Goal: Task Accomplishment & Management: Manage account settings

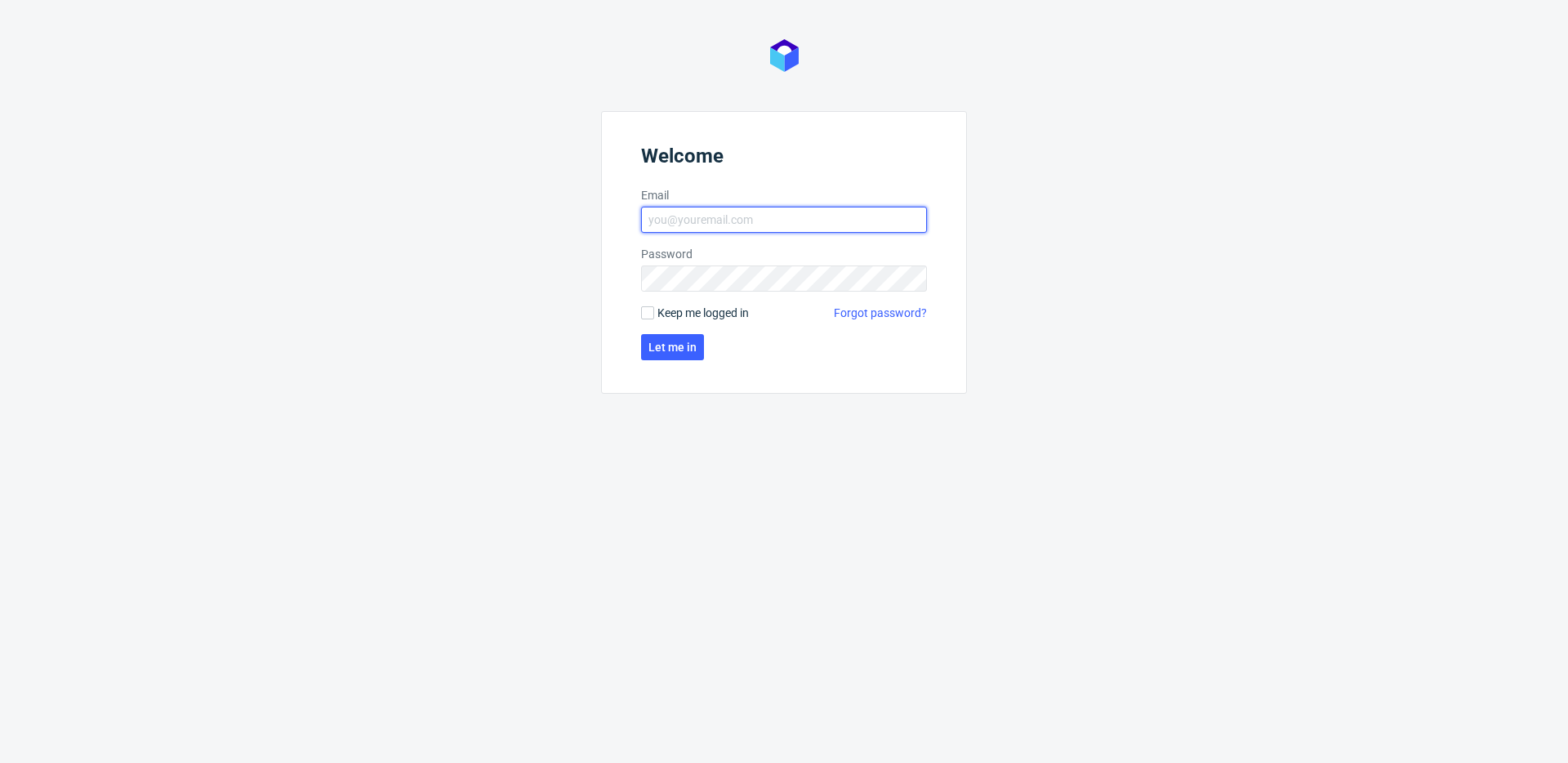
type input "[PERSON_NAME][EMAIL_ADDRESS][PERSON_NAME][DOMAIN_NAME]"
click at [650, 305] on label "Keep me logged in" at bounding box center [695, 313] width 108 height 16
click at [650, 306] on input "Keep me logged in" at bounding box center [648, 313] width 13 height 13
checkbox input "true"
click at [660, 343] on span "Let me in" at bounding box center [673, 347] width 48 height 12
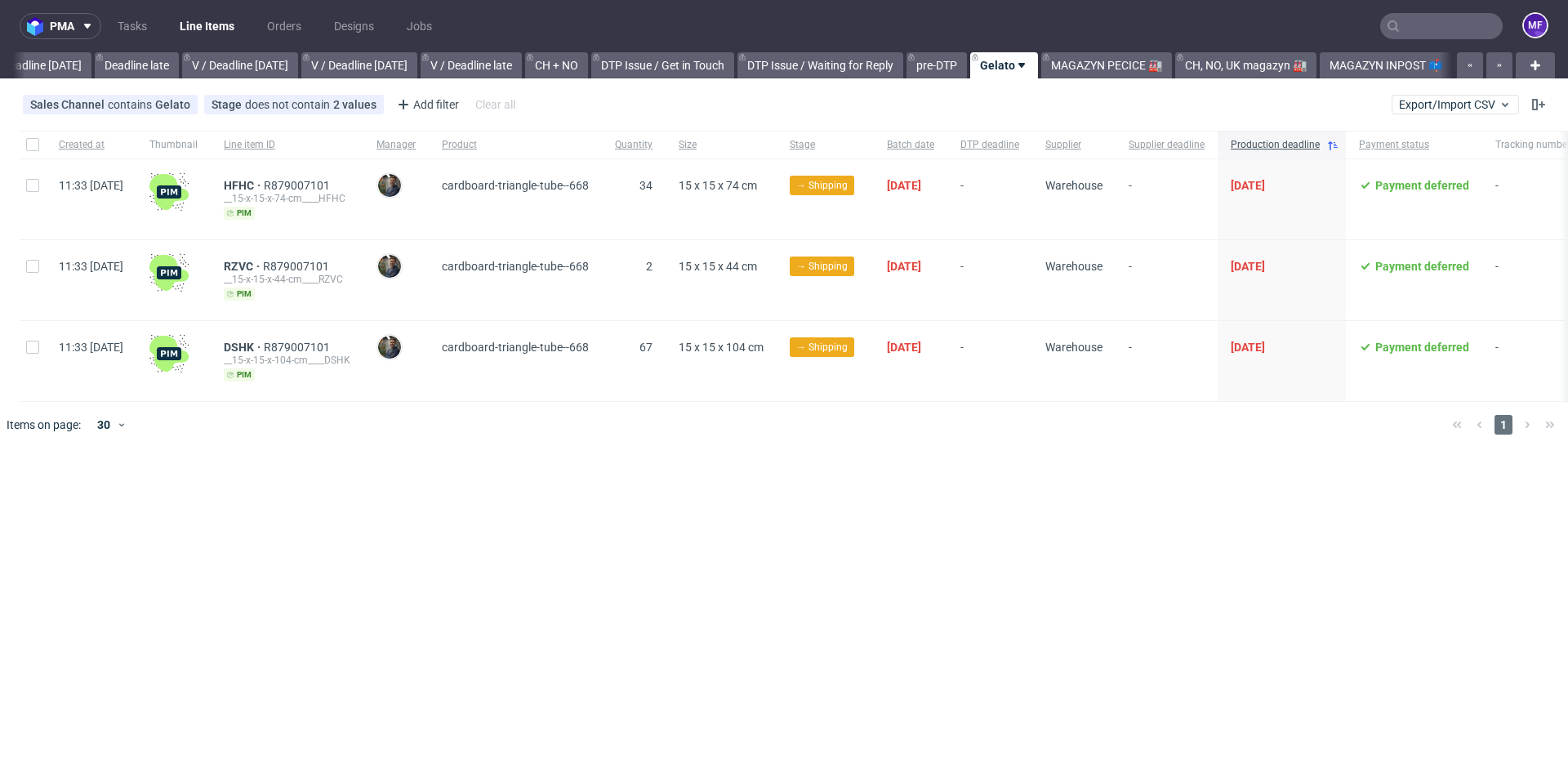
scroll to position [0, 1880]
click at [149, 105] on div "Sales Channel contains Gelato" at bounding box center [110, 104] width 160 height 13
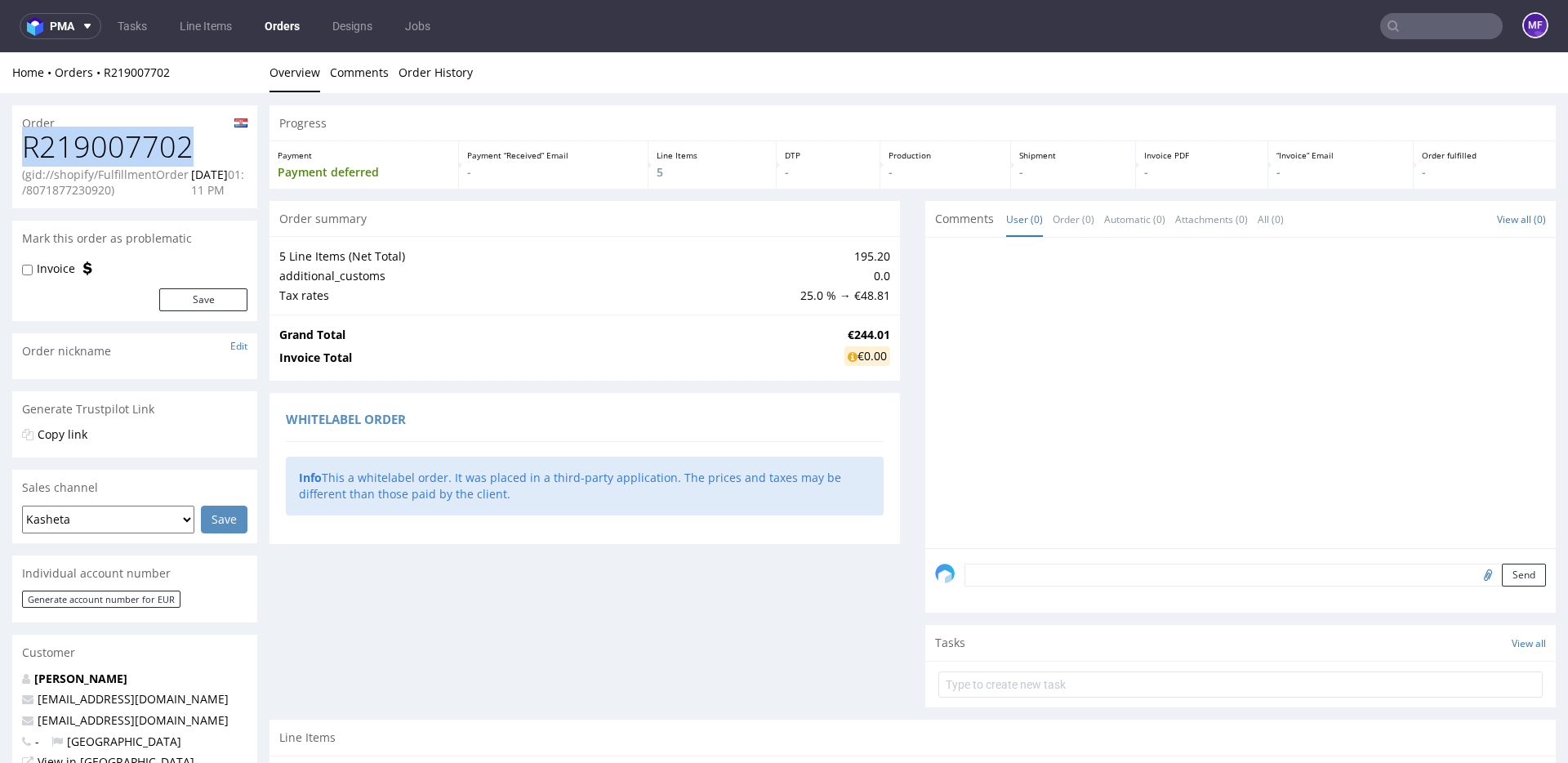
drag, startPoint x: 191, startPoint y: 155, endPoint x: 26, endPoint y: 150, distance: 165.1
click at [26, 150] on h1 "R219007702" at bounding box center [135, 147] width 226 height 32
copy h1 "R219007702"
click at [126, 27] on link "Tasks" at bounding box center [132, 26] width 49 height 26
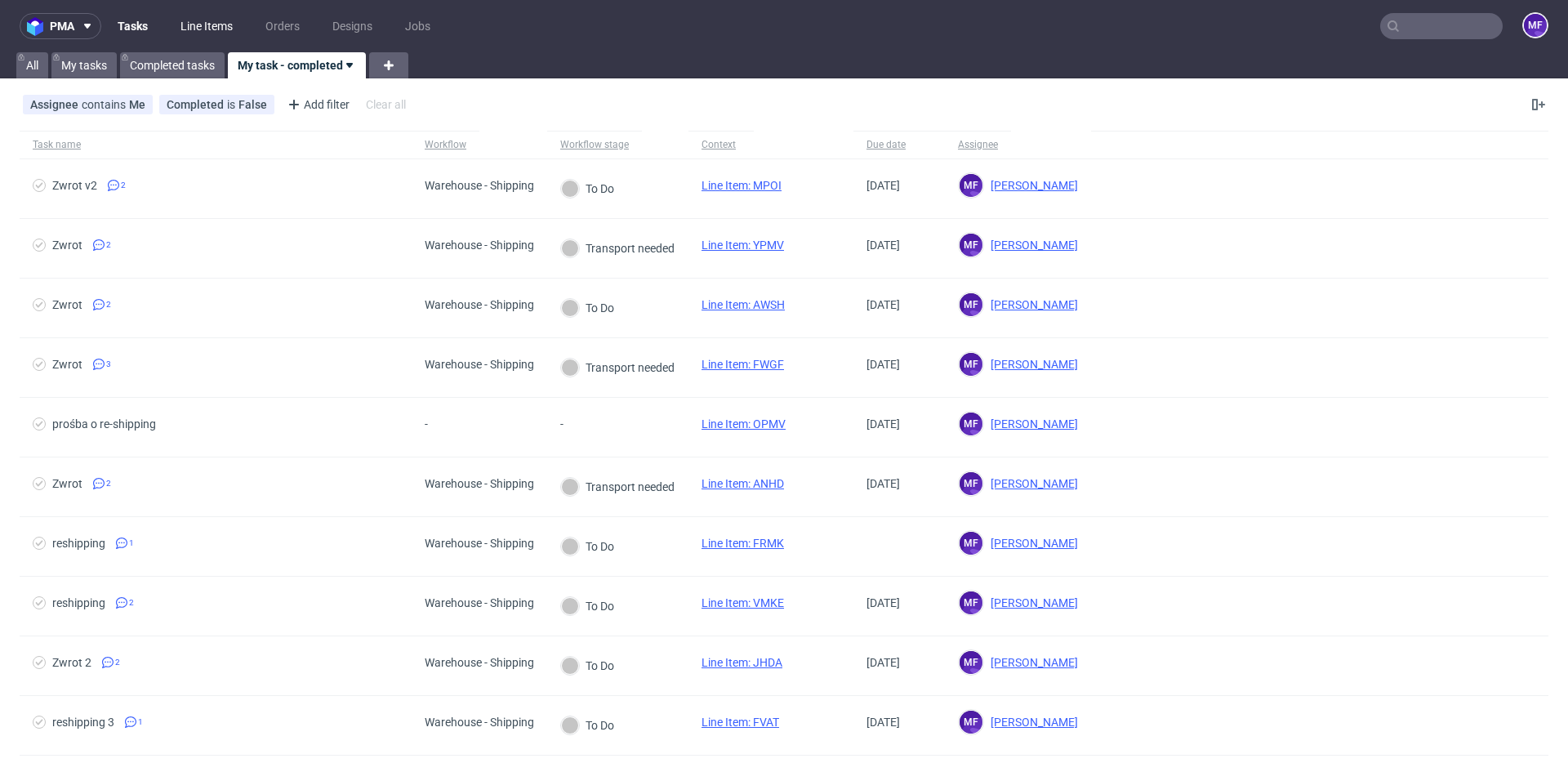
click at [189, 28] on link "Line Items" at bounding box center [207, 26] width 72 height 26
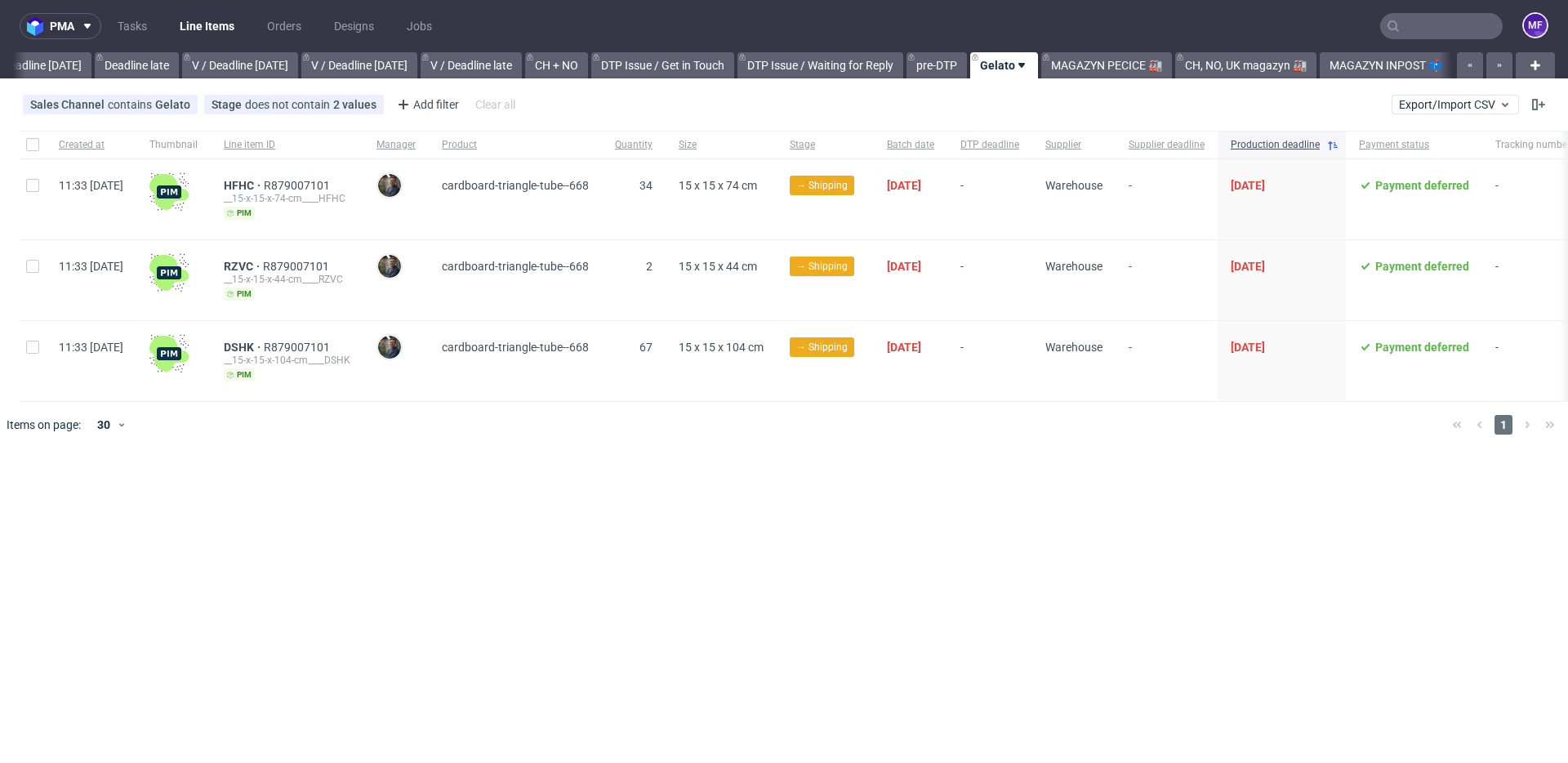
scroll to position [0, 1880]
click at [1028, 66] on icon at bounding box center [1021, 65] width 13 height 13
click at [1042, 103] on span "Duplicate" at bounding box center [1072, 103] width 137 height 16
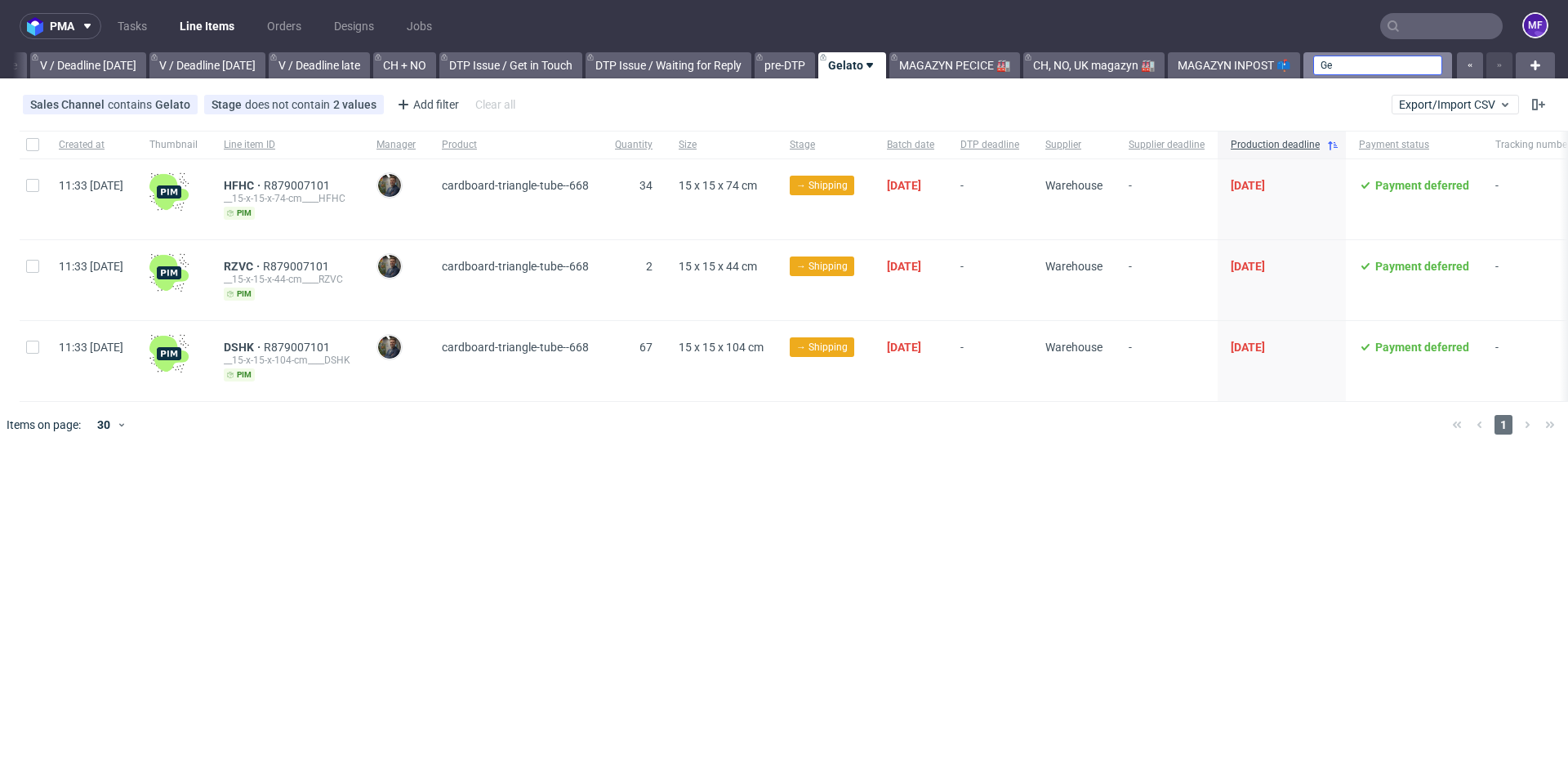
type input "G"
type input "Kasheta"
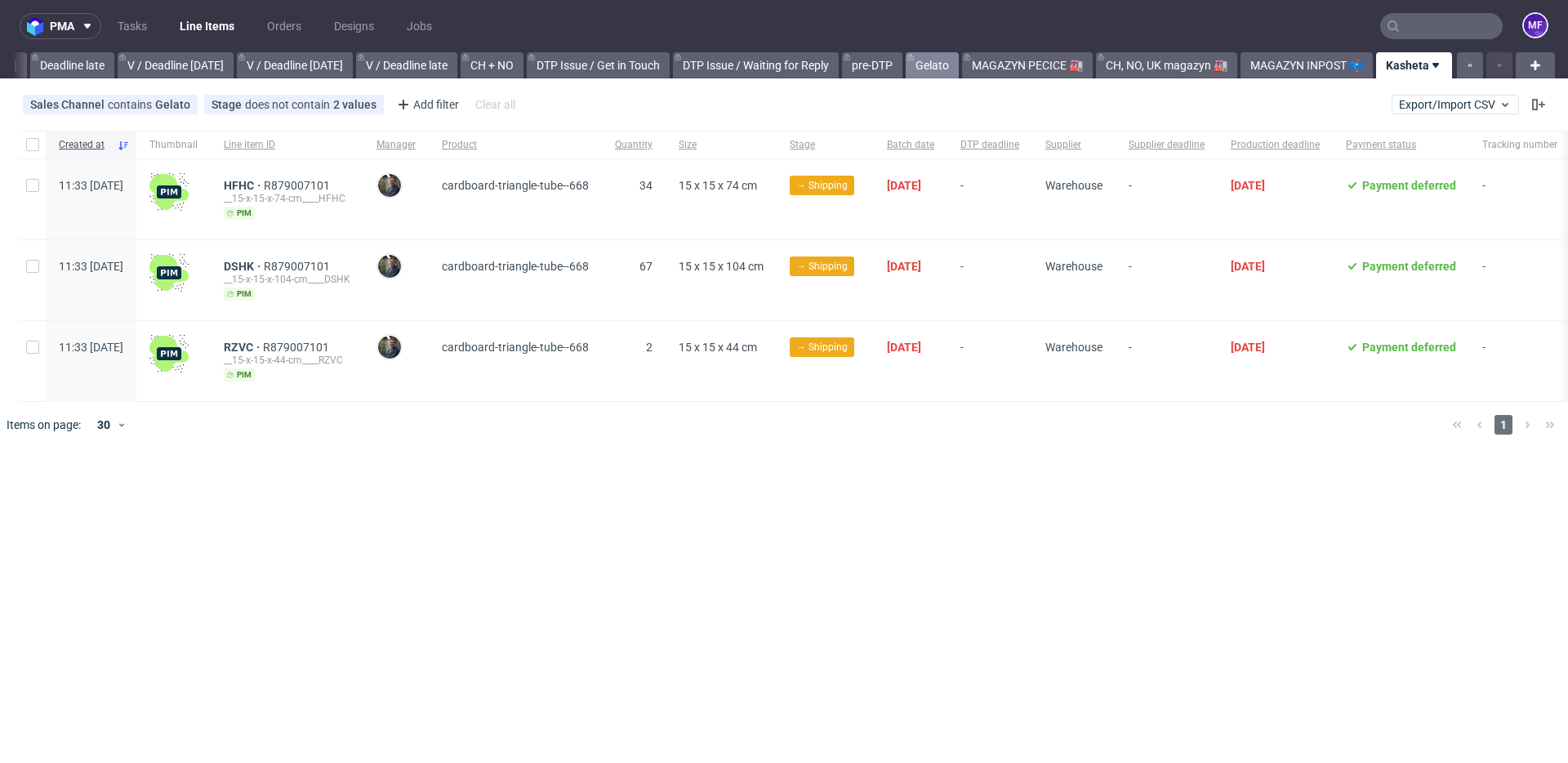
click at [927, 66] on link "Gelato" at bounding box center [932, 64] width 53 height 26
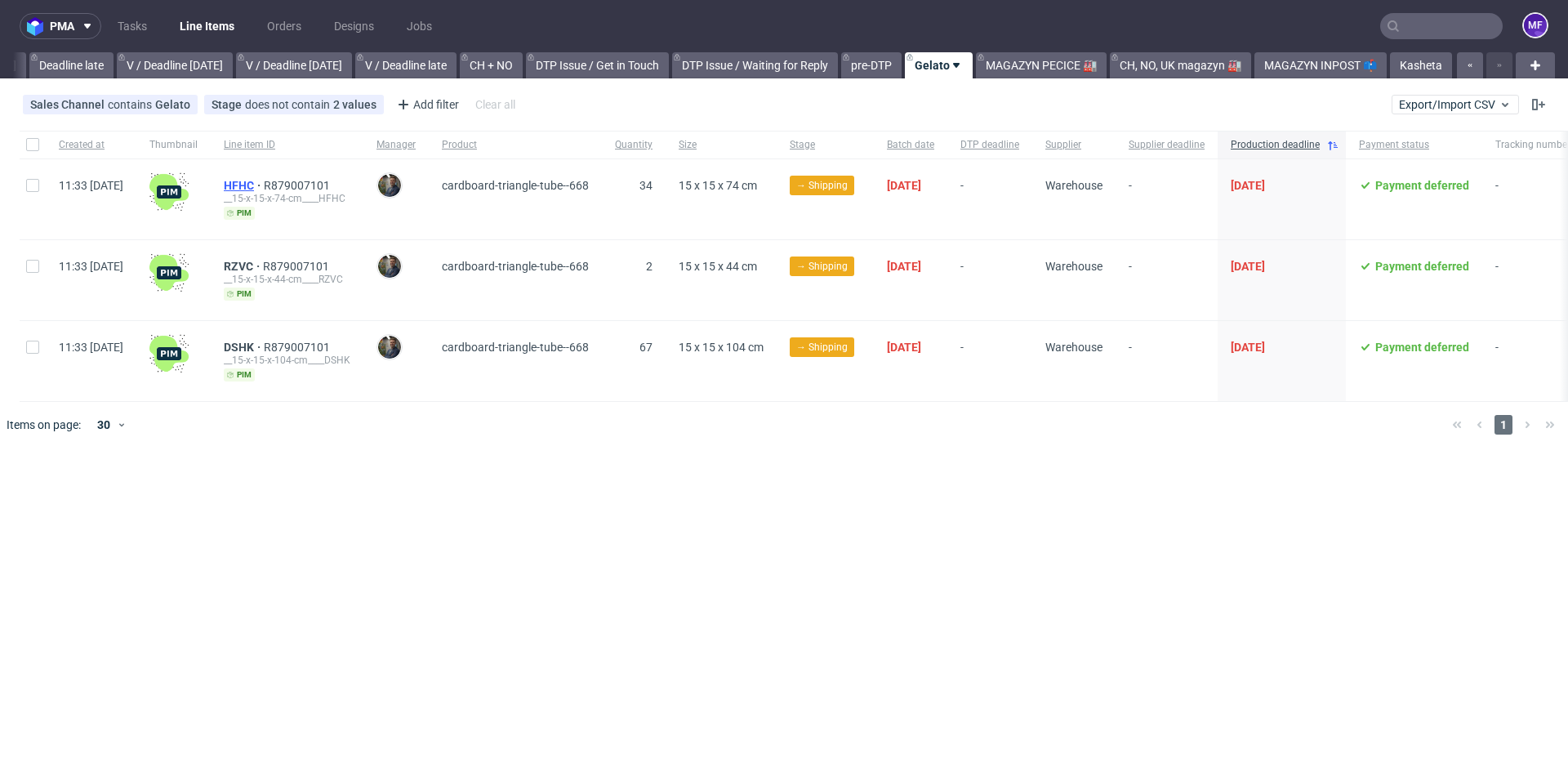
click at [263, 184] on span "HFHC" at bounding box center [244, 185] width 40 height 13
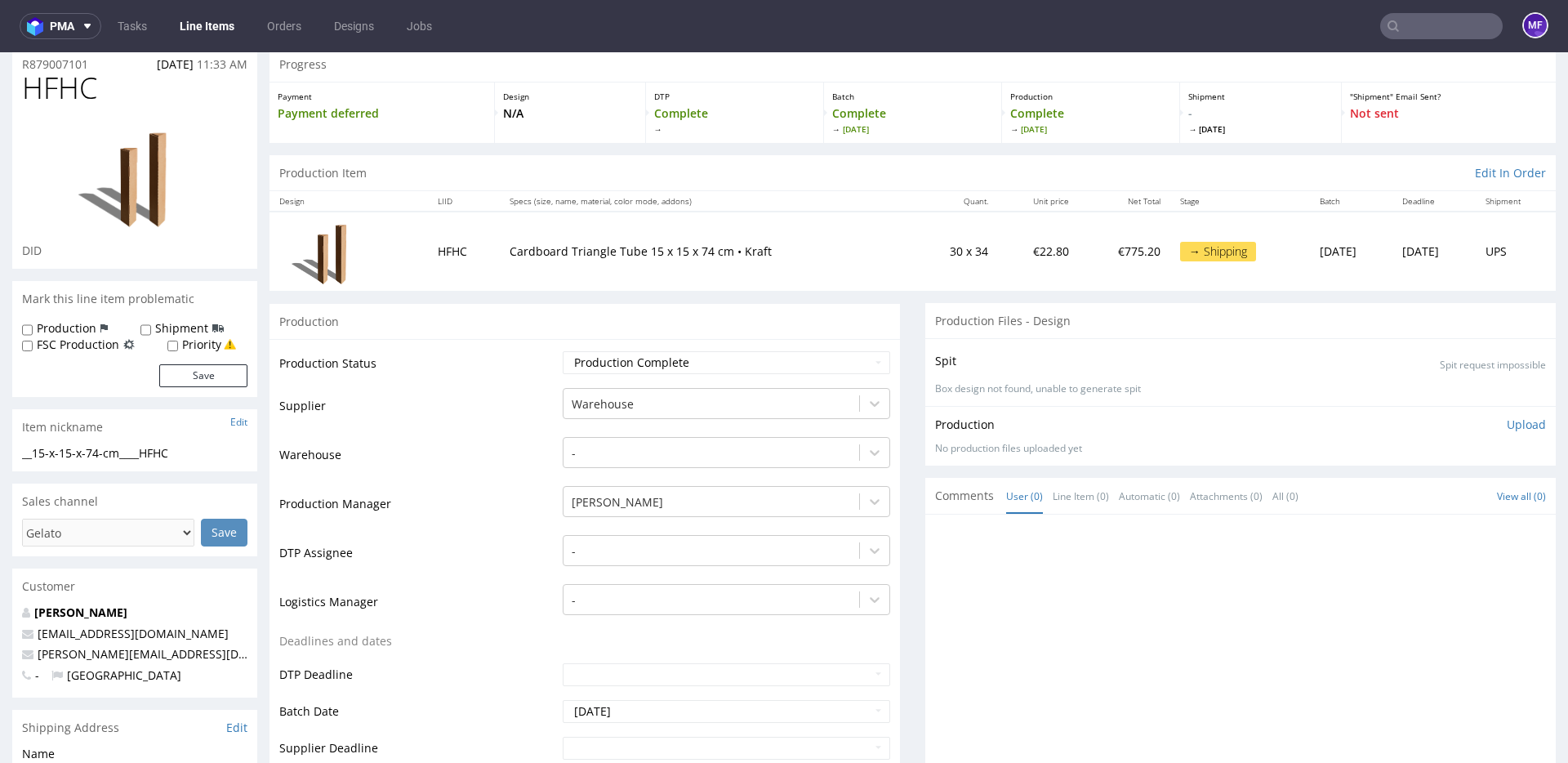
scroll to position [77, 0]
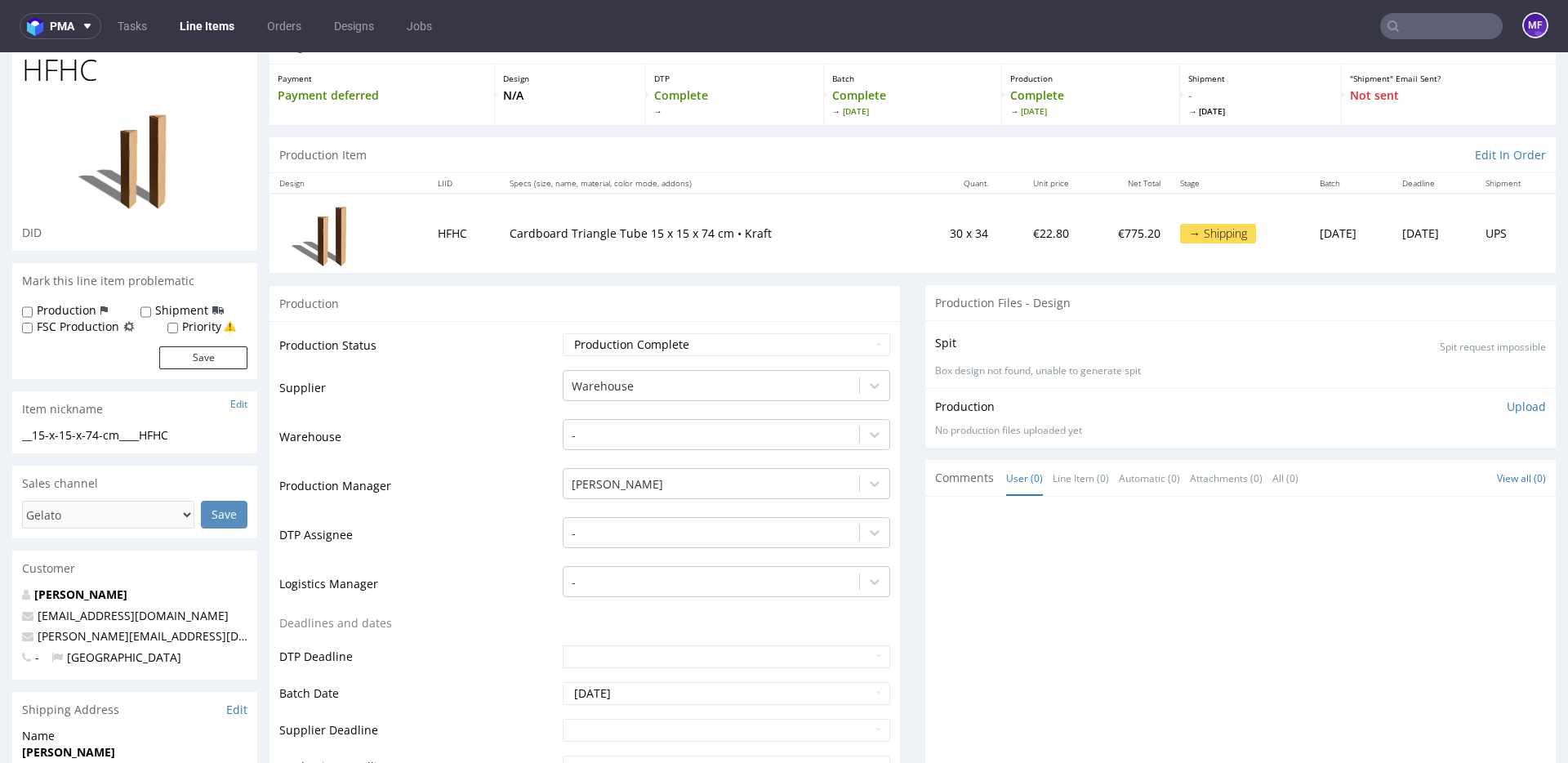
click at [227, 30] on link "Line Items" at bounding box center [207, 26] width 74 height 26
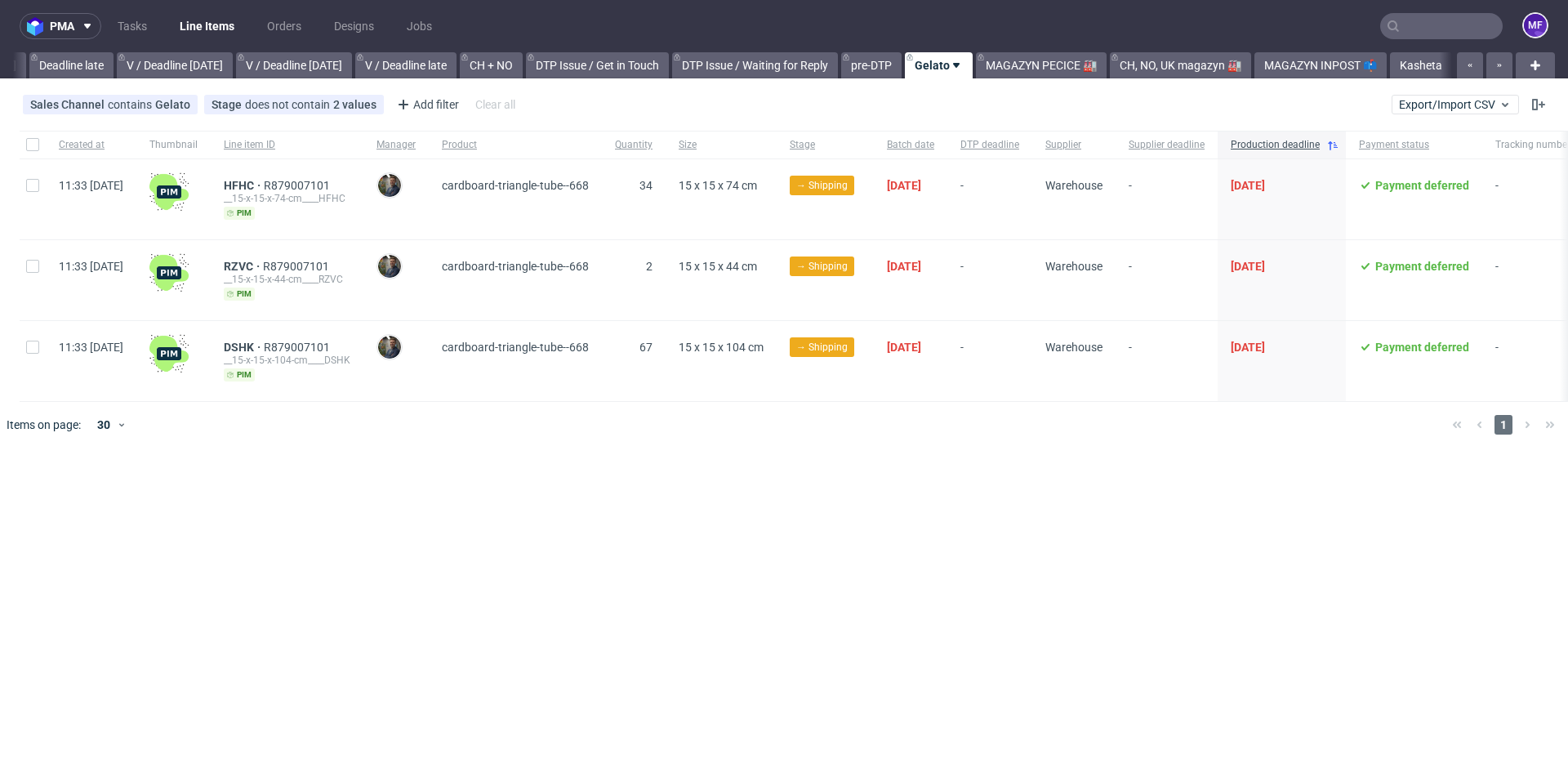
scroll to position [0, 1944]
click at [1416, 68] on link "Kasheta" at bounding box center [1421, 64] width 62 height 26
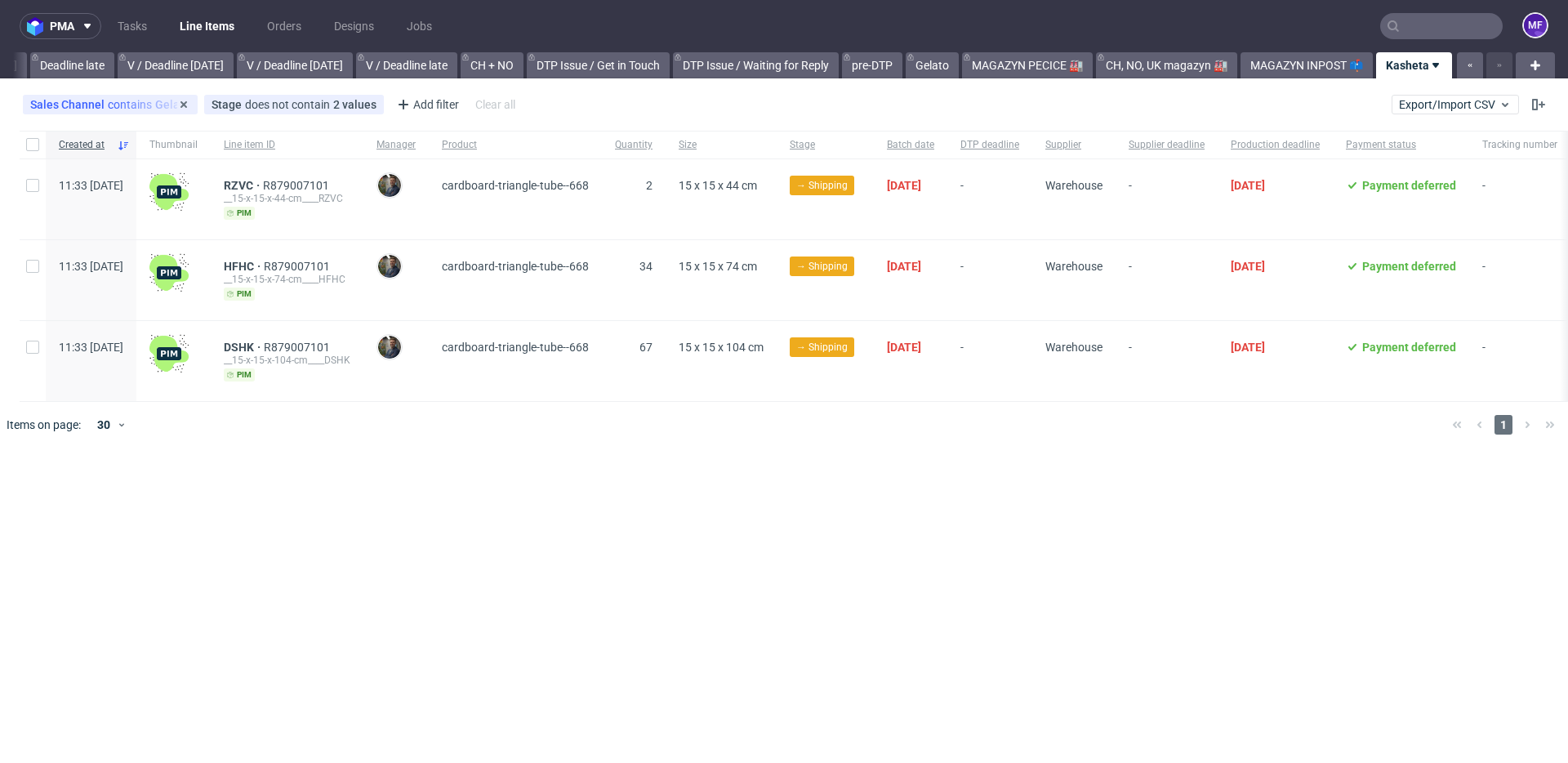
click at [126, 100] on div "Sales Channel contains Gelato" at bounding box center [110, 104] width 160 height 13
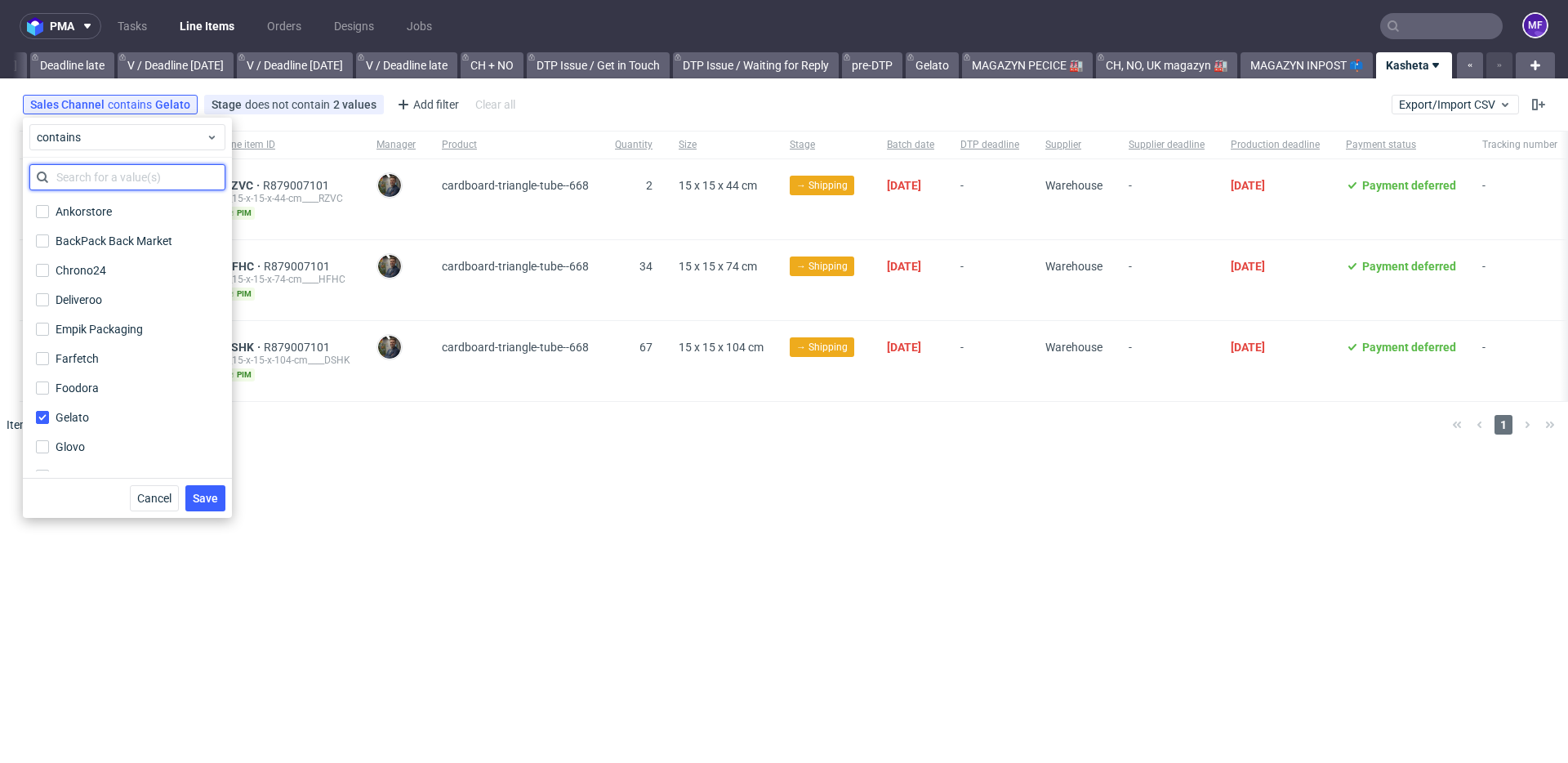
click at [86, 183] on input "text" at bounding box center [127, 176] width 196 height 26
click at [42, 417] on input "Gelato" at bounding box center [42, 417] width 13 height 13
checkbox input "false"
click at [101, 180] on input "text" at bounding box center [127, 176] width 196 height 26
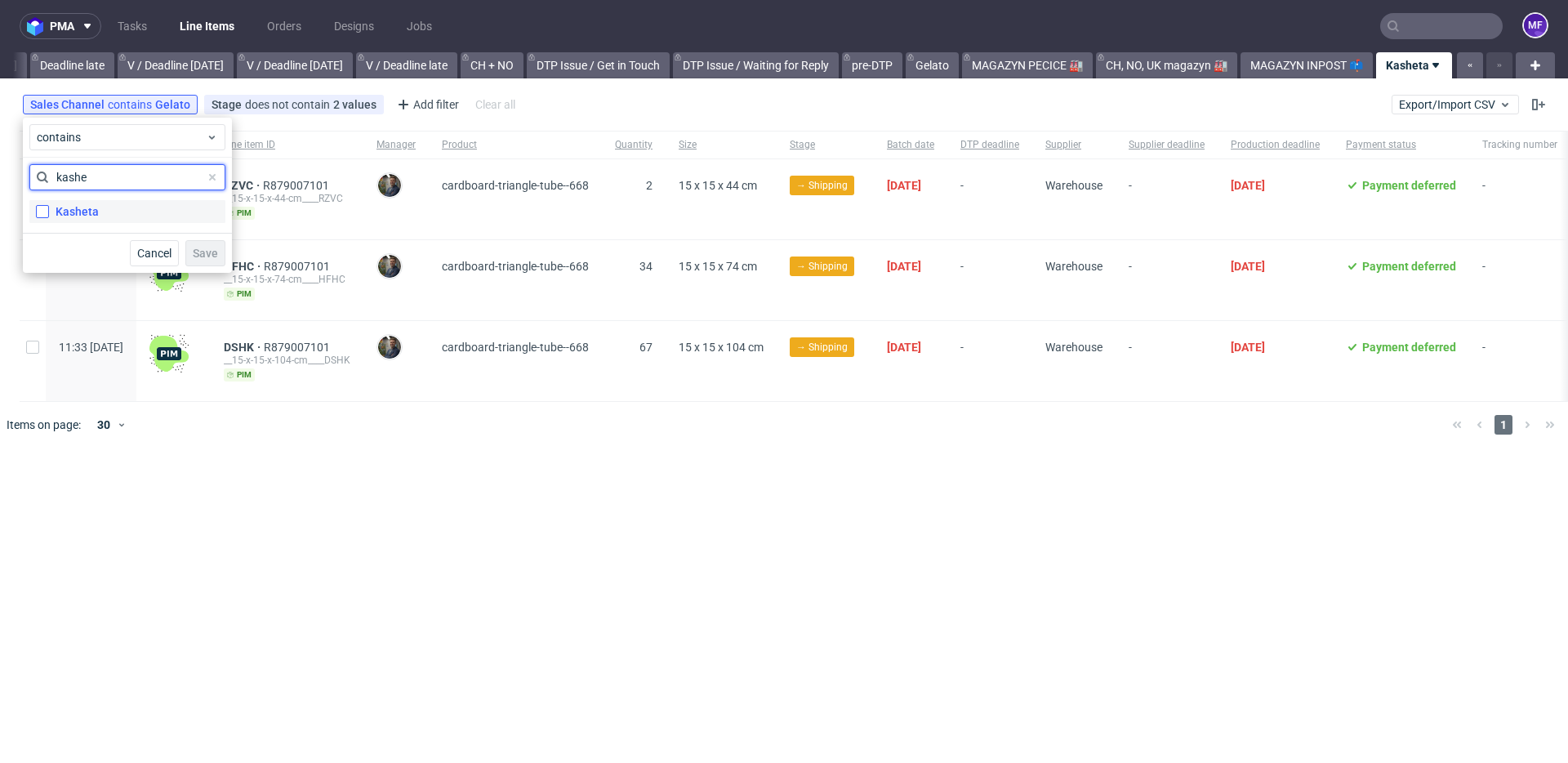
type input "kashe"
click at [49, 217] on label "Kasheta" at bounding box center [127, 211] width 196 height 23
click at [49, 217] on input "Kasheta" at bounding box center [42, 211] width 13 height 13
checkbox input "true"
click at [198, 248] on span "Save" at bounding box center [205, 253] width 25 height 12
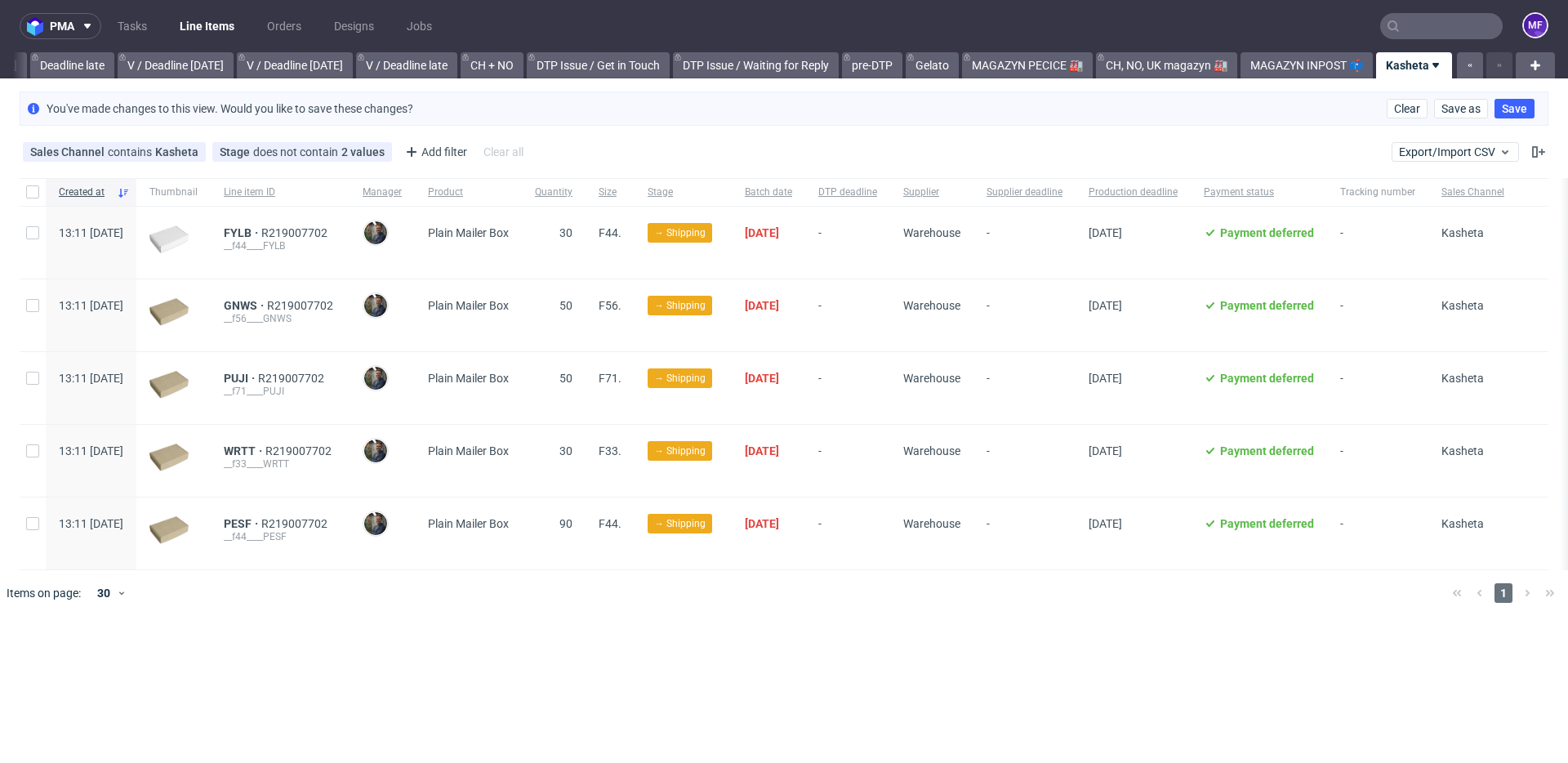
click at [741, 143] on div "Sales Channel contains Kasheta Stage does not contain 2 values Cancelled, Shipp…" at bounding box center [784, 152] width 1568 height 39
click at [1527, 113] on span "Save" at bounding box center [1515, 108] width 25 height 12
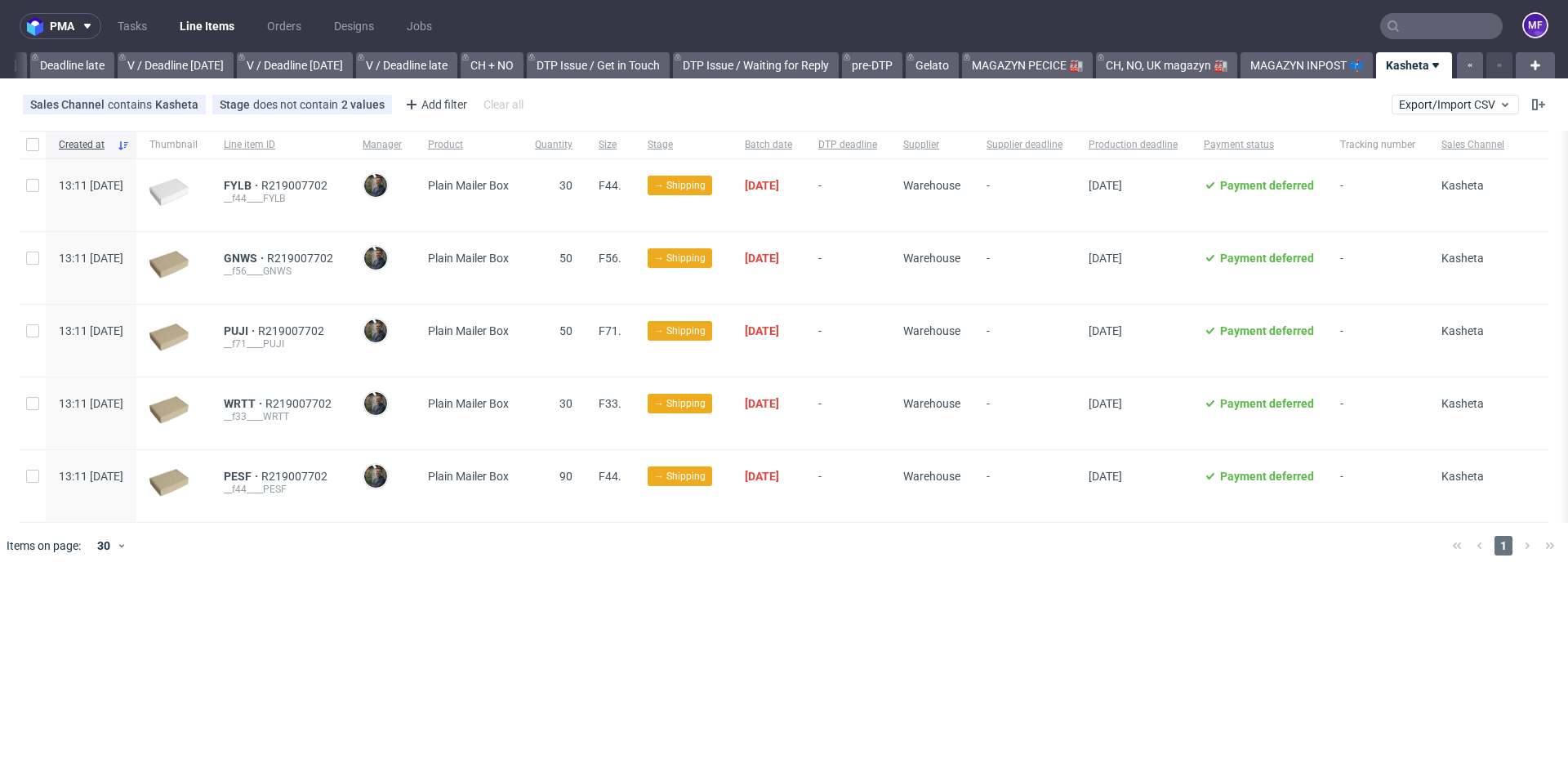
click at [711, 548] on div at bounding box center [807, 544] width 1262 height 46
drag, startPoint x: 375, startPoint y: 476, endPoint x: 306, endPoint y: 476, distance: 69.0
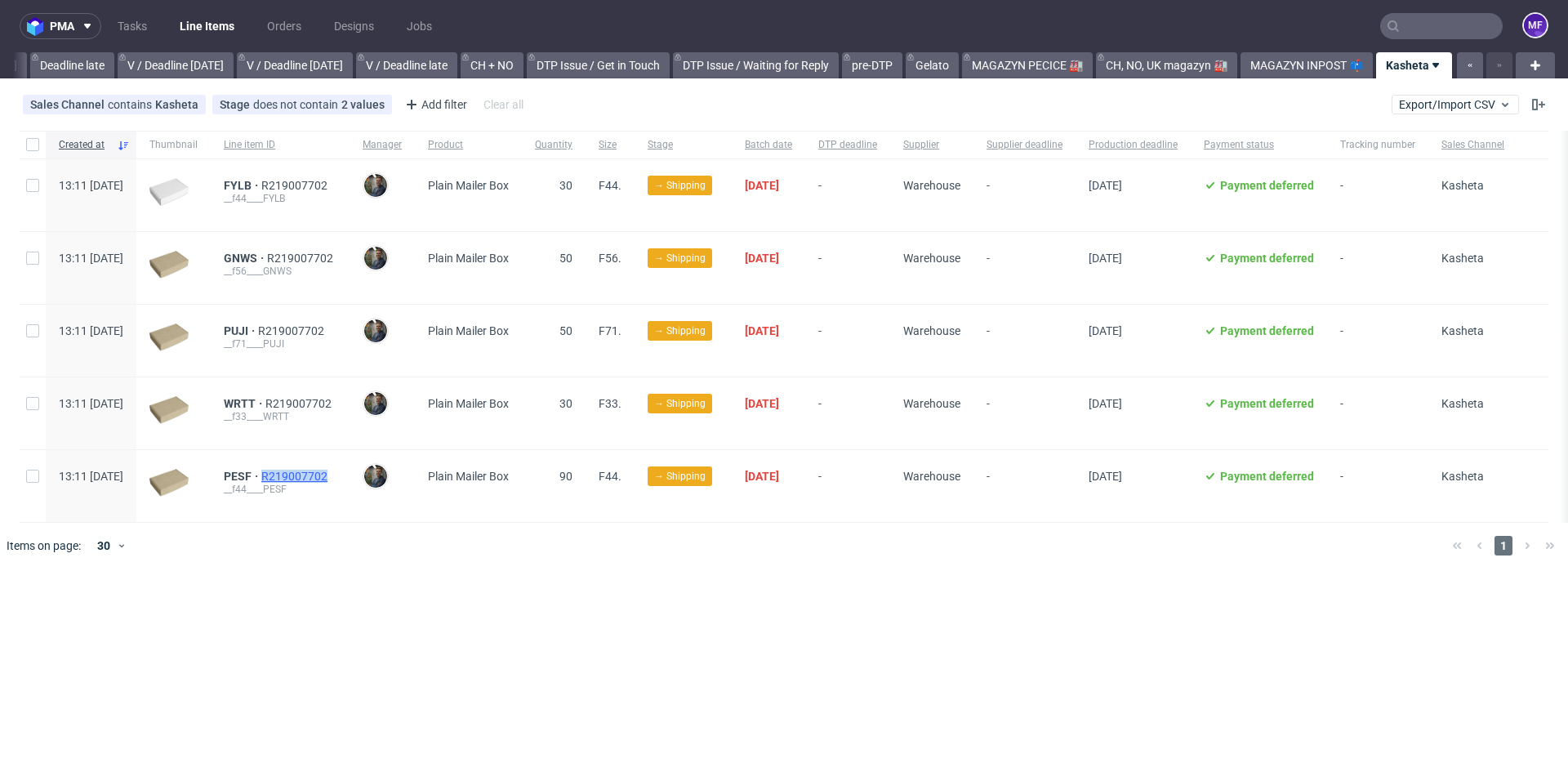
click at [306, 476] on div "PESF R219007702" at bounding box center [280, 476] width 113 height 13
copy span "R219007702"
click at [1438, 69] on icon at bounding box center [1435, 65] width 13 height 13
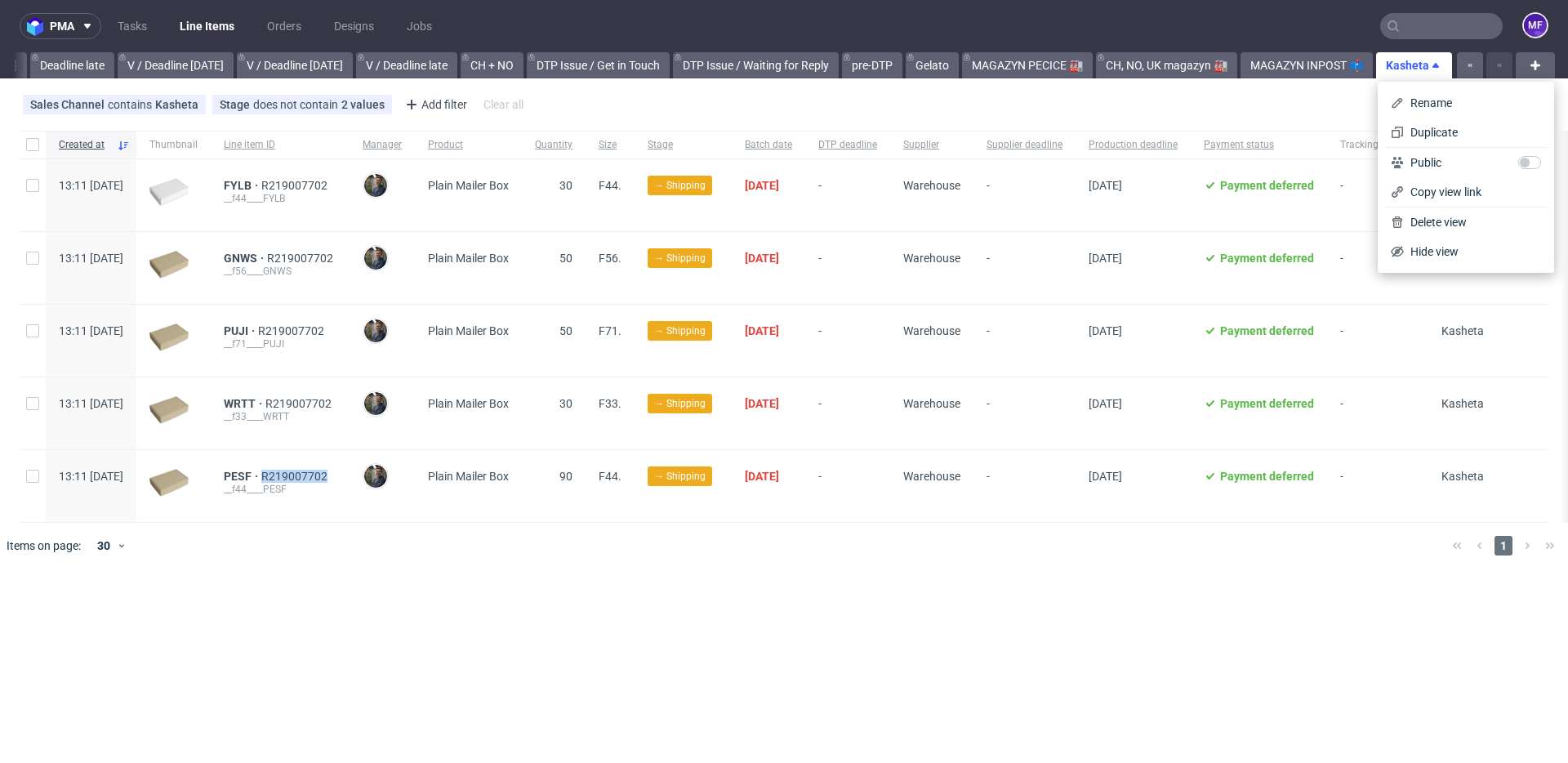
click at [1438, 69] on icon at bounding box center [1435, 65] width 13 height 13
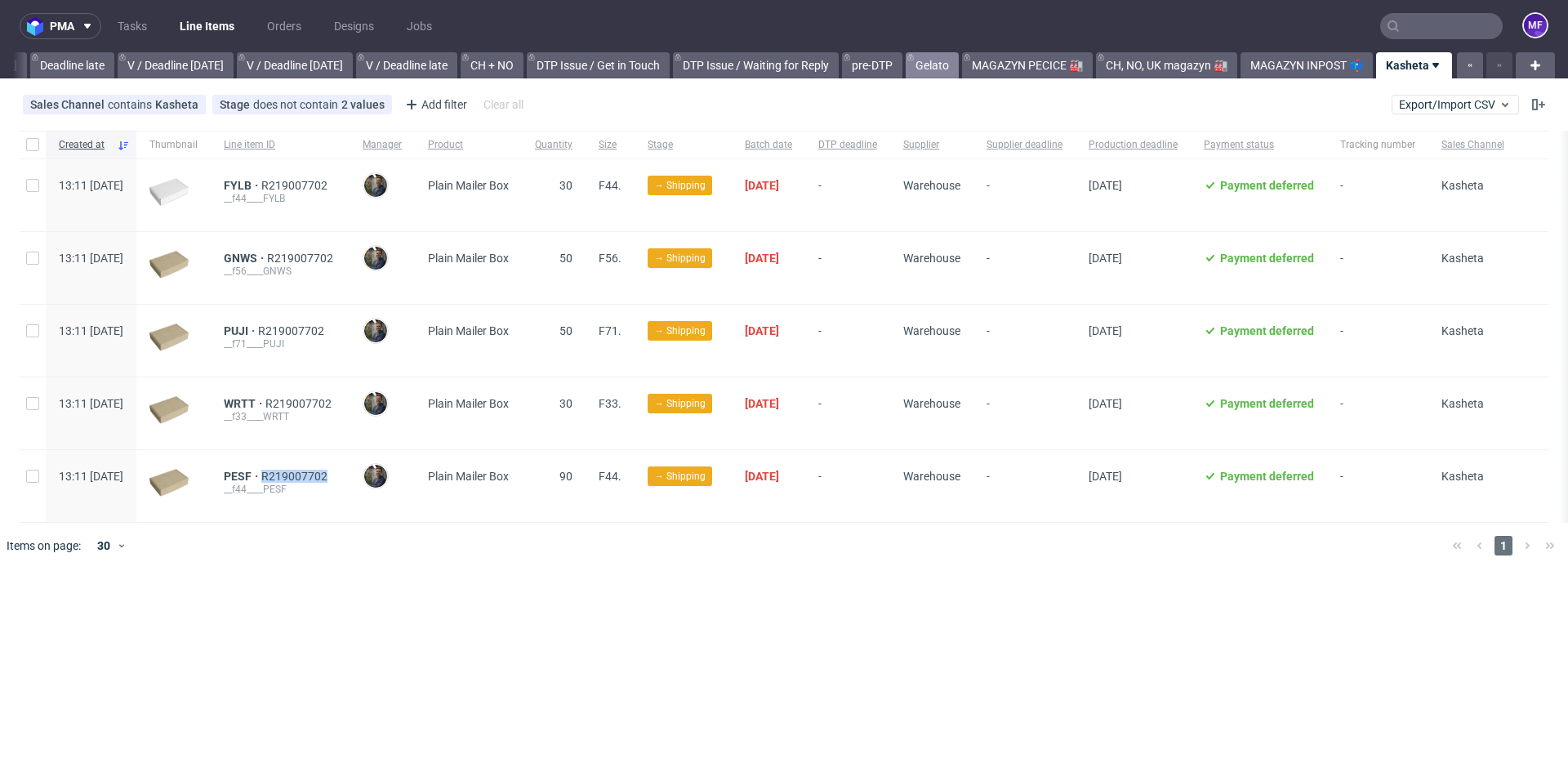
click at [936, 63] on link "Gelato" at bounding box center [932, 64] width 53 height 26
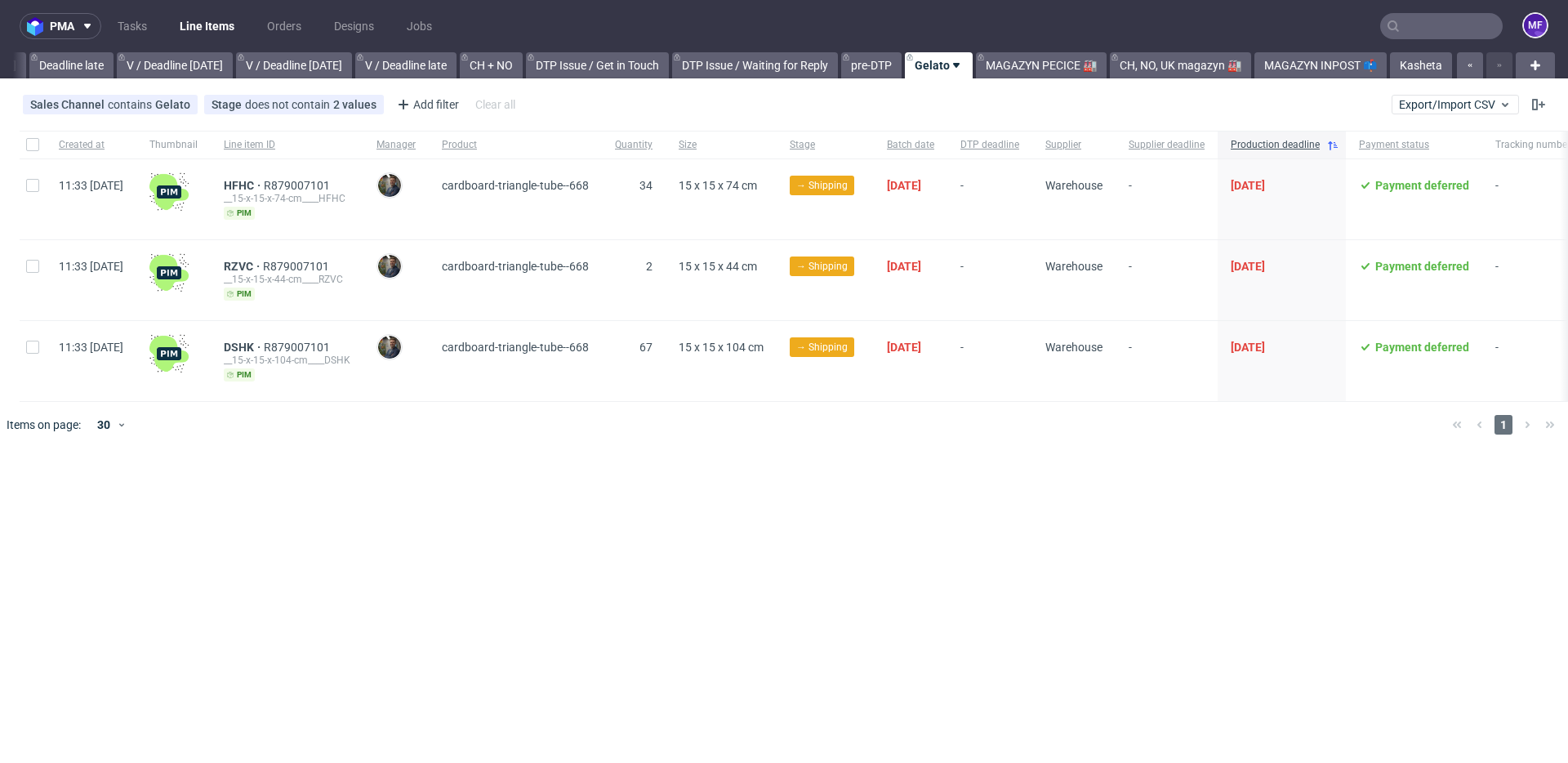
click at [504, 467] on div "pma Tasks Line Items Orders Designs Jobs MF All DTP Late Shipped Shipments DTP …" at bounding box center [784, 382] width 1568 height 763
click at [1429, 23] on input "text" at bounding box center [1442, 26] width 123 height 26
paste input "R119630452"
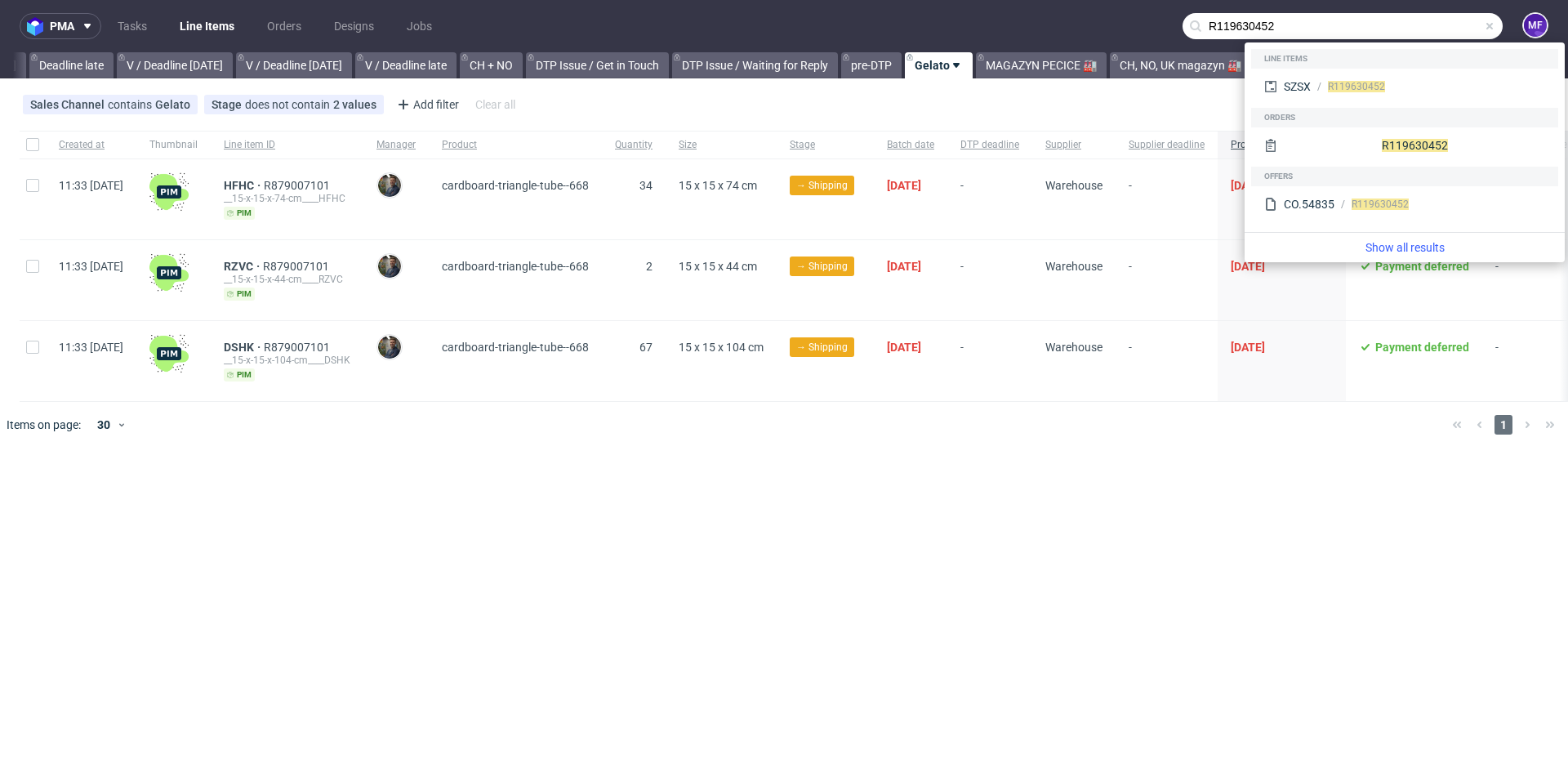
type input "R119630452"
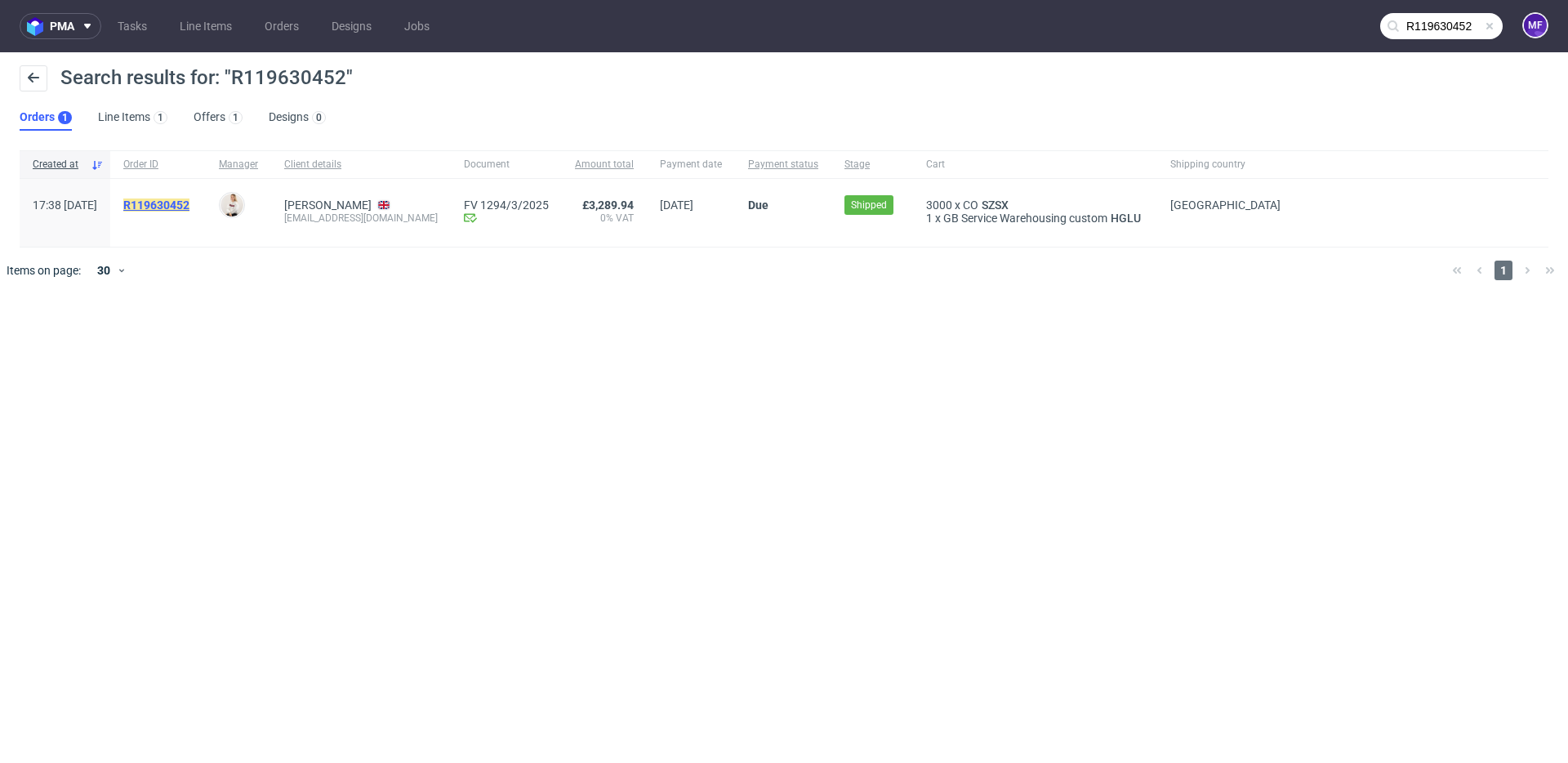
click at [190, 201] on mark "R119630452" at bounding box center [157, 205] width 66 height 13
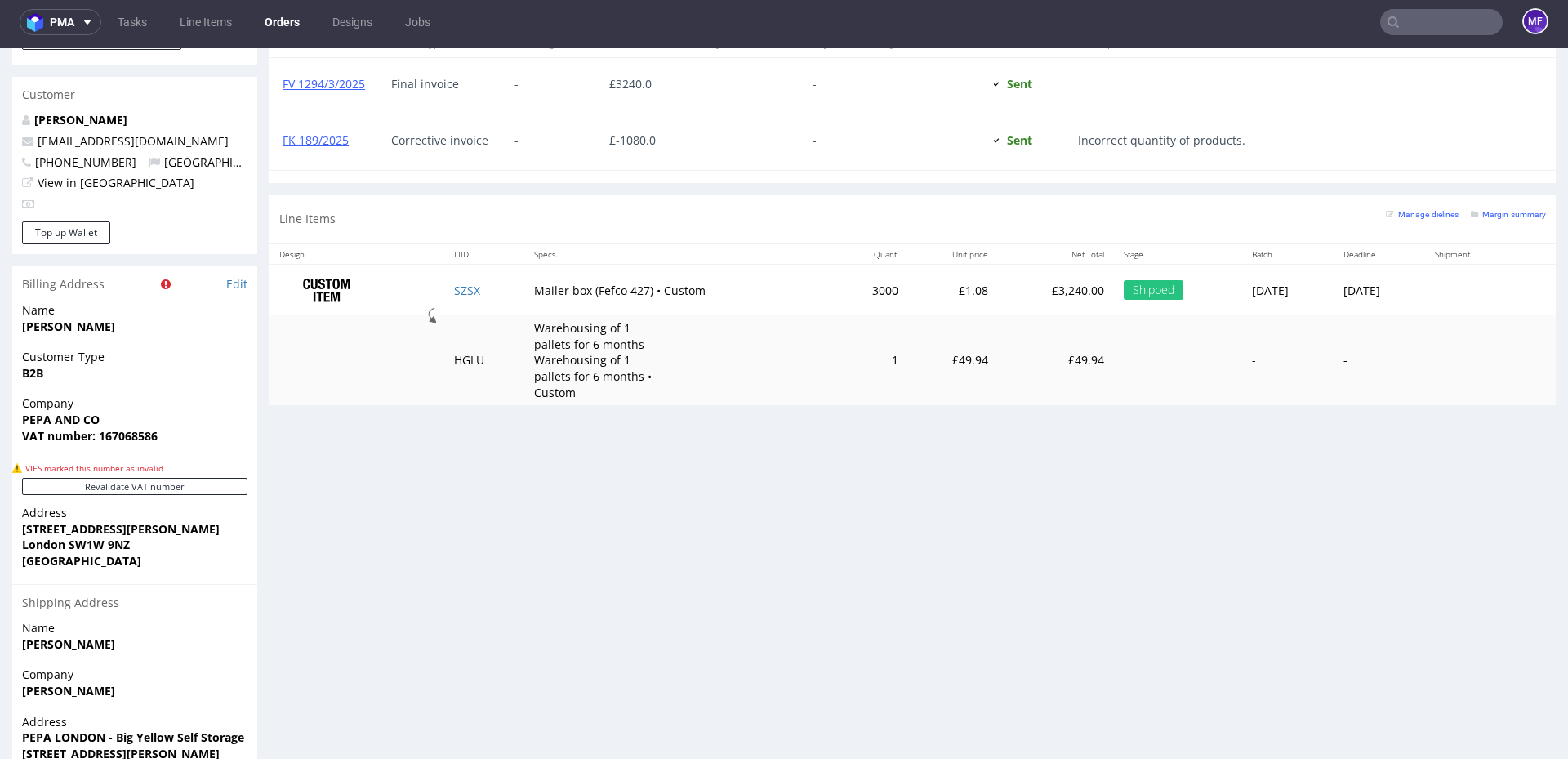
scroll to position [812, 0]
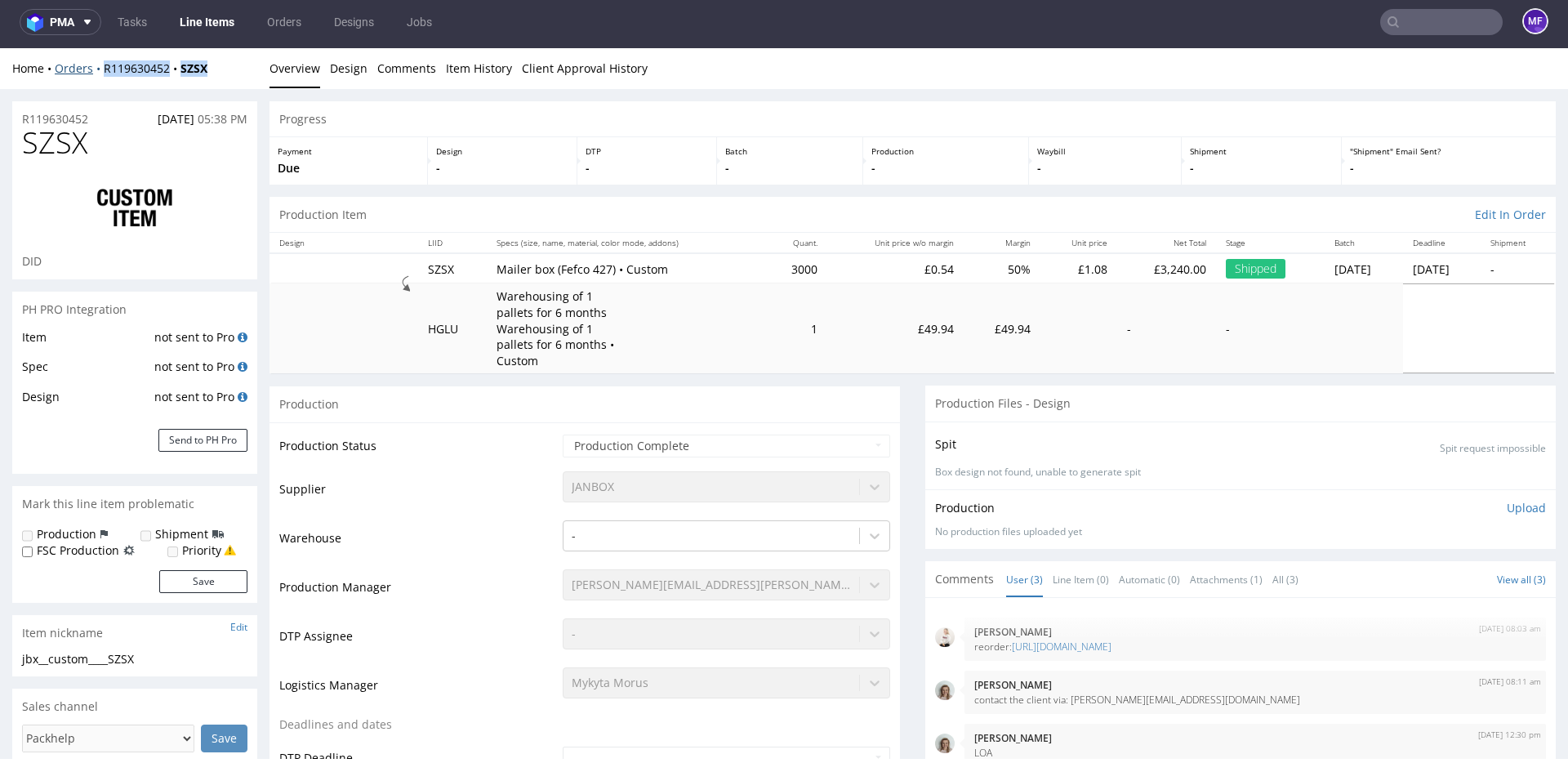
drag, startPoint x: 211, startPoint y: 75, endPoint x: 102, endPoint y: 74, distance: 109.0
click at [102, 74] on div "Home Orders R119630452 SZSX" at bounding box center [135, 68] width 246 height 16
copy div "R119630452 SZSX"
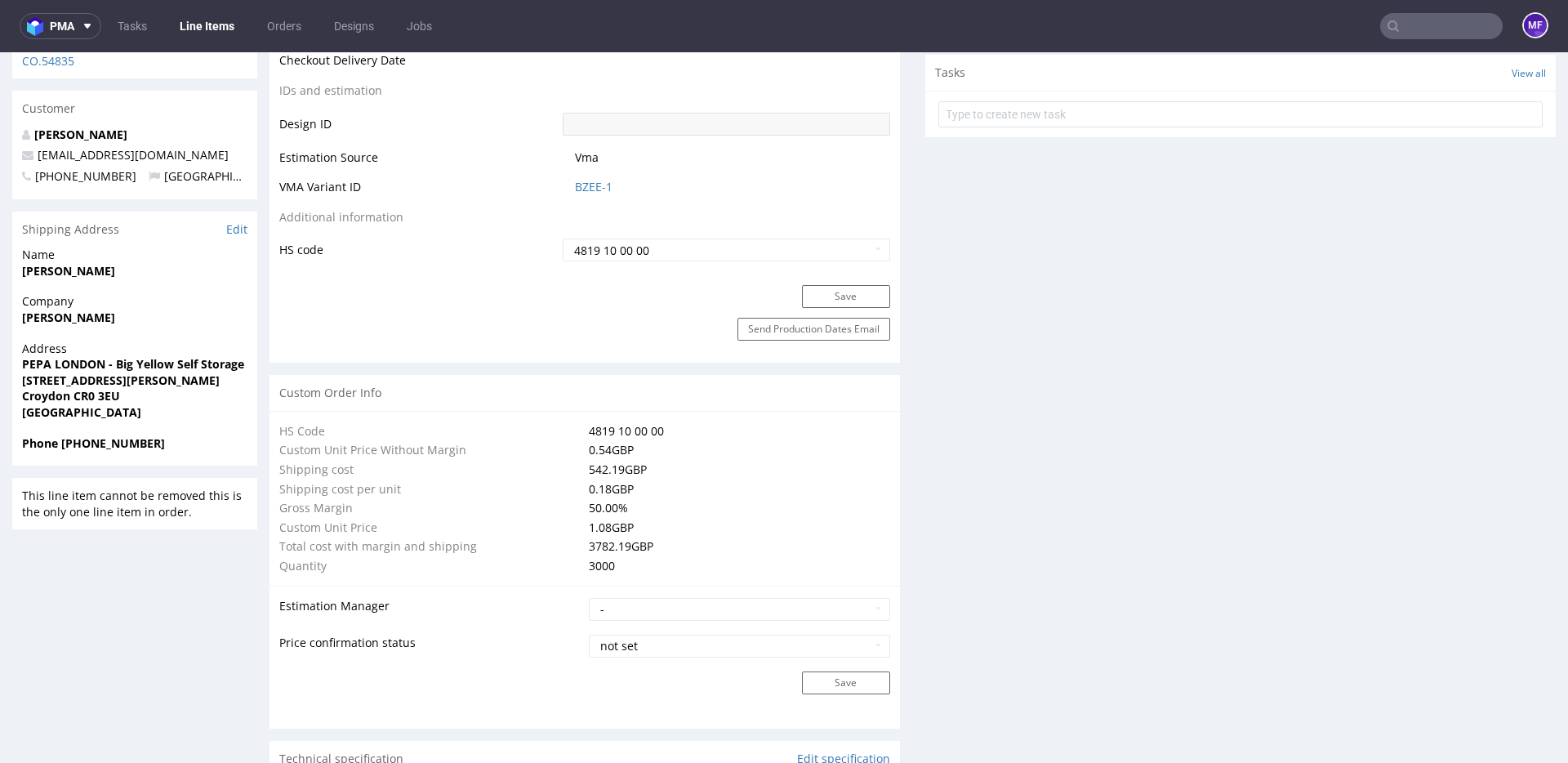
scroll to position [951, 0]
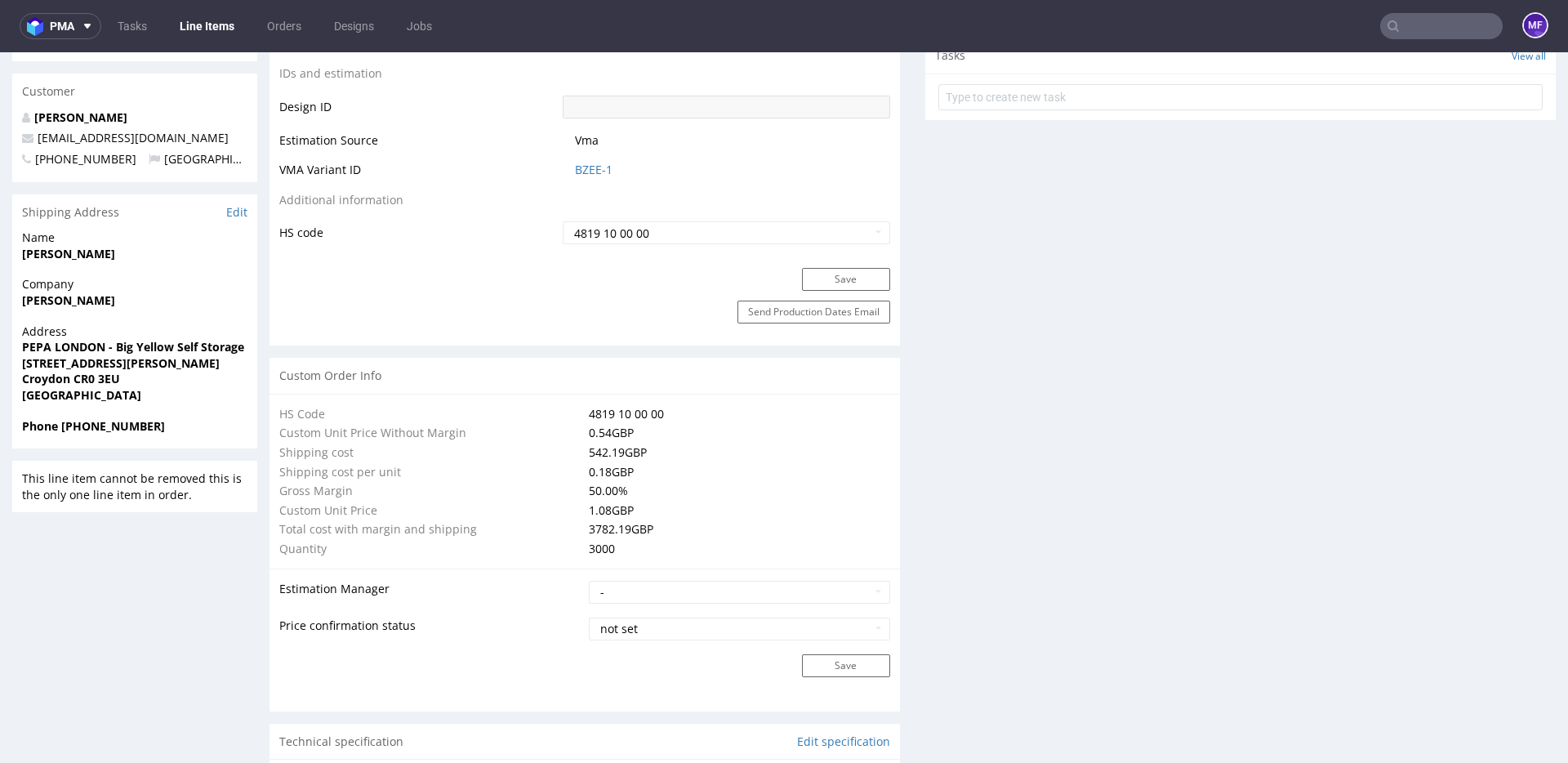
drag, startPoint x: 152, startPoint y: 245, endPoint x: 125, endPoint y: 243, distance: 27.1
click at [137, 245] on span "Cecilia Solomon" at bounding box center [135, 253] width 226 height 16
drag, startPoint x: 124, startPoint y: 242, endPoint x: 20, endPoint y: 241, distance: 104.0
click at [20, 241] on div "Name Cecilia Solomon" at bounding box center [135, 253] width 246 height 47
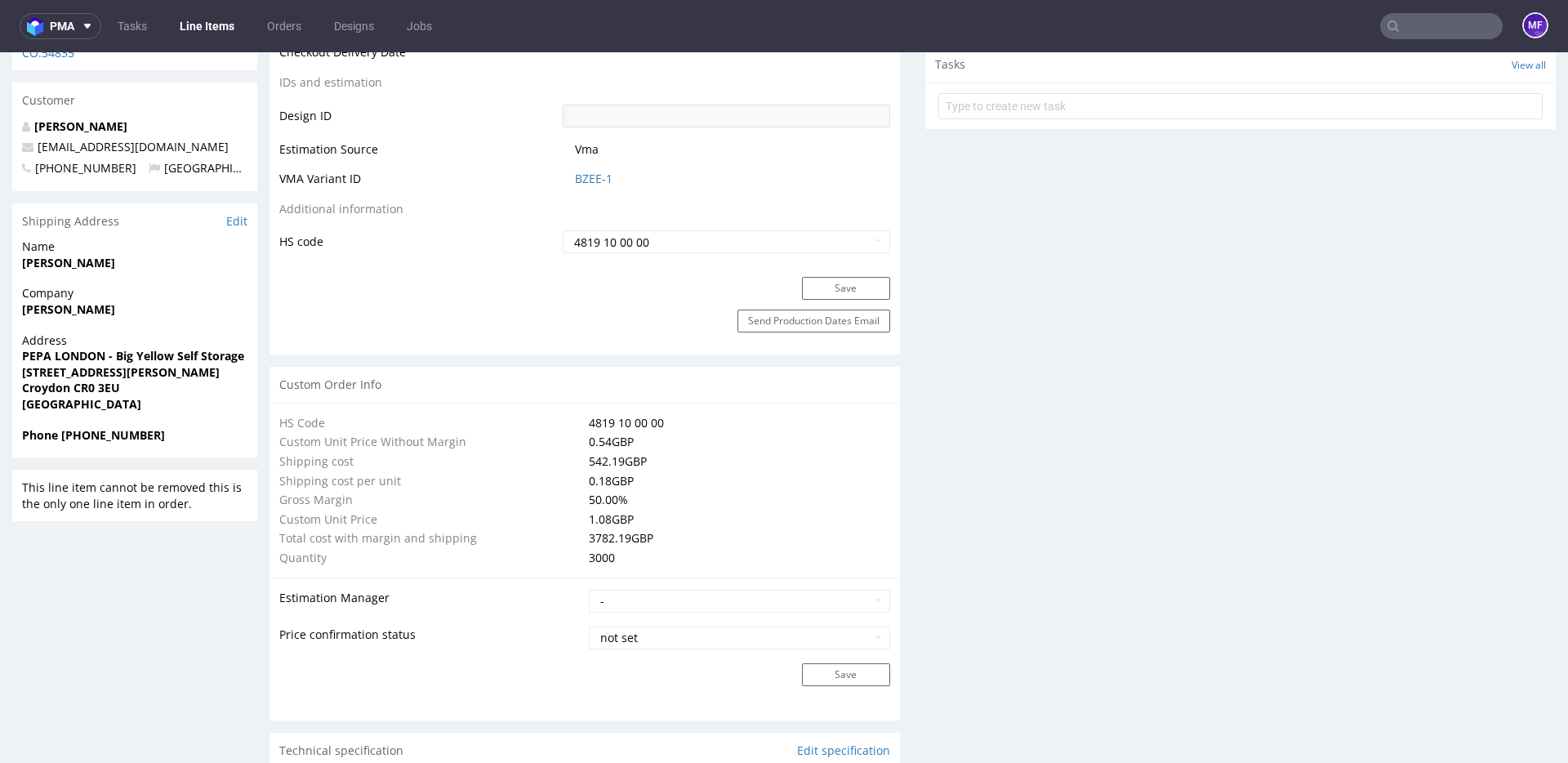
copy strong "Cecilia Solomon"
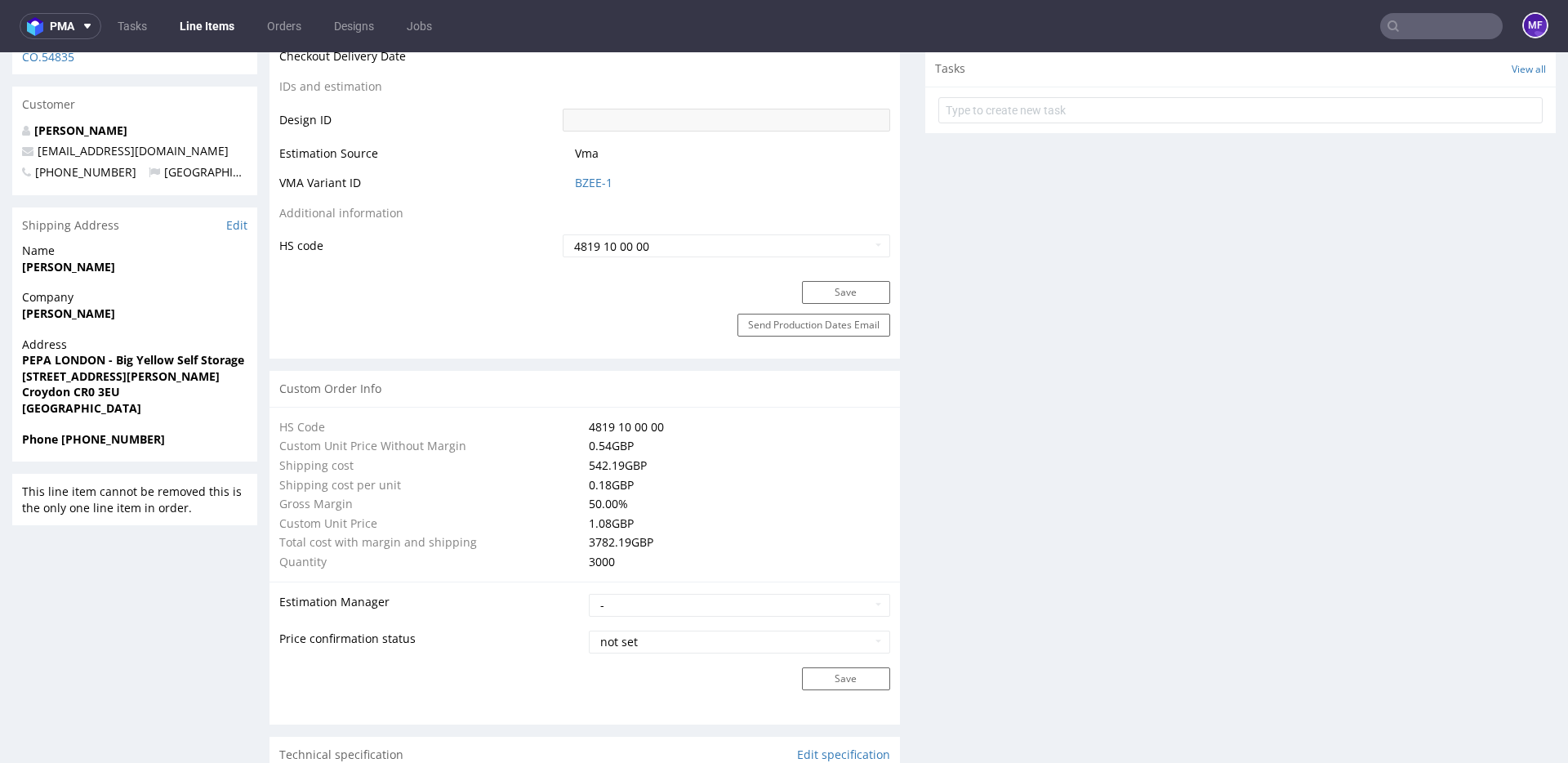
scroll to position [936, 0]
drag, startPoint x: 84, startPoint y: 302, endPoint x: 4, endPoint y: 297, distance: 80.2
copy strong "Mark Warren"
drag, startPoint x: 249, startPoint y: 346, endPoint x: 22, endPoint y: 349, distance: 227.0
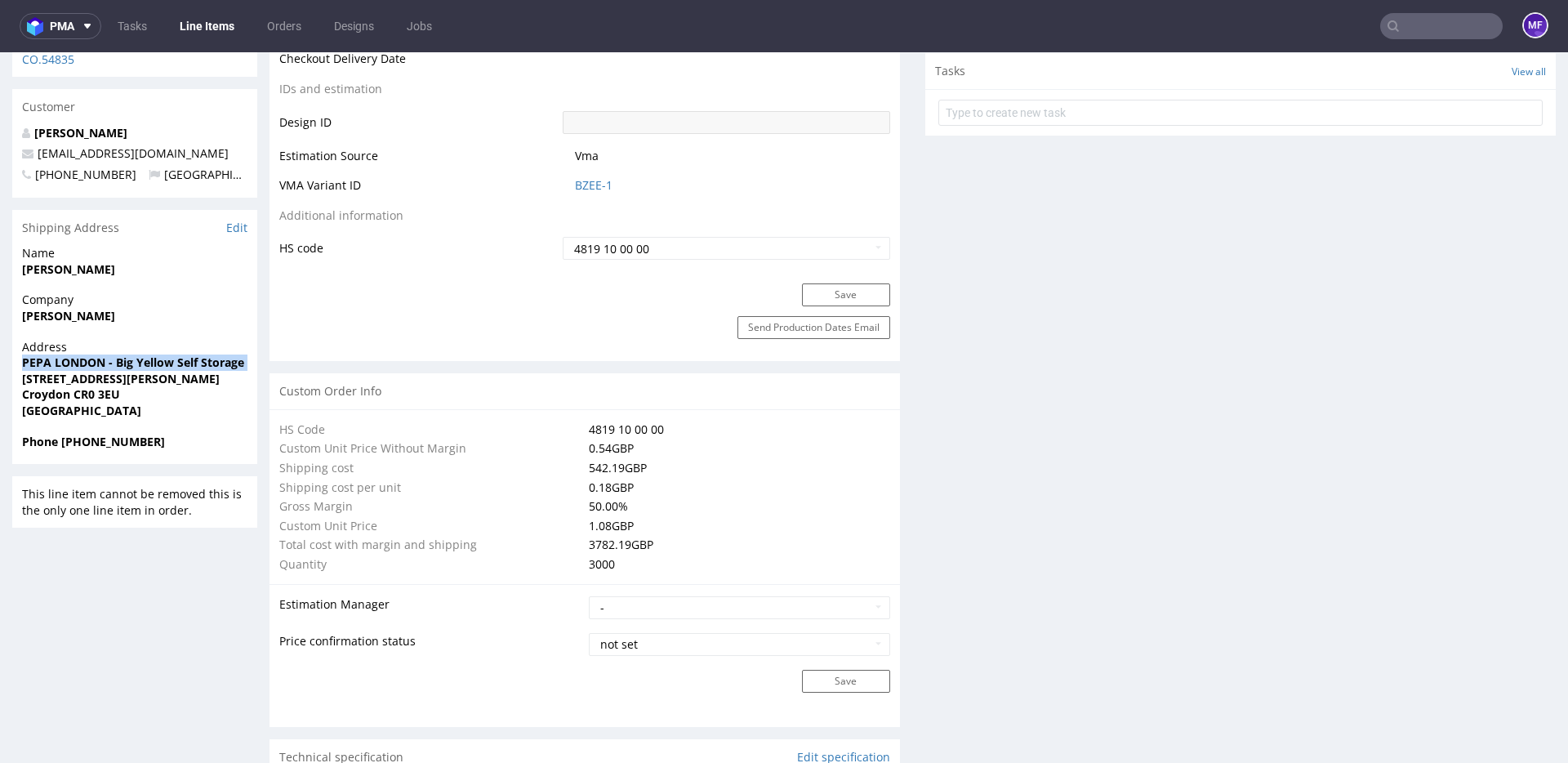
click at [22, 349] on div "Address PEPA LONDON - Big Yellow Self Storage Croydon 202, 216 Thornton Rd, Cro…" at bounding box center [135, 386] width 246 height 95
copy strong "PEPA LONDON - Big Yellow Self Storage"
drag, startPoint x: 22, startPoint y: 362, endPoint x: 254, endPoint y: 364, distance: 232.0
click at [254, 364] on div "Address PEPA LONDON - Big Yellow Self Storage Croydon 202, 216 Thornton Rd, Cro…" at bounding box center [135, 386] width 246 height 95
copy strong "202, 216 Thornton Rd, Croydon CR0 3EU"
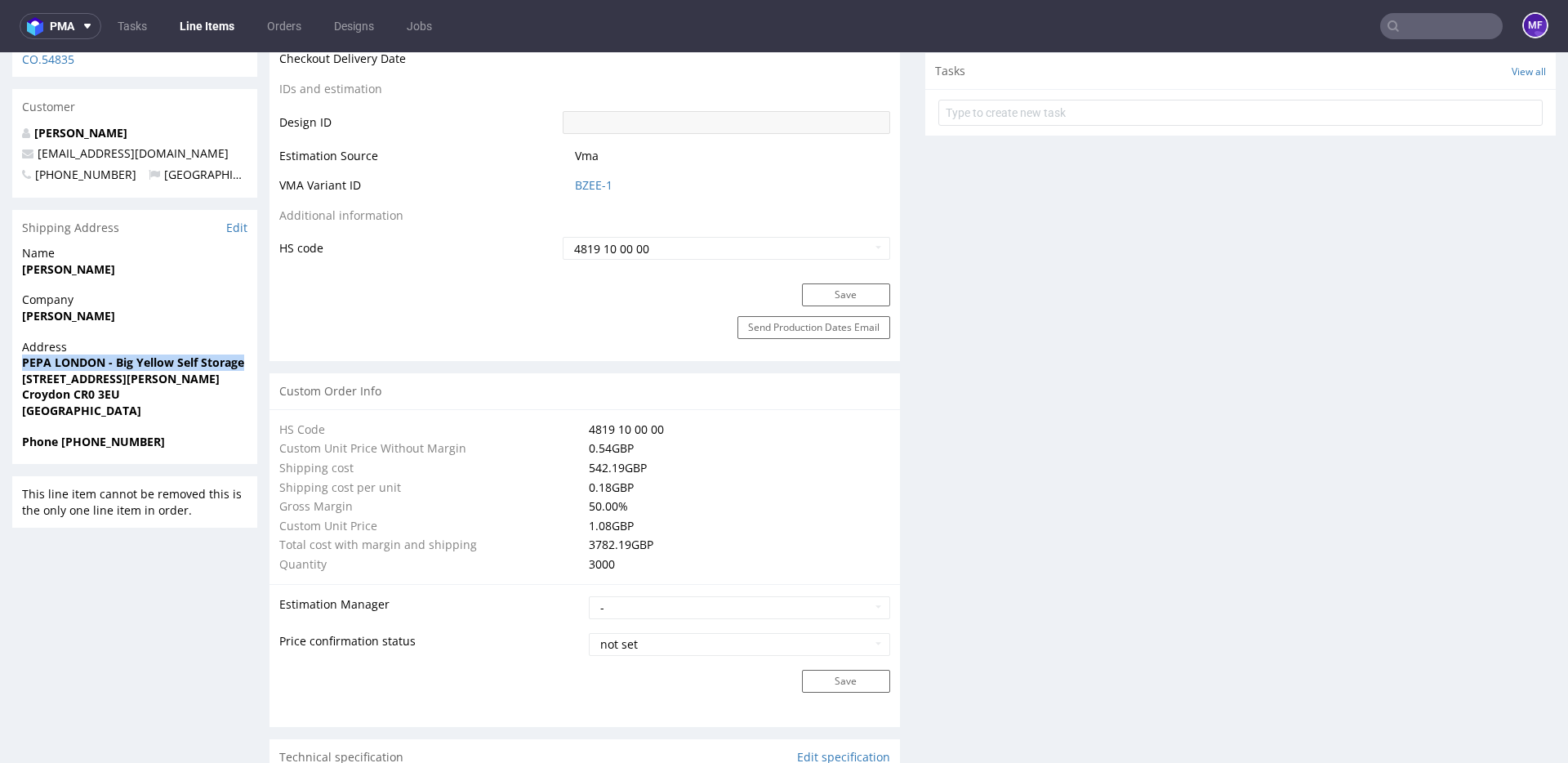
drag, startPoint x: 22, startPoint y: 347, endPoint x: 245, endPoint y: 350, distance: 223.0
click at [245, 350] on div "Address PEPA LONDON - Big Yellow Self Storage Croydon 202, 216 Thornton Rd, Cro…" at bounding box center [135, 386] width 246 height 95
copy strong "PEPA LONDON - Big Yellow Self Storage"
drag, startPoint x: 69, startPoint y: 383, endPoint x: 12, endPoint y: 382, distance: 57.0
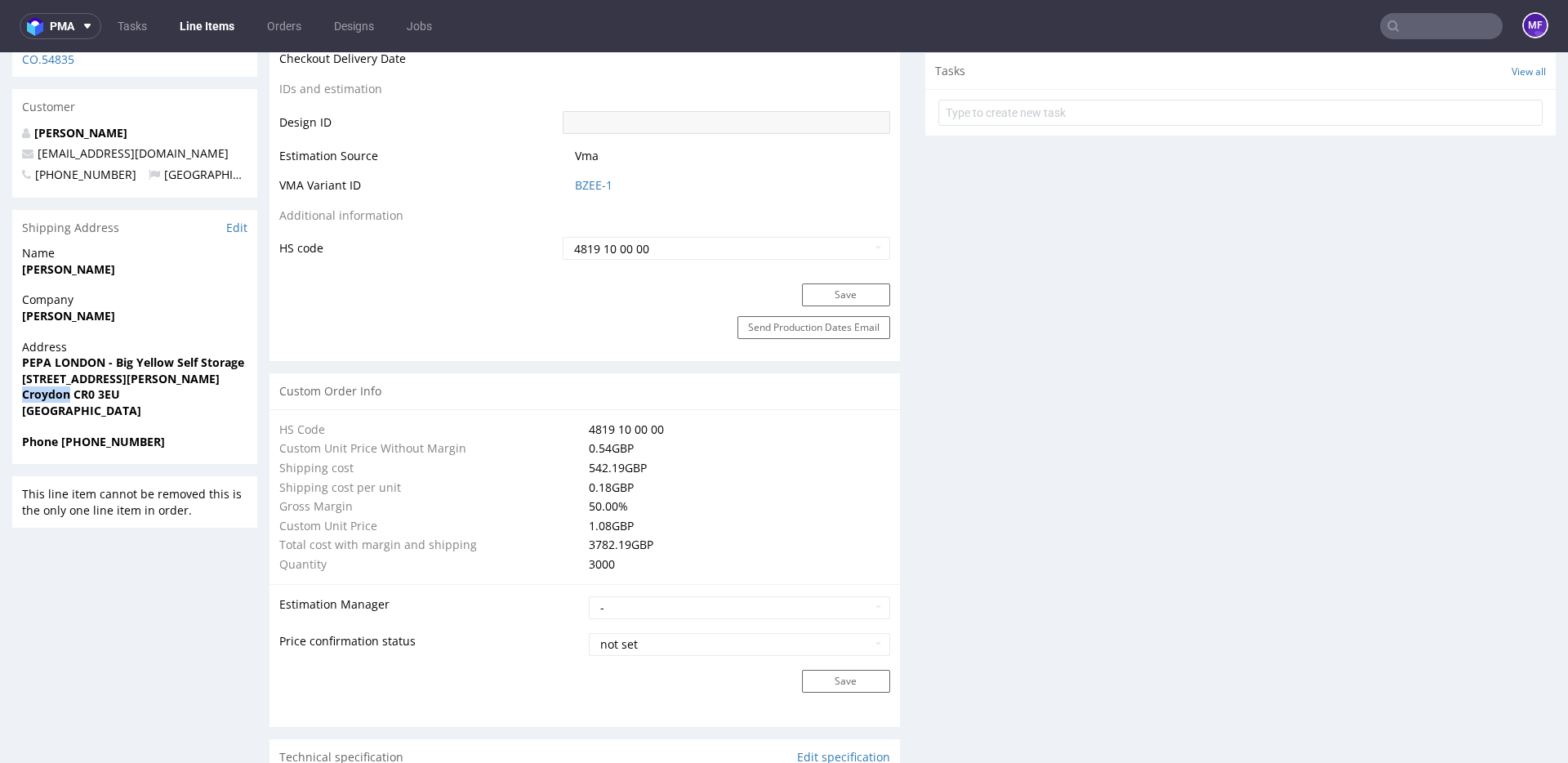
copy strong "Croydon"
drag, startPoint x: 123, startPoint y: 378, endPoint x: 74, endPoint y: 376, distance: 49.0
click at [74, 386] on span "Croydon CR0 3EU" at bounding box center [135, 394] width 226 height 16
copy strong "CR0 3EU"
drag, startPoint x: 137, startPoint y: 429, endPoint x: 63, endPoint y: 428, distance: 74.0
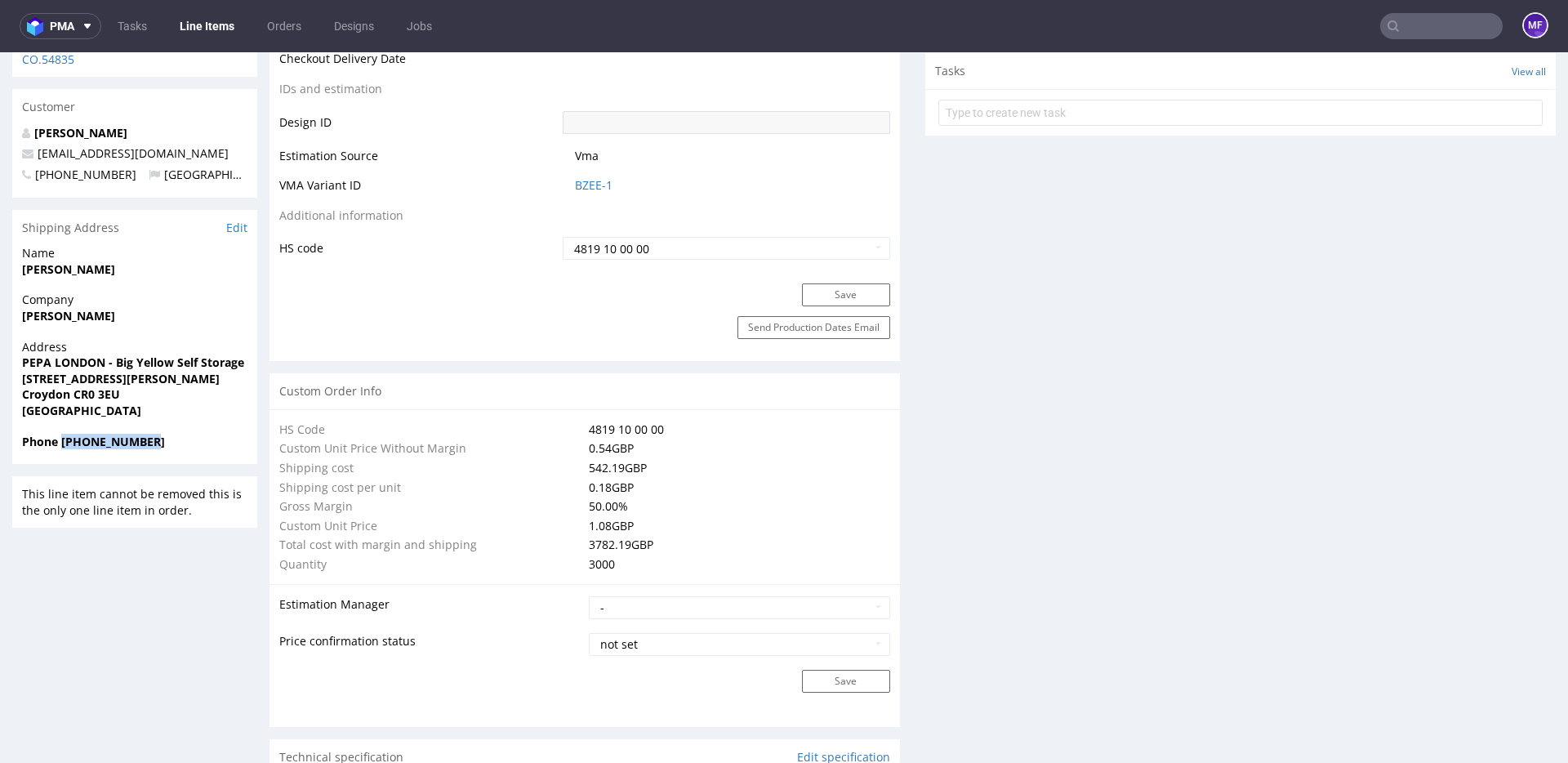
click at [63, 433] on span "Phone +448081756154" at bounding box center [135, 442] width 226 height 16
drag, startPoint x: 198, startPoint y: 139, endPoint x: 39, endPoint y: 141, distance: 159.0
click at [39, 145] on p "hola@pepaandcompany.com" at bounding box center [135, 153] width 226 height 16
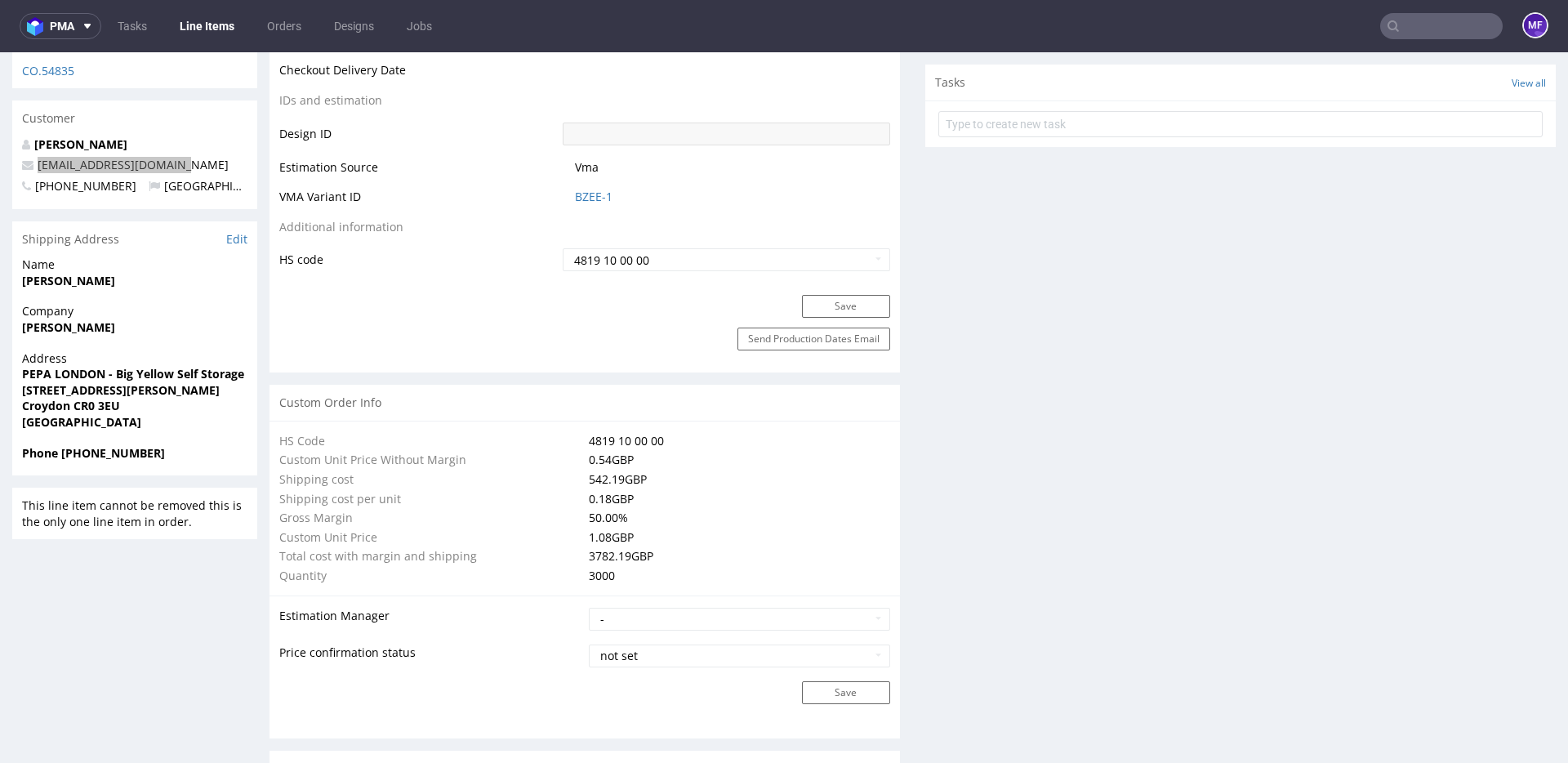
scroll to position [922, 0]
click at [402, 310] on div "Save" at bounding box center [585, 313] width 631 height 32
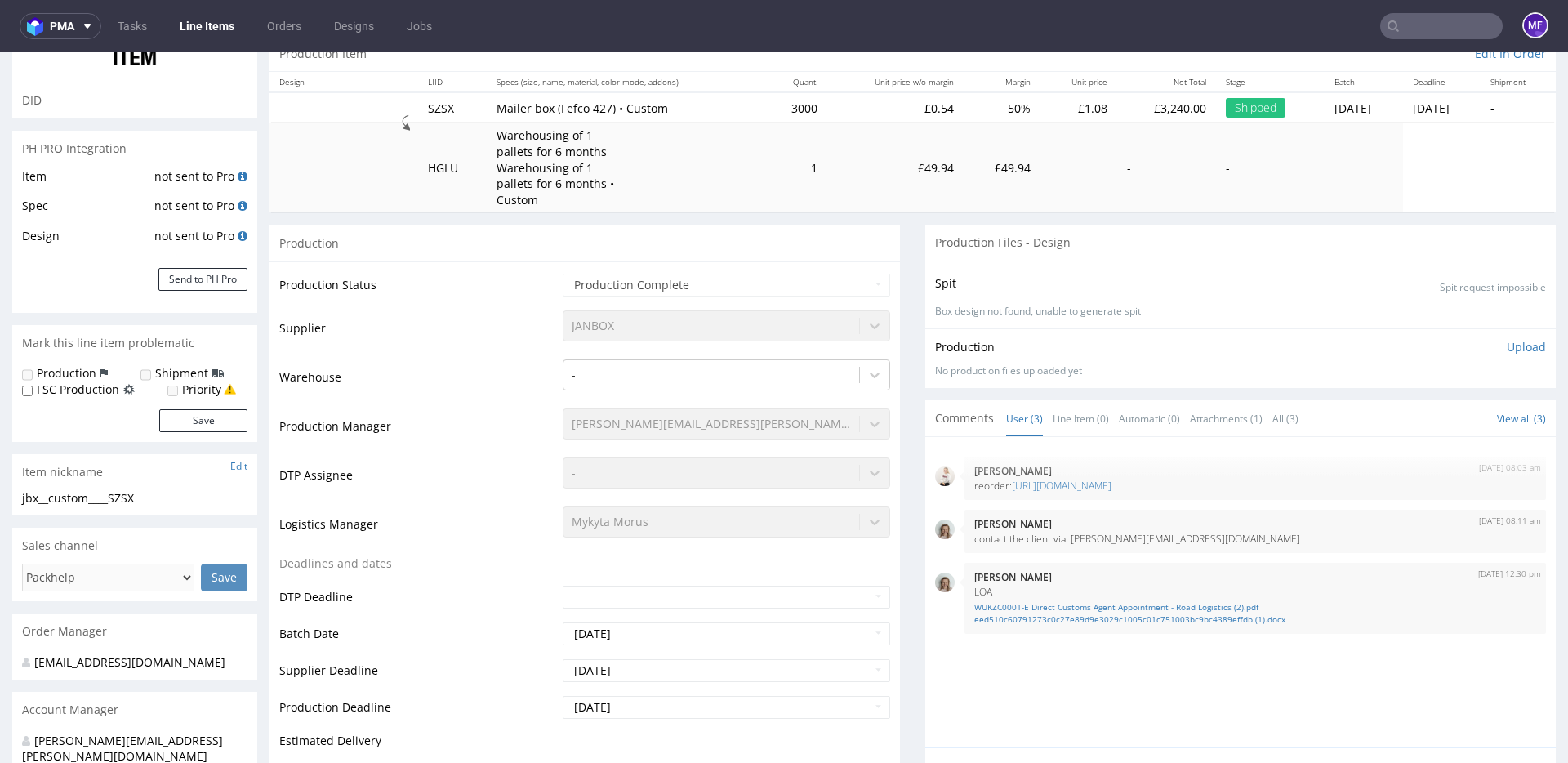
scroll to position [0, 0]
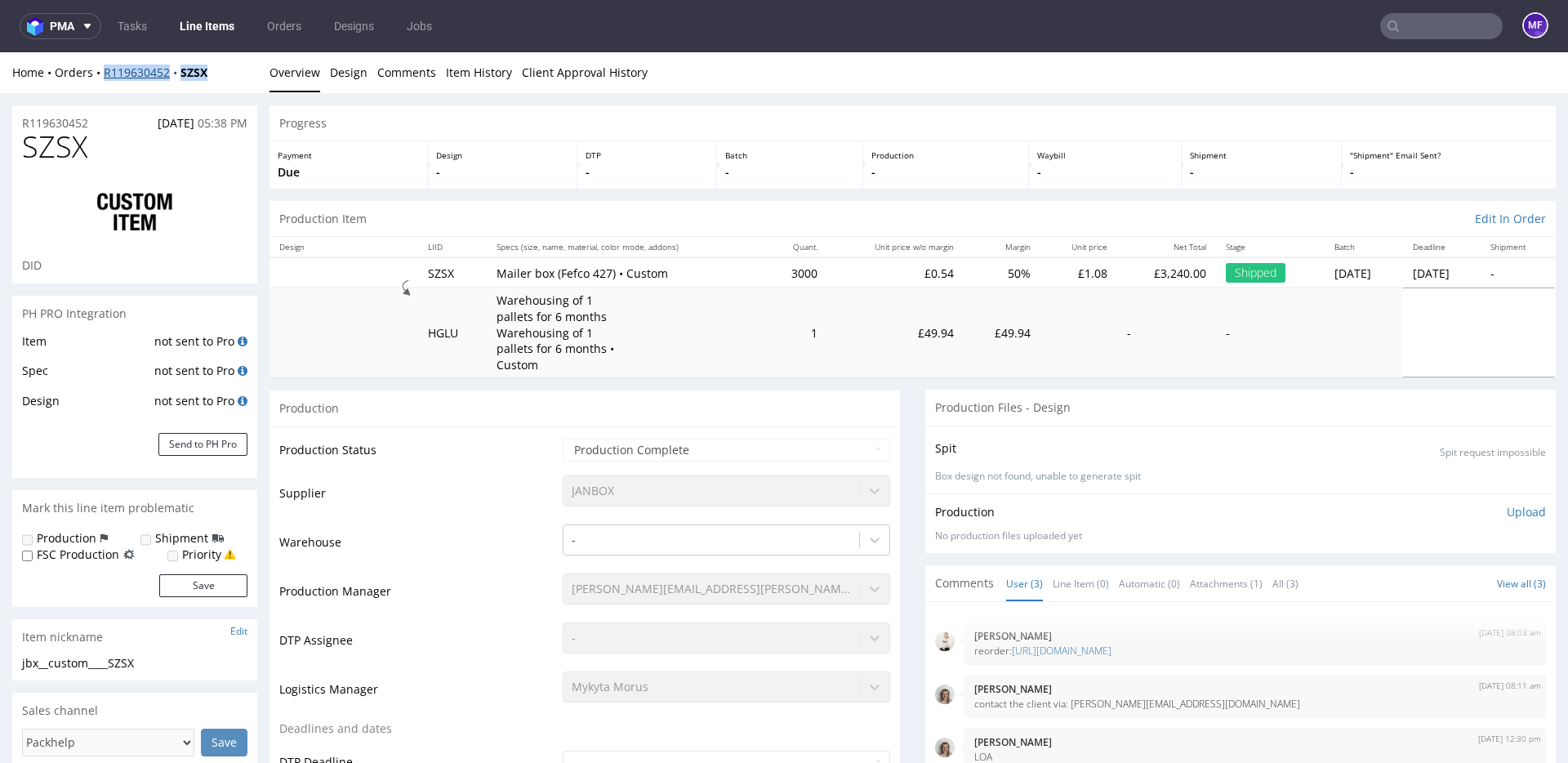
drag, startPoint x: 220, startPoint y: 79, endPoint x: 103, endPoint y: 79, distance: 117.0
click at [103, 79] on div "Home Orders R119630452 SZSX" at bounding box center [135, 73] width 246 height 16
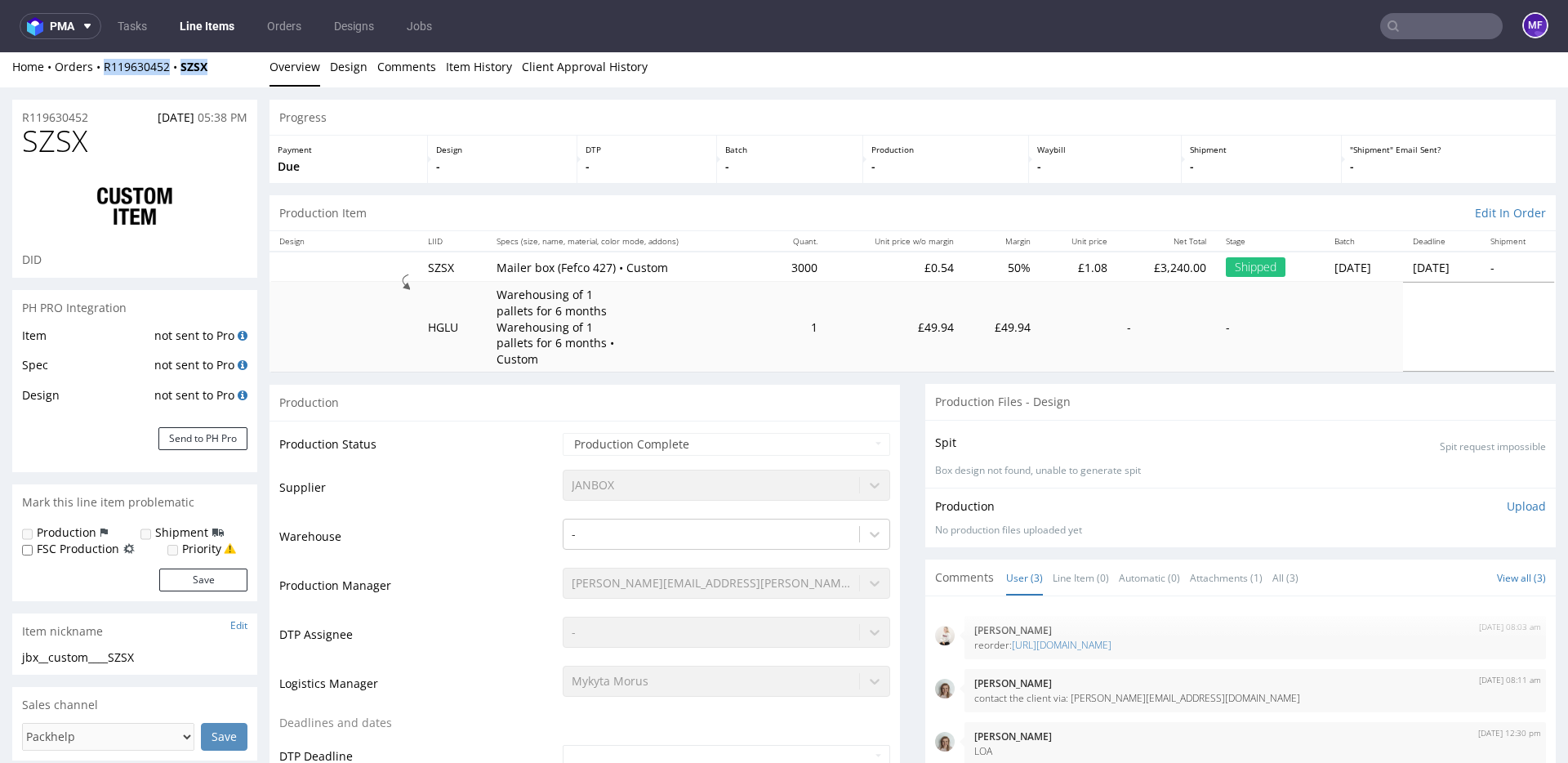
click at [211, 26] on link "Line Items" at bounding box center [207, 26] width 74 height 26
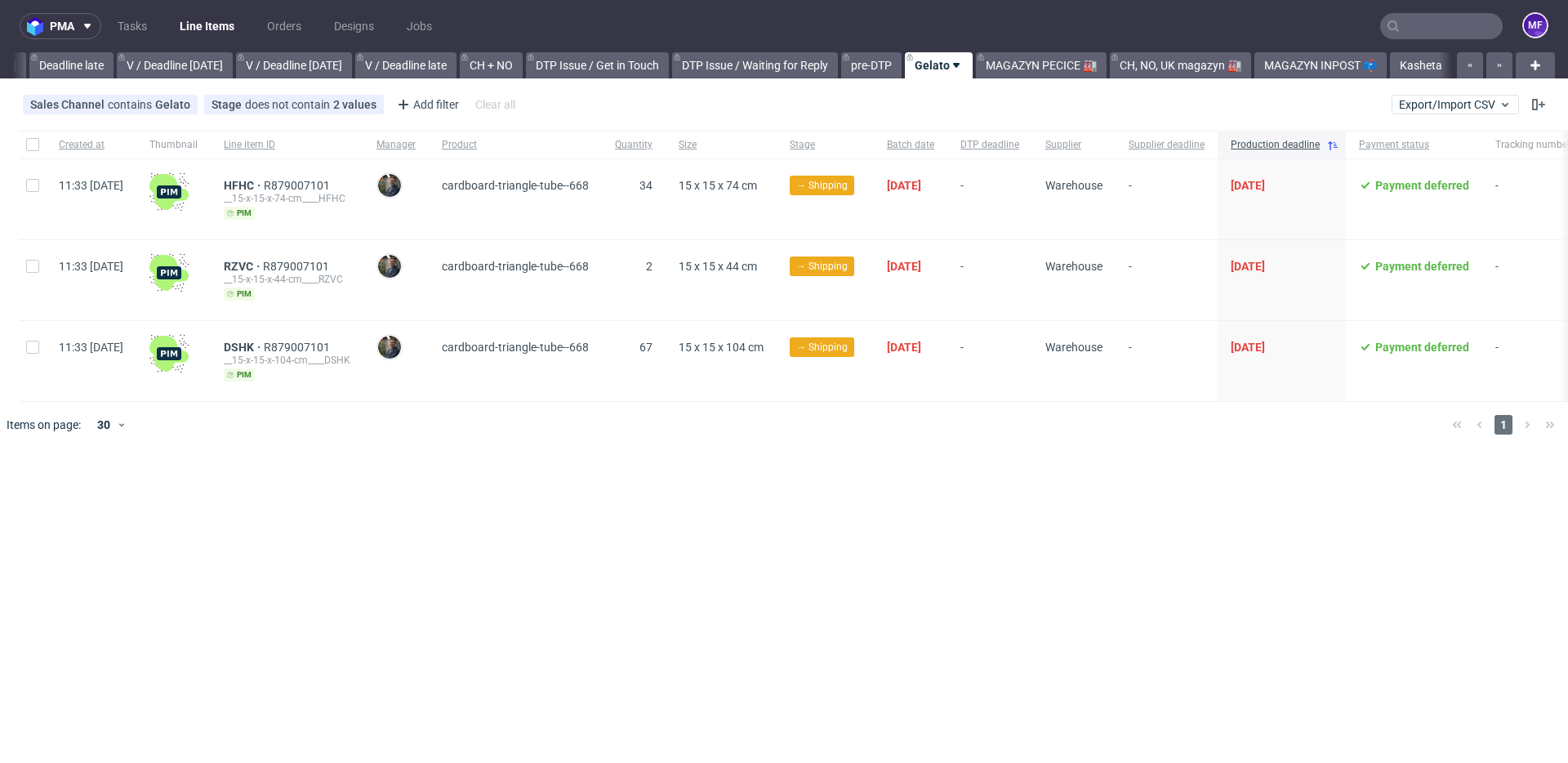
scroll to position [0, 1944]
click at [544, 445] on div at bounding box center [807, 424] width 1262 height 46
click at [418, 568] on div "pma Tasks Line Items Orders Designs Jobs MF All DTP Late Shipped Shipments DTP …" at bounding box center [784, 382] width 1568 height 763
click at [652, 295] on span "2" at bounding box center [633, 280] width 38 height 41
click at [1422, 73] on link "Kasheta" at bounding box center [1421, 64] width 62 height 26
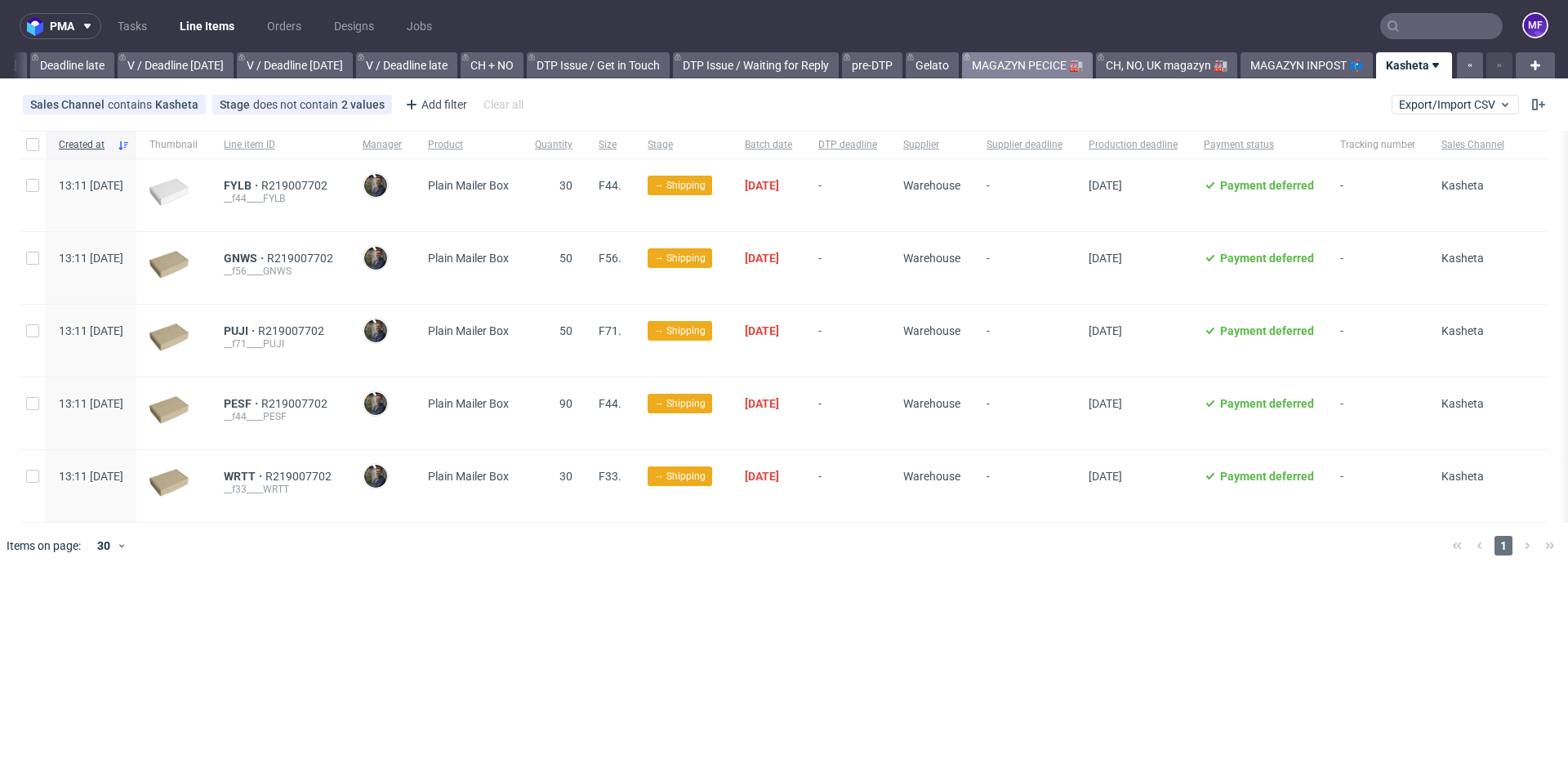
click at [1004, 58] on link "MAGAZYN PECICE 🏭" at bounding box center [1028, 64] width 131 height 26
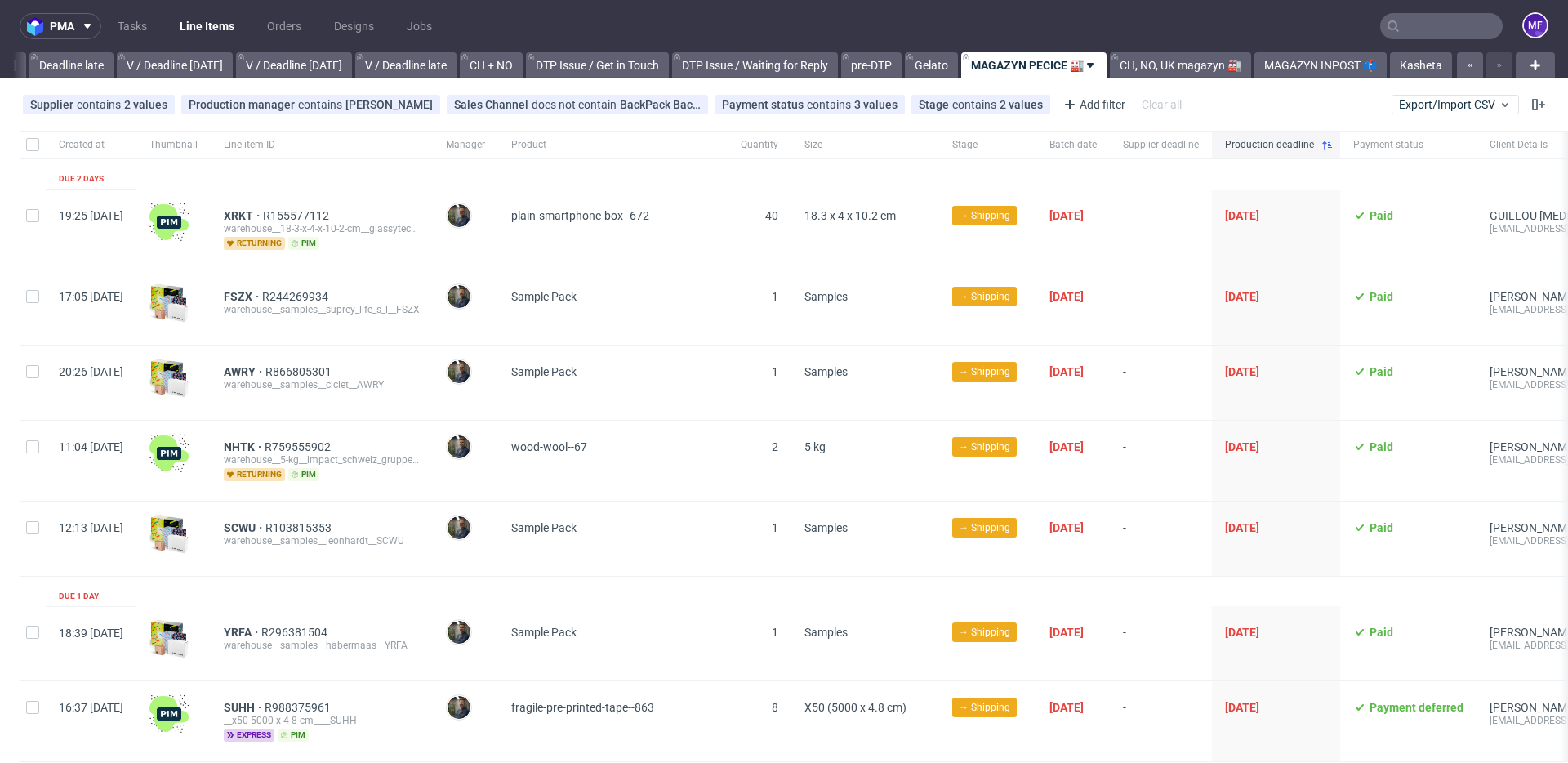
scroll to position [1, 0]
drag, startPoint x: 461, startPoint y: 168, endPoint x: 383, endPoint y: 182, distance: 79.2
drag, startPoint x: 263, startPoint y: 211, endPoint x: 300, endPoint y: 215, distance: 37.2
click at [300, 215] on div "XRKT R155577112 warehouse__18-3-x-4-x-10-2-cm__glassytech__XRKT returning pim" at bounding box center [322, 228] width 222 height 80
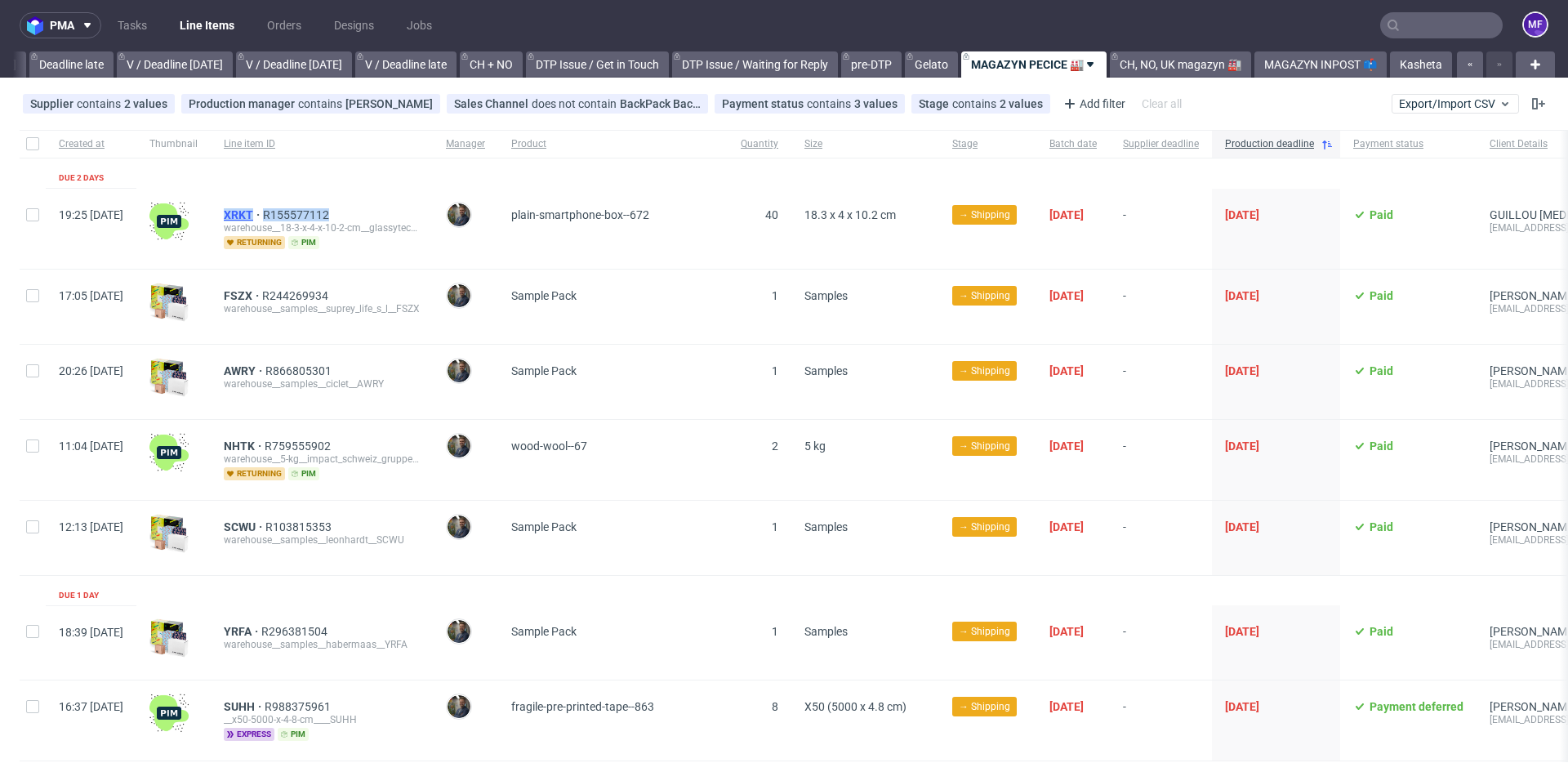
drag, startPoint x: 383, startPoint y: 212, endPoint x: 272, endPoint y: 214, distance: 111.0
click at [272, 214] on div "XRKT R155577112" at bounding box center [322, 214] width 196 height 13
click at [779, 214] on span "40" at bounding box center [771, 214] width 13 height 13
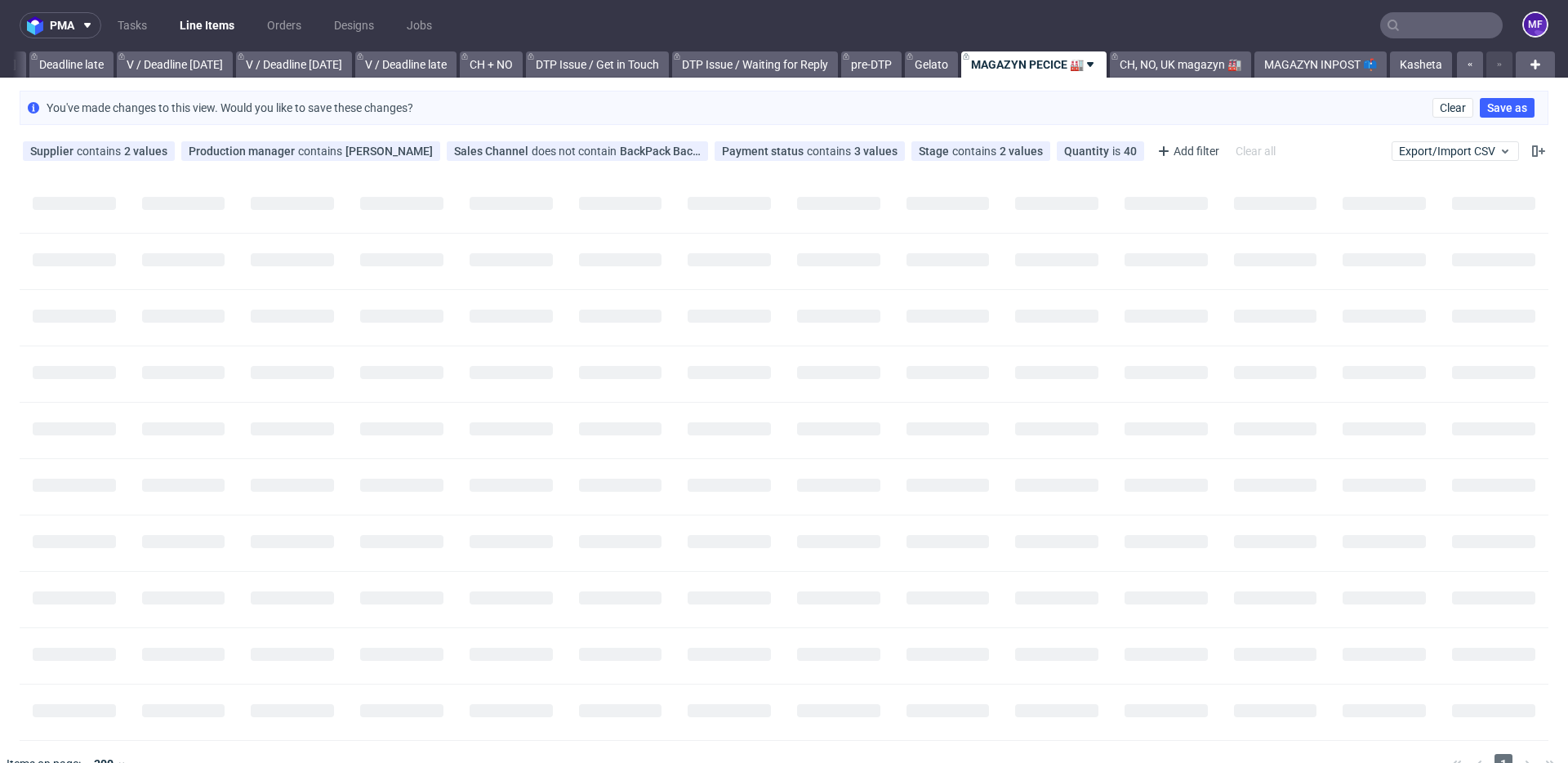
scroll to position [0, 0]
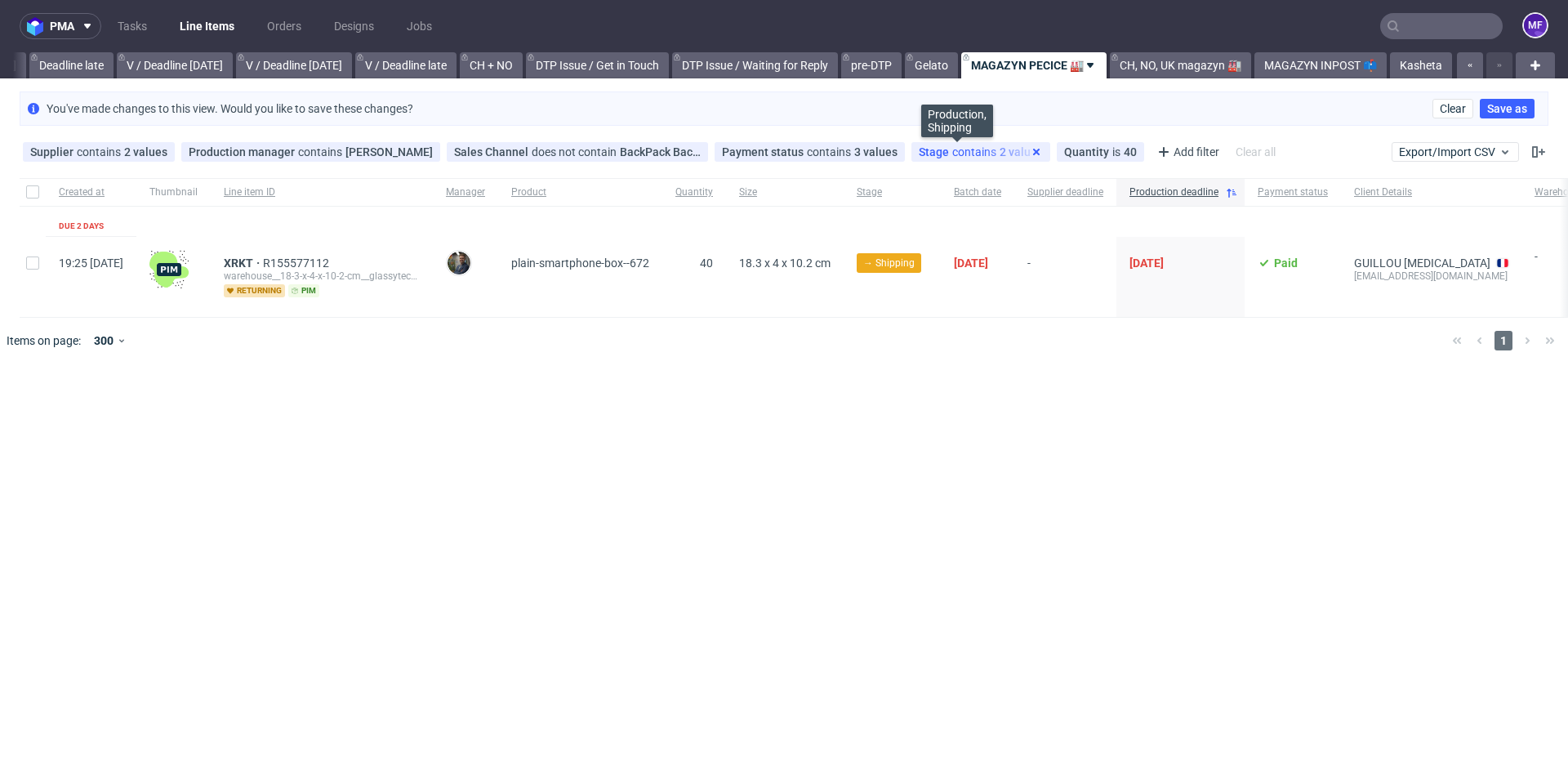
click at [1030, 152] on icon at bounding box center [1037, 151] width 13 height 13
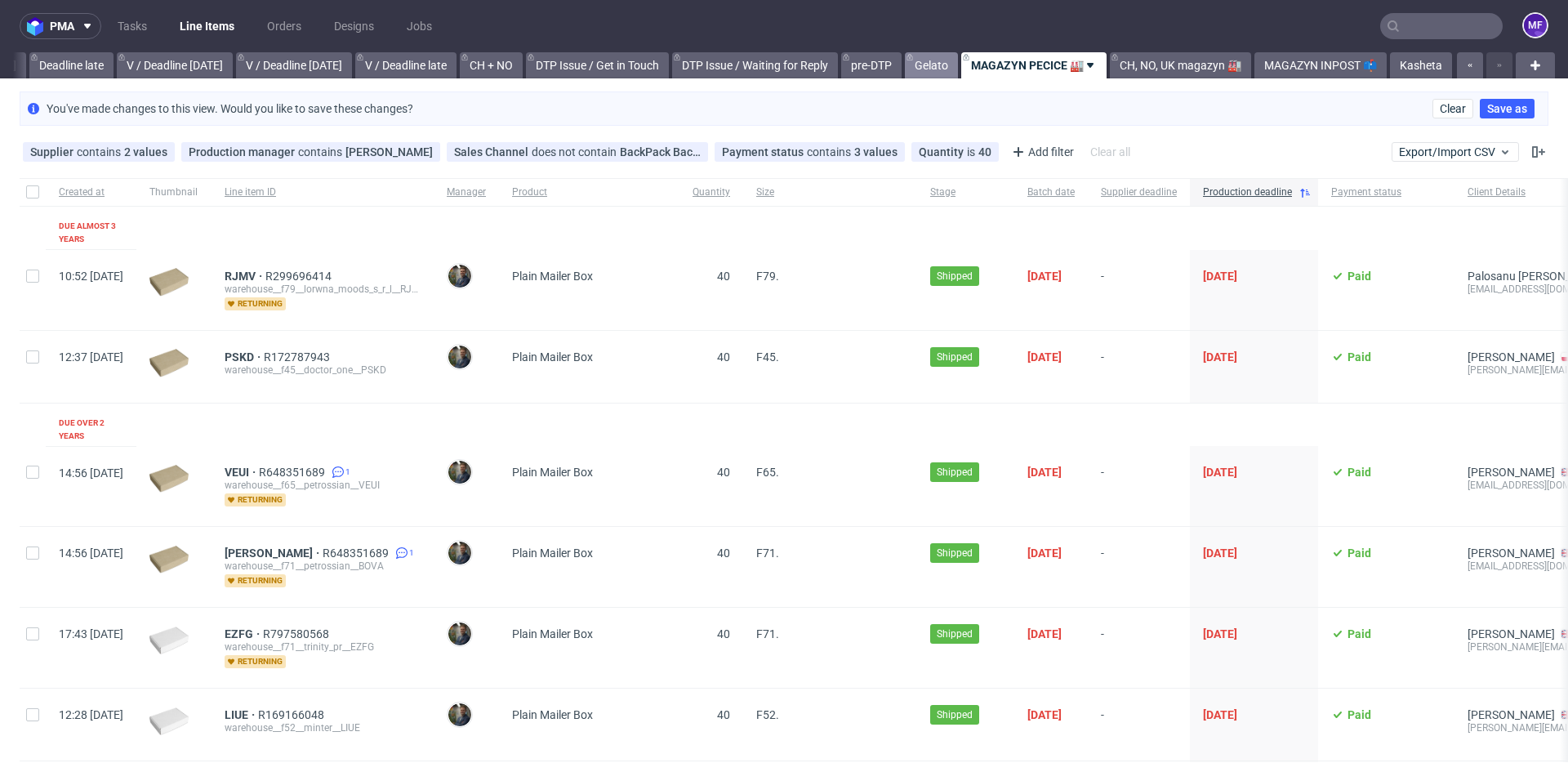
click at [937, 69] on link "Gelato" at bounding box center [931, 64] width 53 height 26
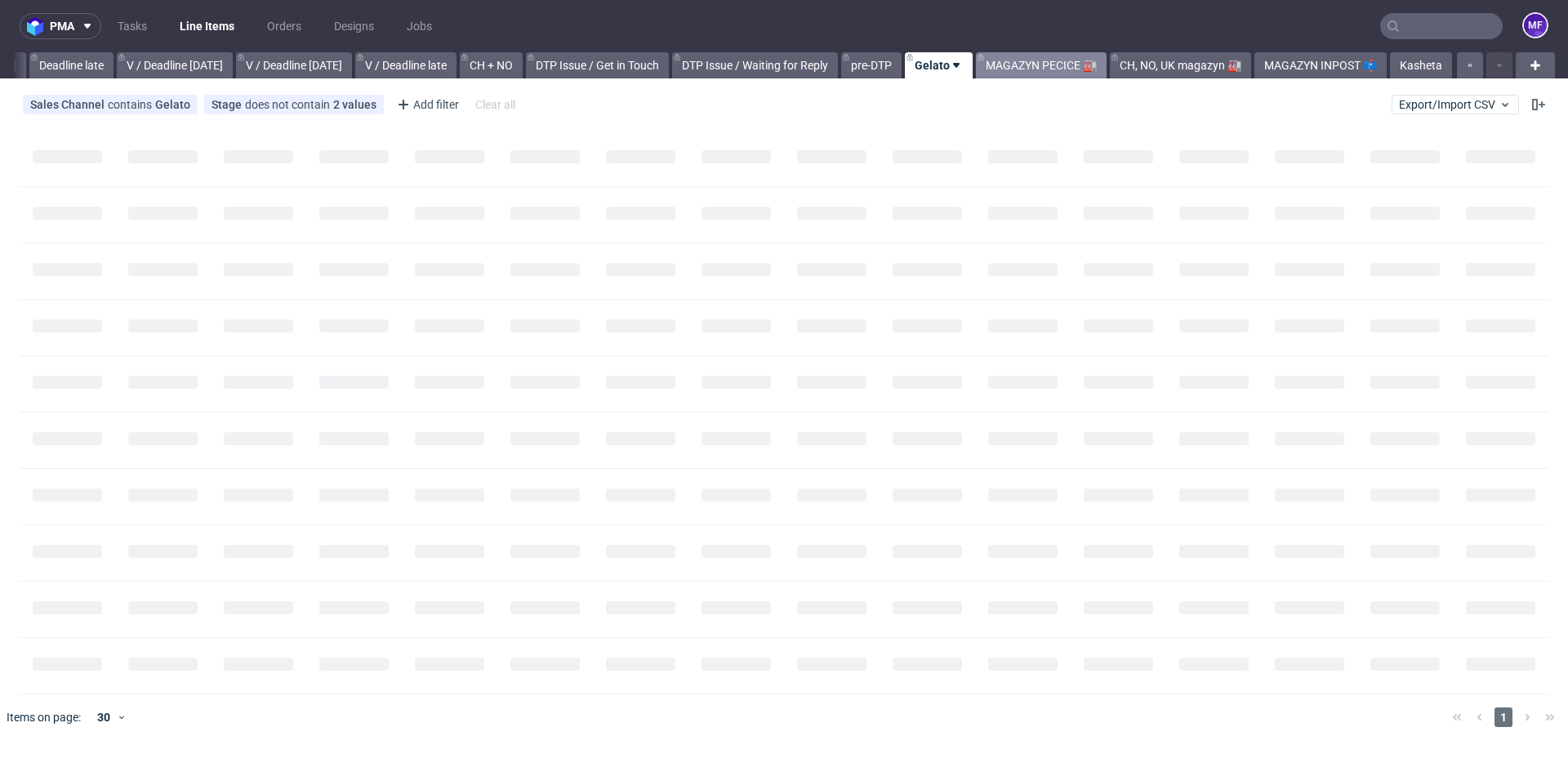
click at [1003, 66] on link "MAGAZYN PECICE 🏭" at bounding box center [1041, 64] width 131 height 26
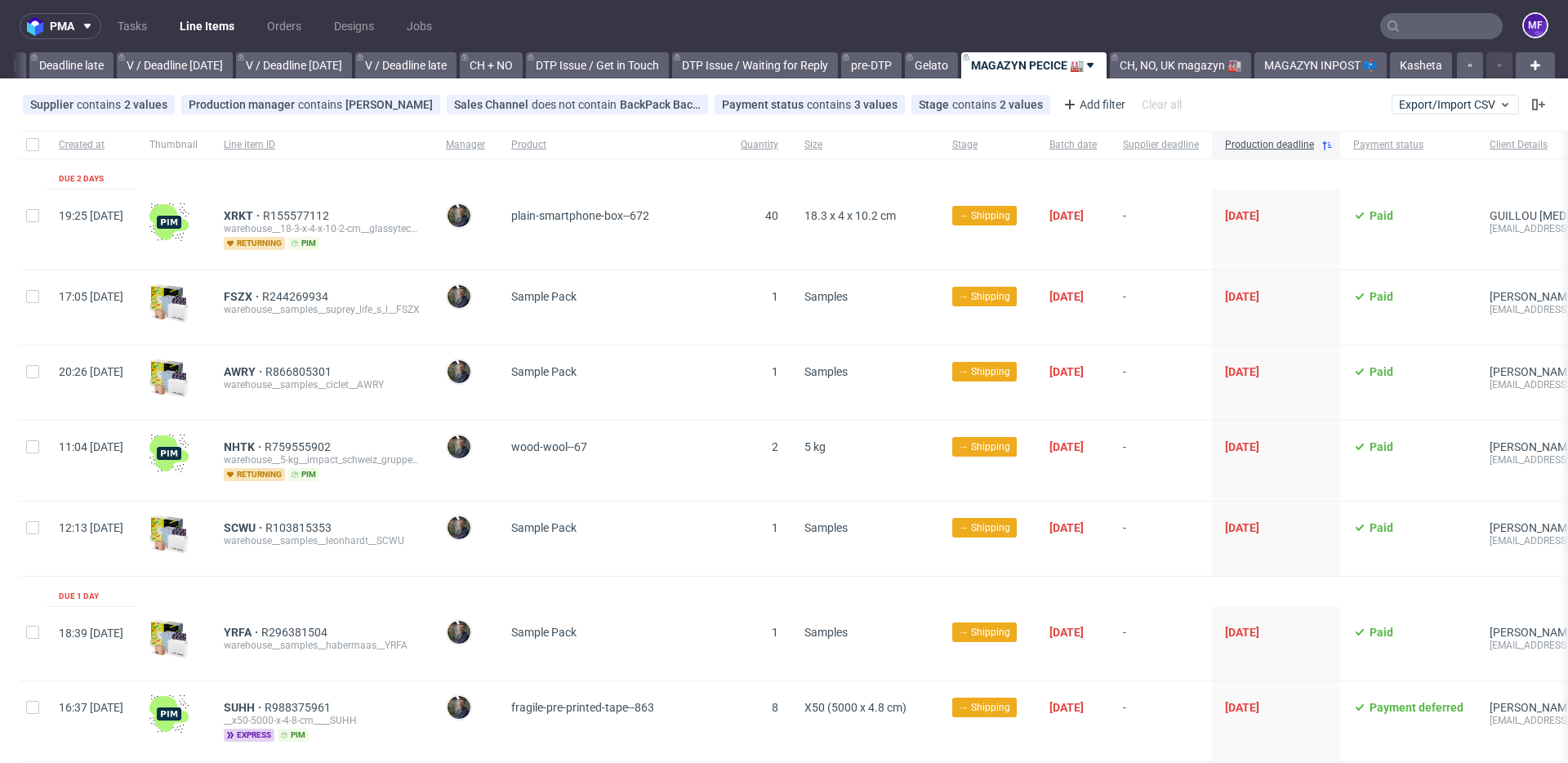
click at [702, 235] on span "plain-smartphone-box--672" at bounding box center [613, 229] width 203 height 41
click at [650, 217] on span "plain-smartphone-box--672" at bounding box center [581, 215] width 138 height 13
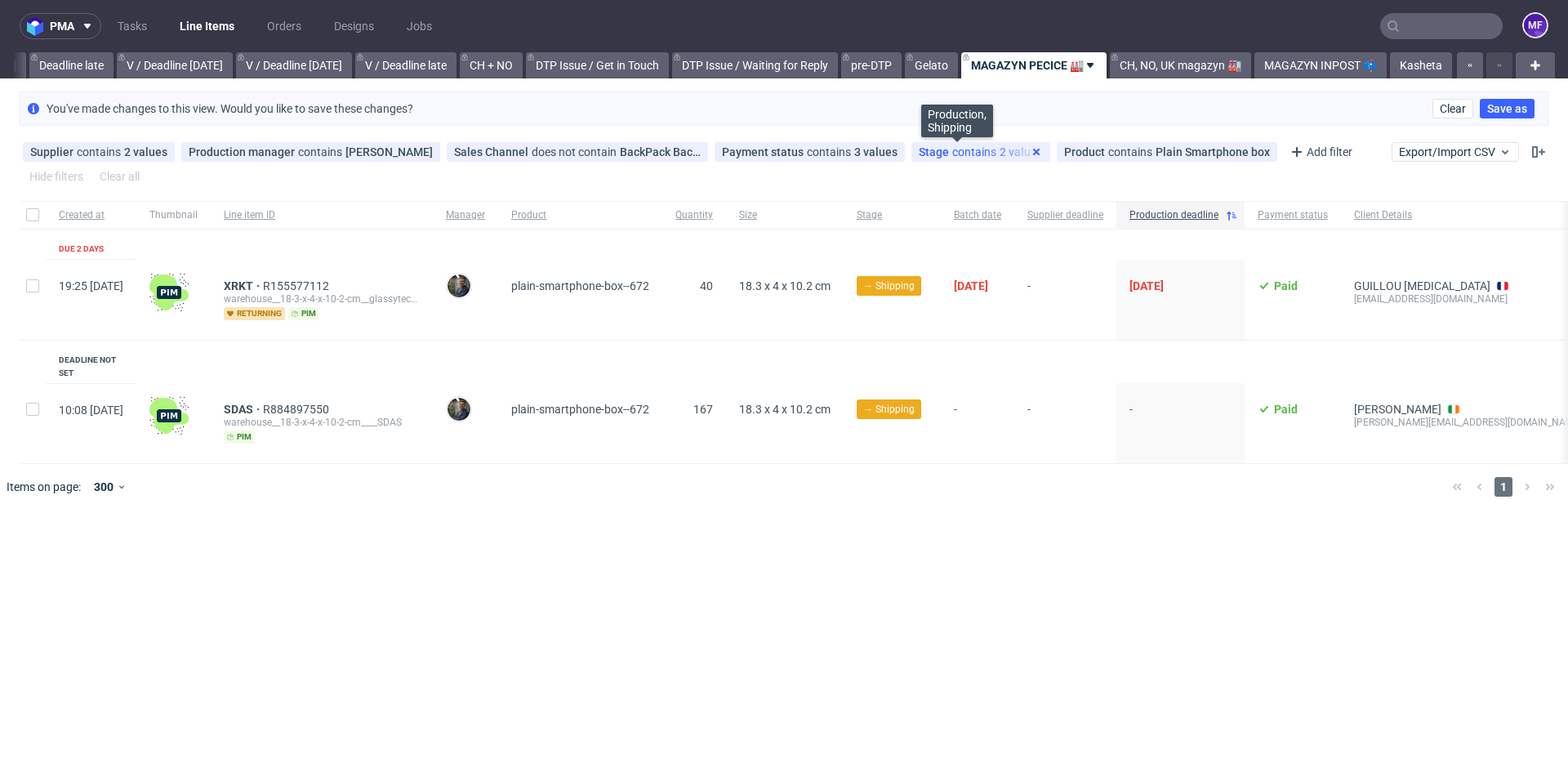
click at [1033, 153] on use at bounding box center [1036, 151] width 6 height 6
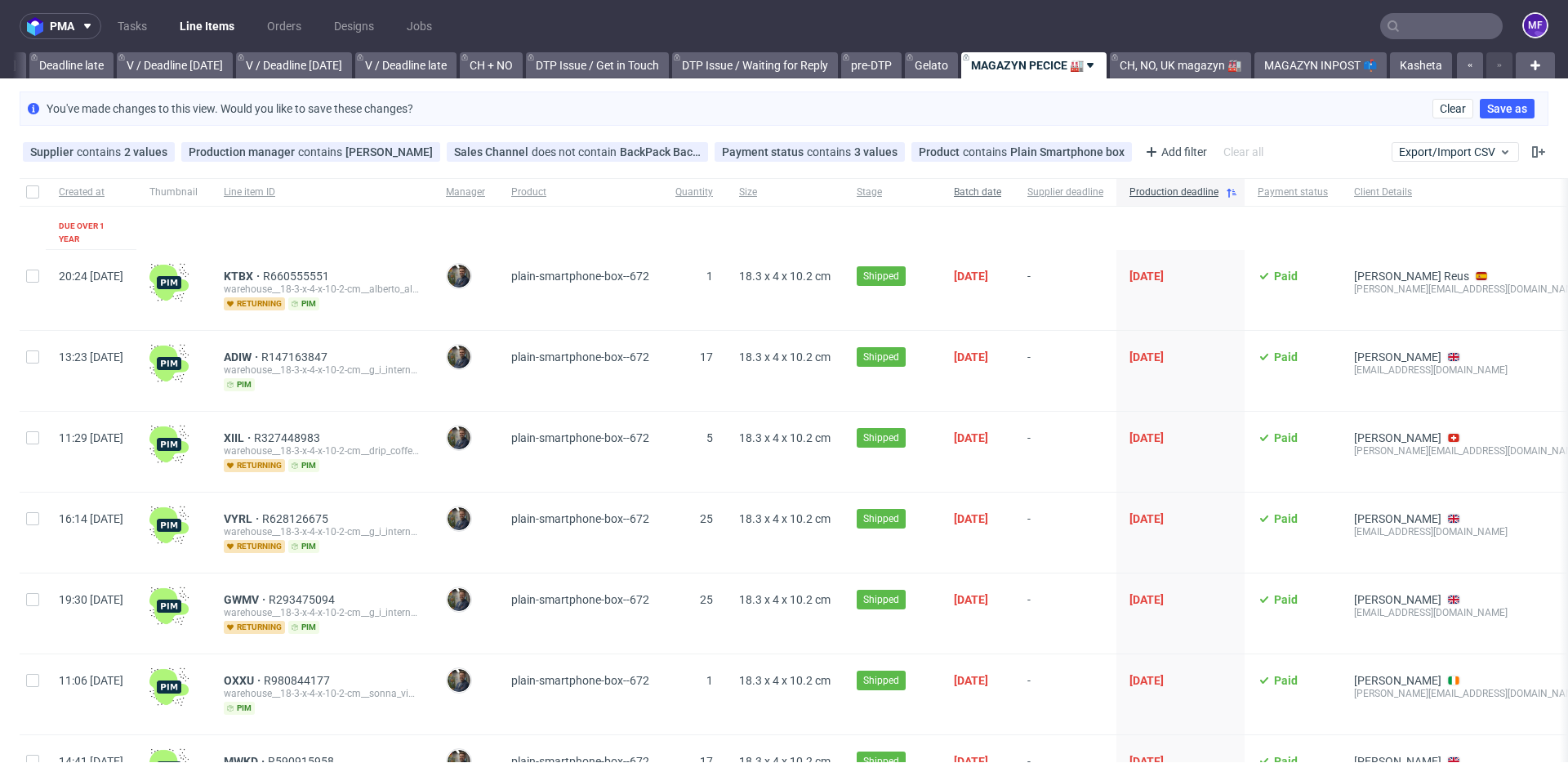
click at [1002, 196] on span "Batch date" at bounding box center [978, 192] width 47 height 13
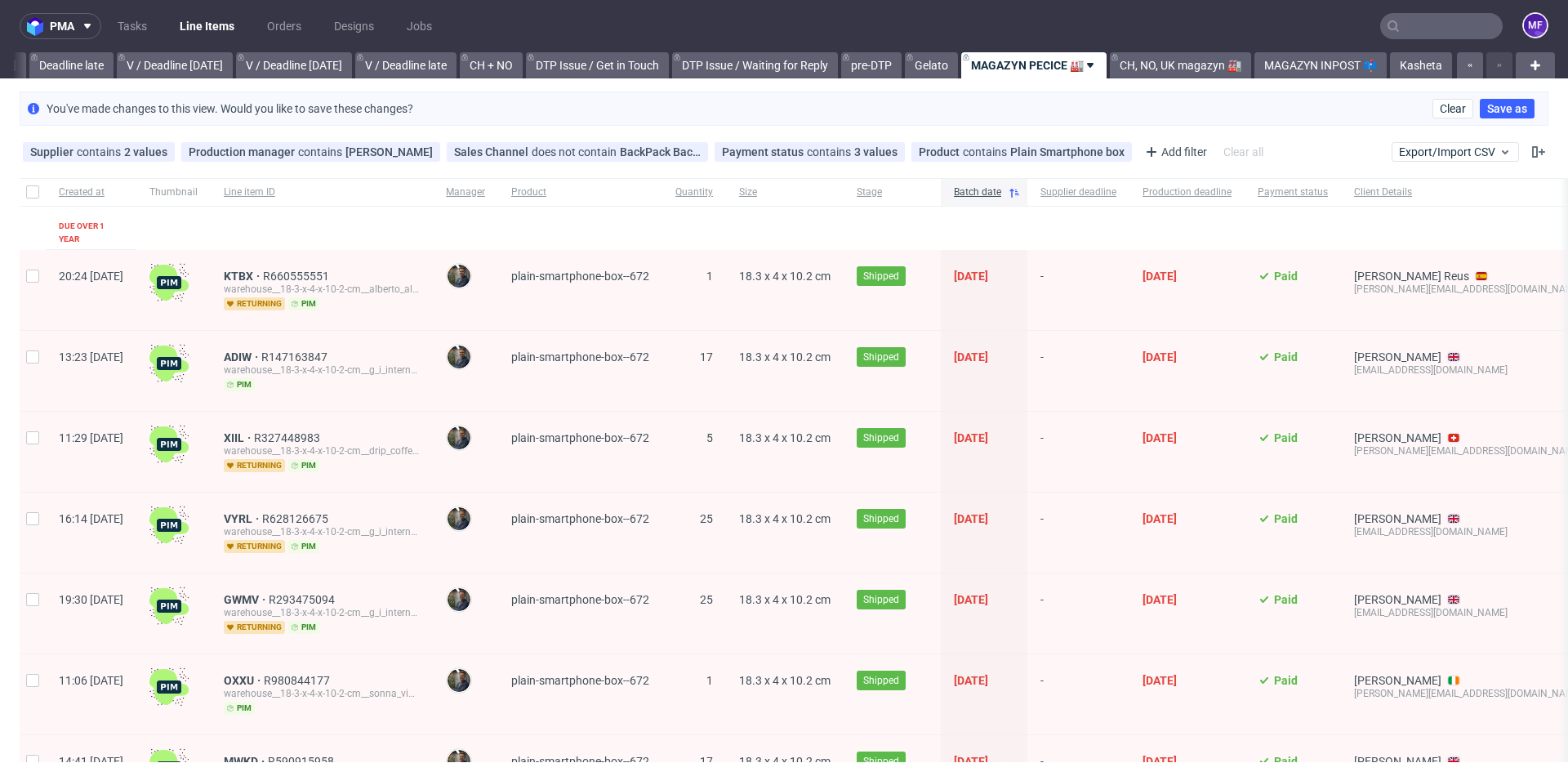
click at [1020, 196] on use at bounding box center [1014, 193] width 10 height 9
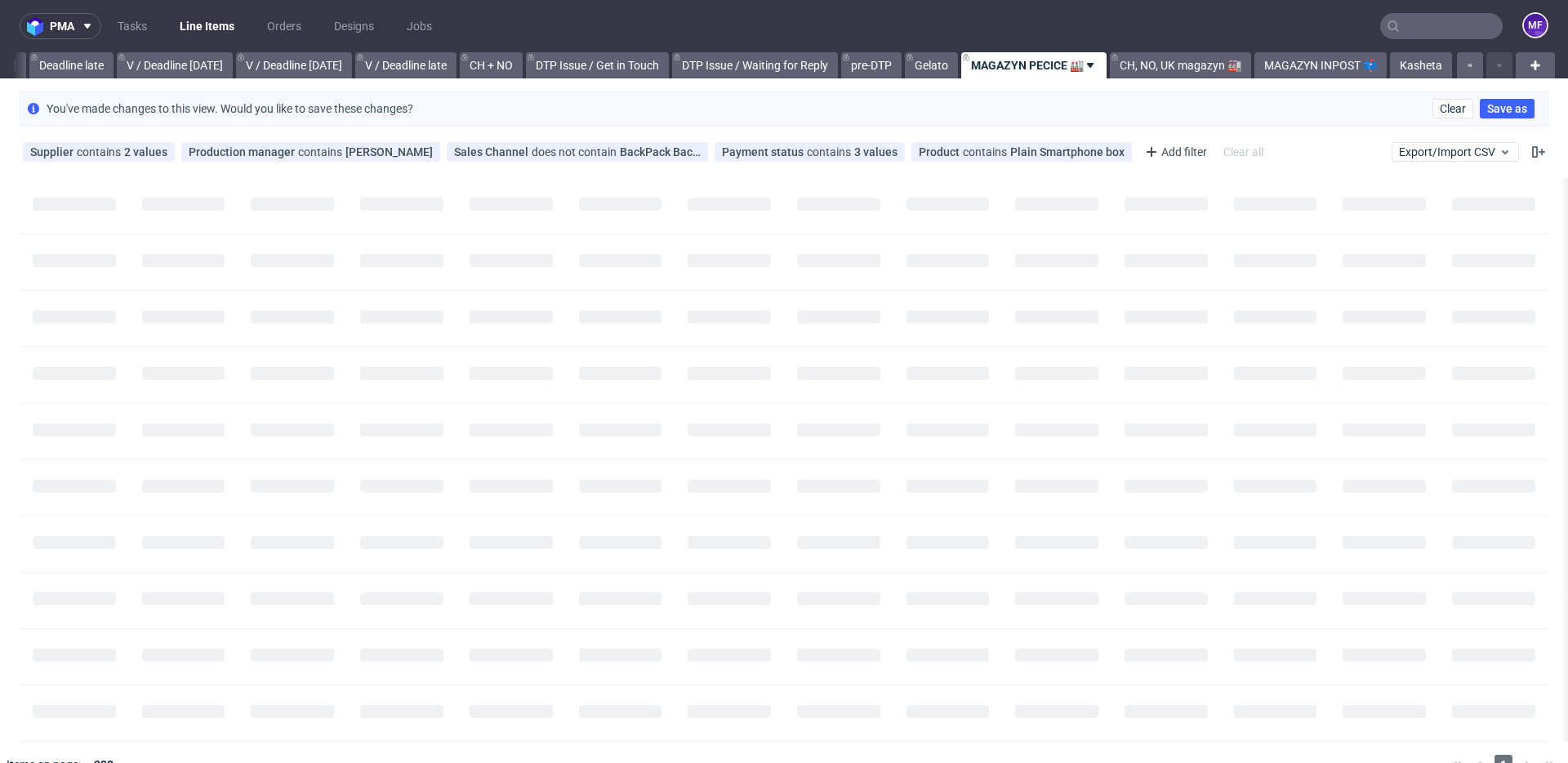
scroll to position [0, 1958]
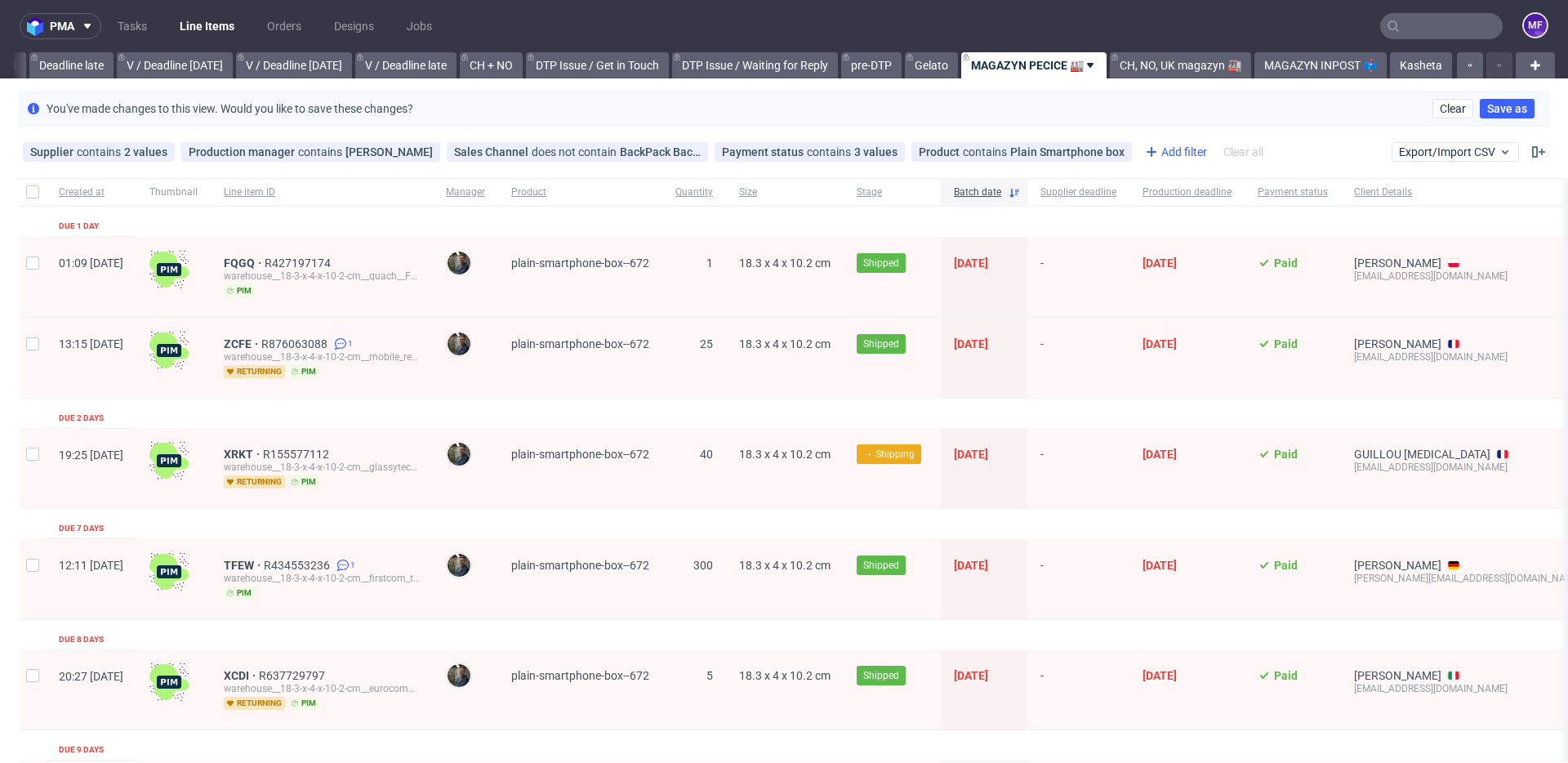
click at [1155, 155] on div "Add filter" at bounding box center [1175, 151] width 72 height 26
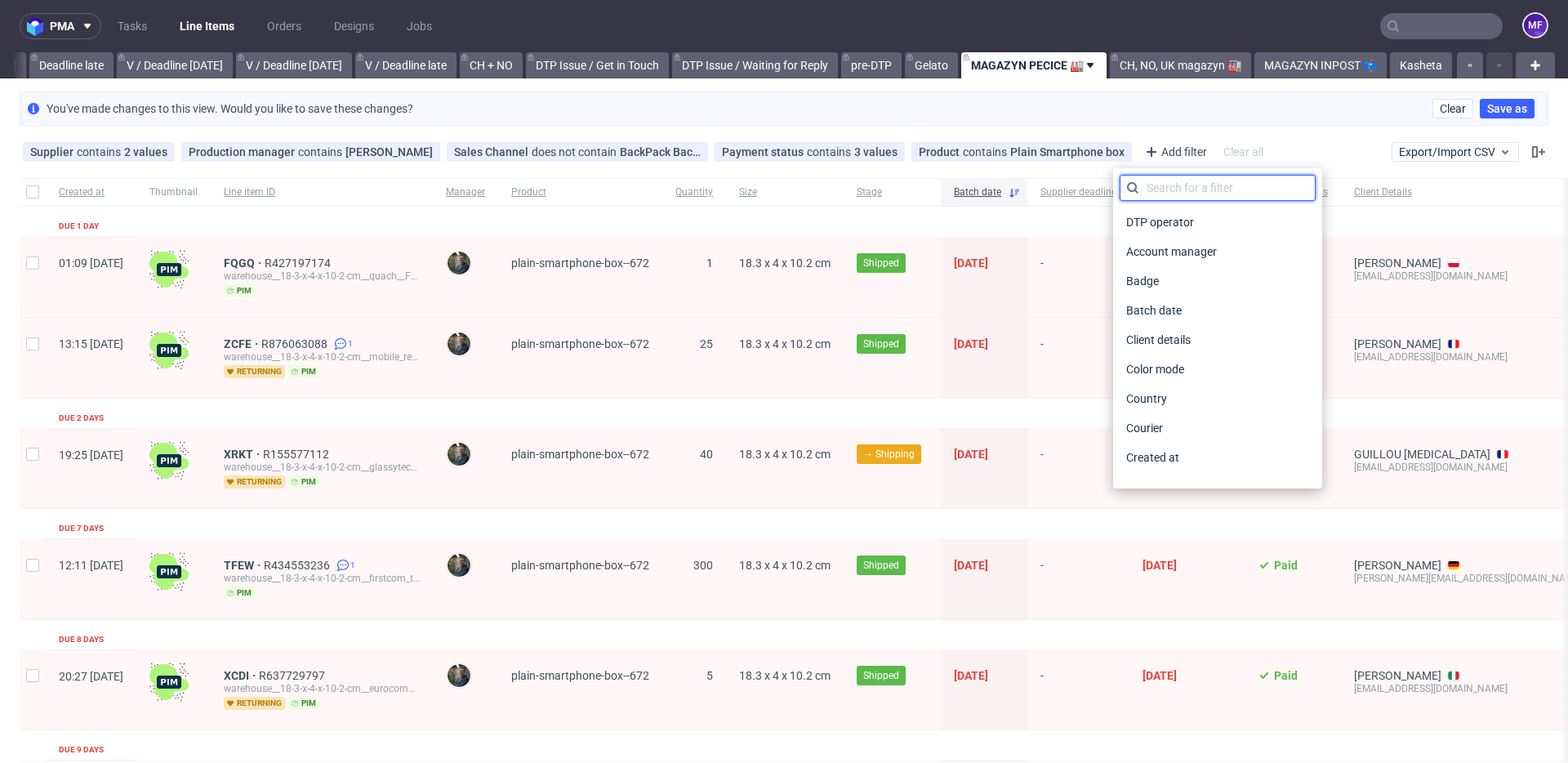
click at [1158, 185] on input "text" at bounding box center [1218, 187] width 196 height 26
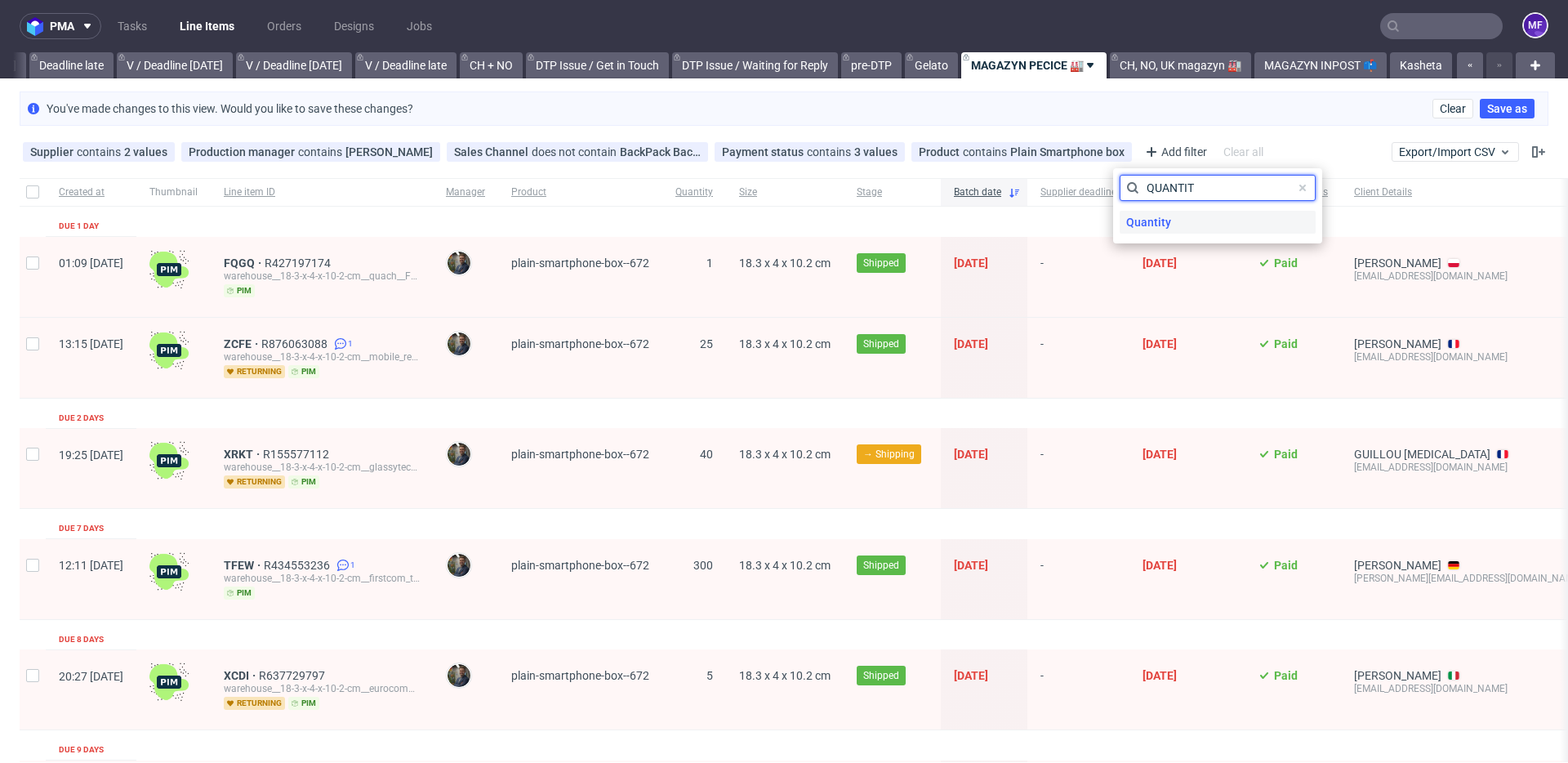
type input "QUANTIT"
click at [1147, 220] on span "Quantity" at bounding box center [1149, 222] width 58 height 23
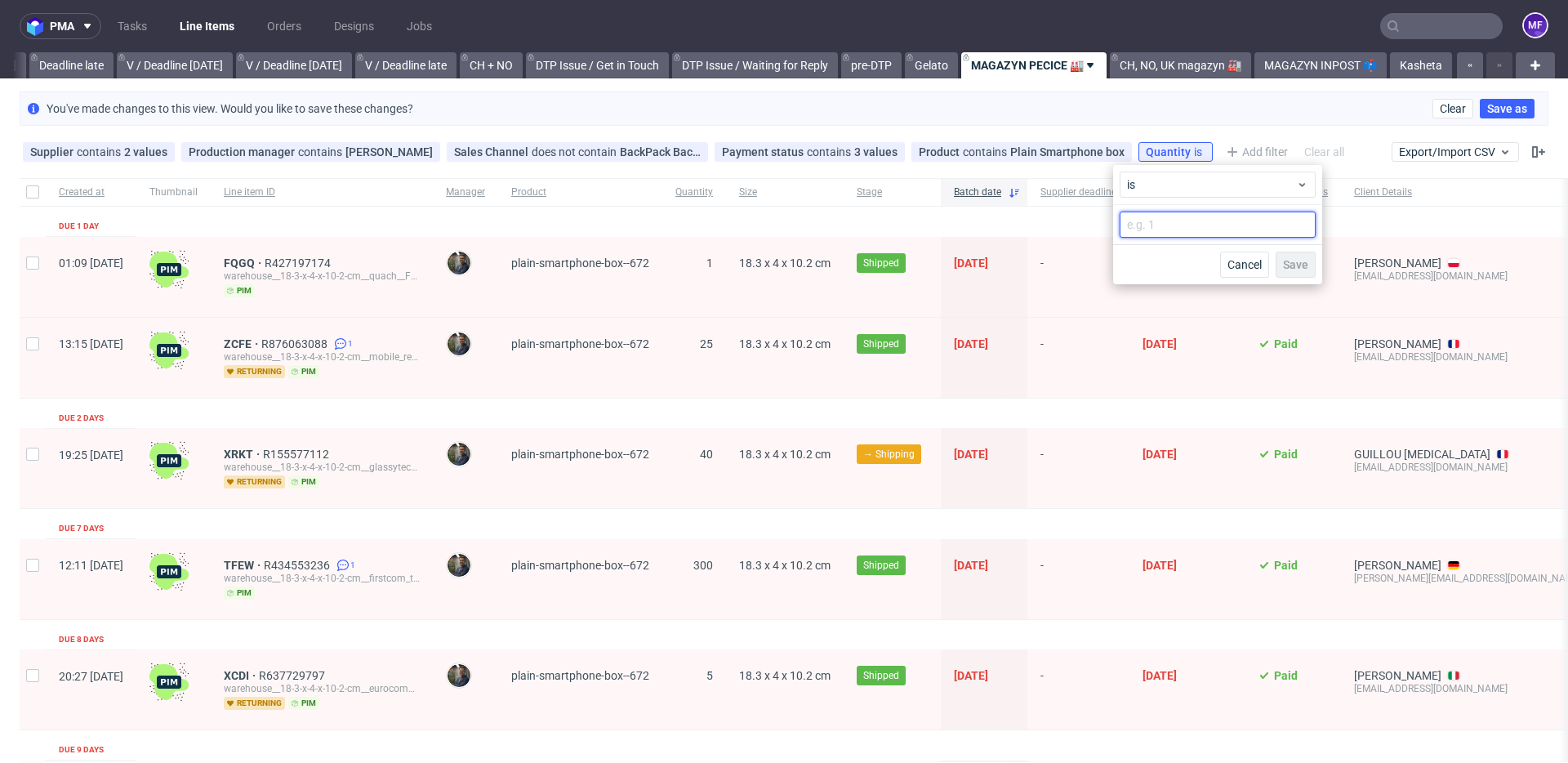
click at [1165, 217] on input "number" at bounding box center [1218, 224] width 196 height 26
type input "40"
click at [1297, 266] on span "Save" at bounding box center [1296, 264] width 25 height 12
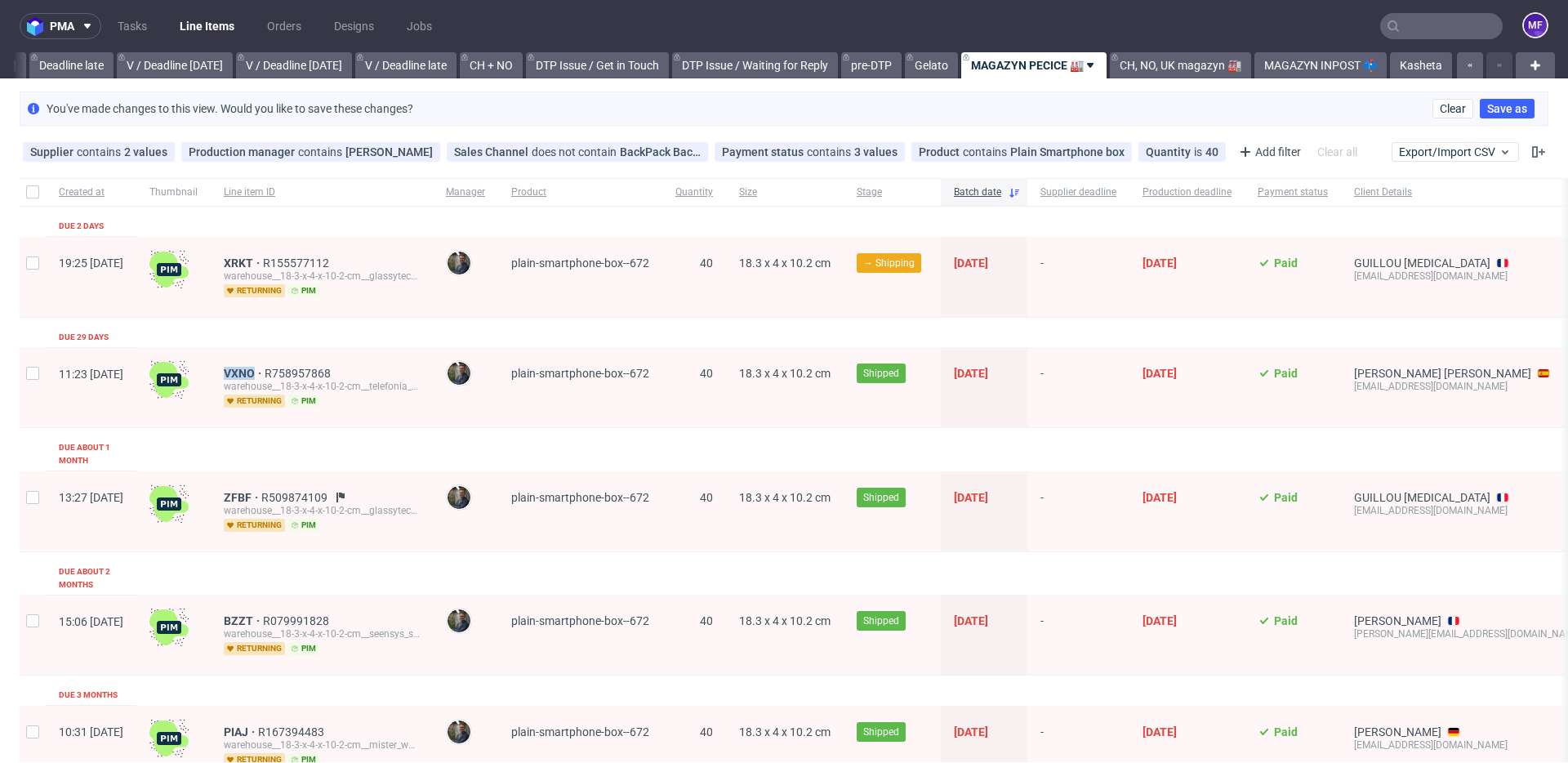
click at [986, 64] on link "MAGAZYN PECICE 🏭" at bounding box center [1034, 64] width 145 height 26
click at [929, 67] on link "Gelato" at bounding box center [931, 64] width 53 height 26
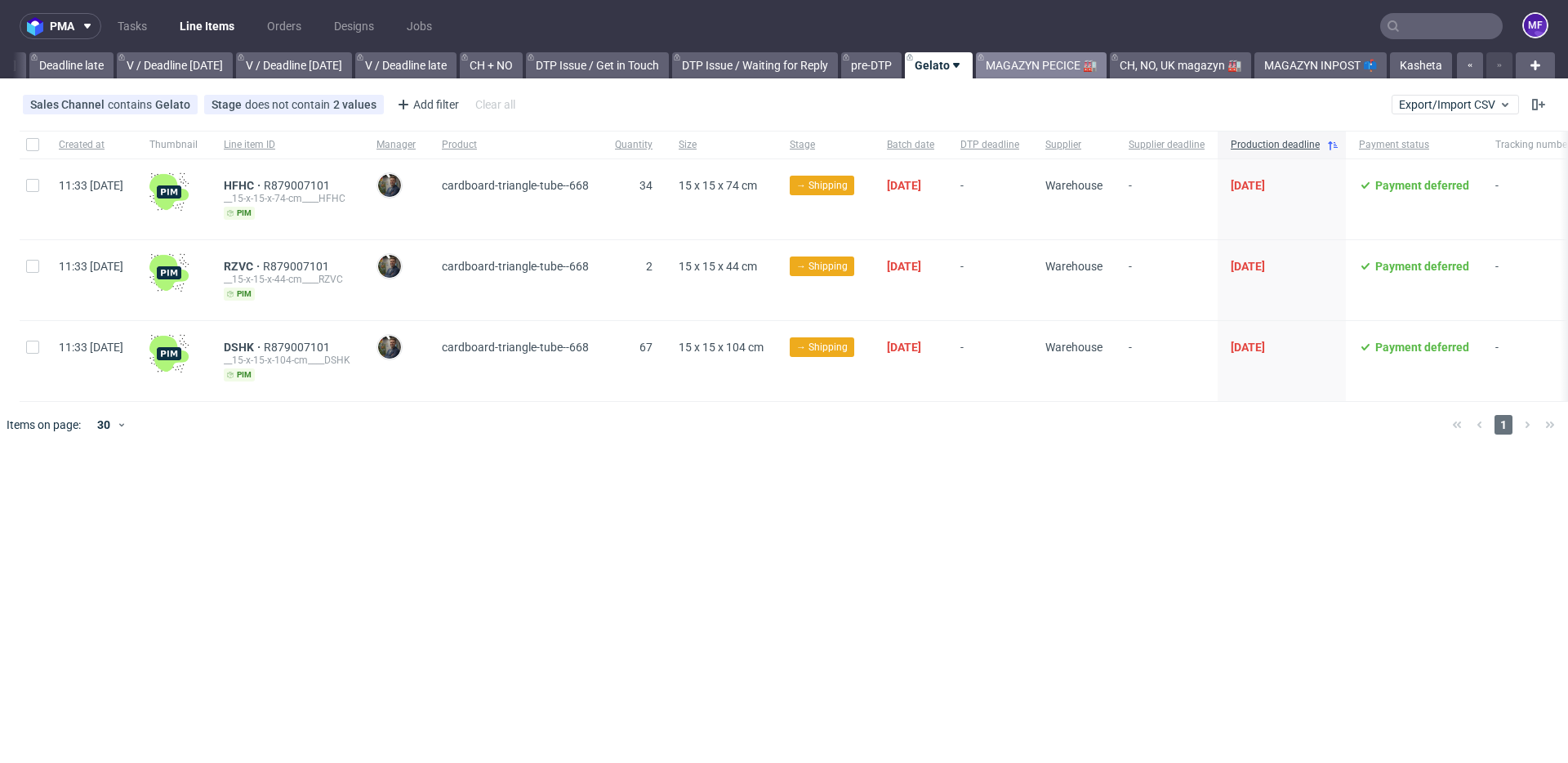
click at [1022, 68] on link "MAGAZYN PECICE 🏭" at bounding box center [1041, 64] width 131 height 26
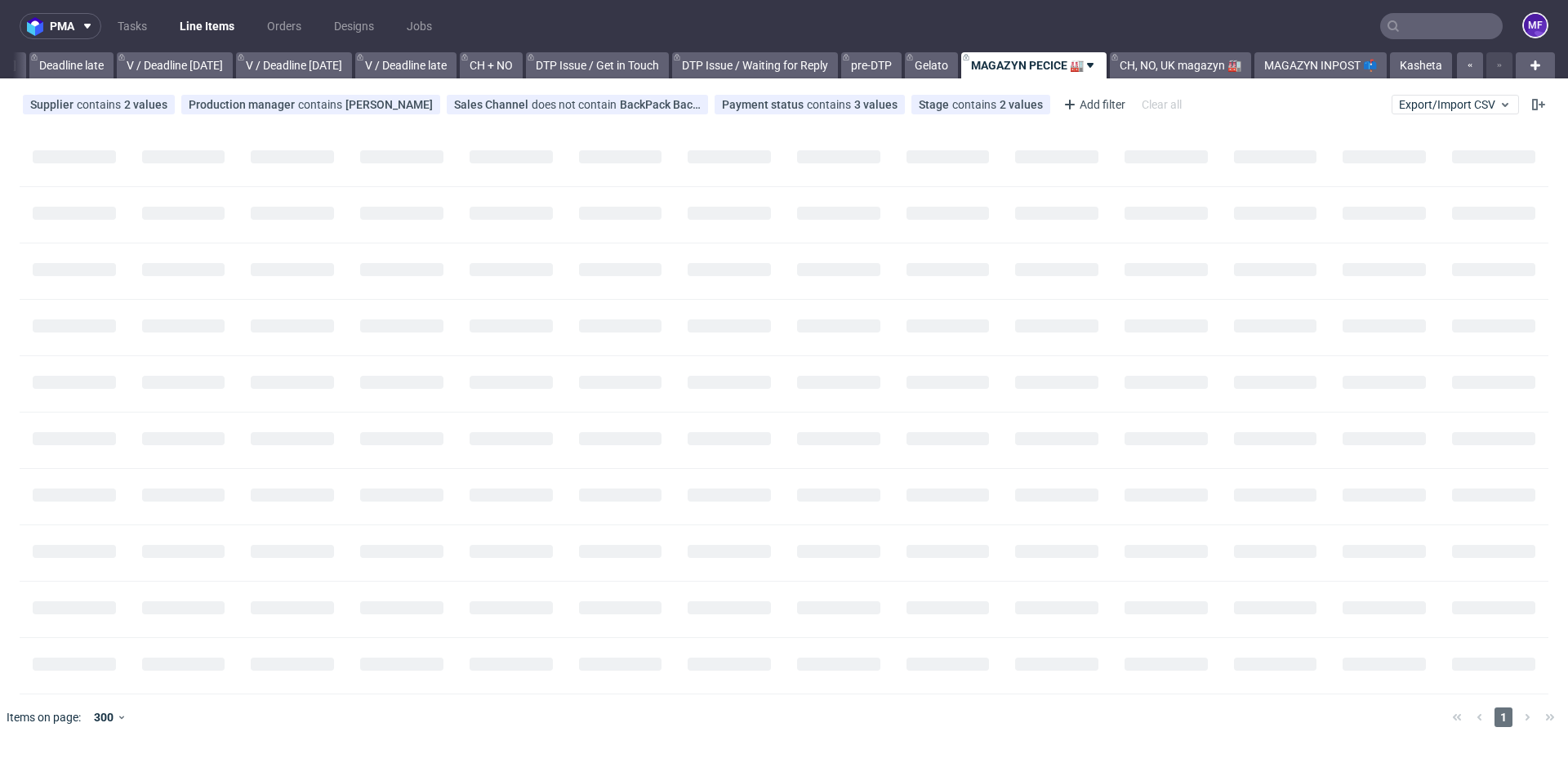
scroll to position [0, 1945]
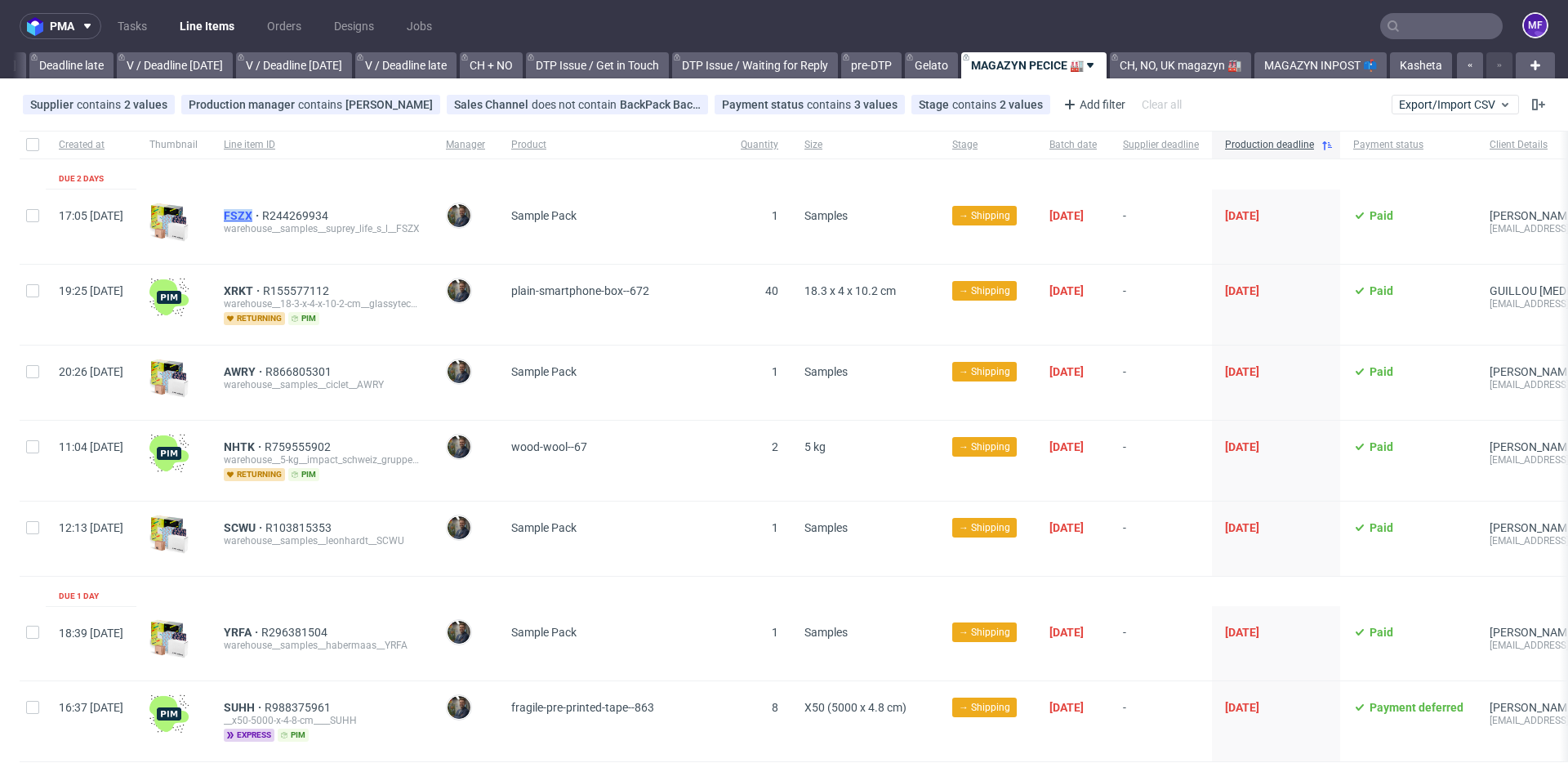
drag, startPoint x: 267, startPoint y: 218, endPoint x: 297, endPoint y: 217, distance: 30.0
click at [297, 217] on div "FSZX R244269934 warehouse__samples__suprey_life_s_l__FSZX" at bounding box center [322, 227] width 222 height 74
drag, startPoint x: 265, startPoint y: 372, endPoint x: 303, endPoint y: 373, distance: 38.0
click at [303, 373] on div "AWRY R866805301 warehouse__samples__ciclet__AWRY" at bounding box center [322, 382] width 222 height 74
click at [433, 357] on div "AWRY R866805301 warehouse__samples__ciclet__AWRY" at bounding box center [322, 382] width 222 height 74
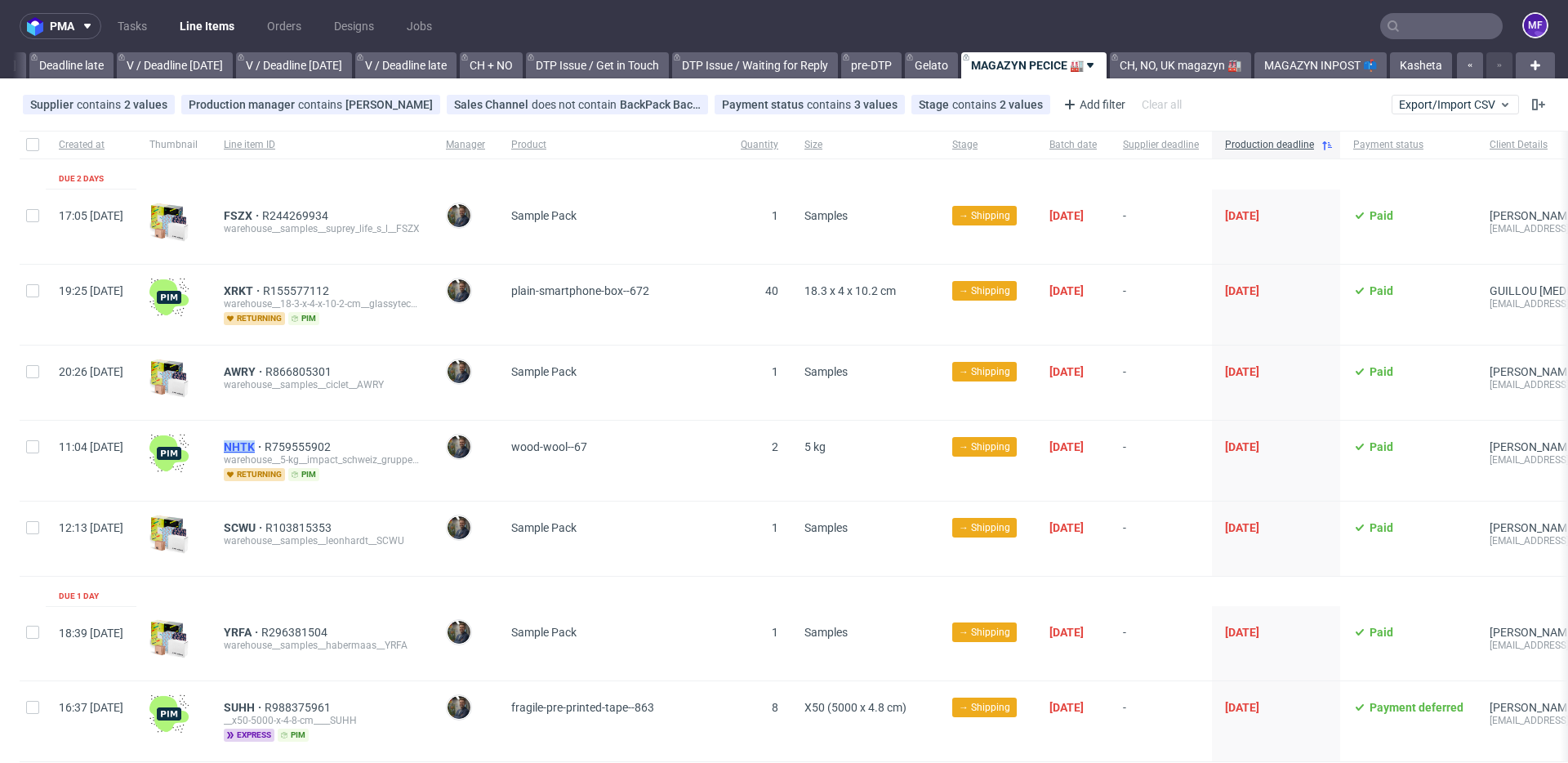
drag, startPoint x: 266, startPoint y: 447, endPoint x: 301, endPoint y: 448, distance: 35.0
click at [301, 448] on div "NHTK R759555902 warehouse__5-kg__impact_schweiz_gruppe_gmbh__NHTK returning pim" at bounding box center [322, 460] width 222 height 80
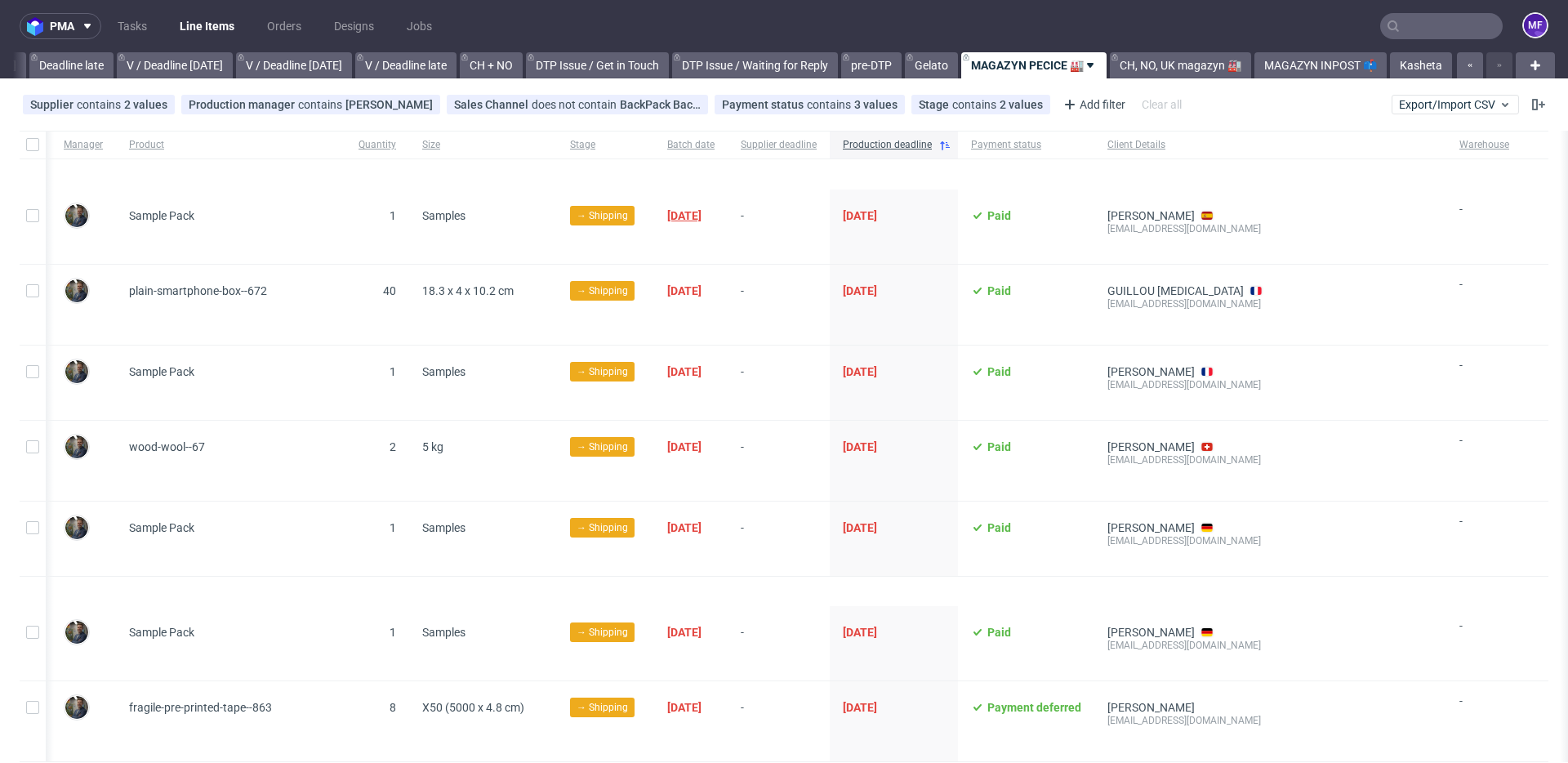
scroll to position [0, 0]
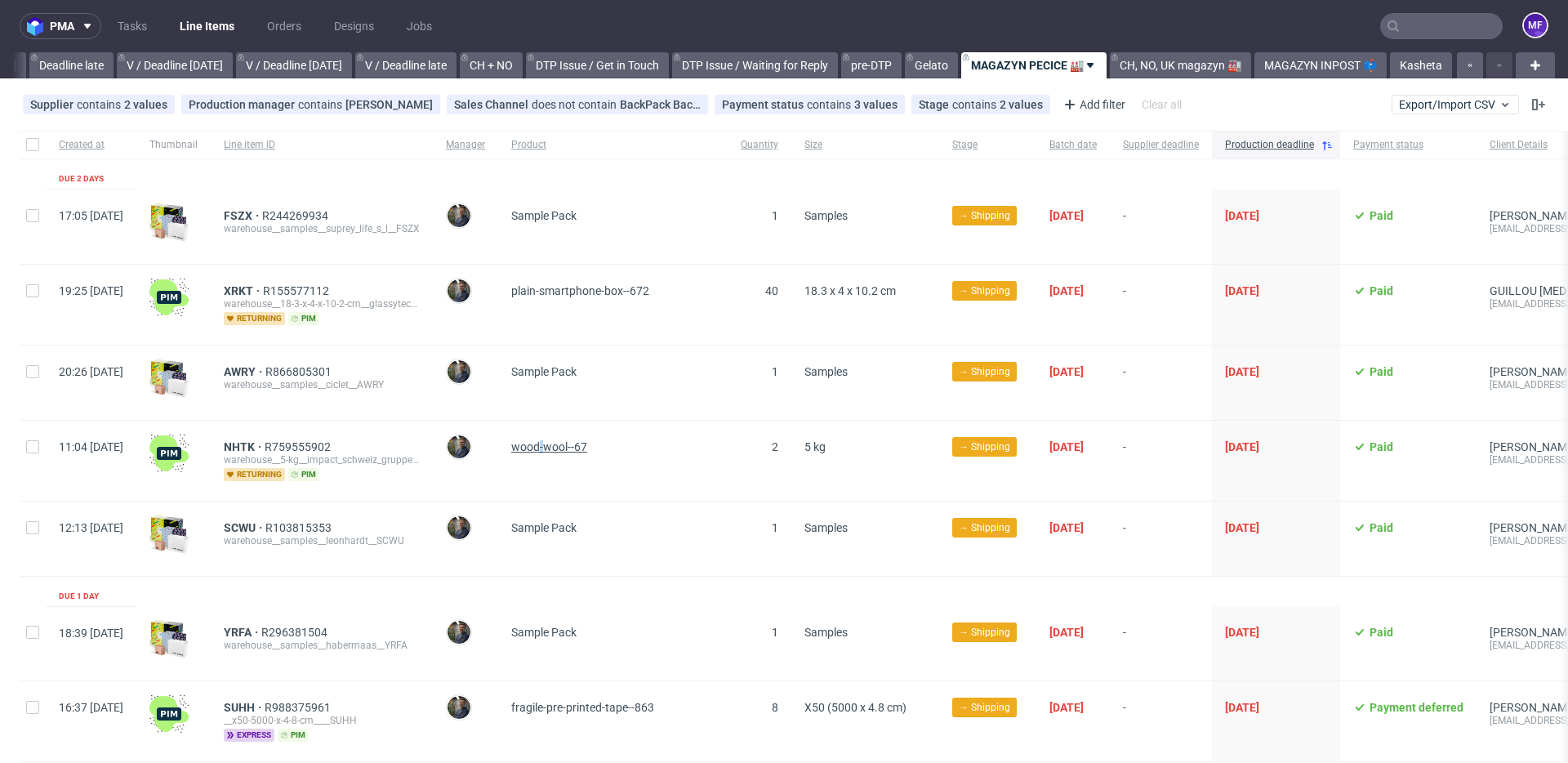
click at [584, 447] on span "wood-wool--67" at bounding box center [549, 446] width 76 height 13
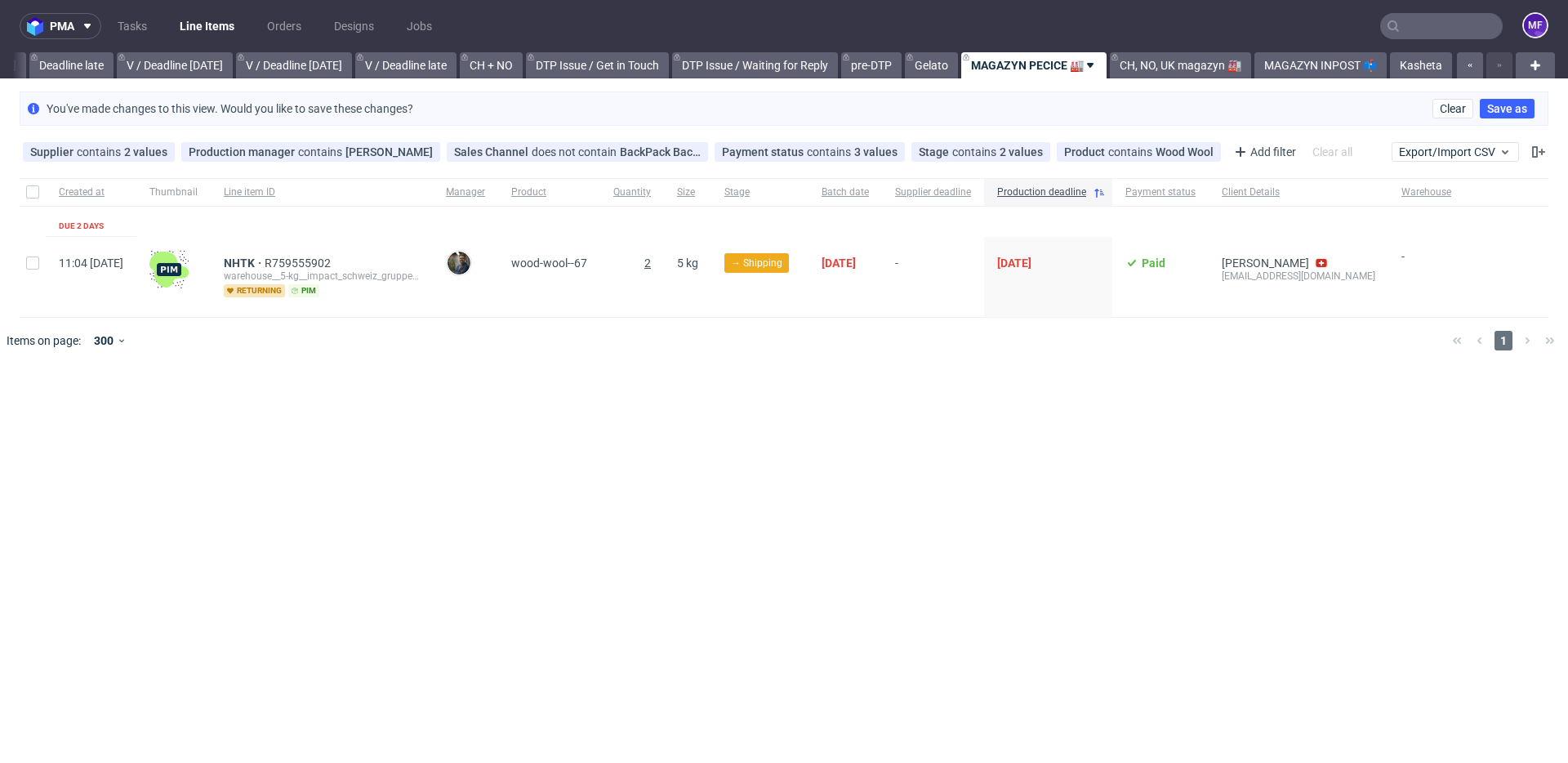
click at [651, 262] on span "2" at bounding box center [647, 262] width 6 height 13
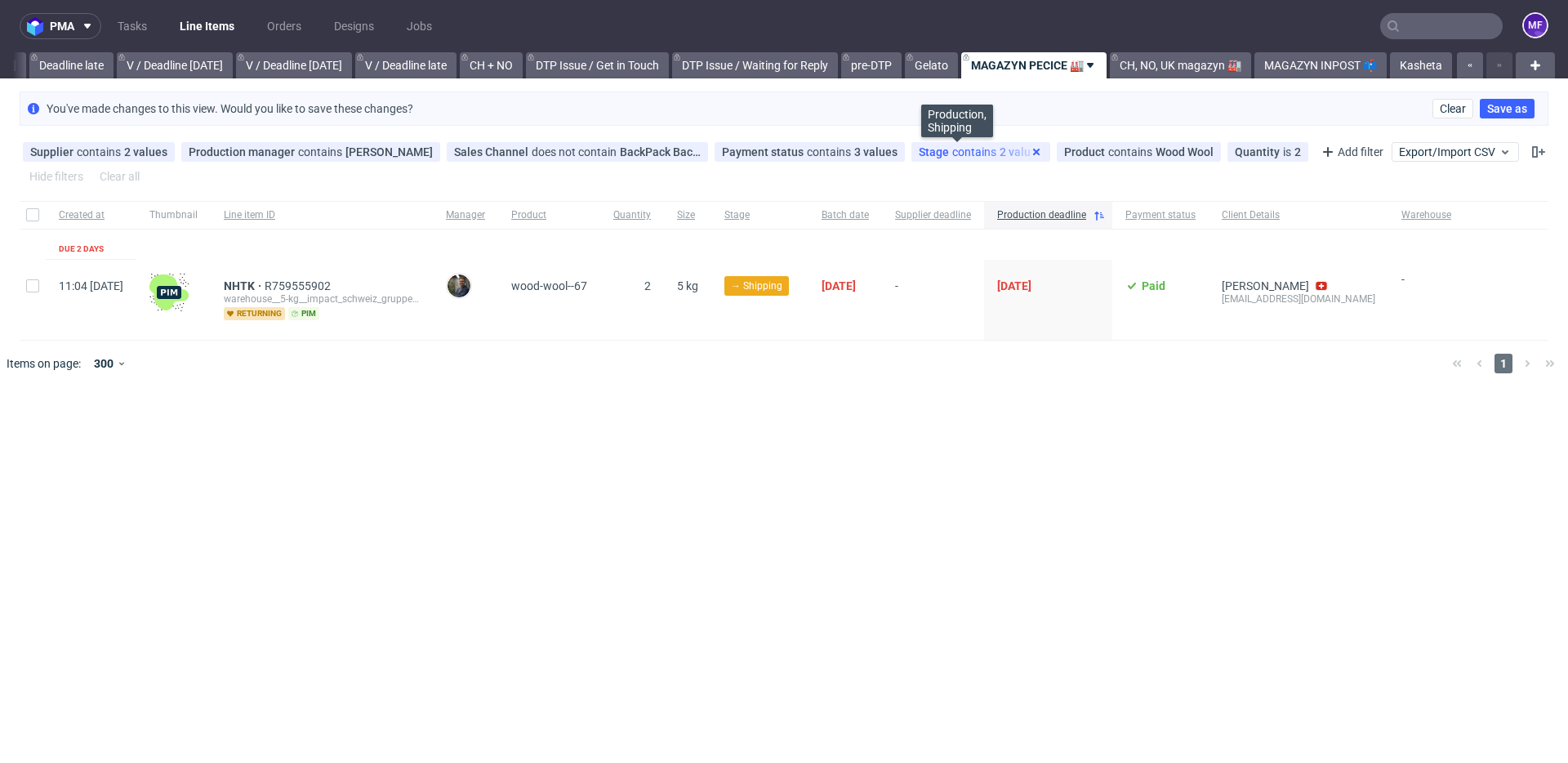
click at [1030, 154] on icon at bounding box center [1037, 151] width 13 height 13
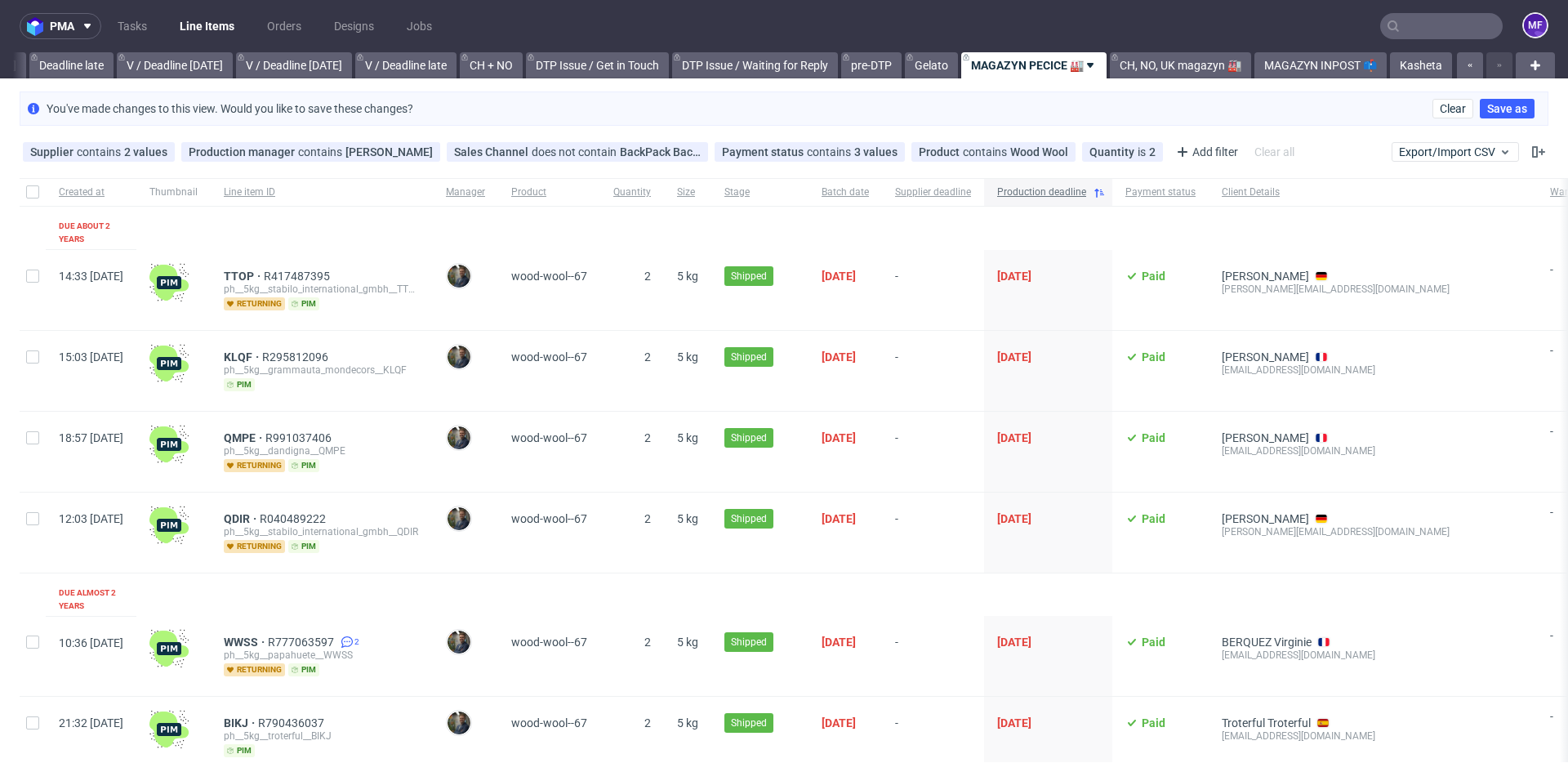
click at [1106, 193] on icon at bounding box center [1099, 193] width 13 height 13
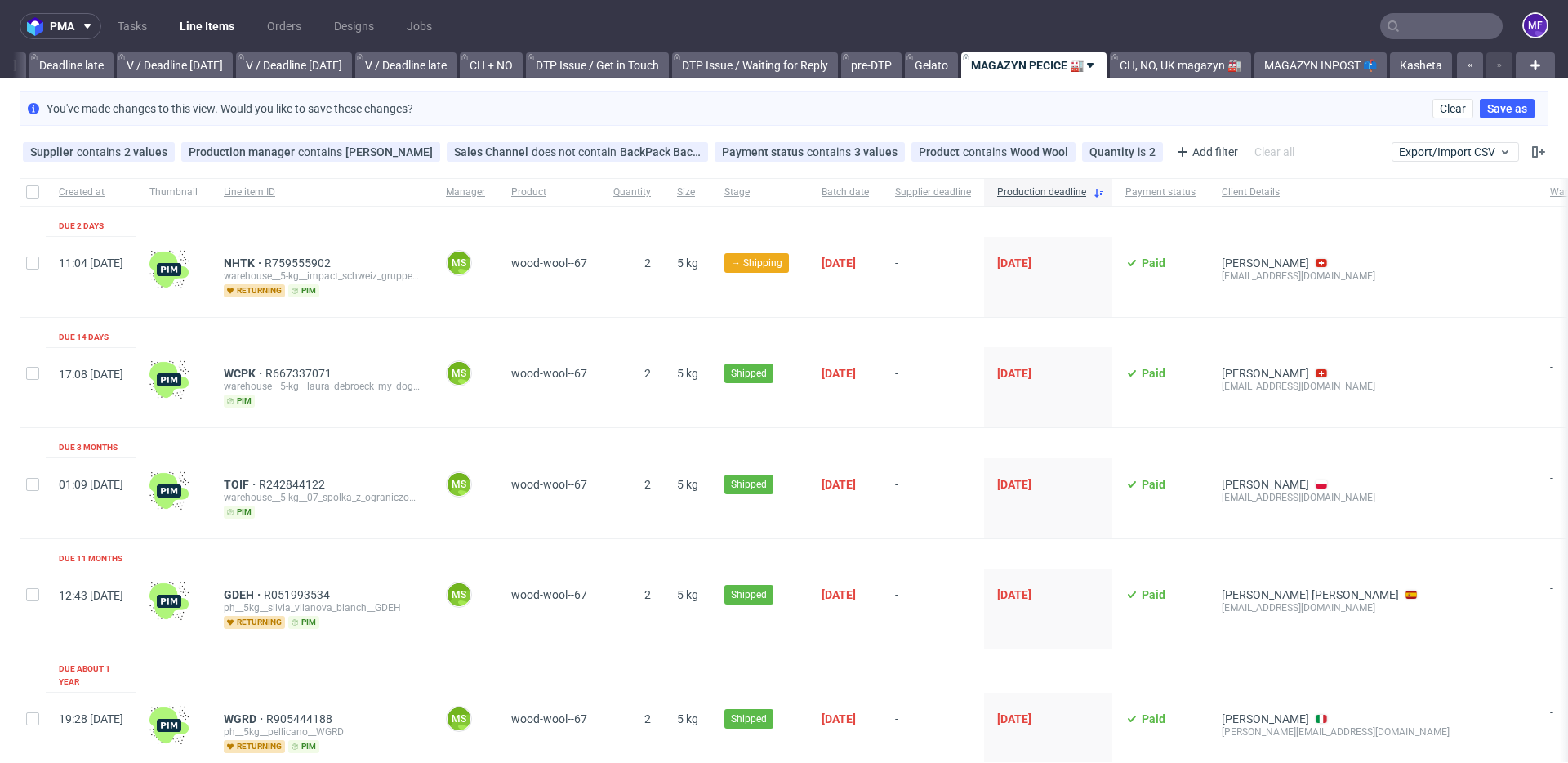
scroll to position [0, 1958]
click at [914, 70] on link "Gelato" at bounding box center [931, 64] width 53 height 26
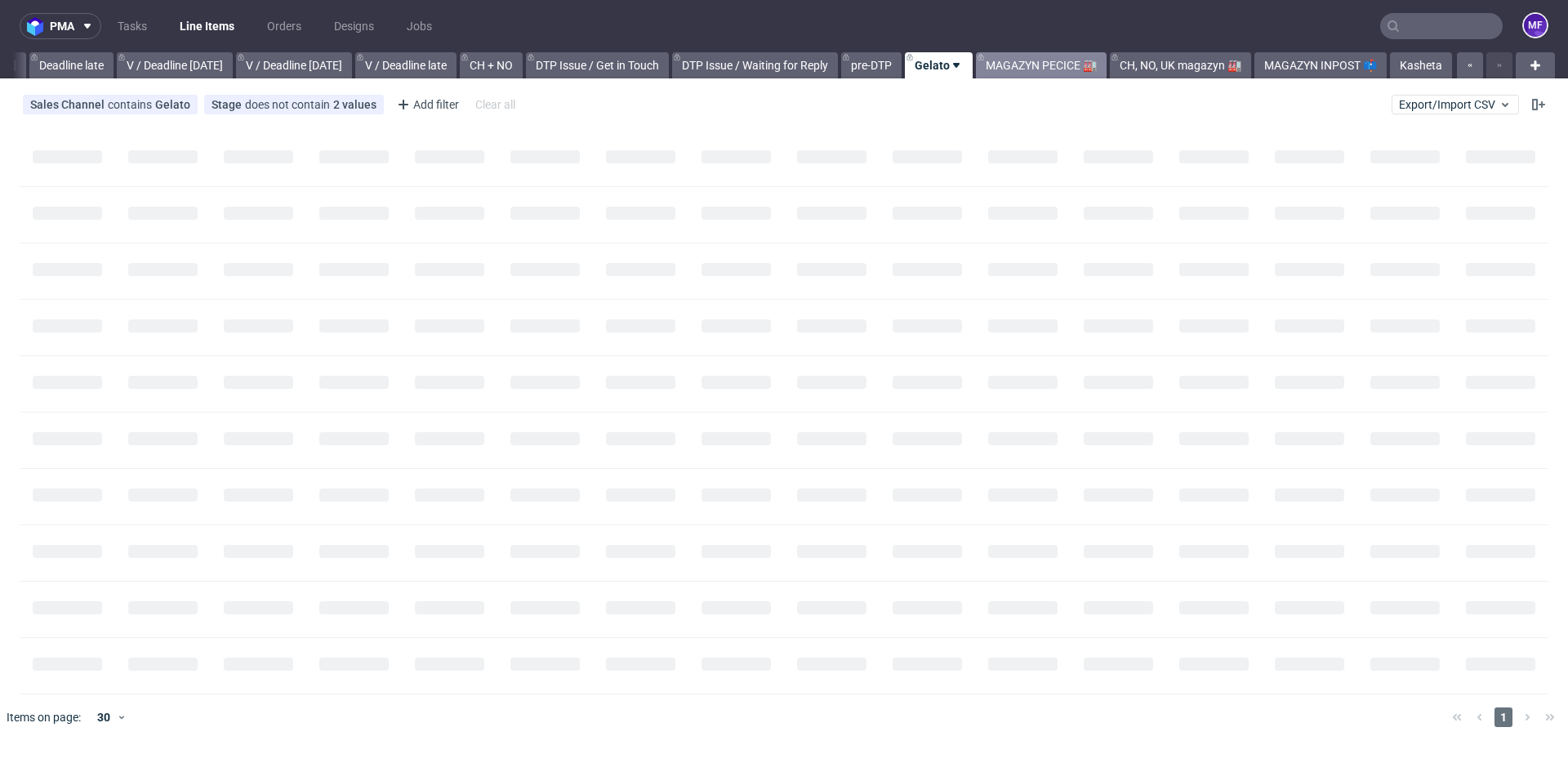
click at [996, 66] on link "MAGAZYN PECICE 🏭" at bounding box center [1041, 64] width 131 height 26
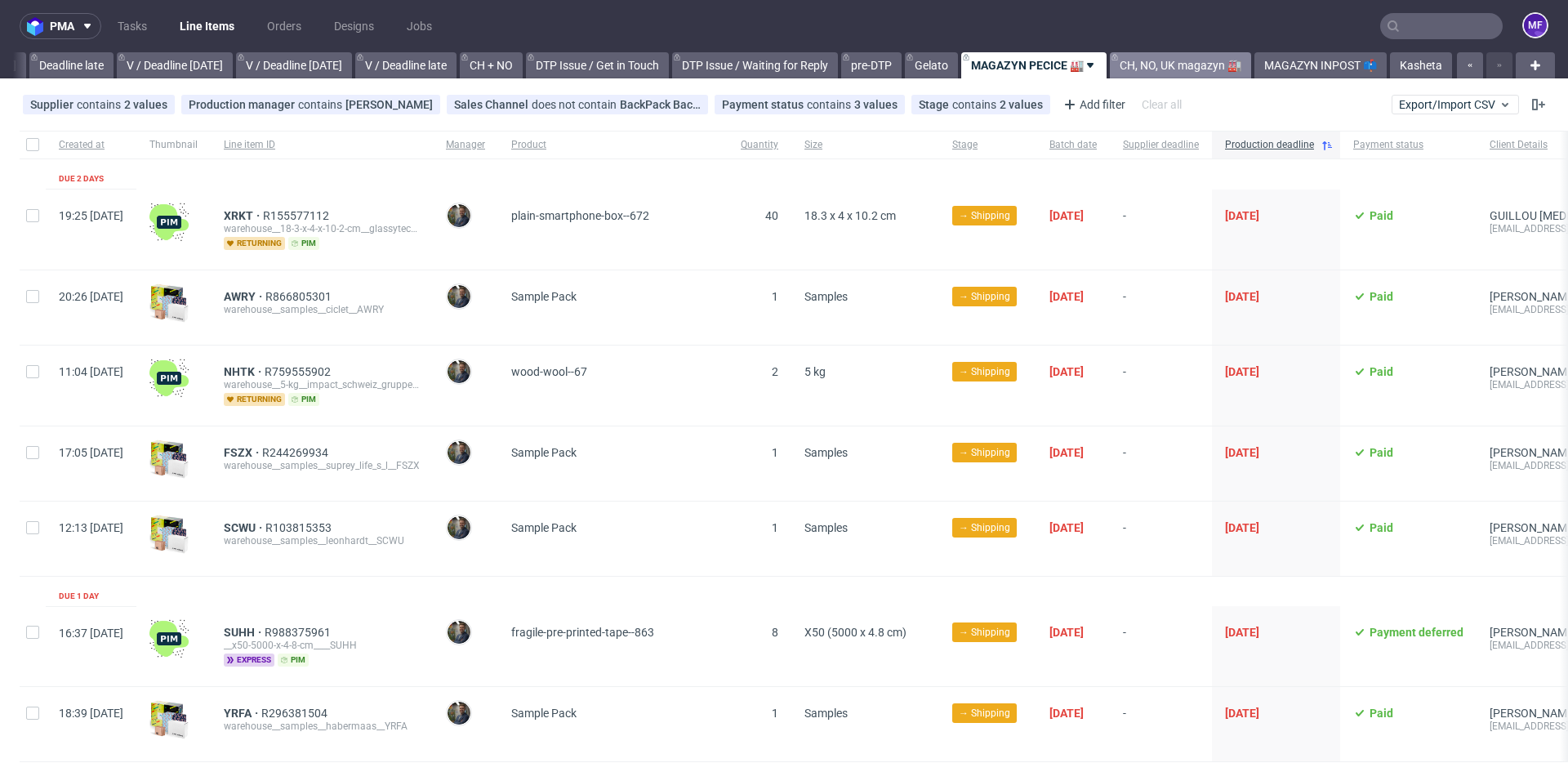
click at [1164, 73] on link "CH, NO, UK magazyn 🏭" at bounding box center [1181, 64] width 142 height 26
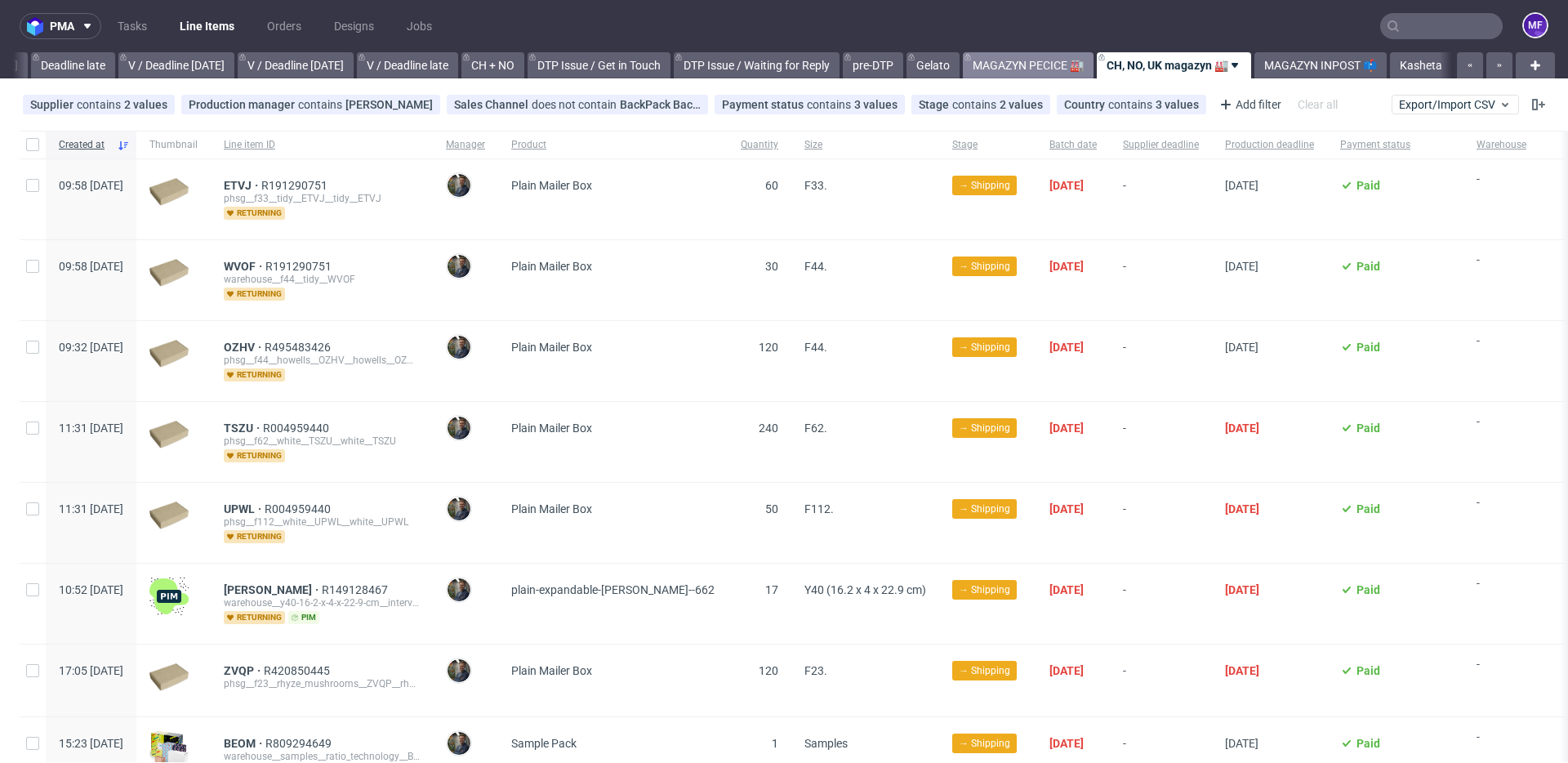
click at [1018, 64] on link "MAGAZYN PECICE 🏭" at bounding box center [1029, 64] width 131 height 26
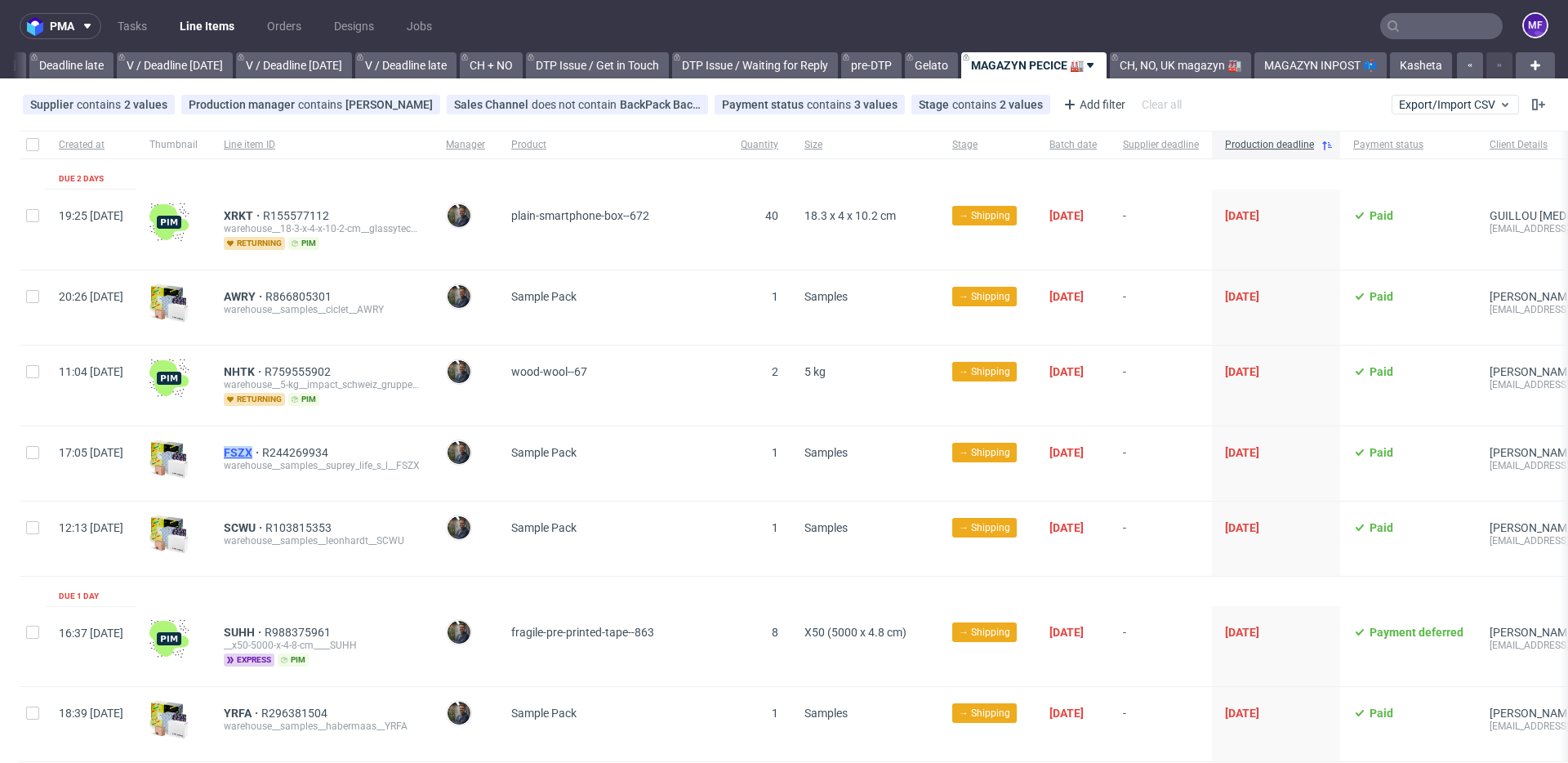
drag, startPoint x: 261, startPoint y: 454, endPoint x: 300, endPoint y: 455, distance: 39.0
click at [300, 455] on div "FSZX R244269934 warehouse__samples__suprey_life_s_l__FSZX" at bounding box center [322, 463] width 222 height 74
click at [415, 490] on div "FSZX R244269934 warehouse__samples__suprey_life_s_l__FSZX" at bounding box center [322, 463] width 222 height 74
drag, startPoint x: 263, startPoint y: 527, endPoint x: 305, endPoint y: 528, distance: 42.0
click at [305, 528] on div "SCWU R103815353 warehouse__samples__leonhardt__SCWU" at bounding box center [322, 538] width 222 height 74
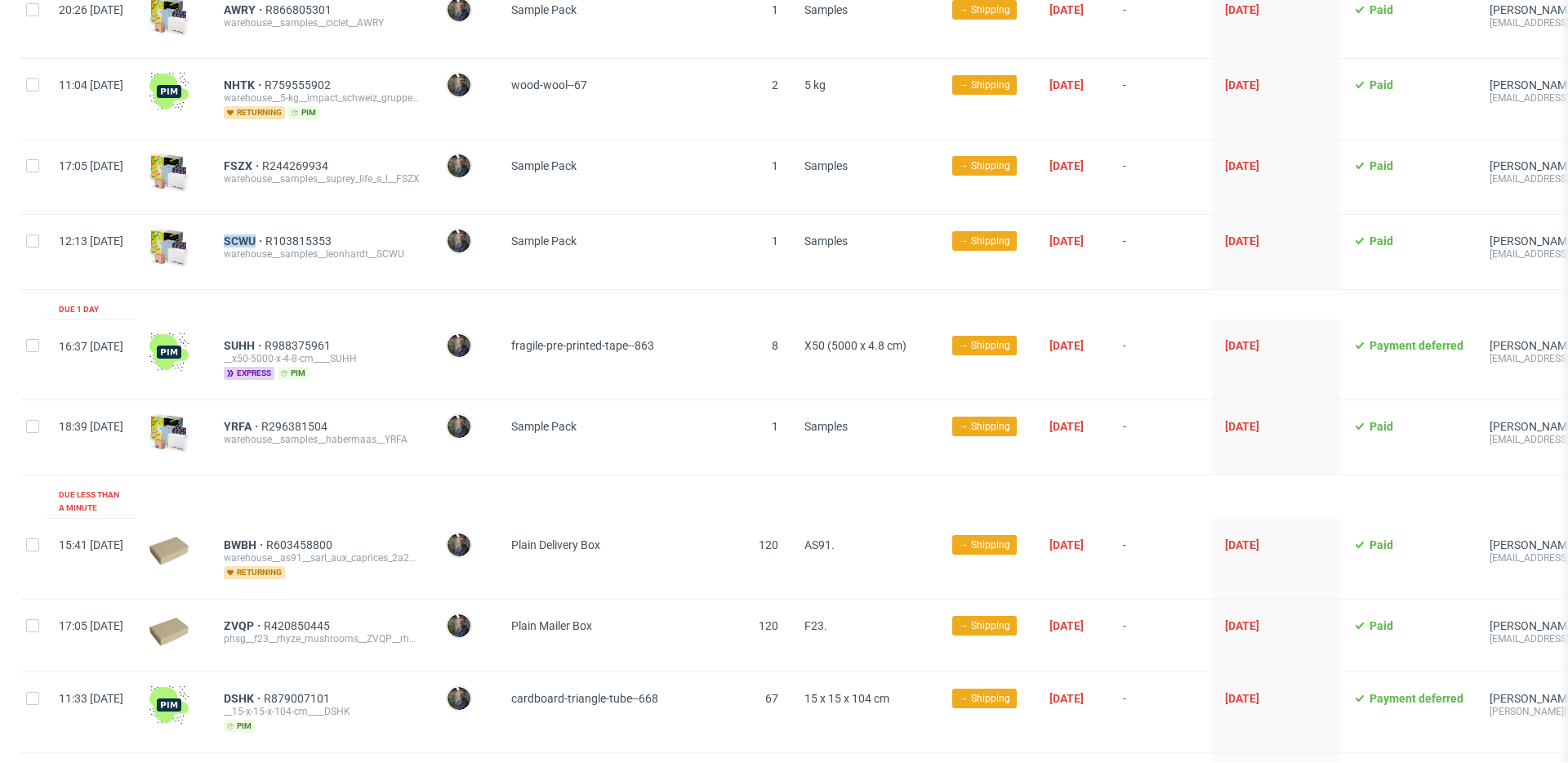
scroll to position [295, 0]
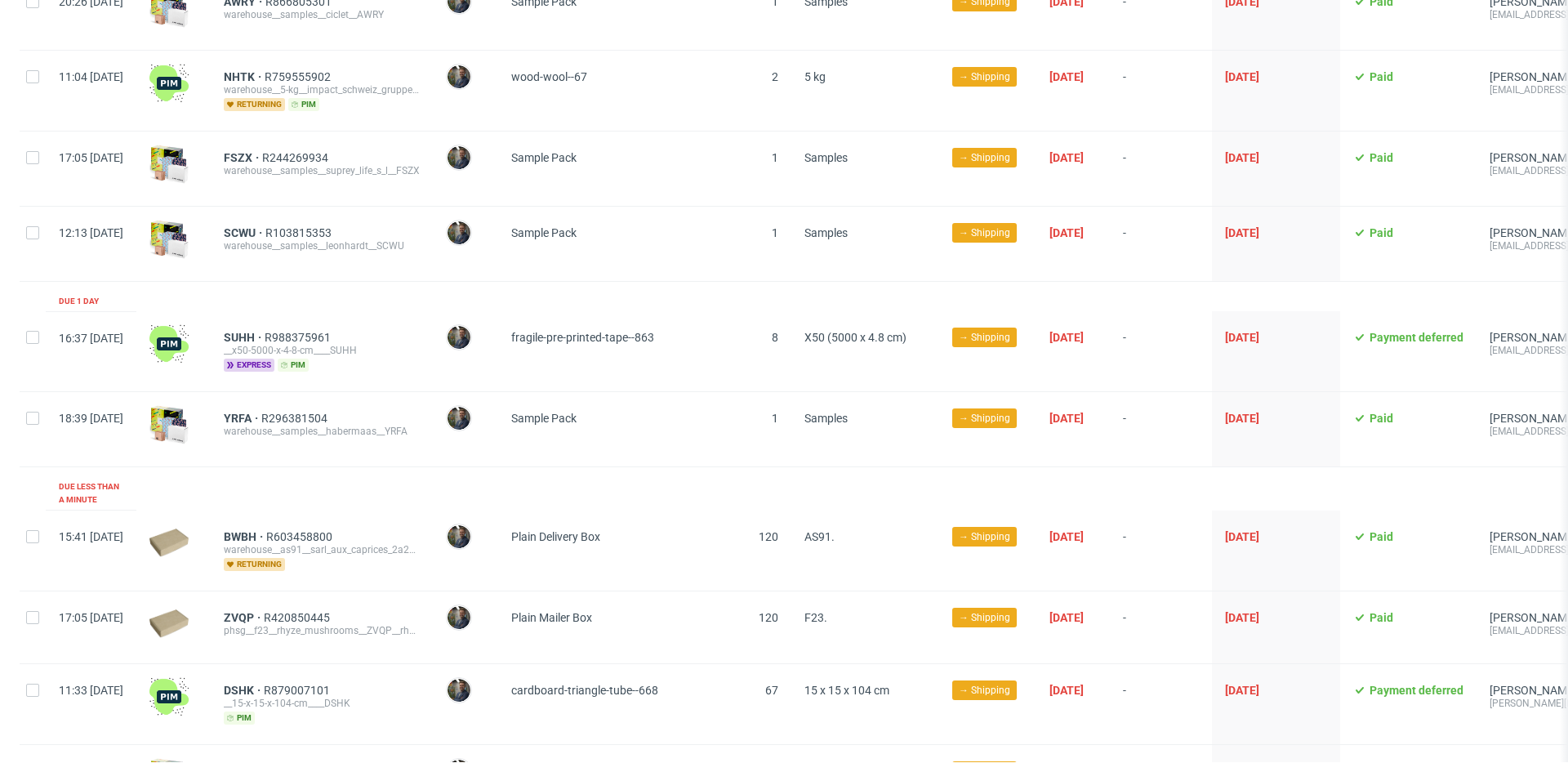
drag, startPoint x: 263, startPoint y: 338, endPoint x: 300, endPoint y: 340, distance: 37.1
click at [300, 340] on div "SUHH R988375961 __x50-5000-x-4-8-cm____SUHH express pim" at bounding box center [322, 350] width 222 height 80
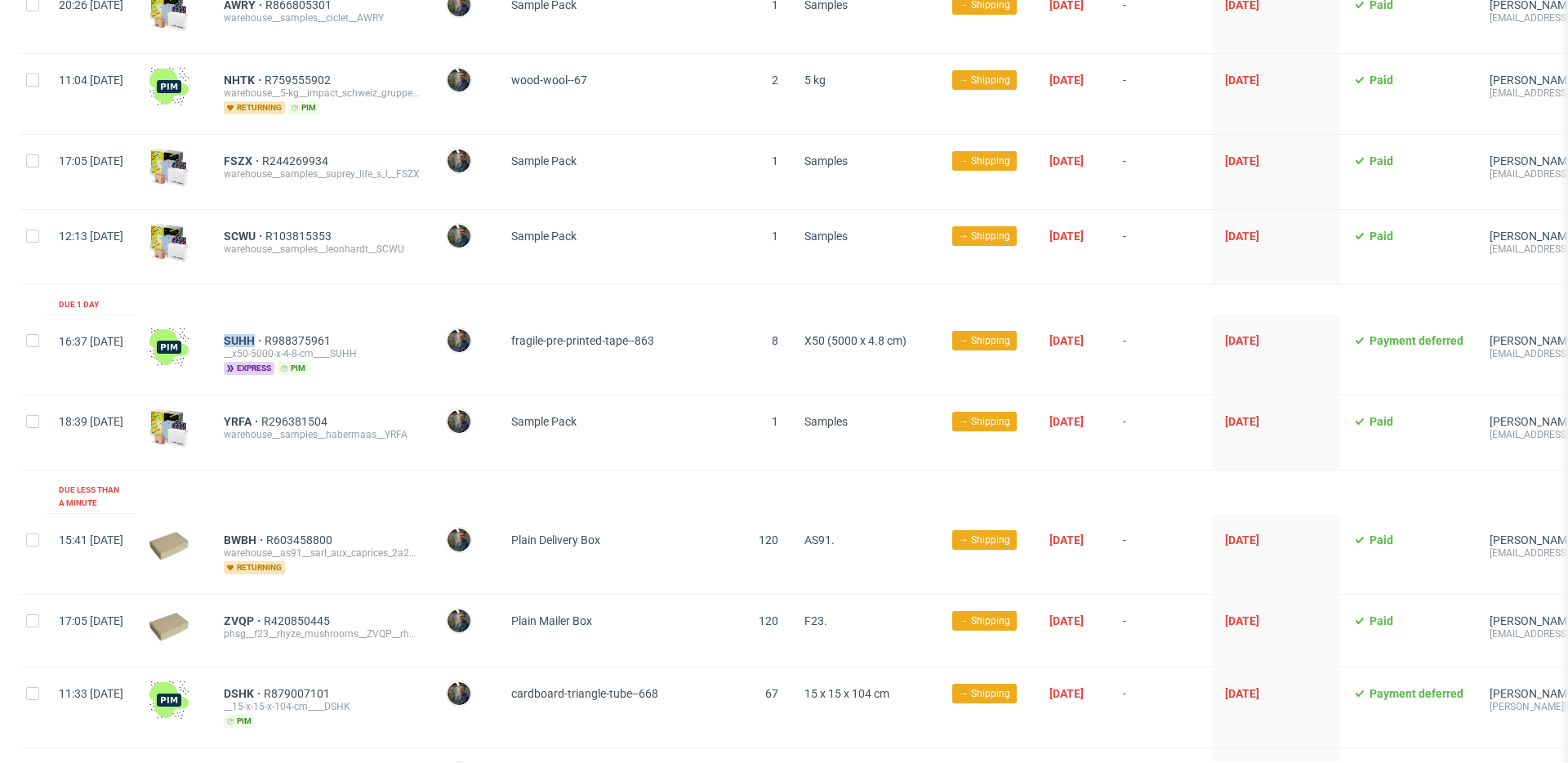
scroll to position [293, 0]
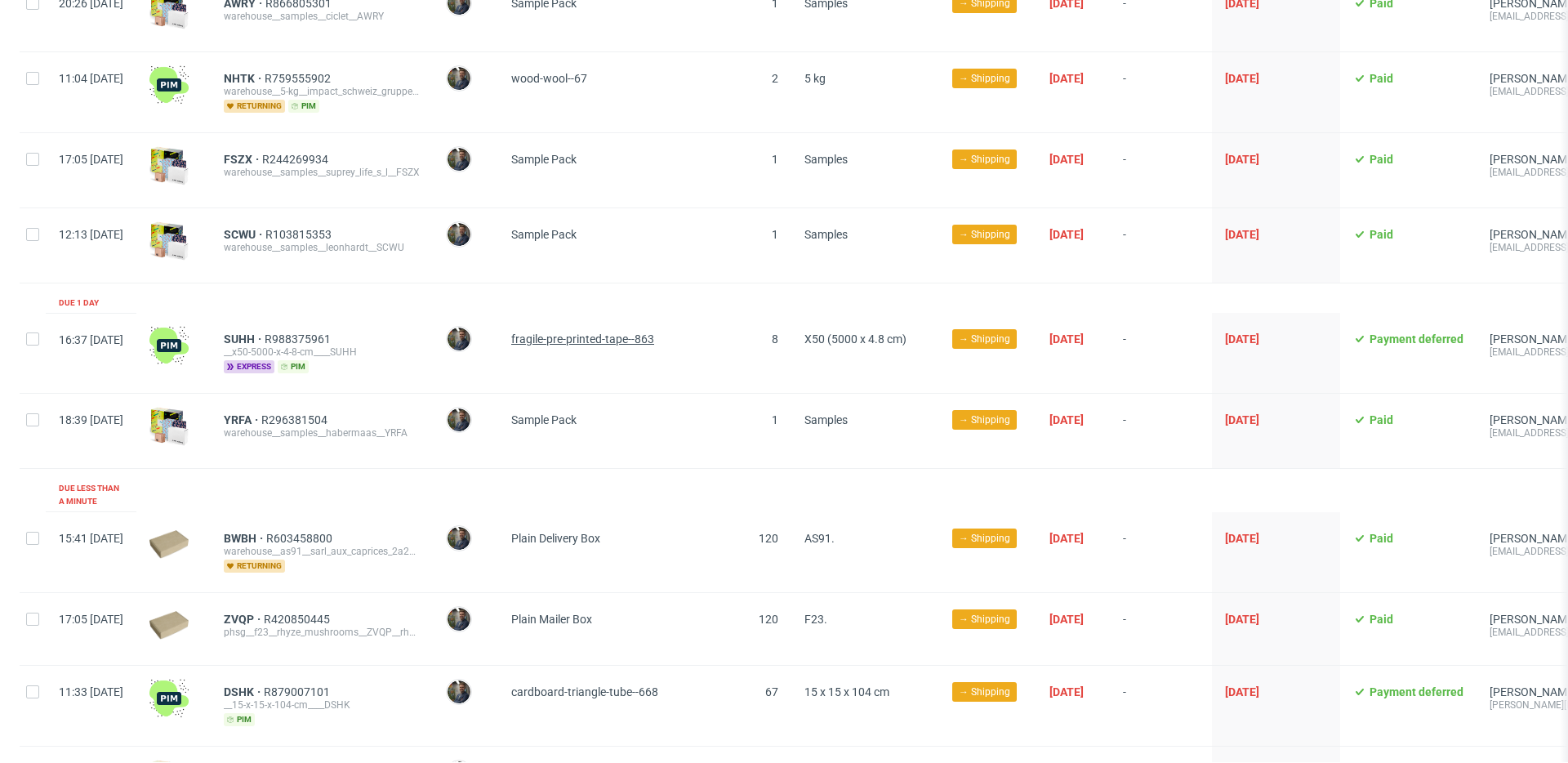
click at [653, 342] on span "fragile-pre-printed-tape--863" at bounding box center [583, 339] width 143 height 13
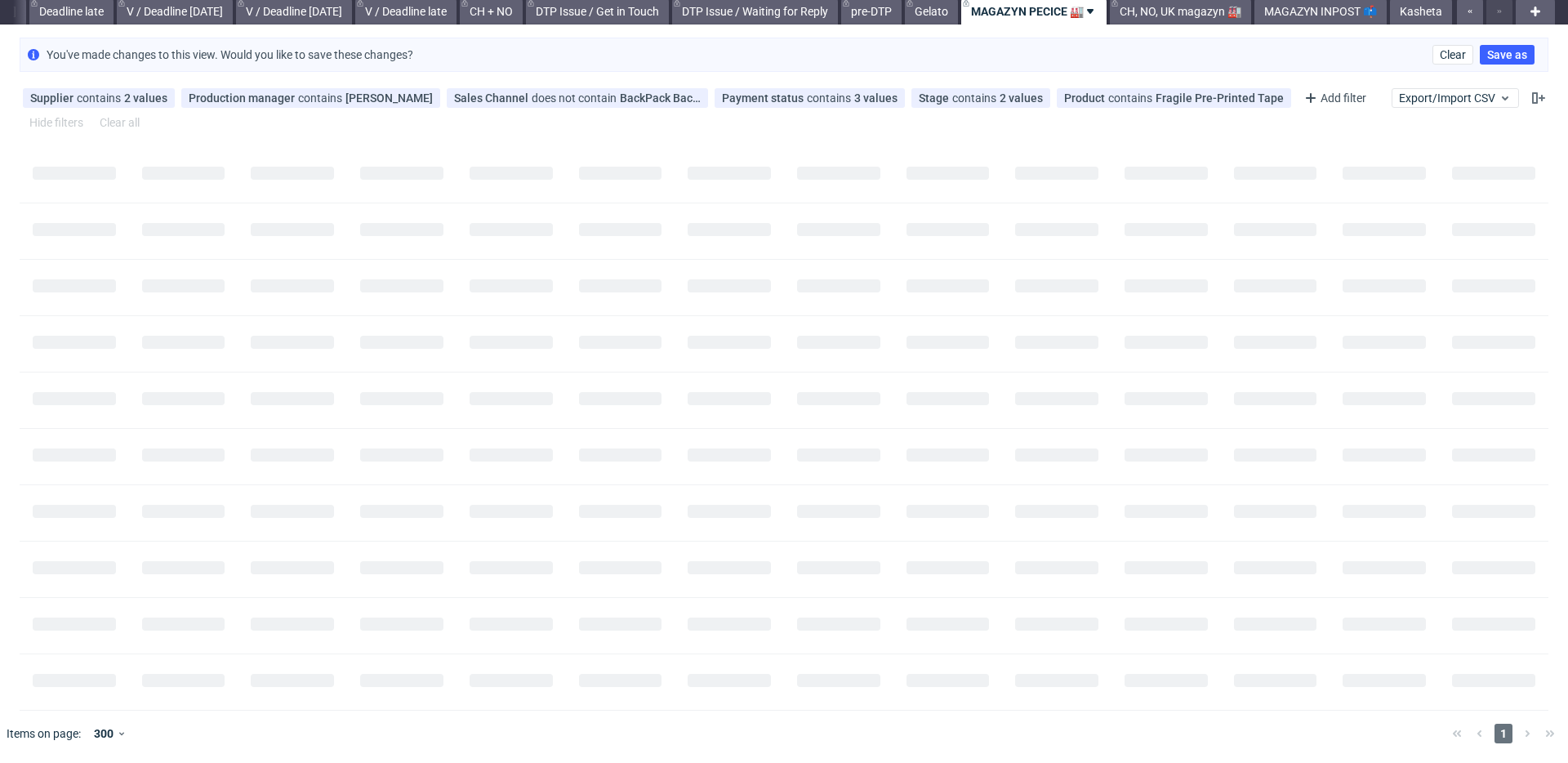
scroll to position [0, 0]
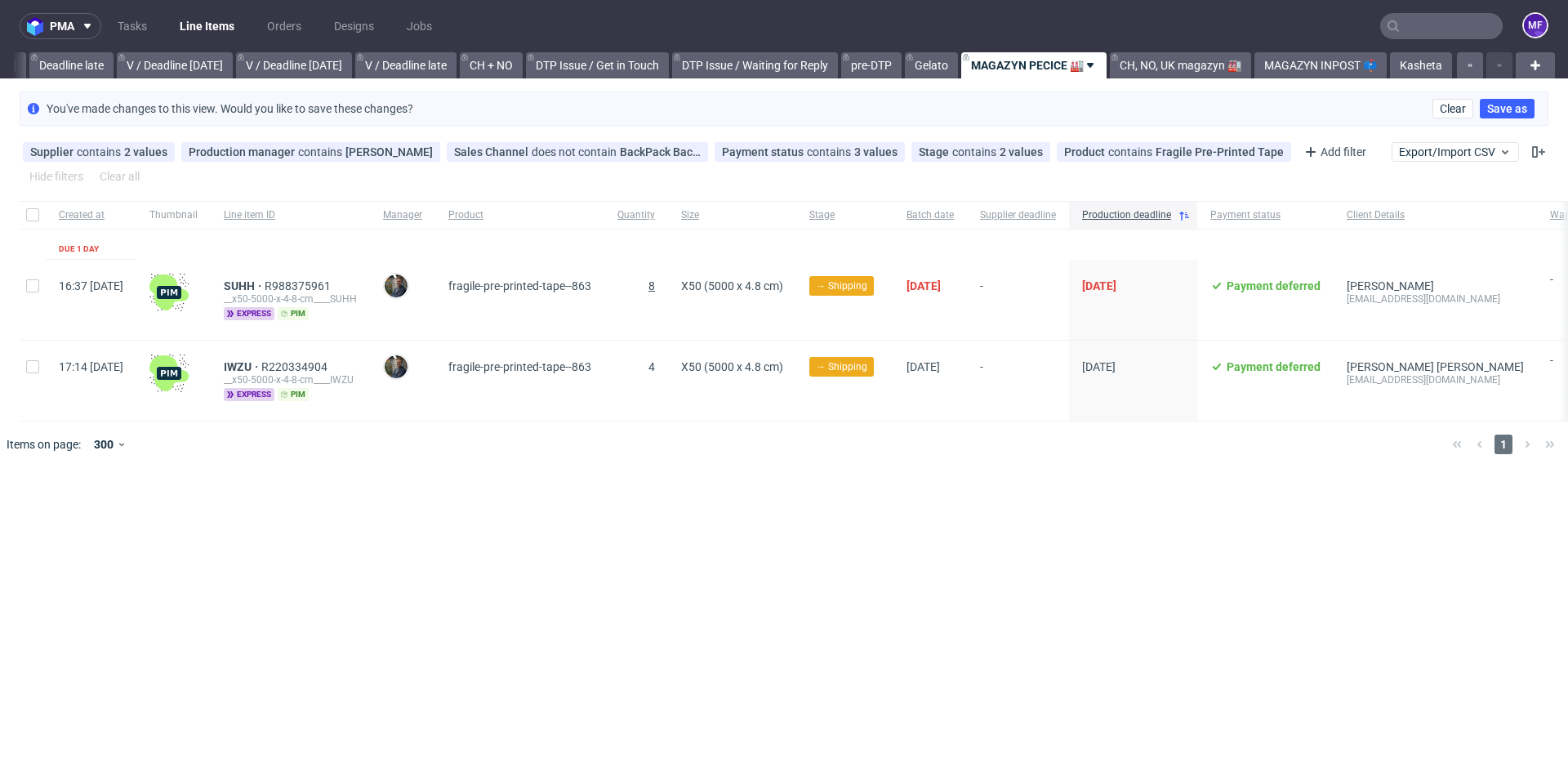
click at [655, 283] on span "8" at bounding box center [651, 286] width 6 height 13
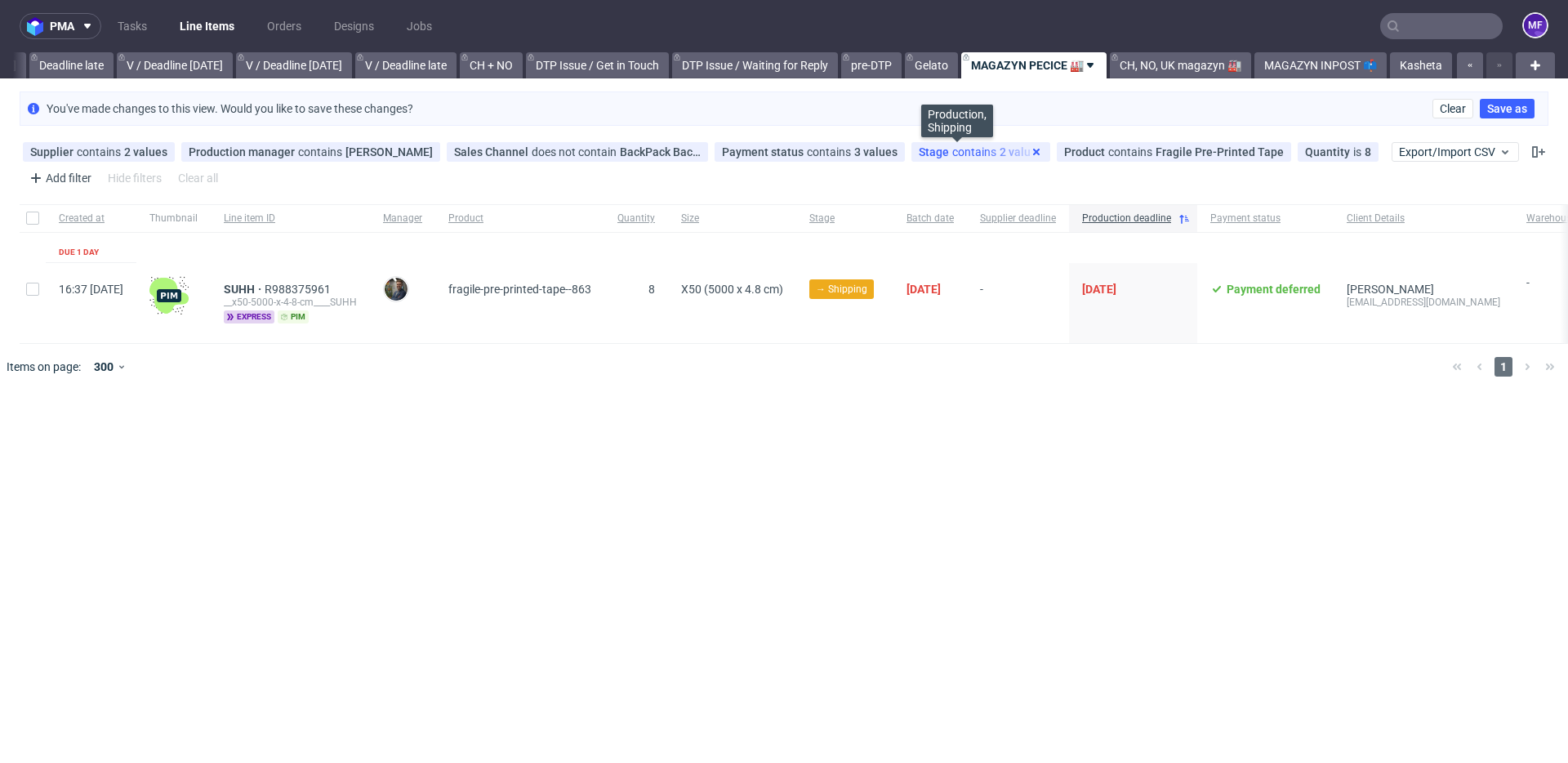
click at [1033, 151] on use at bounding box center [1036, 151] width 6 height 6
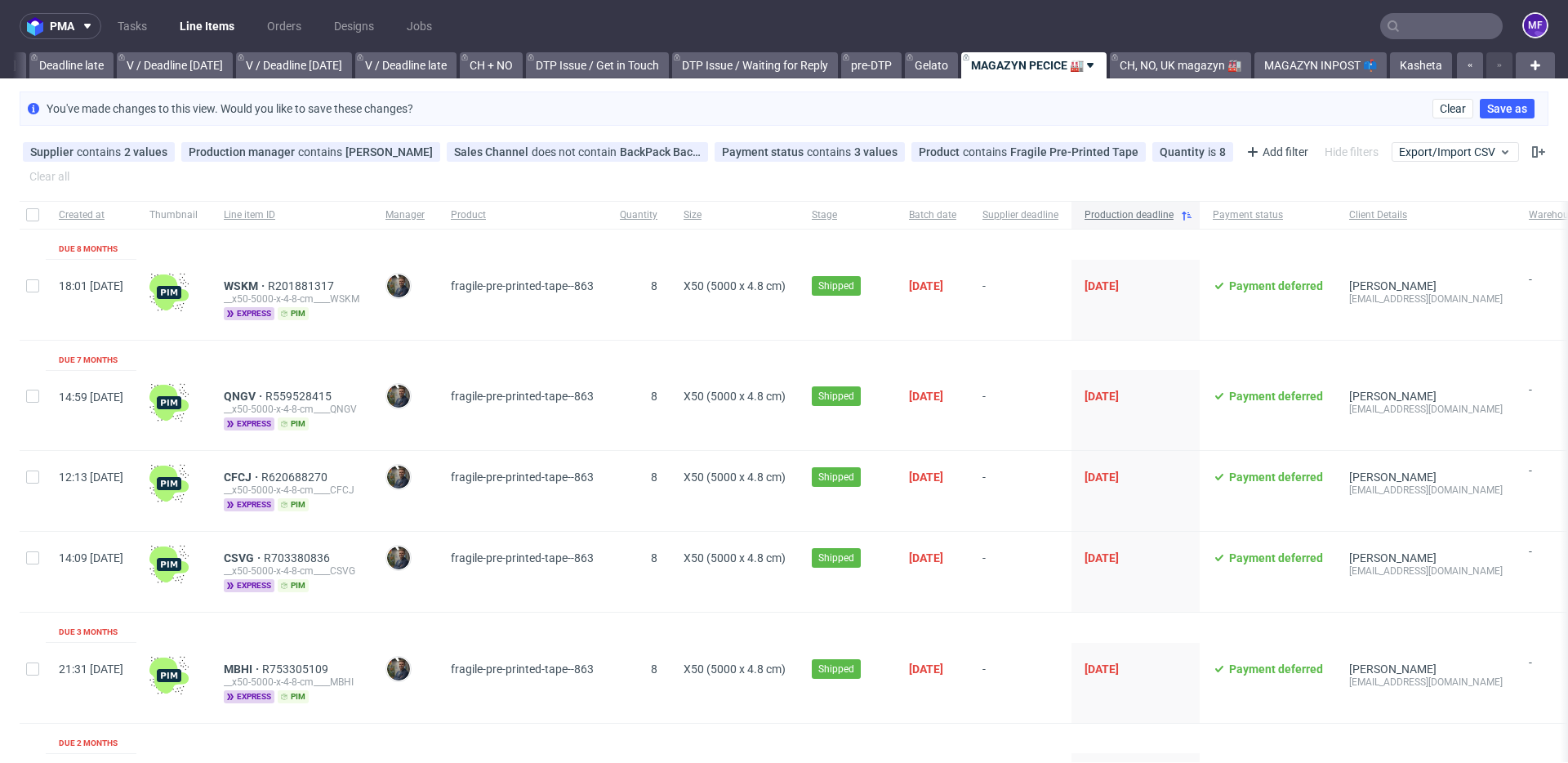
click at [1193, 219] on icon at bounding box center [1186, 215] width 13 height 13
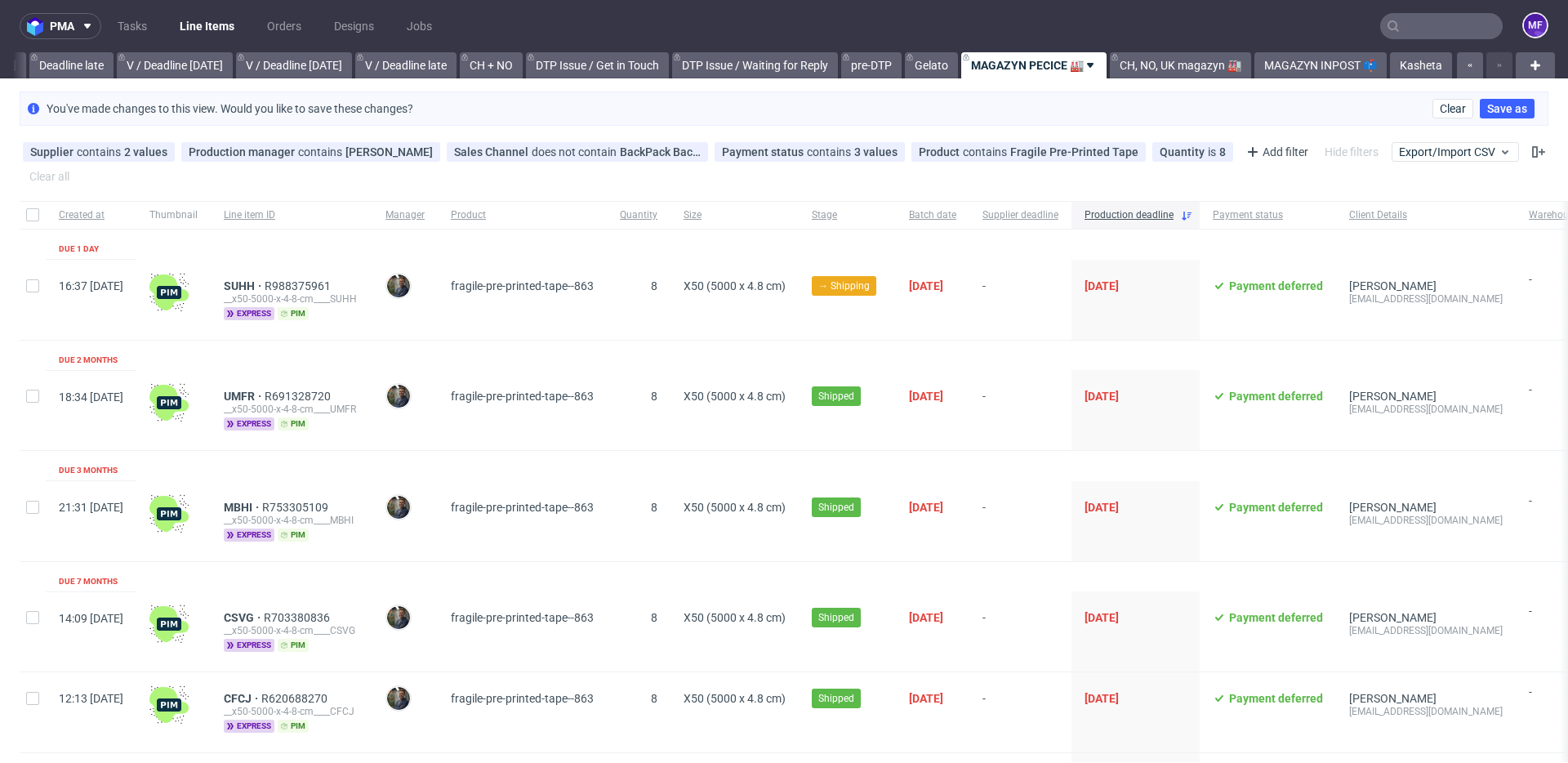
click at [373, 438] on div "UMFR R691328720 __x50-5000-x-4-8-cm____UMFR express pim" at bounding box center [291, 409] width 162 height 80
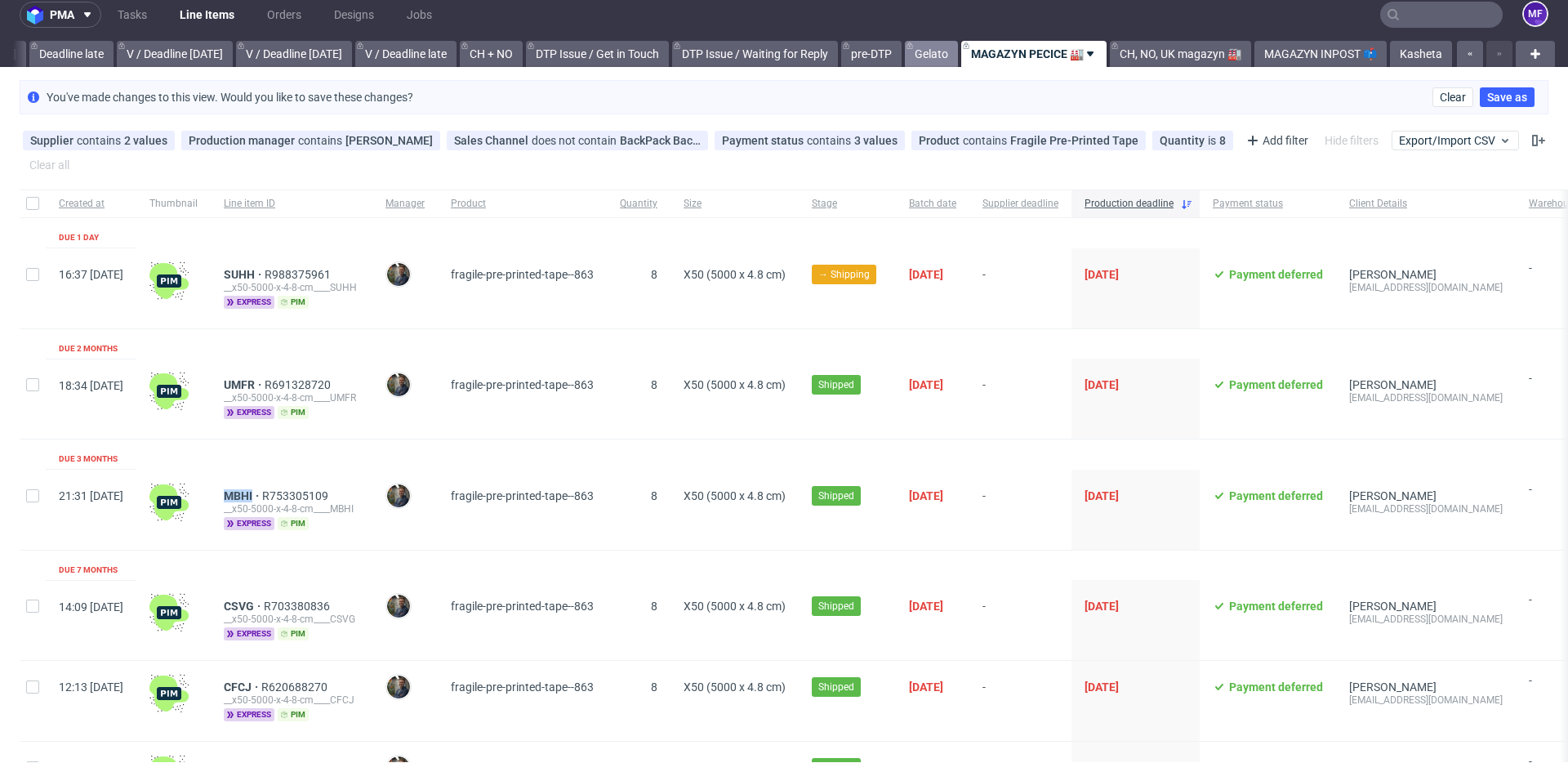
scroll to position [13, 0]
click at [920, 52] on link "Gelato" at bounding box center [931, 53] width 53 height 26
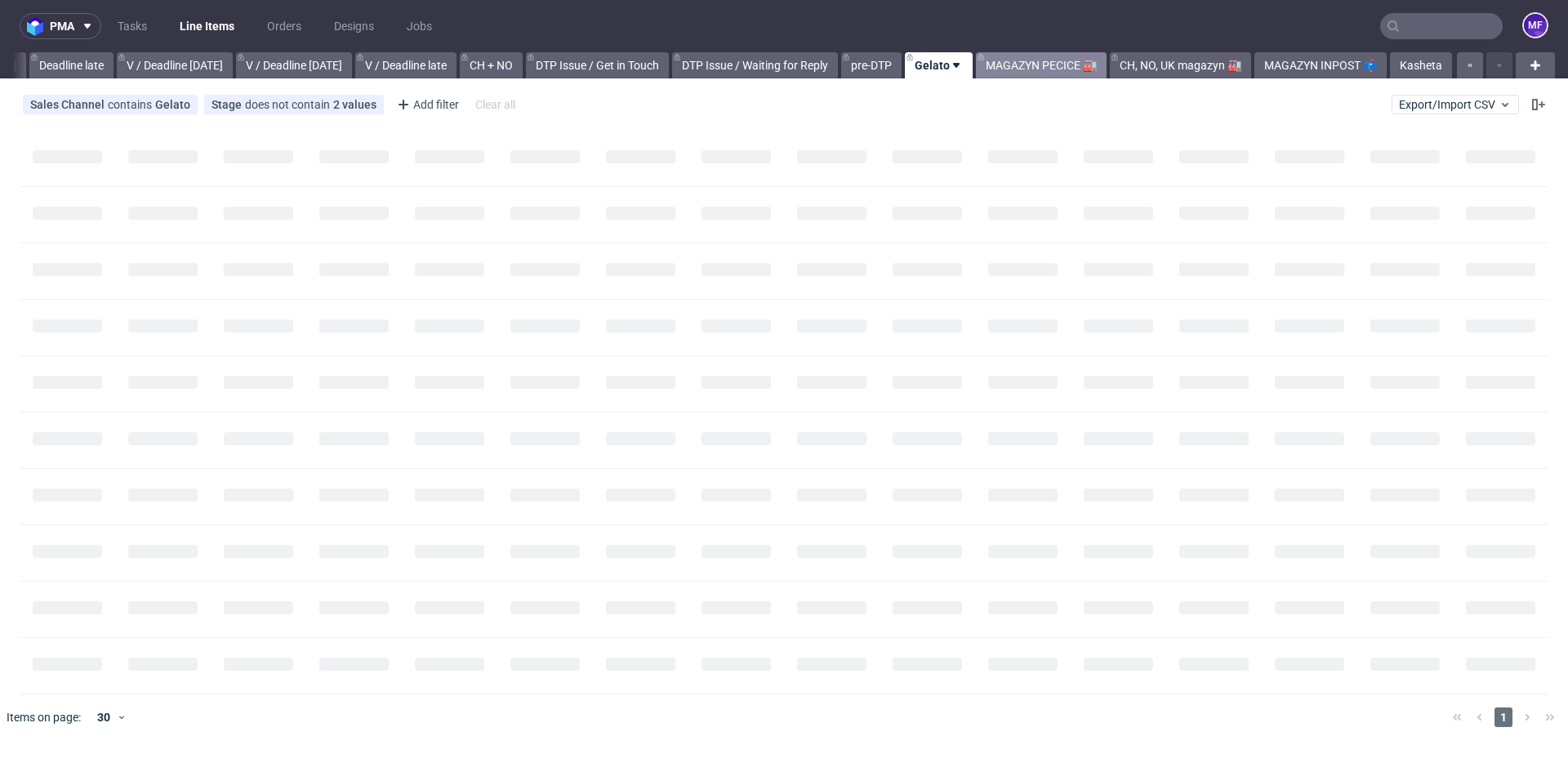
click at [1031, 64] on link "MAGAZYN PECICE 🏭" at bounding box center [1041, 64] width 131 height 26
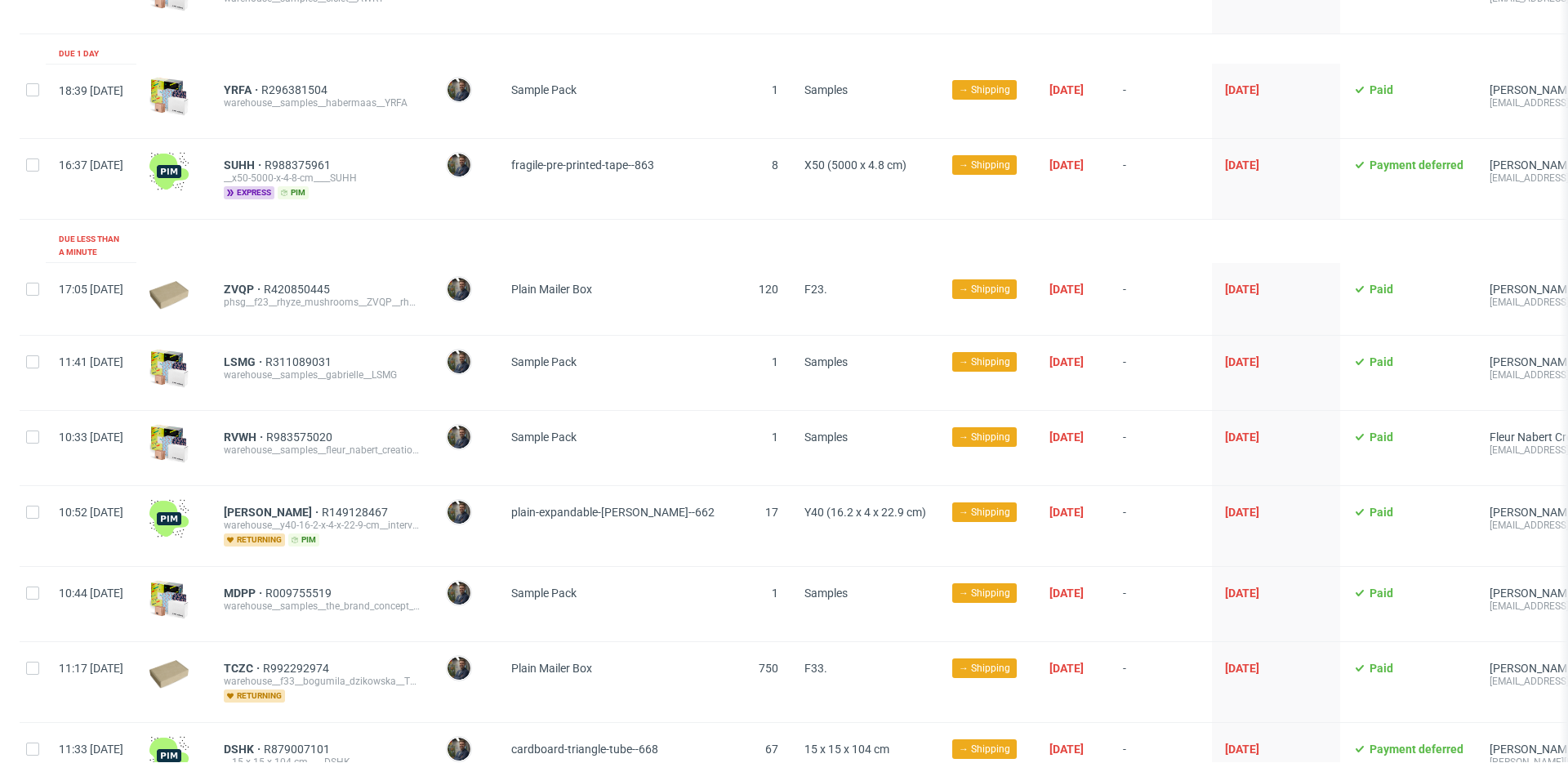
click at [359, 314] on div "ZVQP R420850445 phsg__f23__rhyze_mushrooms__ZVQP__rhyze_mushrooms__ZVQP" at bounding box center [322, 299] width 222 height 72
drag, startPoint x: 264, startPoint y: 275, endPoint x: 302, endPoint y: 278, distance: 38.1
click at [302, 278] on div "ZVQP R420850445 phsg__f23__rhyze_mushrooms__ZVQP__rhyze_mushrooms__ZVQP" at bounding box center [322, 299] width 222 height 72
drag, startPoint x: 266, startPoint y: 349, endPoint x: 302, endPoint y: 351, distance: 36.1
click at [302, 351] on div "LSMG R311089031 warehouse__samples__gabrielle__LSMG" at bounding box center [322, 373] width 222 height 74
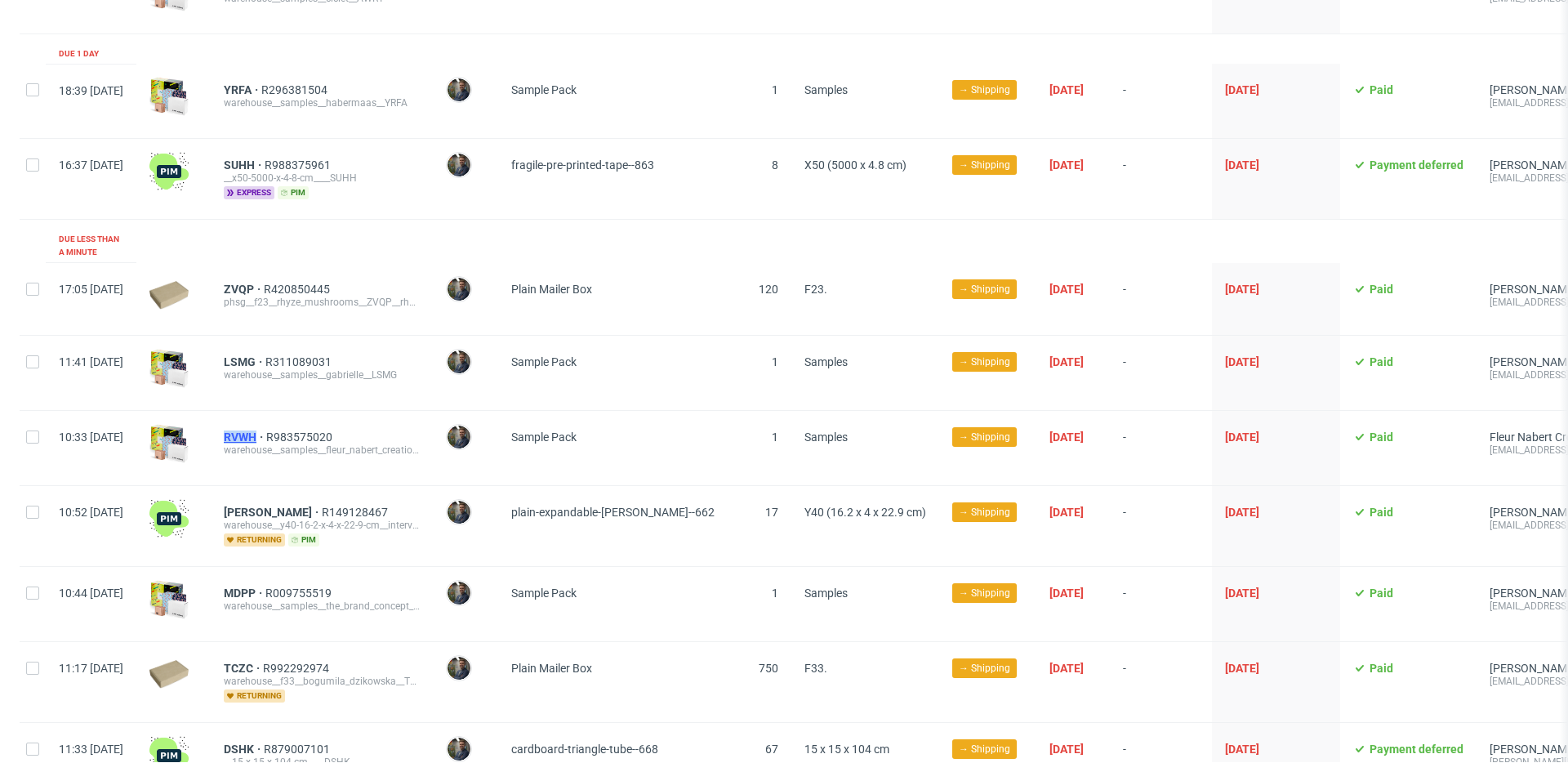
drag, startPoint x: 263, startPoint y: 422, endPoint x: 306, endPoint y: 425, distance: 43.1
click at [306, 425] on div "RVWH R983575020 warehouse__samples__fleur_nabert_creation__RVWH" at bounding box center [322, 448] width 222 height 74
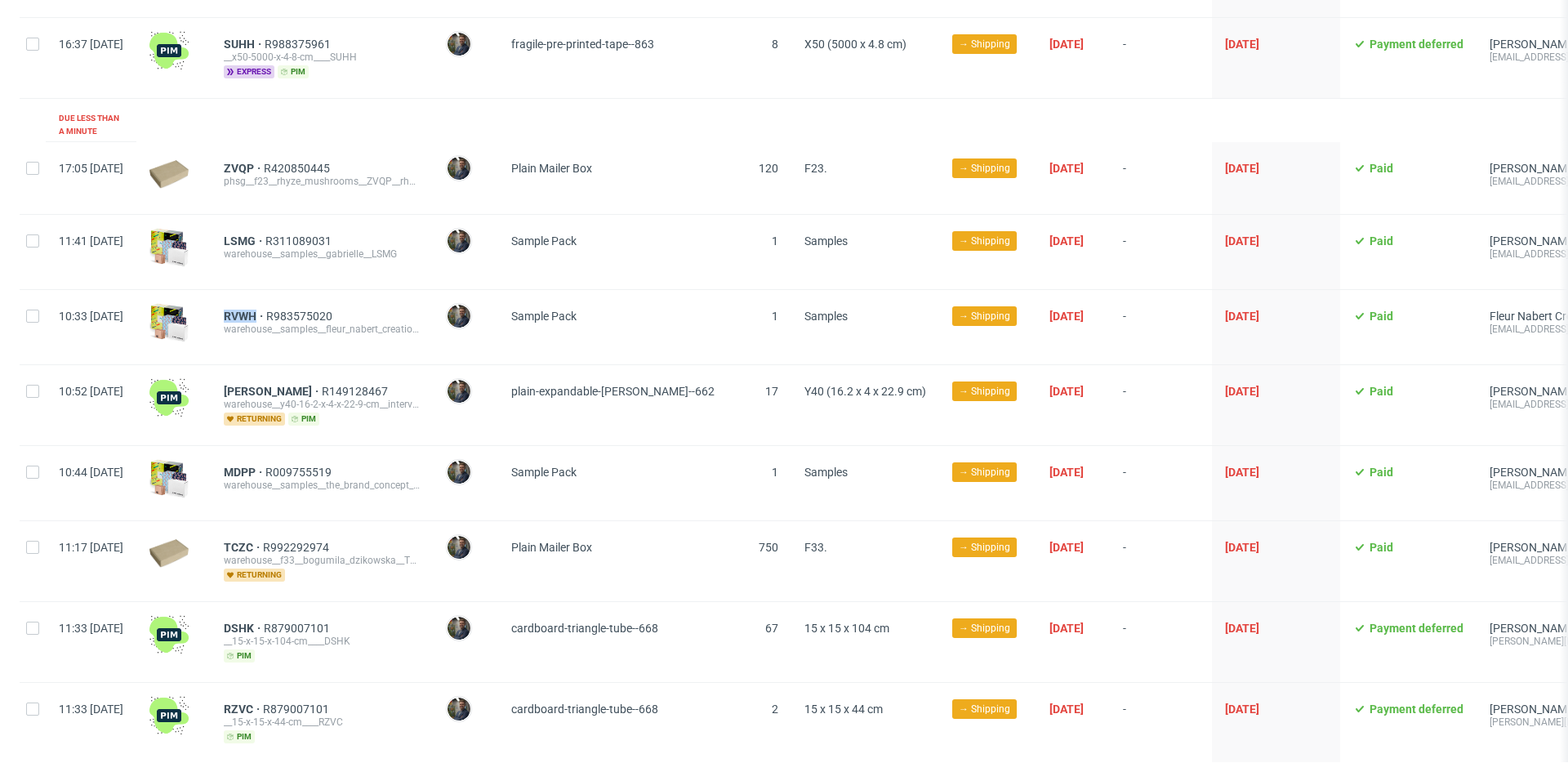
scroll to position [670, 0]
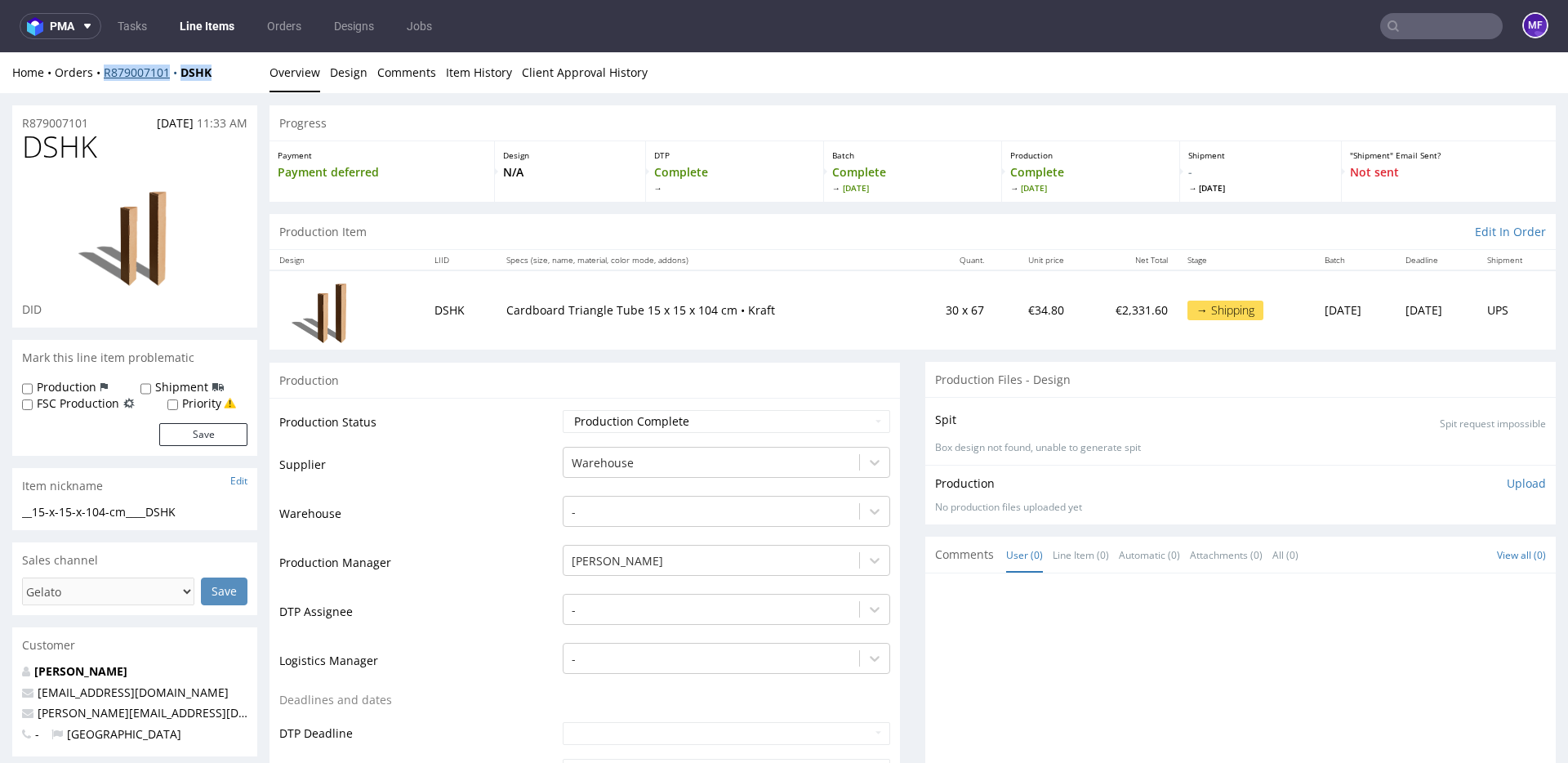
drag, startPoint x: 222, startPoint y: 77, endPoint x: 106, endPoint y: 77, distance: 116.0
click at [106, 77] on div "Home Orders R879007101 DSHK" at bounding box center [135, 73] width 246 height 16
copy div "R879007101 DSHK"
click at [599, 339] on td "Cardboard Triangle Tube 15 x 15 x 104 cm • Kraft" at bounding box center [703, 310] width 415 height 79
drag, startPoint x: 553, startPoint y: 334, endPoint x: 499, endPoint y: 325, distance: 54.7
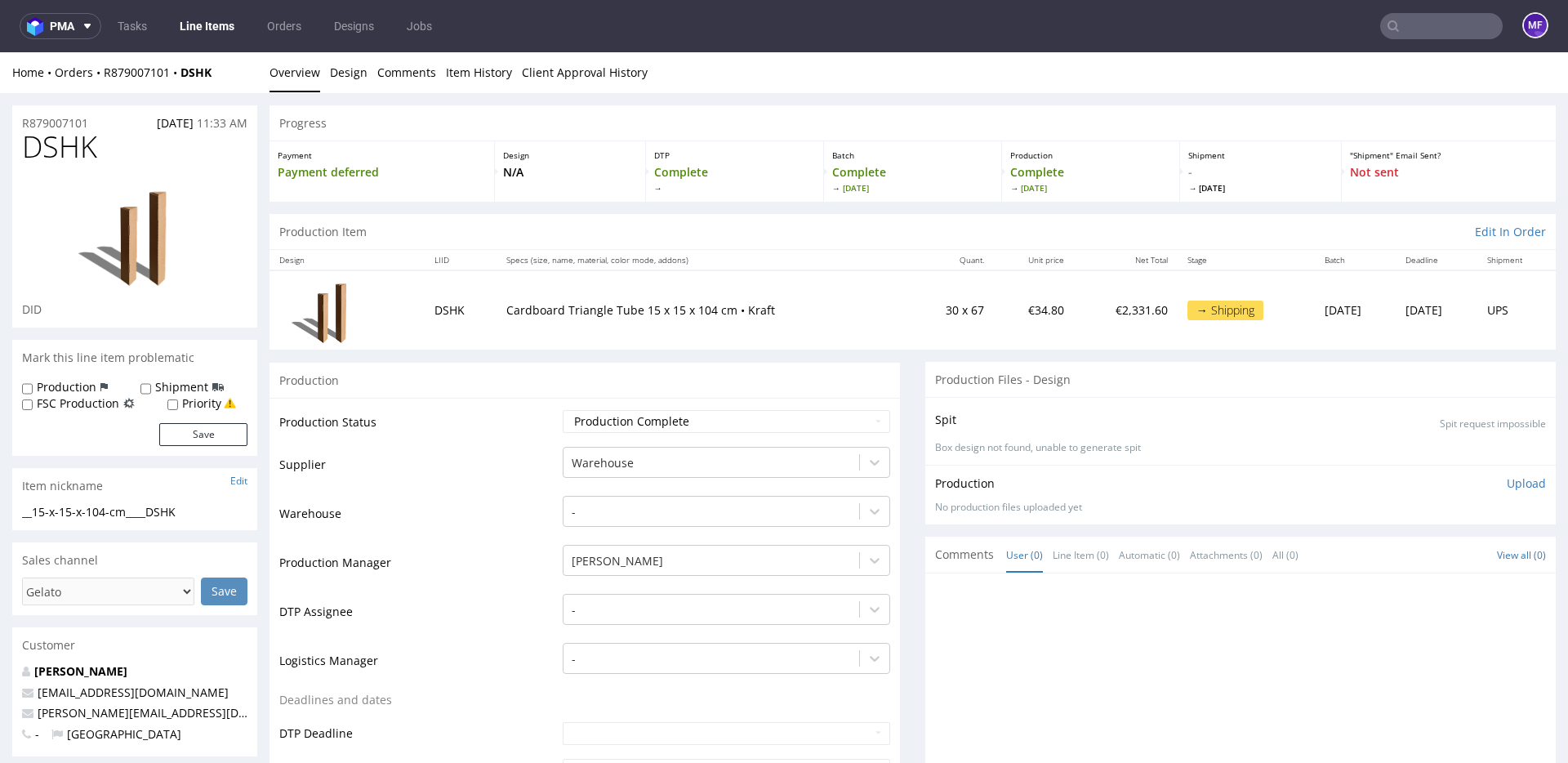
click at [538, 333] on td "Cardboard Triangle Tube 15 x 15 x 104 cm • Kraft" at bounding box center [703, 310] width 415 height 79
drag, startPoint x: 486, startPoint y: 316, endPoint x: 711, endPoint y: 313, distance: 225.0
click at [711, 313] on td "Cardboard Triangle Tube 15 x 15 x 104 cm • Kraft" at bounding box center [703, 310] width 415 height 79
copy p "Cardboard Triangle Tube 15 x 15 x 104 cm"
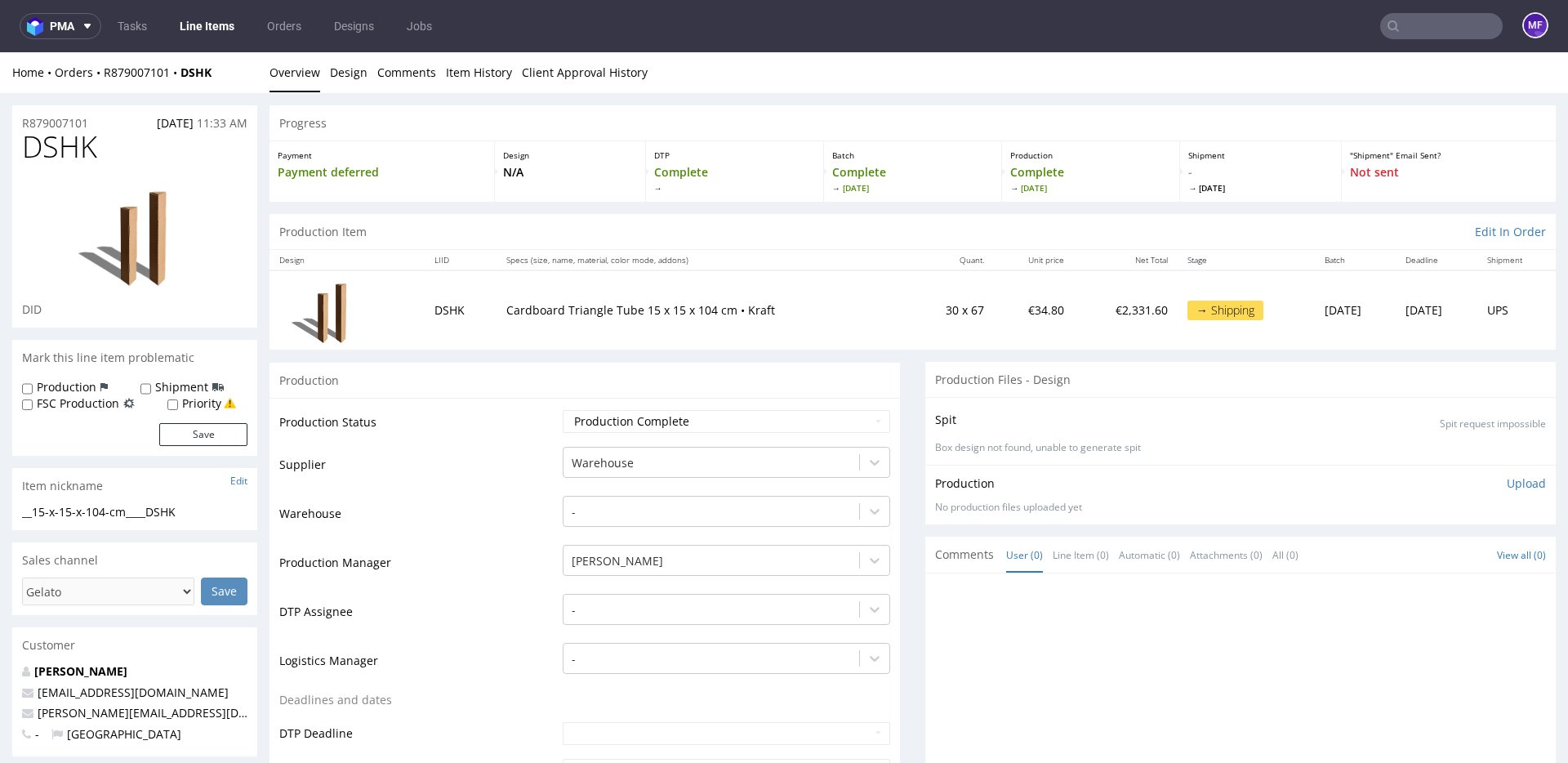
click at [1442, 34] on input "text" at bounding box center [1442, 26] width 123 height 26
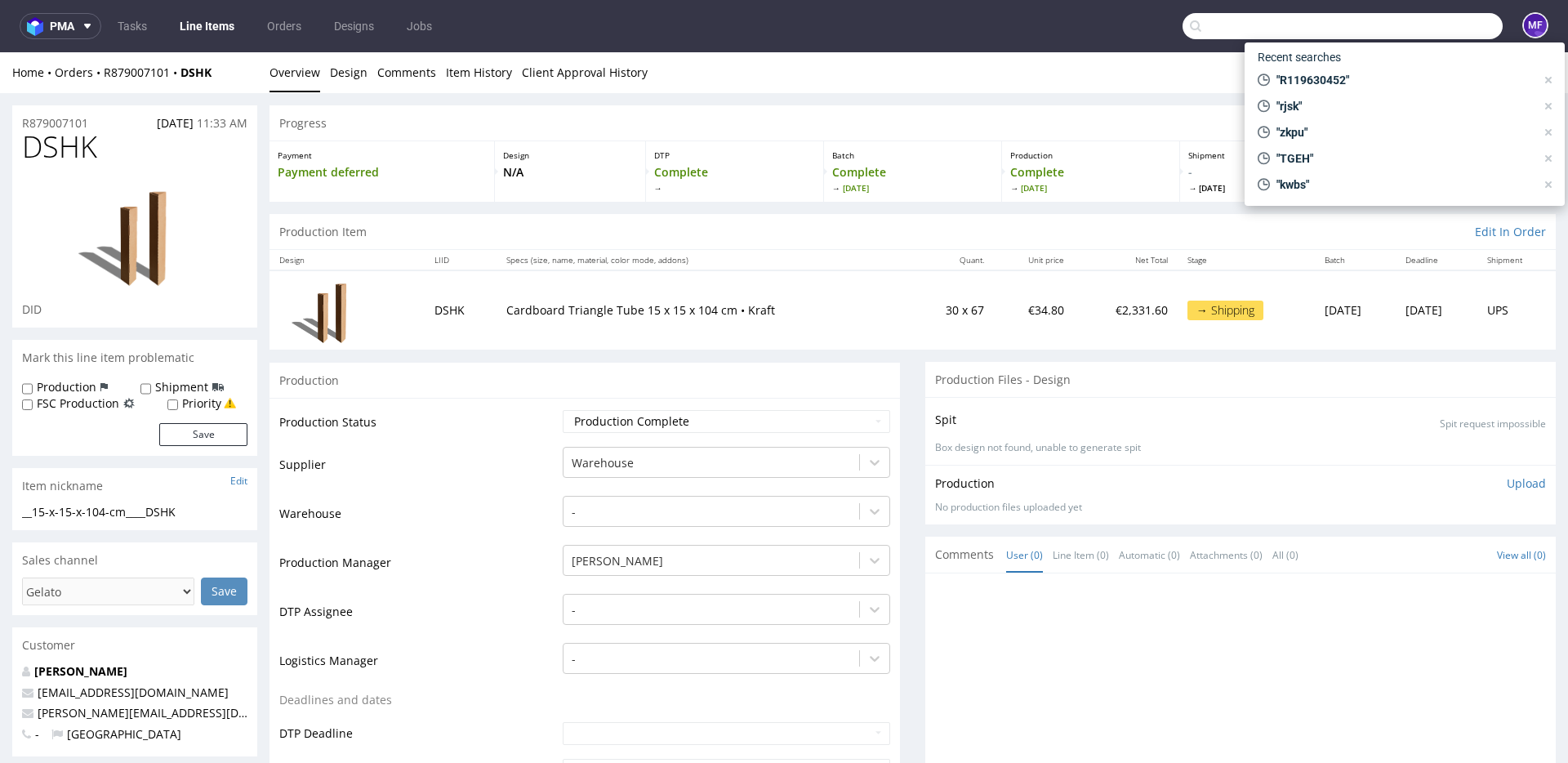
paste input "R804478207"
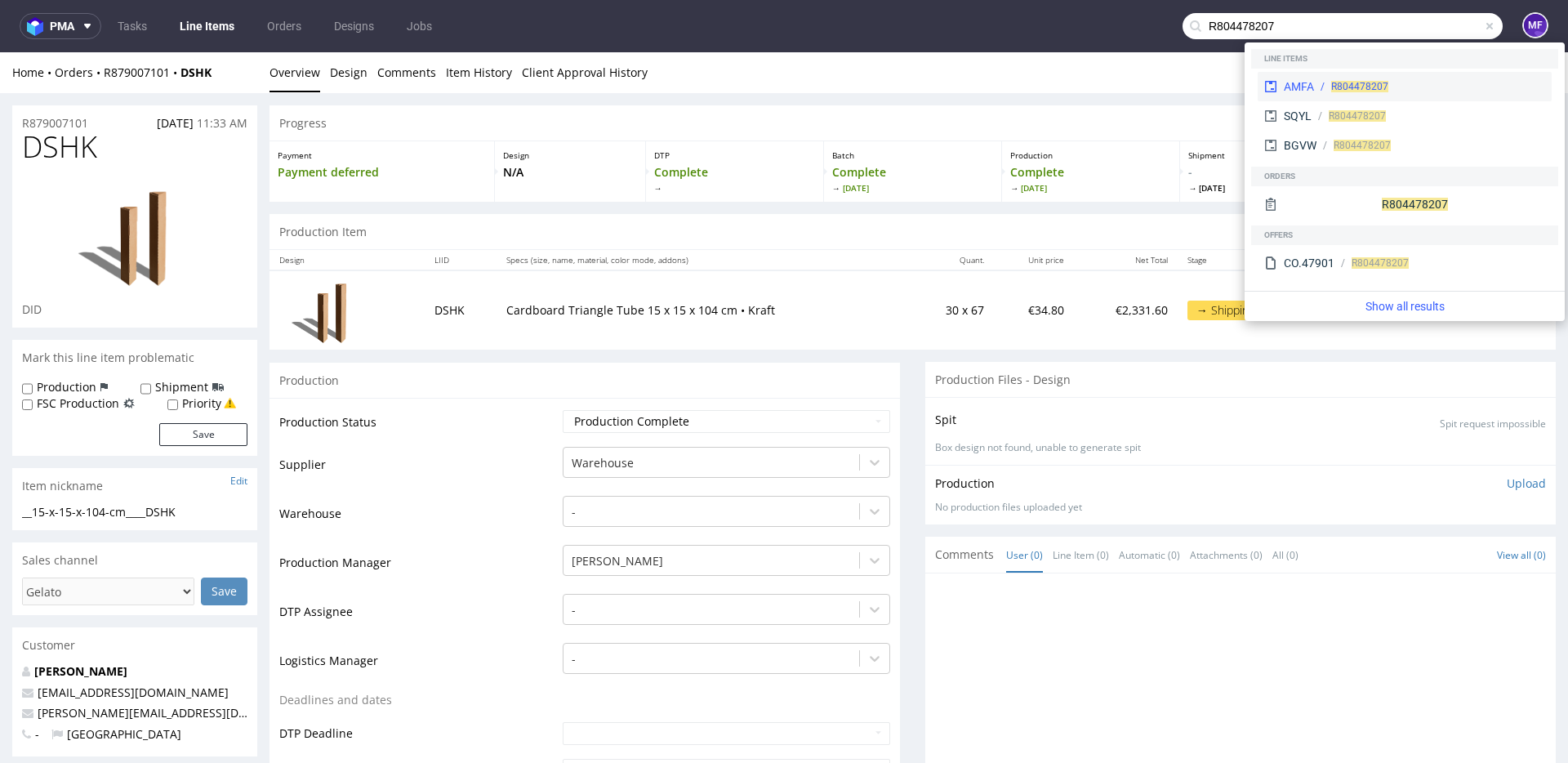
type input "R804478207"
click at [1328, 81] on div "R804478207" at bounding box center [1430, 86] width 231 height 14
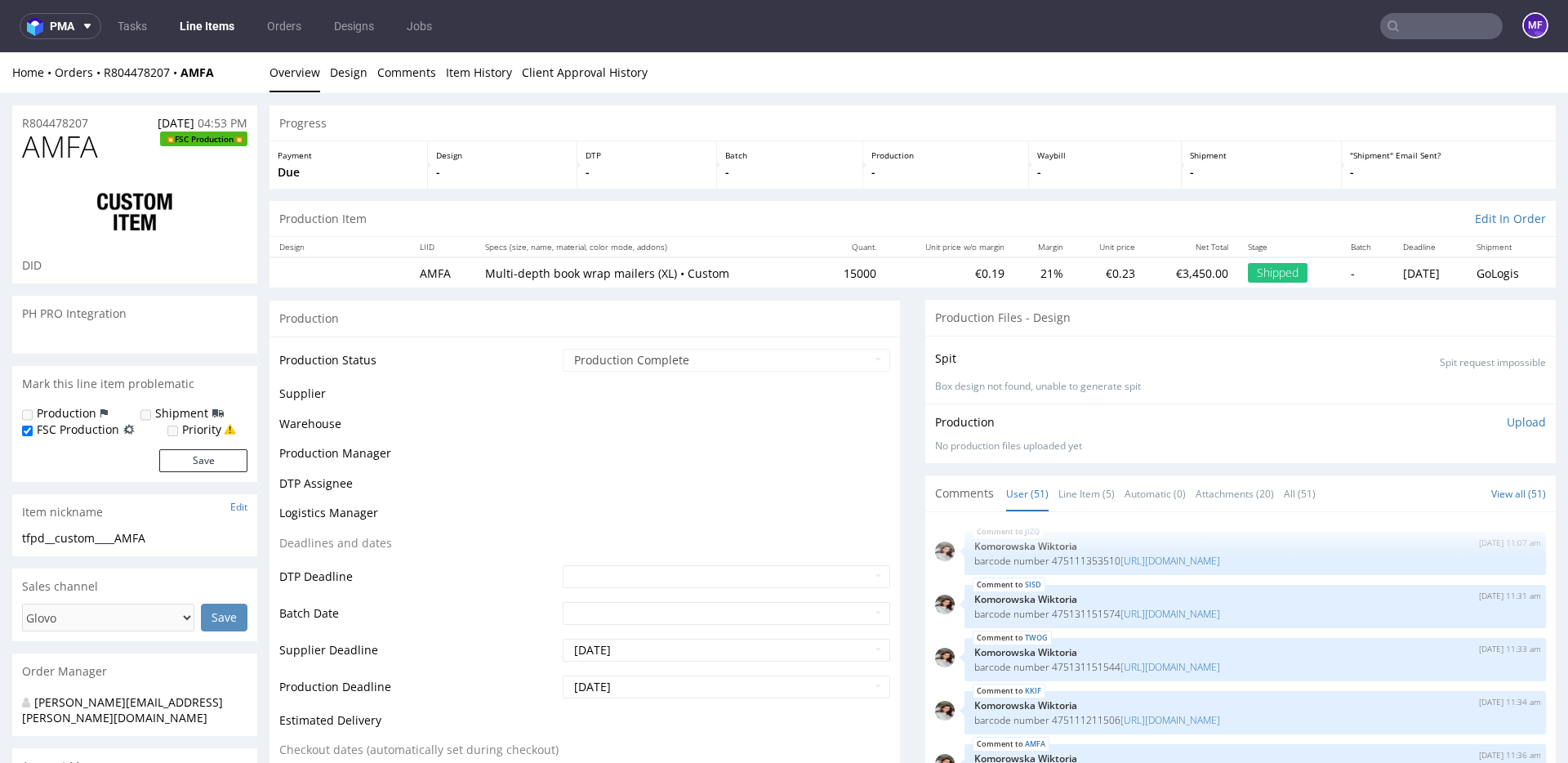
scroll to position [2665, 0]
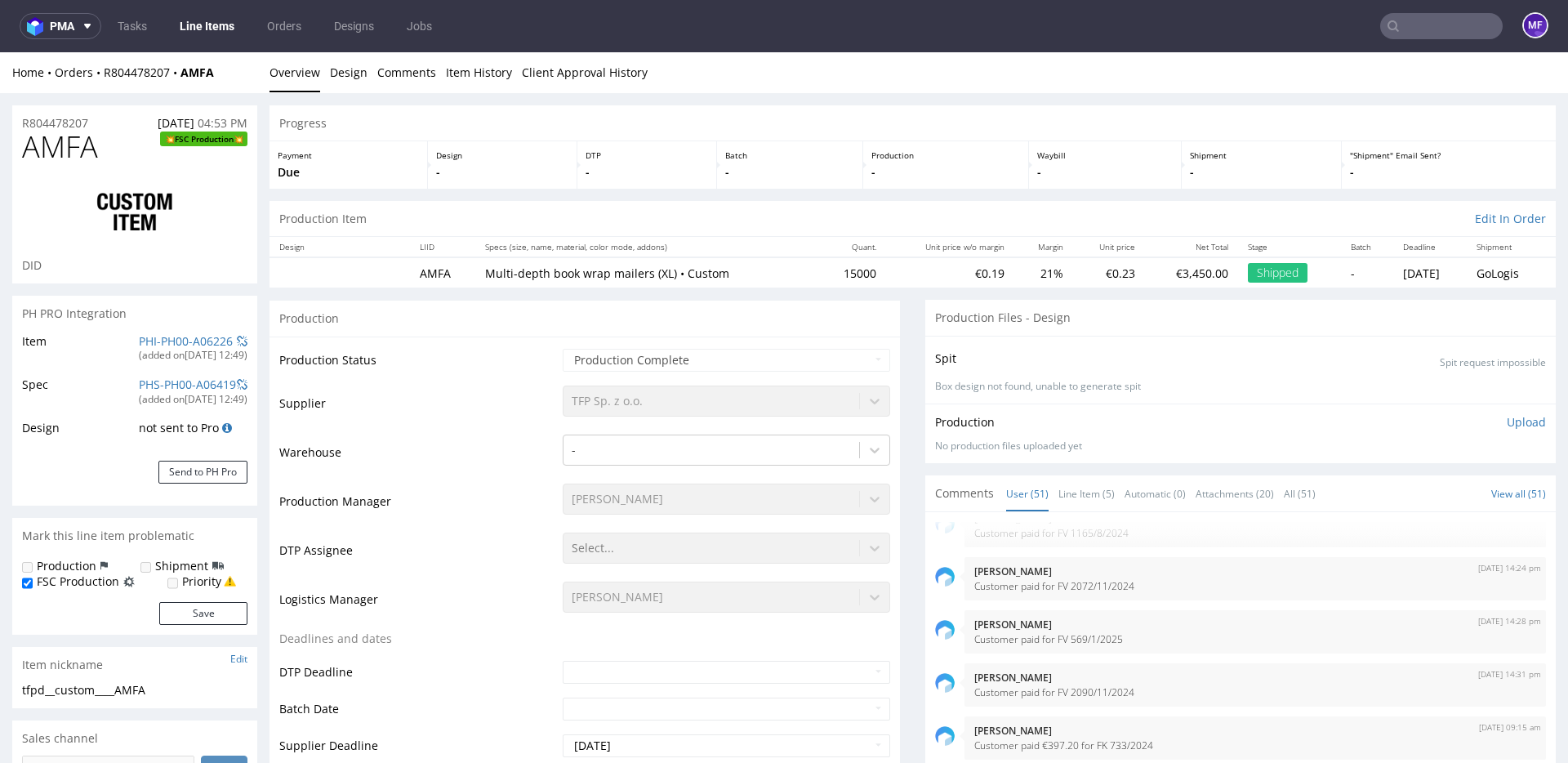
type input "16120"
select select "in_progress"
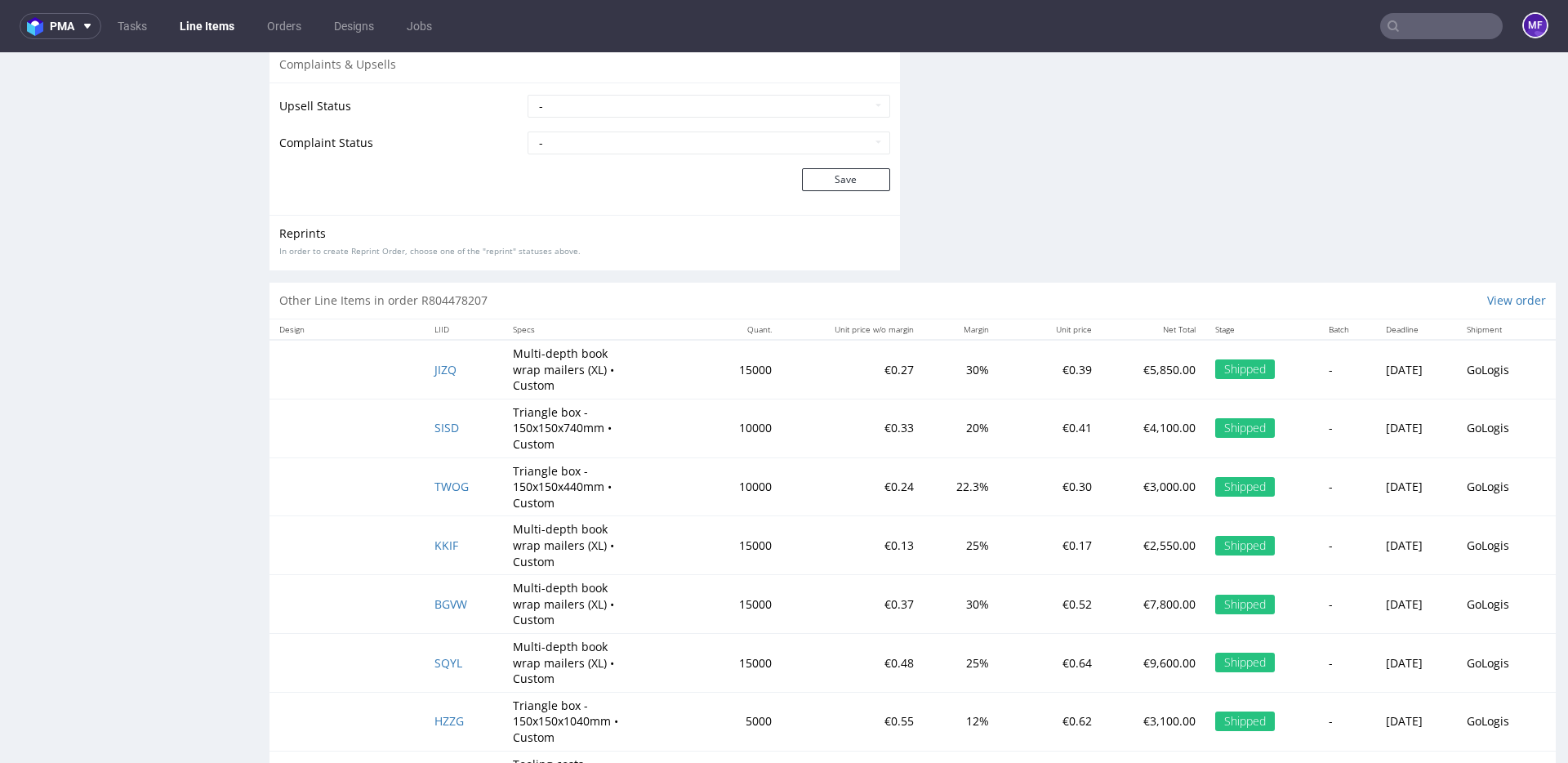
scroll to position [4, 0]
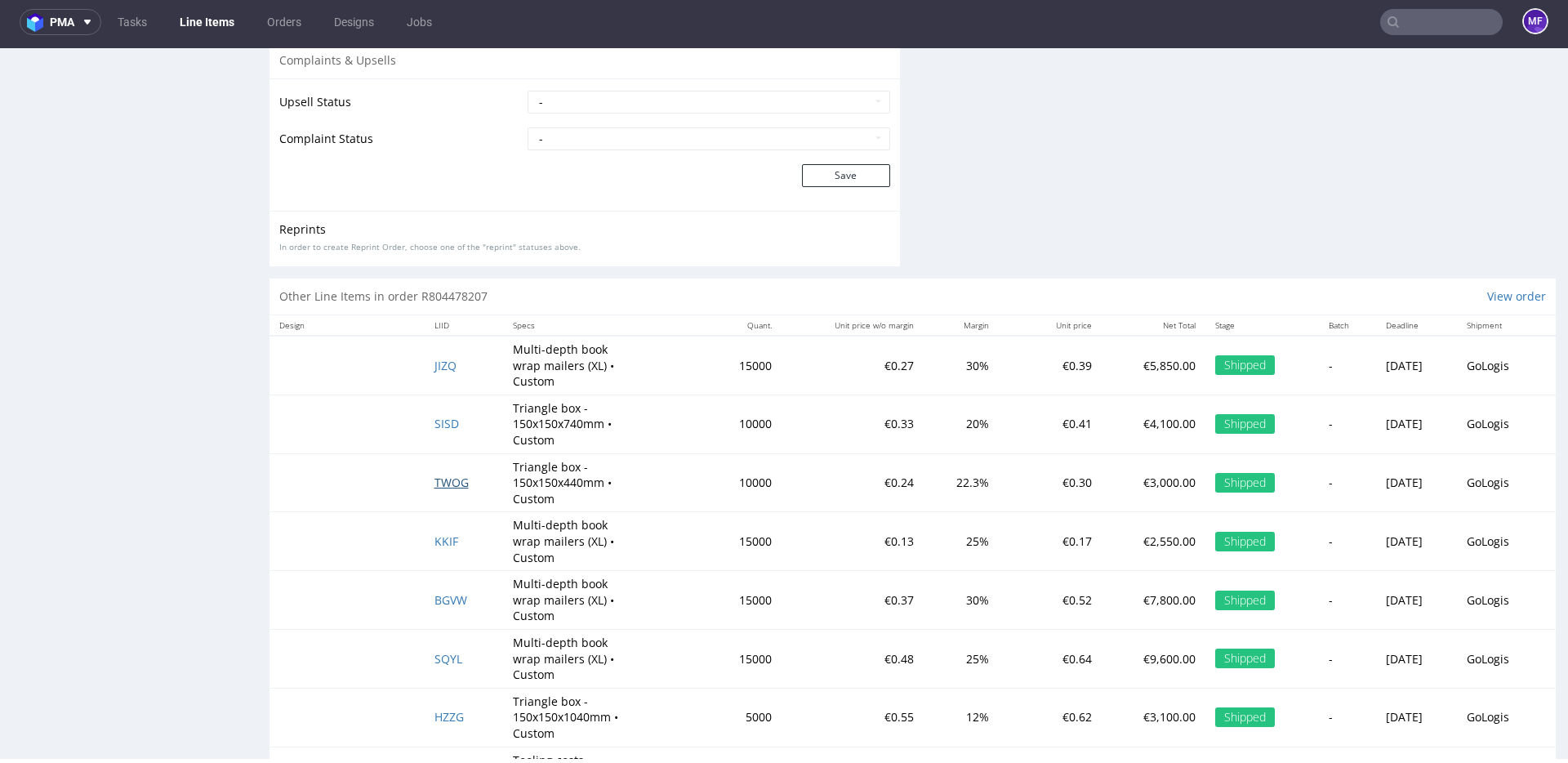
click at [439, 475] on span "TWOG" at bounding box center [452, 482] width 34 height 15
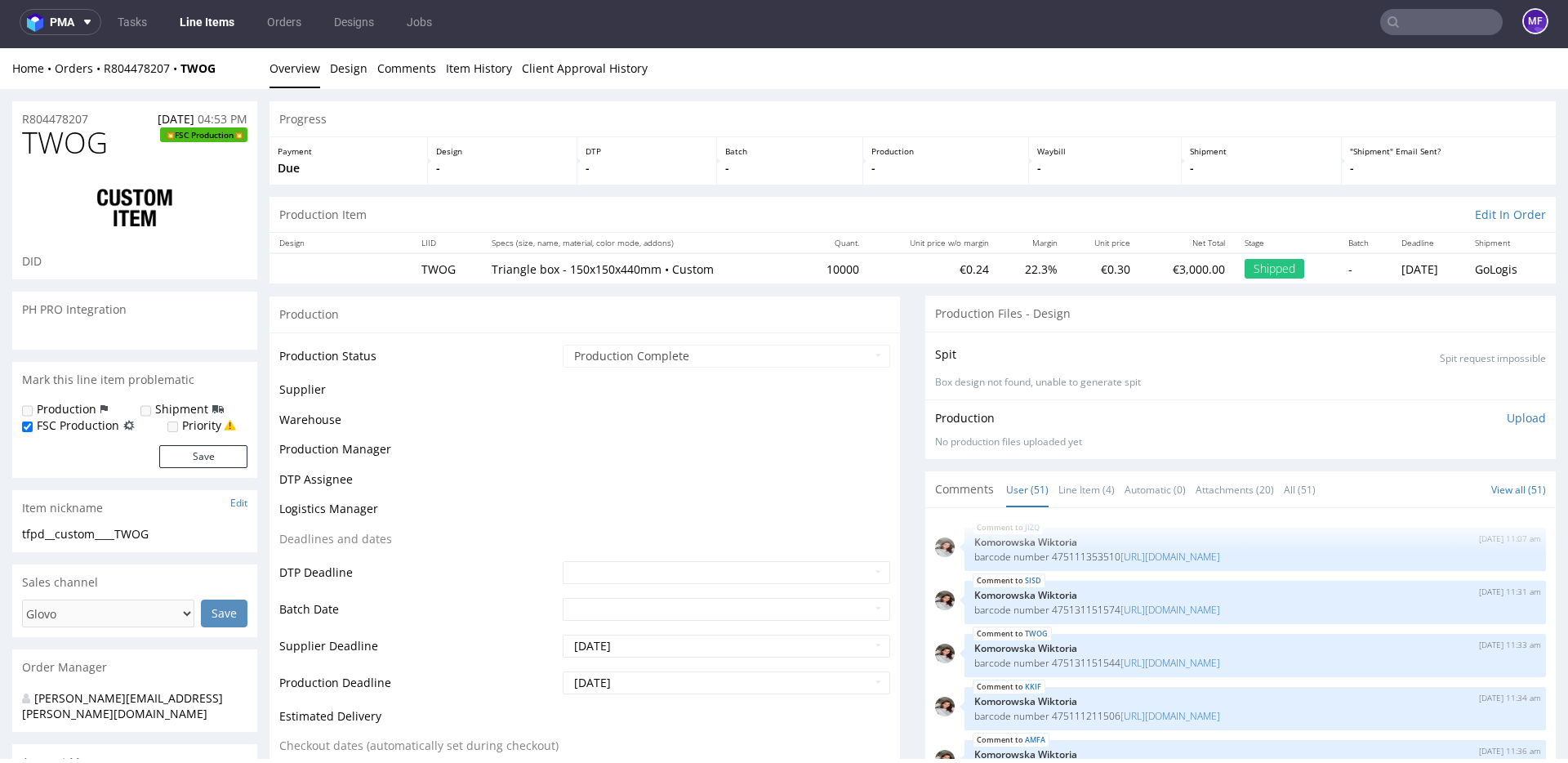
scroll to position [2665, 0]
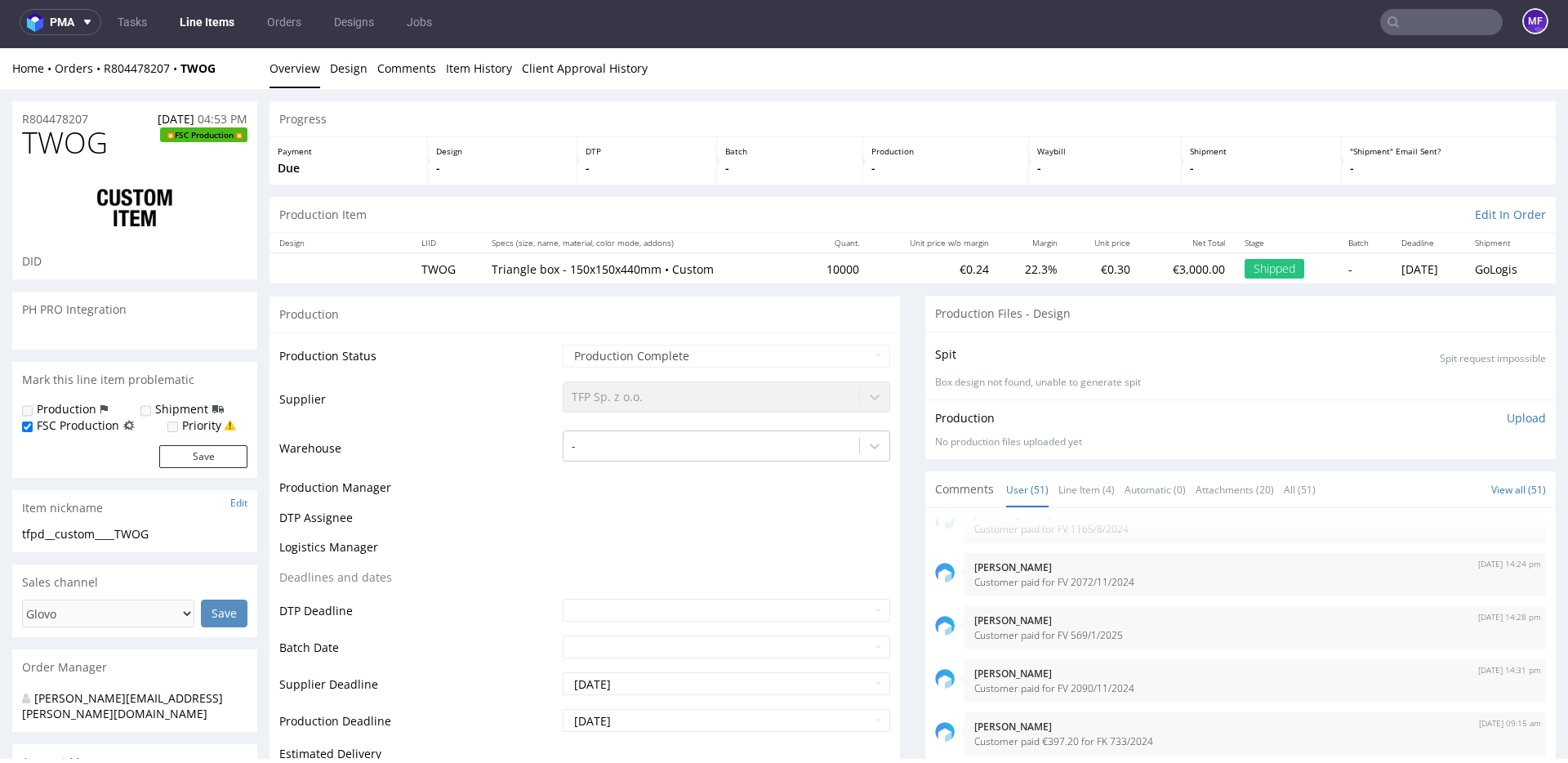
select select "in_progress"
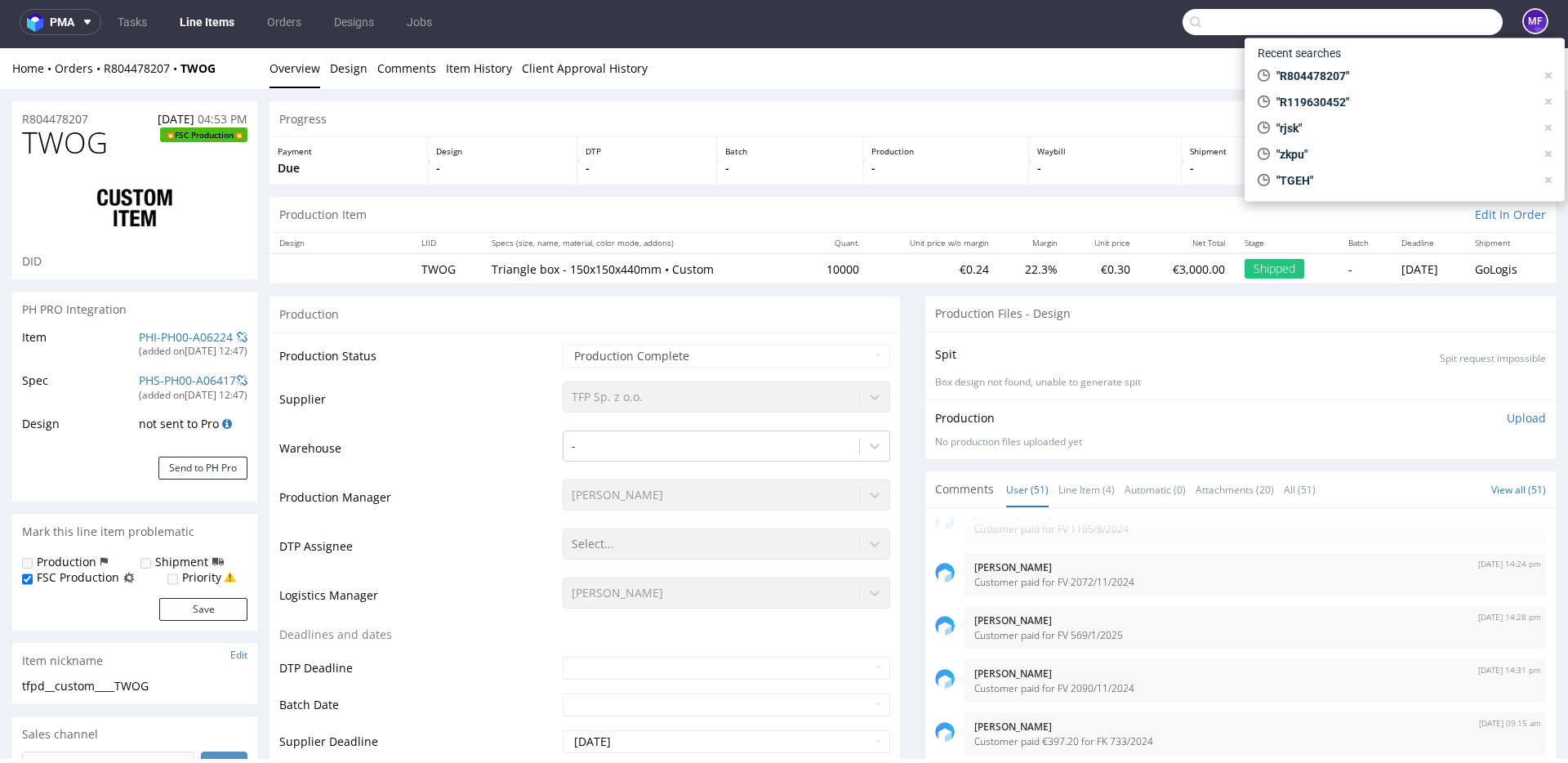
click at [1425, 21] on input "text" at bounding box center [1342, 21] width 320 height 26
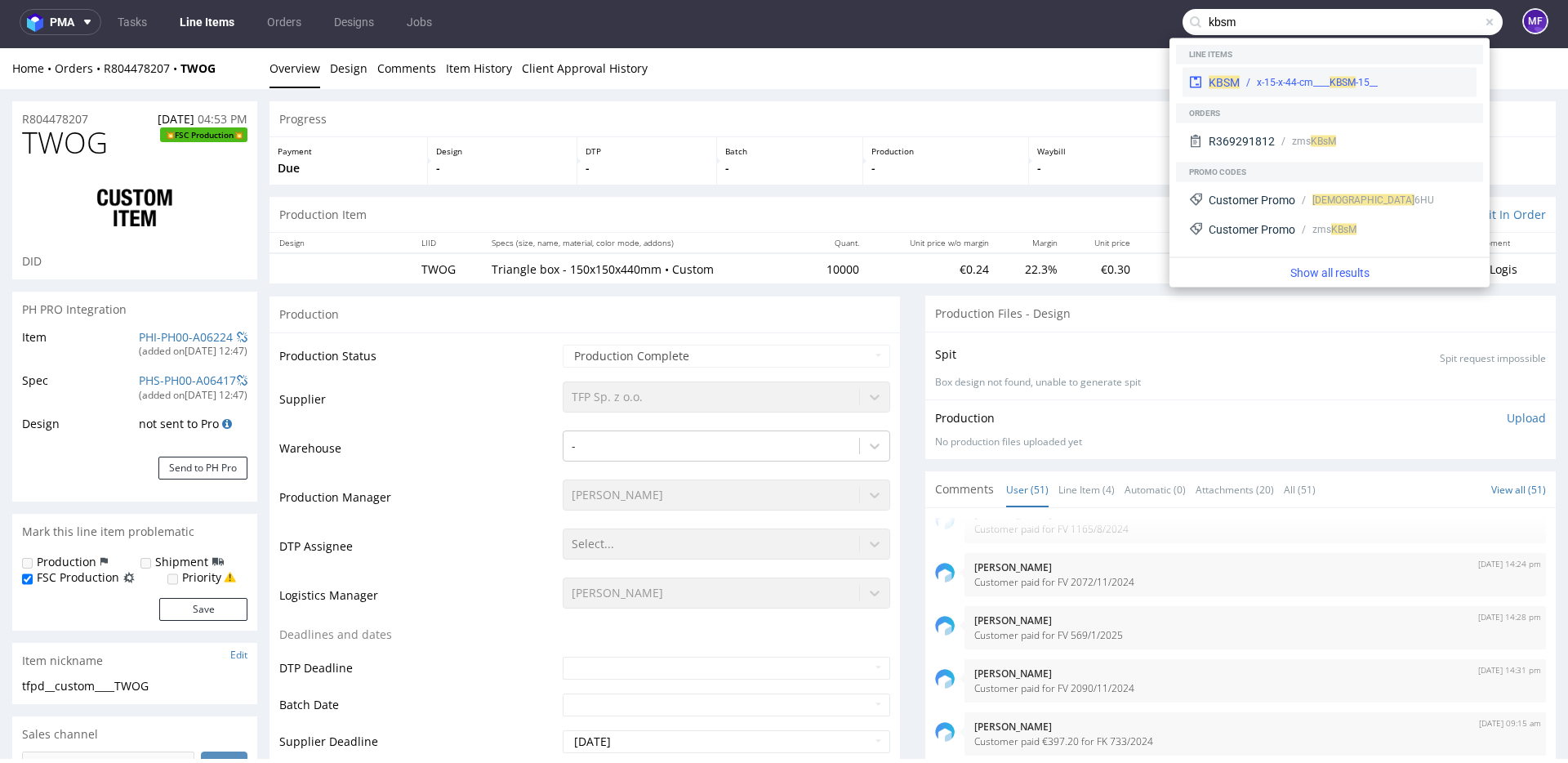
type input "kbsm"
click at [1323, 79] on div "__15-x-15-x-44-cm____ KBSM" at bounding box center [1317, 82] width 121 height 14
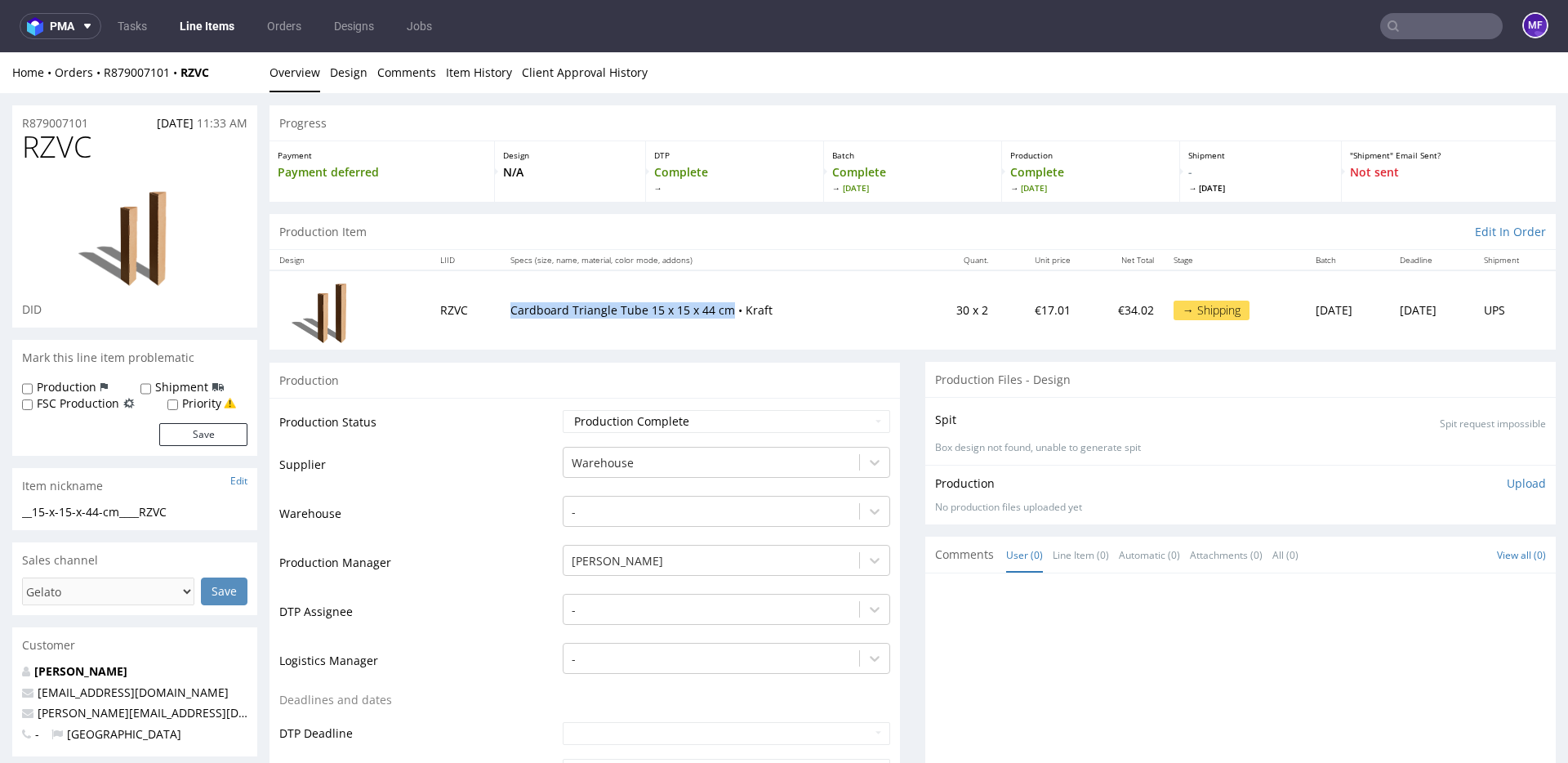
drag, startPoint x: 713, startPoint y: 315, endPoint x: 498, endPoint y: 312, distance: 215.0
click at [511, 312] on p "Cardboard Triangle Tube 15 x 15 x 44 cm • Kraft" at bounding box center [711, 310] width 401 height 16
copy p "Cardboard Triangle Tube 15 x 15 x 44 cm"
drag, startPoint x: 711, startPoint y: 313, endPoint x: 495, endPoint y: 313, distance: 216.0
click at [500, 313] on td "Cardboard Triangle Tube 15 x 15 x 74 cm • Kraft" at bounding box center [706, 310] width 413 height 79
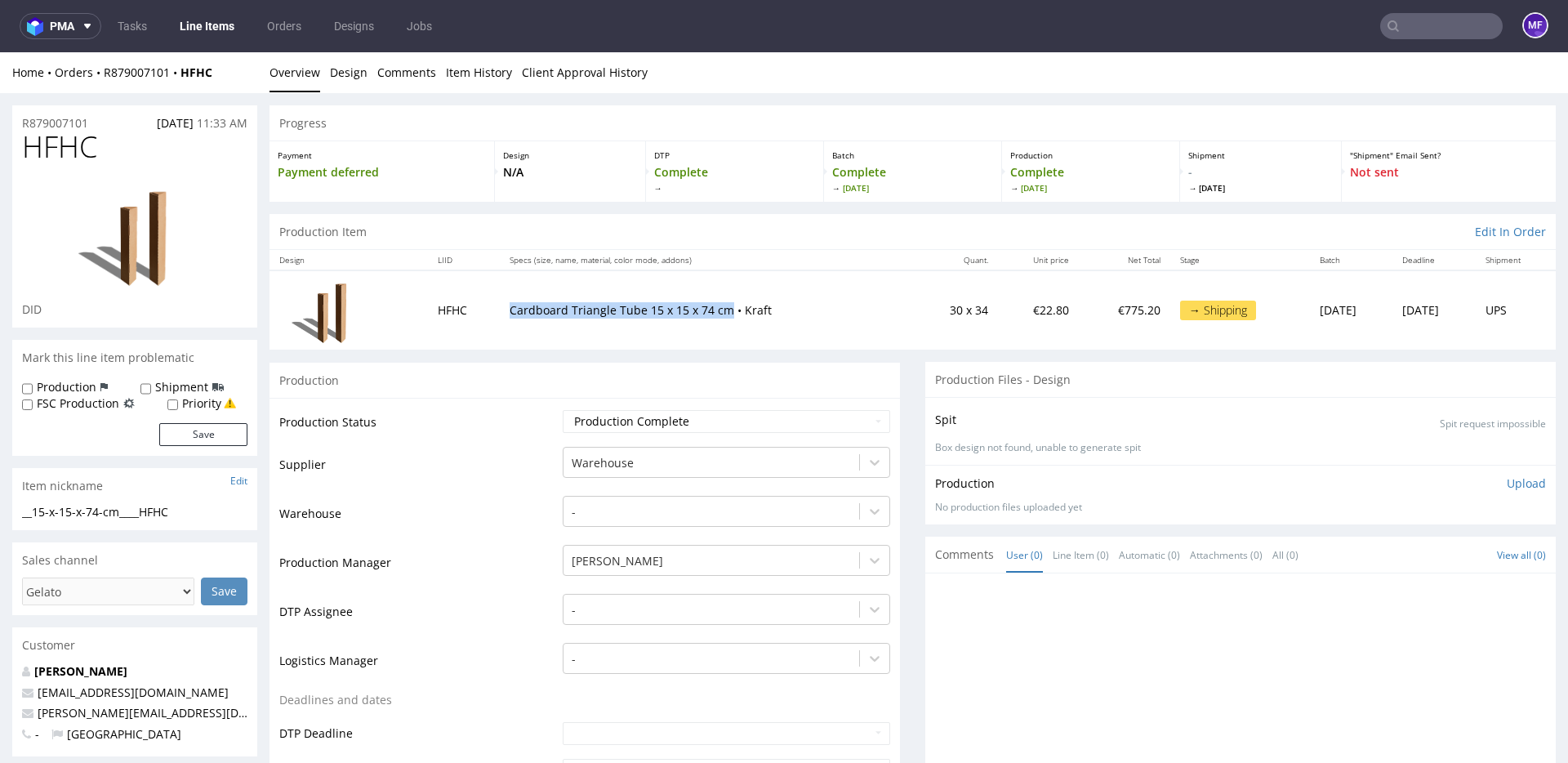
copy p "Cardboard Triangle Tube 15 x 15 x 74 cm"
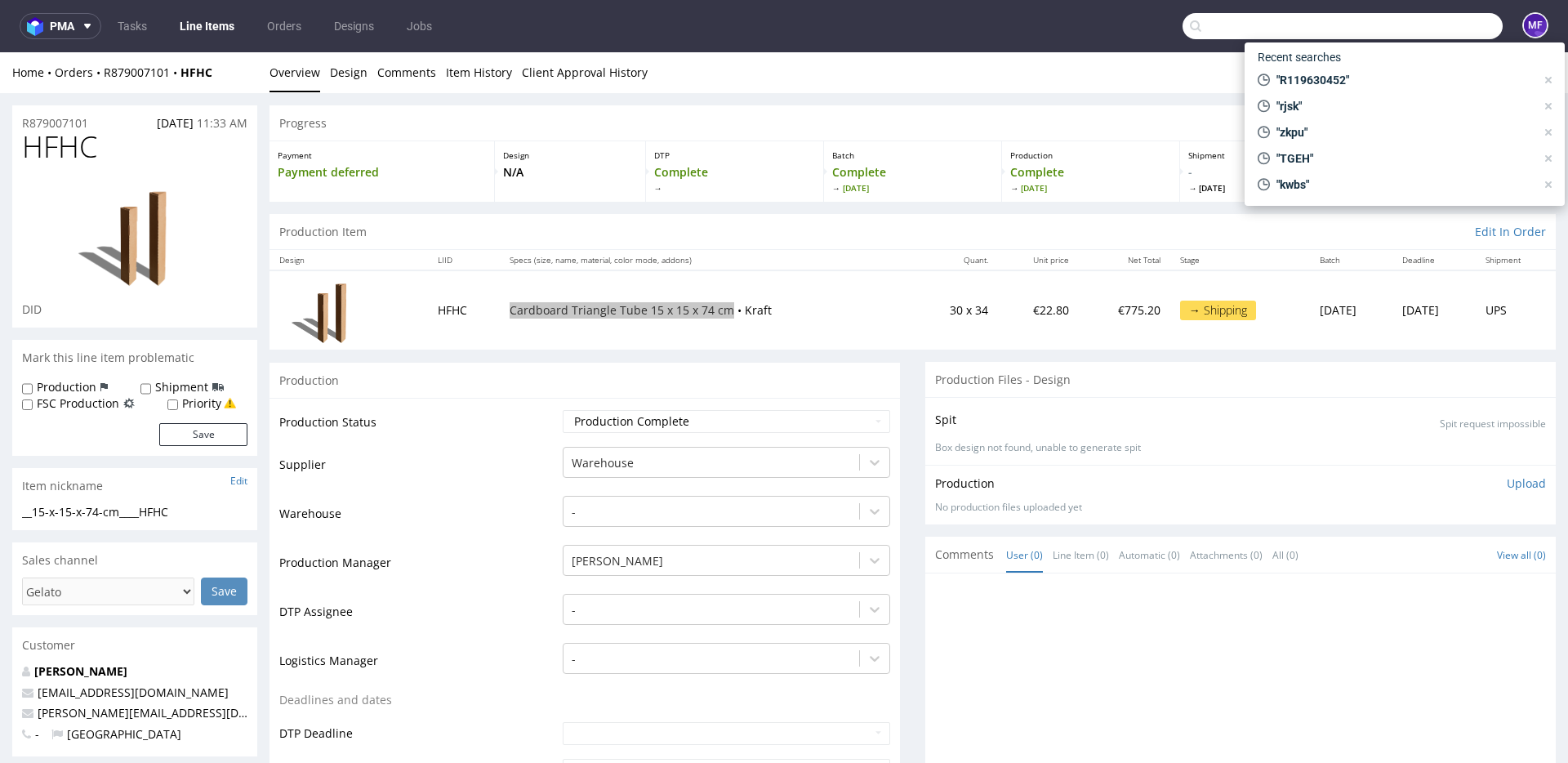
click at [1443, 27] on input "text" at bounding box center [1342, 26] width 320 height 26
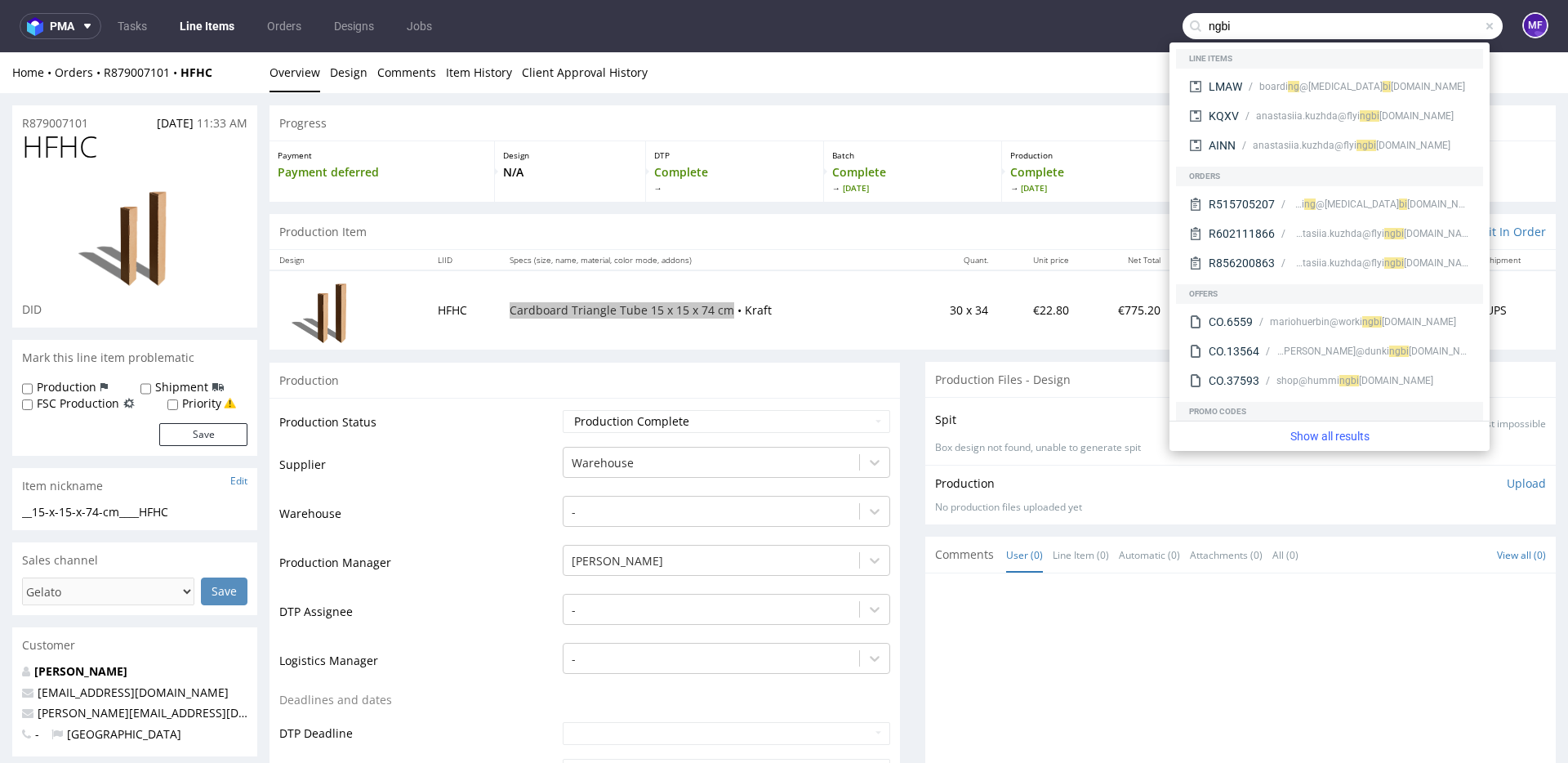
type input "ngbi"
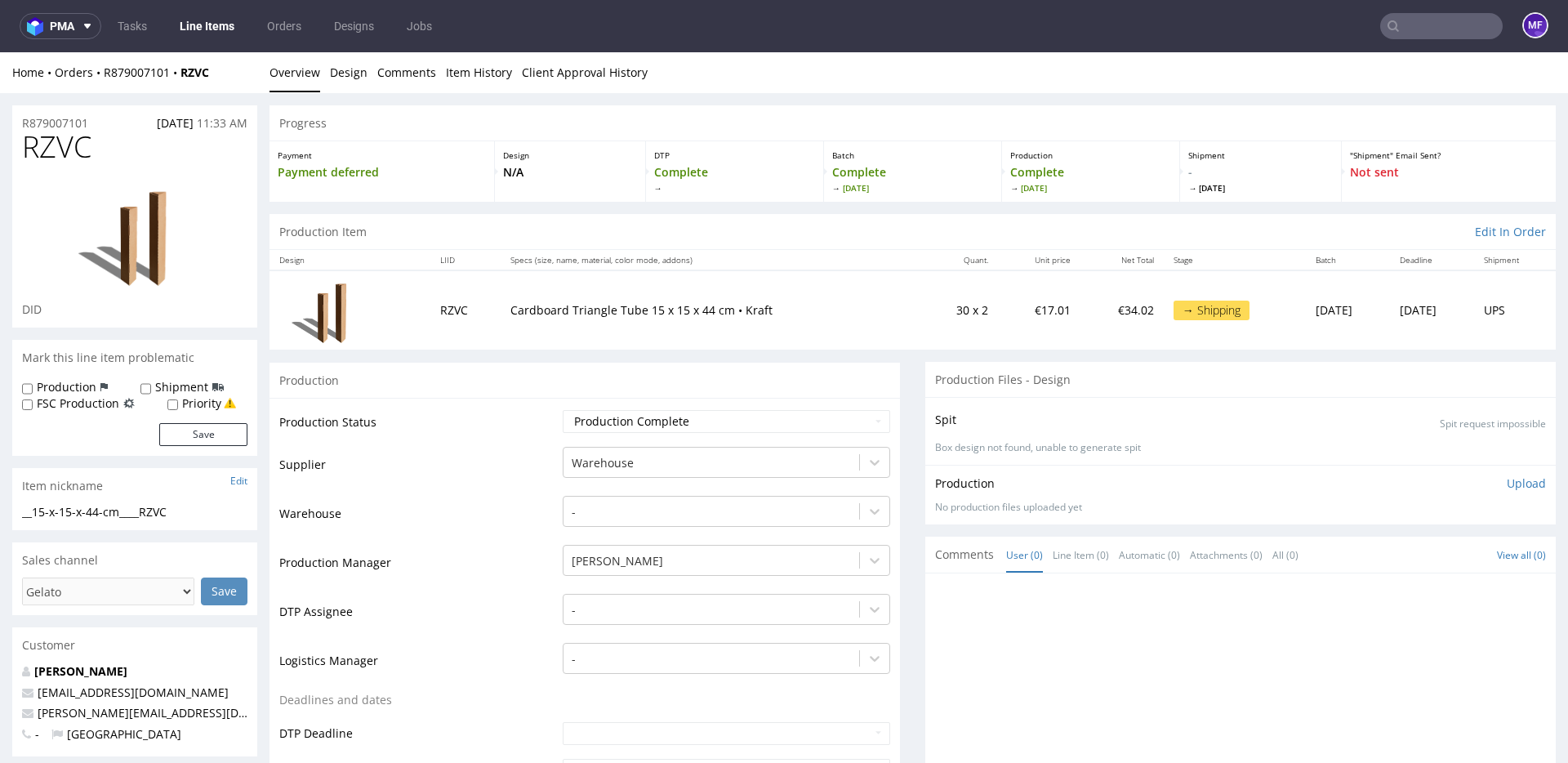
click at [501, 234] on div "Production Item Edit In Order" at bounding box center [913, 232] width 1287 height 36
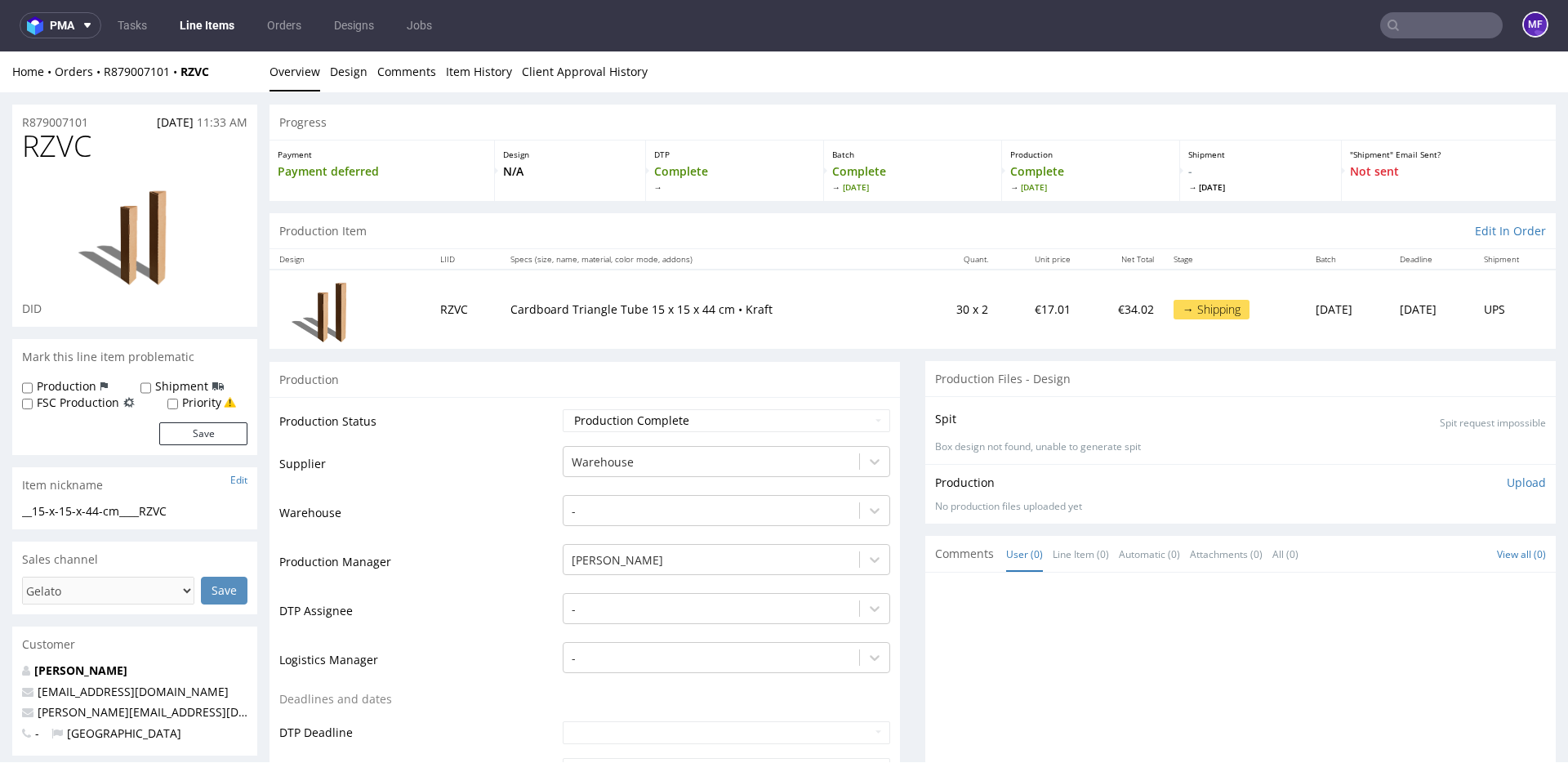
click at [1410, 29] on input "text" at bounding box center [1442, 25] width 123 height 26
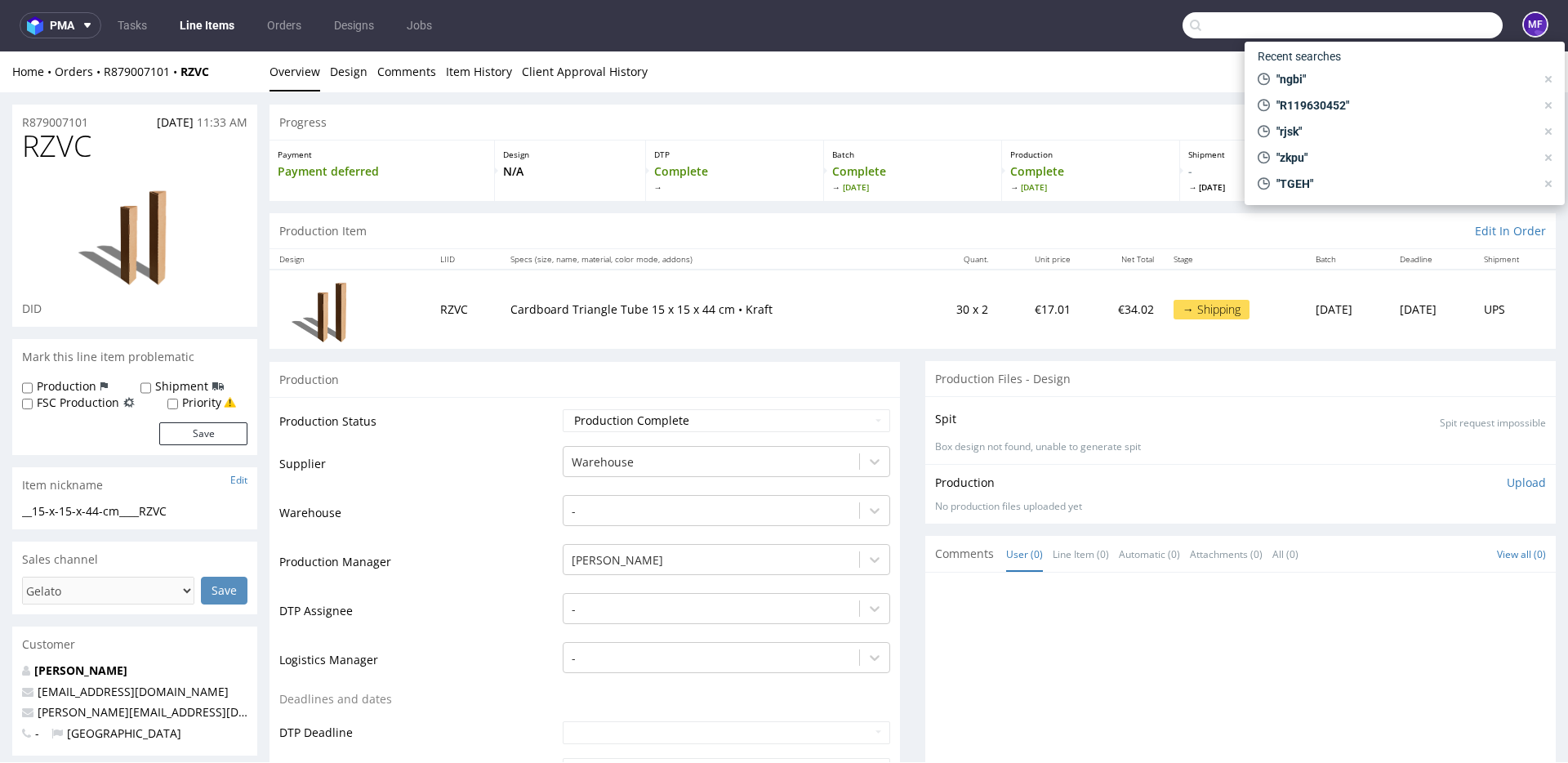
paste input "R612799949"
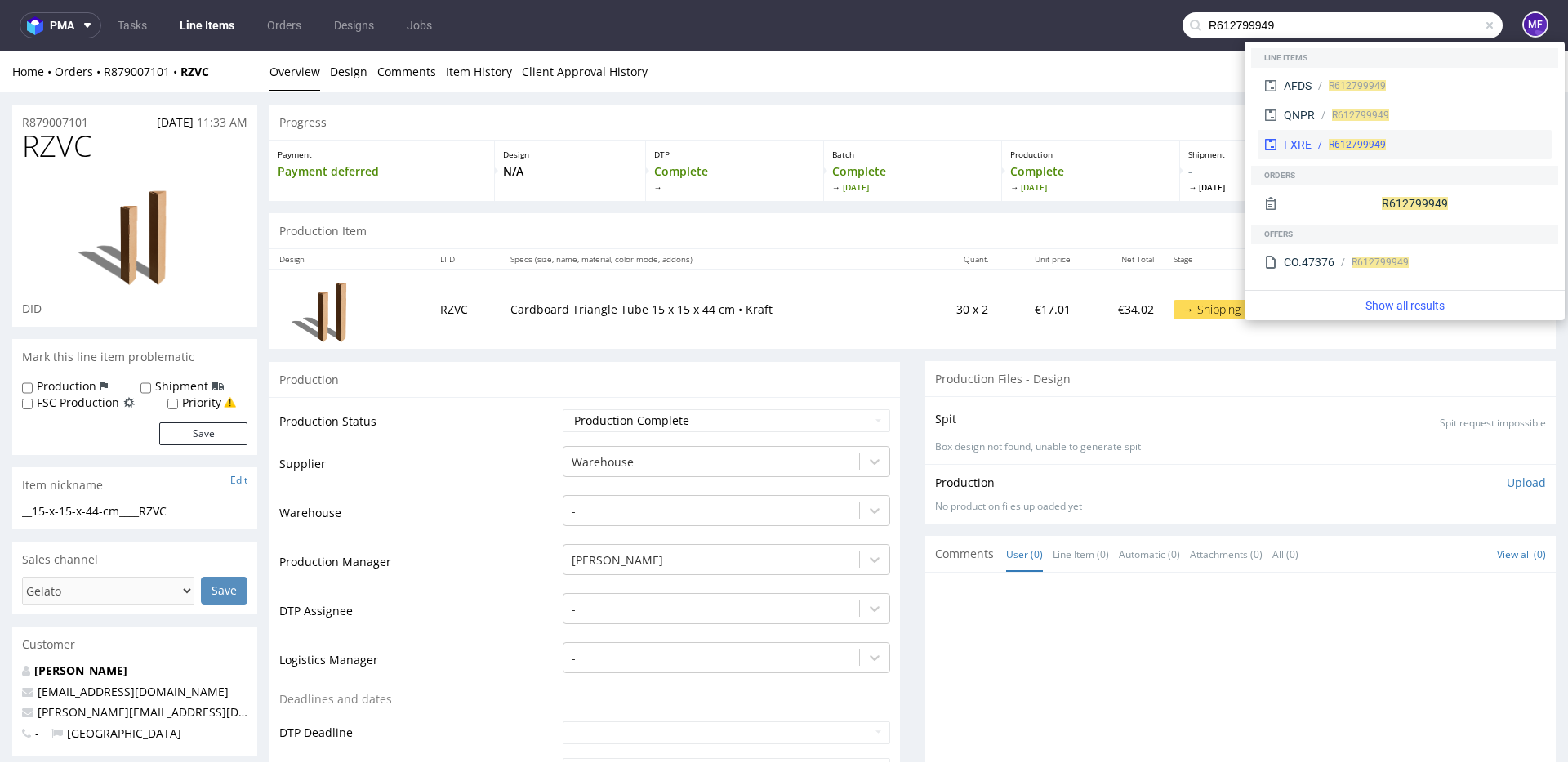
type input "R612799949"
click at [1324, 143] on div "R612799949" at bounding box center [1428, 144] width 234 height 14
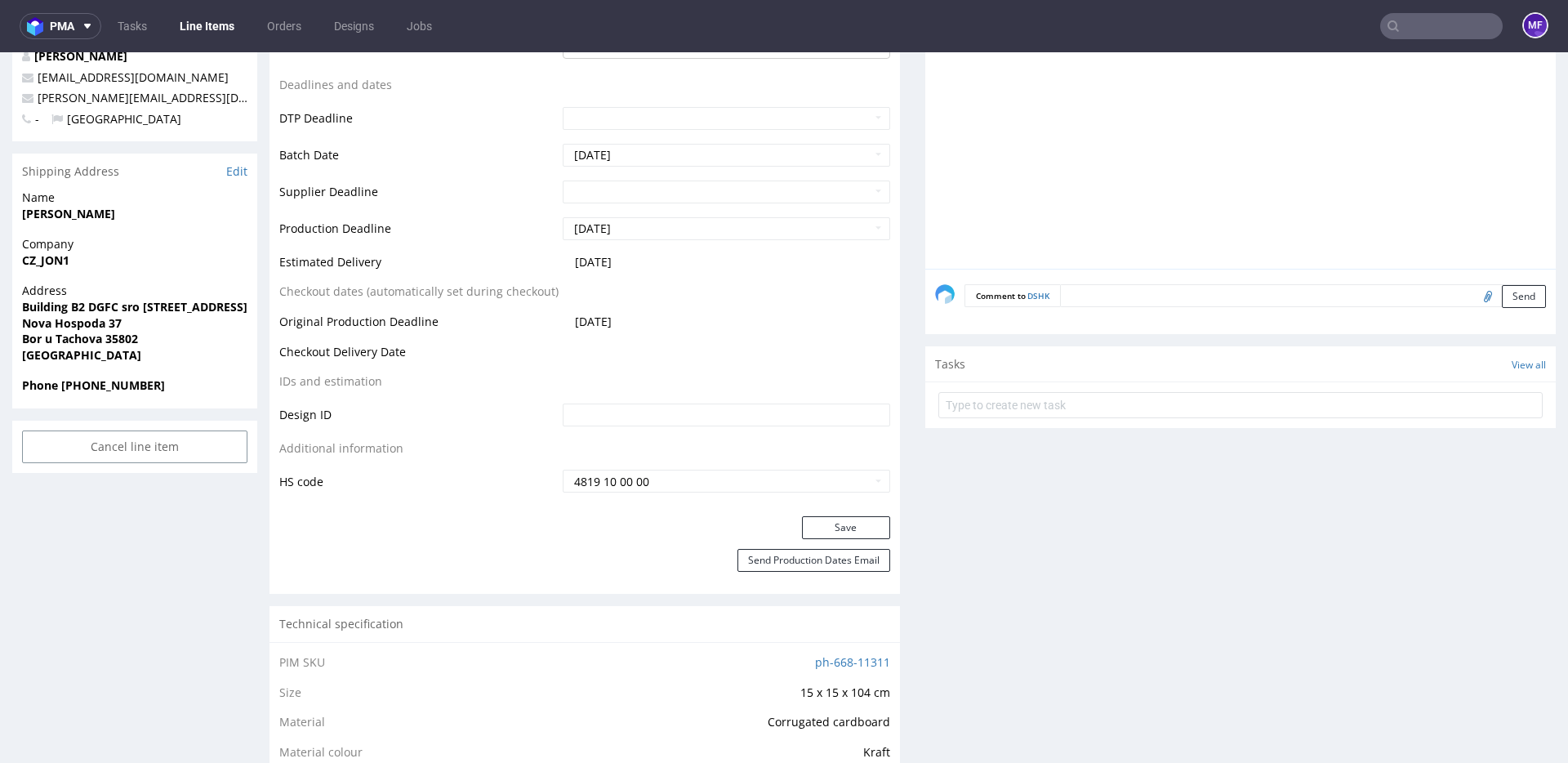
scroll to position [611, 0]
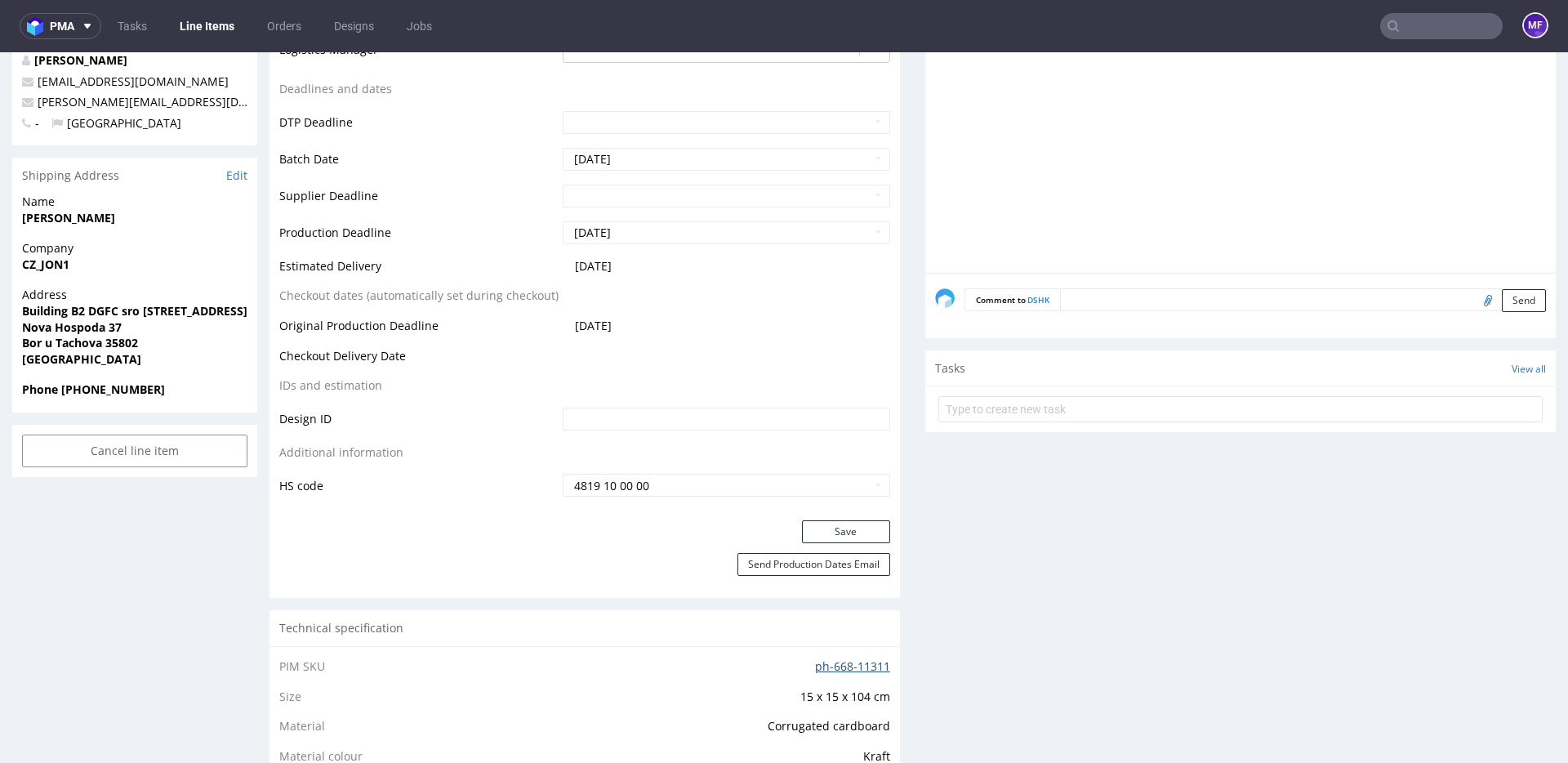
click at [847, 663] on link "ph-668-11311" at bounding box center [853, 665] width 75 height 15
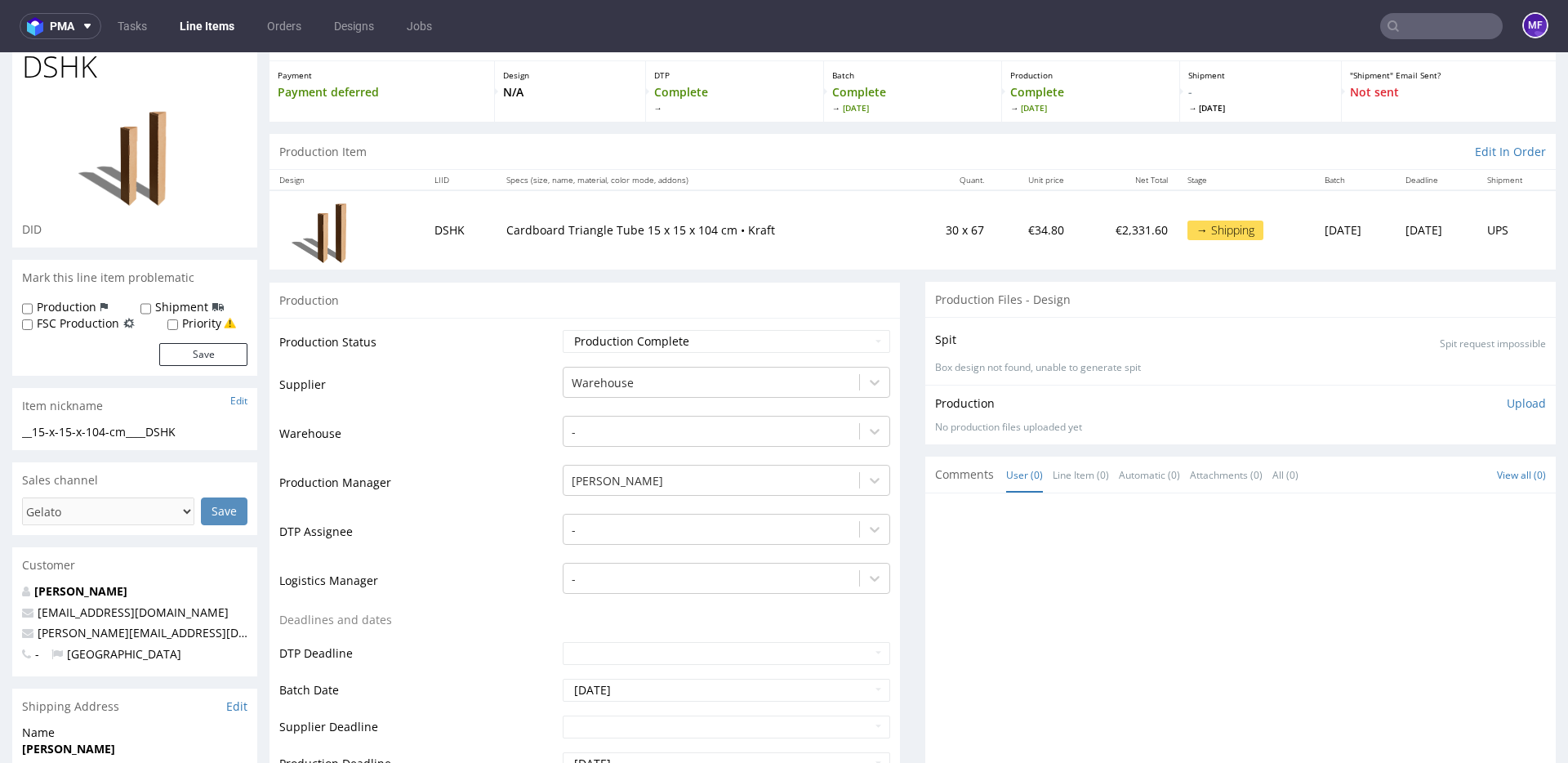
scroll to position [0, 0]
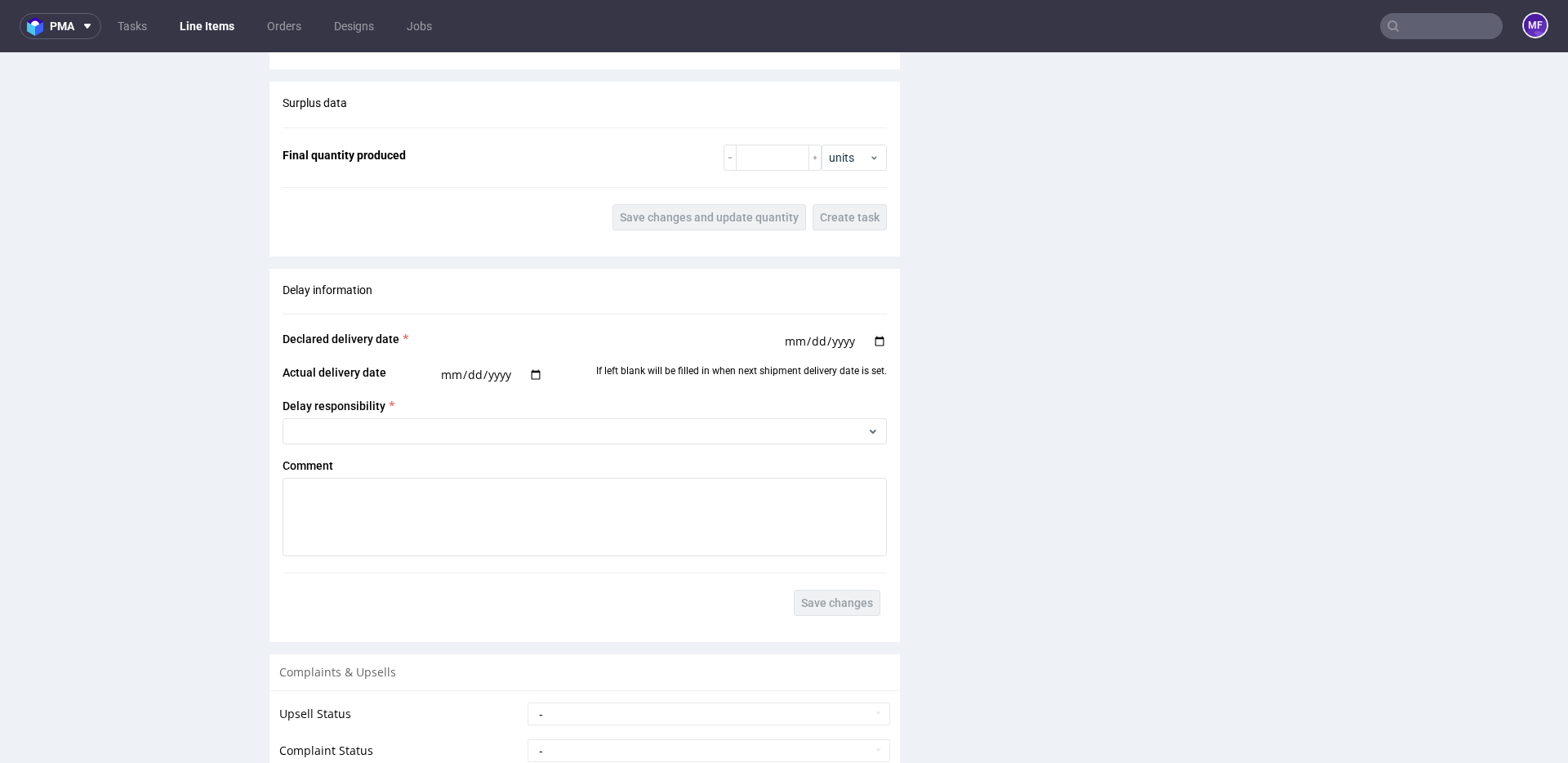
scroll to position [1579, 0]
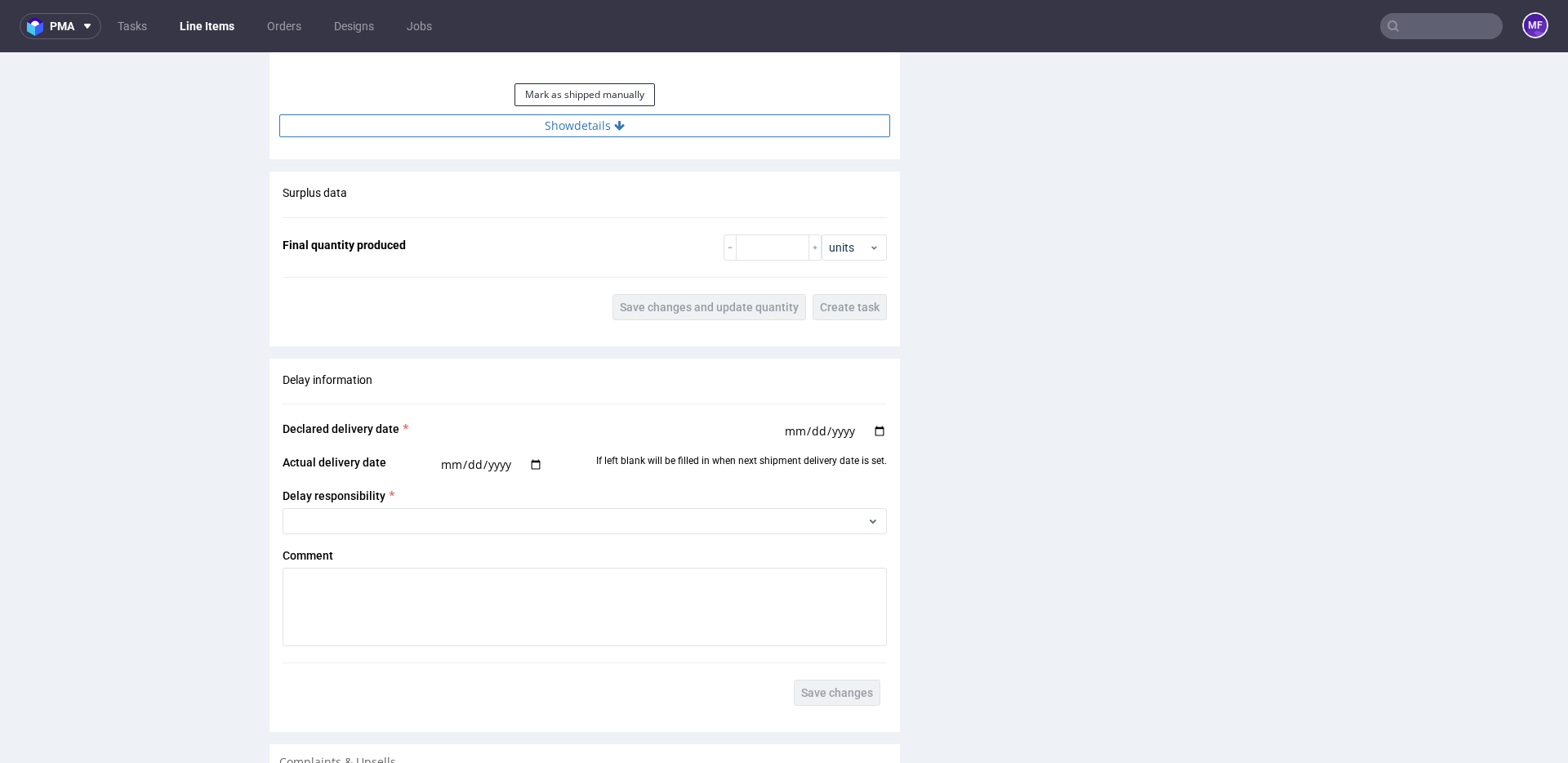
click at [592, 131] on button "Show details" at bounding box center [585, 126] width 611 height 23
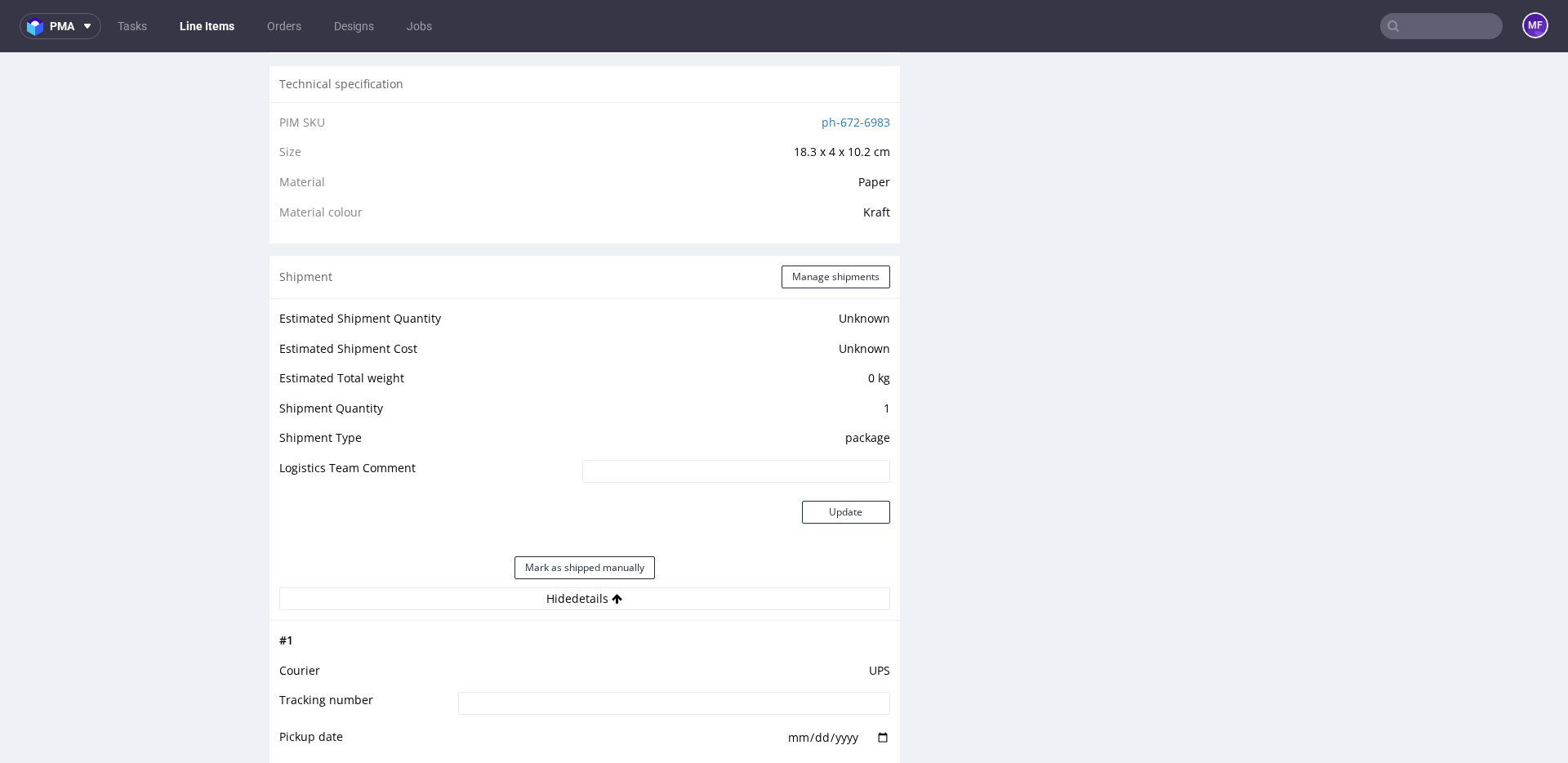
scroll to position [1087, 0]
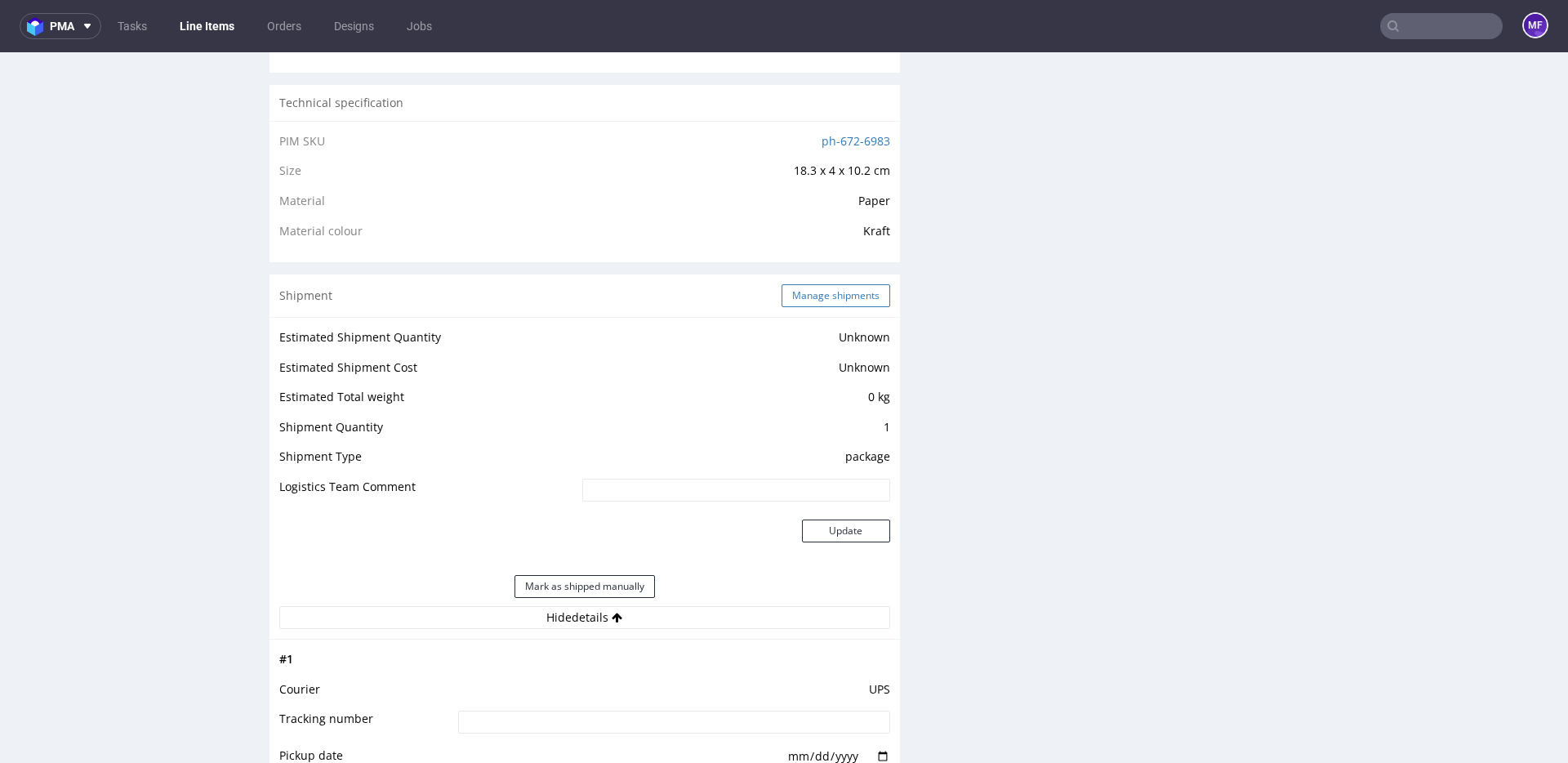
click at [784, 296] on button "Manage shipments" at bounding box center [835, 296] width 108 height 23
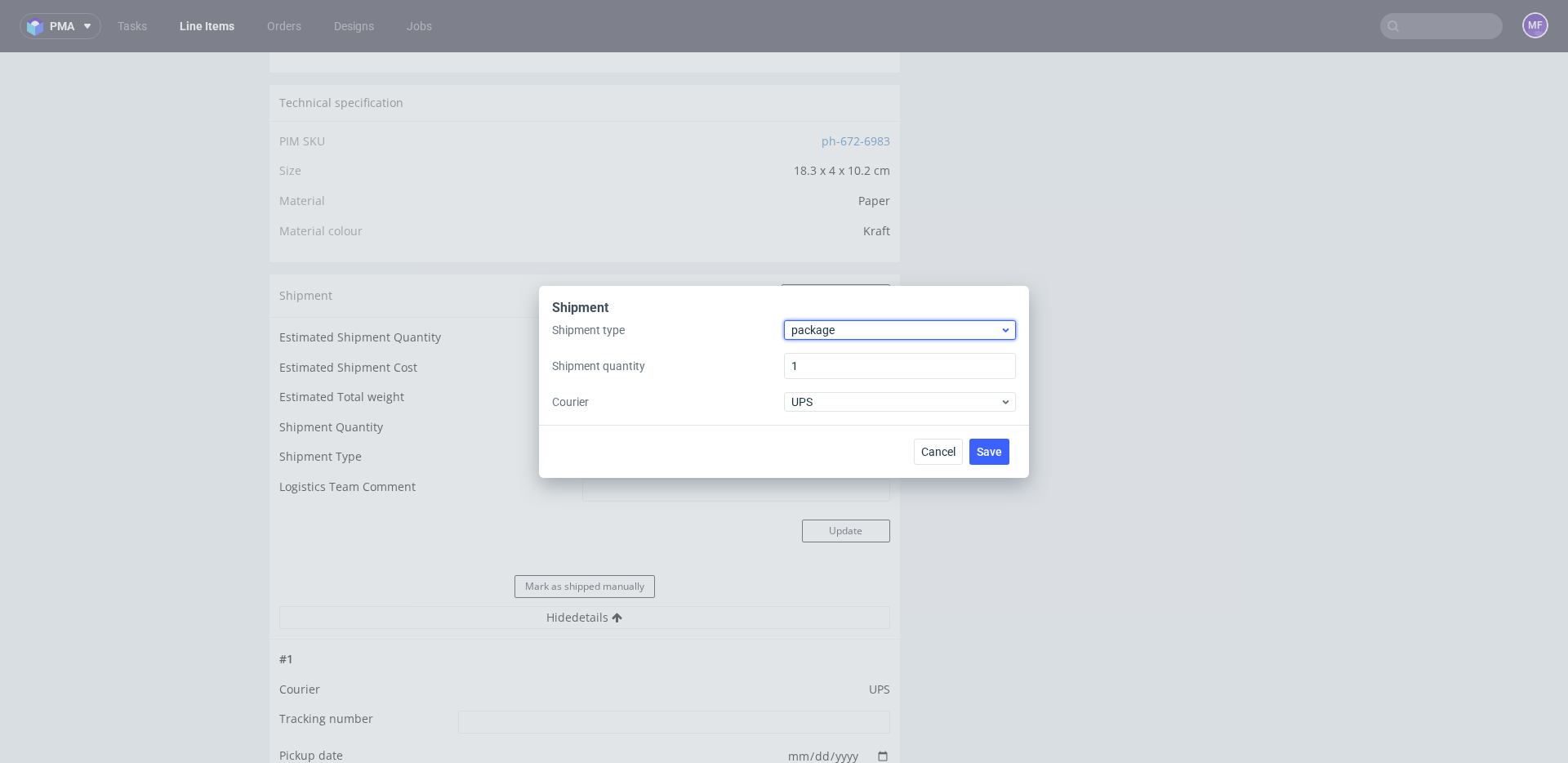
click at [839, 337] on span "package" at bounding box center [895, 330] width 208 height 16
click at [834, 362] on div "pallet" at bounding box center [900, 364] width 219 height 30
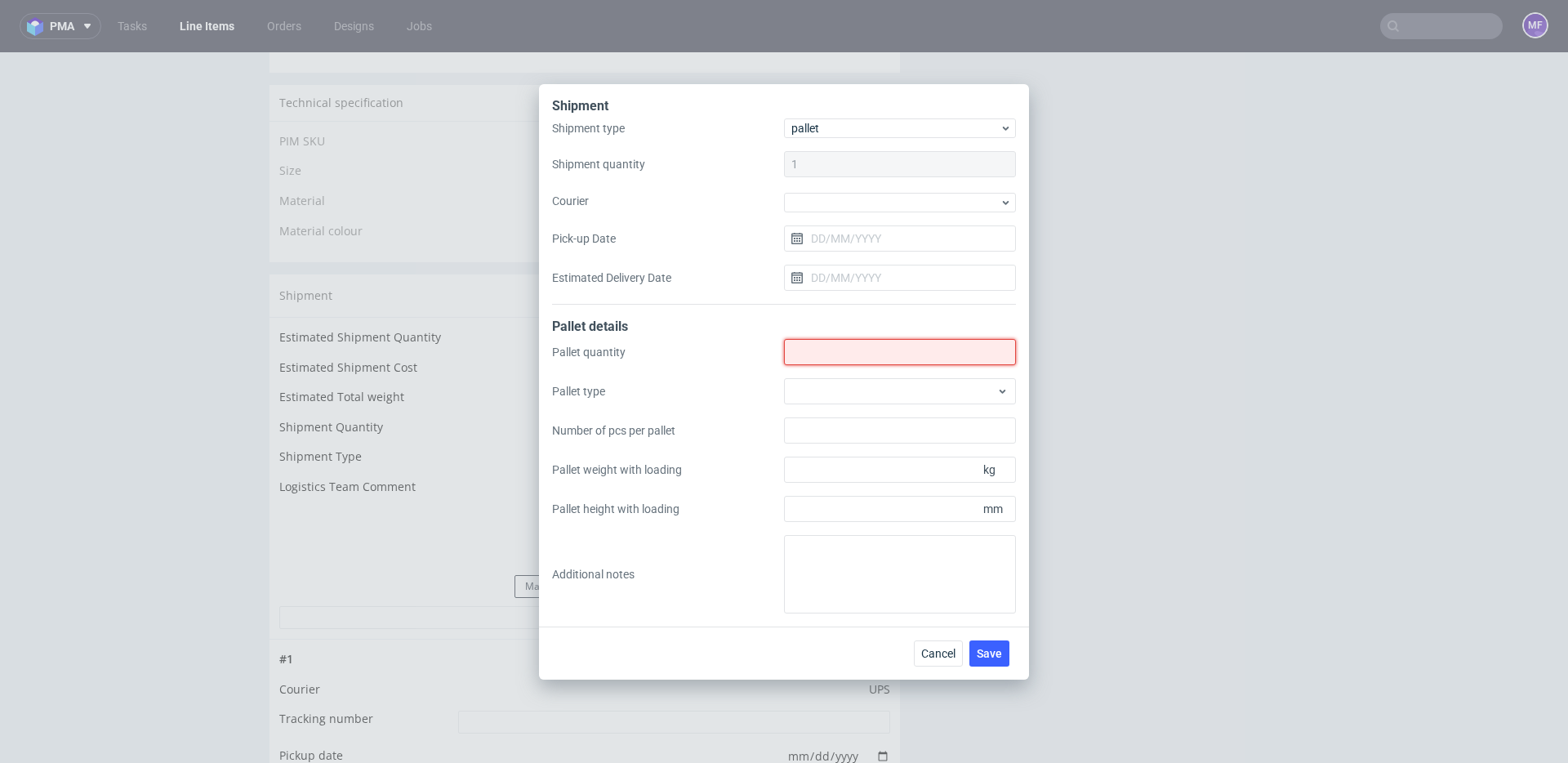
click at [828, 355] on input "Shipment type" at bounding box center [900, 351] width 232 height 26
type input "1"
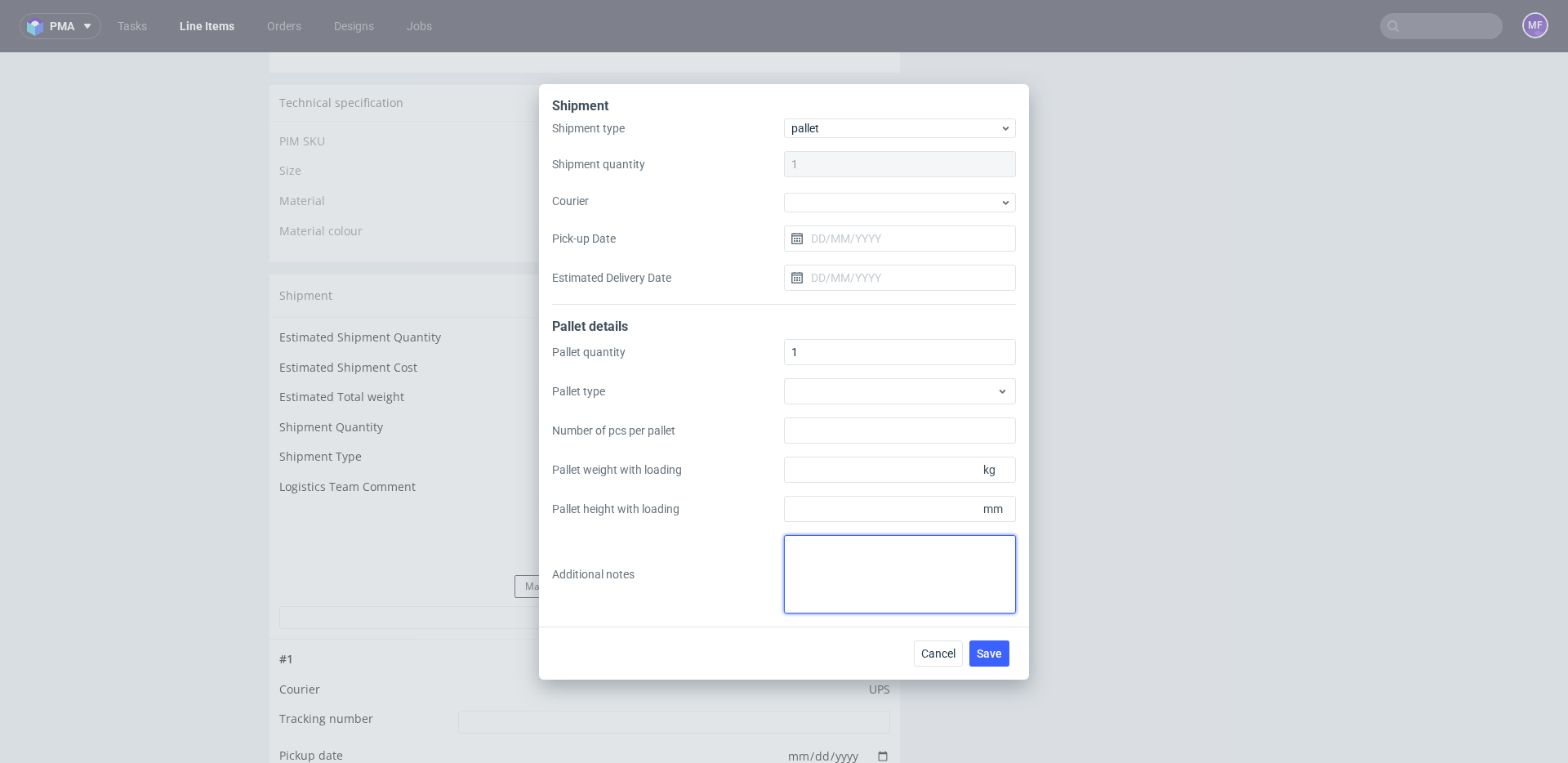
click at [836, 556] on textarea at bounding box center [900, 574] width 232 height 79
paste textarea "1 paleta 120x80x87 waga 99 kg"
drag, startPoint x: 854, startPoint y: 546, endPoint x: 752, endPoint y: 545, distance: 102.0
click at [752, 545] on div "Pallet quantity 1 Pallet type Number of pcs per pallet Pallet weight with loadi…" at bounding box center [784, 476] width 464 height 274
click at [862, 588] on textarea "dl x szer x wys x waga 1 paleta 120x80x87 waga 99 kg" at bounding box center [900, 574] width 232 height 79
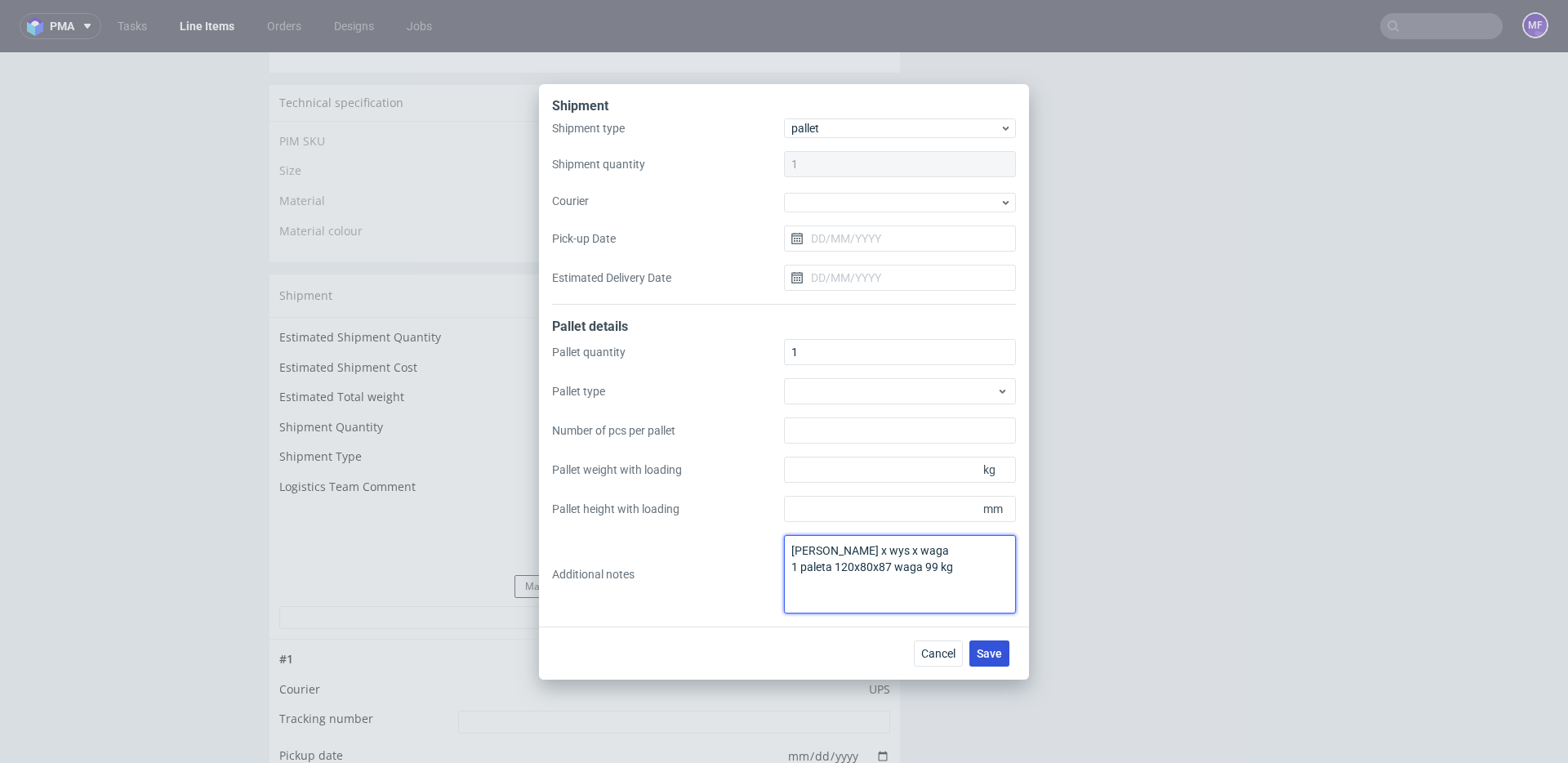
type textarea "dl x szer x wys x waga 1 paleta 120x80x87 waga 99 kg"
click at [986, 650] on span "Save" at bounding box center [989, 653] width 25 height 12
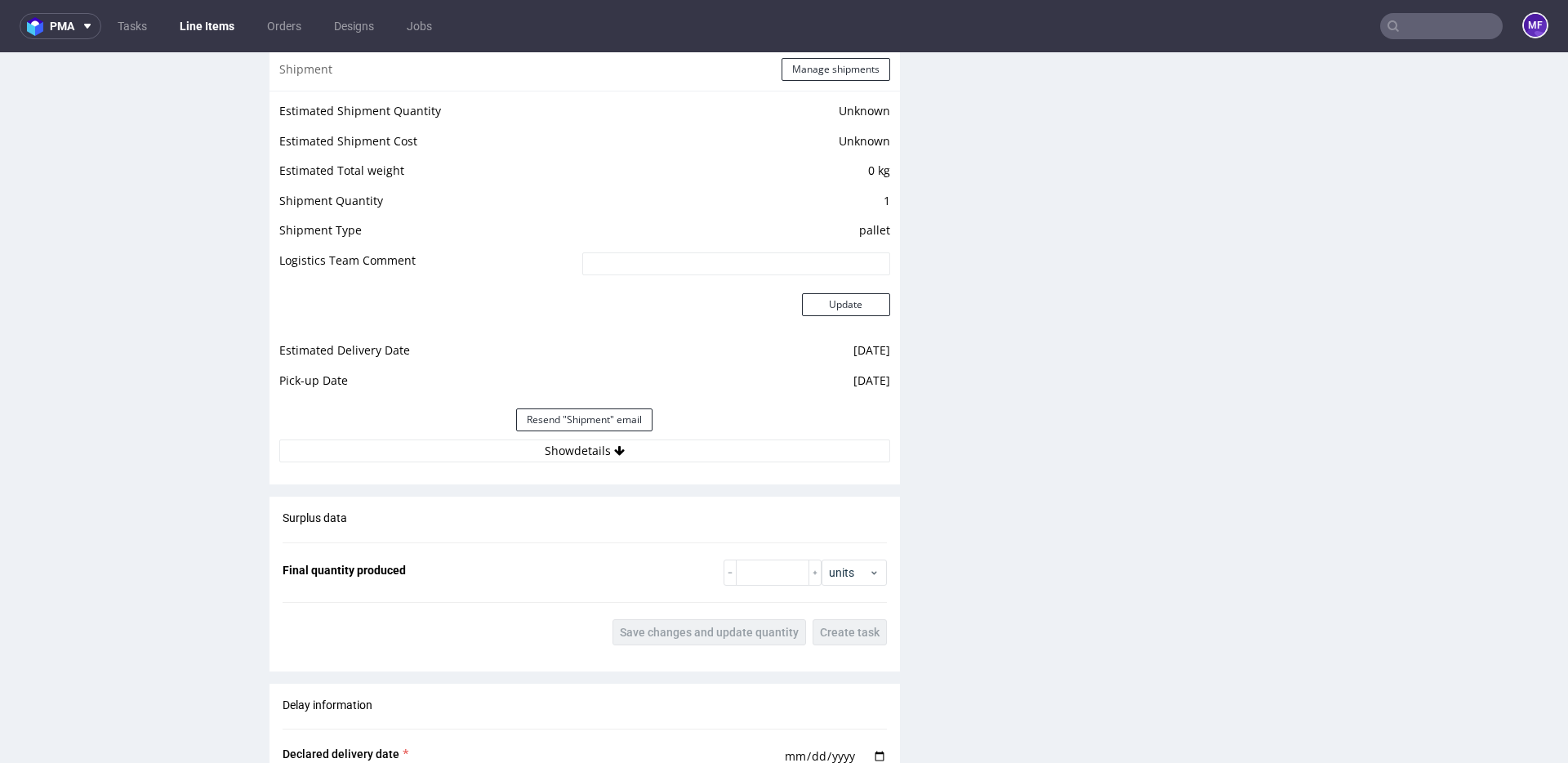
scroll to position [1320, 0]
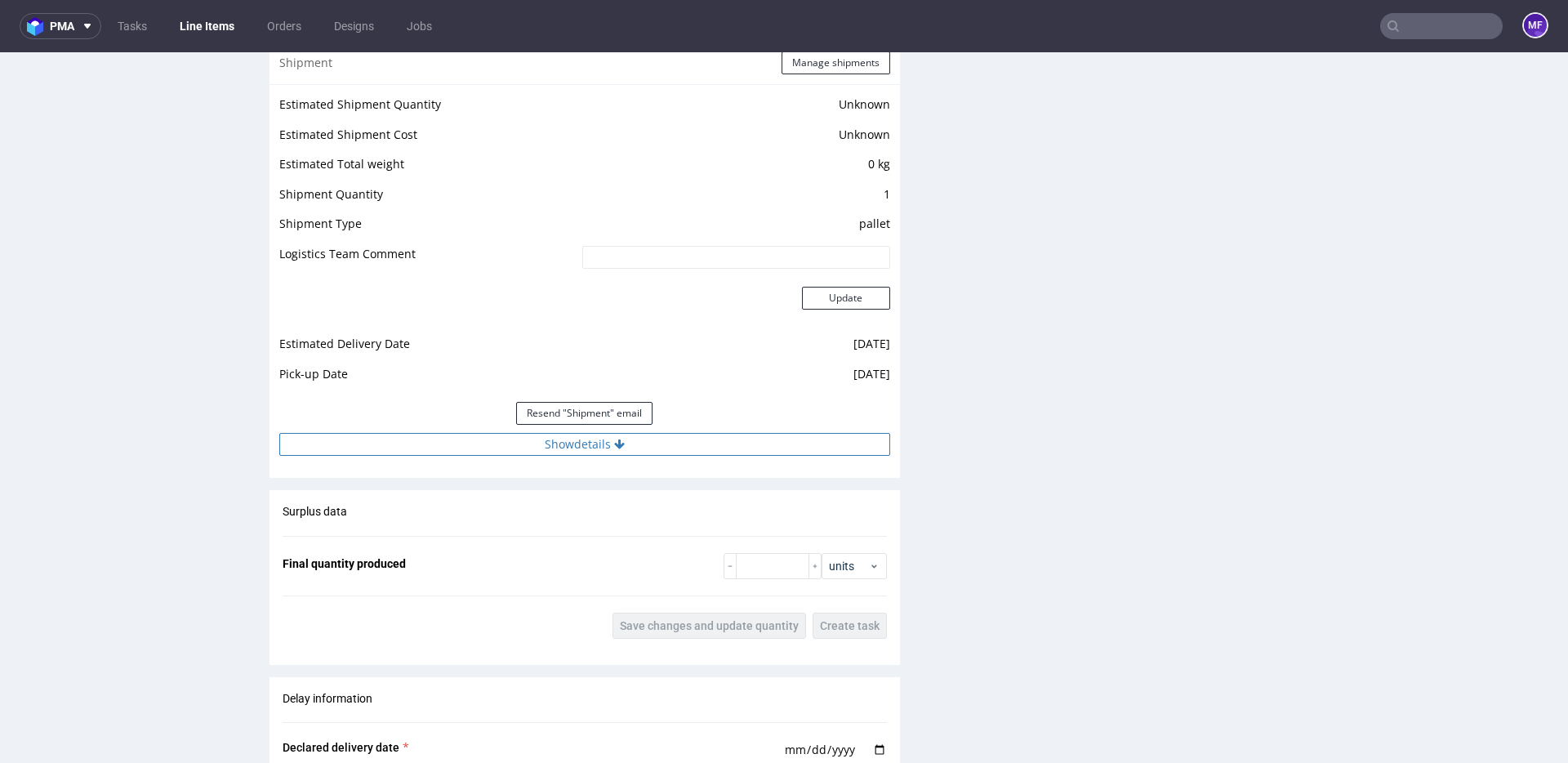
click at [582, 447] on button "Show details" at bounding box center [585, 444] width 611 height 23
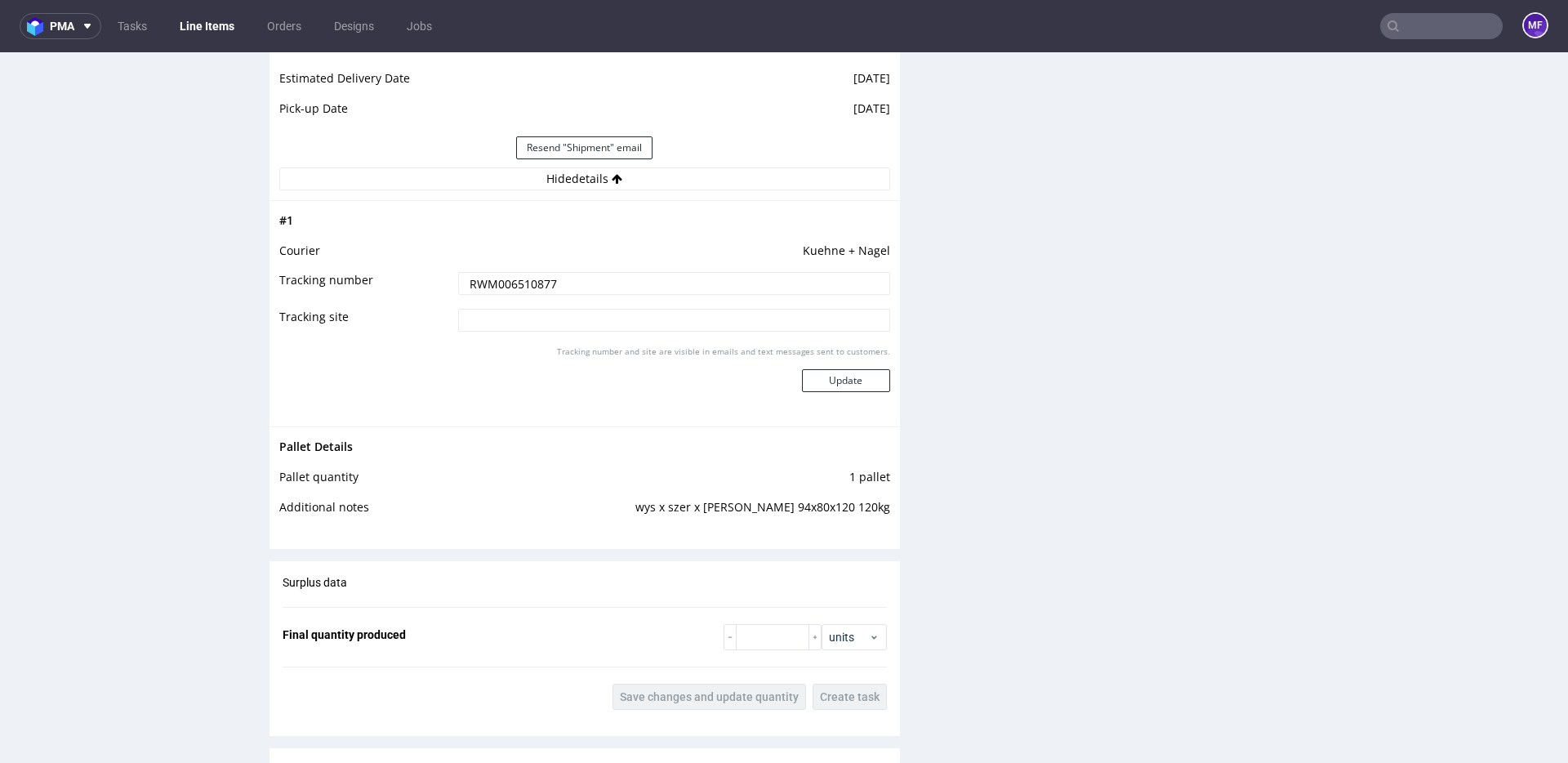
scroll to position [1587, 0]
drag, startPoint x: 887, startPoint y: 509, endPoint x: 677, endPoint y: 507, distance: 210.0
click at [677, 507] on div "Pallet Details Pallet quantity 1 pallet Additional notes wys x szer x [PERSON_N…" at bounding box center [585, 479] width 631 height 110
copy tbody "Pallet Details Pallet quantity 1 pallet Additional notes"
click at [1102, 505] on div "Production Files - Design Spit Spit request impossible Box design not found, un…" at bounding box center [1241, 47] width 631 height 2642
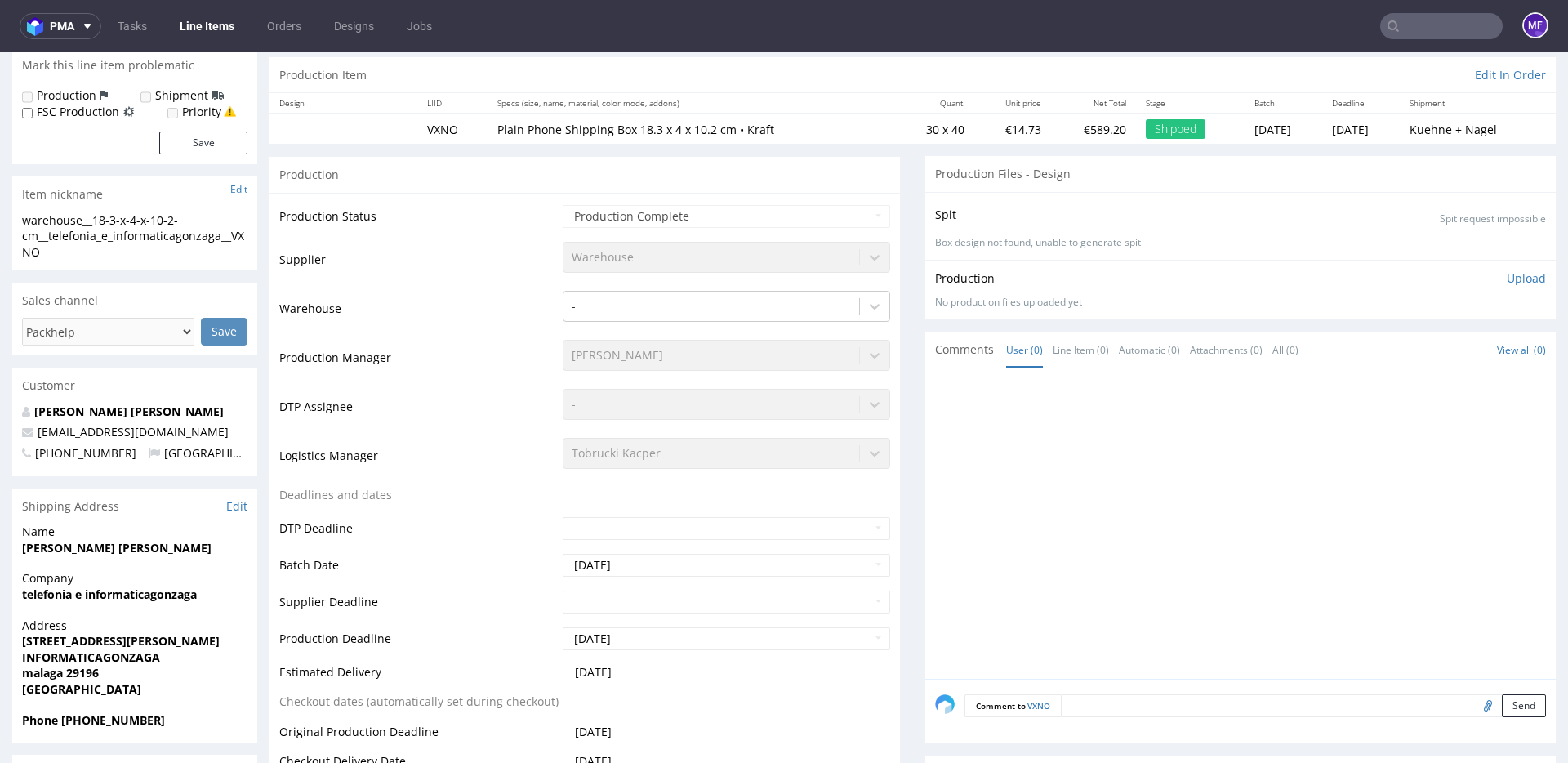
scroll to position [0, 0]
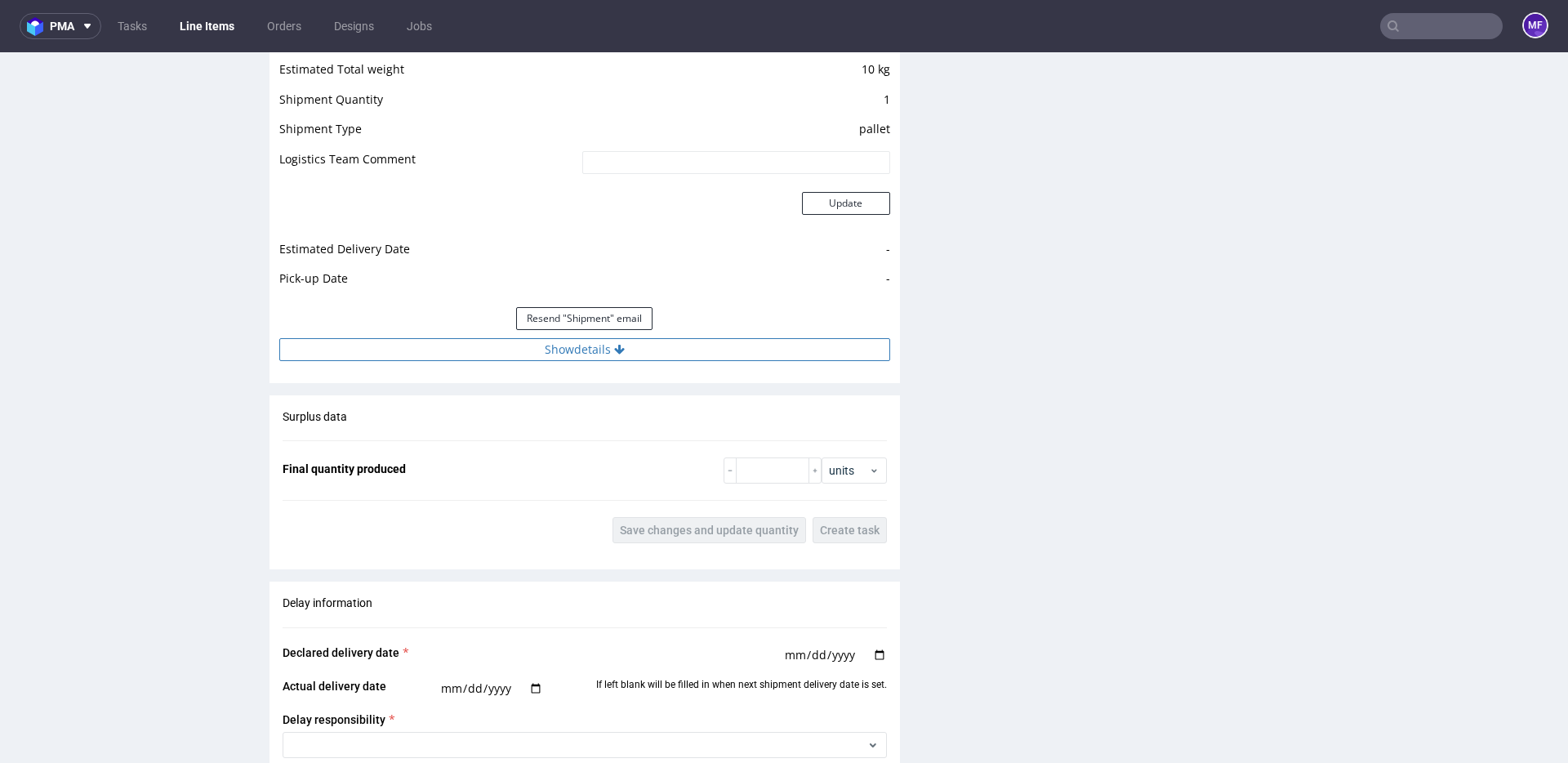
click at [599, 350] on button "Show details" at bounding box center [585, 349] width 611 height 23
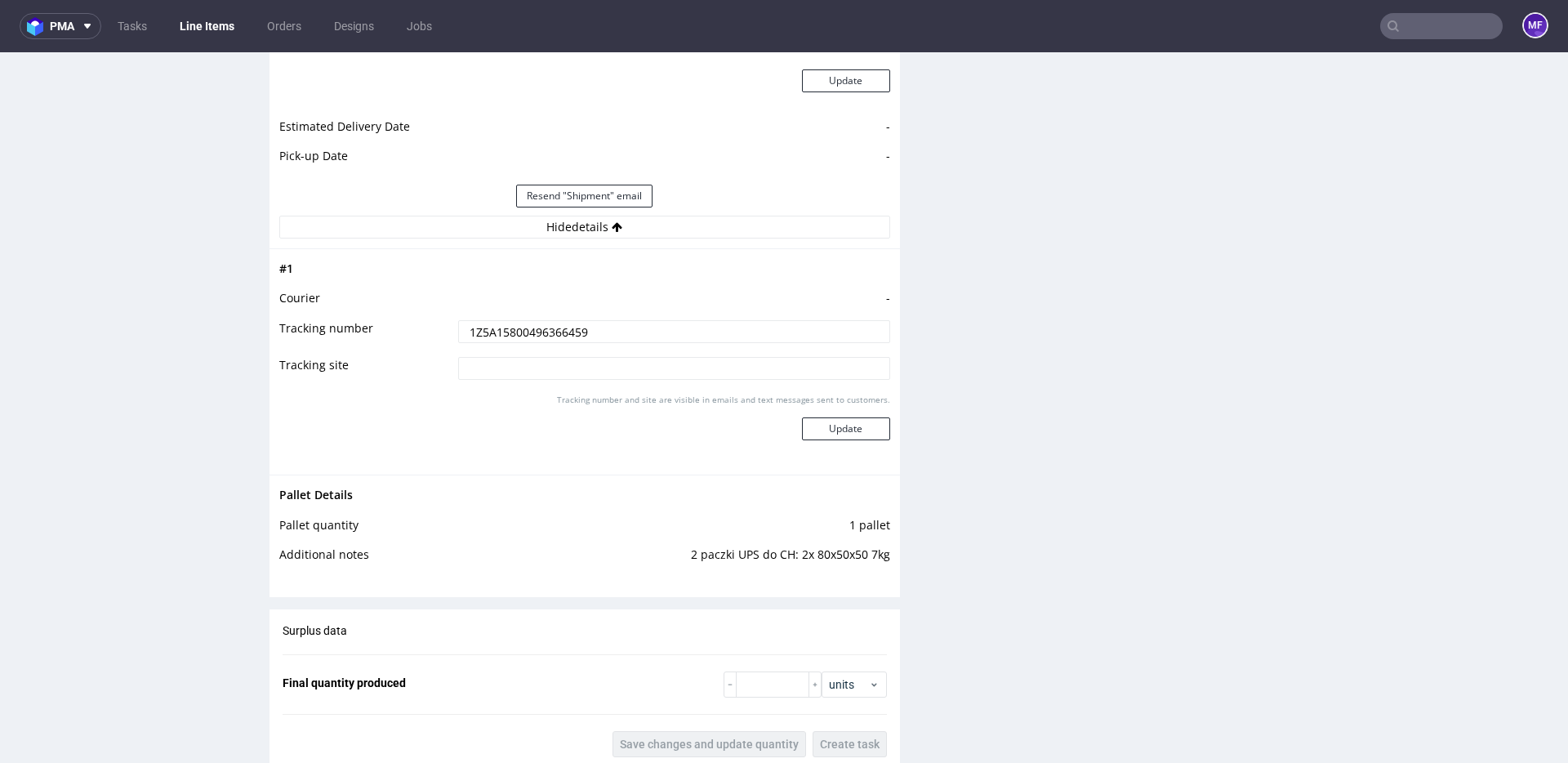
scroll to position [1584, 0]
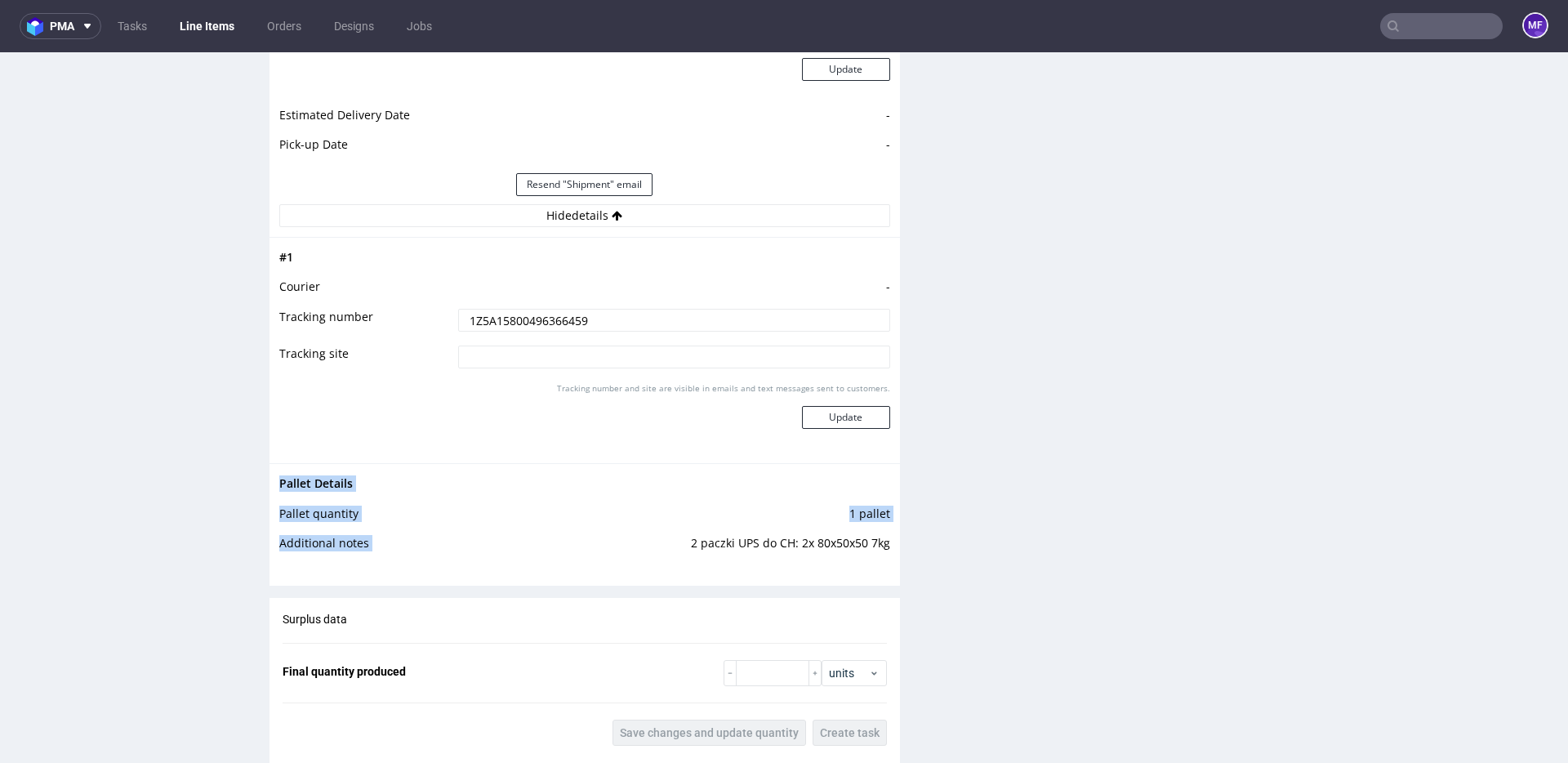
drag, startPoint x: 676, startPoint y: 542, endPoint x: 883, endPoint y: 545, distance: 207.0
click at [883, 545] on div "Pallet Details Pallet quantity 1 pallet Additional notes 2 paczki UPS do CH: 2x…" at bounding box center [585, 518] width 631 height 110
copy tbody "Pallet Details Pallet quantity 1 pallet Additional notes"
click at [952, 527] on div "Production Files - Design Spit Spit request impossible Box design not found, un…" at bounding box center [1241, 85] width 631 height 2642
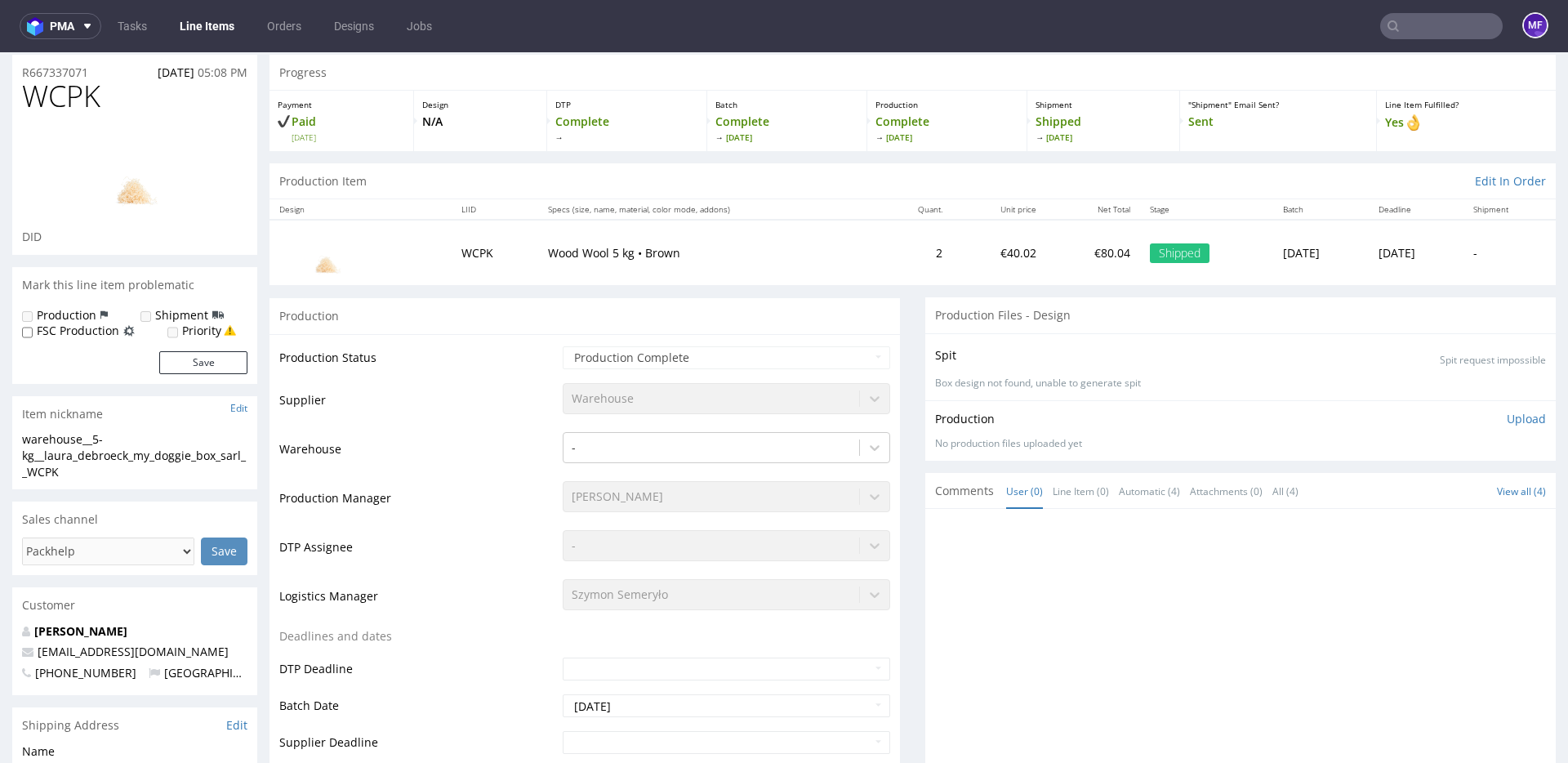
scroll to position [0, 0]
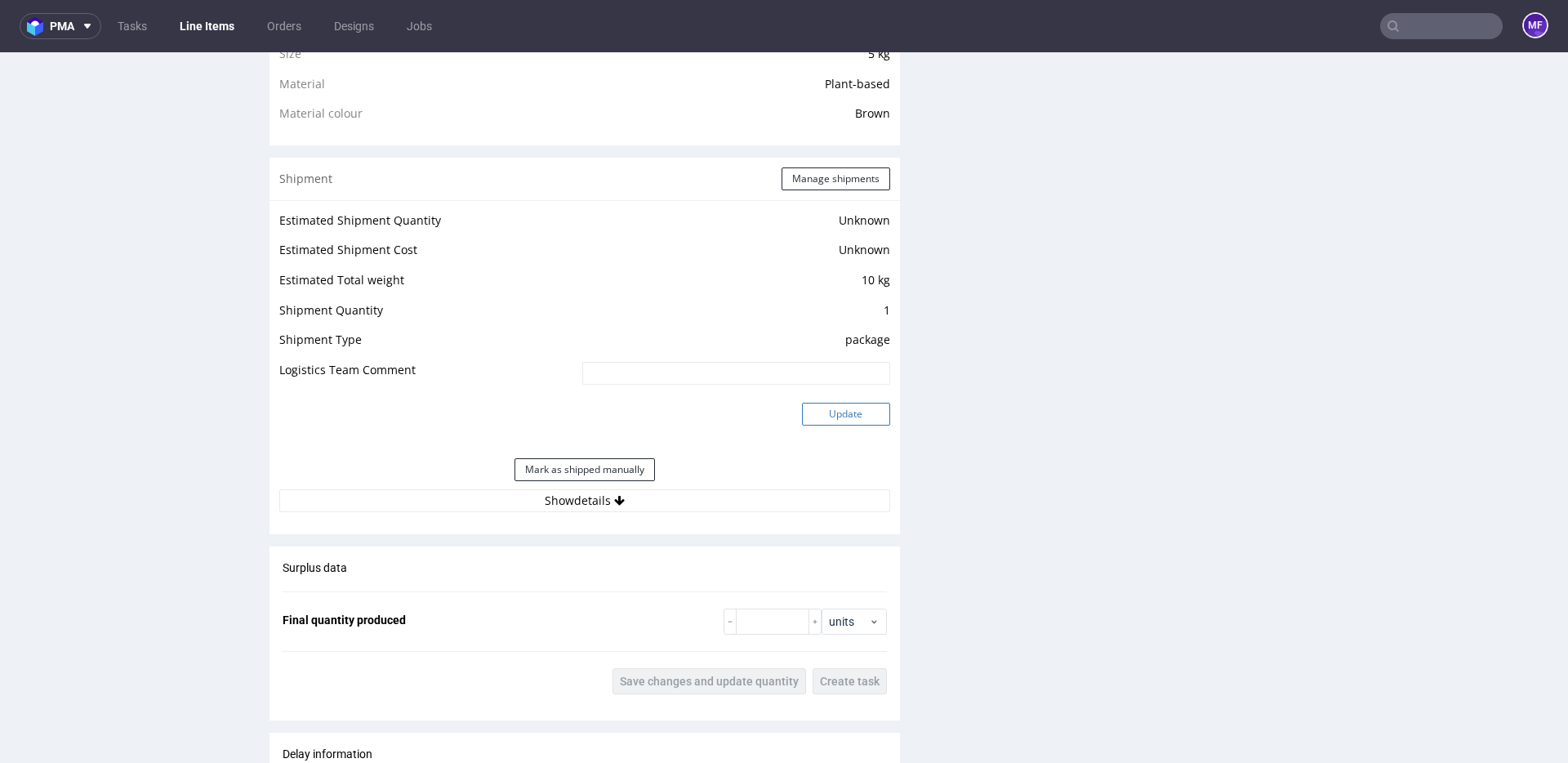
scroll to position [1215, 0]
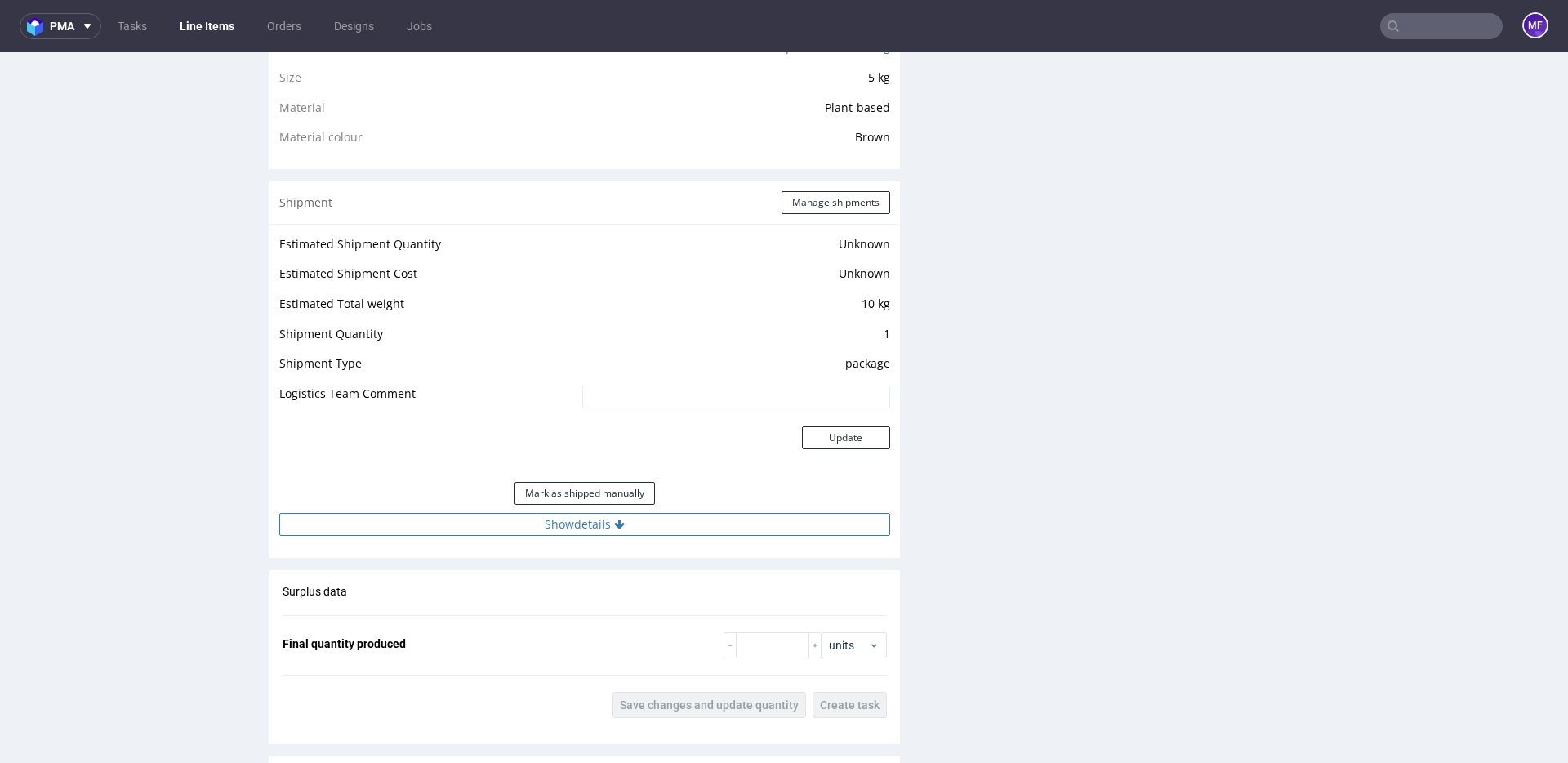
click at [582, 516] on button "Show details" at bounding box center [585, 525] width 611 height 23
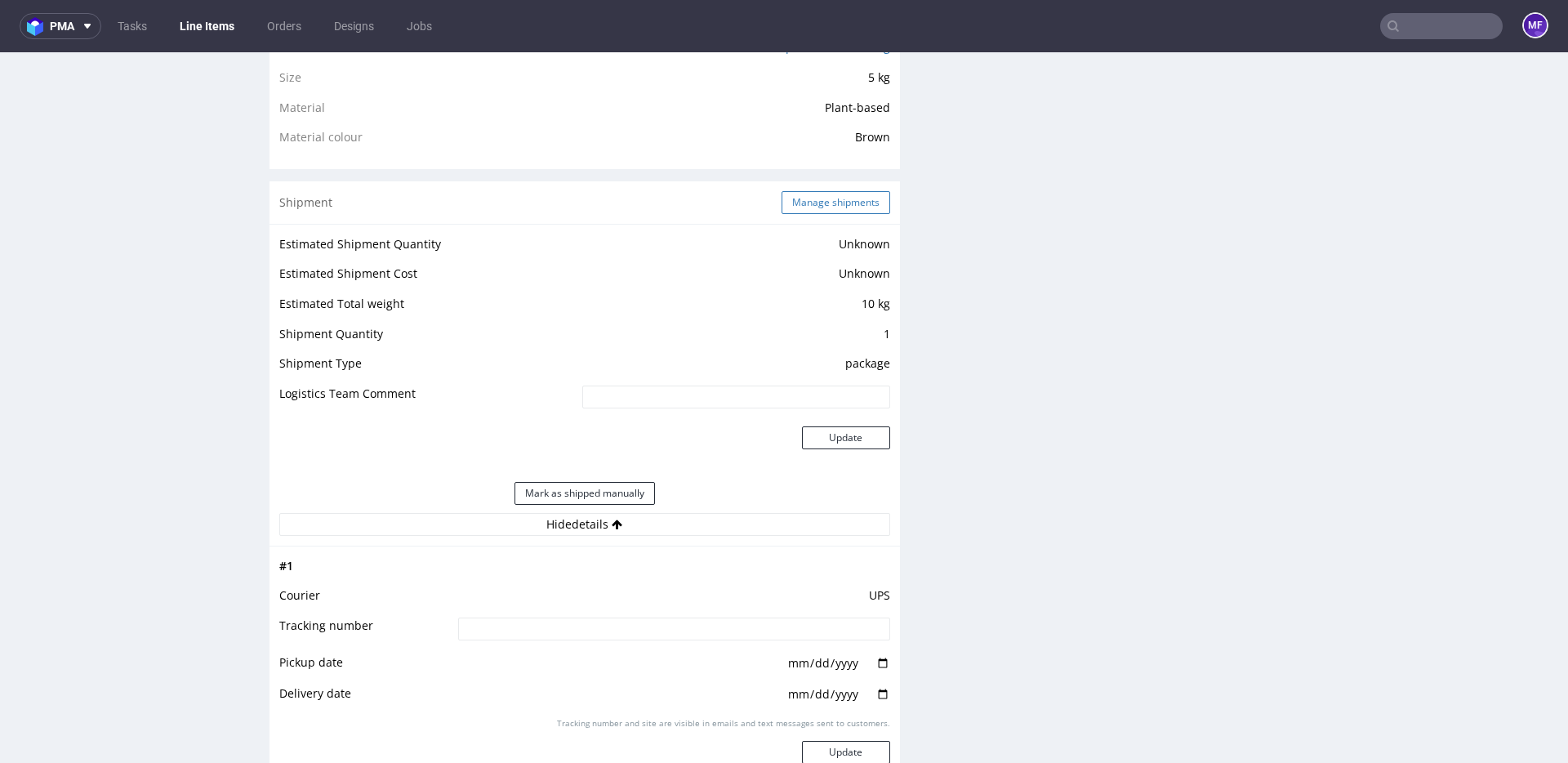
click at [811, 193] on button "Manage shipments" at bounding box center [835, 202] width 108 height 23
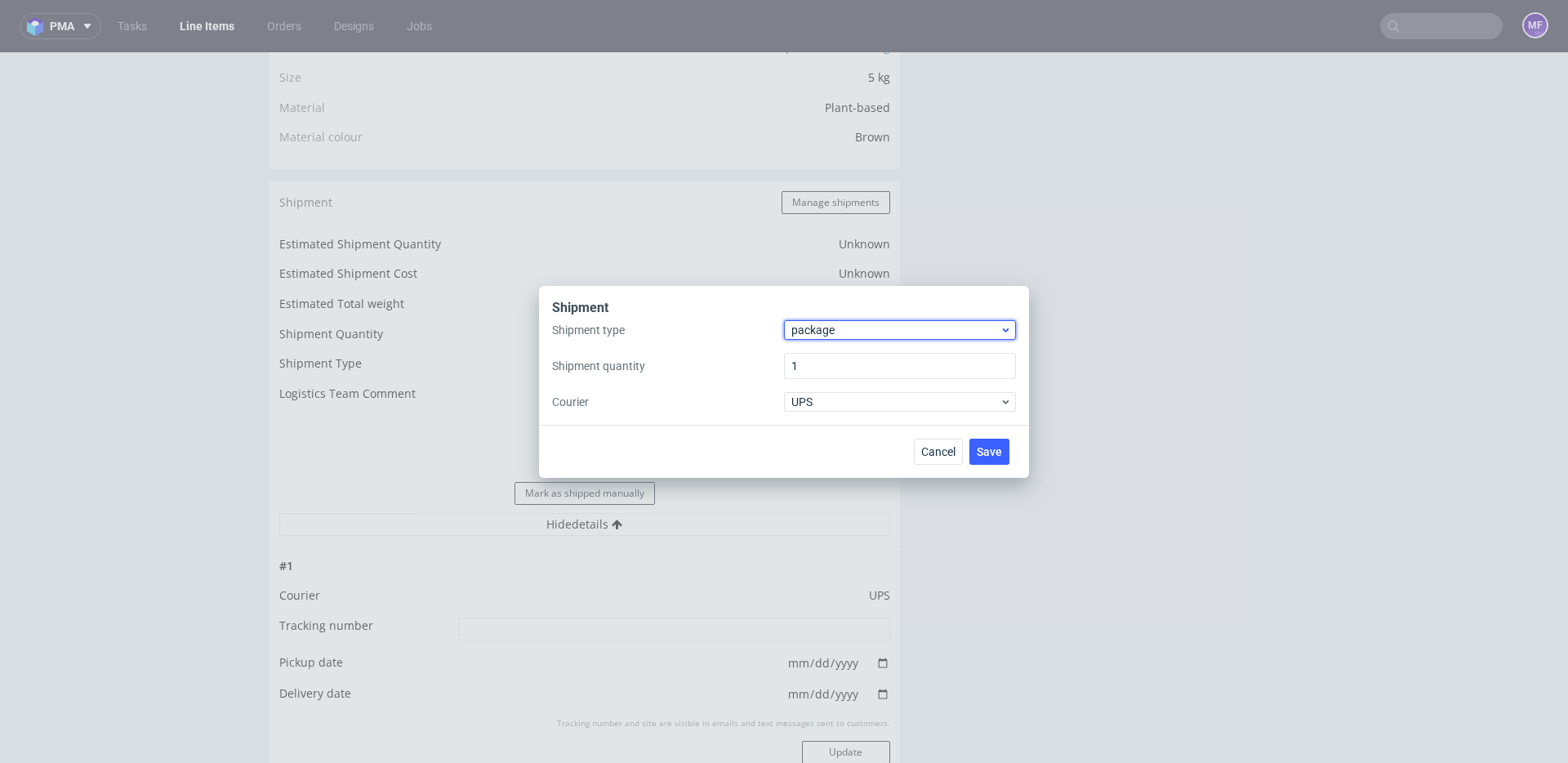
click at [851, 335] on span "package" at bounding box center [895, 330] width 208 height 16
click at [833, 365] on div "pallet" at bounding box center [900, 364] width 219 height 30
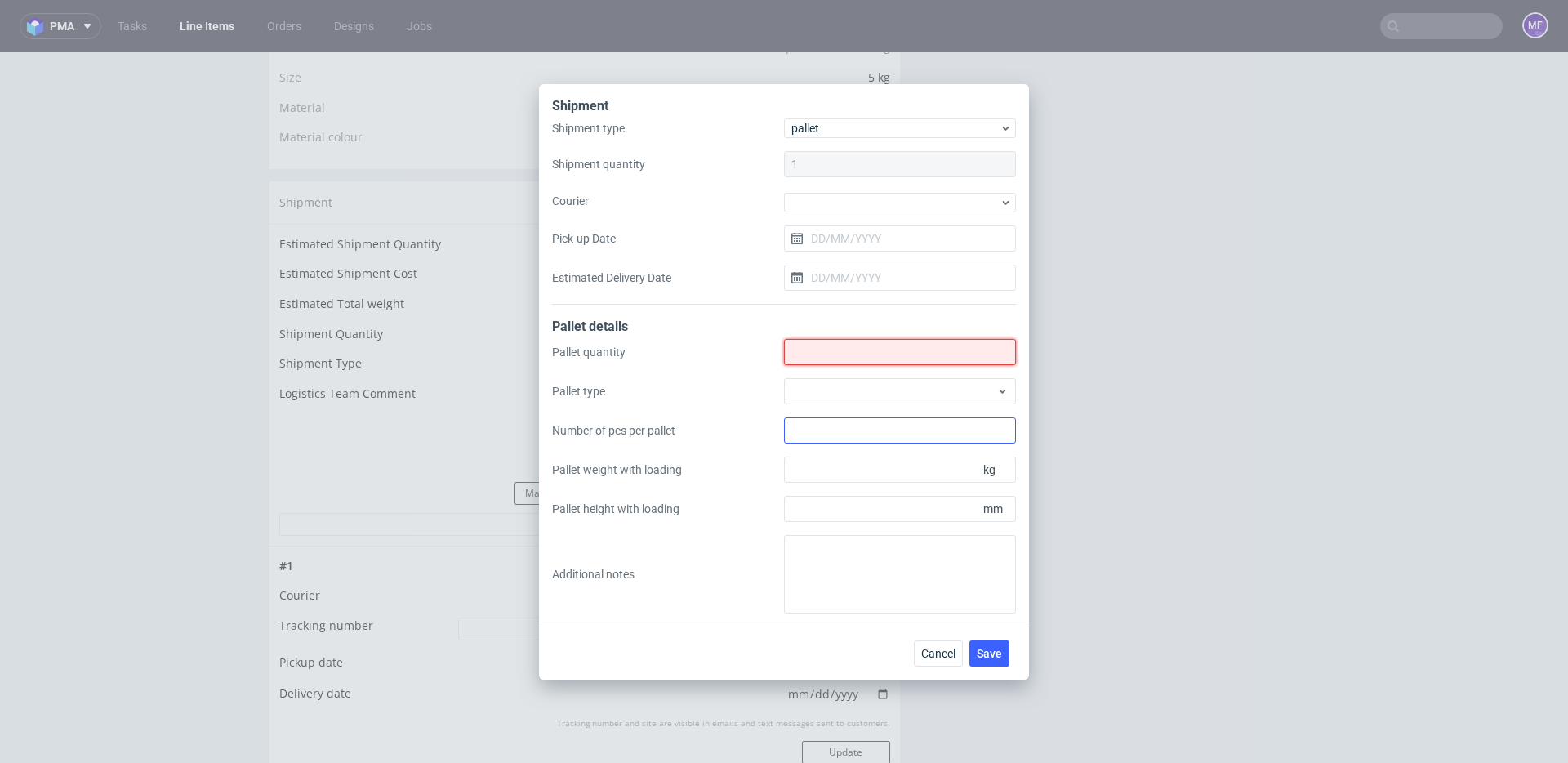
drag, startPoint x: 833, startPoint y: 356, endPoint x: 823, endPoint y: 418, distance: 62.8
click at [833, 356] on input "Shipment type" at bounding box center [900, 351] width 232 height 26
type input "2"
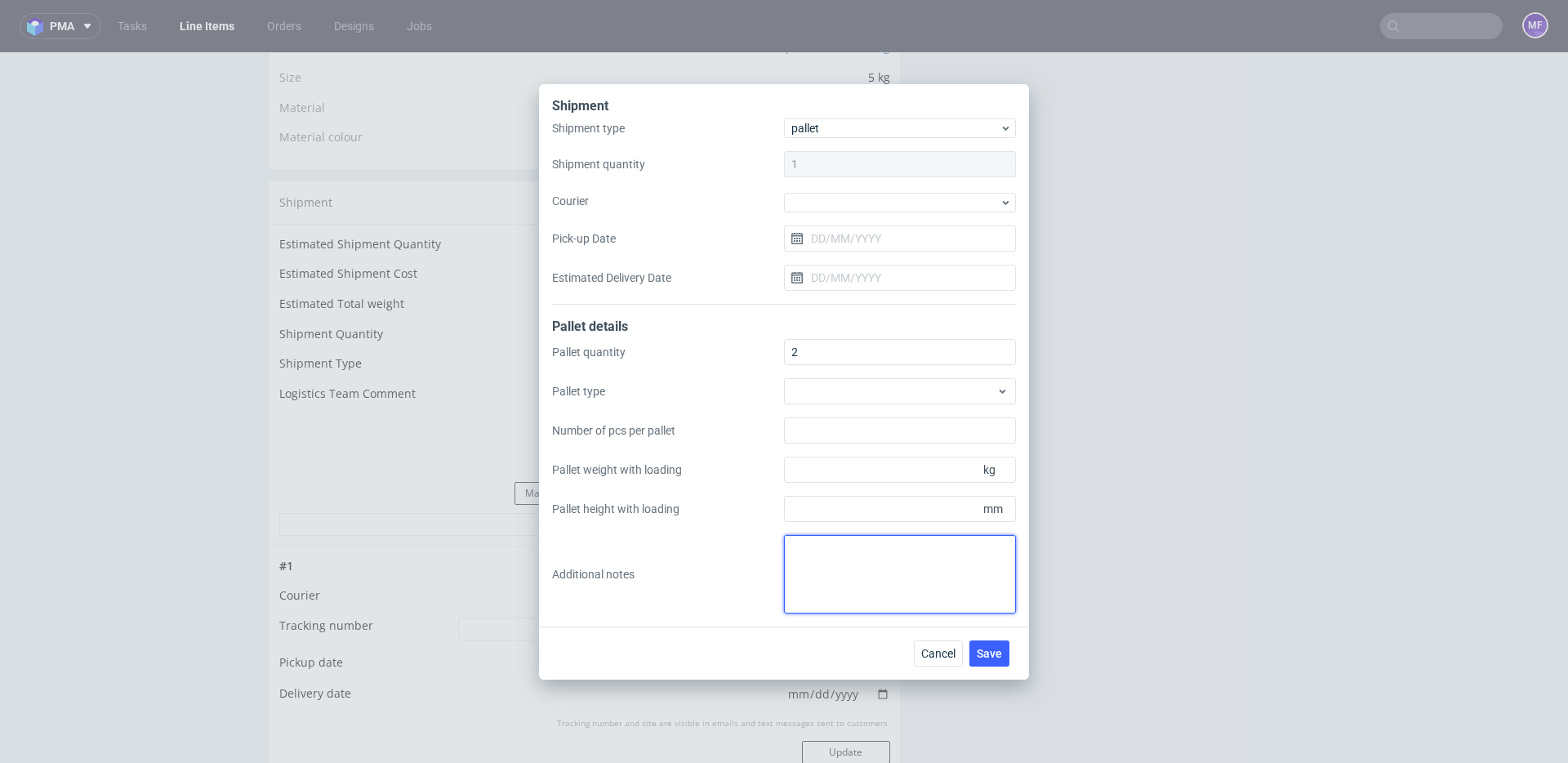
click at [819, 547] on textarea at bounding box center [900, 574] width 232 height 79
paste textarea "2 paczki UPS do CH: 2x 80x50x50 7kg"
click at [897, 550] on textarea "2 paczki UPS do CH: 2x 80x50x50 7kg" at bounding box center [900, 574] width 232 height 79
click at [920, 577] on textarea "2 paczki UPS do CH: 2x 80x50x50 7kg" at bounding box center [900, 574] width 232 height 79
type textarea "2 paczki UPS do CH: 2x 80x50x50 7kg proforma w kom"
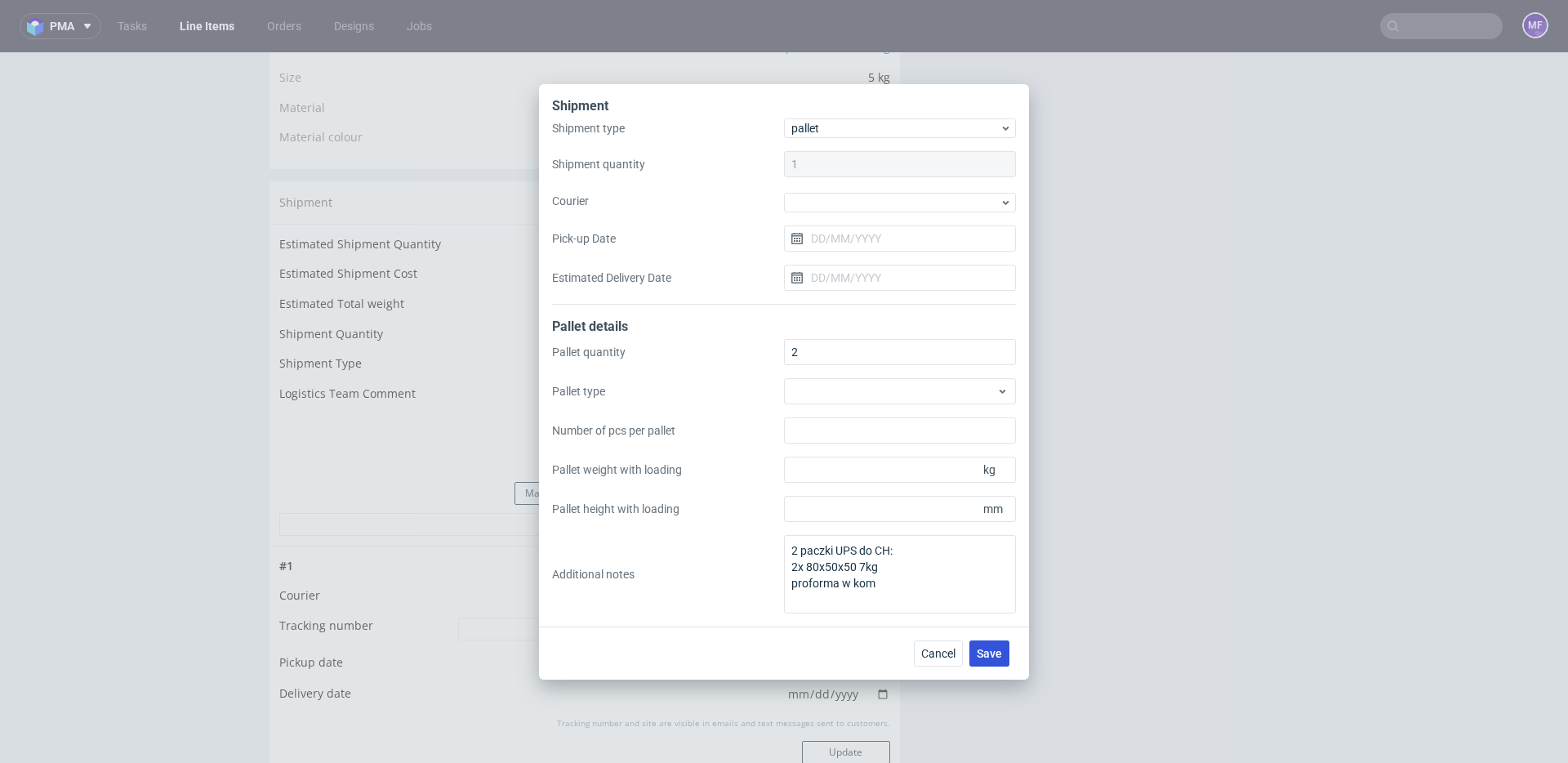
click at [994, 651] on span "Save" at bounding box center [989, 653] width 25 height 12
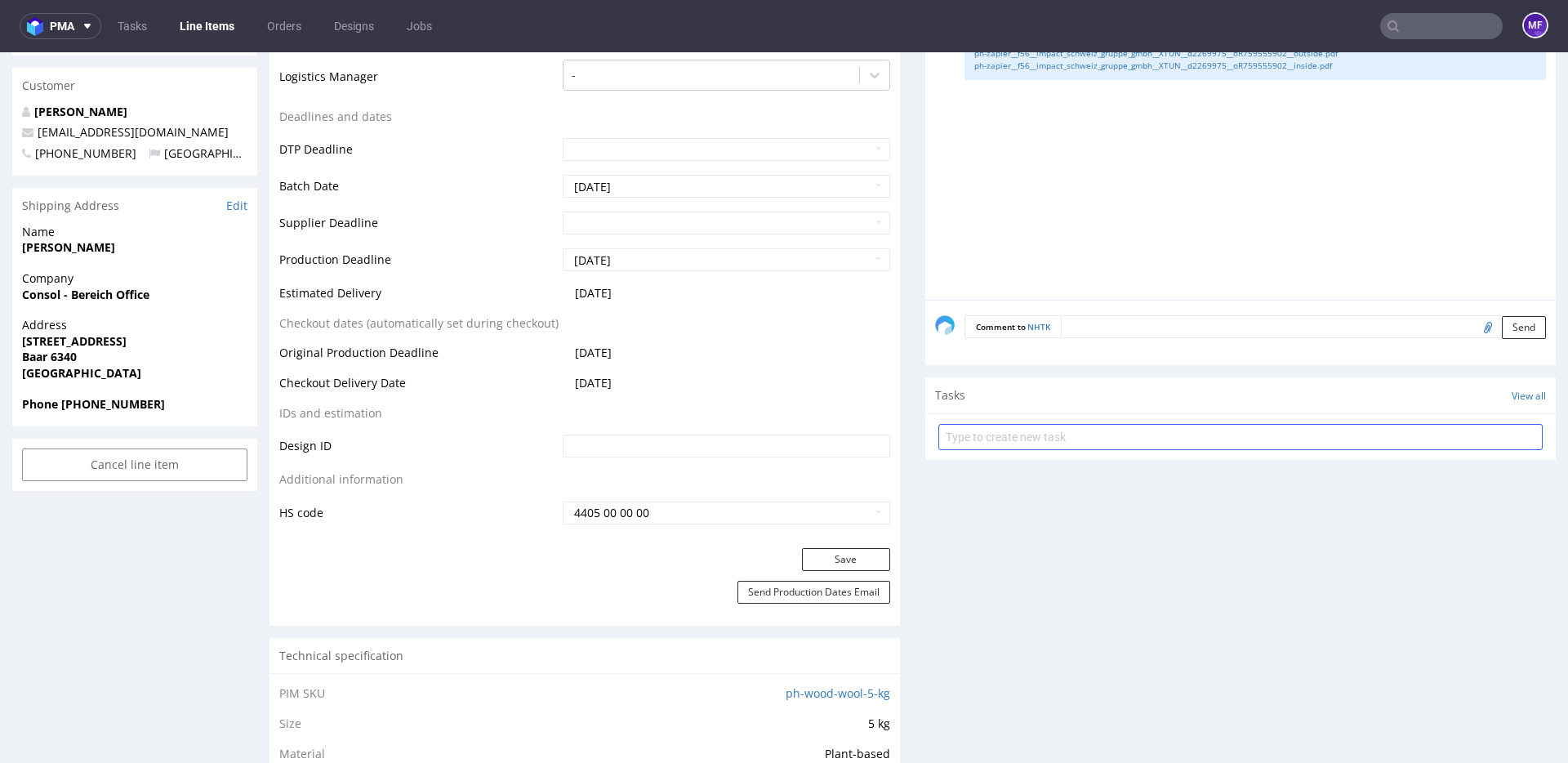
scroll to position [583, 0]
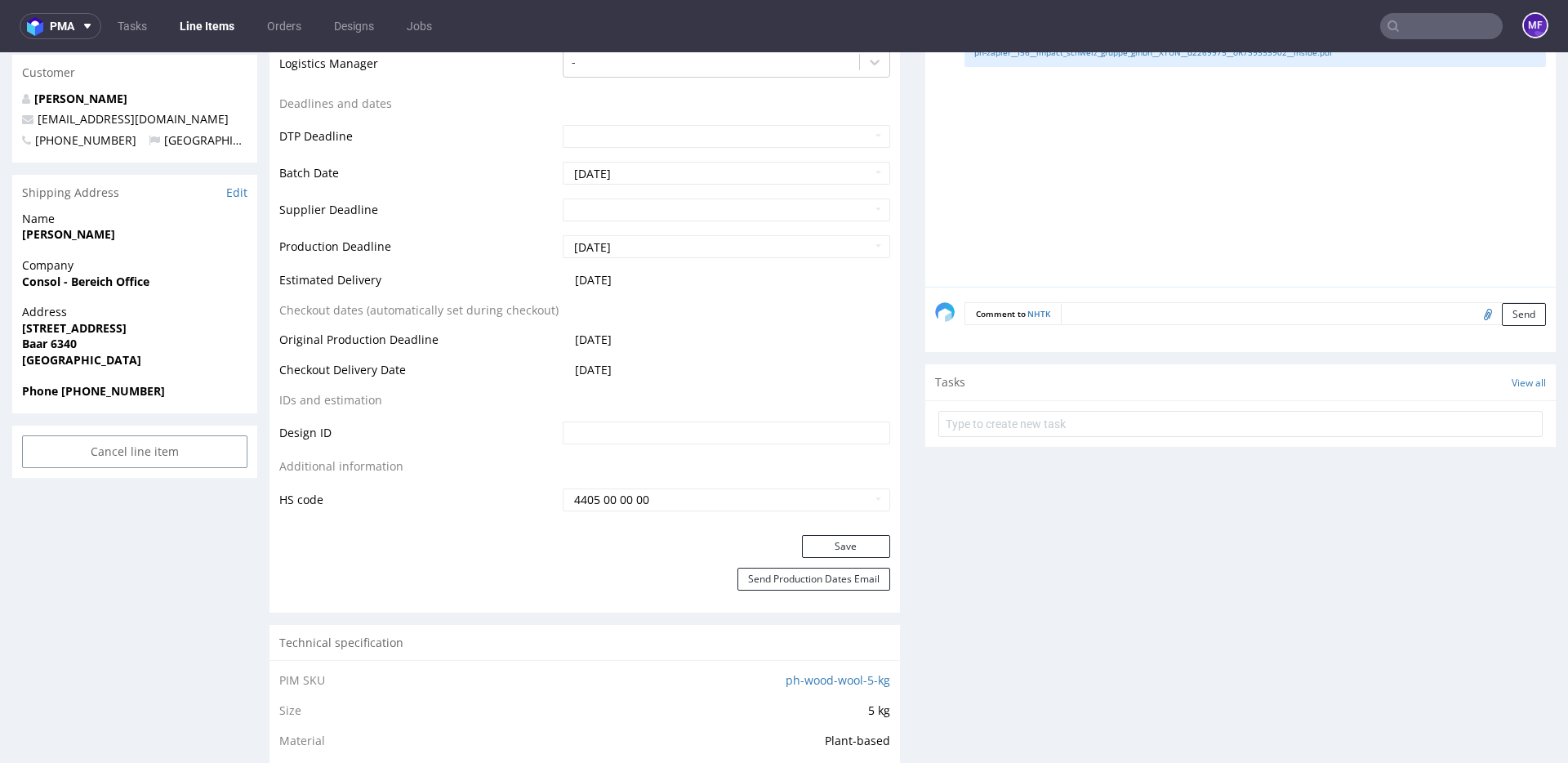
click at [1475, 317] on input "file" at bounding box center [1486, 313] width 23 height 21
type input "C:\fakepath\proforma-invoice-fp2025-10-16.pdf"
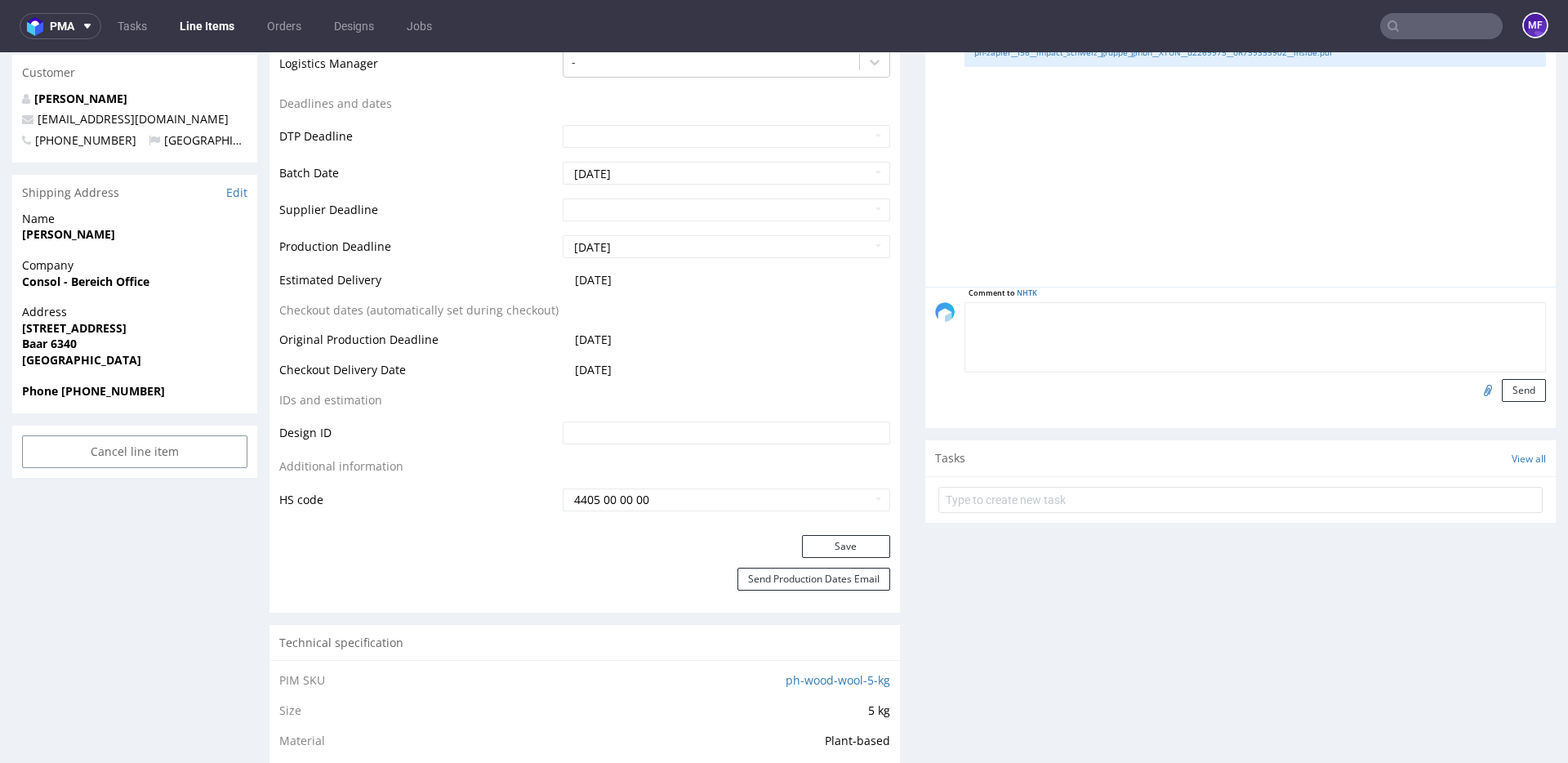
click at [1079, 316] on textarea at bounding box center [1255, 337] width 582 height 70
type textarea "NHTK:"
click at [1522, 395] on button "Send" at bounding box center [1524, 390] width 44 height 23
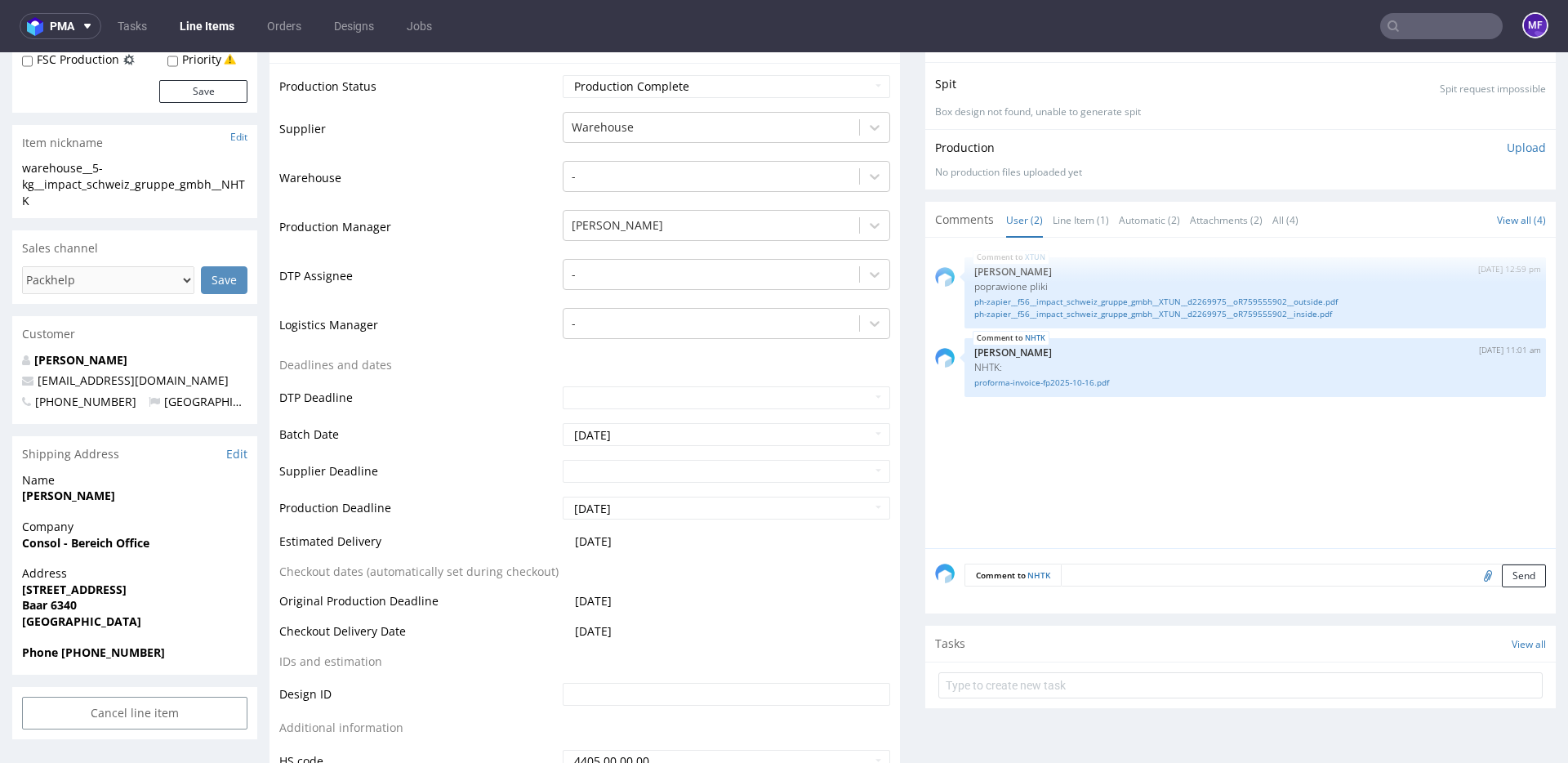
scroll to position [0, 0]
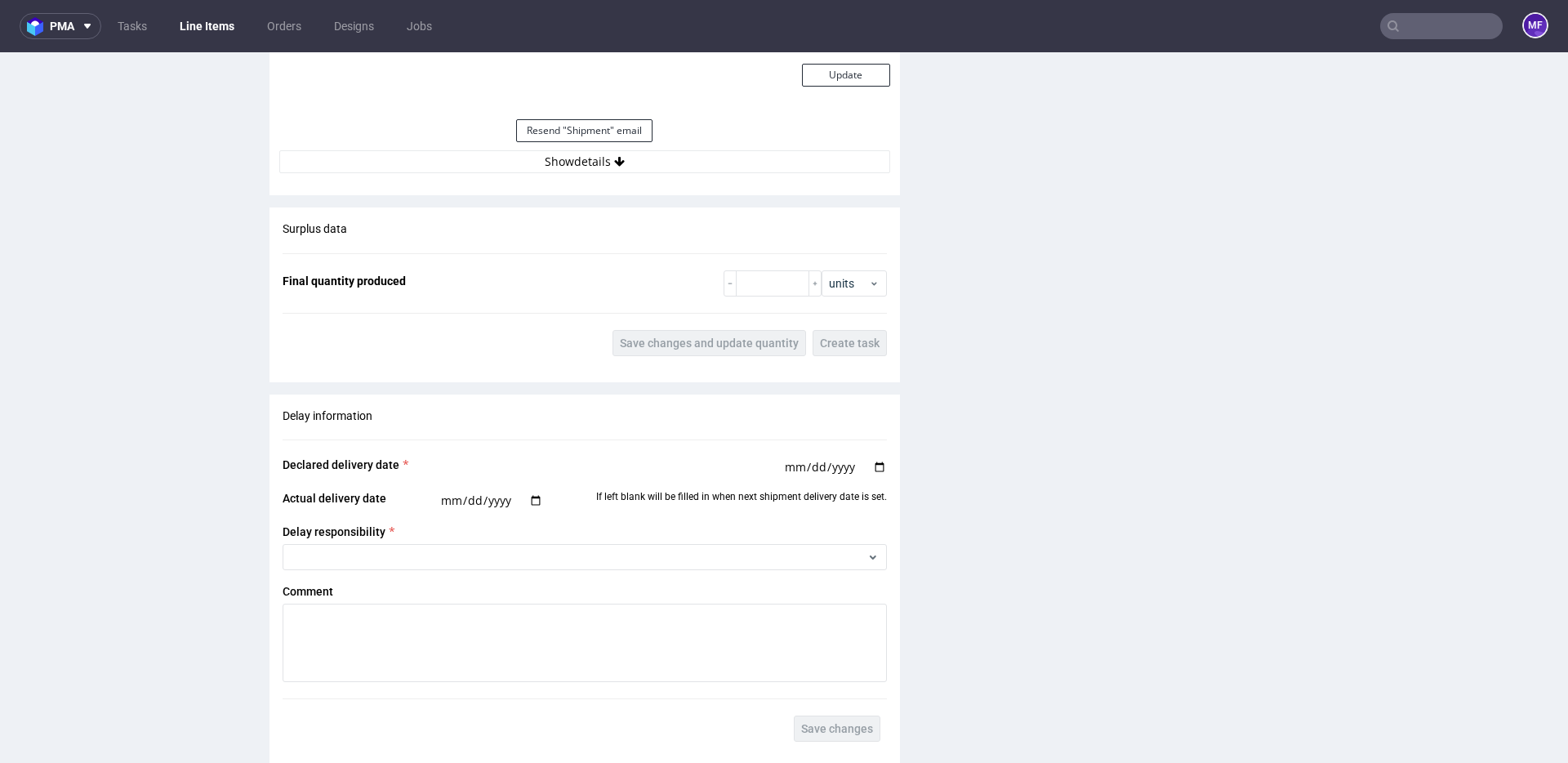
scroll to position [1521, 0]
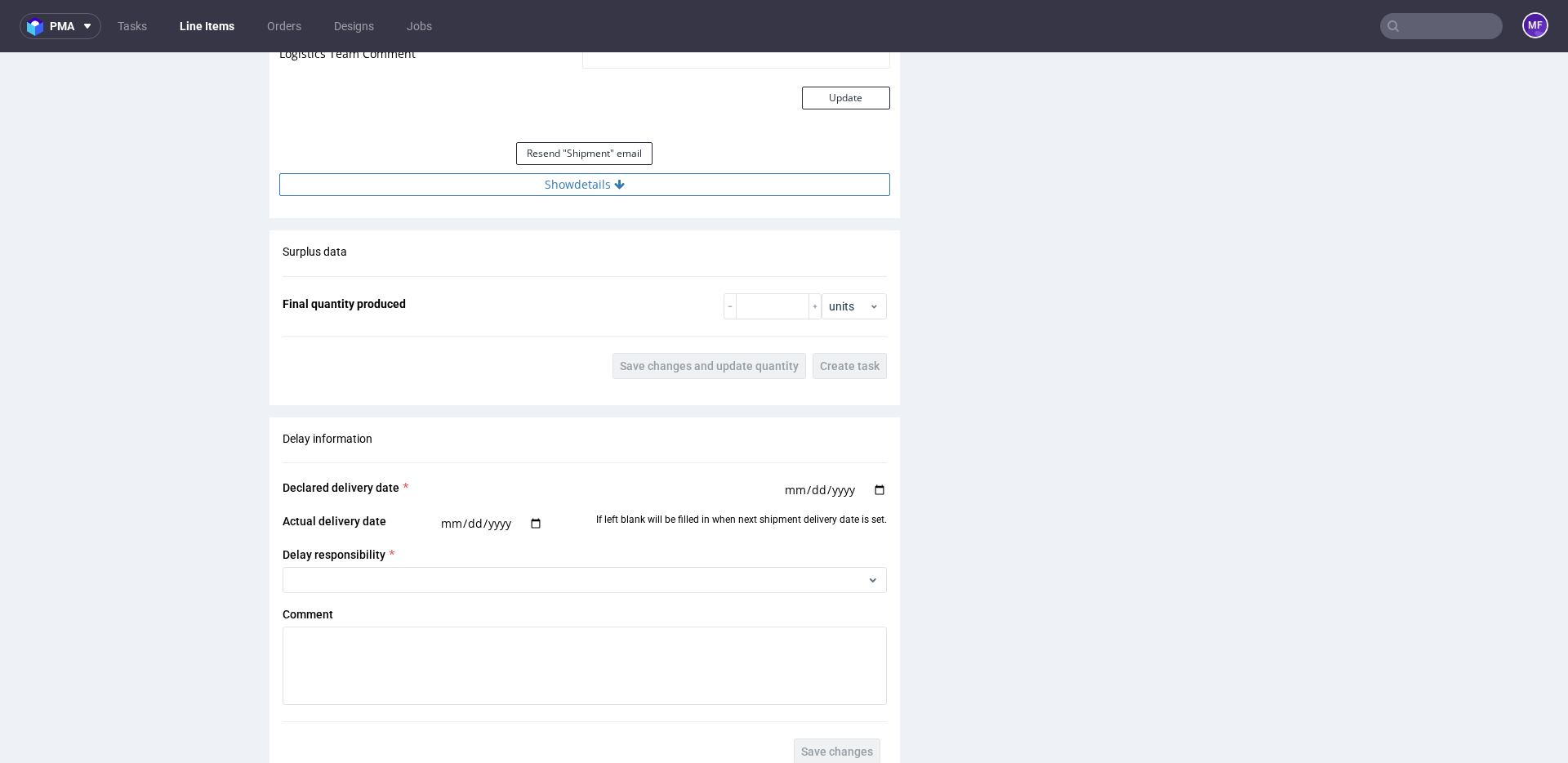
click at [635, 186] on button "Show details" at bounding box center [585, 184] width 611 height 23
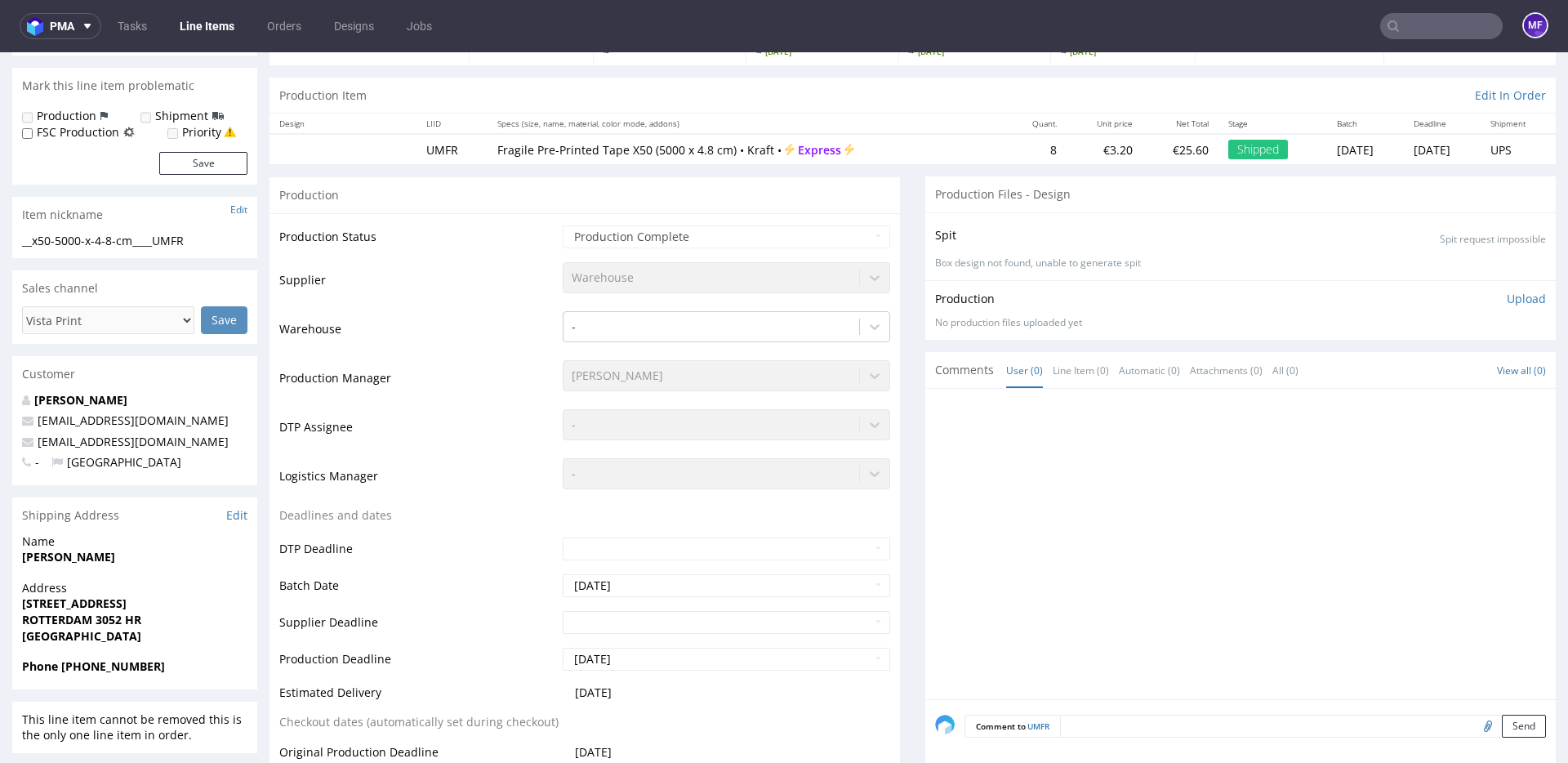
scroll to position [0, 0]
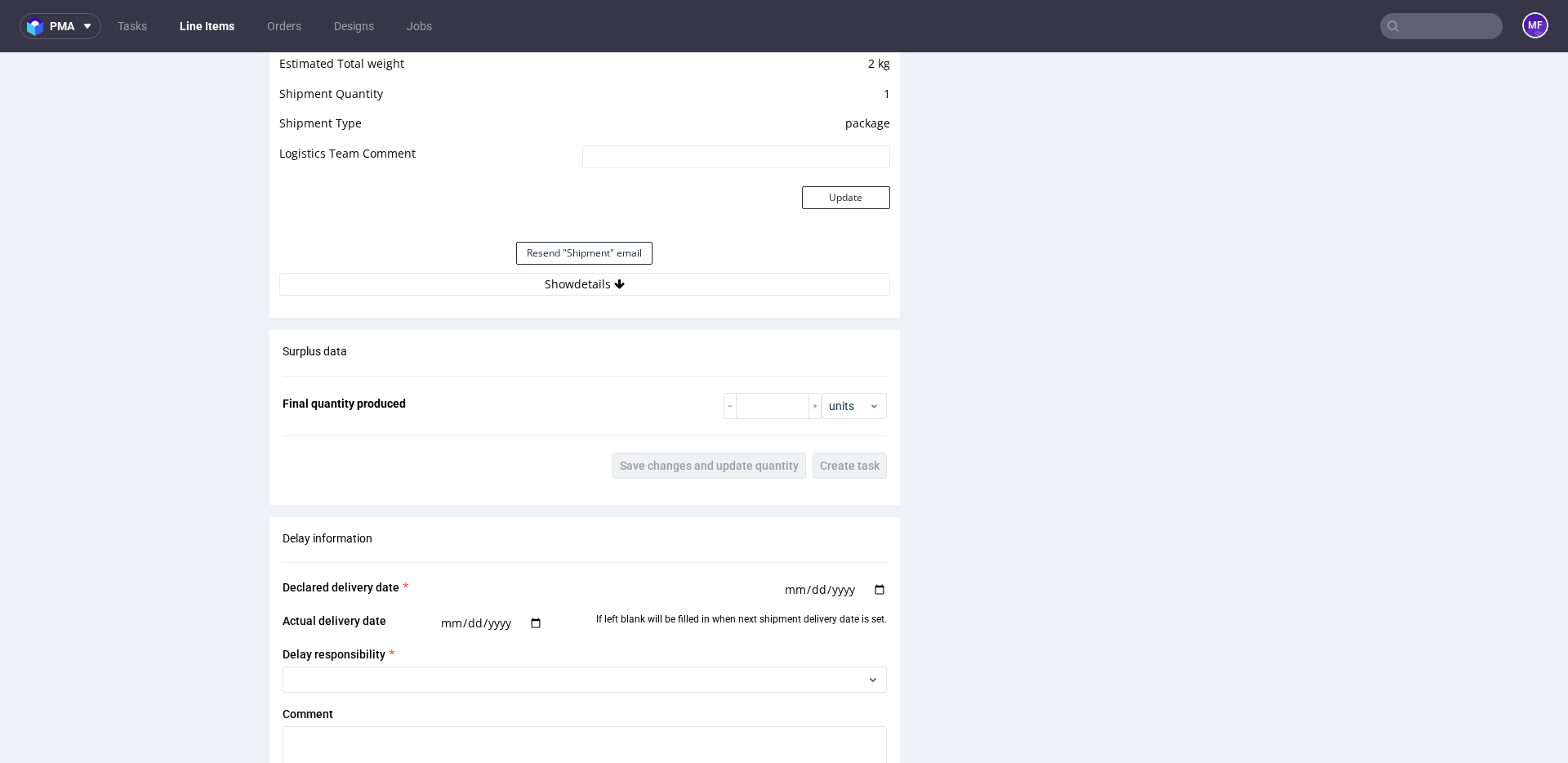
scroll to position [1408, 0]
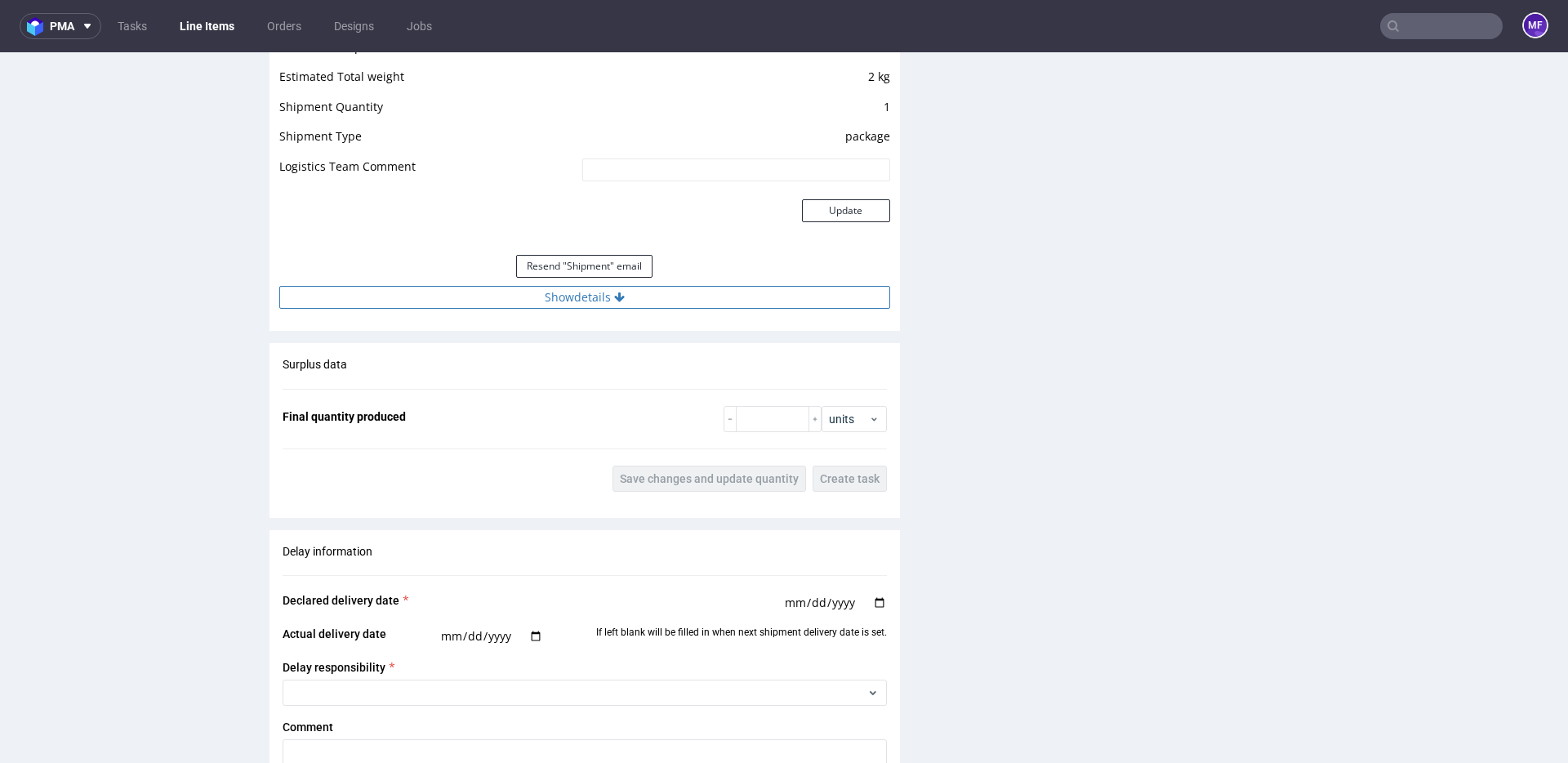
click at [613, 302] on button "Show details" at bounding box center [585, 297] width 611 height 23
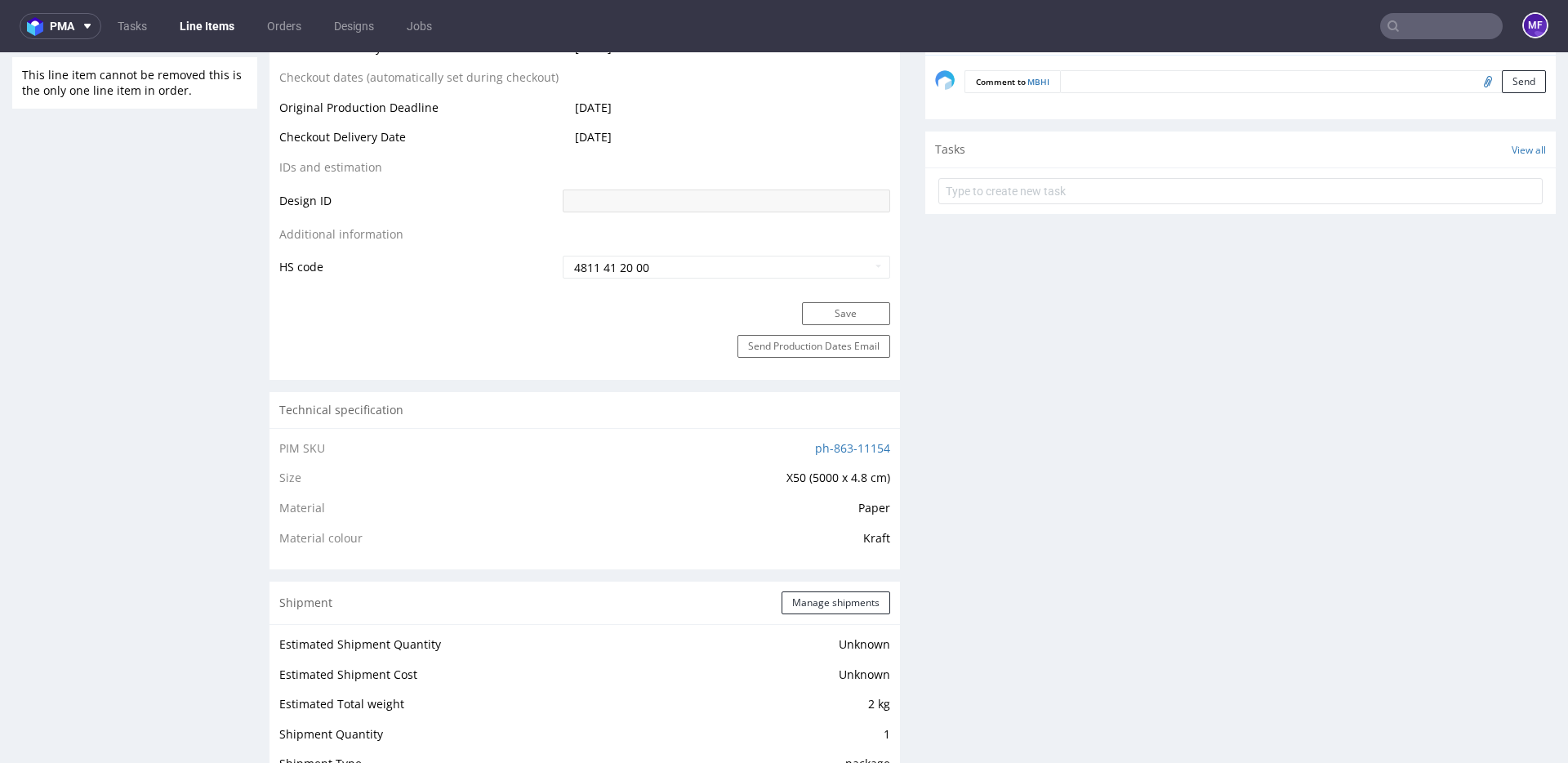
scroll to position [0, 0]
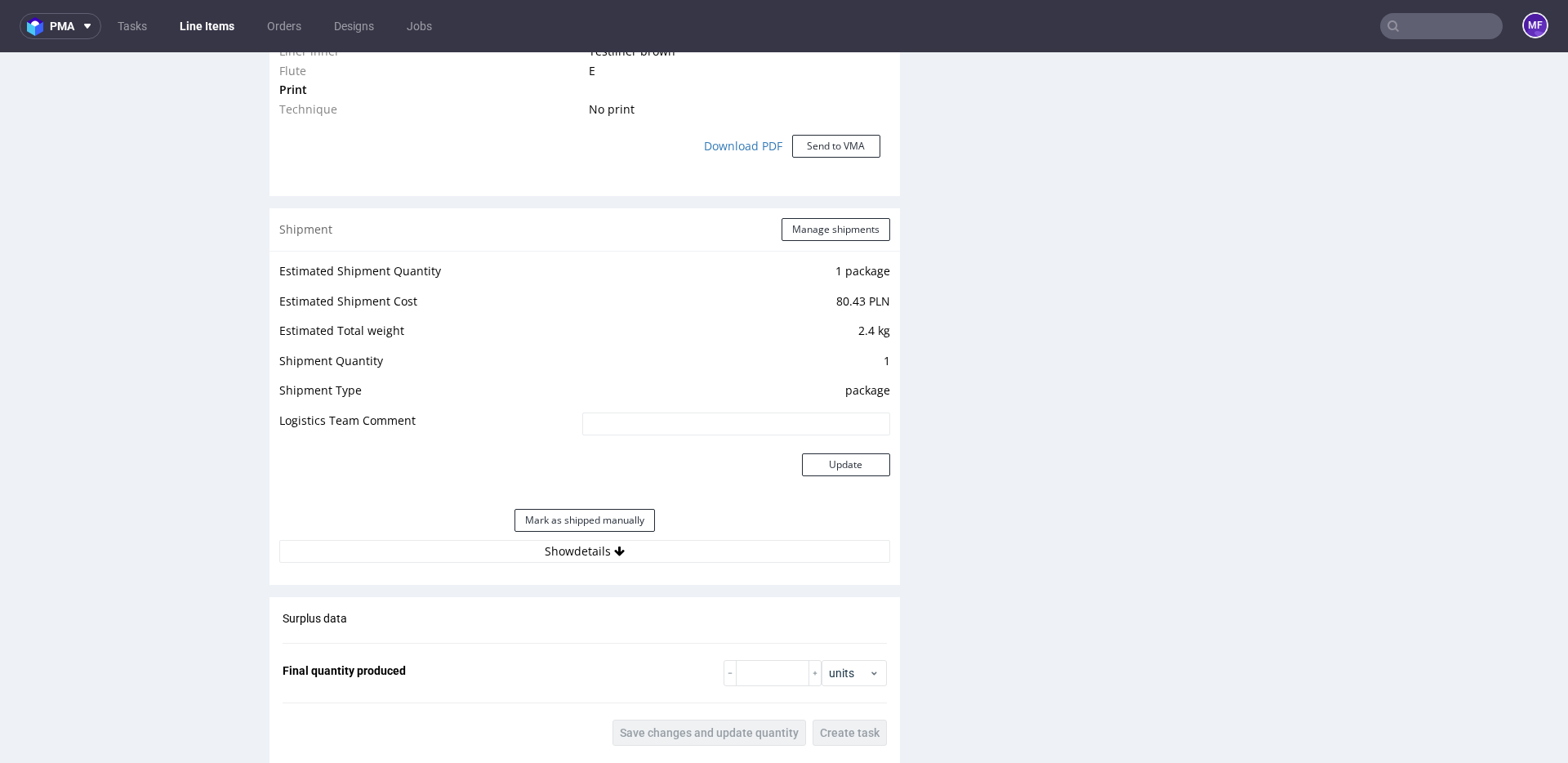
scroll to position [1446, 0]
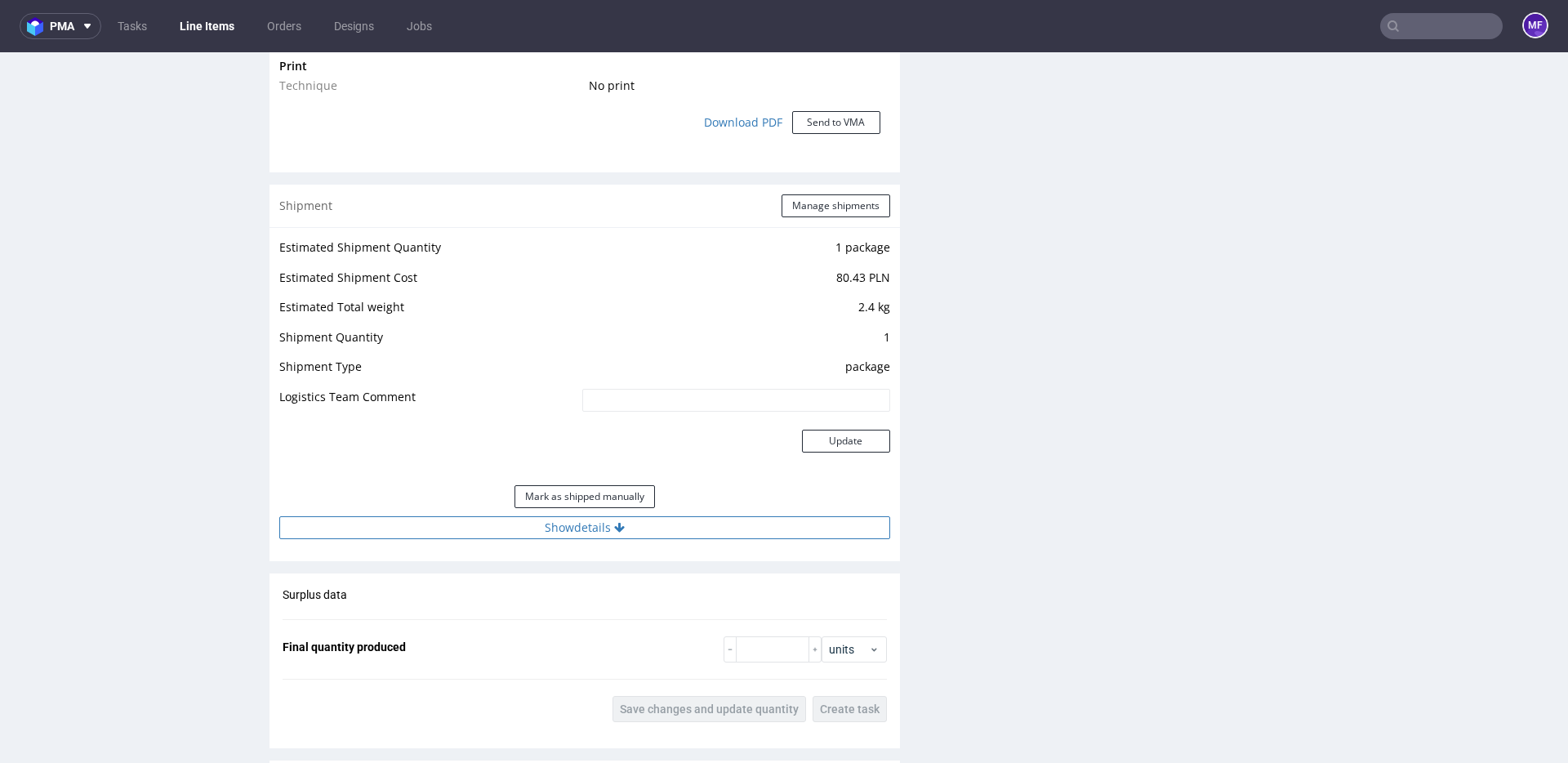
click at [596, 528] on button "Show details" at bounding box center [585, 527] width 611 height 23
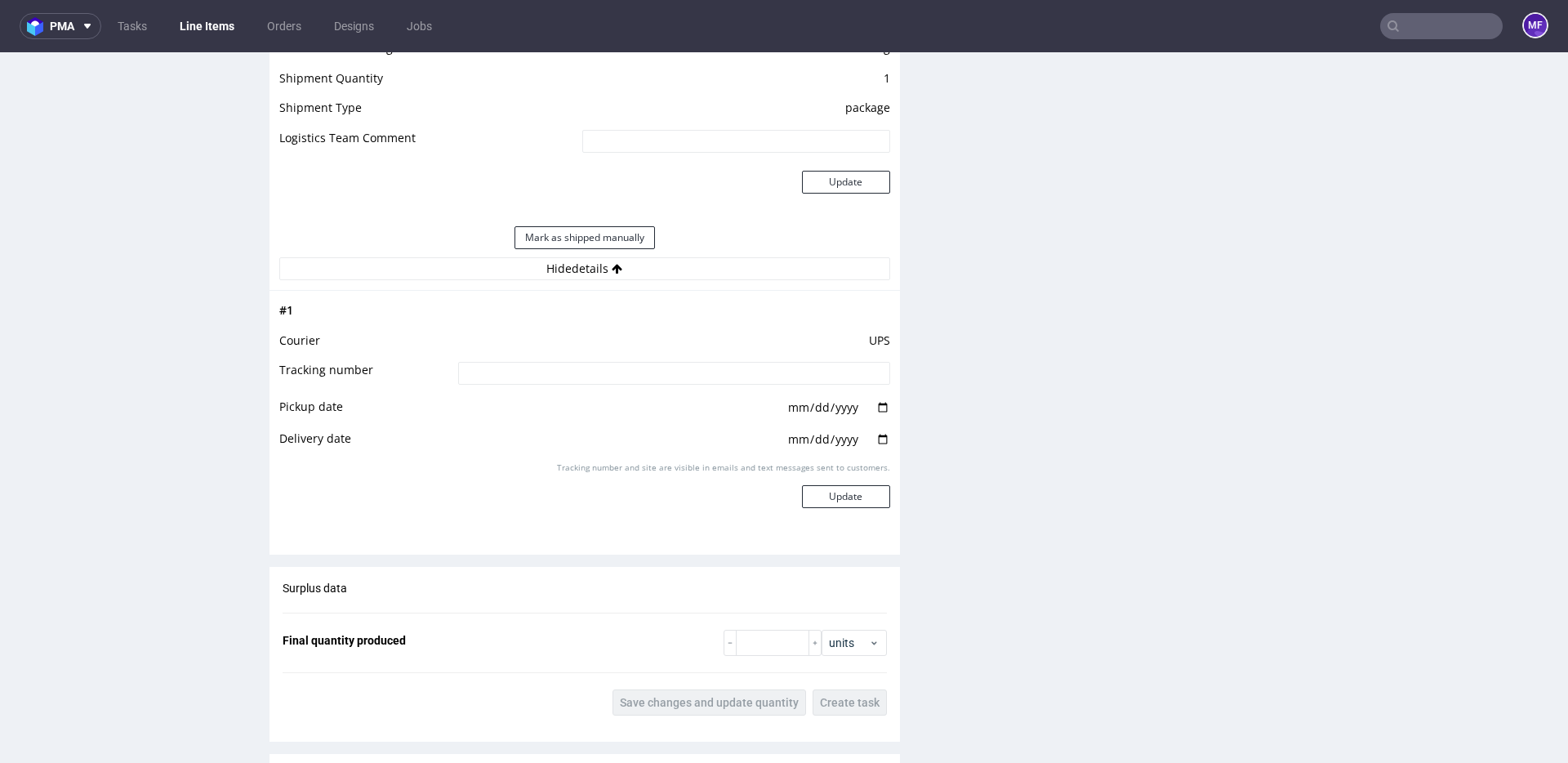
scroll to position [1720, 0]
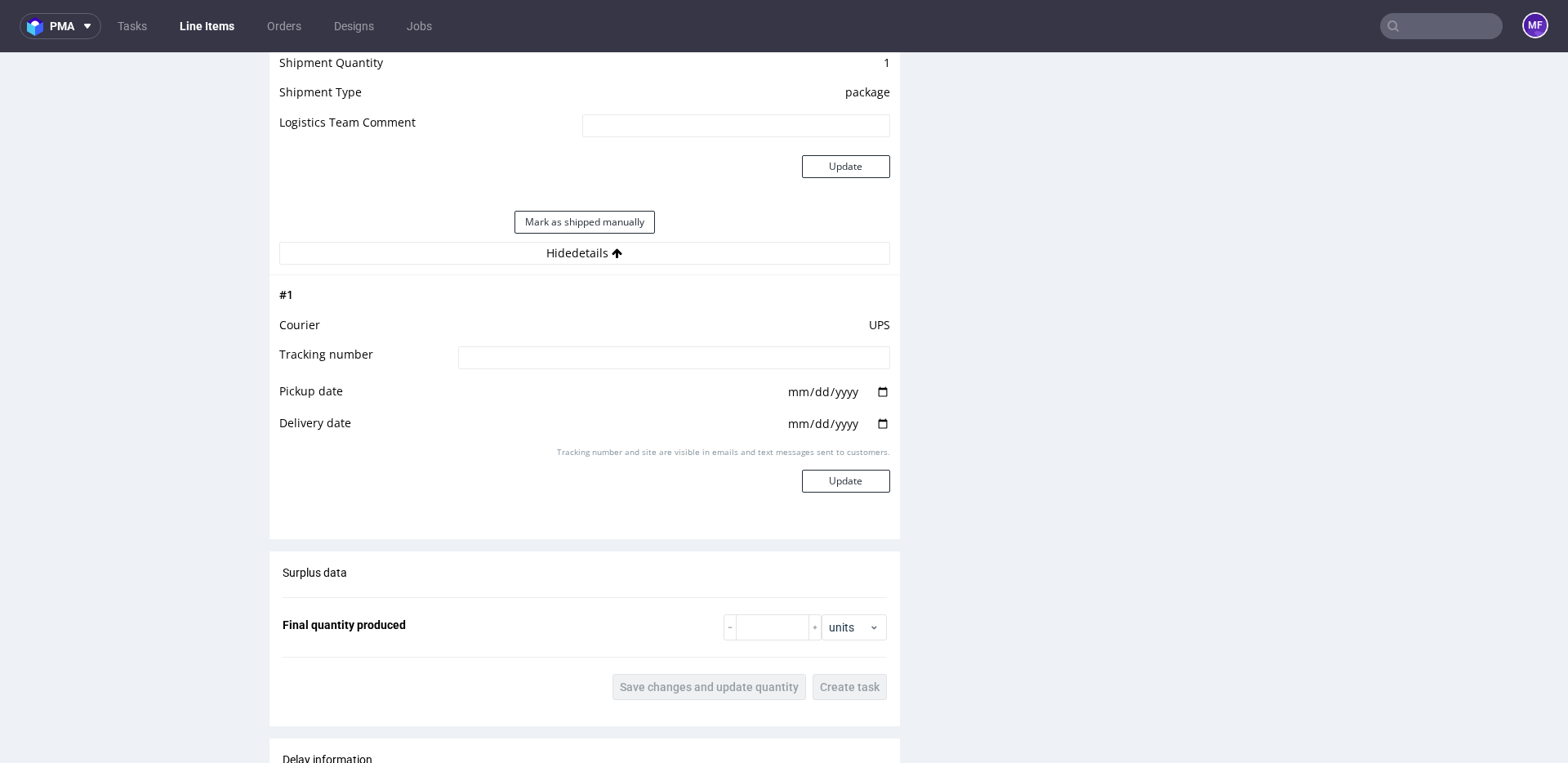
click at [474, 359] on input at bounding box center [674, 358] width 432 height 23
paste input "1Z5A15806893649780"
type input "1Z5A15806893649780"
click at [726, 335] on td "UPS" at bounding box center [672, 330] width 436 height 30
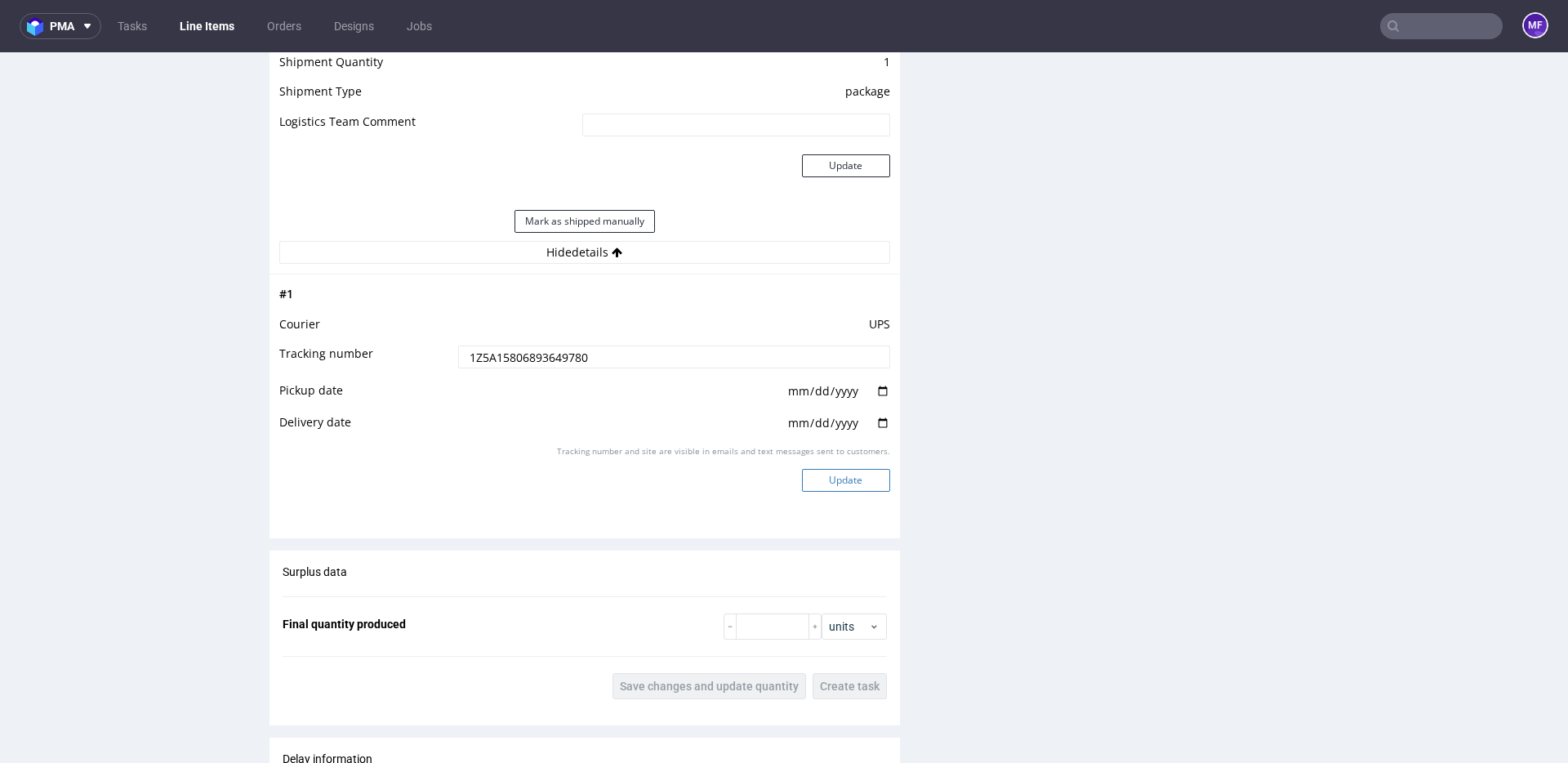
click at [833, 472] on button "Update" at bounding box center [846, 480] width 88 height 23
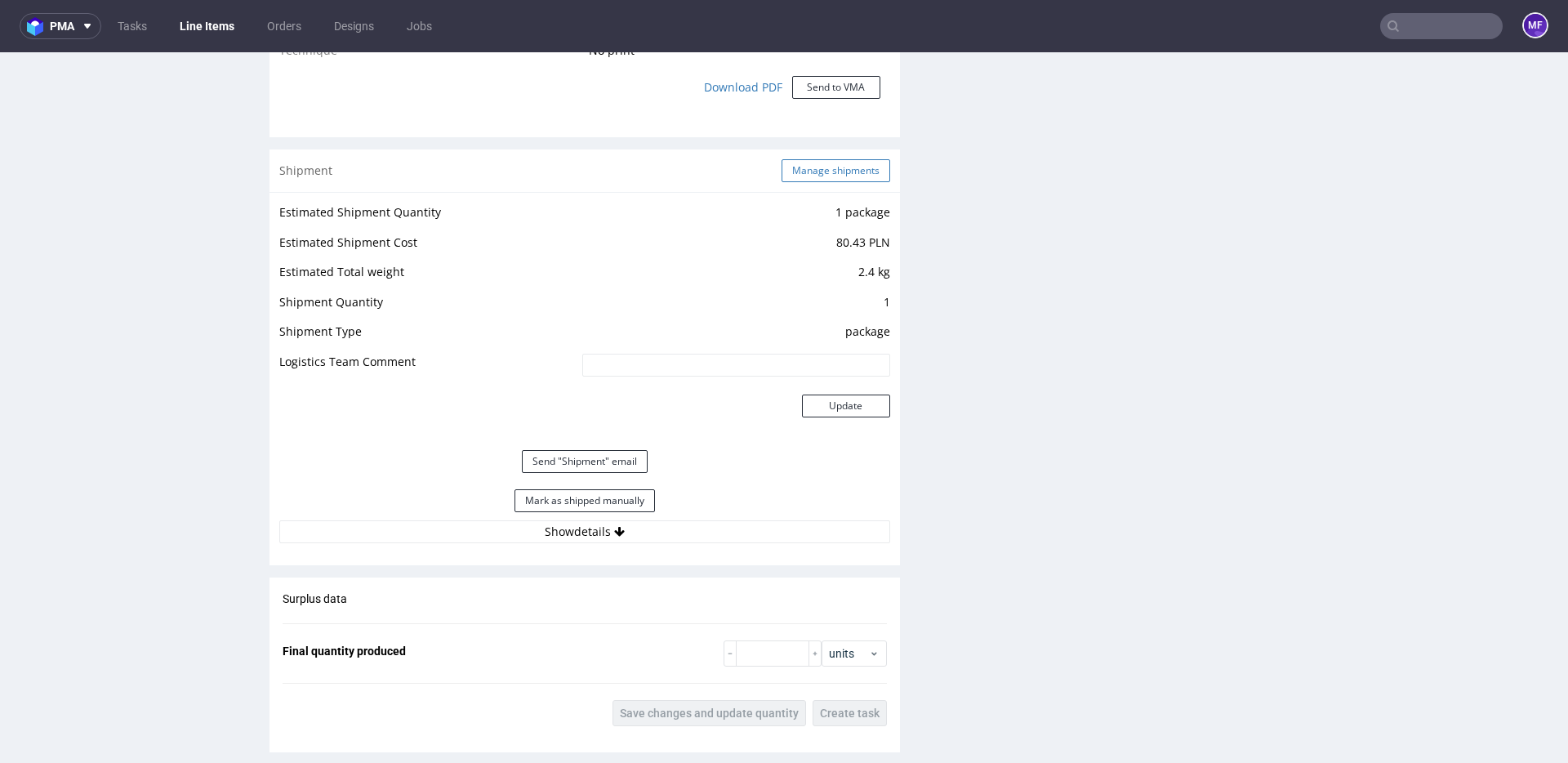
scroll to position [1746, 0]
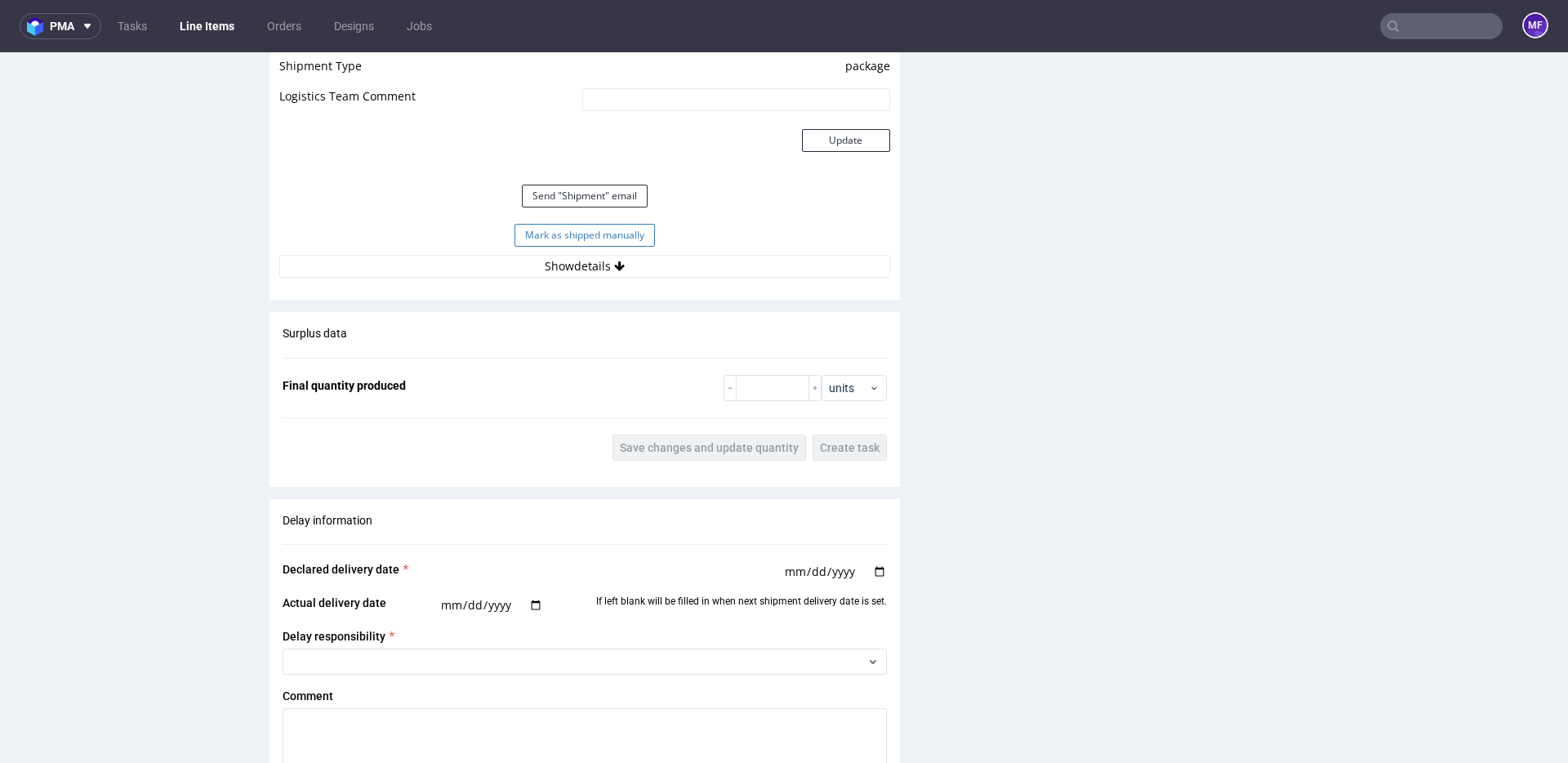
click at [567, 236] on button "Mark as shipped manually" at bounding box center [584, 236] width 141 height 23
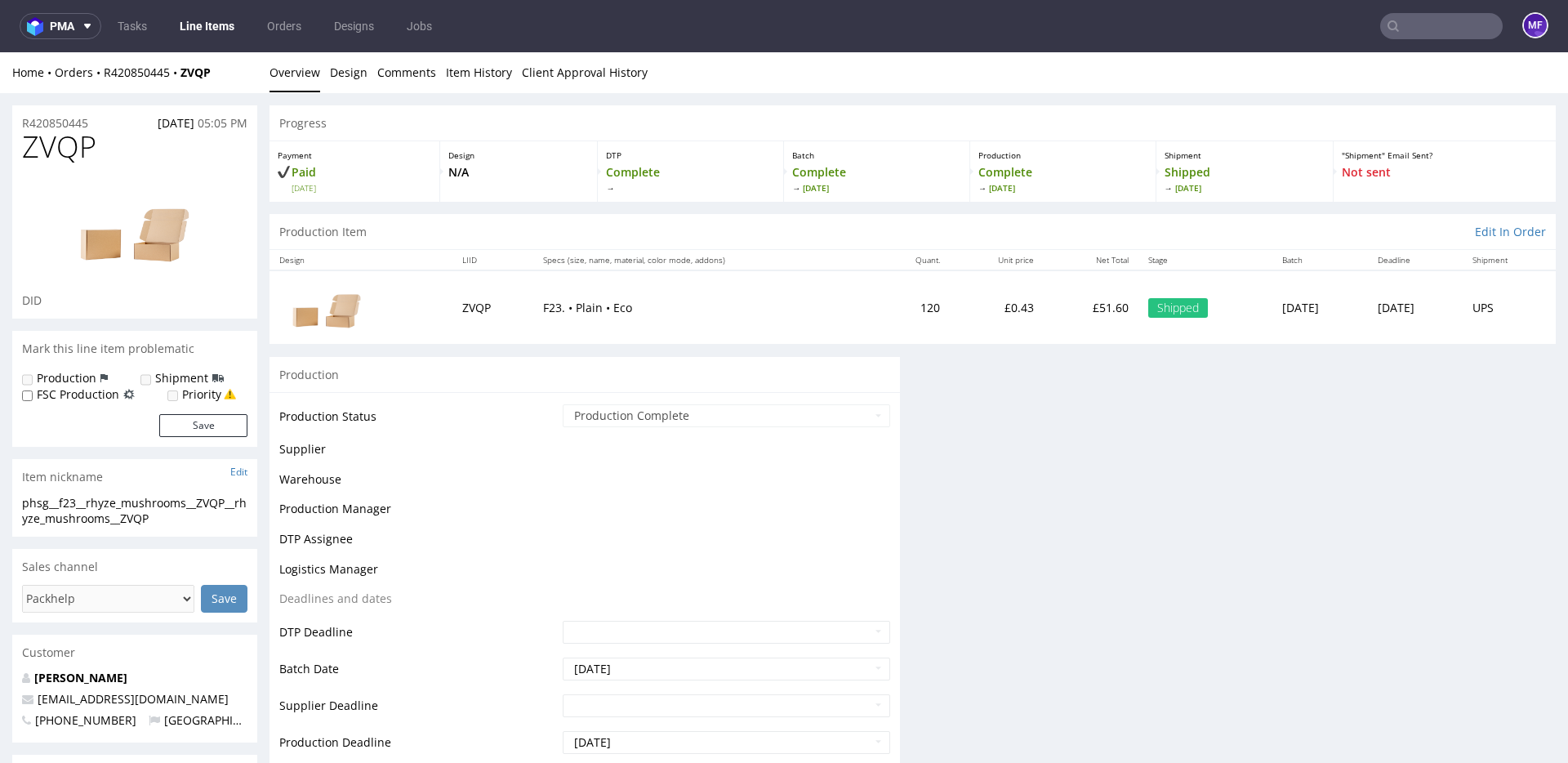
scroll to position [947, 0]
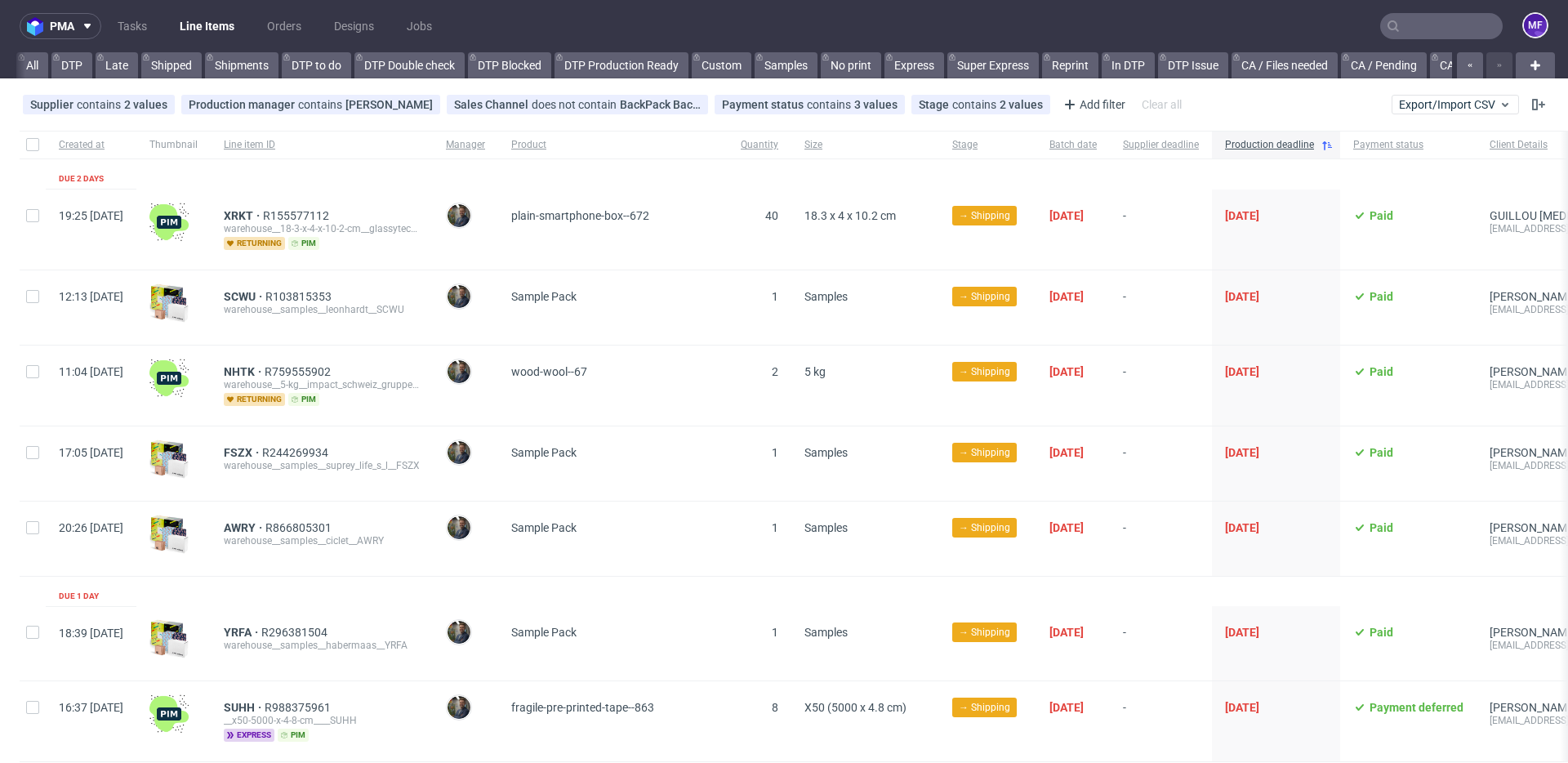
scroll to position [0, 1945]
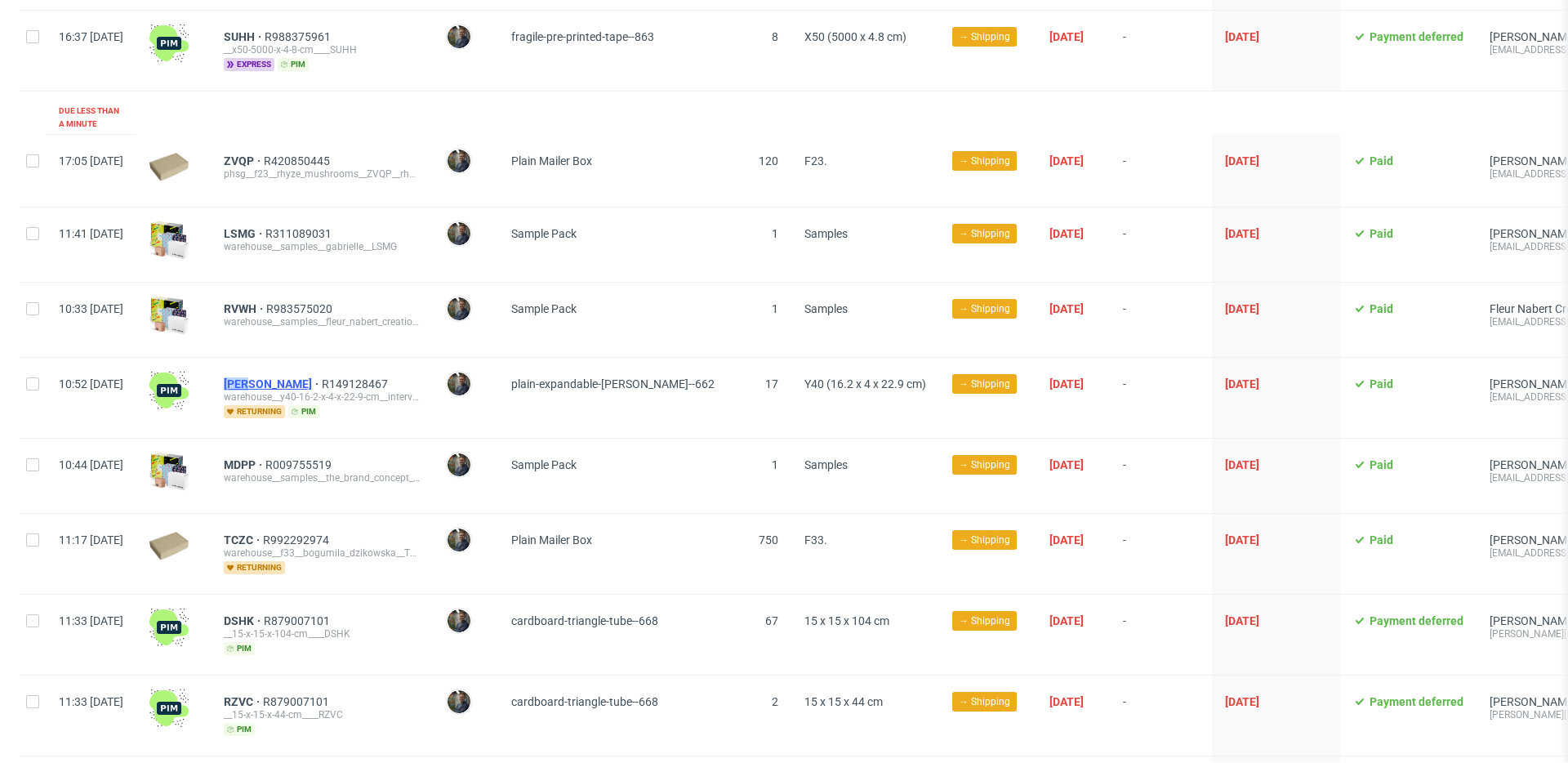
click at [299, 373] on div "GOSE R149128467 warehouse__y40-16-2-x-4-x-22-9-cm__interval_running__GOSE retur…" at bounding box center [322, 397] width 222 height 80
copy span "[PERSON_NAME]"
click at [650, 377] on span "plain-expandable-kraft-mailer--662" at bounding box center [613, 383] width 203 height 13
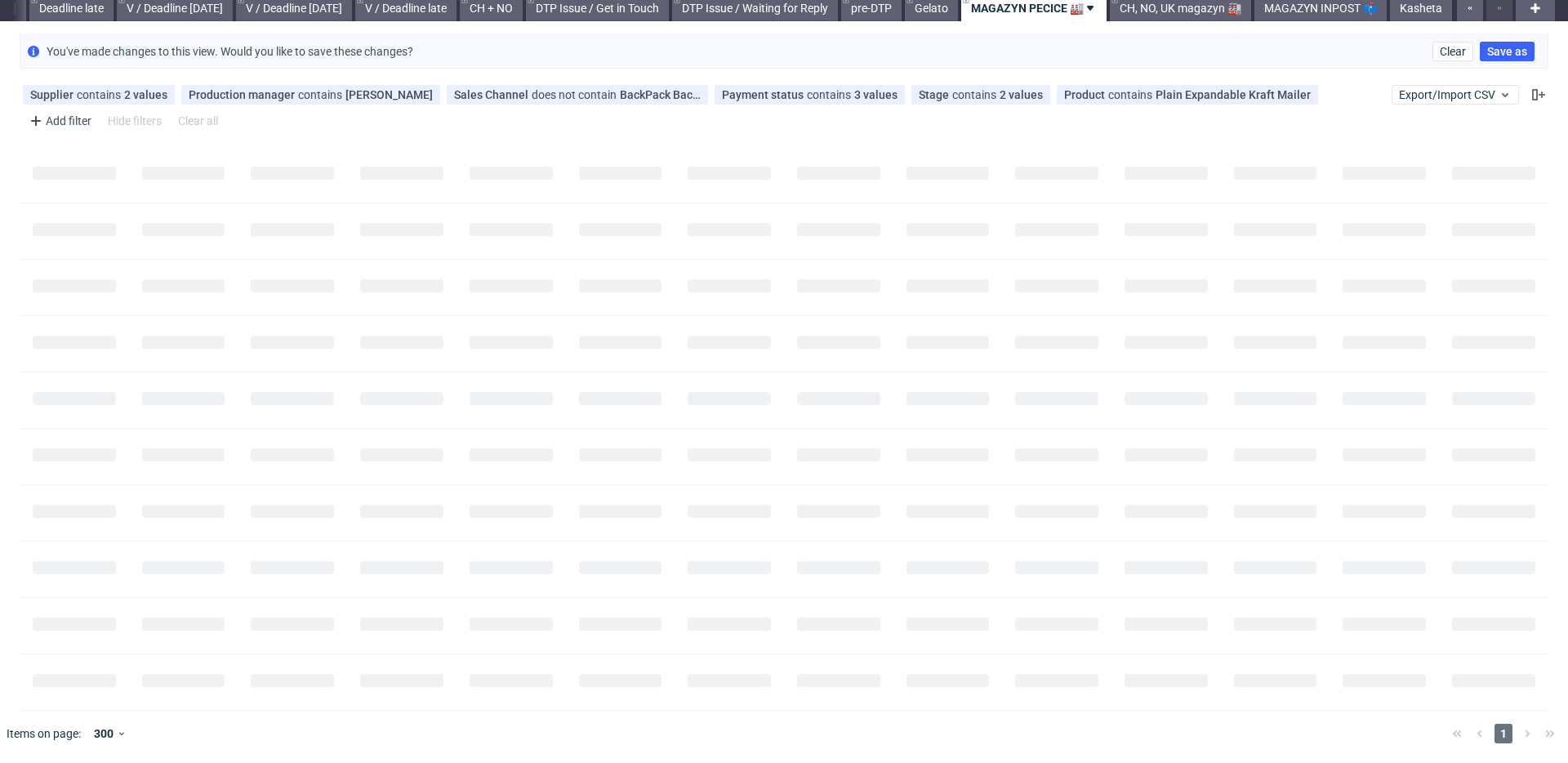
scroll to position [0, 0]
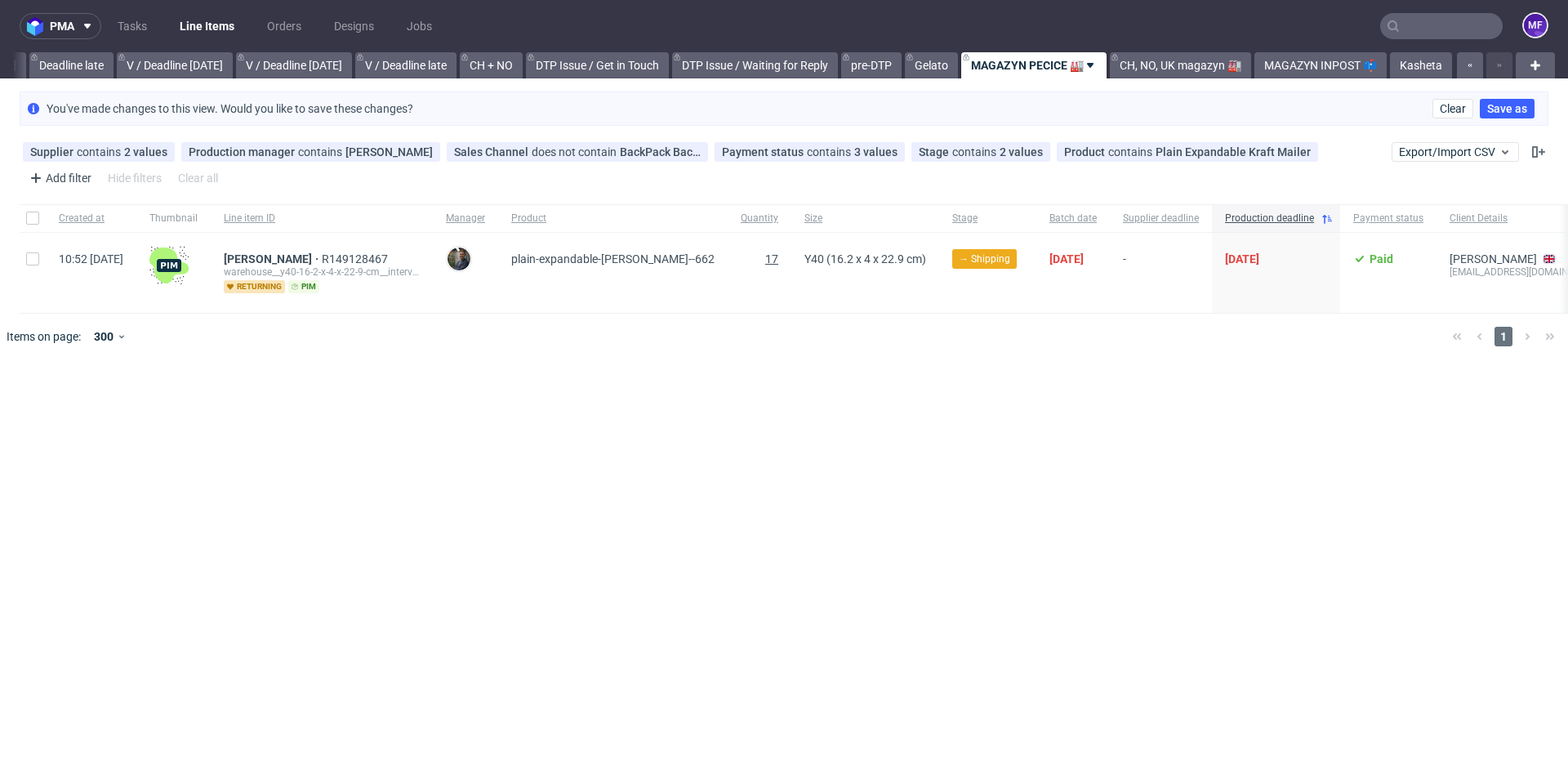
click at [779, 254] on span "17" at bounding box center [771, 259] width 13 height 13
click at [1033, 150] on use at bounding box center [1036, 151] width 6 height 6
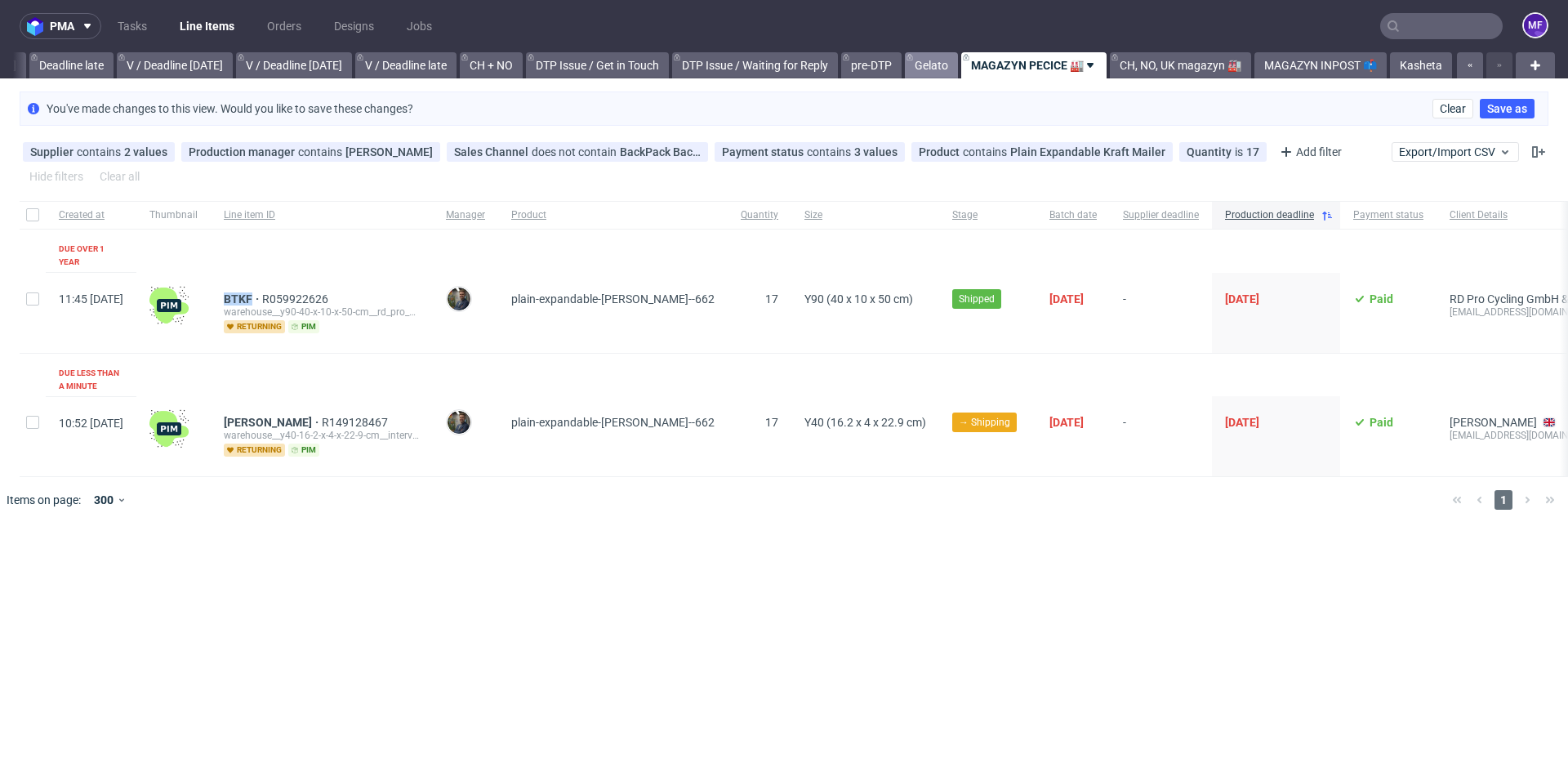
click at [944, 71] on link "Gelato" at bounding box center [931, 64] width 53 height 26
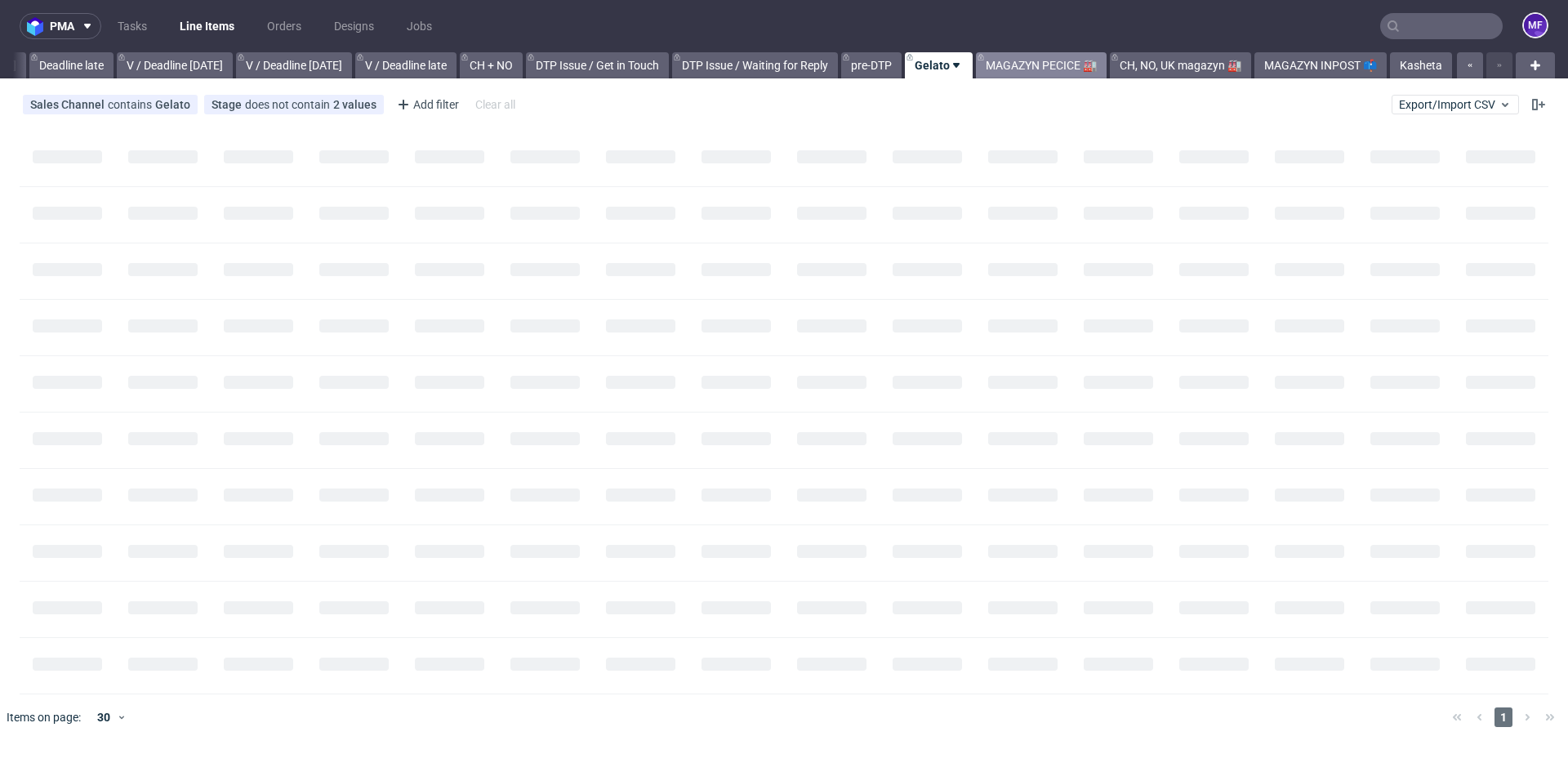
click at [1006, 64] on link "MAGAZYN PECICE 🏭" at bounding box center [1041, 64] width 131 height 26
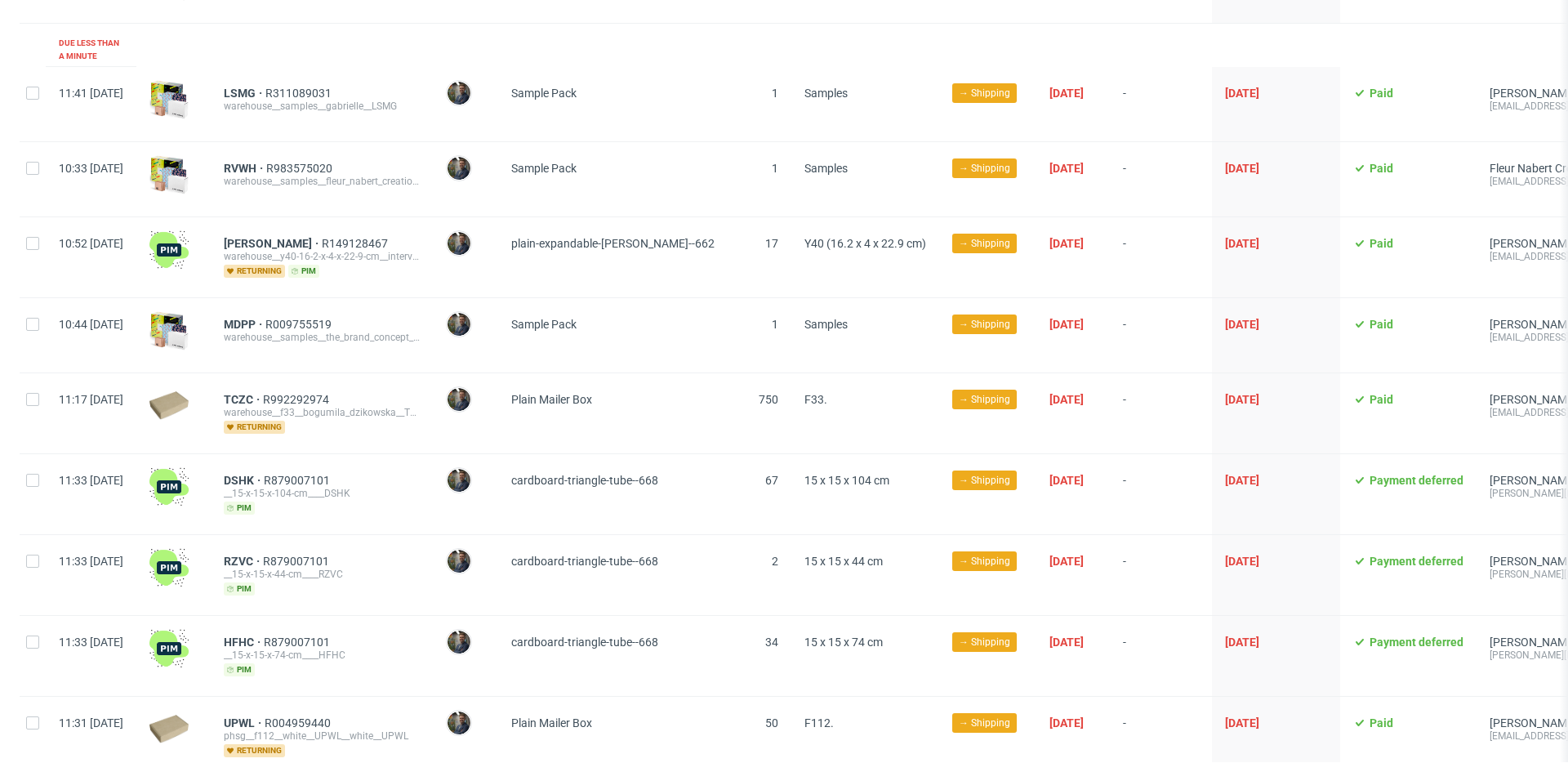
click at [401, 221] on div "GOSE R149128467 warehouse__y40-16-2-x-4-x-22-9-cm__interval_running__GOSE retur…" at bounding box center [322, 257] width 222 height 80
drag, startPoint x: 383, startPoint y: 230, endPoint x: 273, endPoint y: 227, distance: 110.0
click at [273, 236] on div "GOSE R149128467" at bounding box center [322, 243] width 196 height 13
copy div "GOSE R149128467"
click at [392, 339] on span "MDPP R009755519 warehouse__samples__the_brand_concept_agency_s_l__MDPP" at bounding box center [322, 335] width 196 height 35
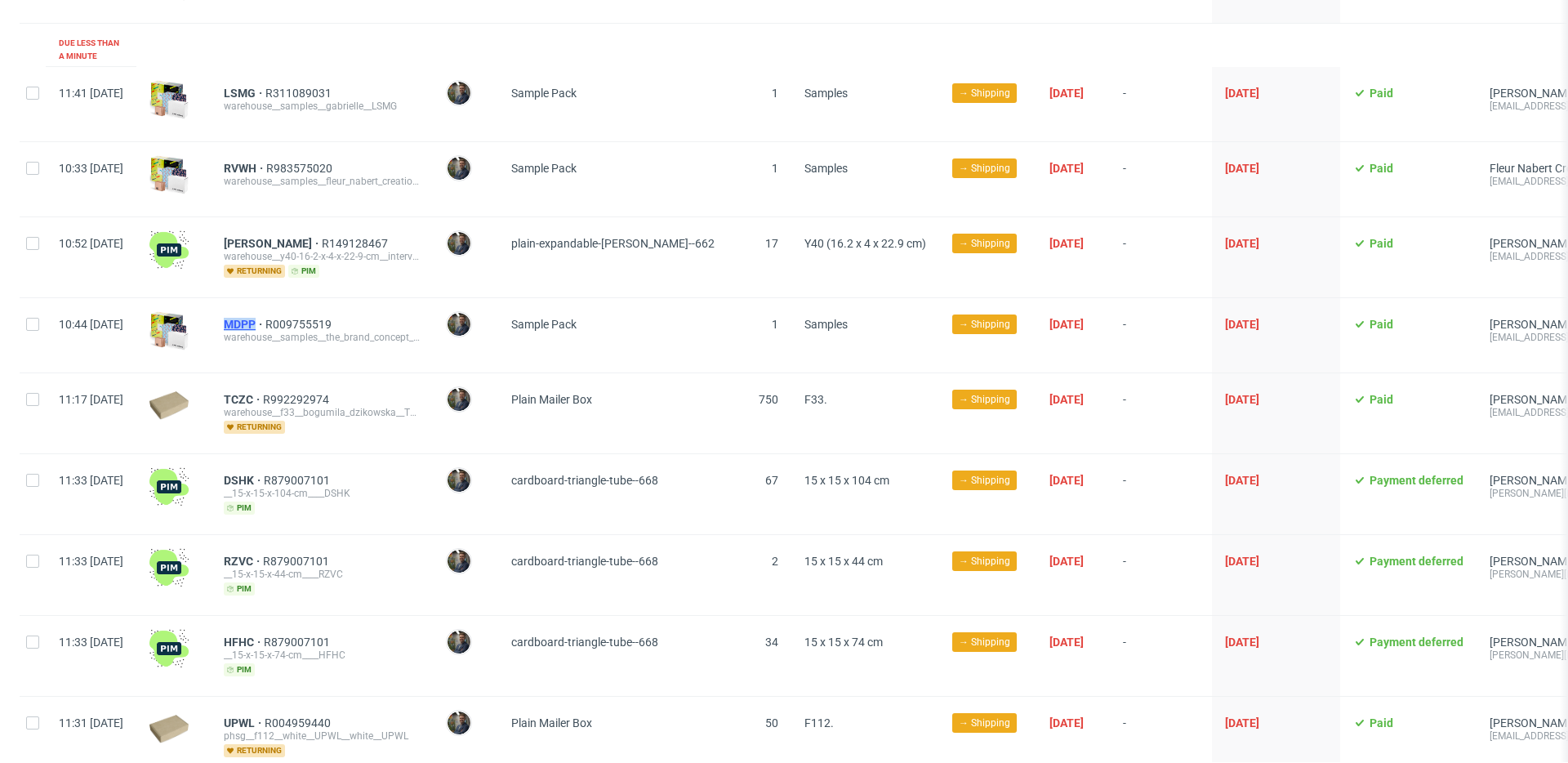
drag, startPoint x: 265, startPoint y: 313, endPoint x: 302, endPoint y: 315, distance: 37.1
click at [302, 315] on div "MDPP R009755519 warehouse__samples__the_brand_concept_agency_s_l__MDPP" at bounding box center [322, 335] width 222 height 74
copy span "MDPP"
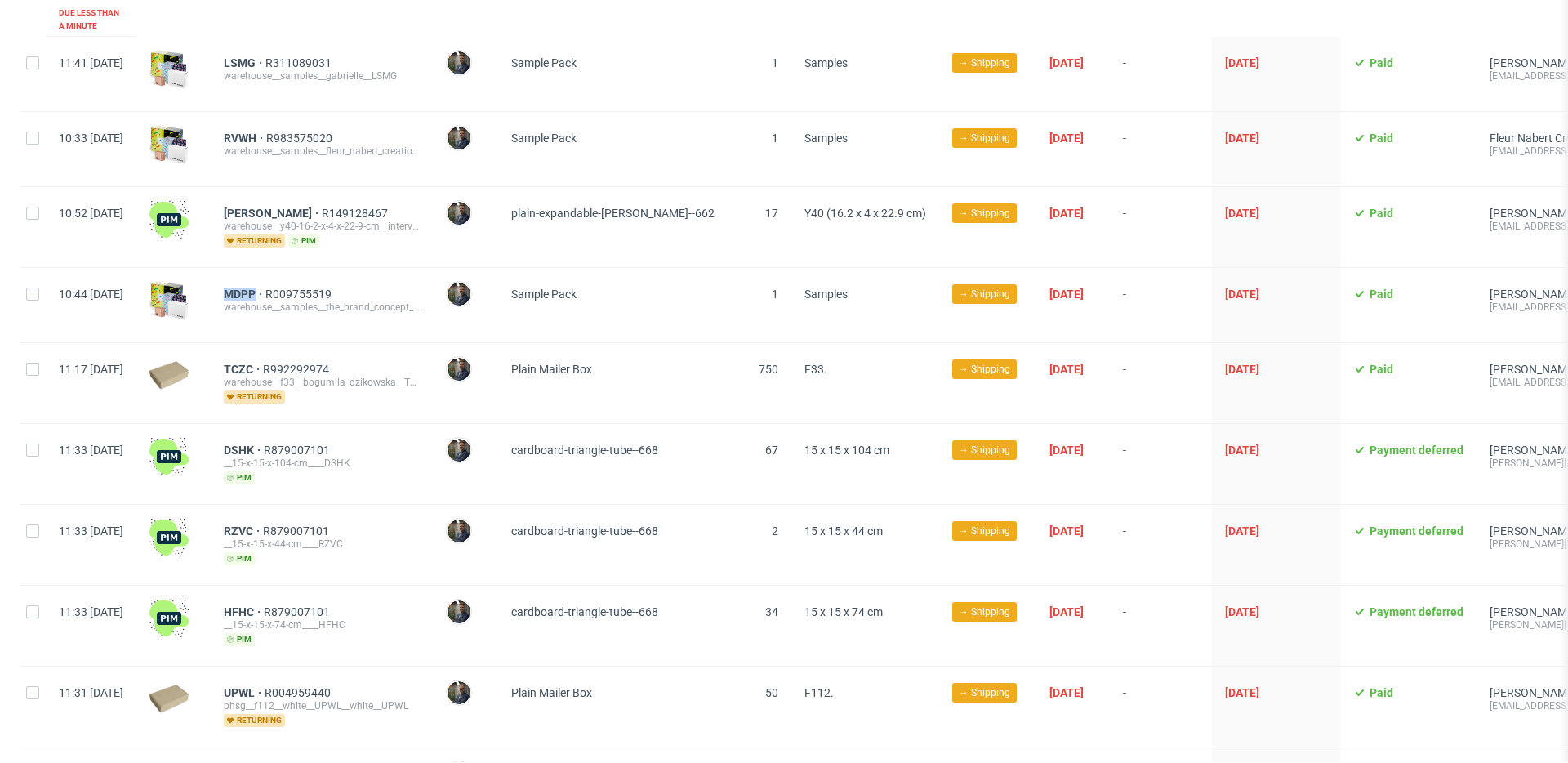
scroll to position [771, 0]
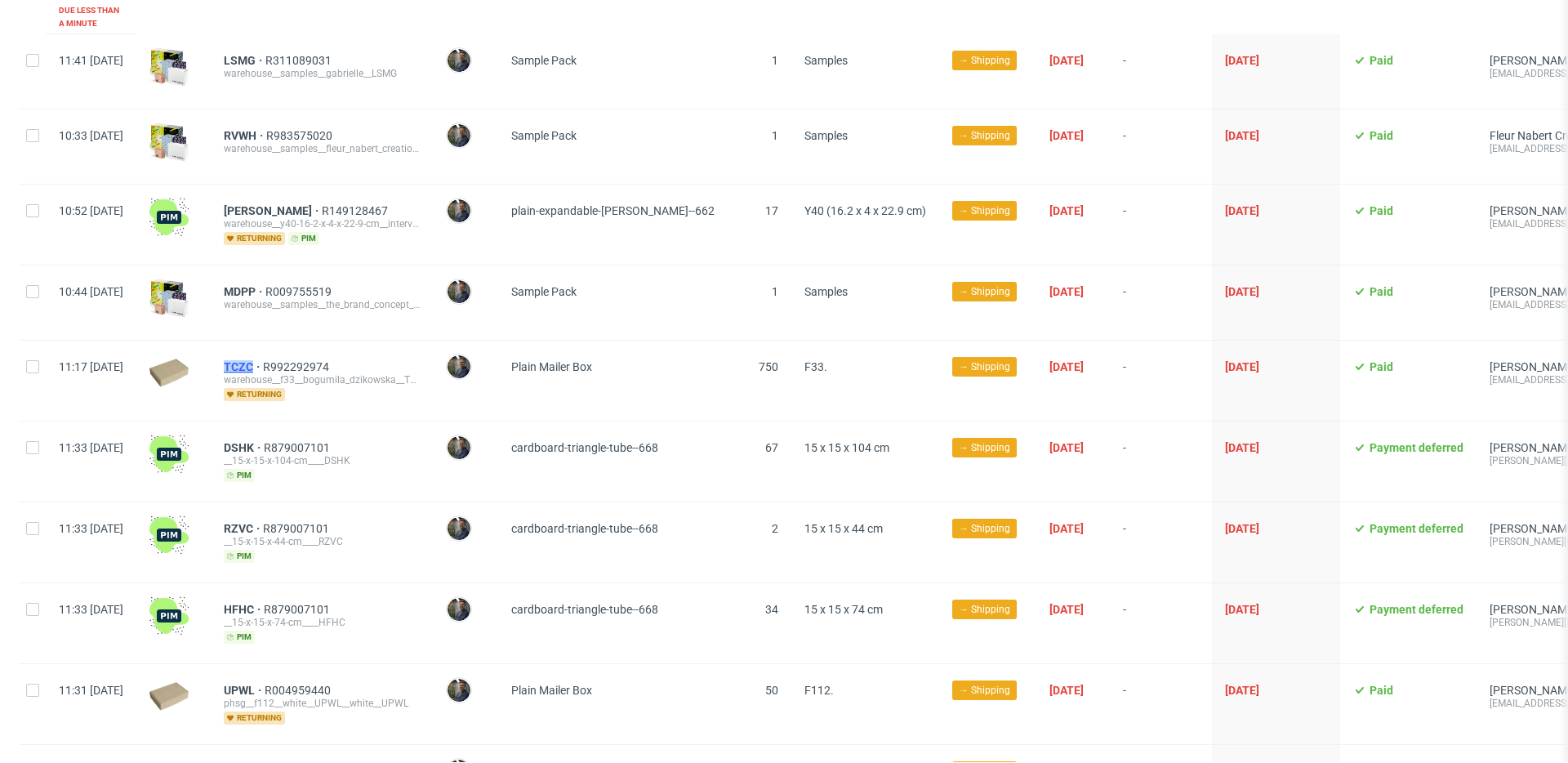
drag, startPoint x: 263, startPoint y: 356, endPoint x: 300, endPoint y: 356, distance: 37.0
click at [300, 356] on div "TCZC R992292974 warehouse__f33__bogumila_dzikowska__TCZC returning" at bounding box center [322, 380] width 222 height 80
copy span "TCZC"
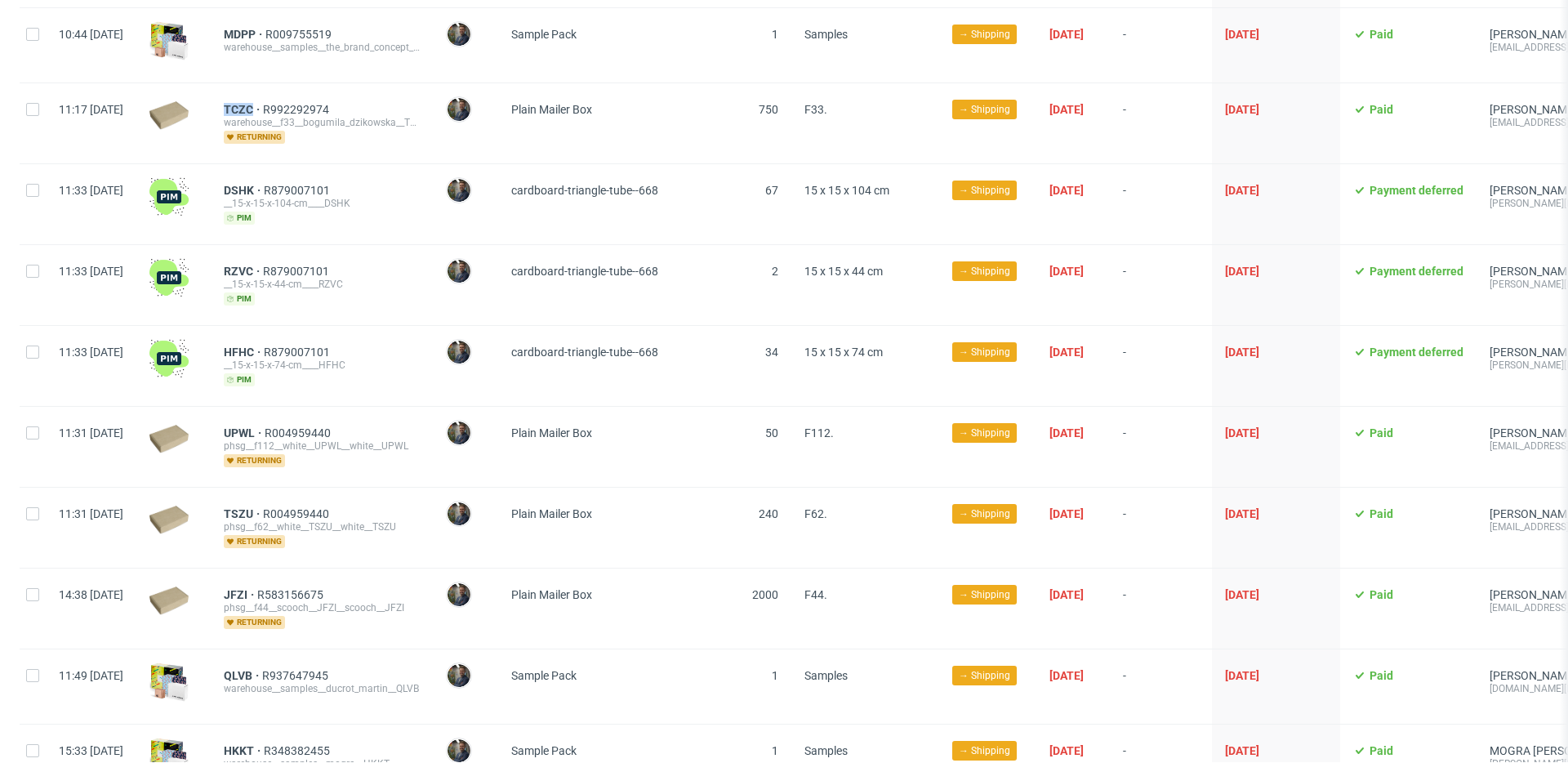
scroll to position [1038, 0]
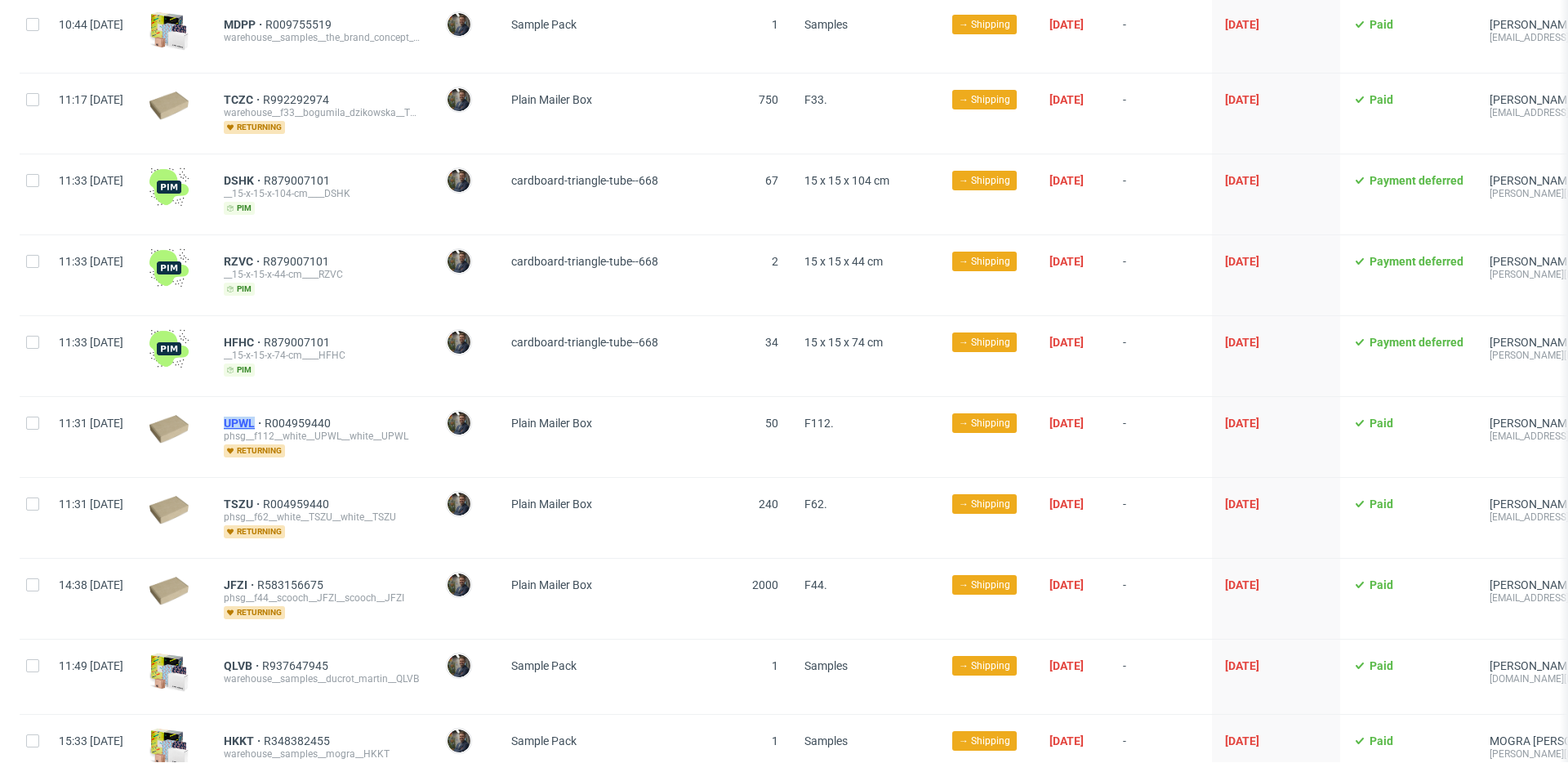
drag, startPoint x: 266, startPoint y: 407, endPoint x: 303, endPoint y: 411, distance: 37.2
click at [303, 411] on div "UPWL R004959440 phsg__f112__white__UPWL__white__UPWL returning" at bounding box center [322, 436] width 222 height 80
copy span "UPWL"
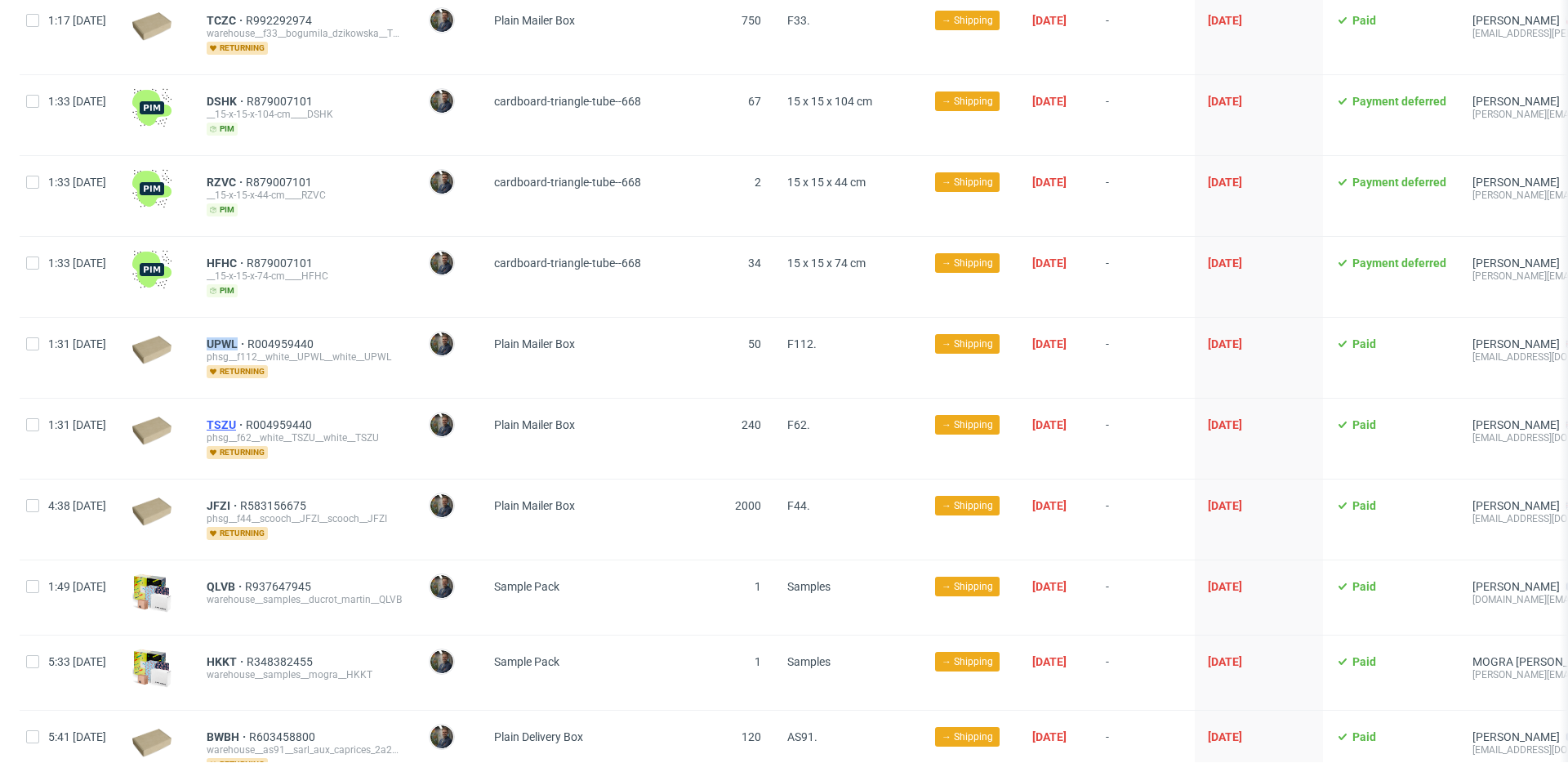
scroll to position [0, 0]
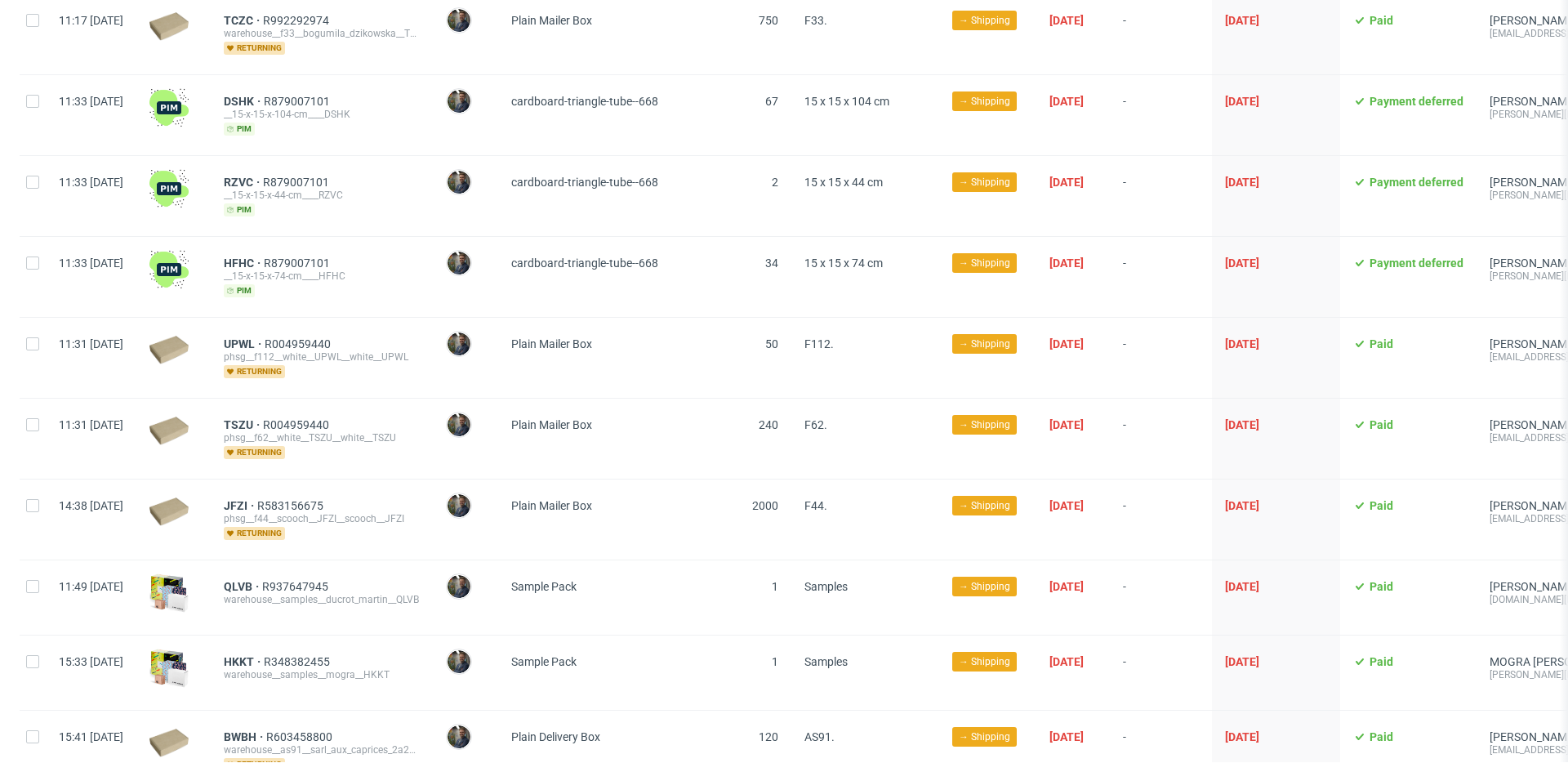
click at [263, 415] on div "TSZU R004959440 phsg__f62__white__TSZU__white__TSZU returning" at bounding box center [322, 438] width 222 height 80
drag, startPoint x: 266, startPoint y: 408, endPoint x: 302, endPoint y: 411, distance: 36.1
click at [302, 411] on div "TSZU R004959440 phsg__f62__white__TSZU__white__TSZU returning" at bounding box center [322, 438] width 222 height 80
copy span "TSZU"
click at [413, 458] on div "TSZU R004959440 phsg__f62__white__TSZU__white__TSZU returning" at bounding box center [322, 438] width 222 height 80
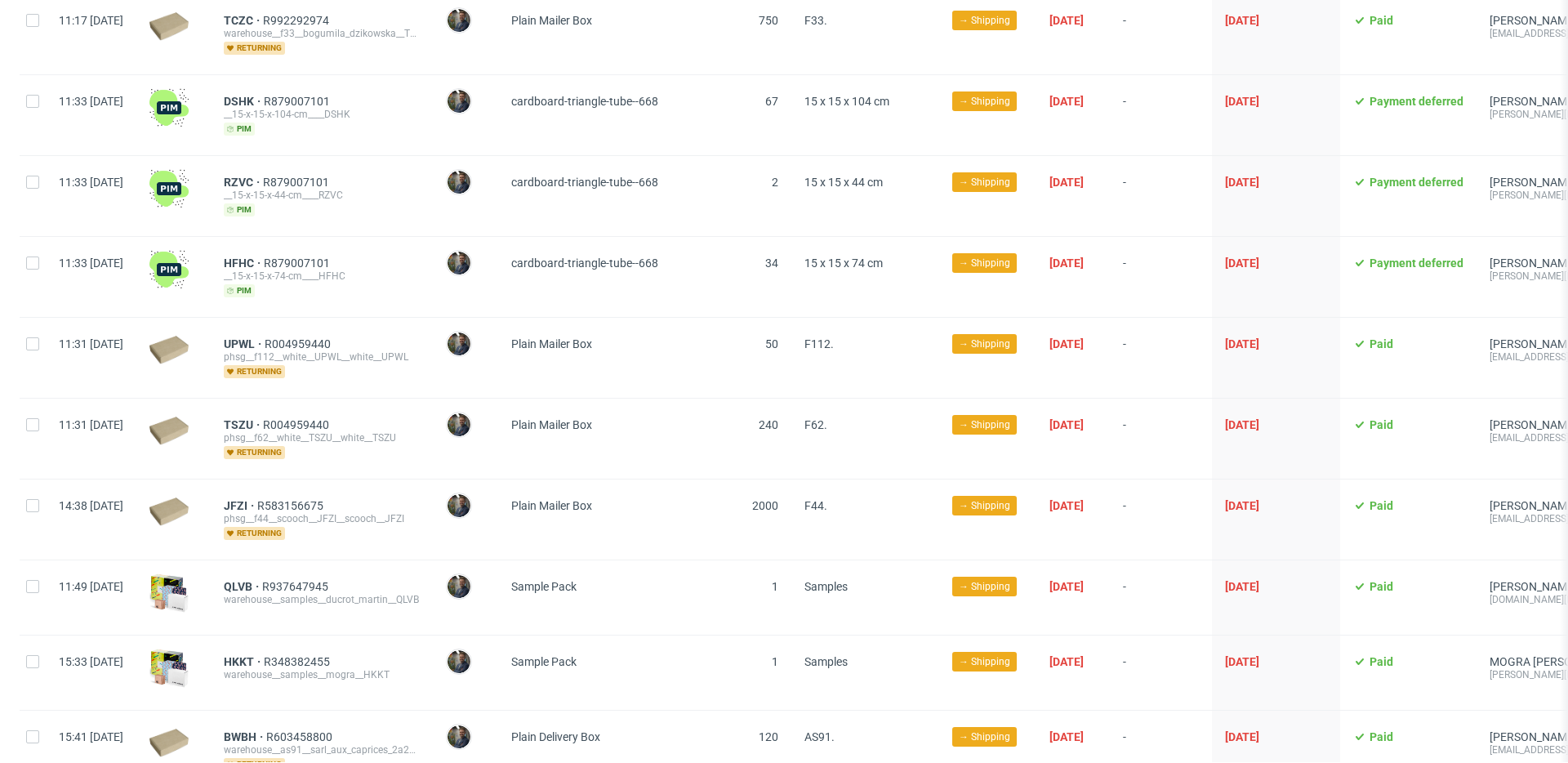
click at [393, 479] on div "JFZI R583156675 phsg__f44__scooch__JFZI__scooch__JFZI returning" at bounding box center [322, 519] width 222 height 80
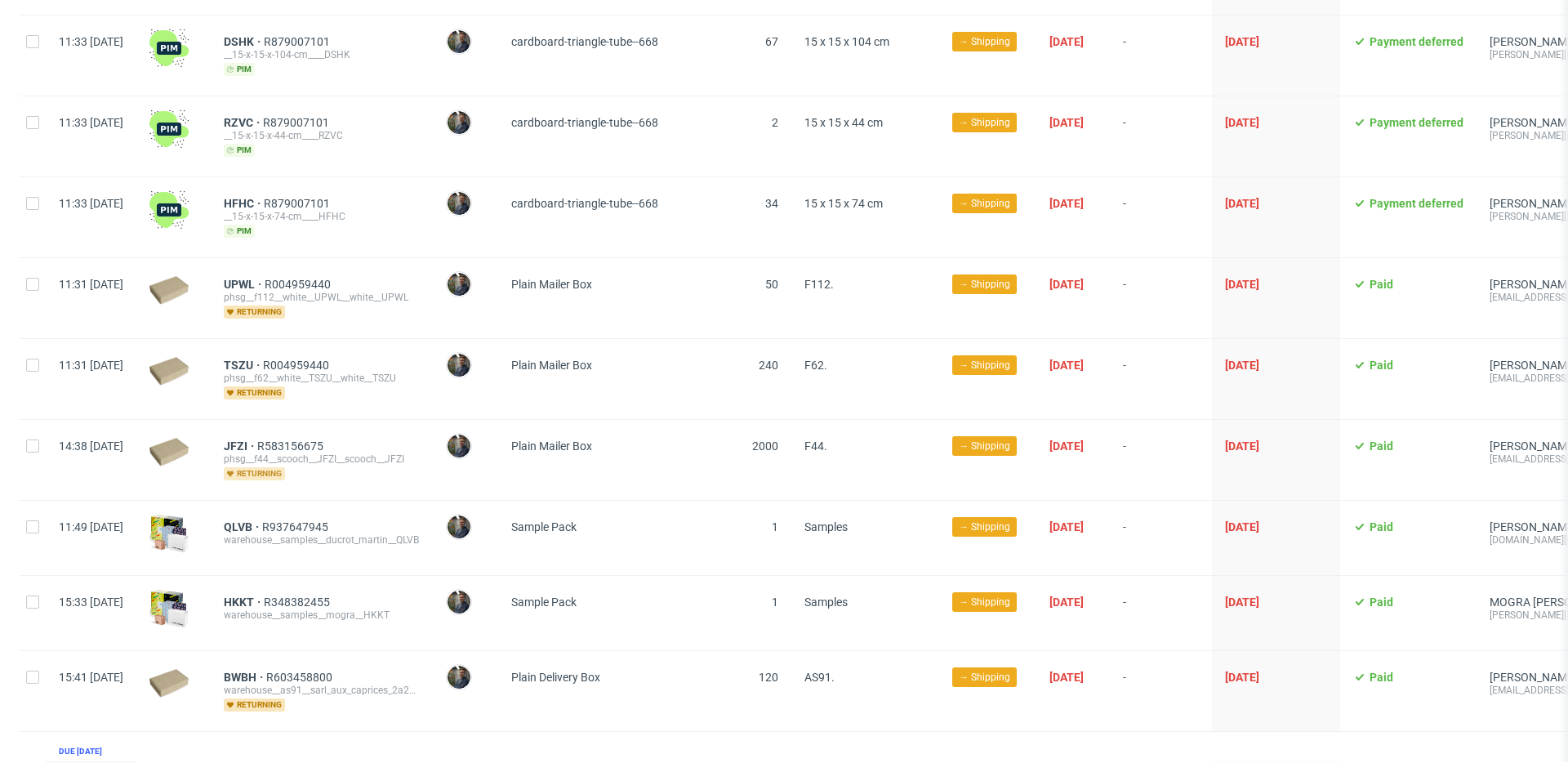
scroll to position [1179, 0]
drag, startPoint x: 267, startPoint y: 426, endPoint x: 305, endPoint y: 428, distance: 38.1
click at [295, 428] on div "JFZI R583156675 phsg__f44__scooch__JFZI__scooch__JFZI returning" at bounding box center [322, 458] width 222 height 80
copy span "JFZI"
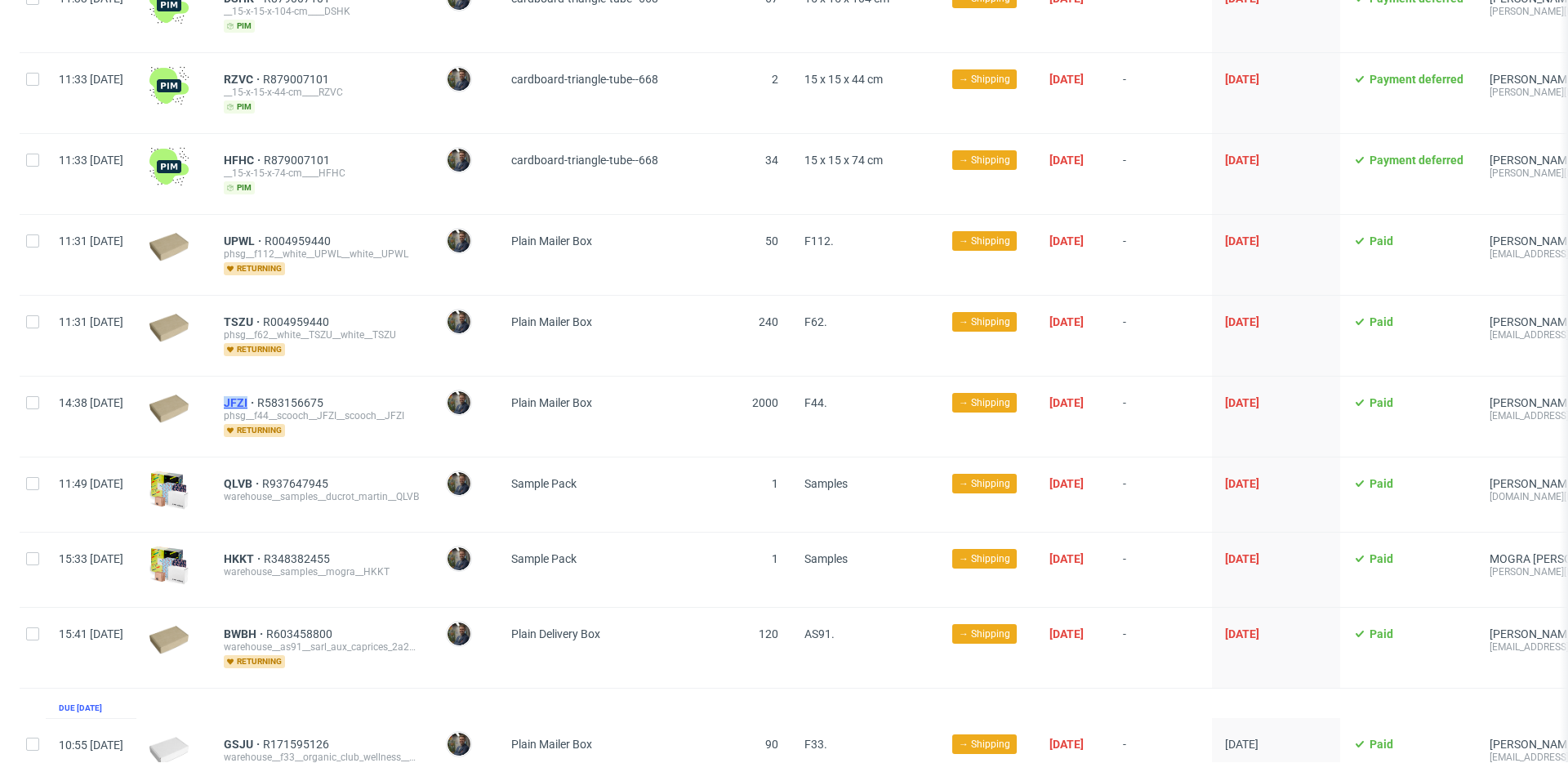
click at [257, 396] on span "JFZI" at bounding box center [240, 402] width 33 height 13
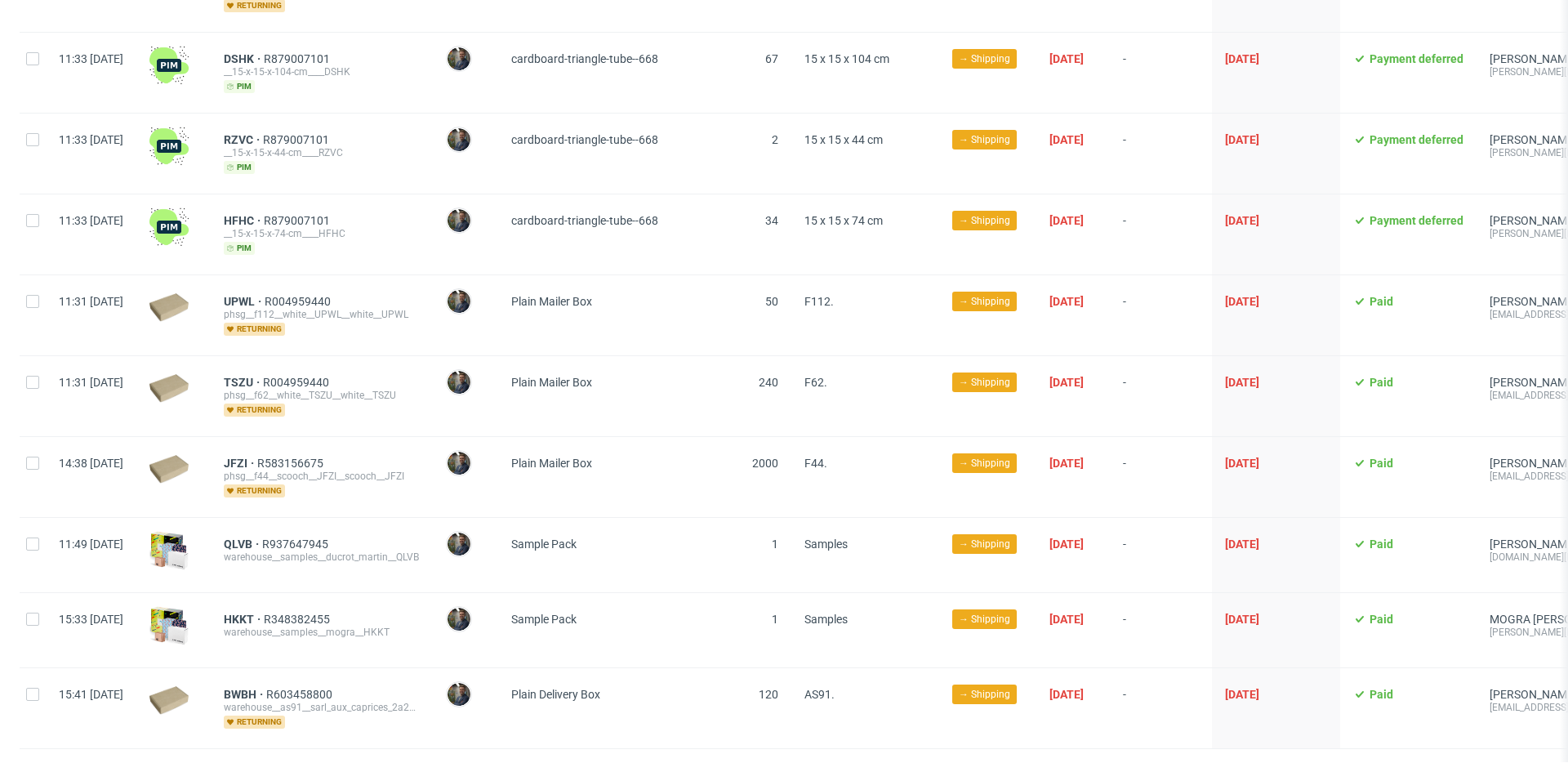
scroll to position [1147, 0]
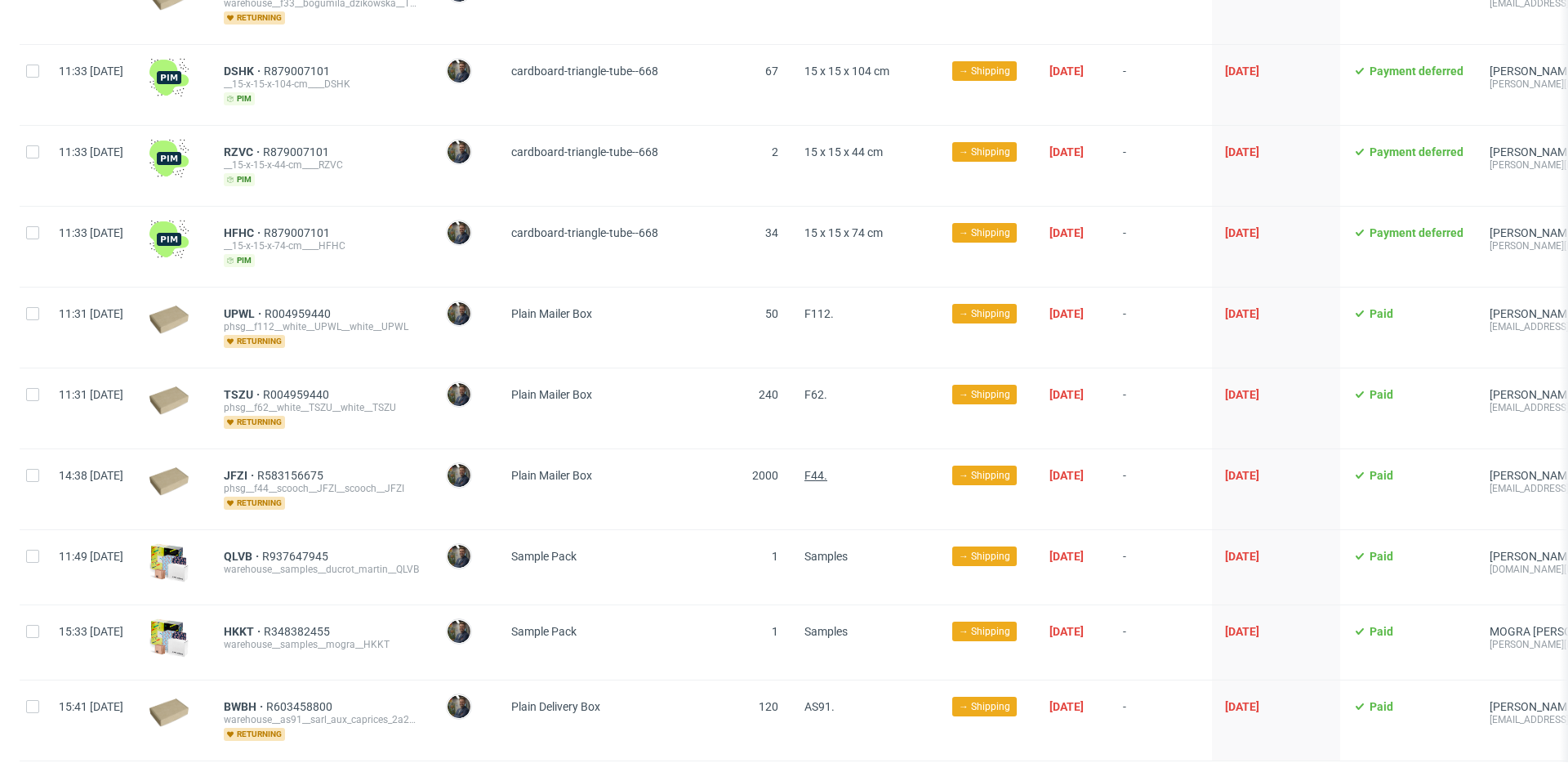
click at [828, 468] on span "F44." at bounding box center [816, 475] width 23 height 13
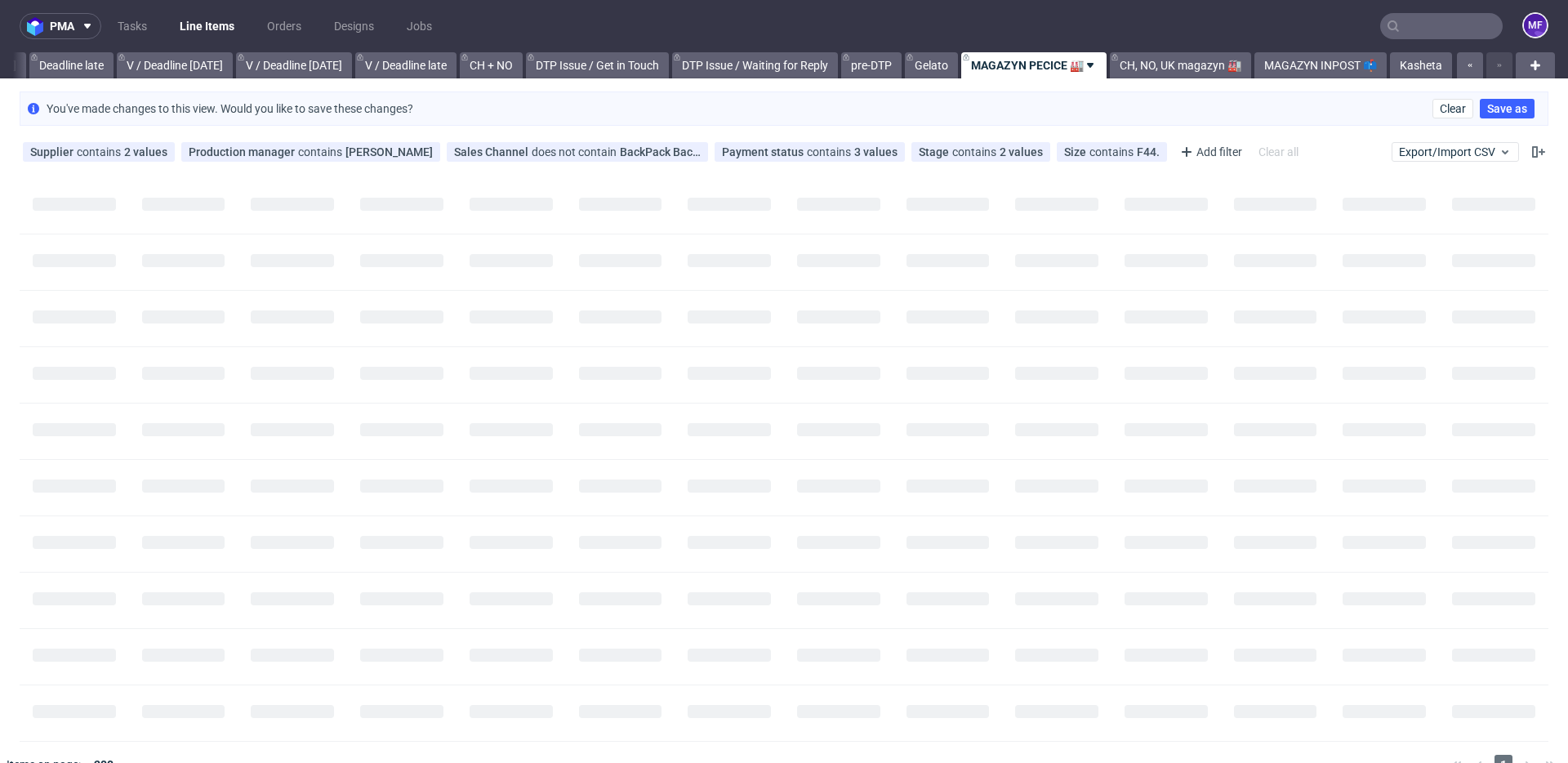
scroll to position [0, 1958]
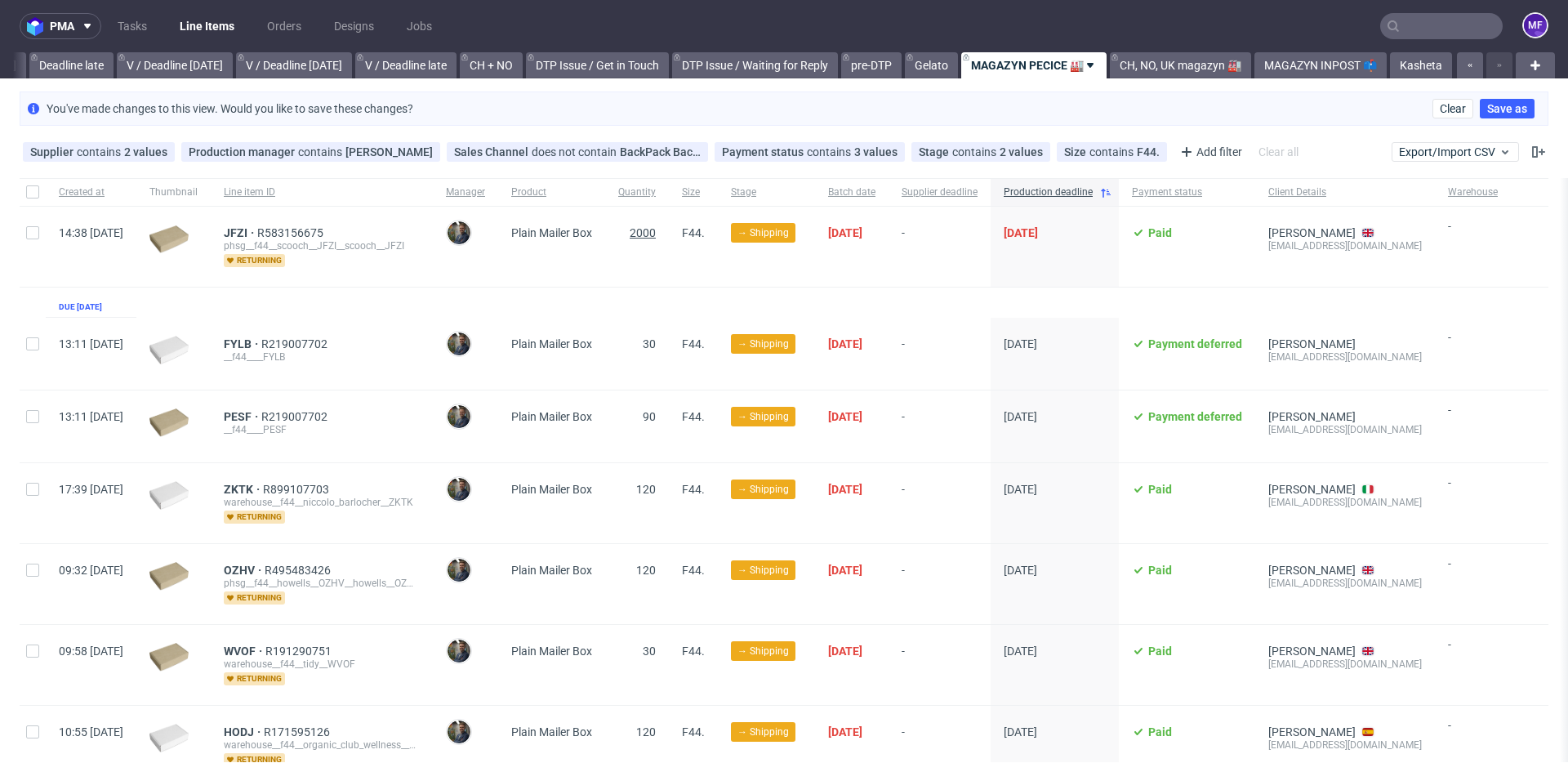
click at [656, 229] on span "2000" at bounding box center [642, 233] width 26 height 13
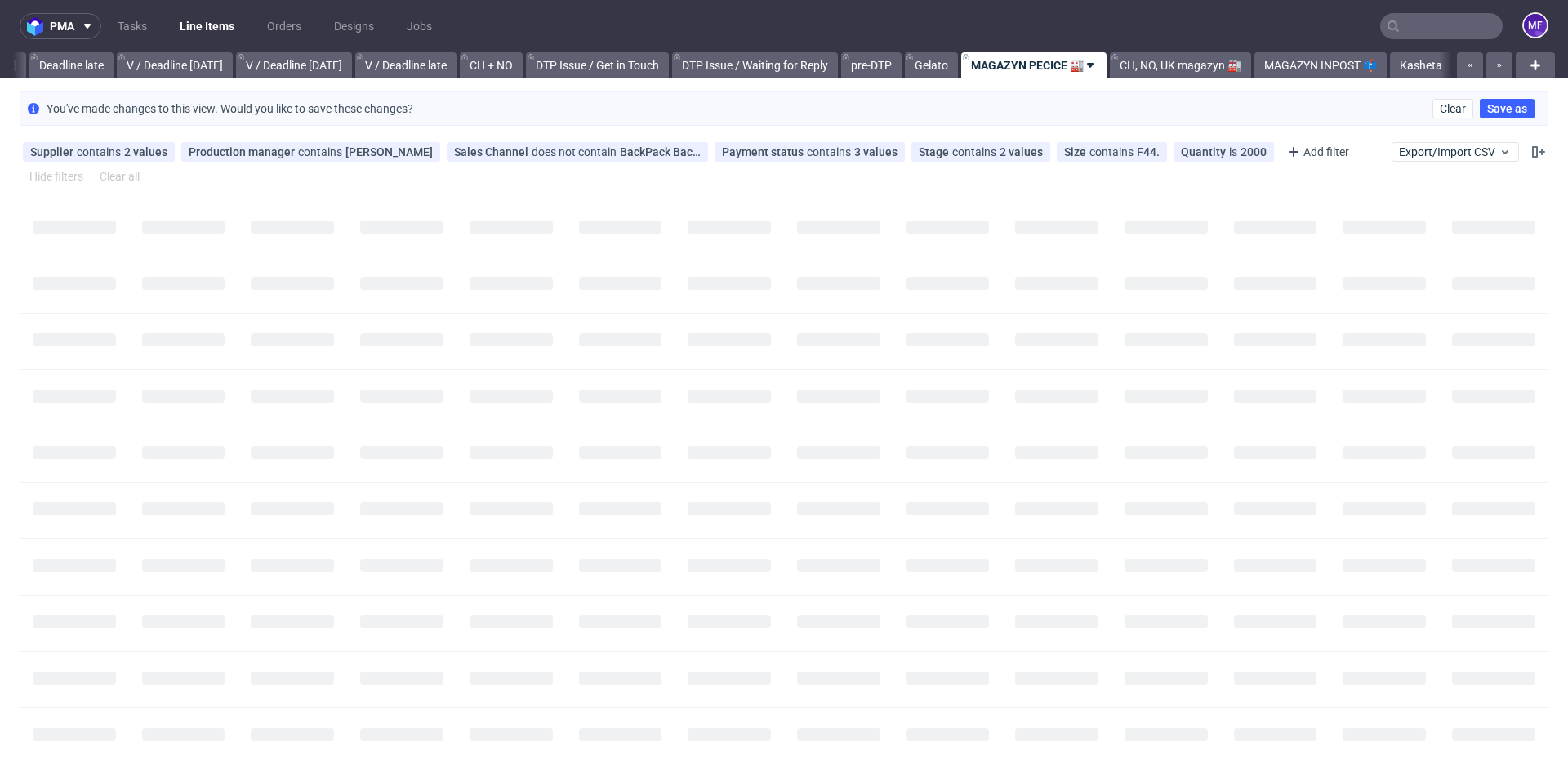
scroll to position [0, 1945]
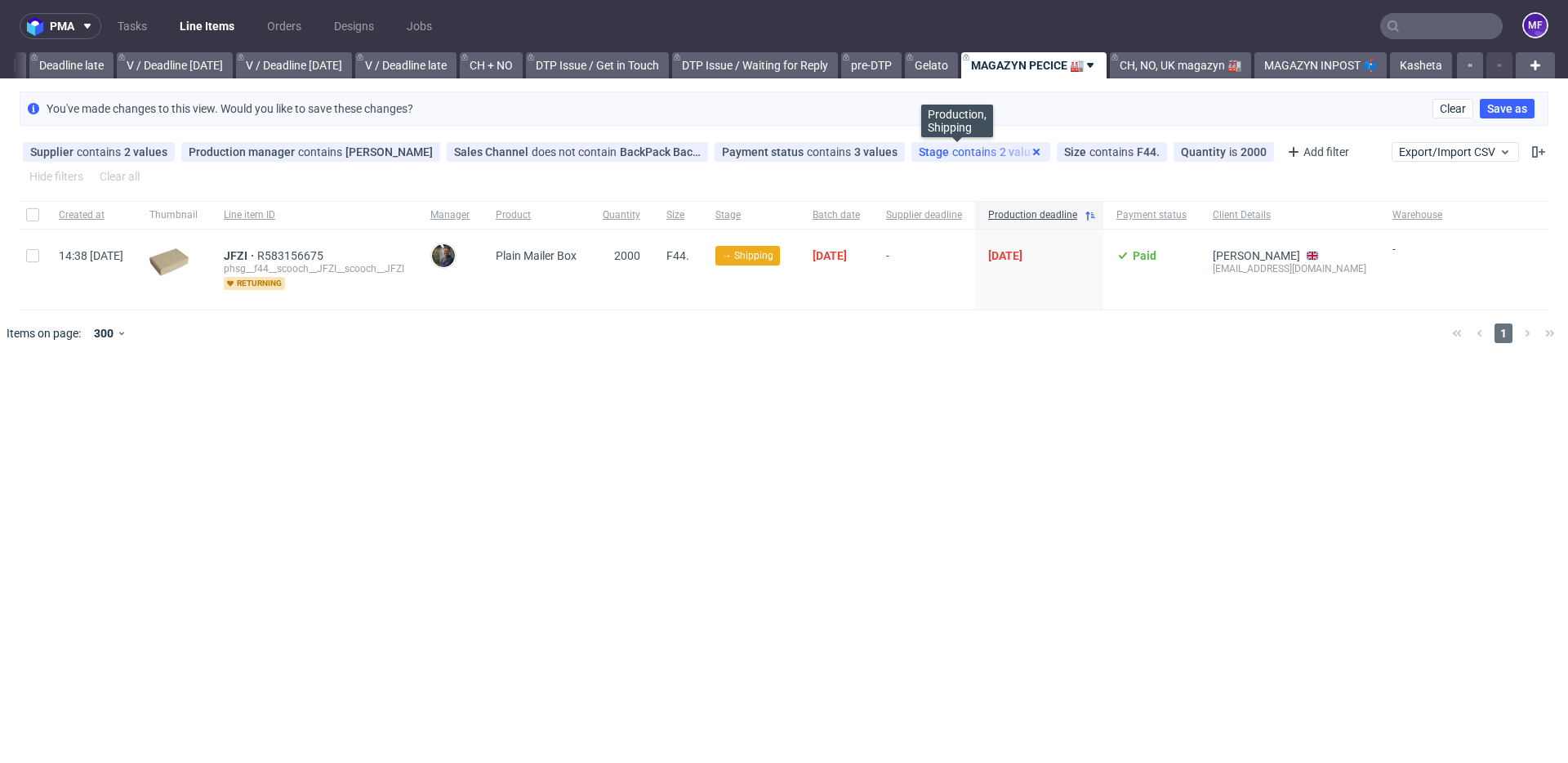
click at [1033, 150] on use at bounding box center [1036, 151] width 6 height 6
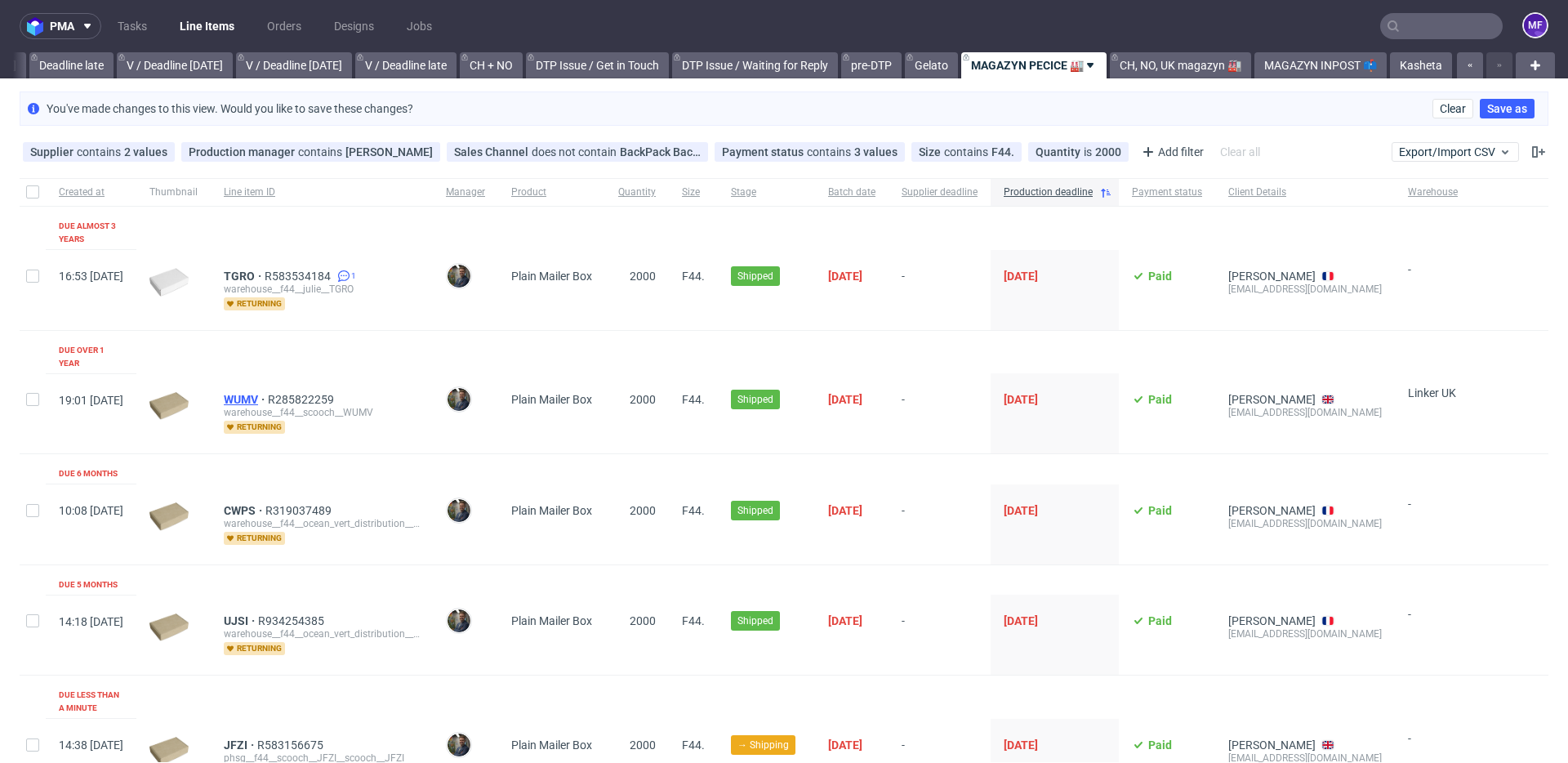
click at [268, 393] on span "WUMV" at bounding box center [246, 399] width 44 height 13
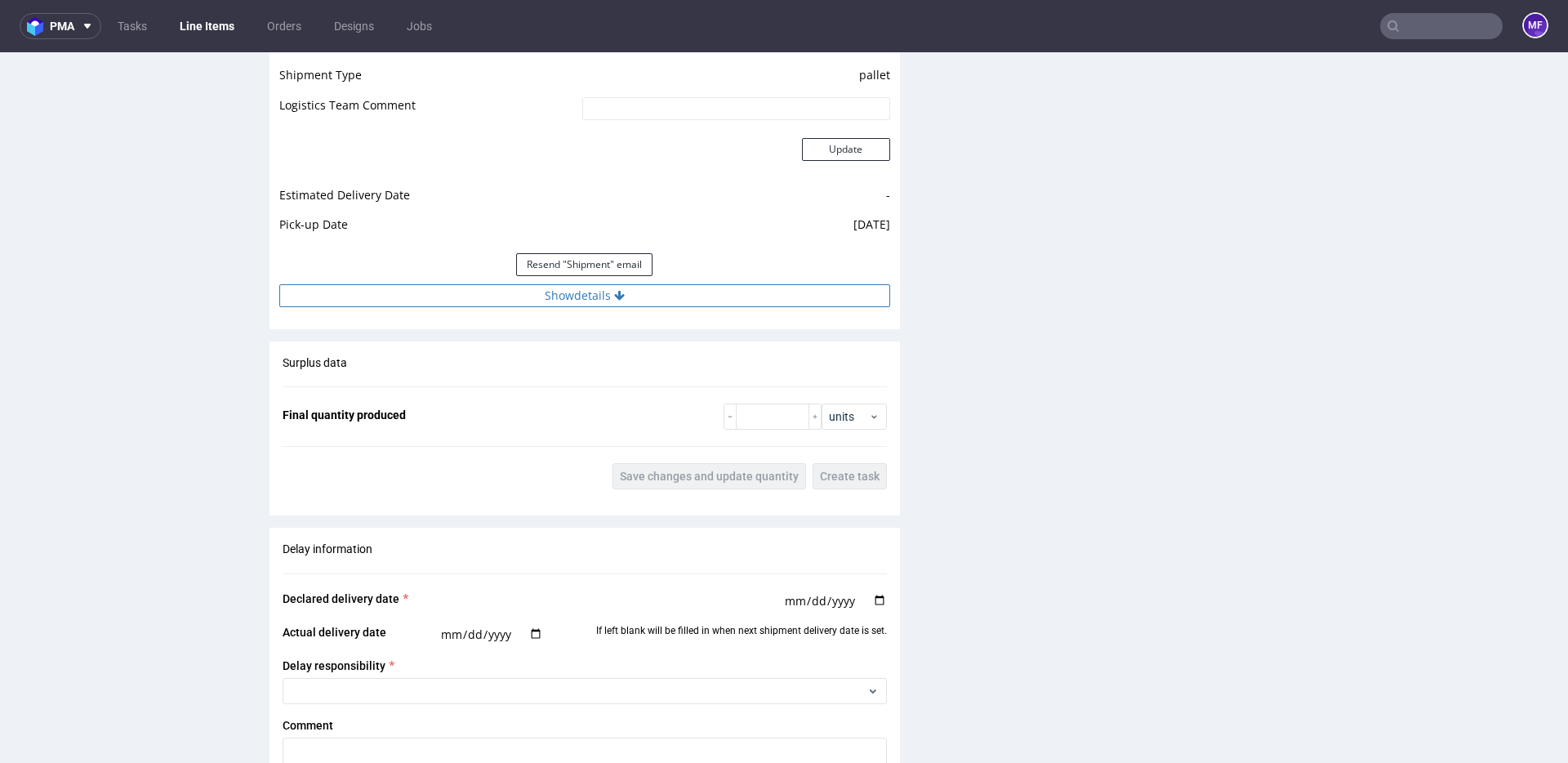
click at [582, 293] on button "Show details" at bounding box center [585, 296] width 611 height 23
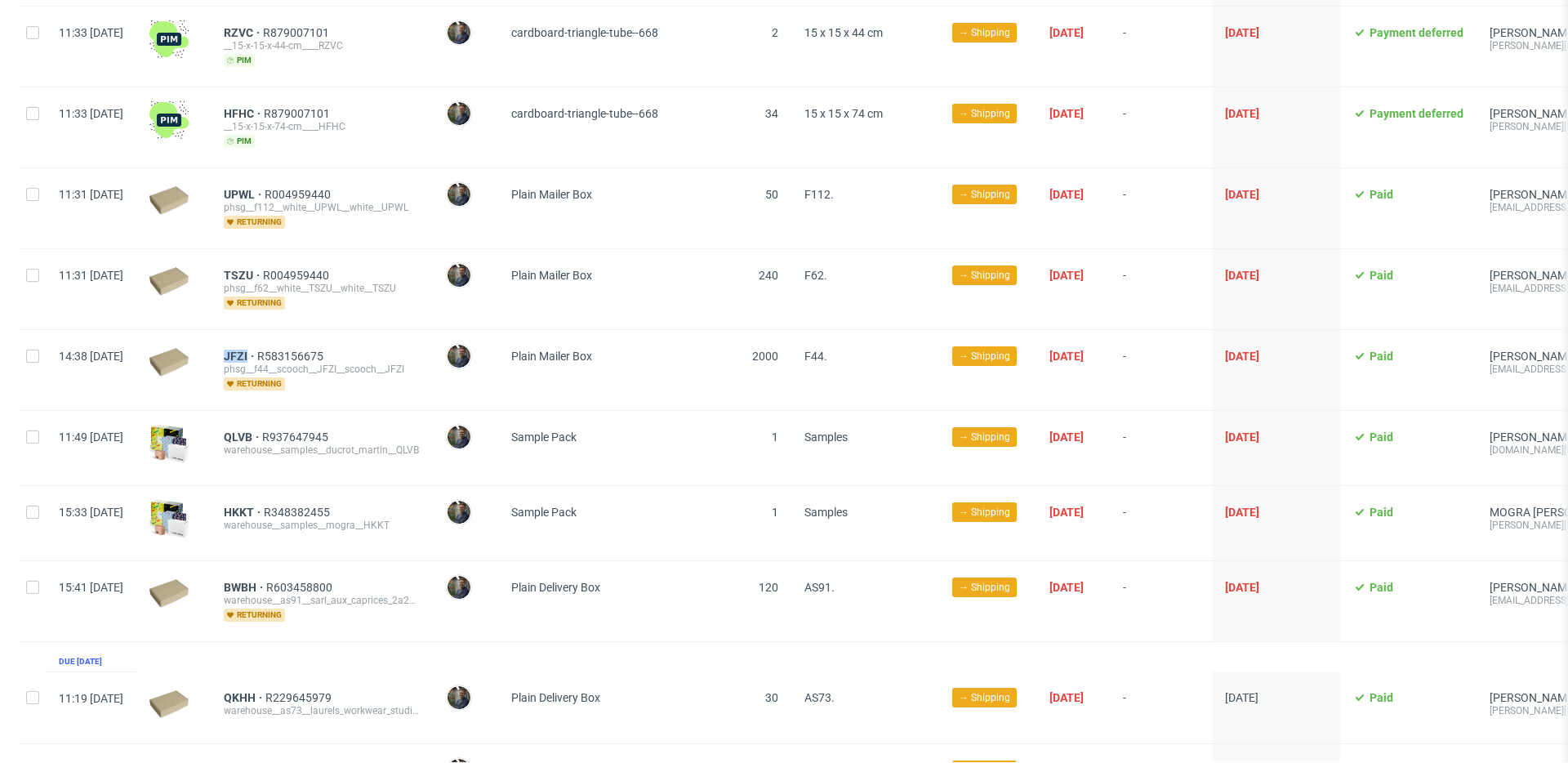
scroll to position [1271, 0]
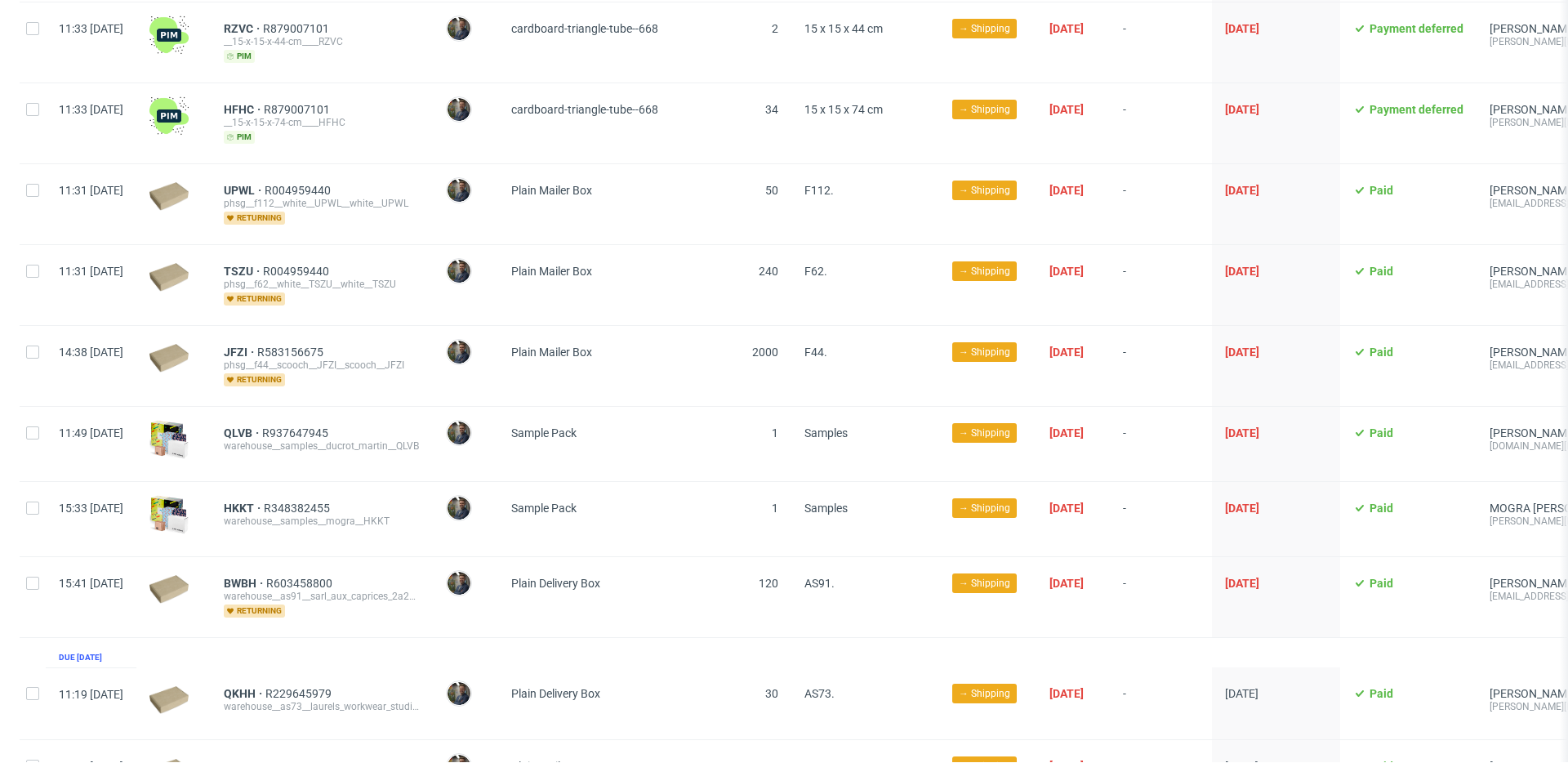
click at [271, 440] on span "QLVB R937647945 warehouse__samples__ducrot_martin__QLVB" at bounding box center [322, 443] width 196 height 35
drag, startPoint x: 263, startPoint y: 421, endPoint x: 299, endPoint y: 421, distance: 36.0
click at [299, 421] on div "QLVB R937647945 warehouse__samples__ducrot_martin__QLVB" at bounding box center [322, 443] width 222 height 74
copy span "QLVB"
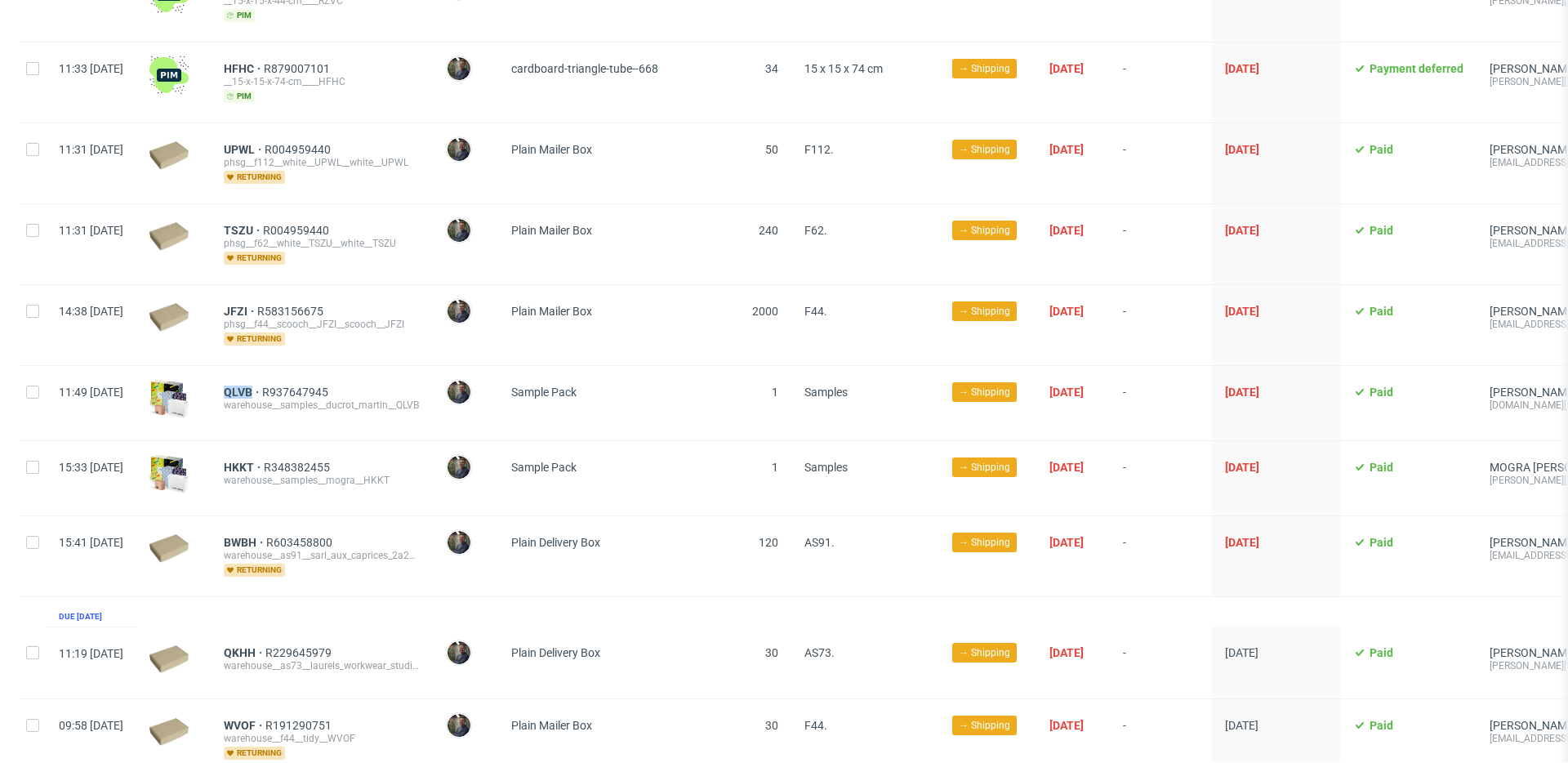
scroll to position [1321, 0]
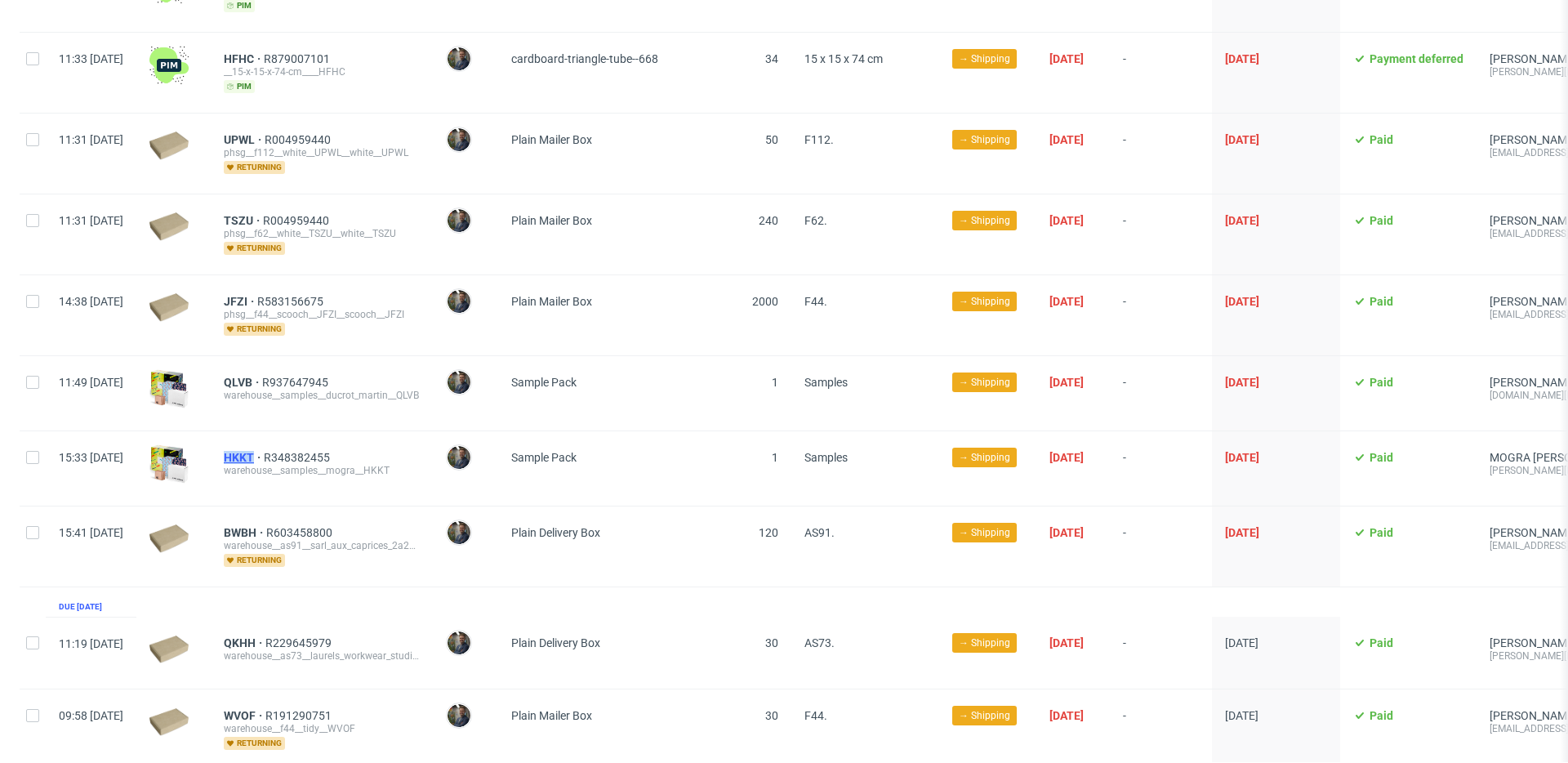
drag, startPoint x: 263, startPoint y: 445, endPoint x: 299, endPoint y: 443, distance: 36.1
click at [299, 443] on div "HKKT R348382455 warehouse__samples__mogra__HKKT" at bounding box center [322, 467] width 222 height 74
copy span "HKKT"
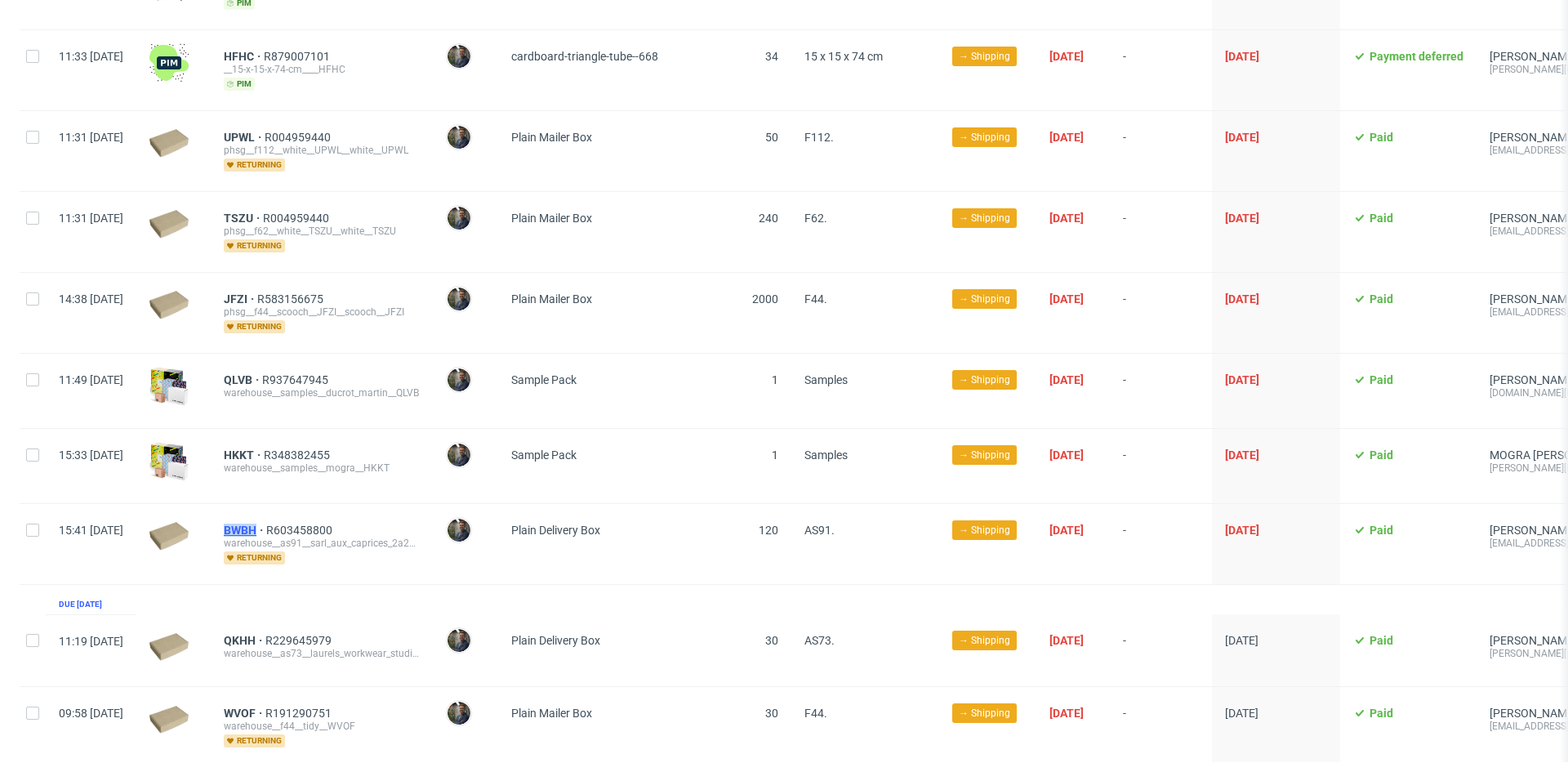
scroll to position [1326, 0]
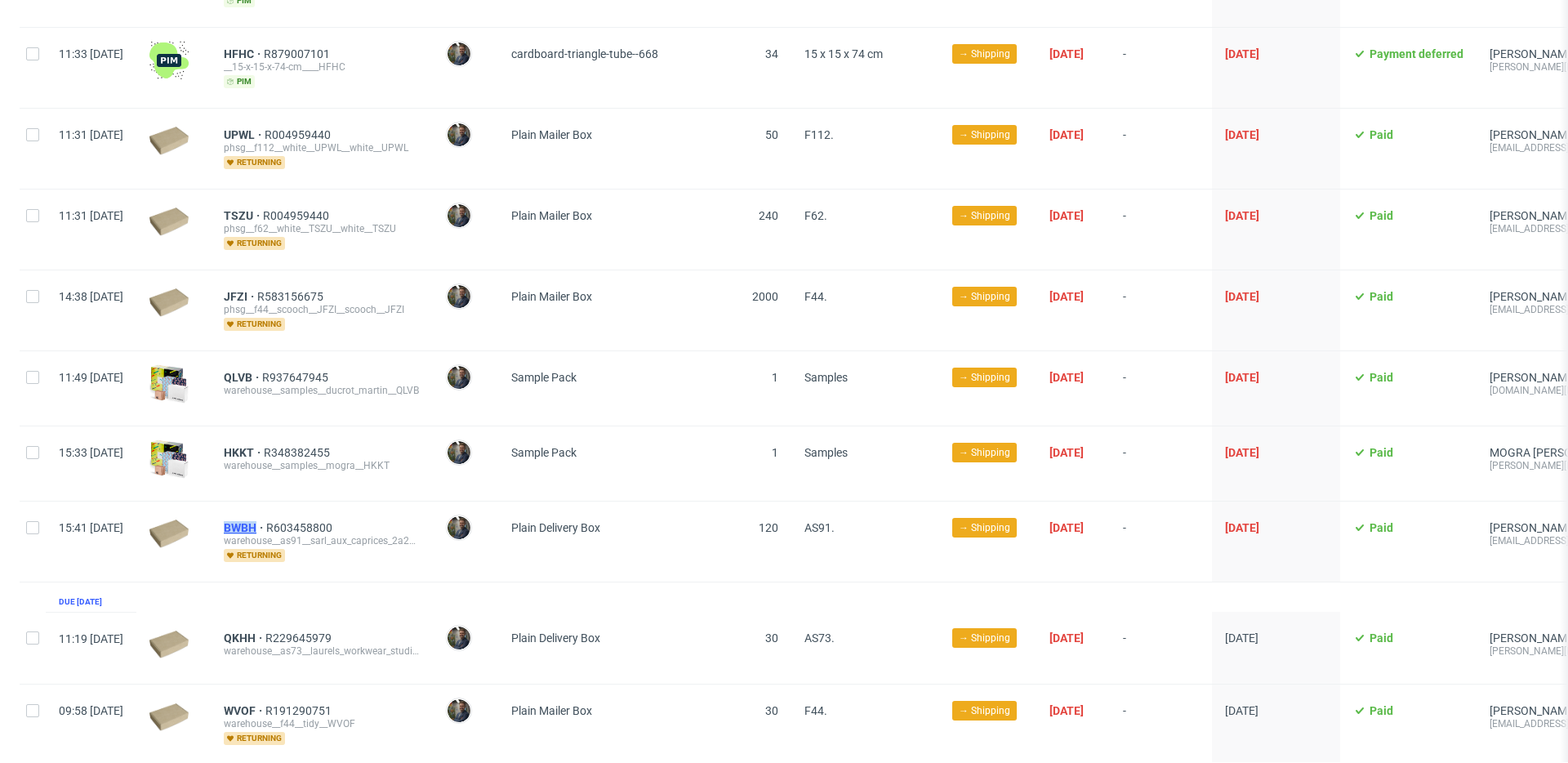
drag, startPoint x: 263, startPoint y: 517, endPoint x: 303, endPoint y: 519, distance: 40.0
click at [303, 519] on div "BWBH R603458800 warehouse__as91__sarl_aux_caprices_2a2b__BWBH returning" at bounding box center [322, 541] width 222 height 80
copy span "BWBH"
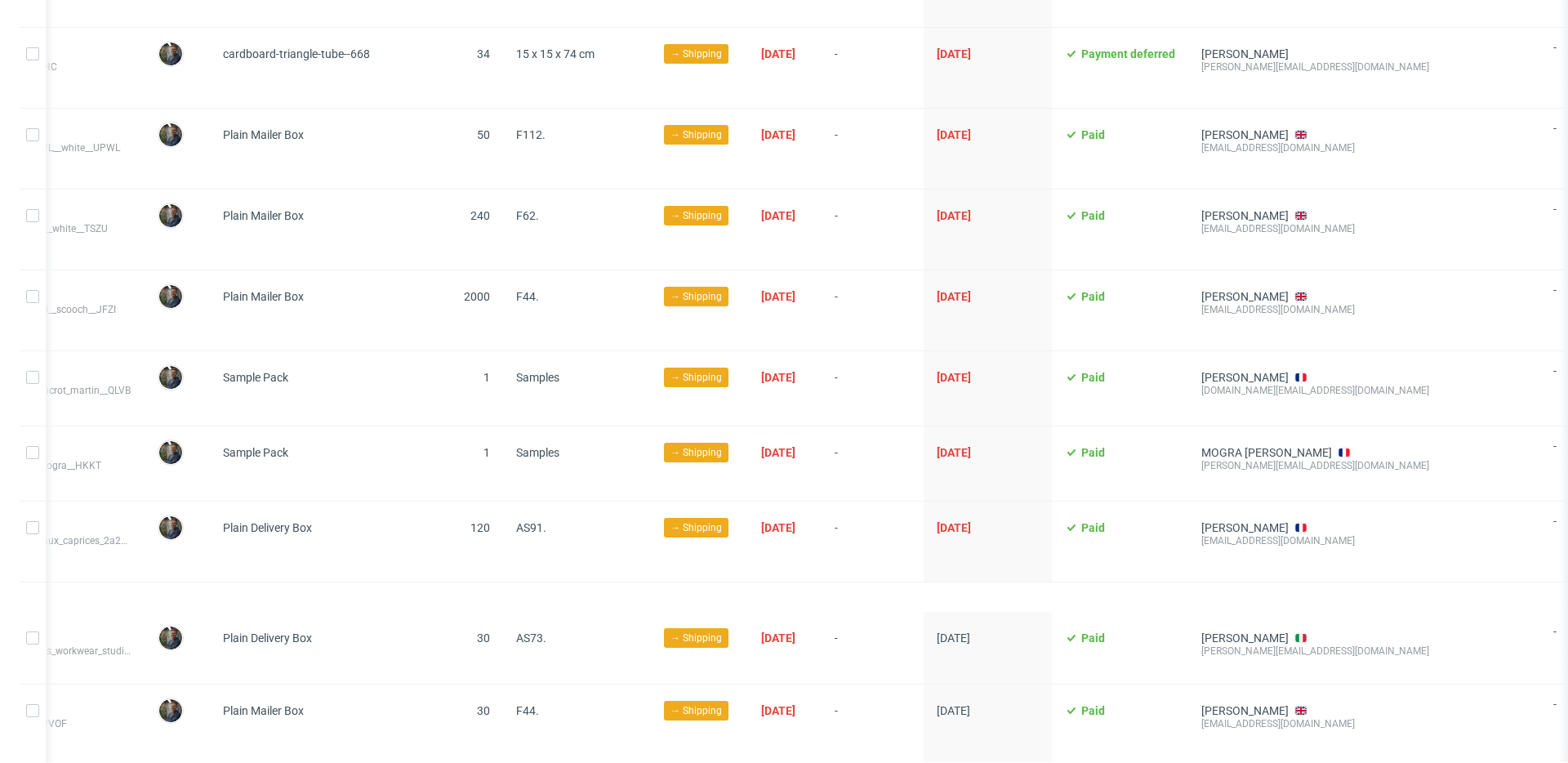
scroll to position [0, 0]
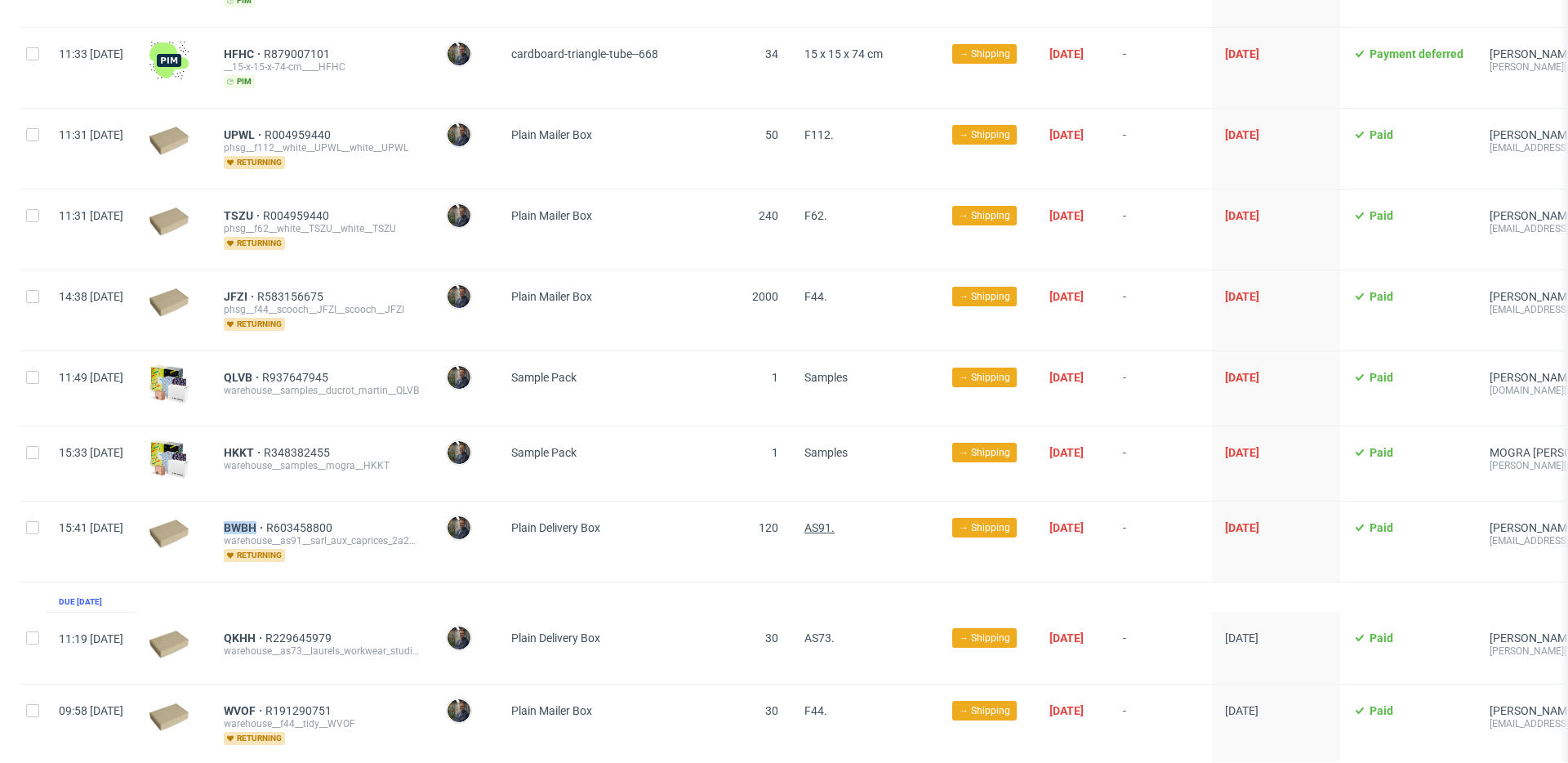
click at [835, 521] on span "AS91." at bounding box center [820, 527] width 30 height 13
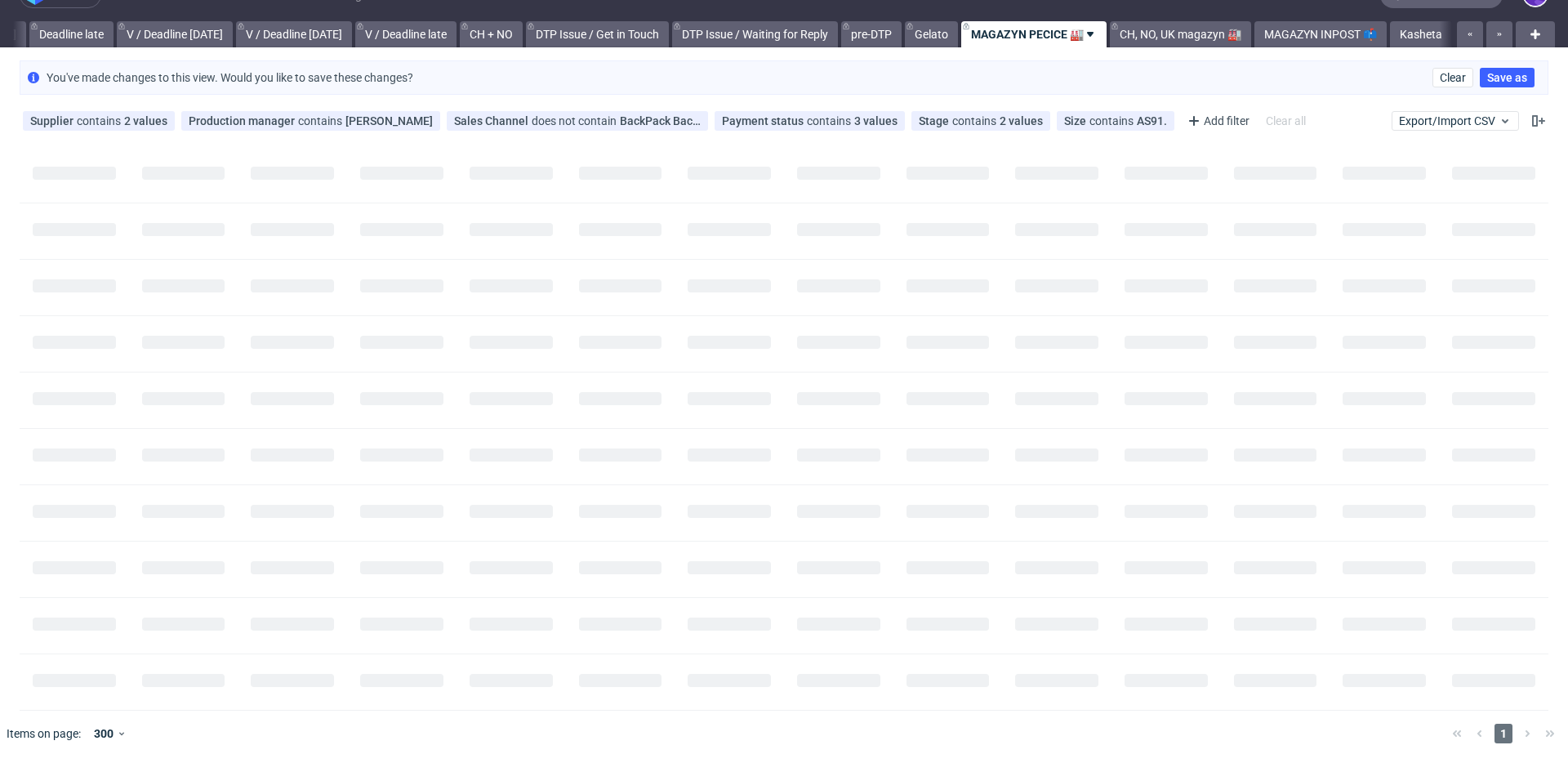
scroll to position [0, 1945]
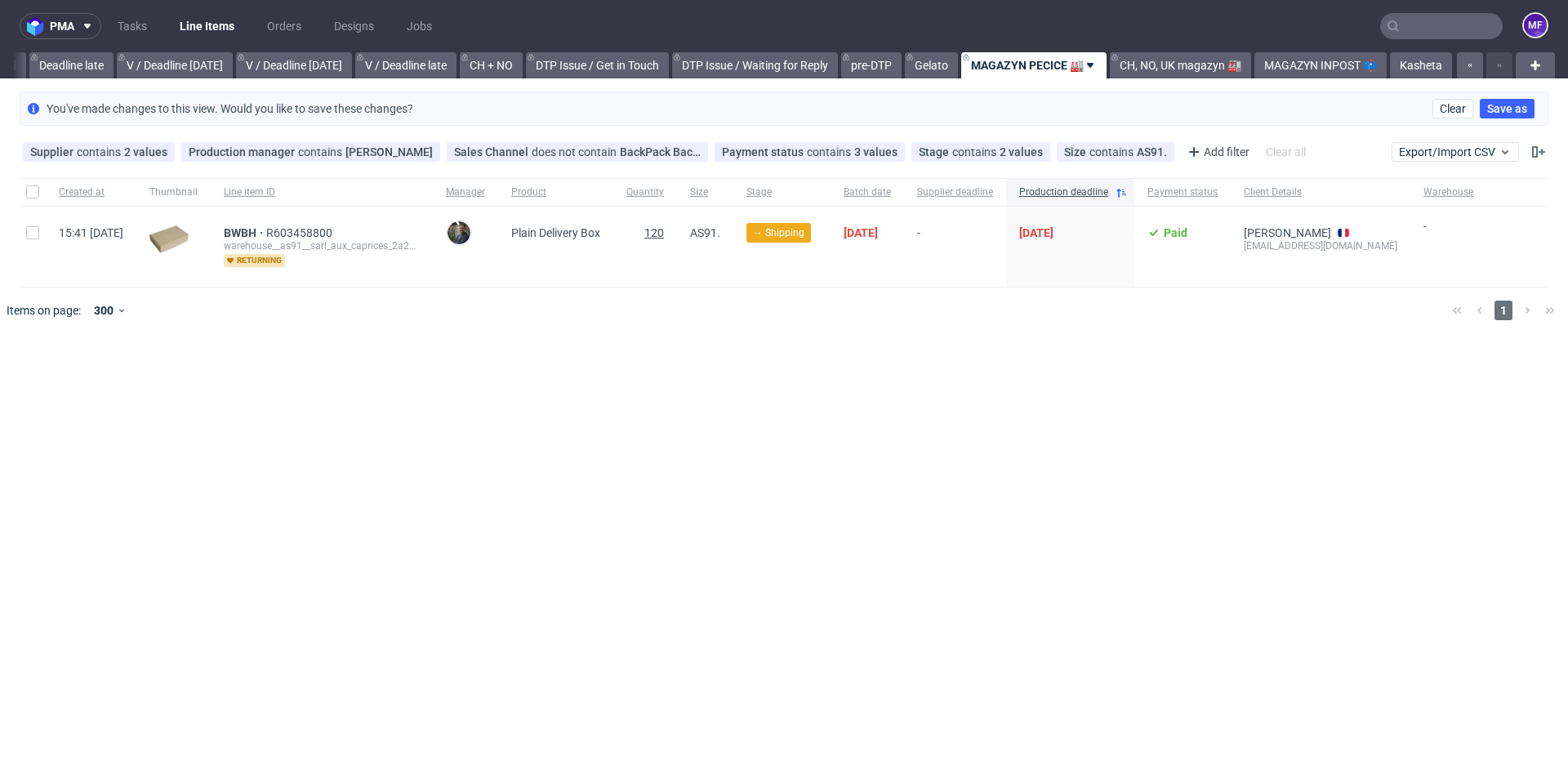
click at [664, 232] on span "120" at bounding box center [654, 233] width 20 height 13
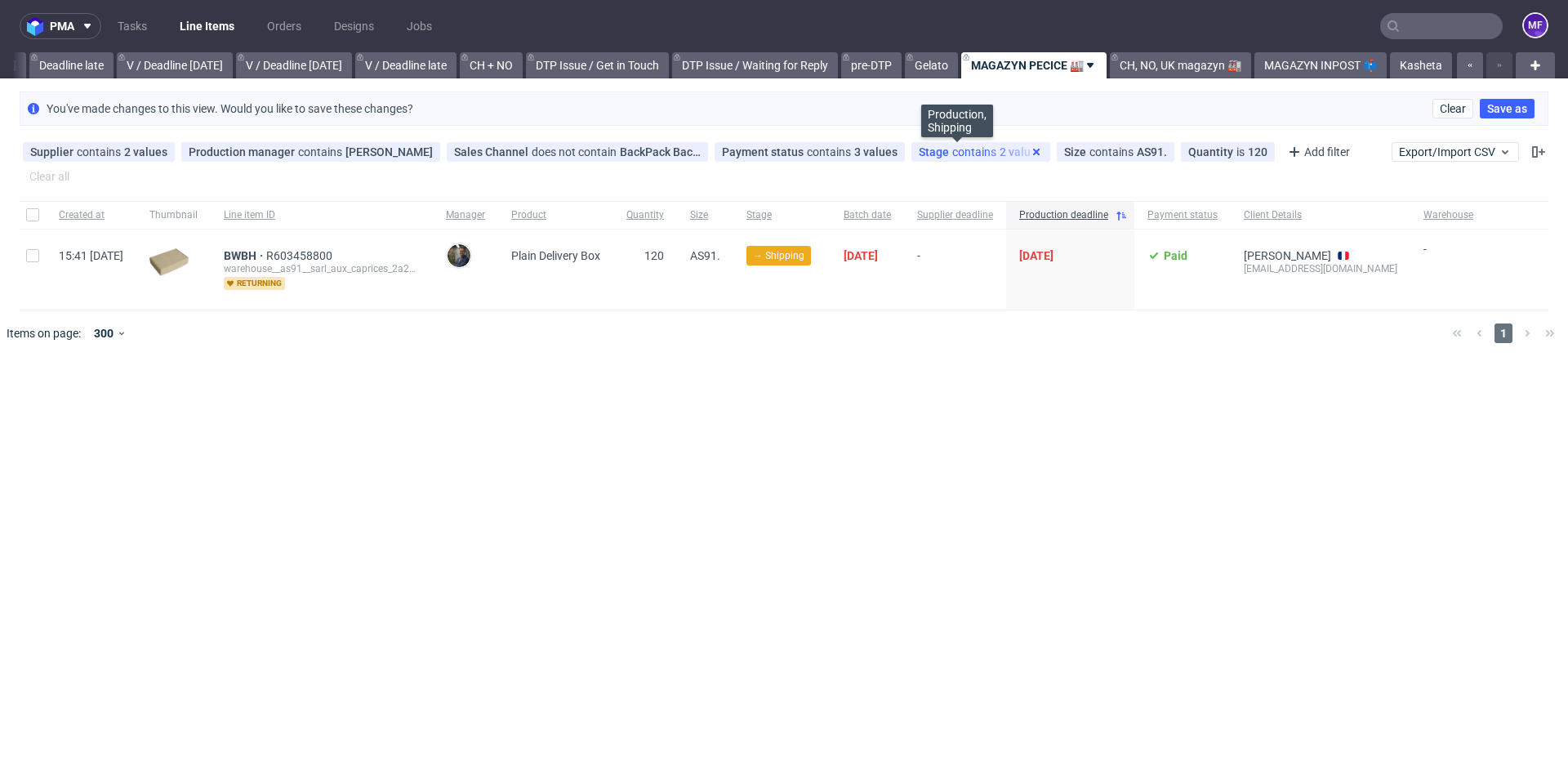
click at [1033, 151] on use at bounding box center [1036, 151] width 6 height 6
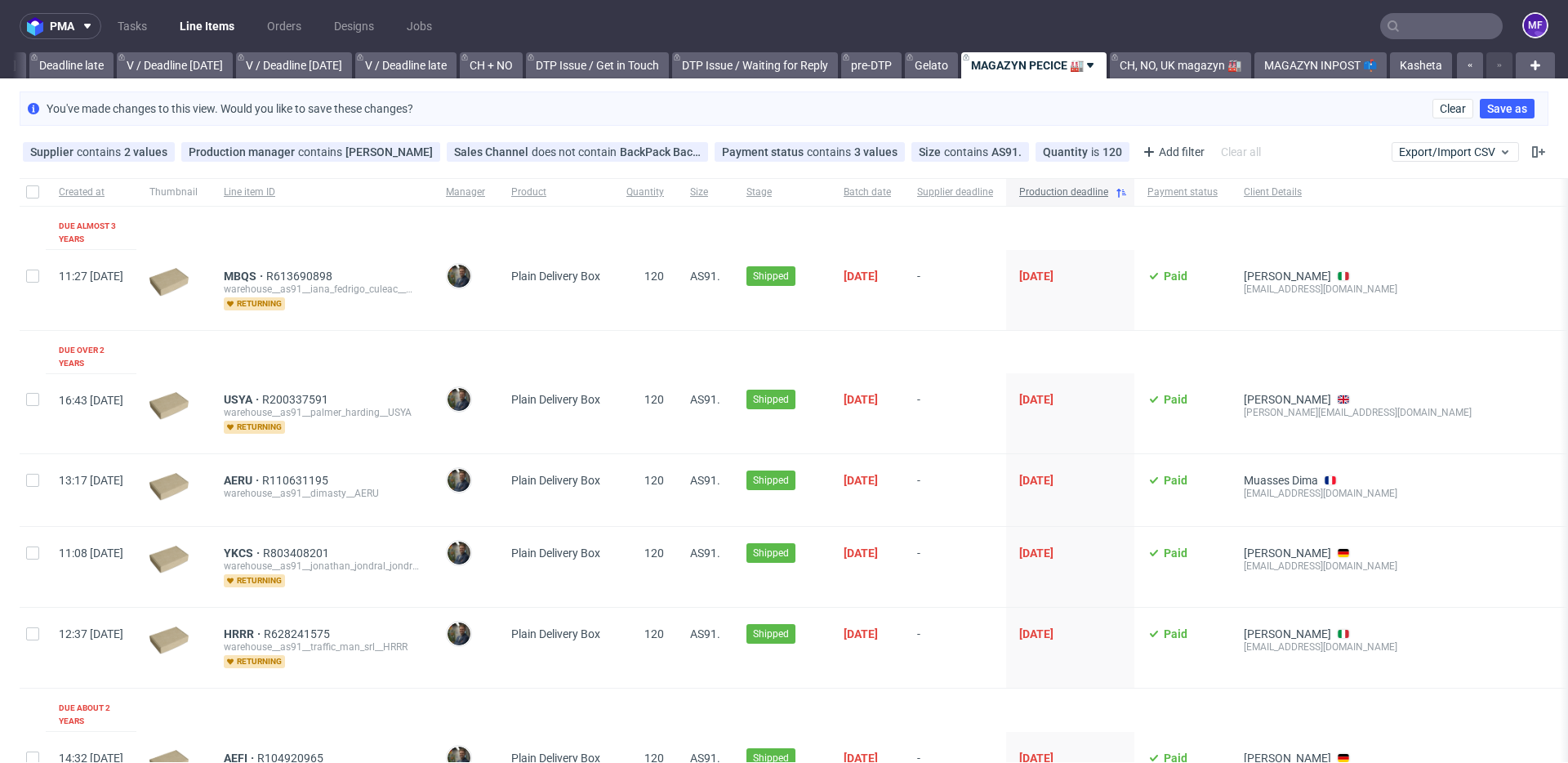
click at [1128, 191] on icon at bounding box center [1121, 193] width 13 height 13
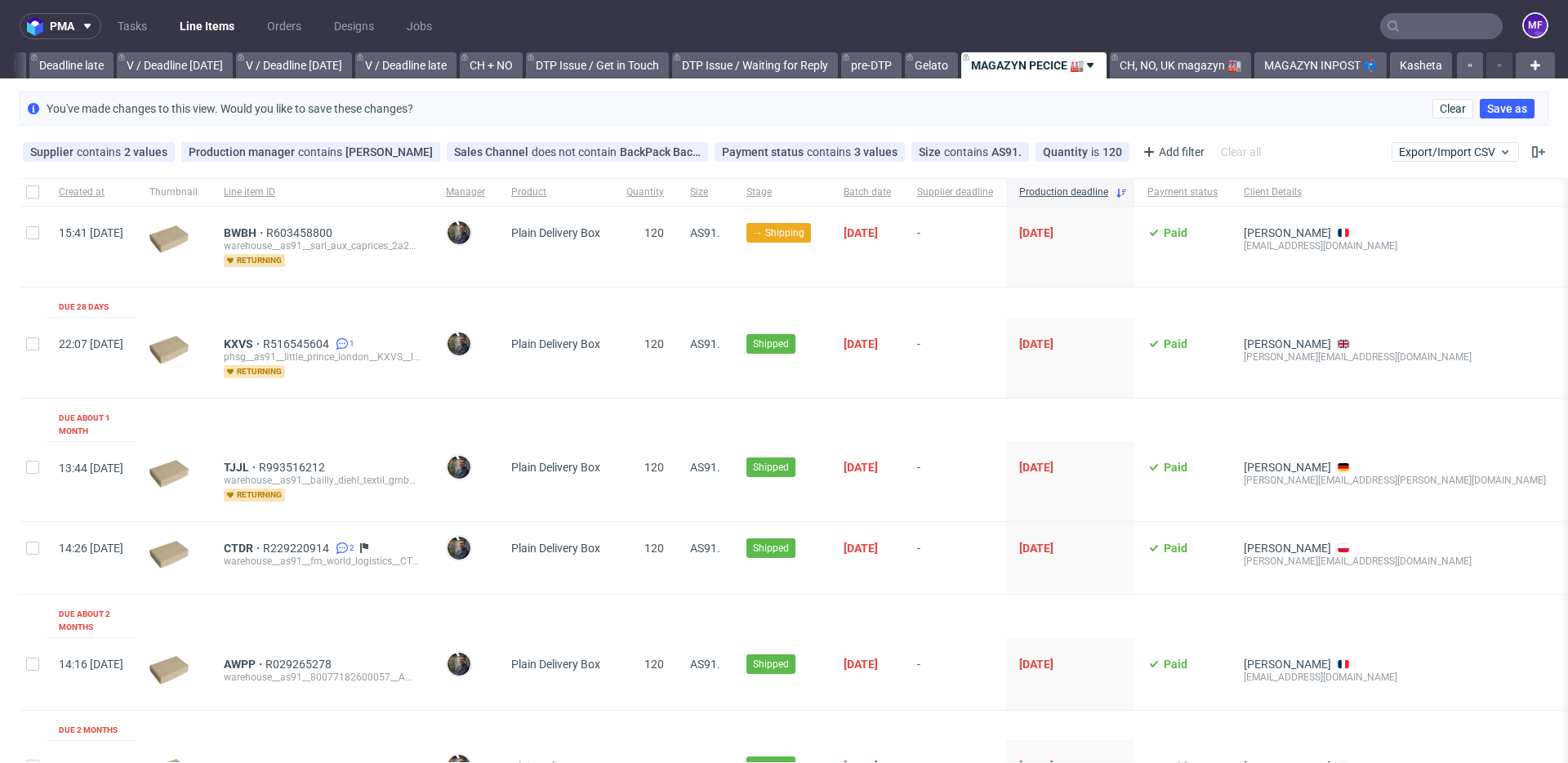
click at [920, 72] on link "Gelato" at bounding box center [931, 64] width 53 height 26
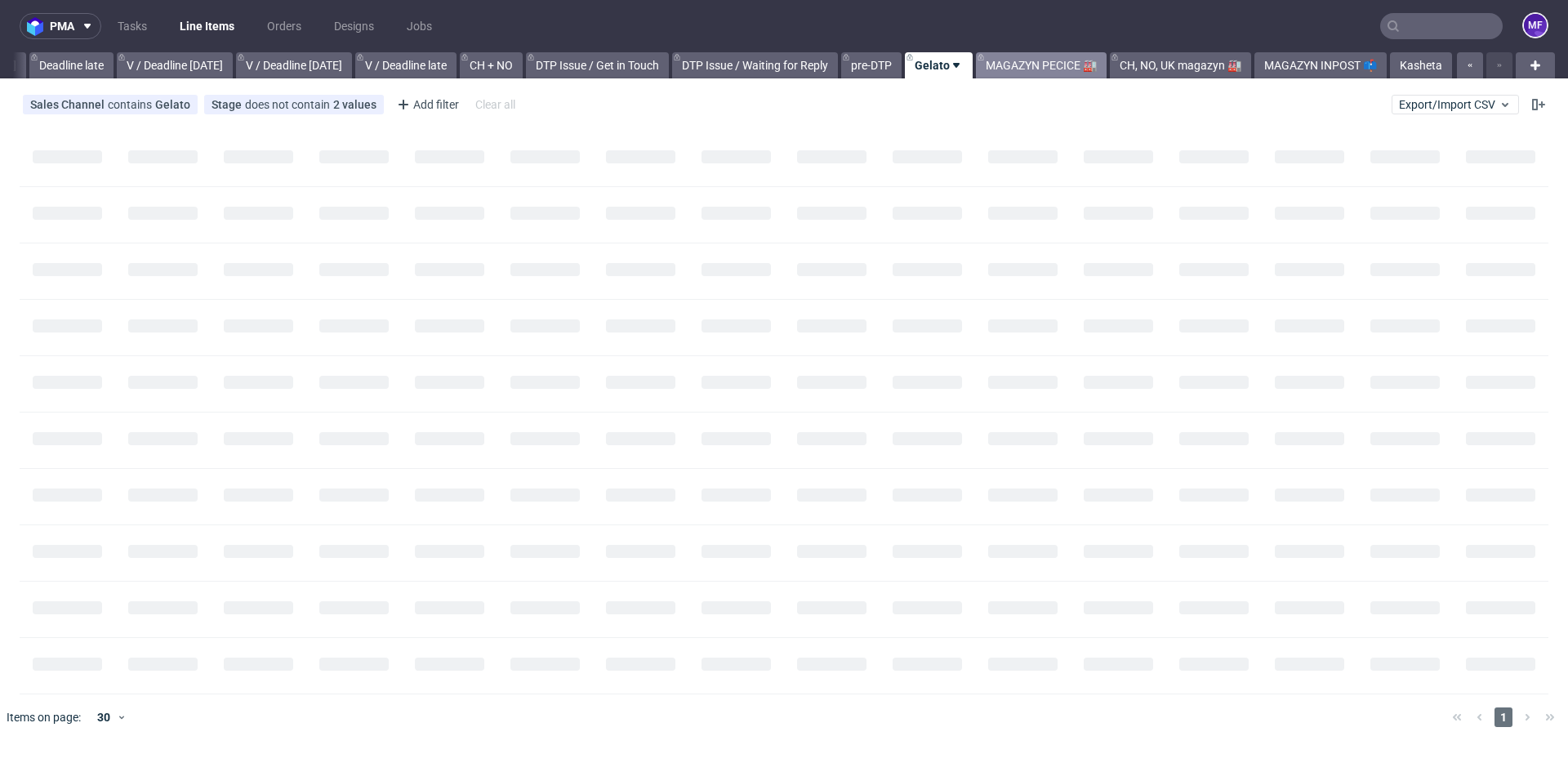
click at [1008, 68] on link "MAGAZYN PECICE 🏭" at bounding box center [1041, 64] width 131 height 26
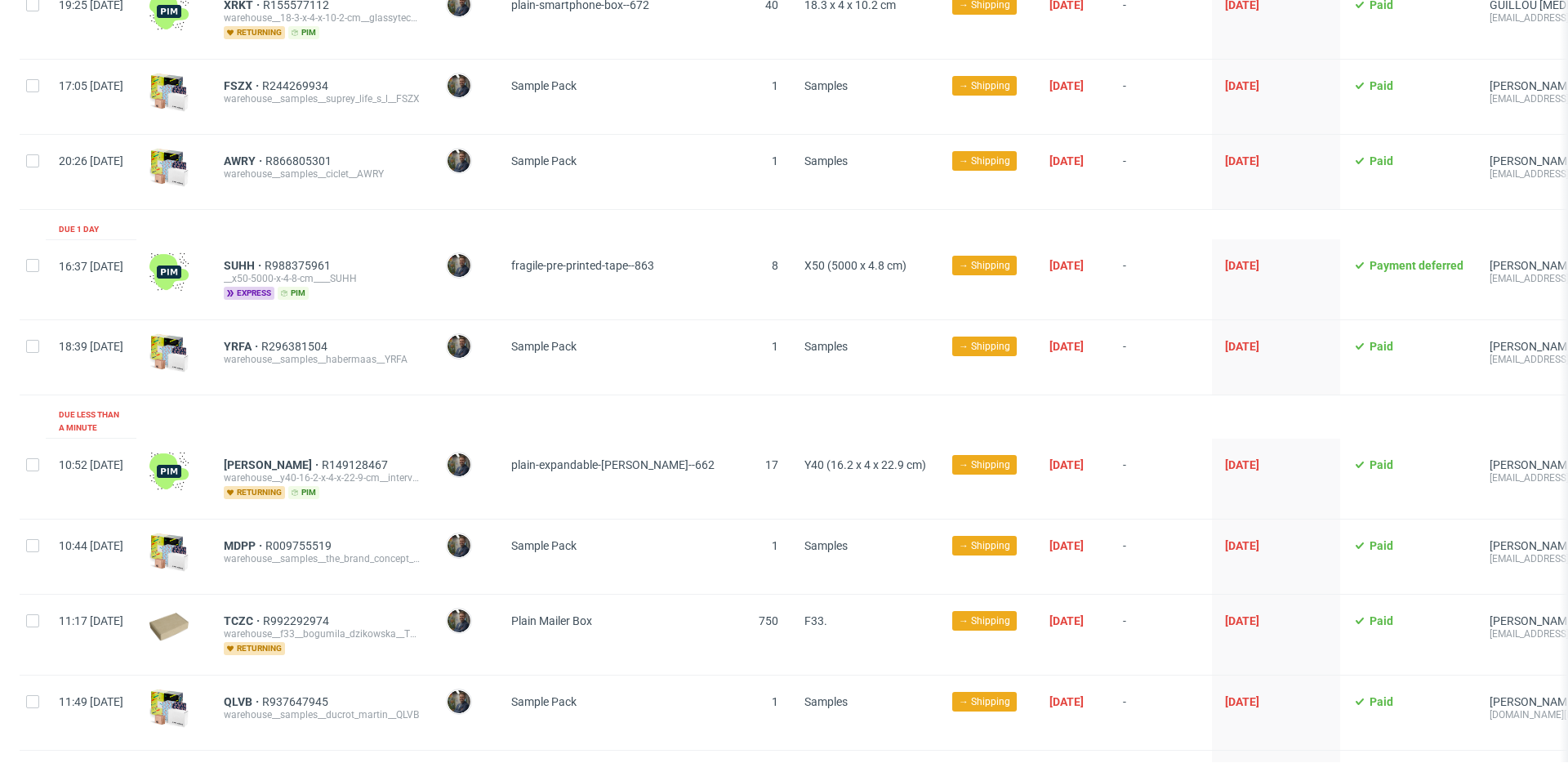
scroll to position [308, 0]
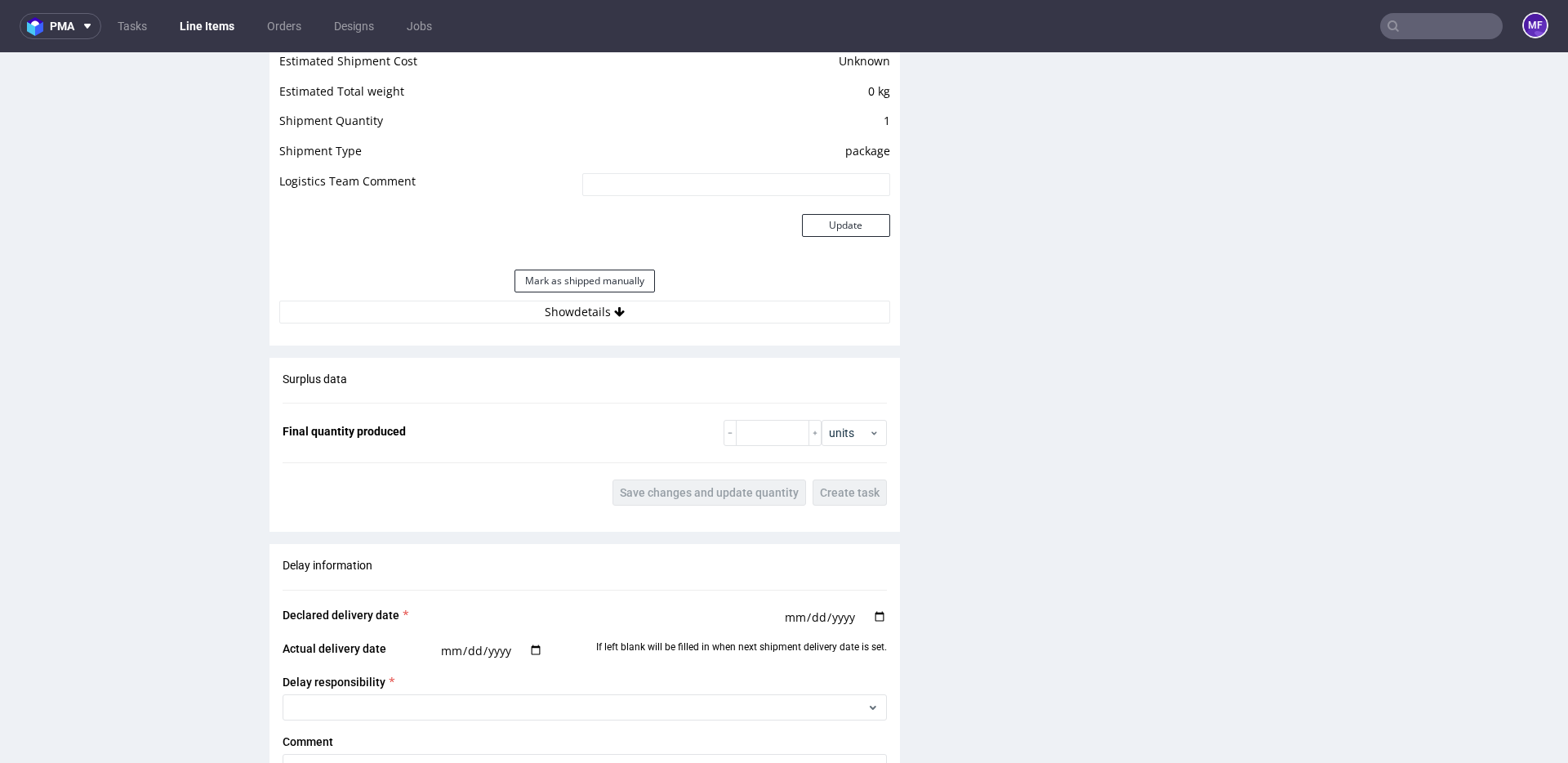
scroll to position [1417, 0]
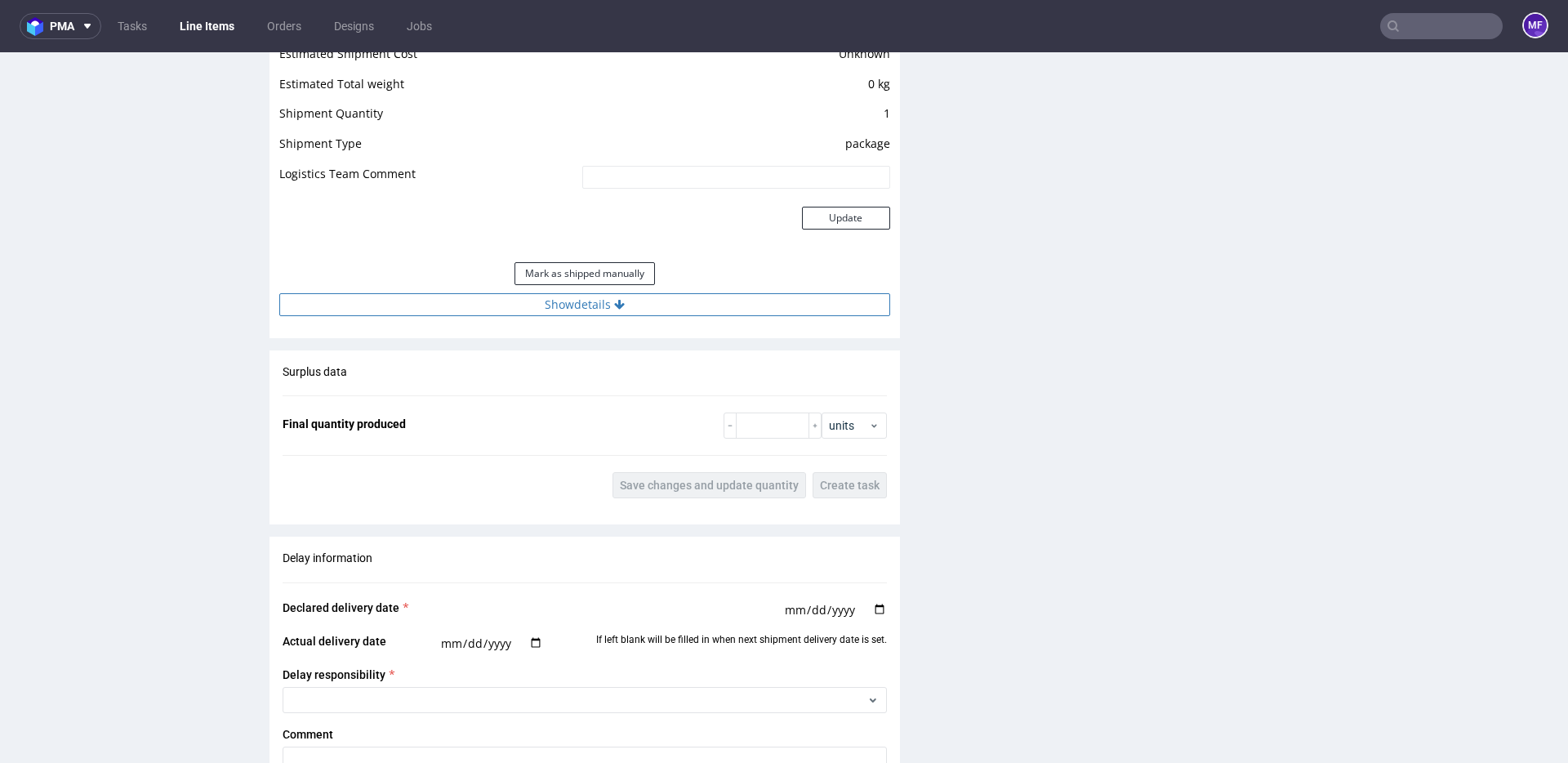
click at [572, 293] on button "Show details" at bounding box center [585, 304] width 611 height 23
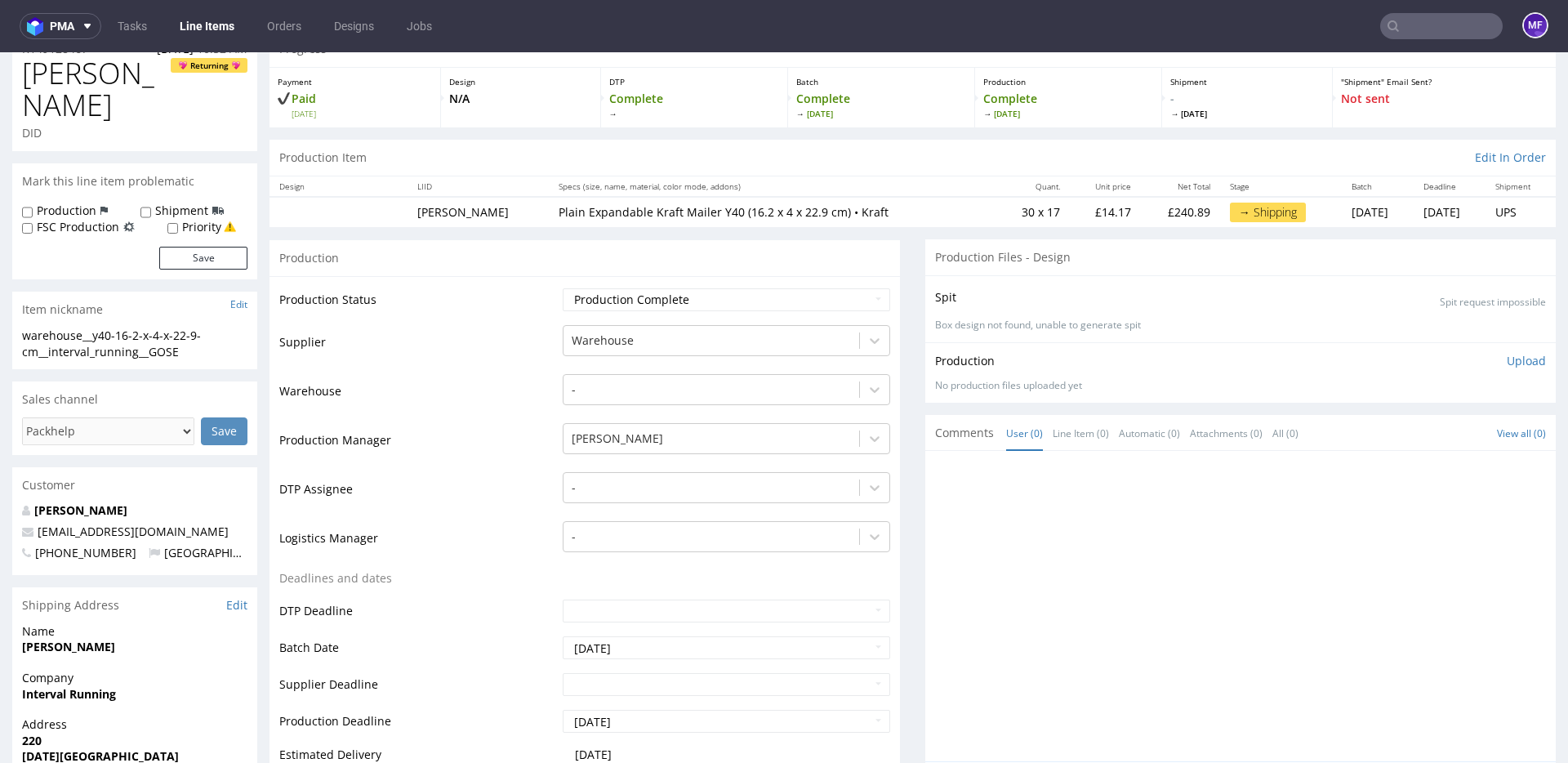
scroll to position [0, 0]
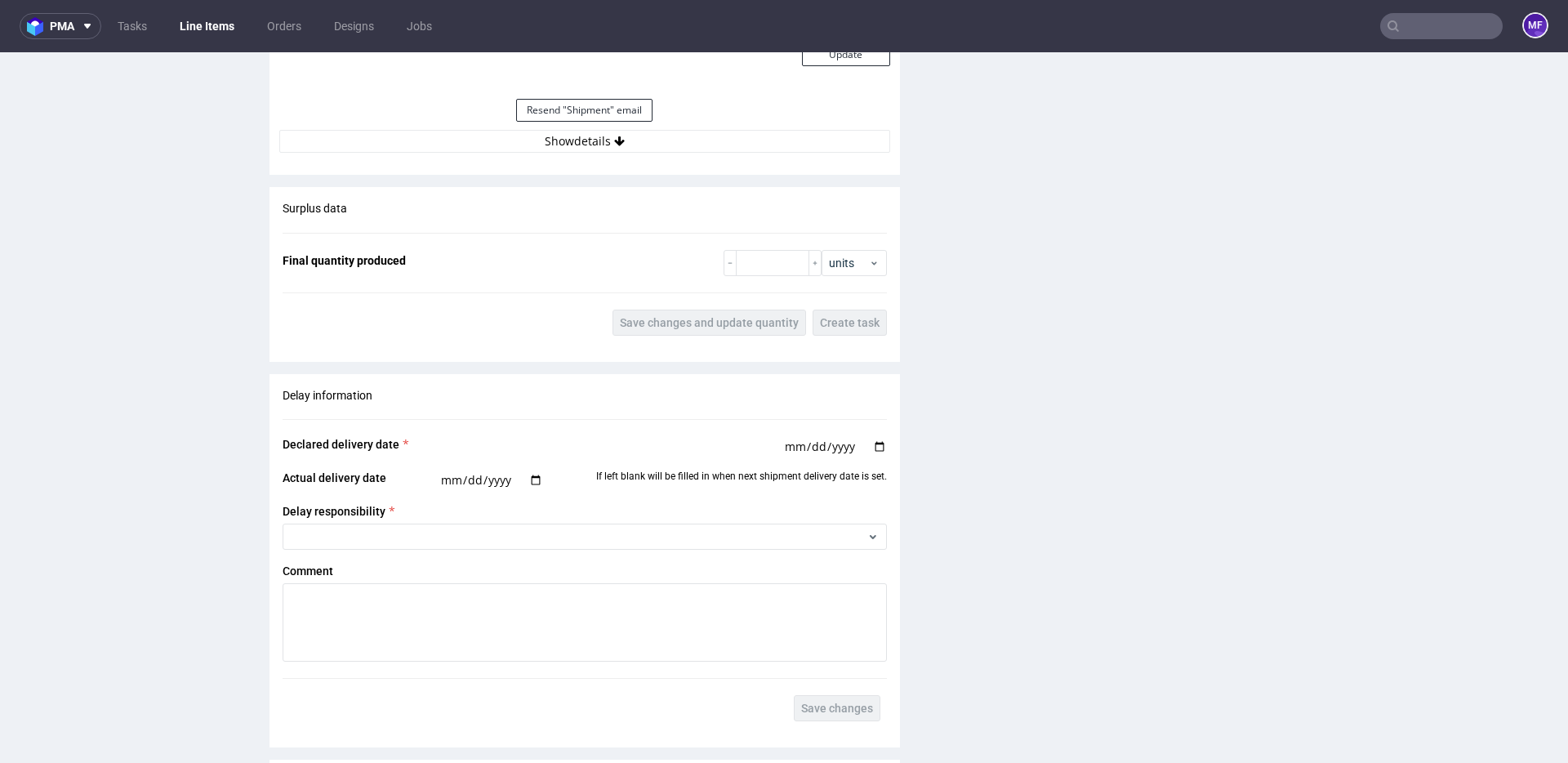
scroll to position [1557, 0]
click at [573, 153] on button "Show details" at bounding box center [585, 145] width 611 height 23
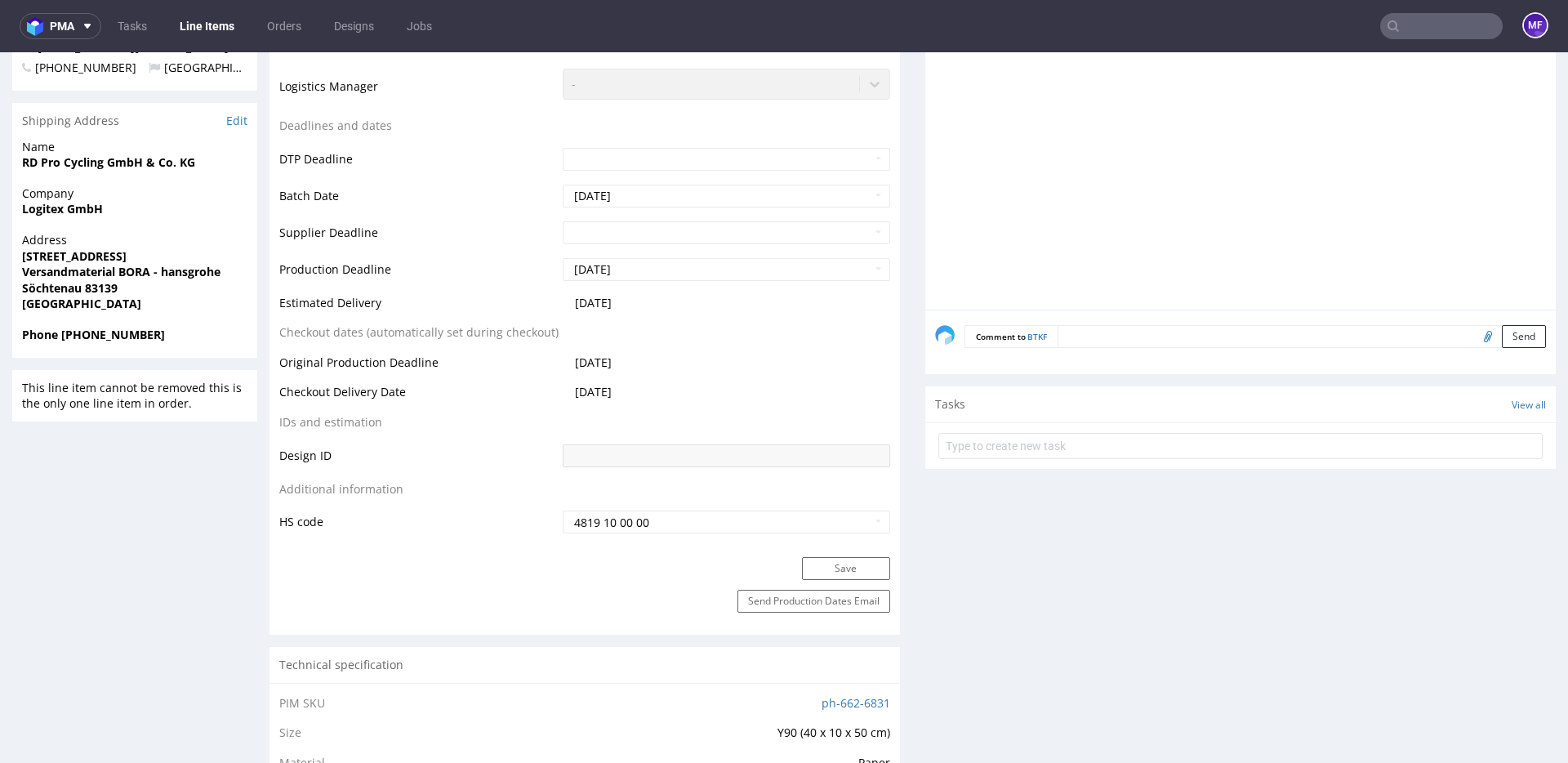
scroll to position [0, 0]
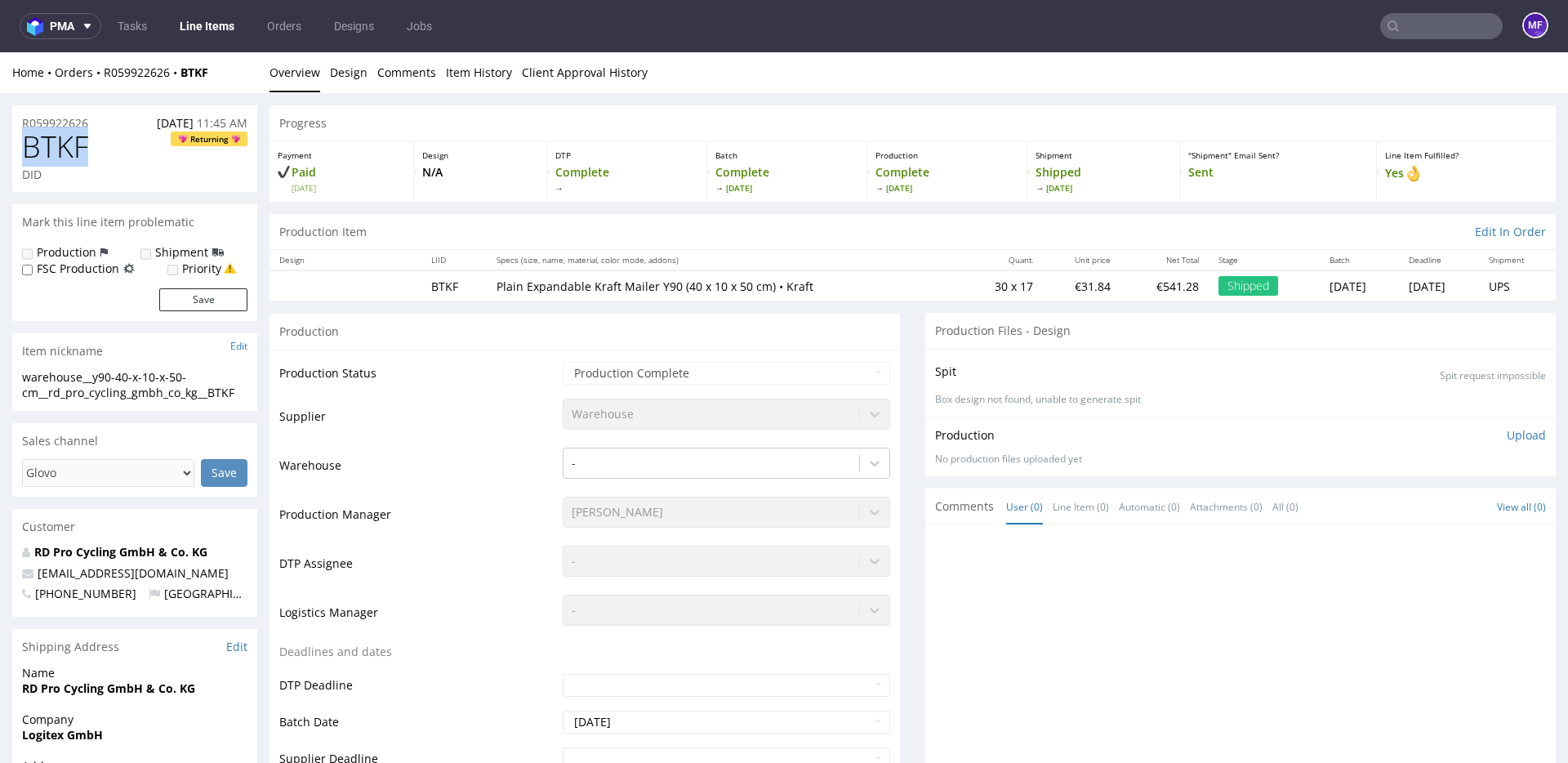
drag, startPoint x: 93, startPoint y: 155, endPoint x: 13, endPoint y: 154, distance: 80.0
click at [13, 154] on div "BTKF Returning DID" at bounding box center [135, 161] width 246 height 61
copy span "BTKF"
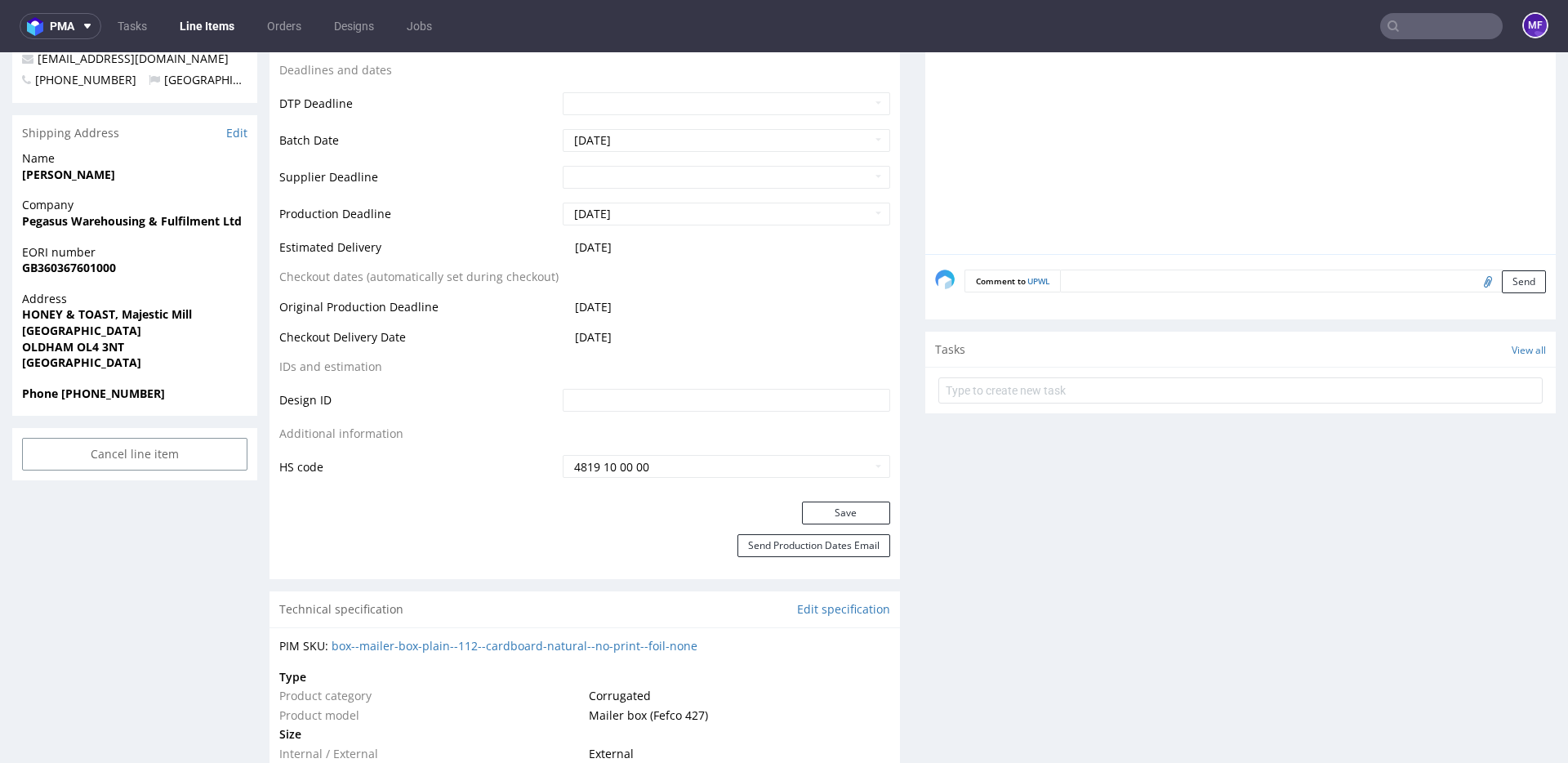
scroll to position [626, 0]
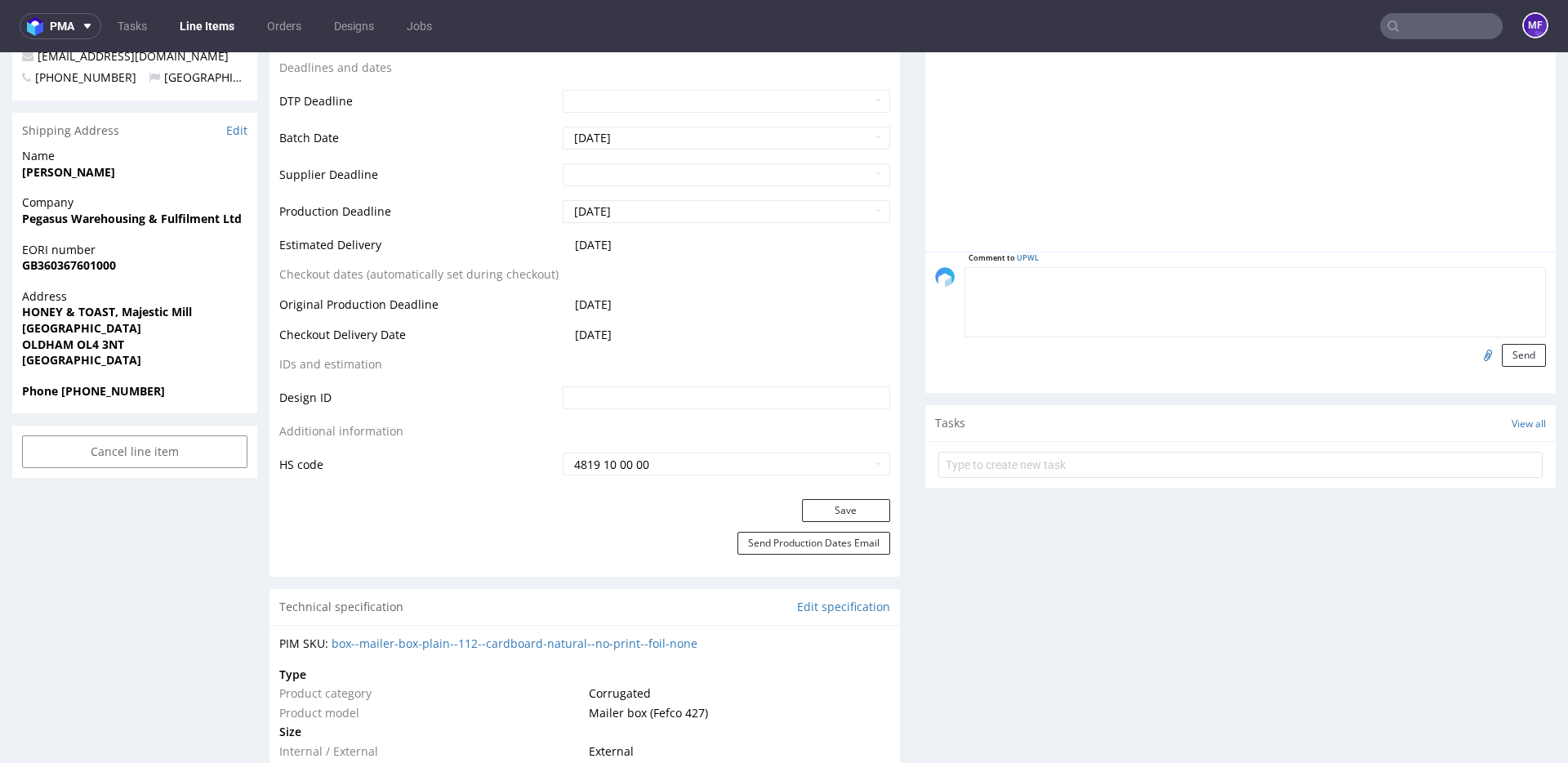
click at [1186, 281] on textarea at bounding box center [1255, 302] width 582 height 70
type textarea "UPWL:"
click at [1475, 356] on input "file" at bounding box center [1486, 355] width 23 height 21
type input "C:\fakepath\proforma-invoice-fp2025-10-35.pdf"
click at [1516, 363] on button "Send" at bounding box center [1524, 356] width 44 height 23
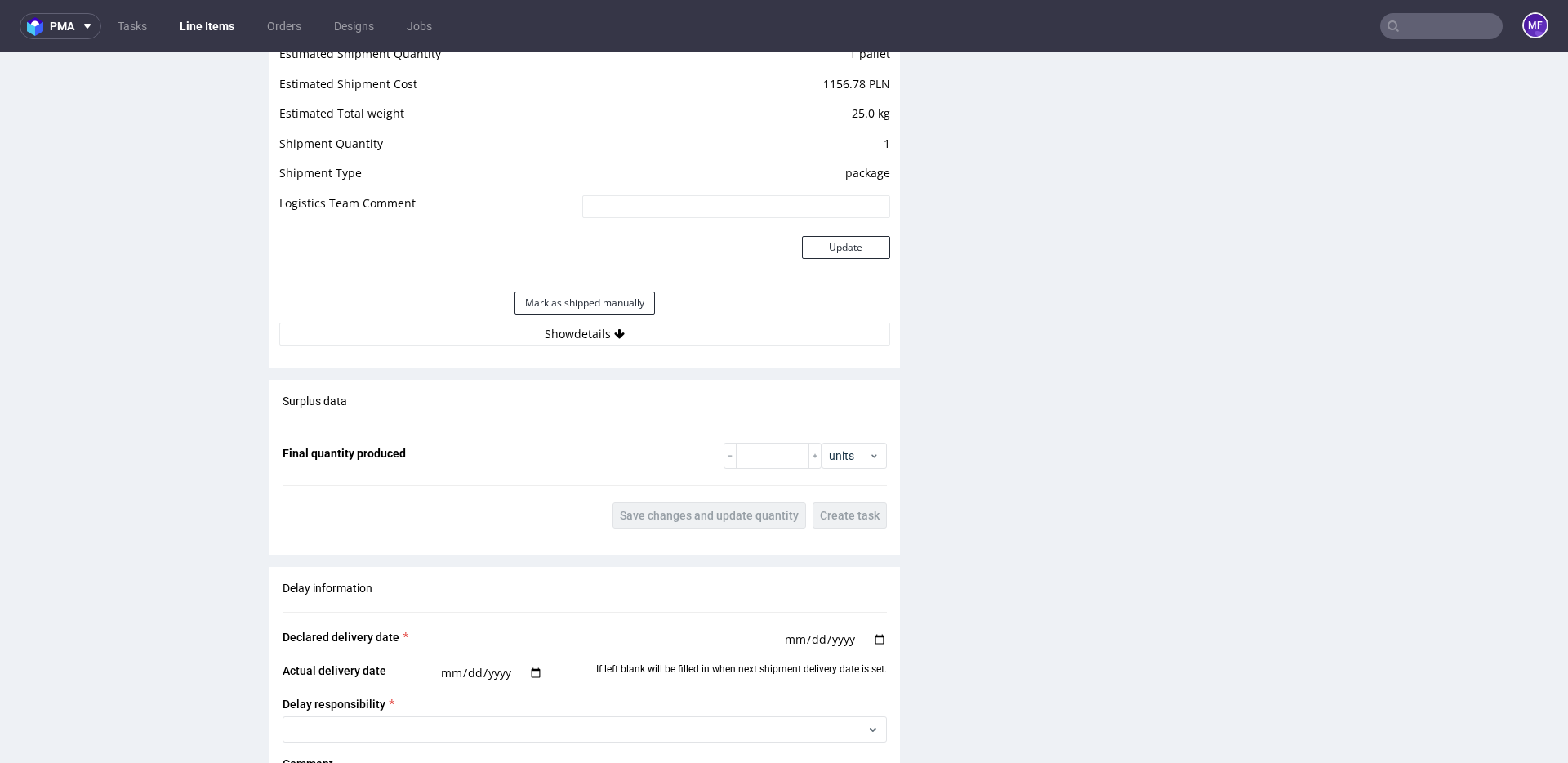
scroll to position [1413, 0]
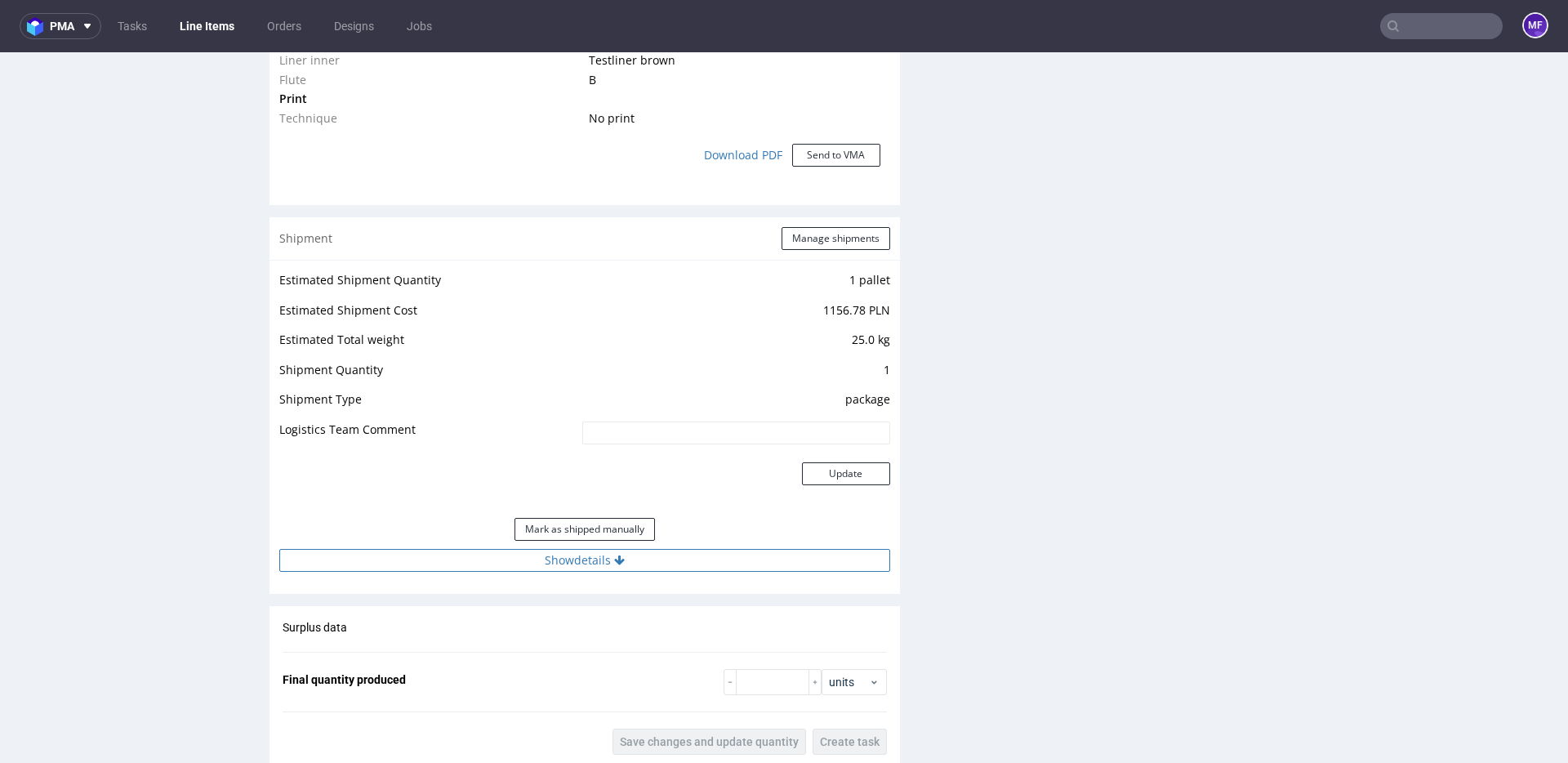
click at [646, 568] on button "Show details" at bounding box center [585, 561] width 611 height 23
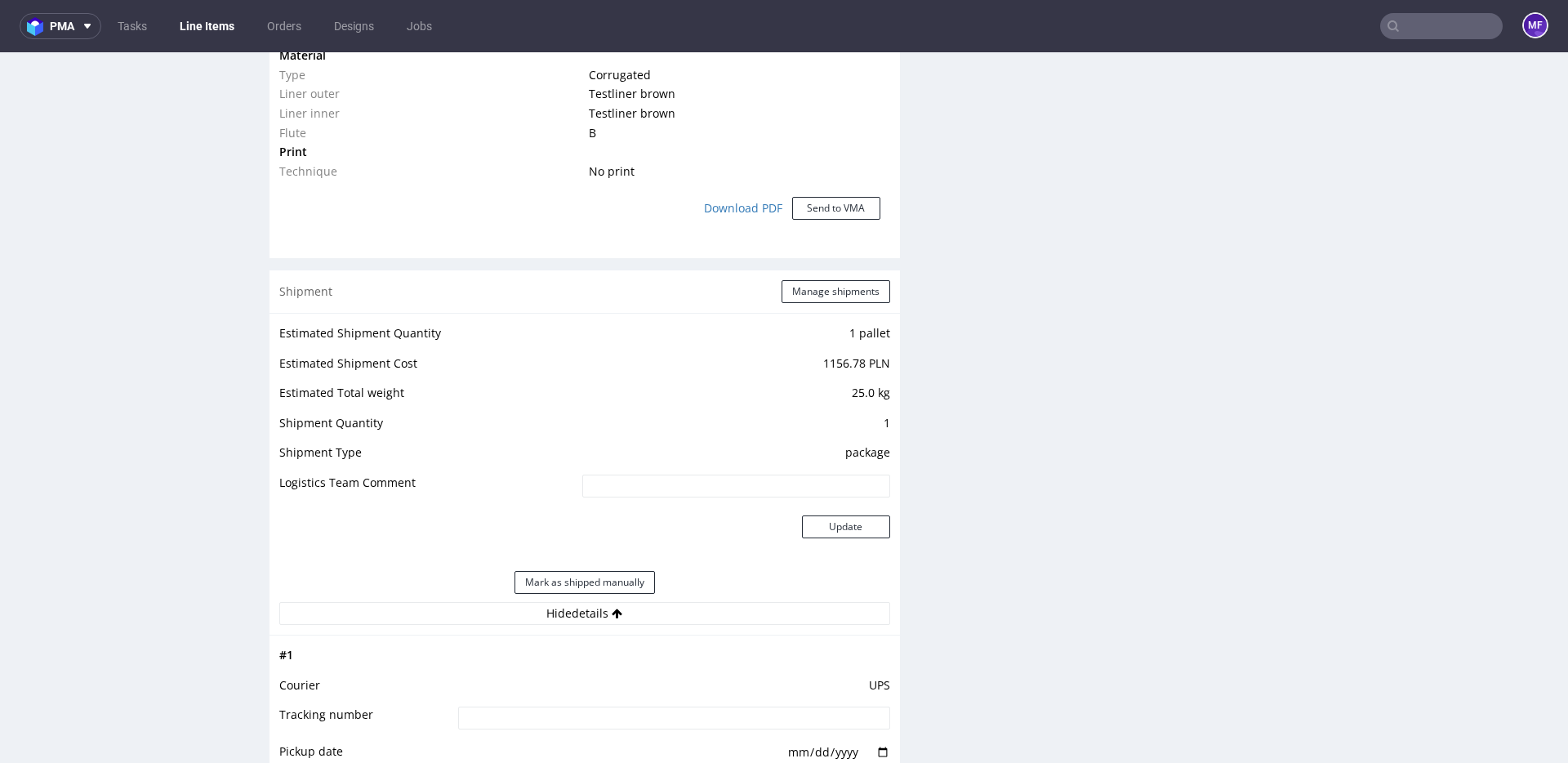
scroll to position [1357, 0]
click at [819, 301] on button "Manage shipments" at bounding box center [835, 295] width 108 height 23
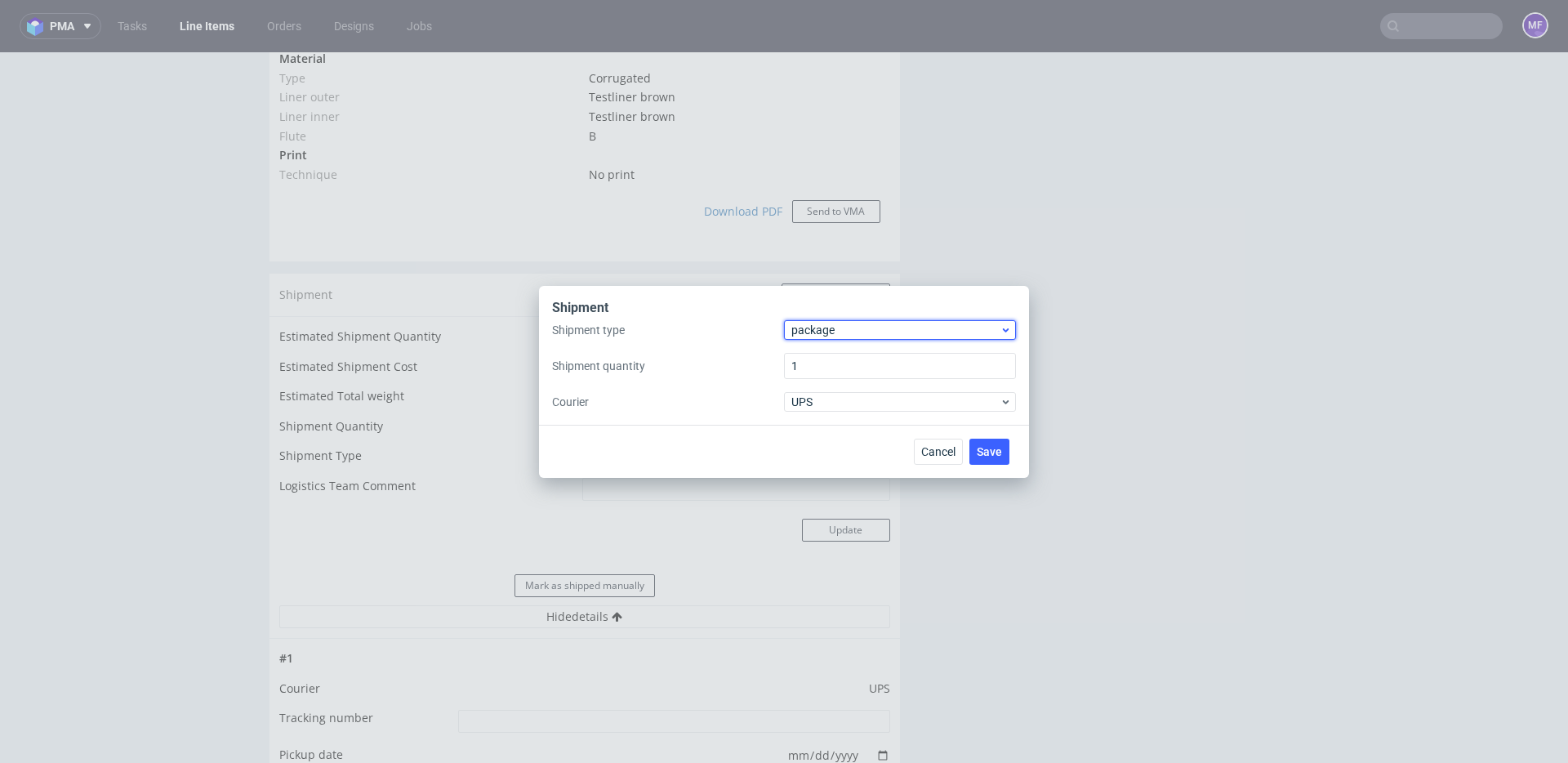
click at [815, 333] on span "package" at bounding box center [895, 330] width 208 height 16
click at [821, 354] on div "pallet" at bounding box center [900, 364] width 219 height 30
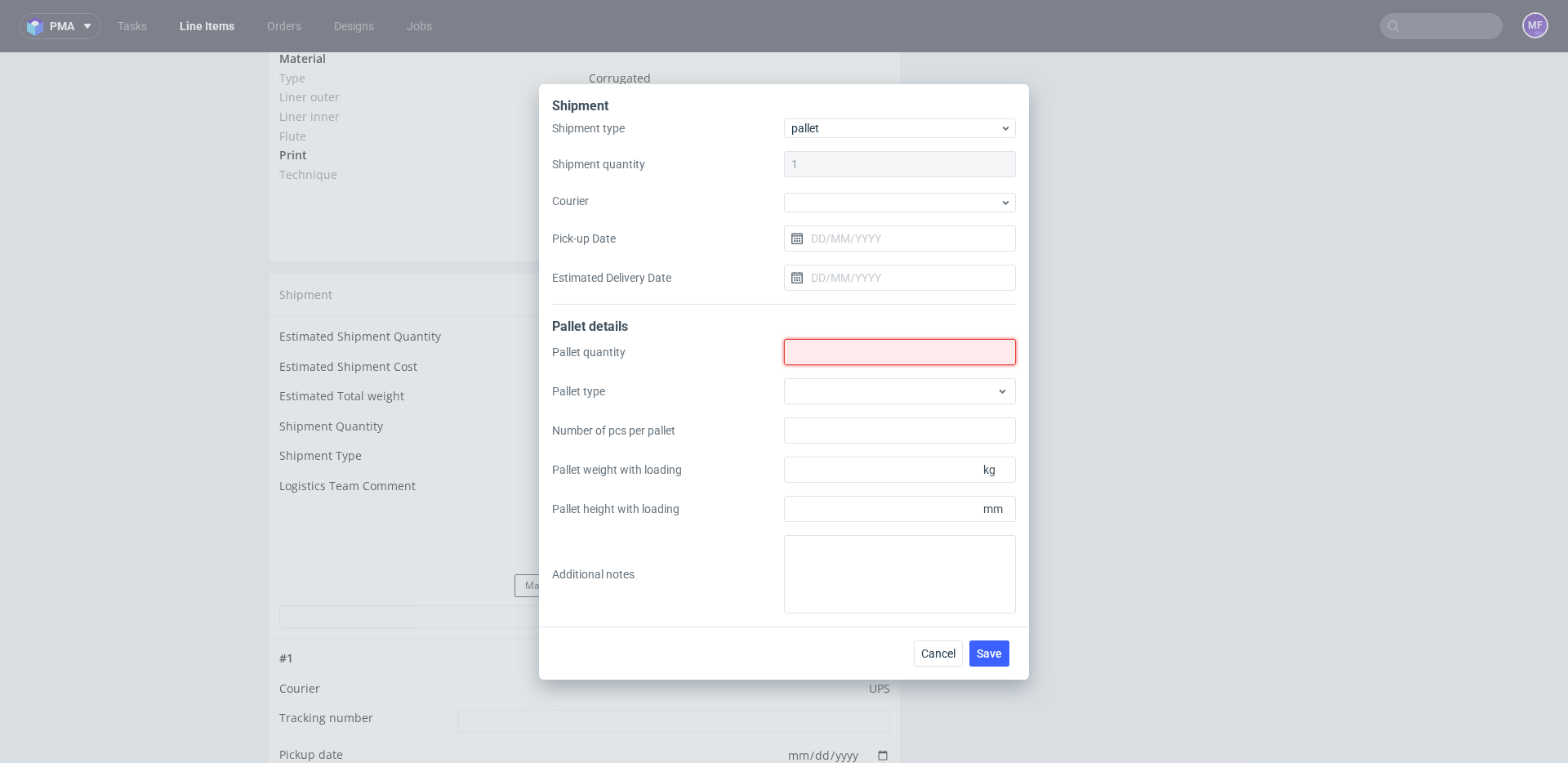
click at [828, 348] on input "Shipment type" at bounding box center [900, 351] width 232 height 26
type input "2"
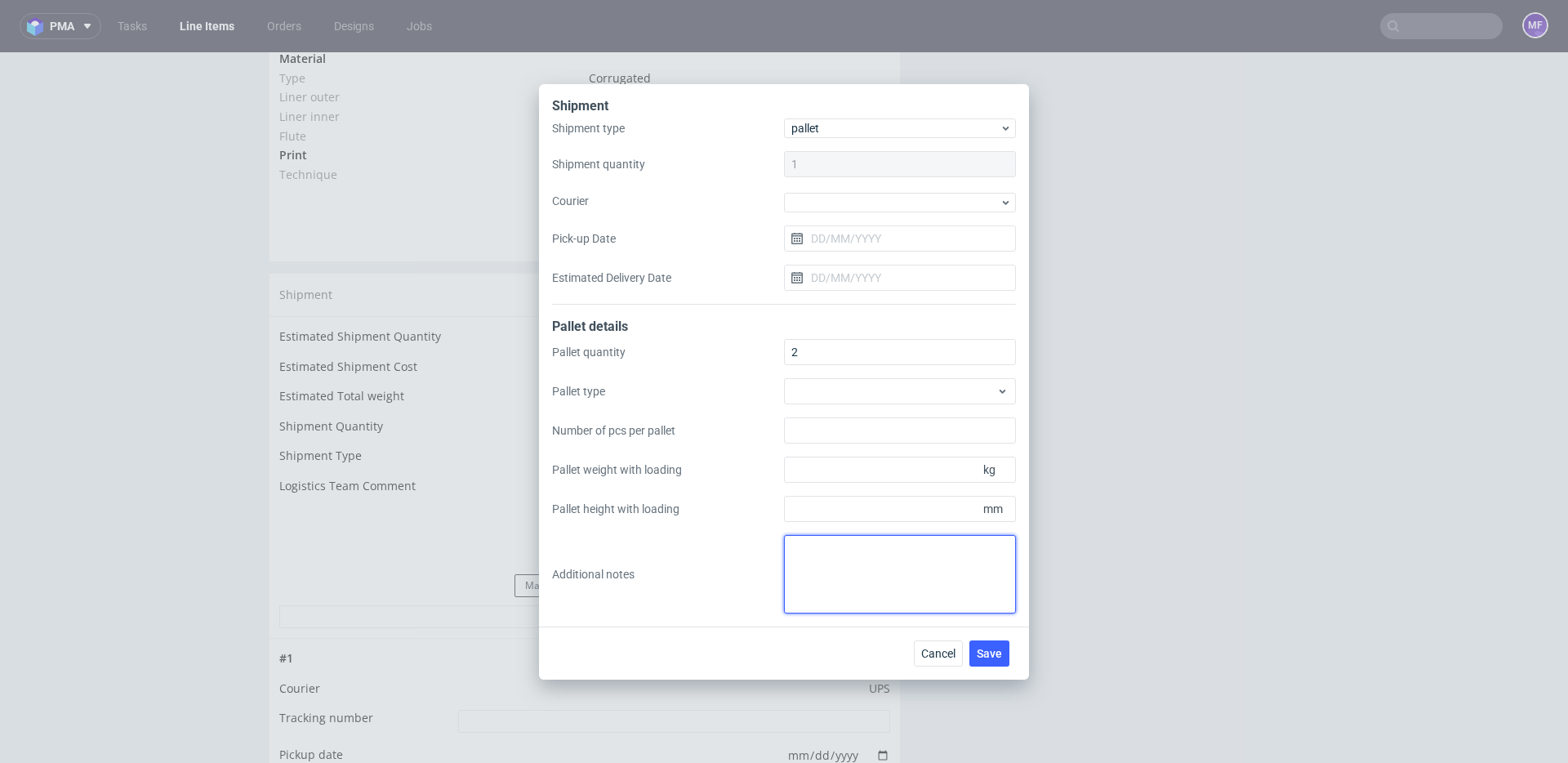
click at [824, 547] on textarea at bounding box center [900, 574] width 232 height 79
click at [929, 569] on textarea "2 paczki UPS do [GEOGRAPHIC_DATA]: 84 x 70 x 40 x 17,5 kg proforma w kom" at bounding box center [900, 574] width 232 height 79
type textarea "2 paczki UPS do [GEOGRAPHIC_DATA]: 84 x 70 x 40 x 17,5 kg proforma w kom"
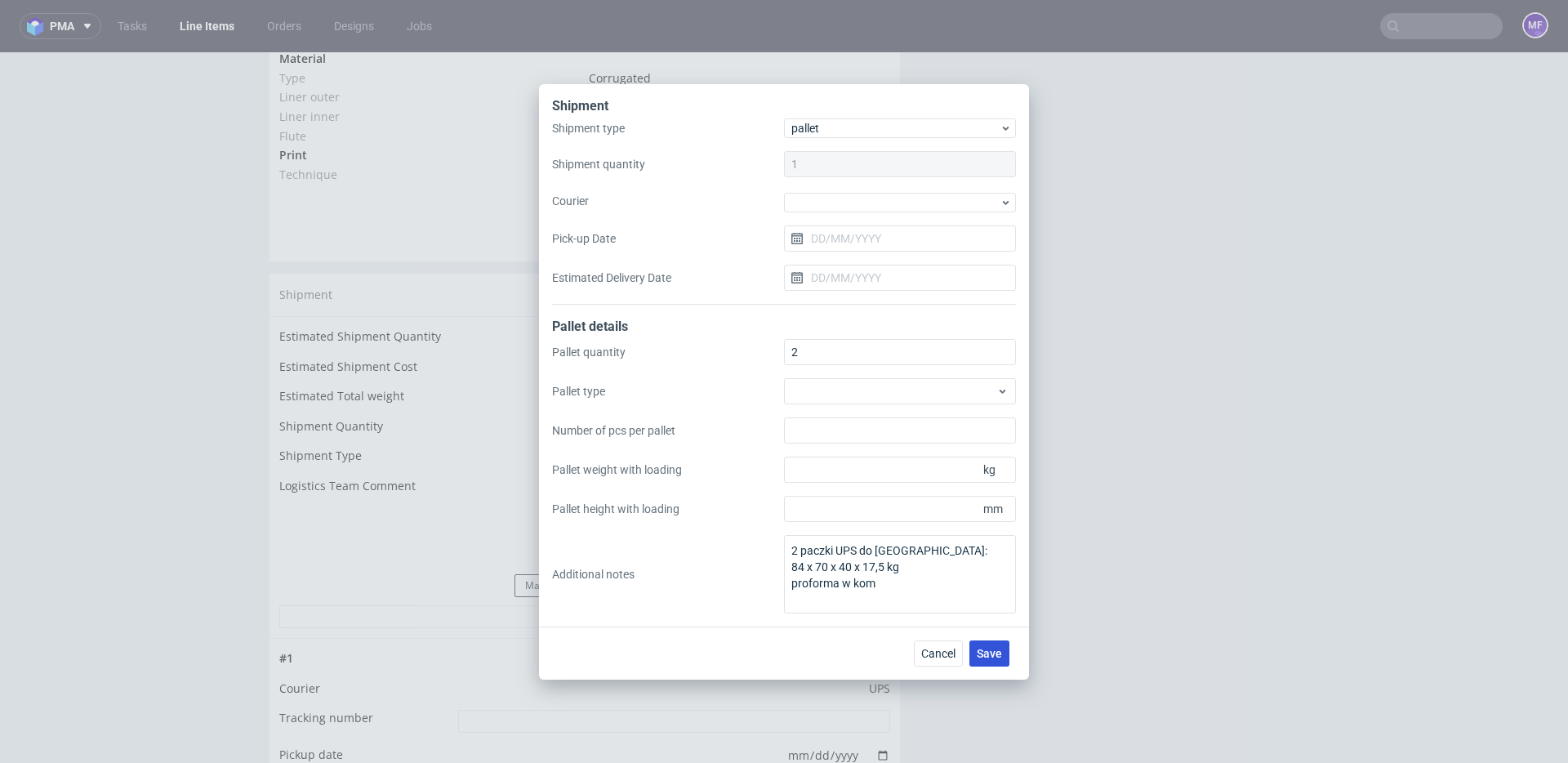
click at [985, 647] on span "Save" at bounding box center [989, 653] width 25 height 12
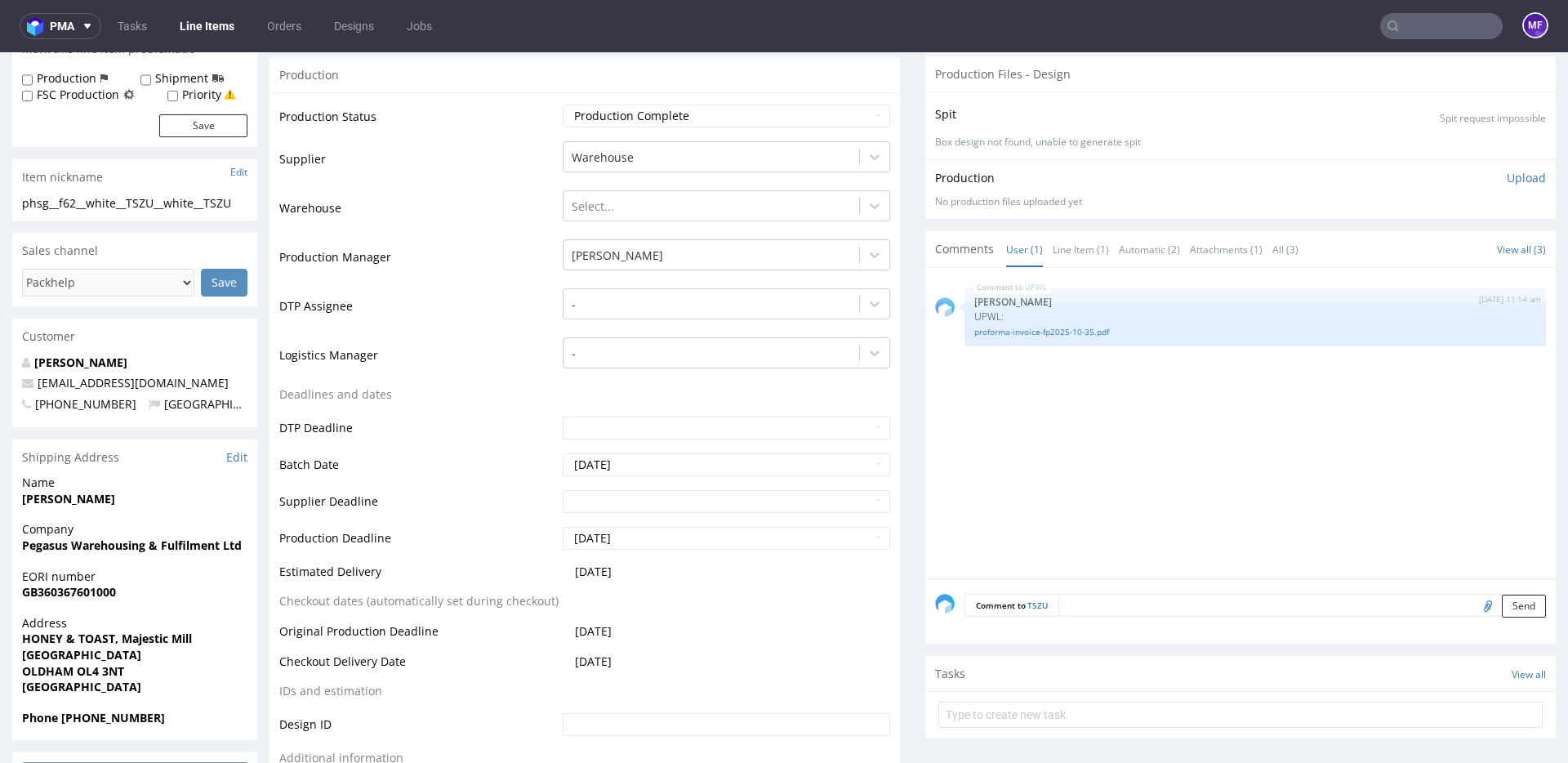
scroll to position [300, 0]
click at [1433, 608] on textarea at bounding box center [1303, 604] width 487 height 23
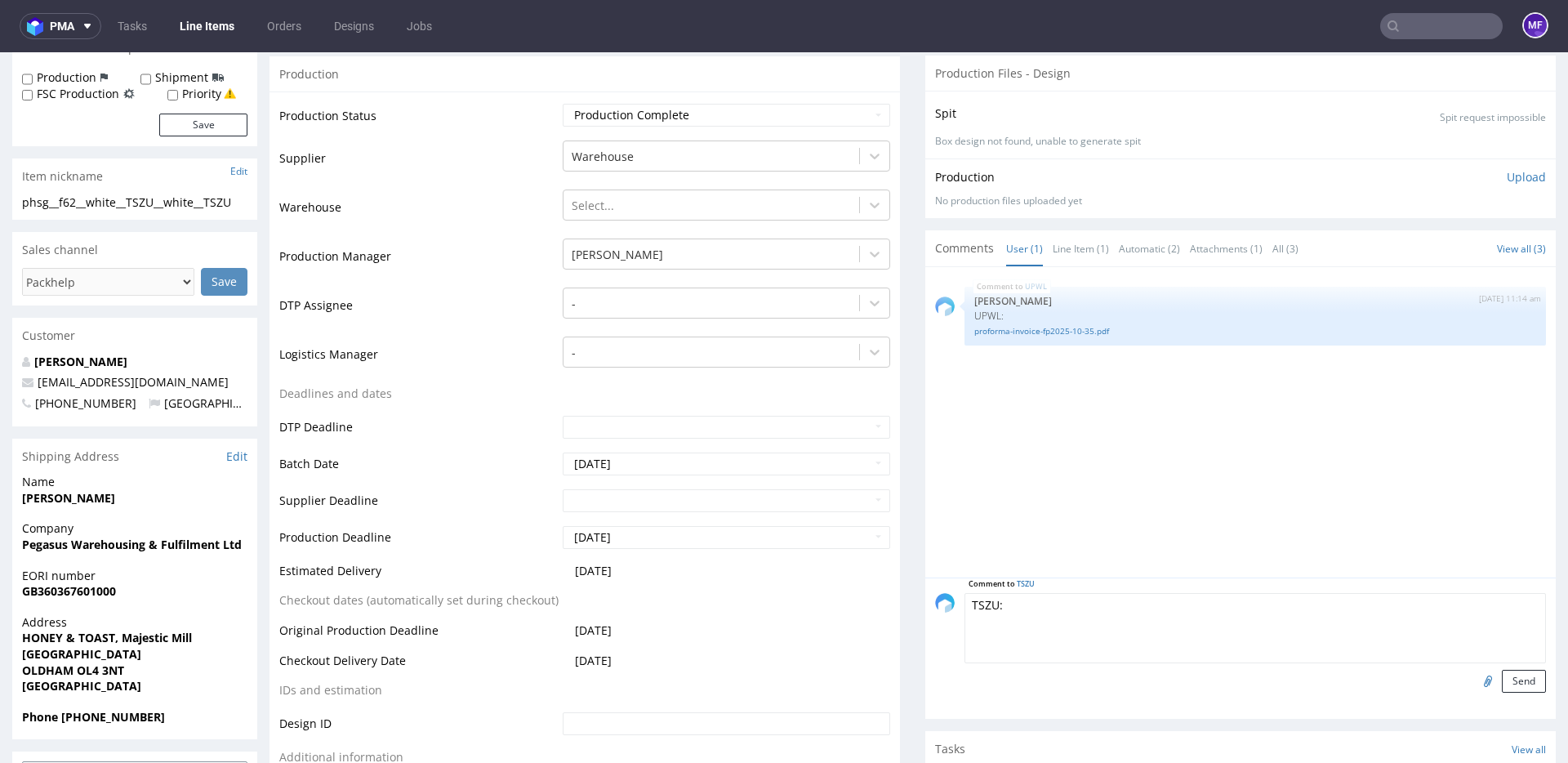
type textarea "TSZU:"
click at [1475, 682] on input "file" at bounding box center [1486, 681] width 23 height 21
type input "C:\fakepath\proforma-invoice-fp2025-10-36.pdf"
click at [1511, 688] on button "Send" at bounding box center [1524, 682] width 44 height 23
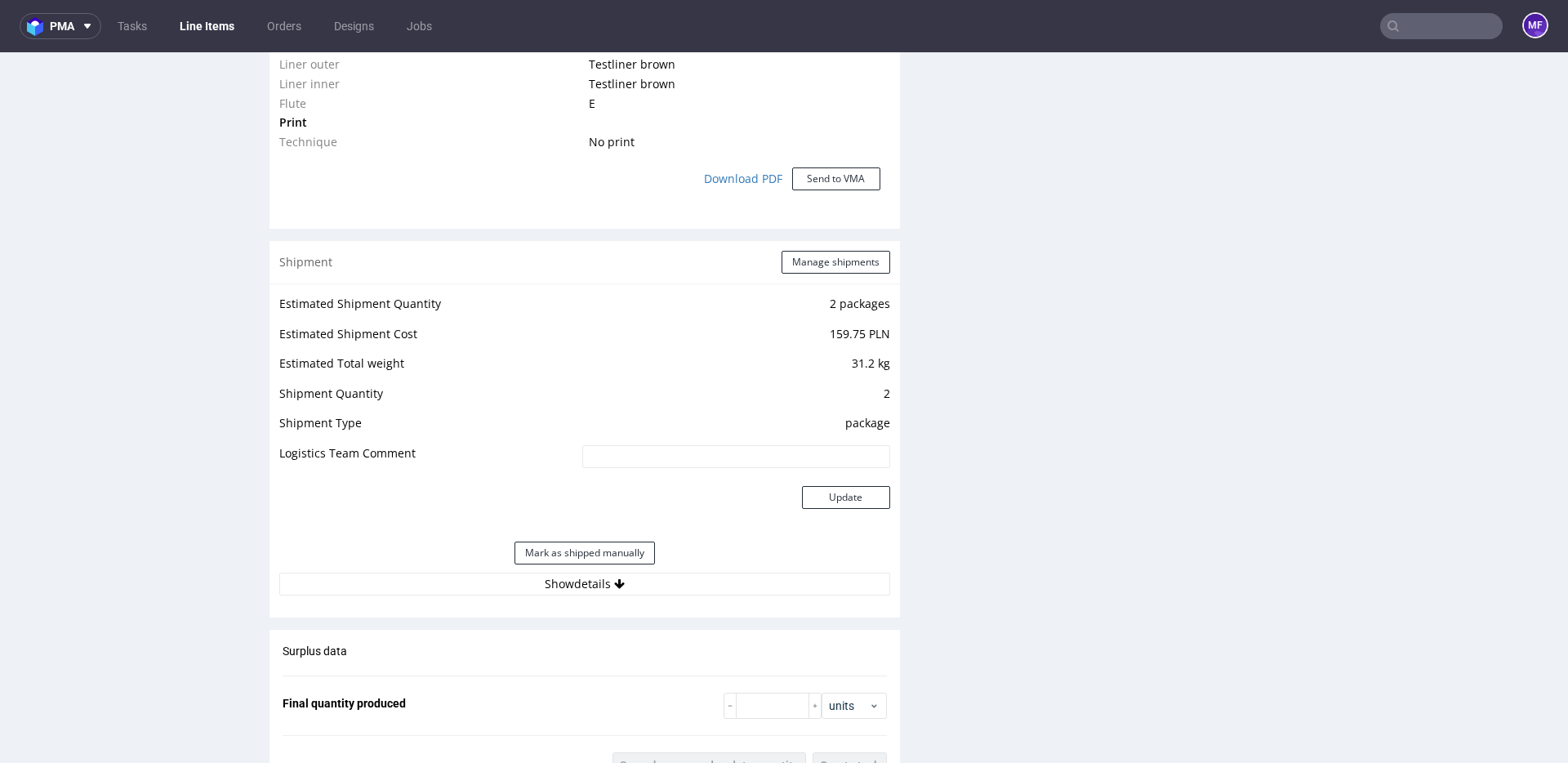
scroll to position [1380, 0]
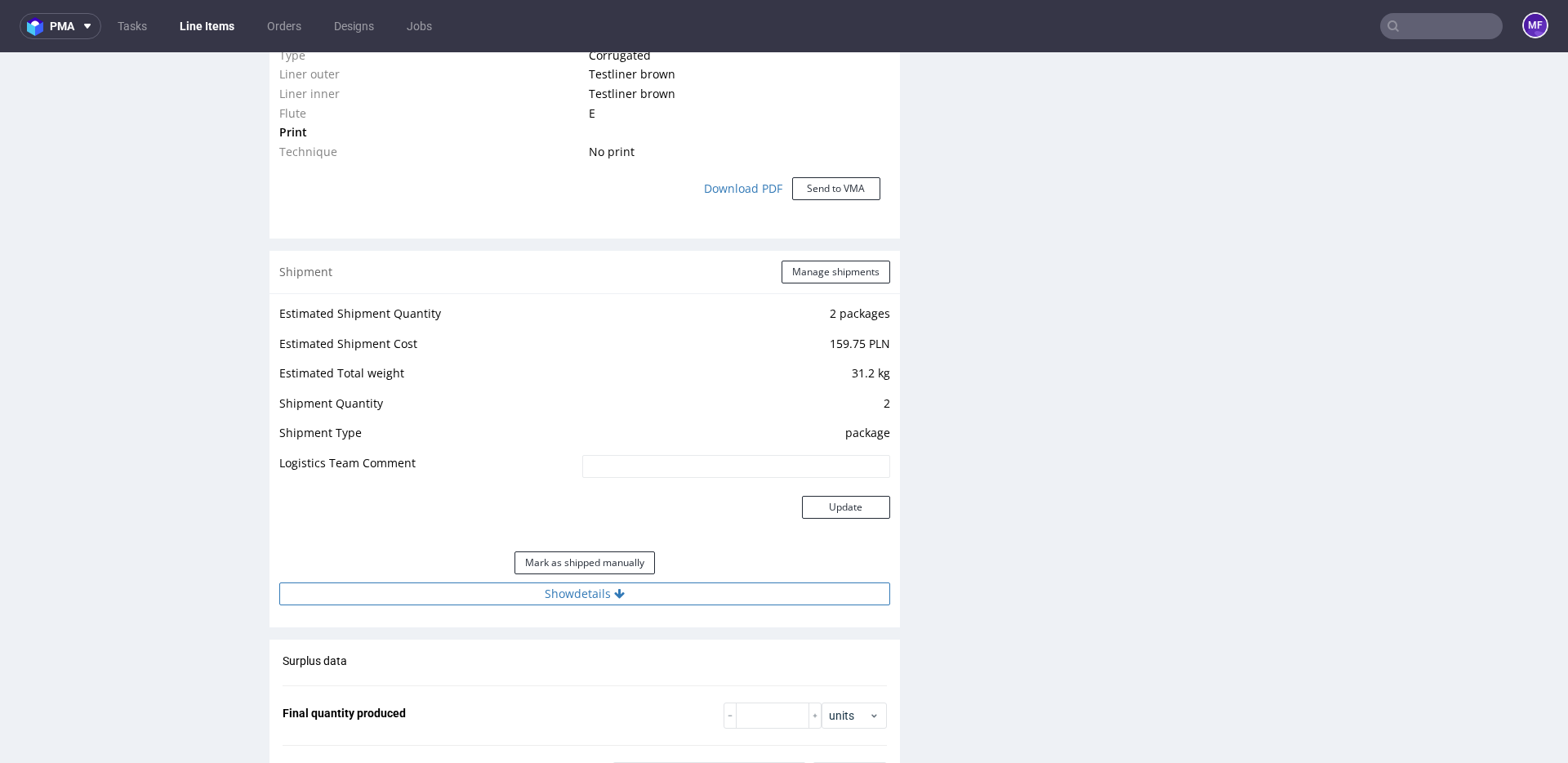
click at [642, 588] on button "Show details" at bounding box center [585, 594] width 611 height 23
click at [817, 278] on button "Manage shipments" at bounding box center [835, 272] width 108 height 23
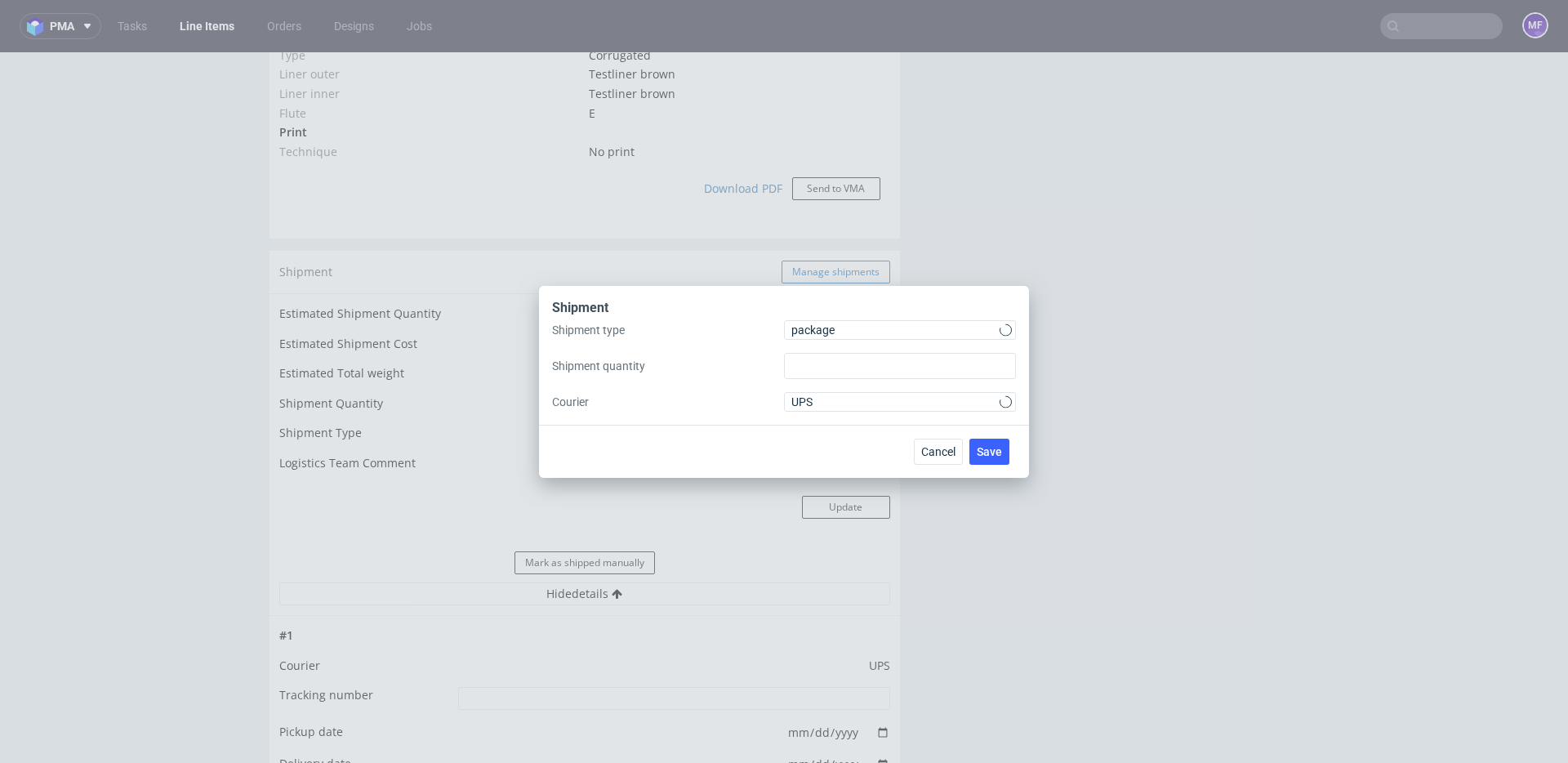
type input "2"
click at [819, 328] on span "package" at bounding box center [895, 330] width 208 height 16
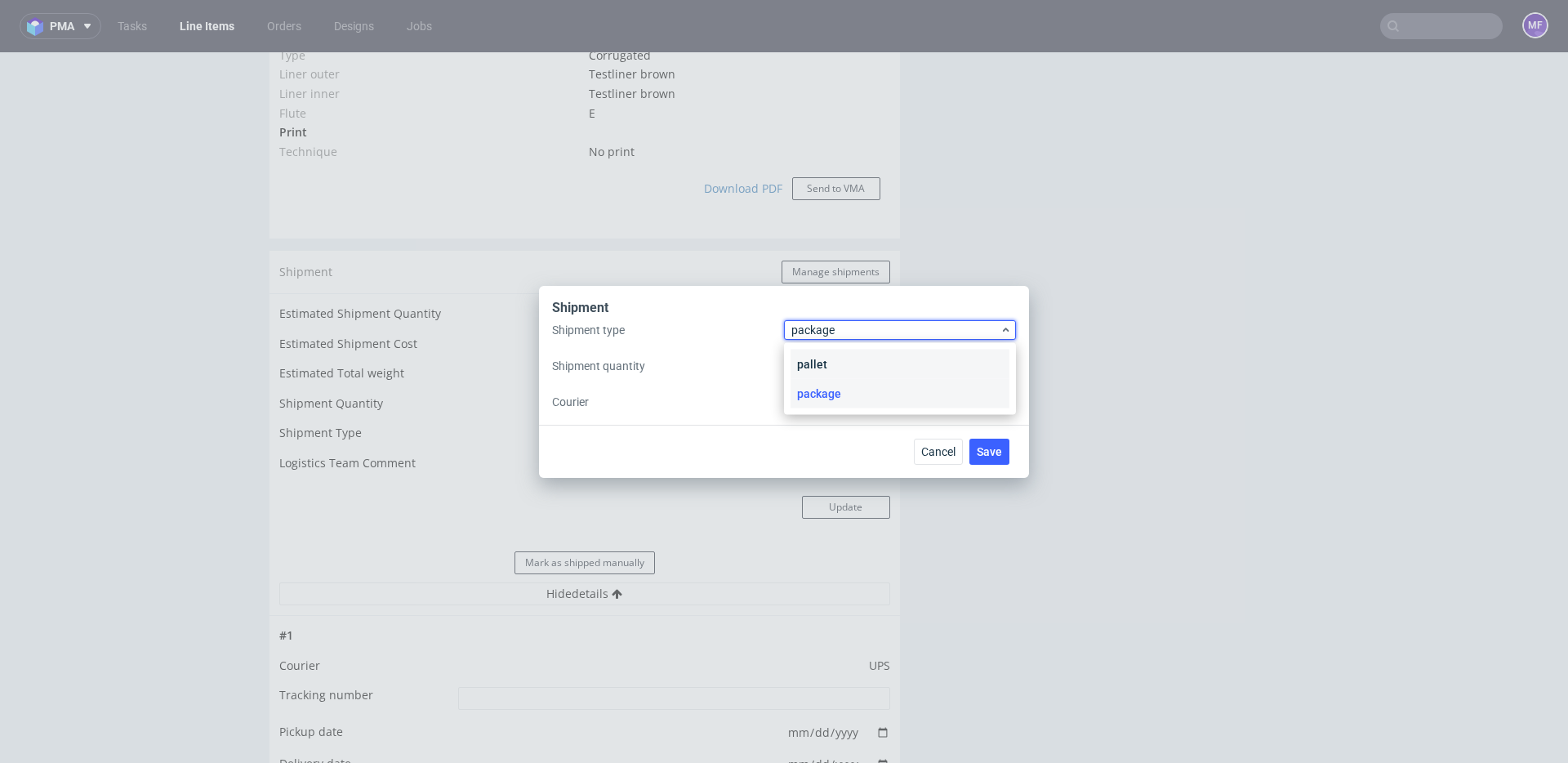
click at [814, 359] on div "pallet" at bounding box center [900, 364] width 219 height 30
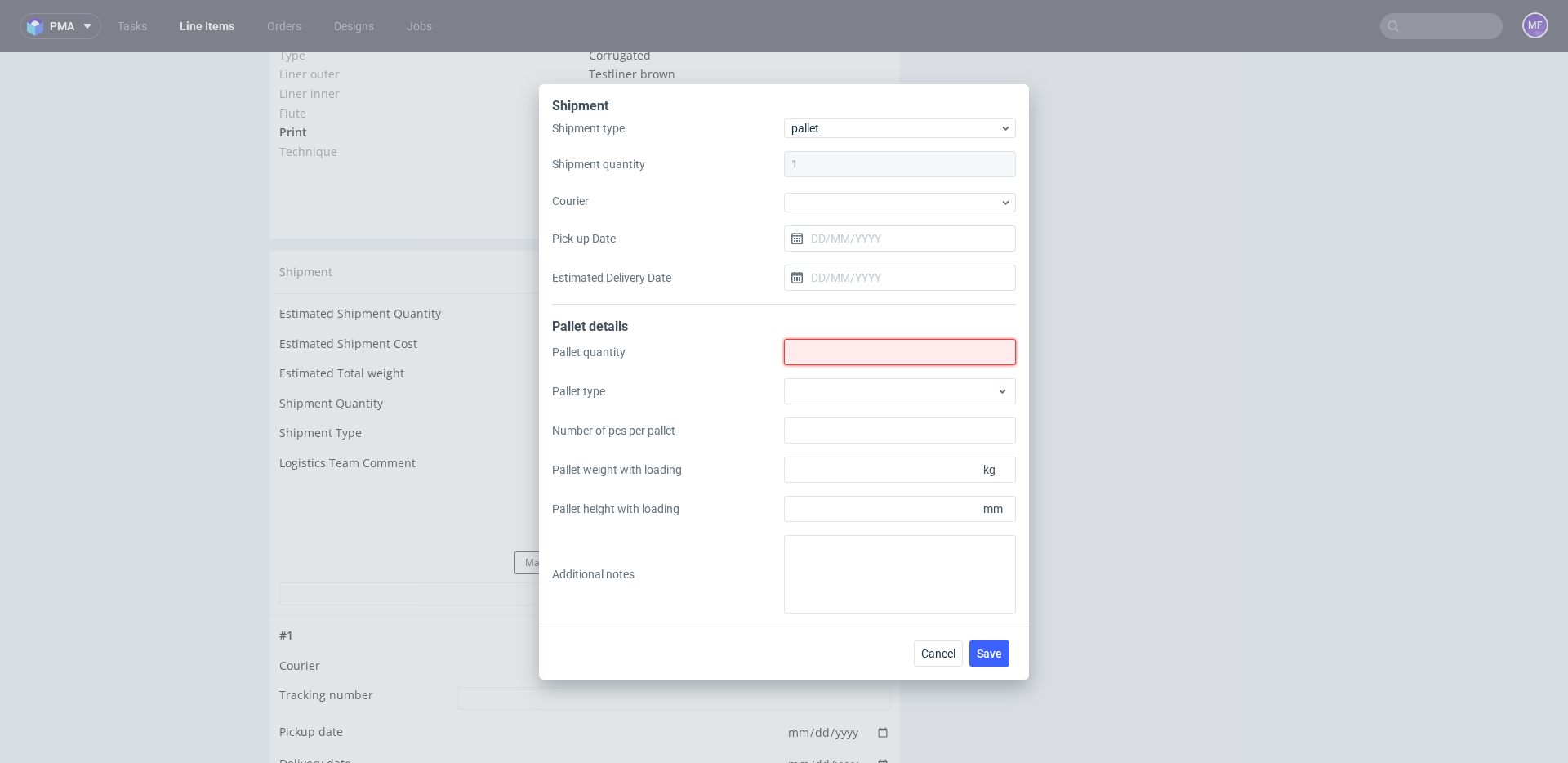
click at [814, 359] on input "Shipment type" at bounding box center [900, 351] width 232 height 26
type input "2"
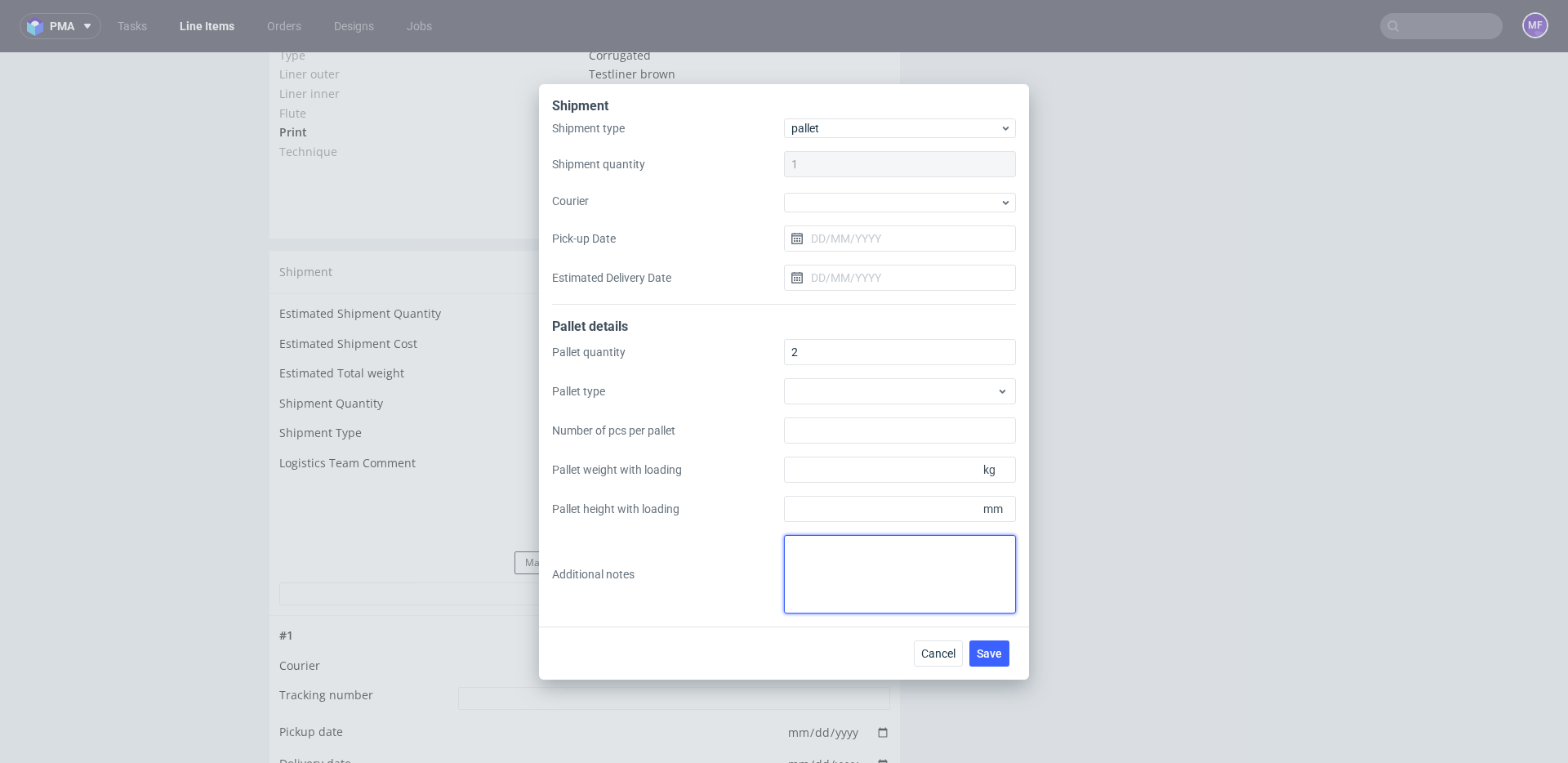
click at [805, 562] on textarea at bounding box center [900, 574] width 232 height 79
click at [917, 579] on textarea "2 paczki UPS do [GEOGRAPHIC_DATA]: 74 x 68 x 24 x 19kg proforma w kom" at bounding box center [900, 574] width 232 height 79
click at [892, 565] on textarea "2 paczki UPS do [GEOGRAPHIC_DATA]: 74 x 68 x 24 x 19kg proforma w kom" at bounding box center [900, 574] width 232 height 79
type textarea "2 paczki UPS do [GEOGRAPHIC_DATA]: 74 x 68 x 24 x 19kg proforma w kom"
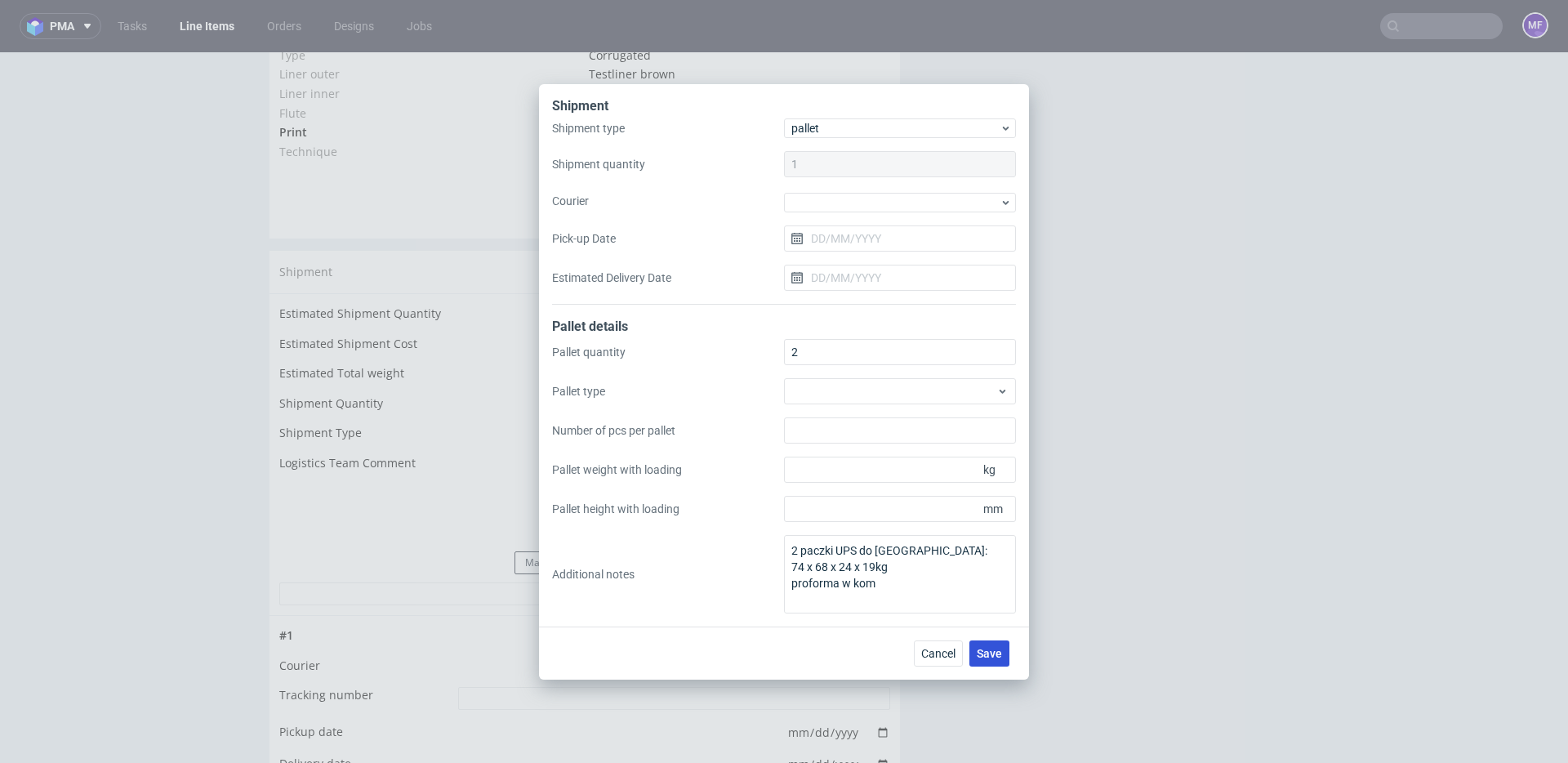
click at [979, 648] on span "Save" at bounding box center [989, 653] width 25 height 12
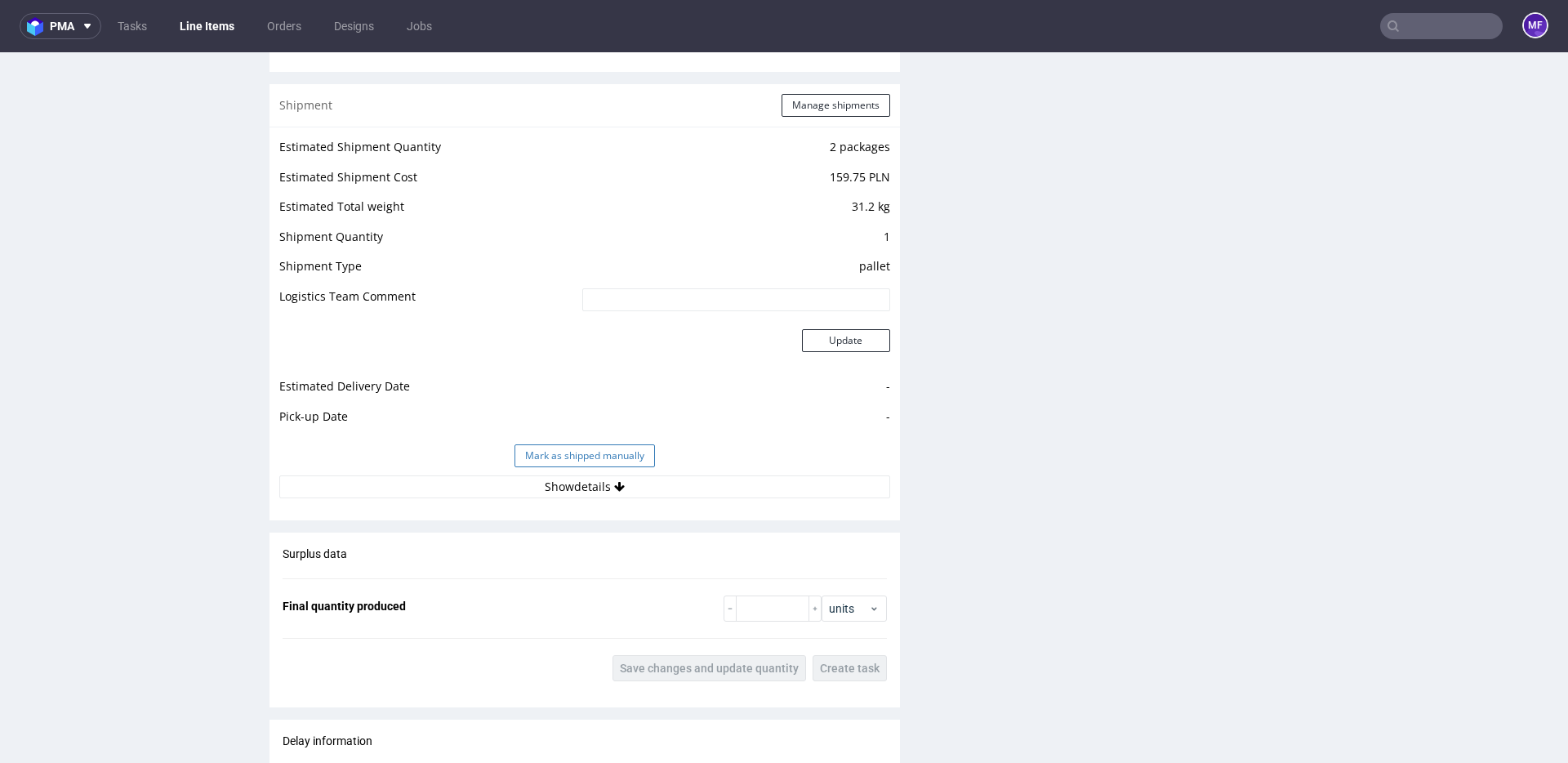
scroll to position [1543, 0]
click at [605, 480] on button "Show details" at bounding box center [585, 490] width 611 height 23
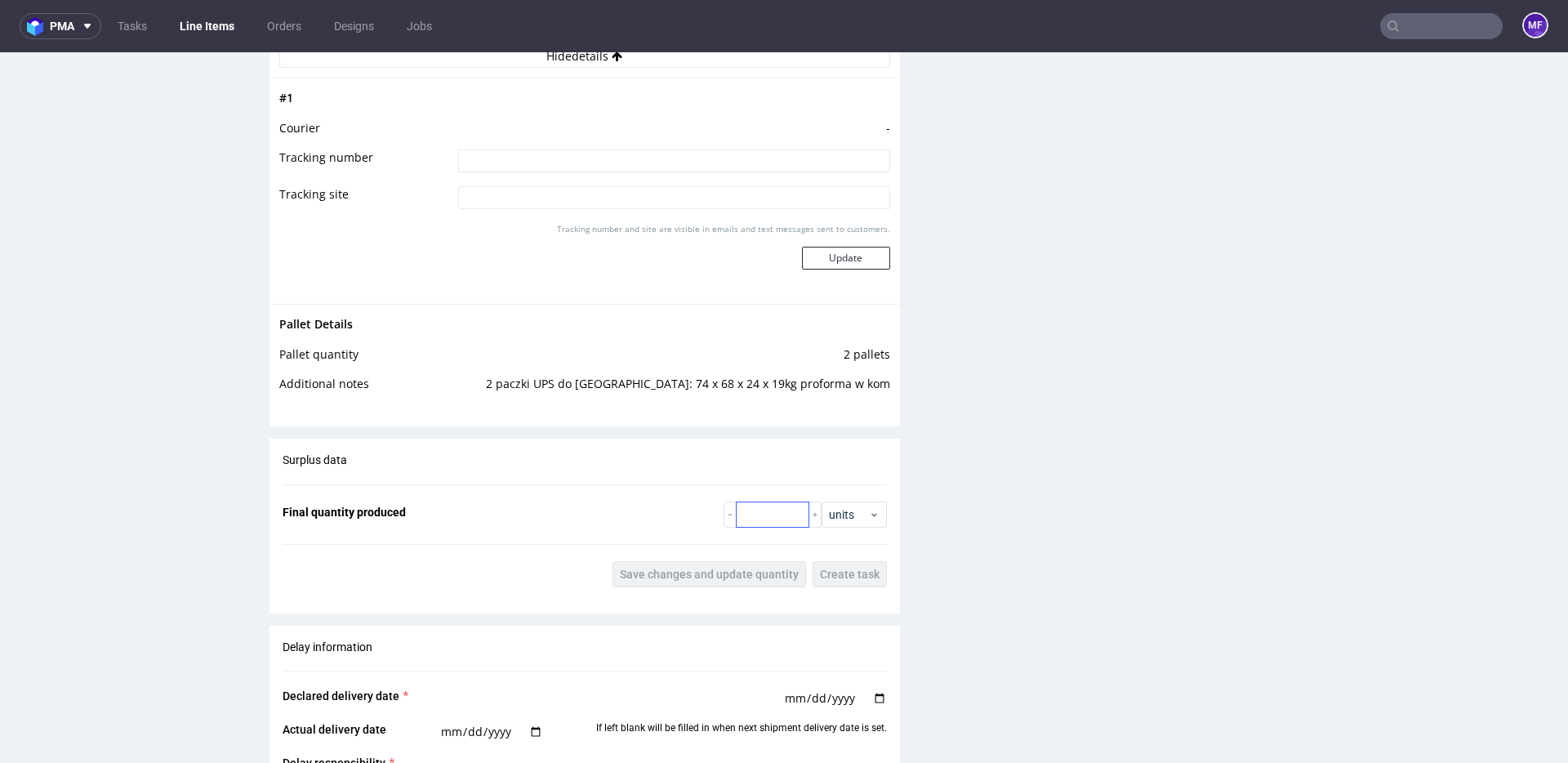
scroll to position [1978, 0]
drag, startPoint x: 885, startPoint y: 385, endPoint x: 582, endPoint y: 382, distance: 303.0
click at [582, 382] on div "Pallet Details Pallet quantity 2 pallets Additional notes 2 paczki UPS do [GEOG…" at bounding box center [585, 356] width 631 height 110
copy tbody "Pallet Details Pallet quantity 2 pallets Additional notes"
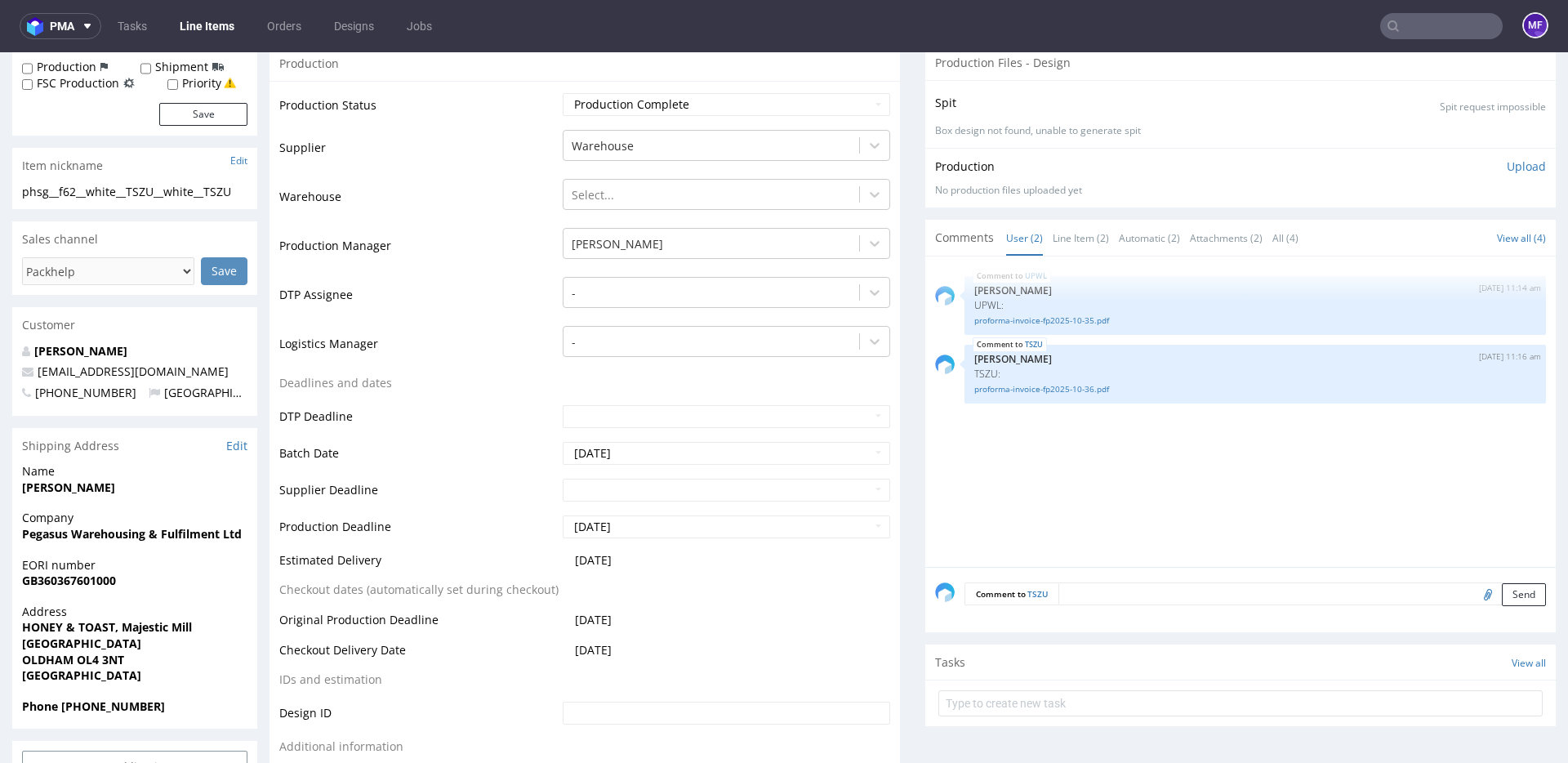
scroll to position [0, 0]
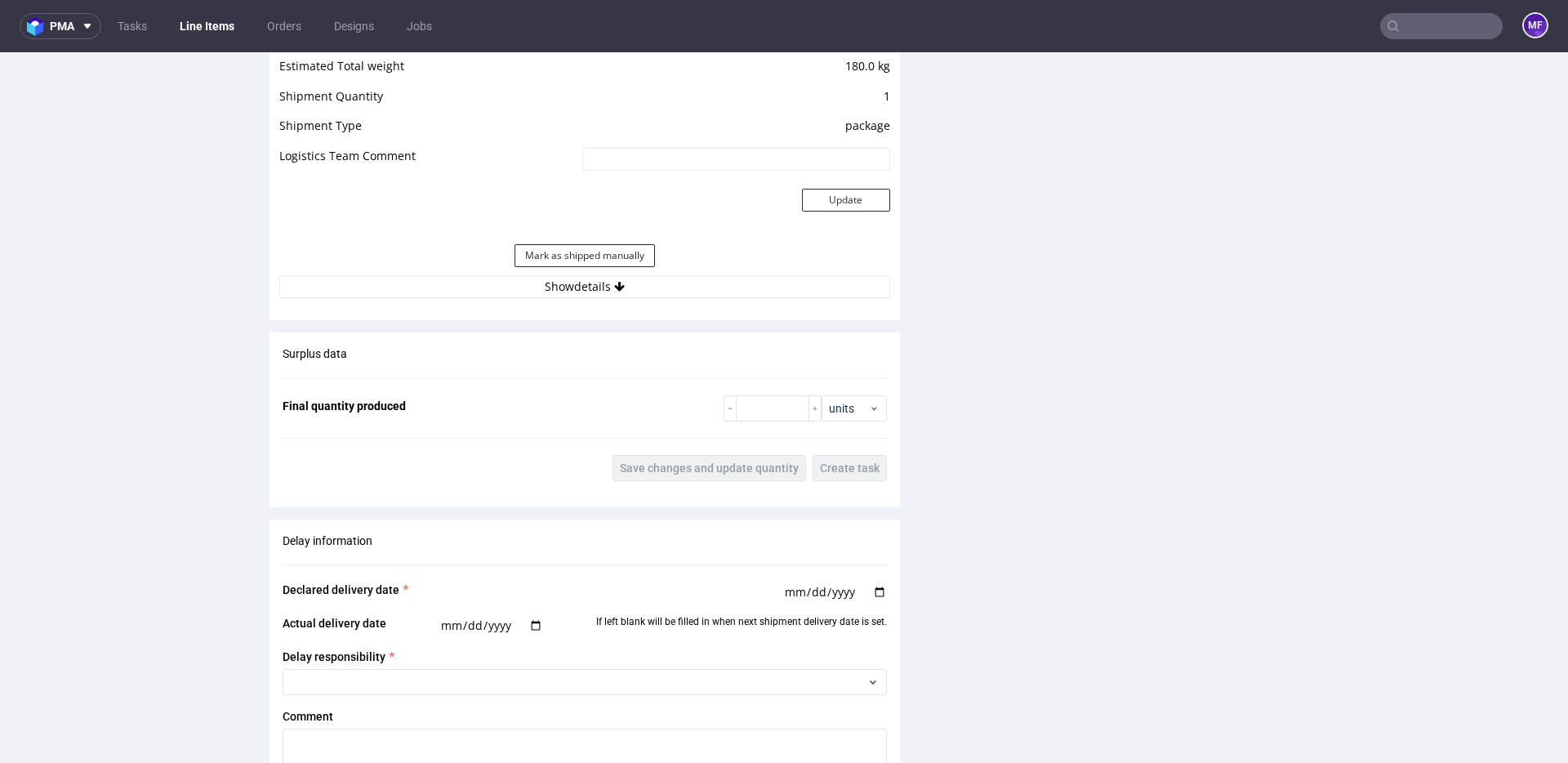
scroll to position [1590, 0]
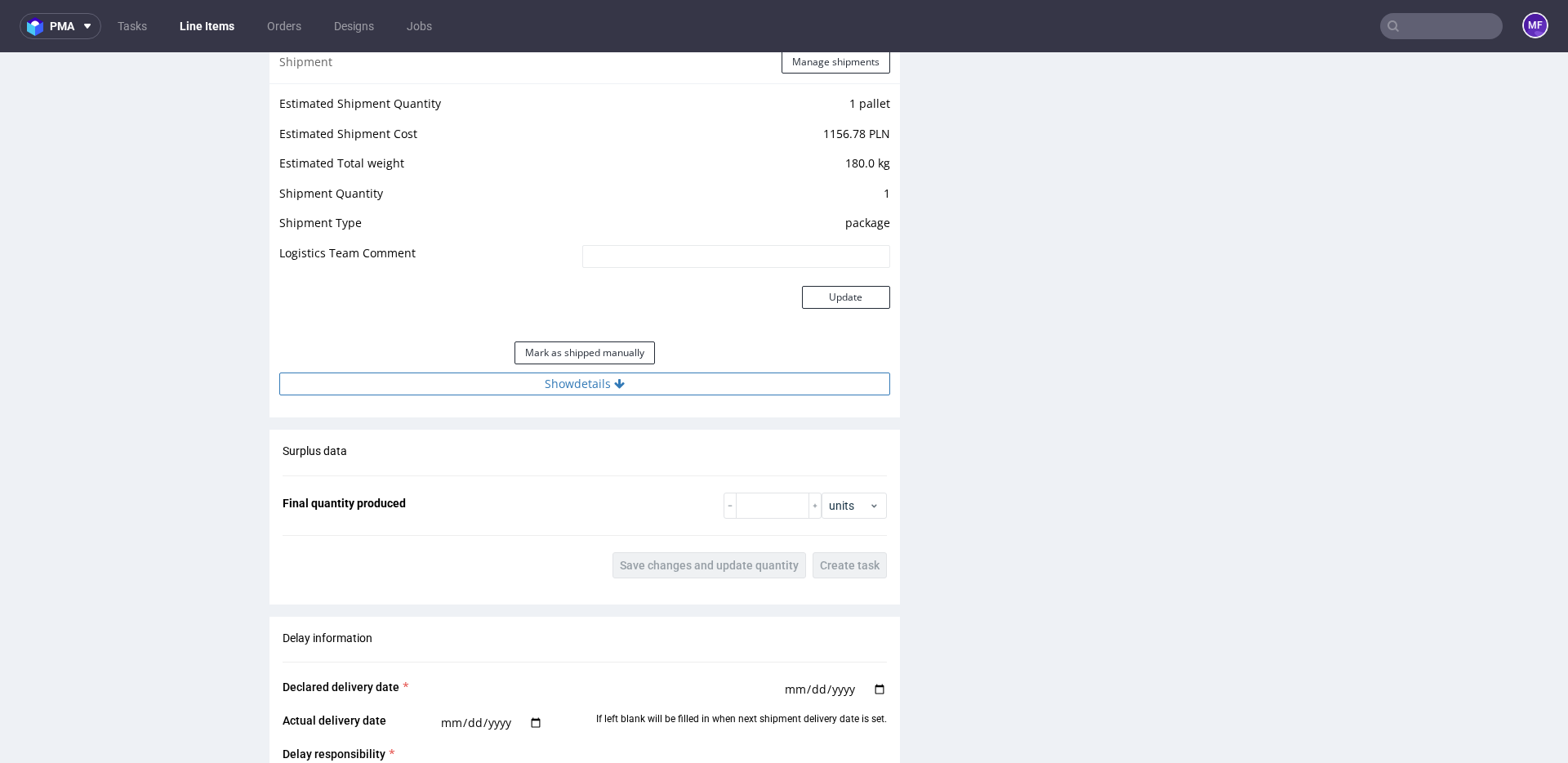
click at [600, 385] on button "Show details" at bounding box center [585, 384] width 611 height 23
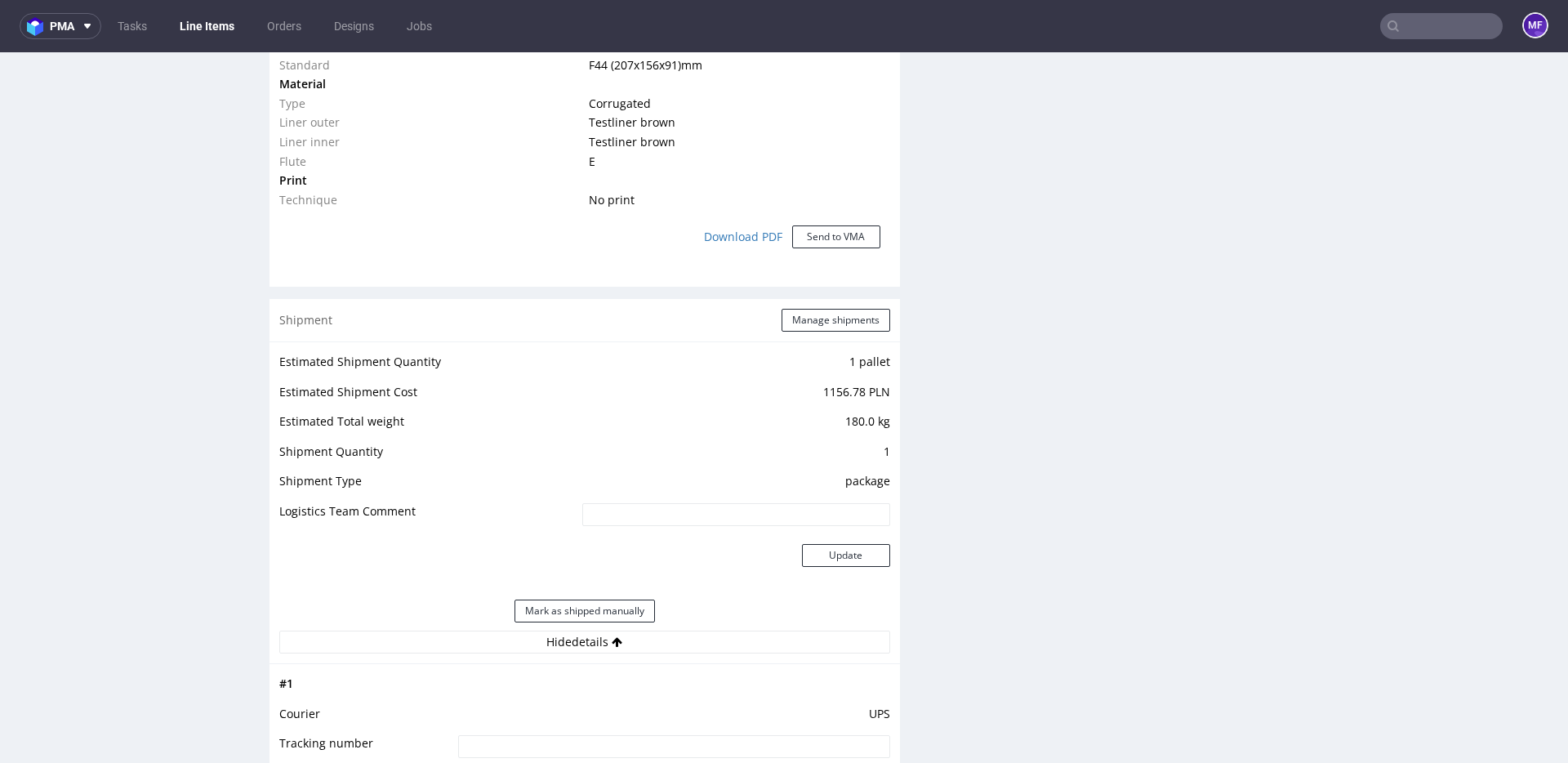
scroll to position [1326, 0]
click at [803, 321] on button "Manage shipments" at bounding box center [835, 325] width 108 height 23
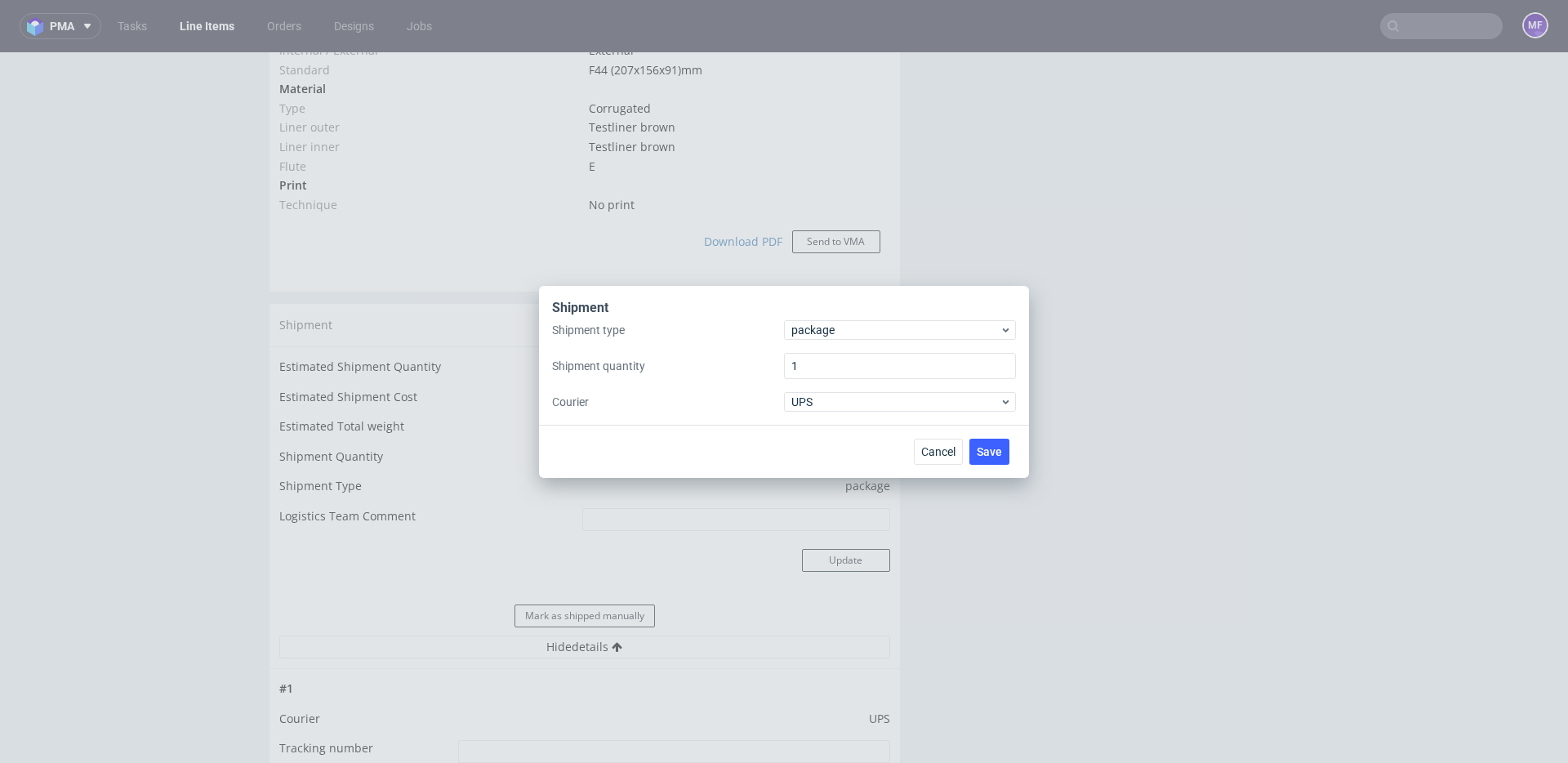
click at [826, 319] on div "Shipment" at bounding box center [784, 310] width 464 height 21
click at [823, 327] on span "package" at bounding box center [895, 330] width 208 height 16
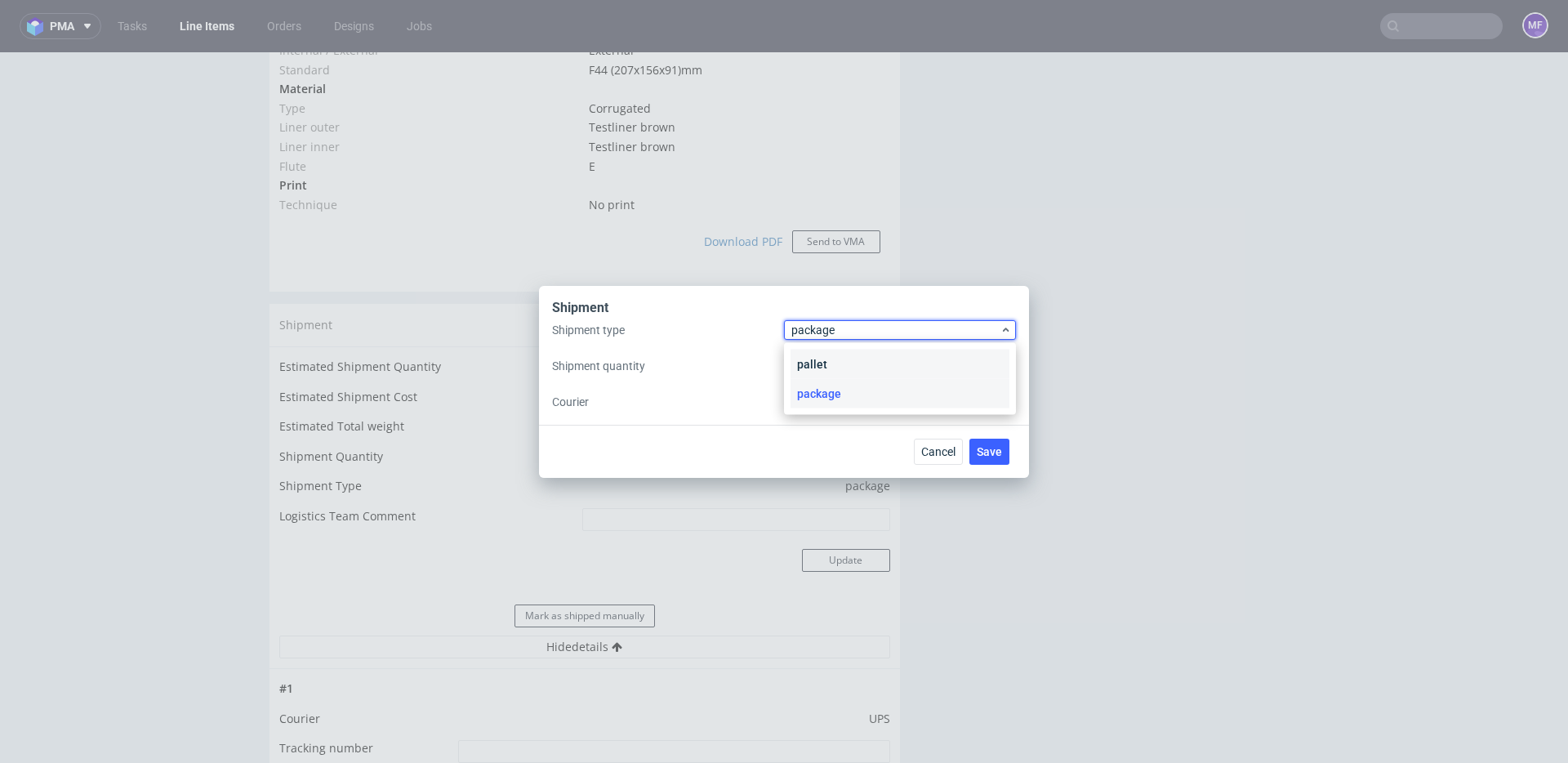
click at [822, 362] on div "pallet" at bounding box center [900, 364] width 219 height 30
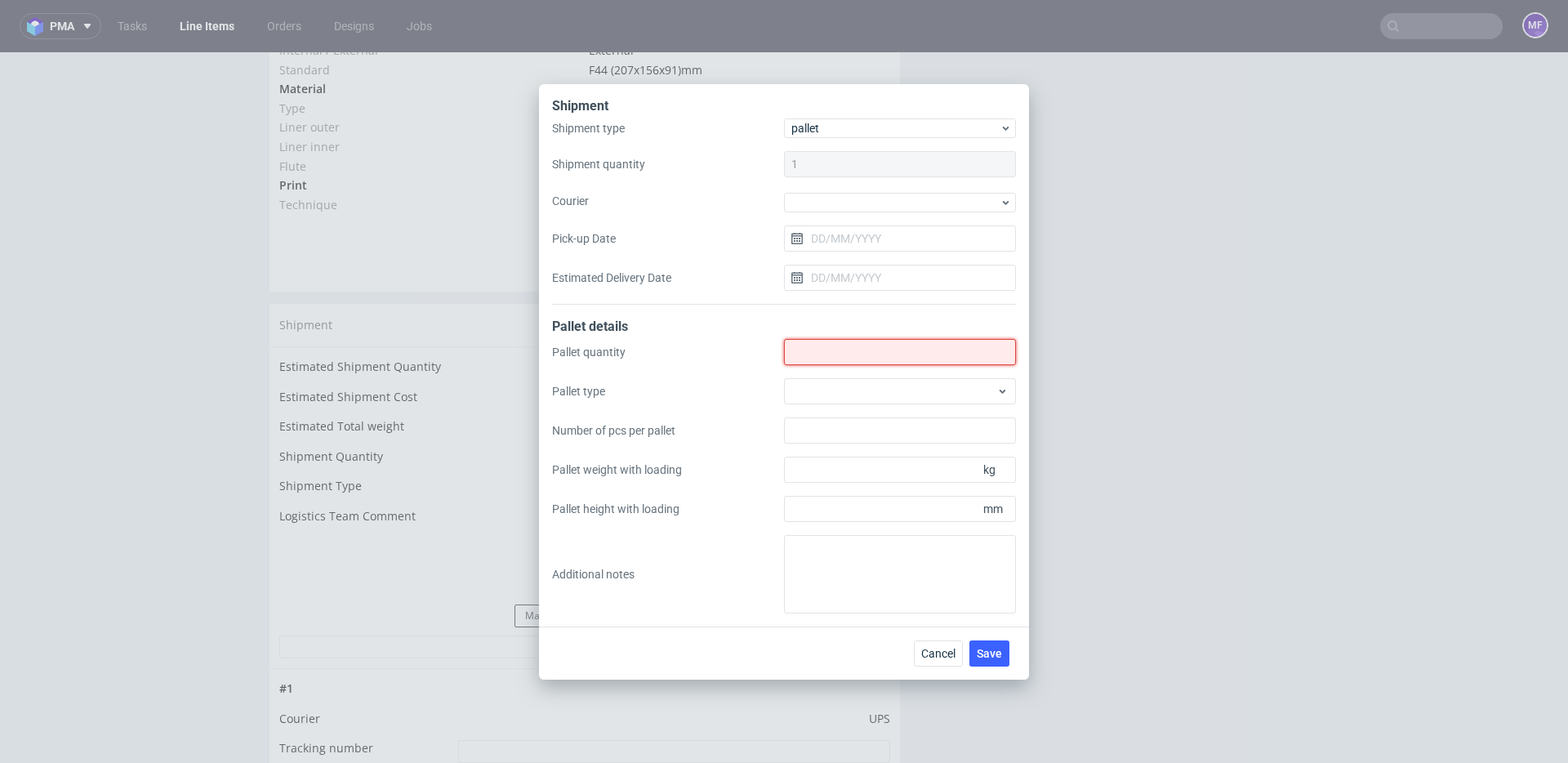
click at [821, 356] on input "Shipment type" at bounding box center [900, 351] width 232 height 26
type input "1"
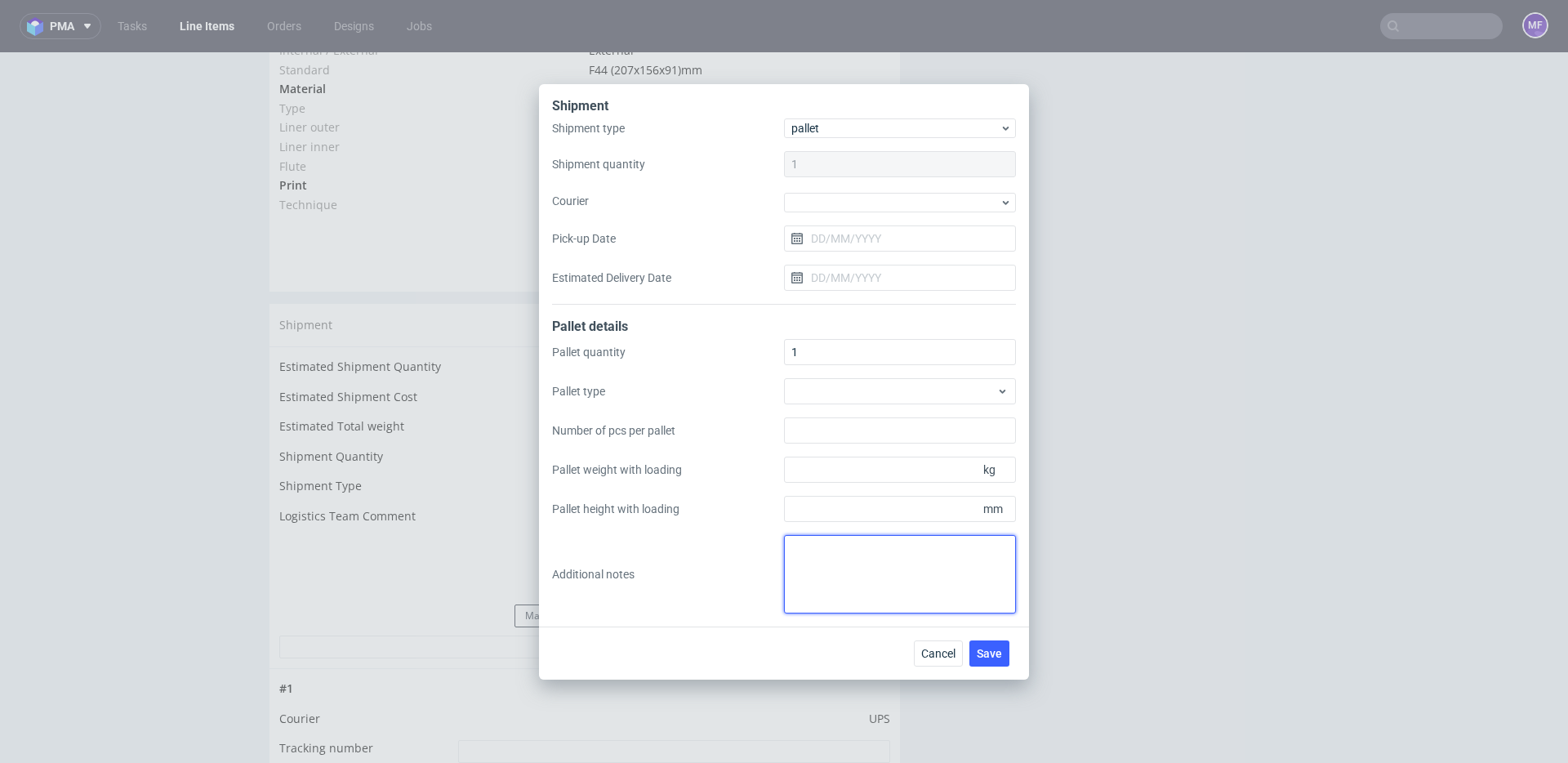
click at [806, 543] on textarea at bounding box center [900, 574] width 232 height 79
paste textarea "1 paleta 120x80x164 waga 205kg"
click at [925, 594] on textarea "1 paleta 120x80x164 waga 205kg proforma w kom" at bounding box center [900, 574] width 232 height 79
type textarea "1 paleta 120x80x164 waga 205kg proforma w kom"
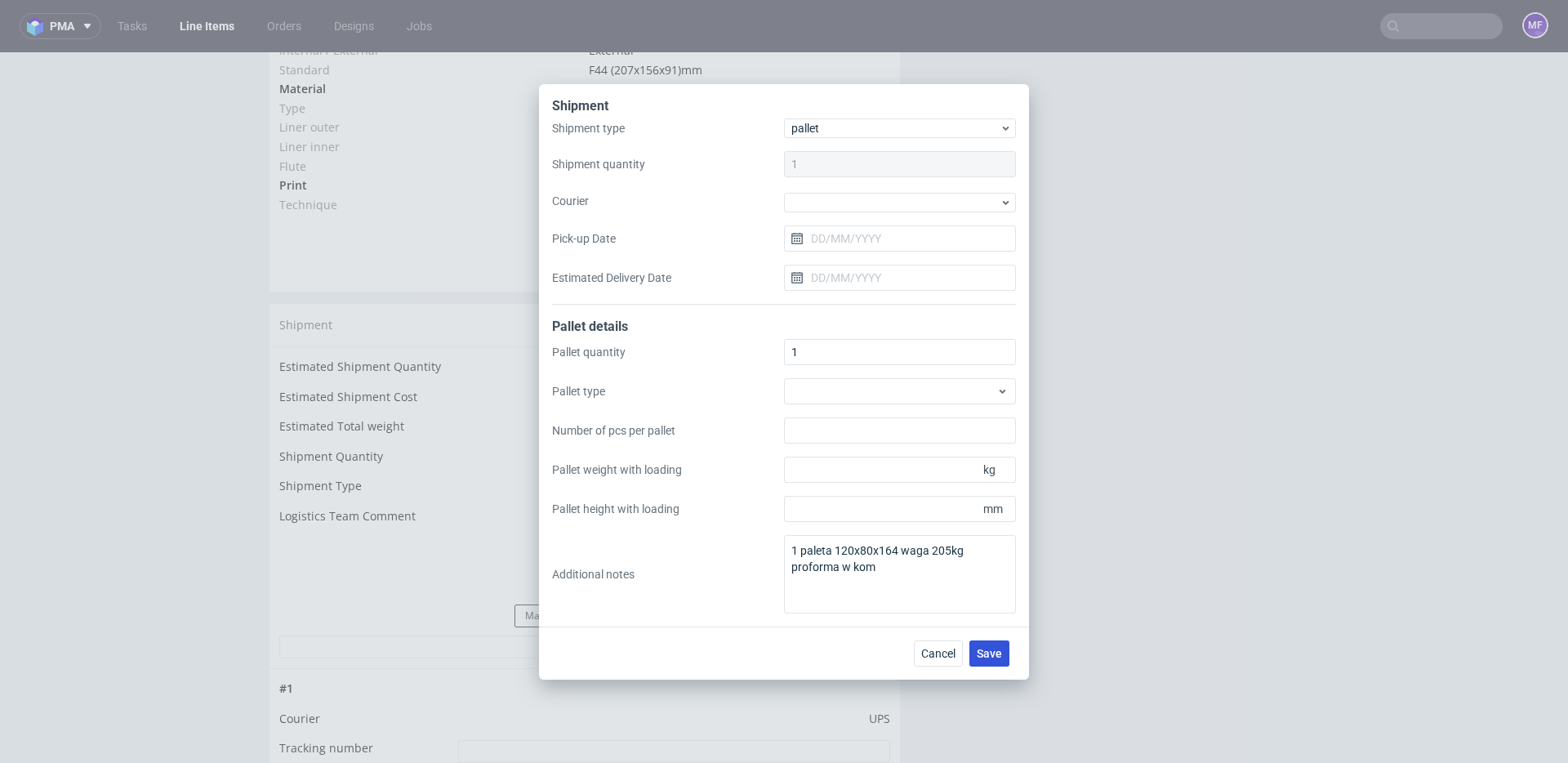
click at [993, 659] on button "Save" at bounding box center [989, 653] width 40 height 26
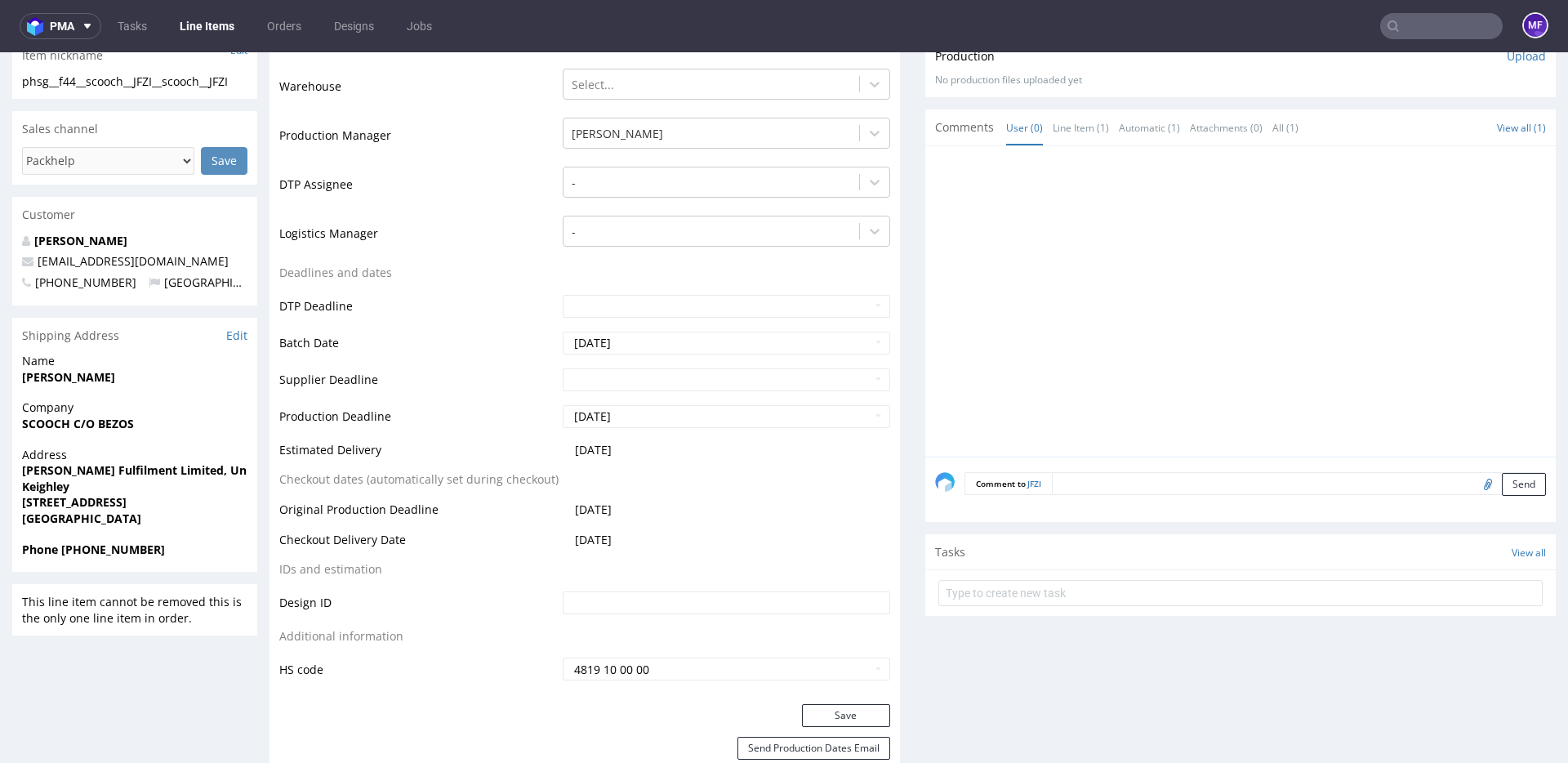
scroll to position [432, 0]
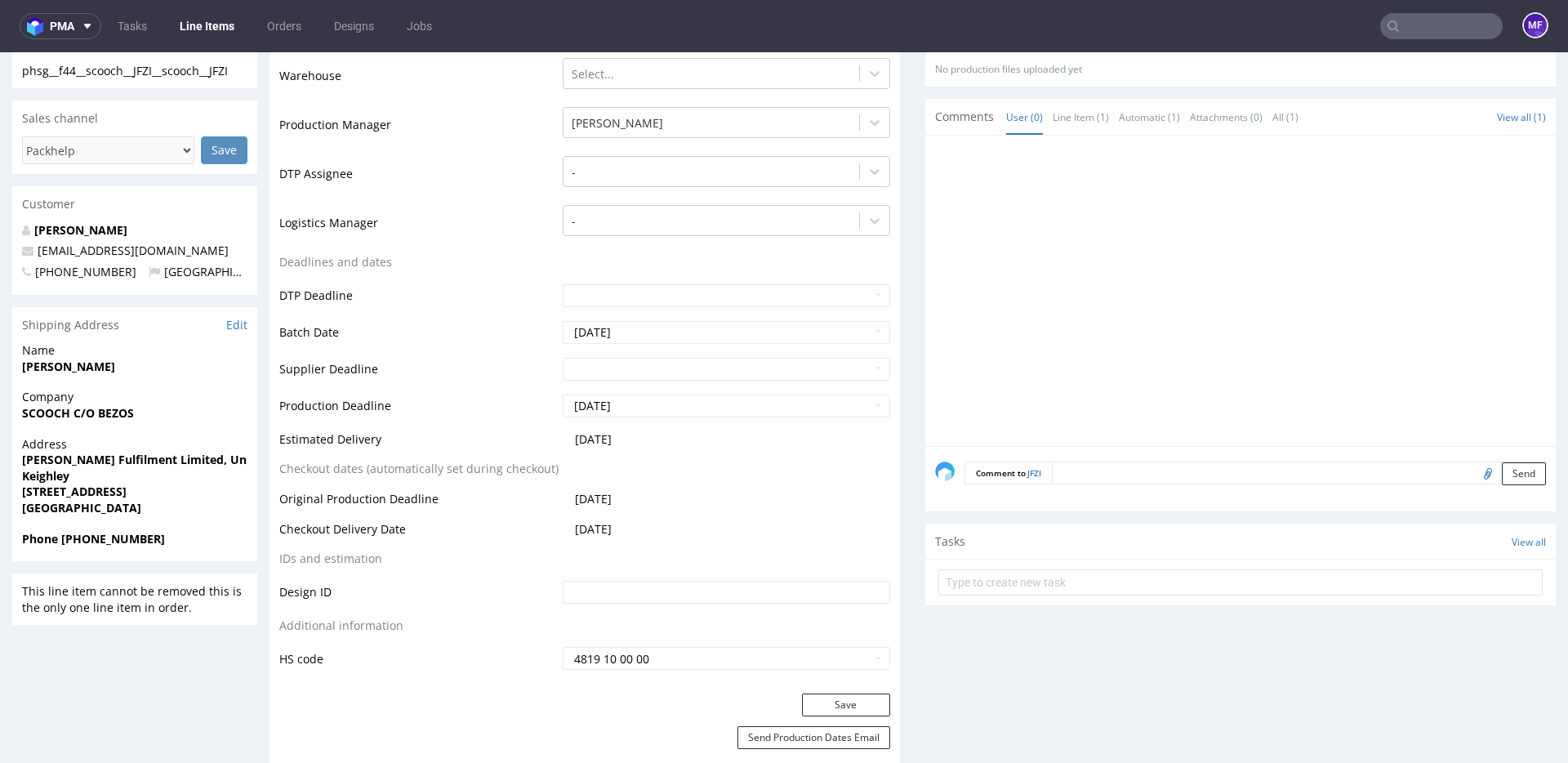
click at [1089, 474] on textarea at bounding box center [1299, 473] width 495 height 23
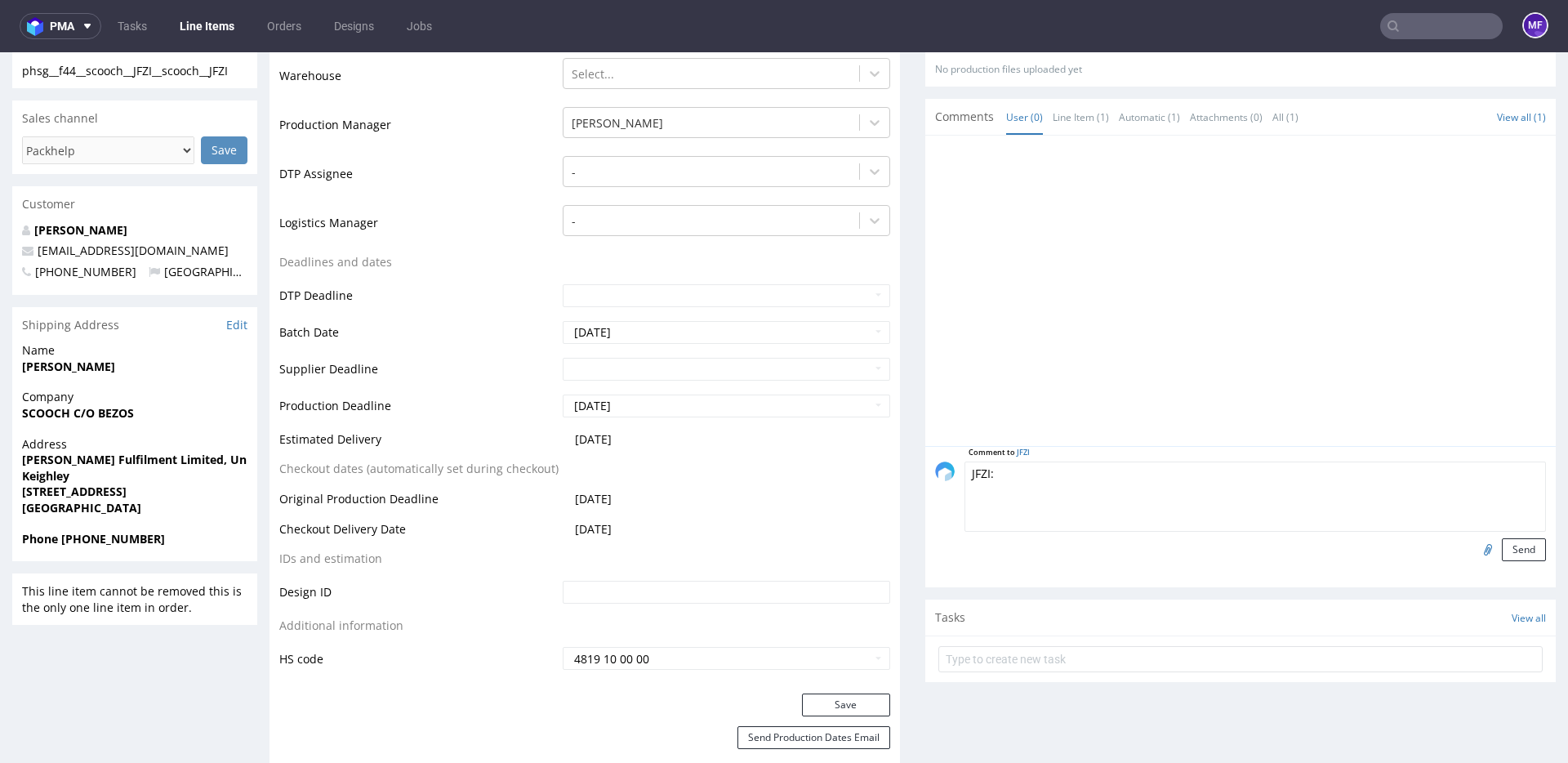
type textarea "JFZI:"
click at [1475, 551] on input "file" at bounding box center [1486, 549] width 23 height 21
type input "C:\fakepath\proforma-invoice-fp2025-10-24 (1).pdf"
drag, startPoint x: 1511, startPoint y: 552, endPoint x: 1425, endPoint y: 507, distance: 97.1
click at [1512, 552] on button "Send" at bounding box center [1524, 550] width 44 height 23
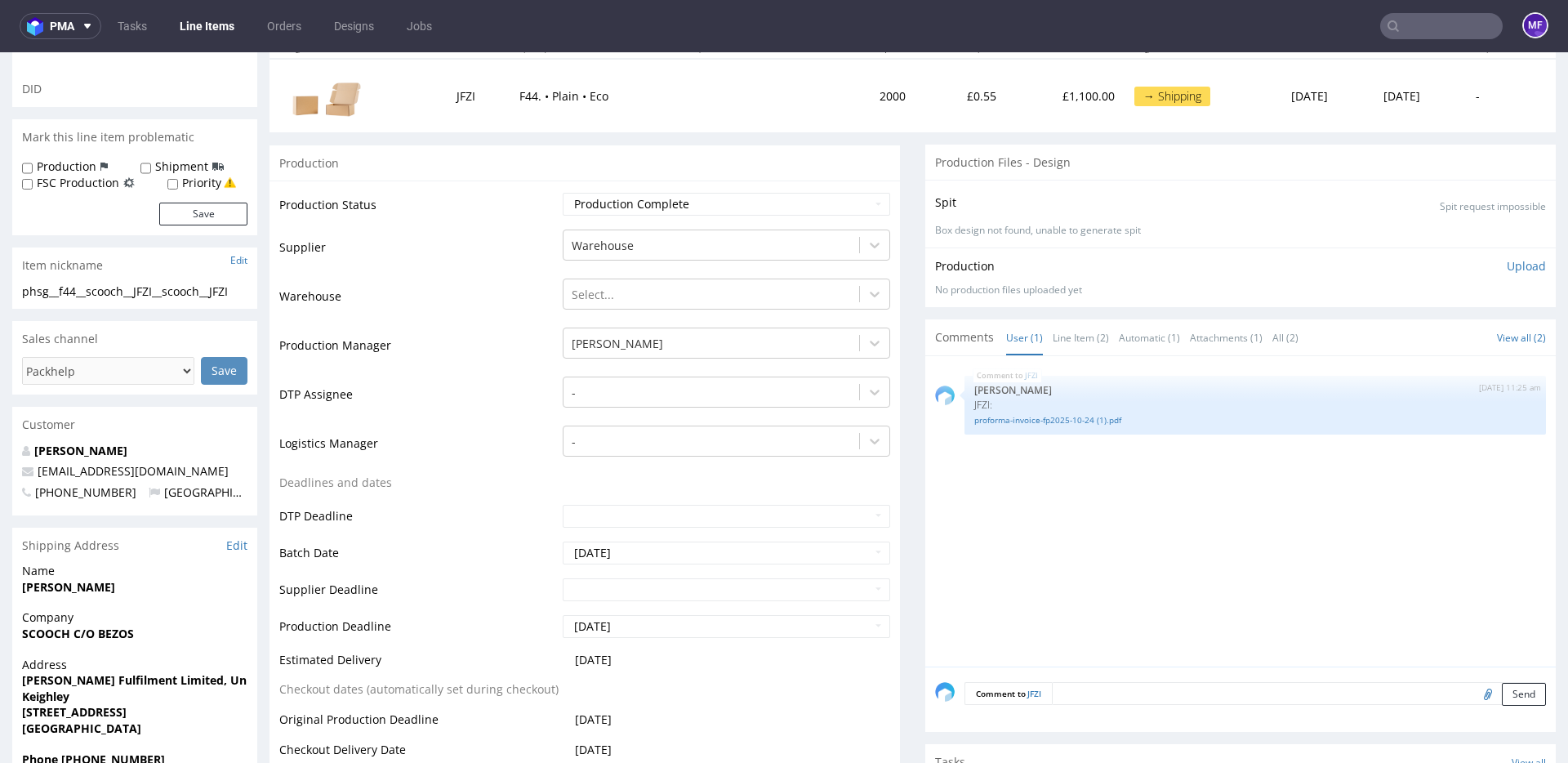
scroll to position [0, 0]
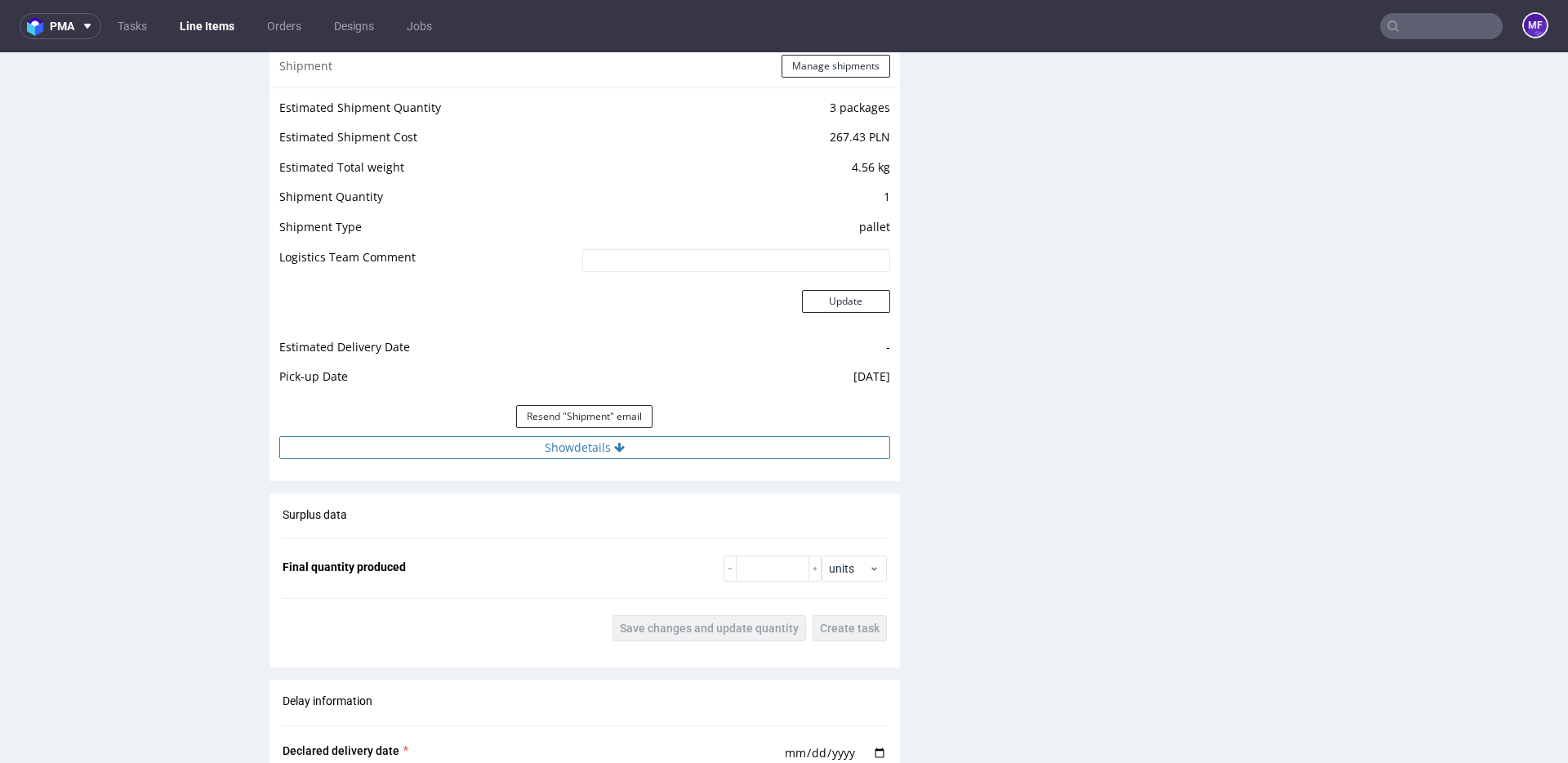
click at [587, 449] on button "Show details" at bounding box center [585, 448] width 611 height 23
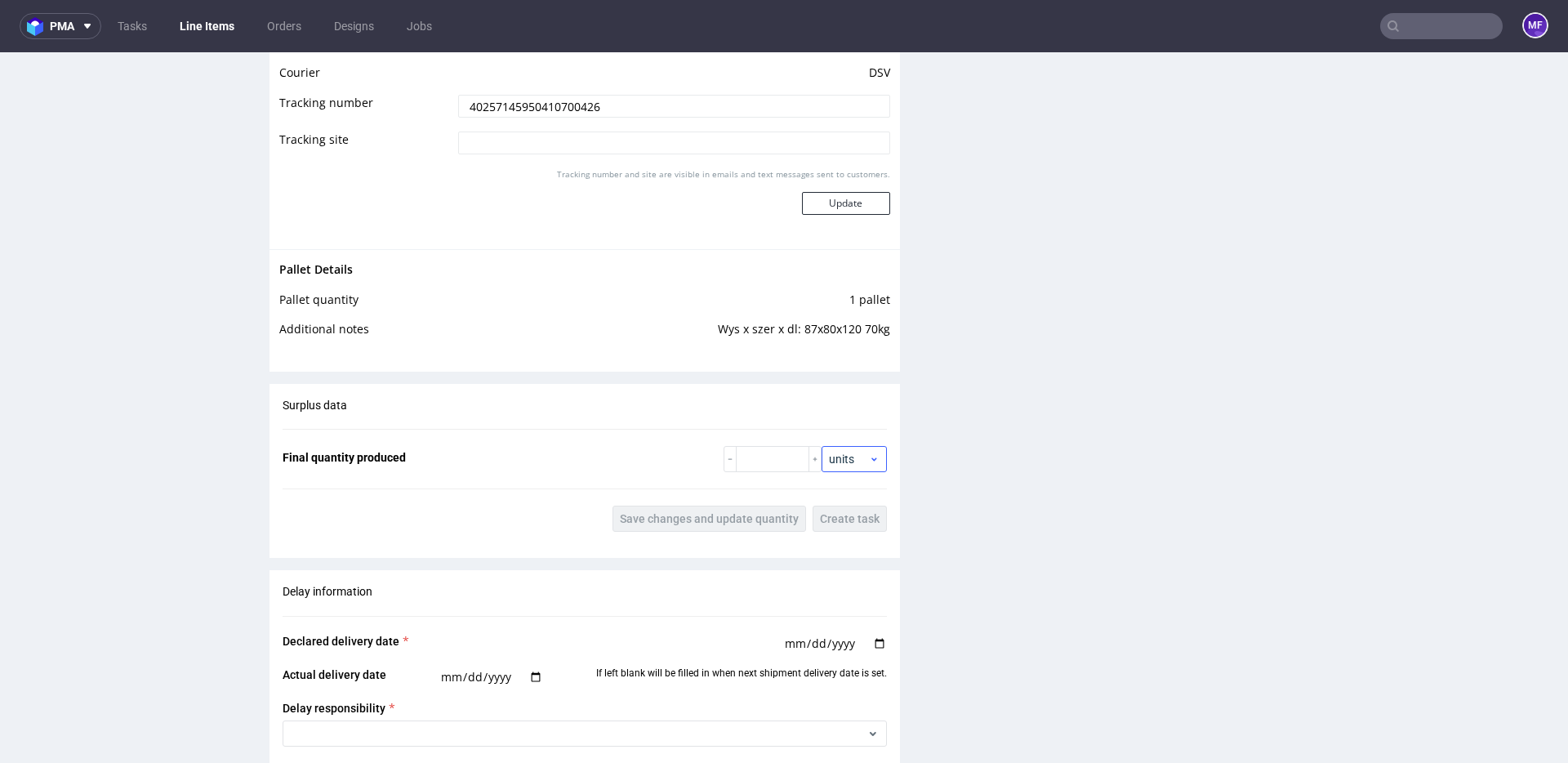
scroll to position [2148, 0]
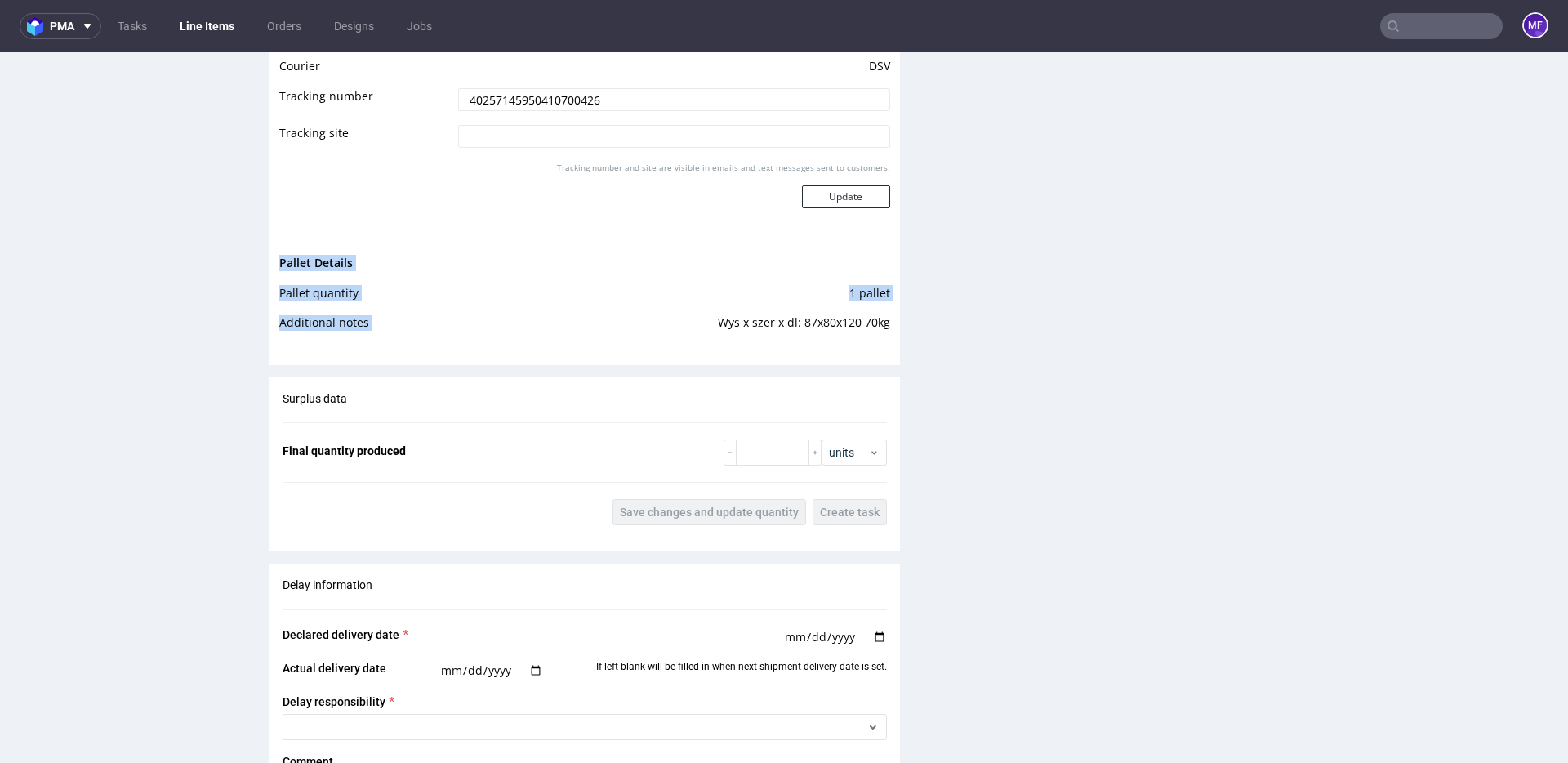
drag, startPoint x: 889, startPoint y: 321, endPoint x: 715, endPoint y: 322, distance: 174.0
click at [715, 322] on div "Pallet Details Pallet quantity 1 pallet Additional notes Wys x szer x dl: 87x80…" at bounding box center [585, 297] width 631 height 110
copy tbody "Pallet Details Pallet quantity 1 pallet Additional notes"
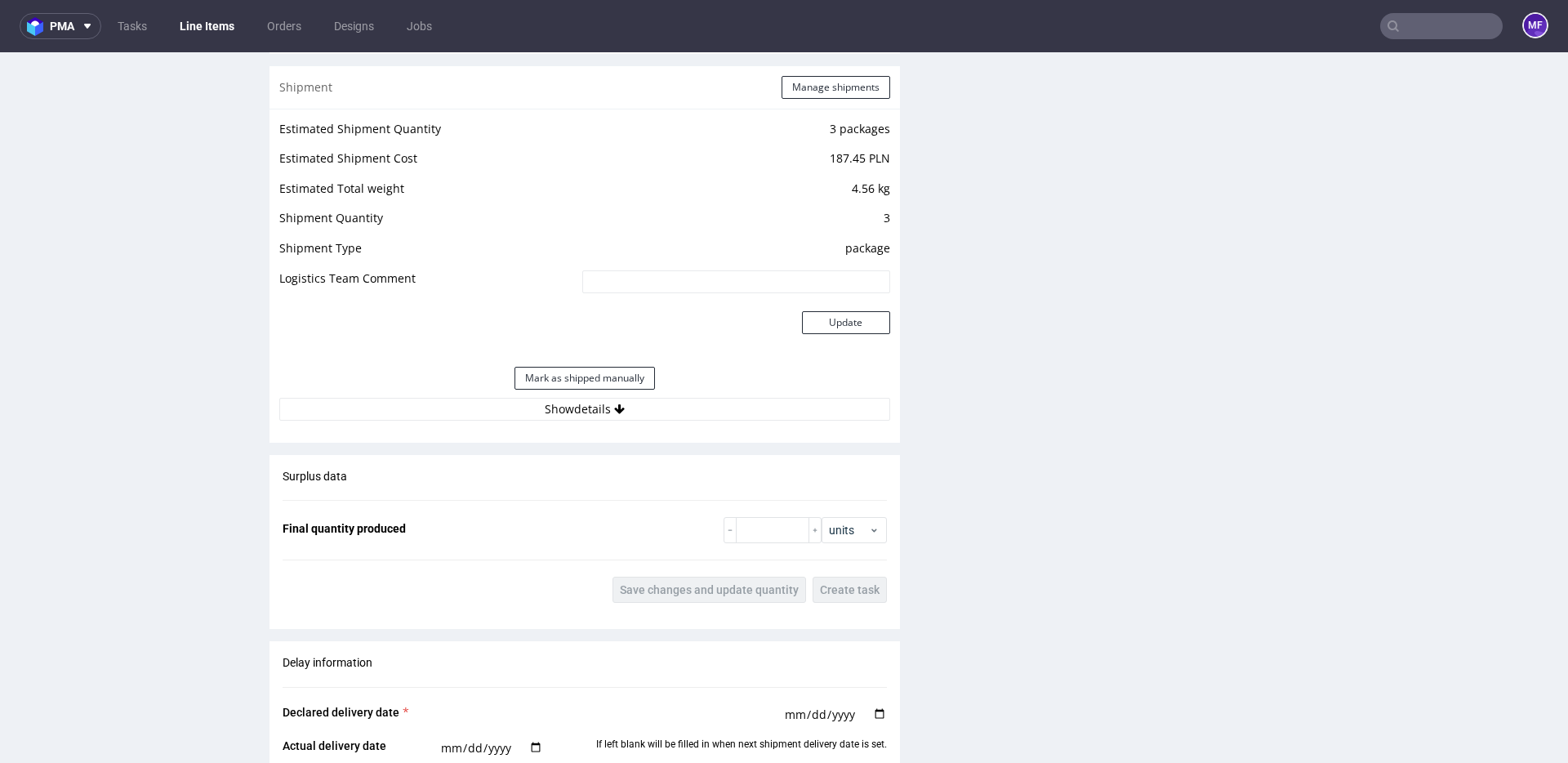
scroll to position [1671, 0]
click at [811, 91] on button "Manage shipments" at bounding box center [835, 90] width 108 height 23
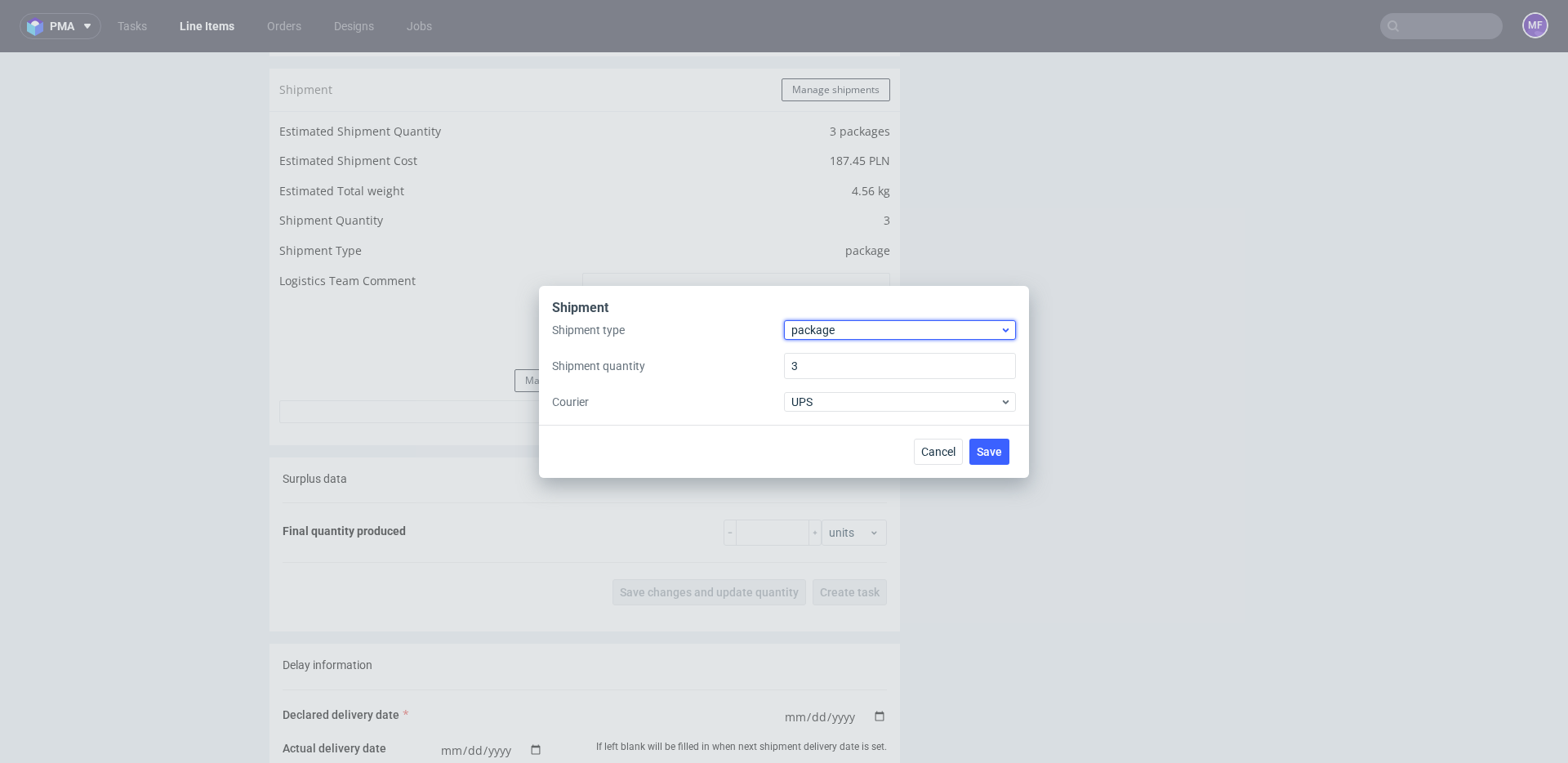
click at [832, 334] on span "package" at bounding box center [895, 330] width 208 height 16
click at [833, 368] on div "pallet" at bounding box center [900, 364] width 219 height 30
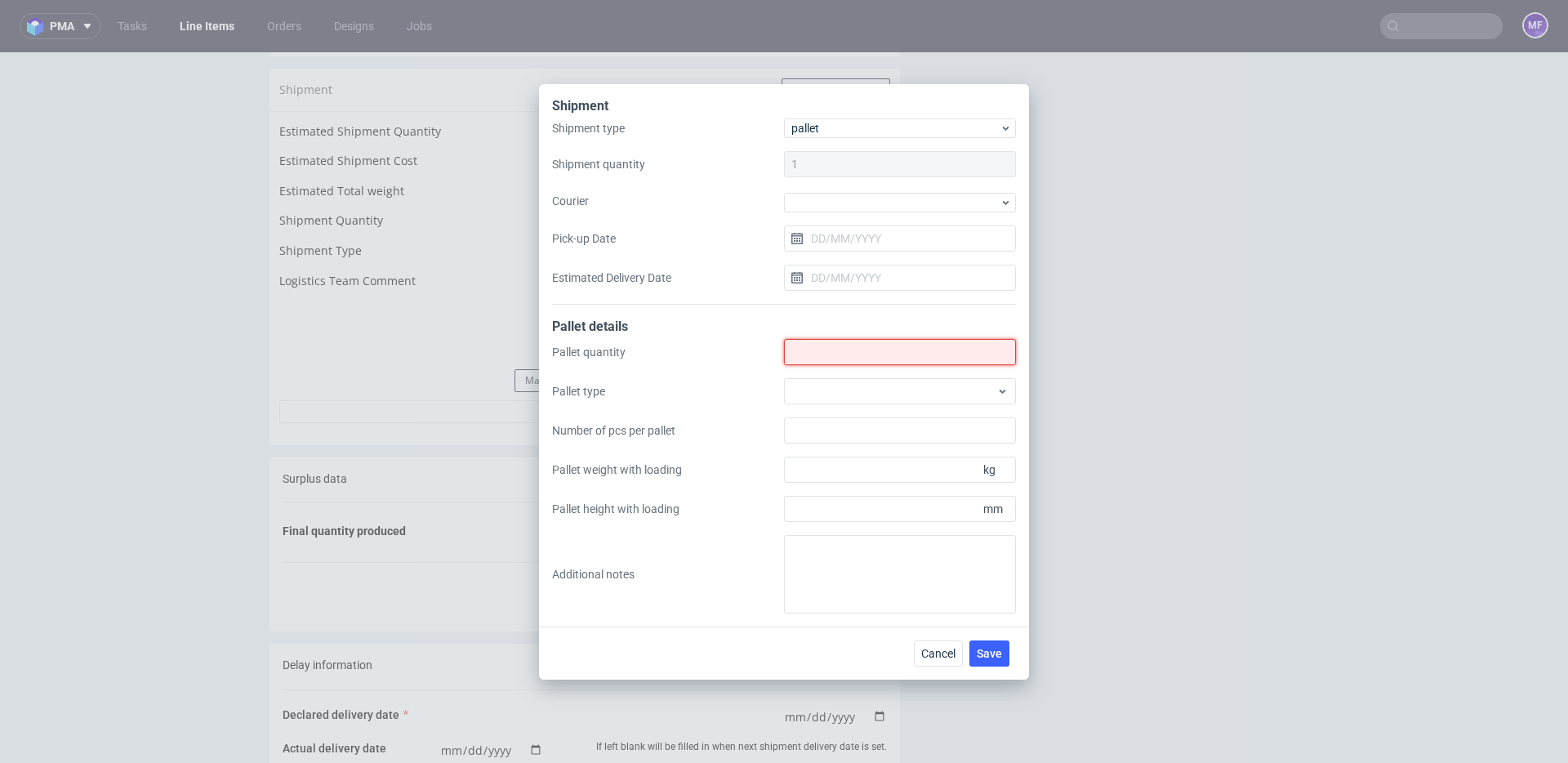
click at [821, 351] on input "Shipment type" at bounding box center [900, 351] width 232 height 26
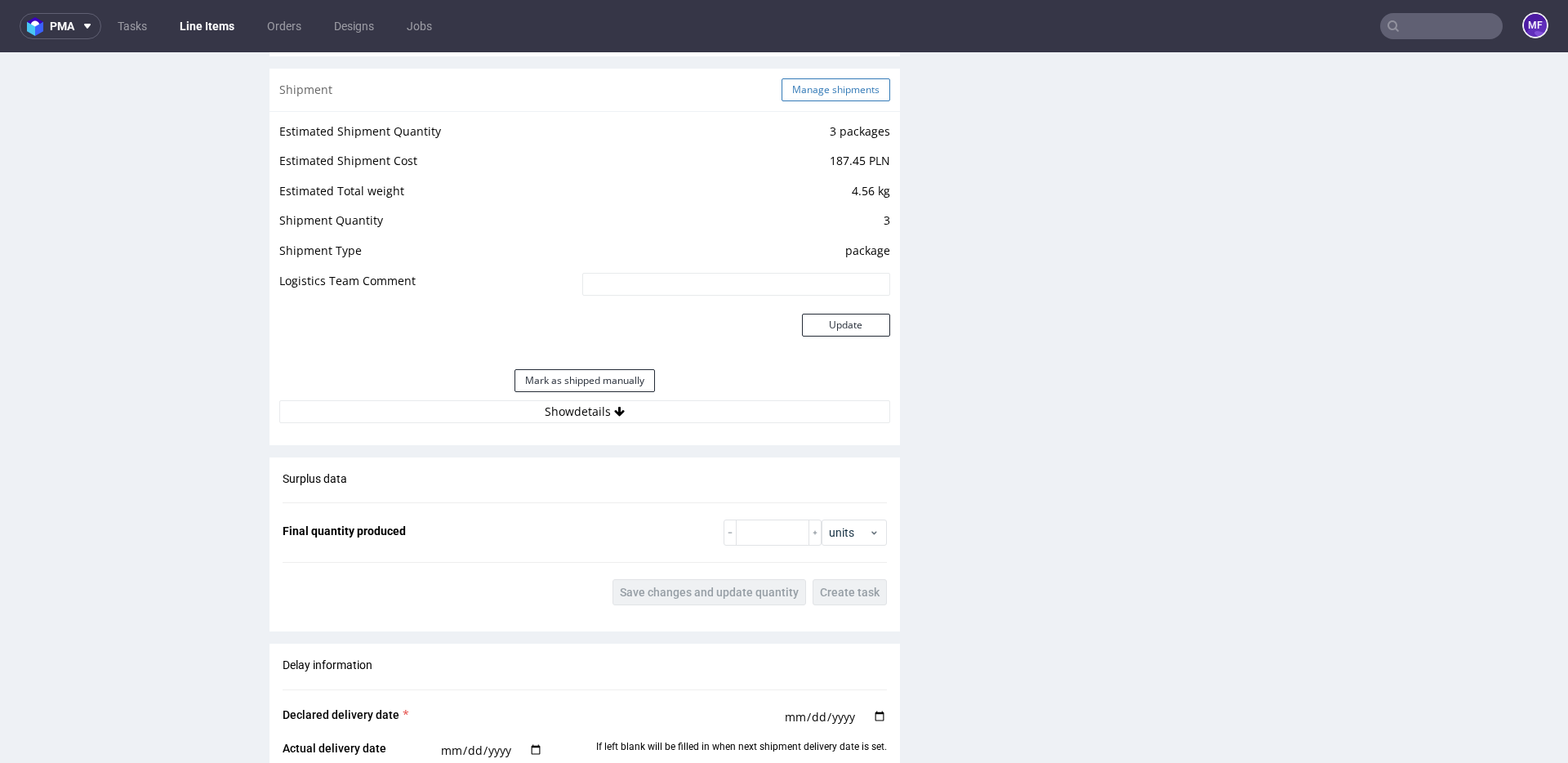
click at [807, 95] on button "Manage shipments" at bounding box center [835, 90] width 108 height 23
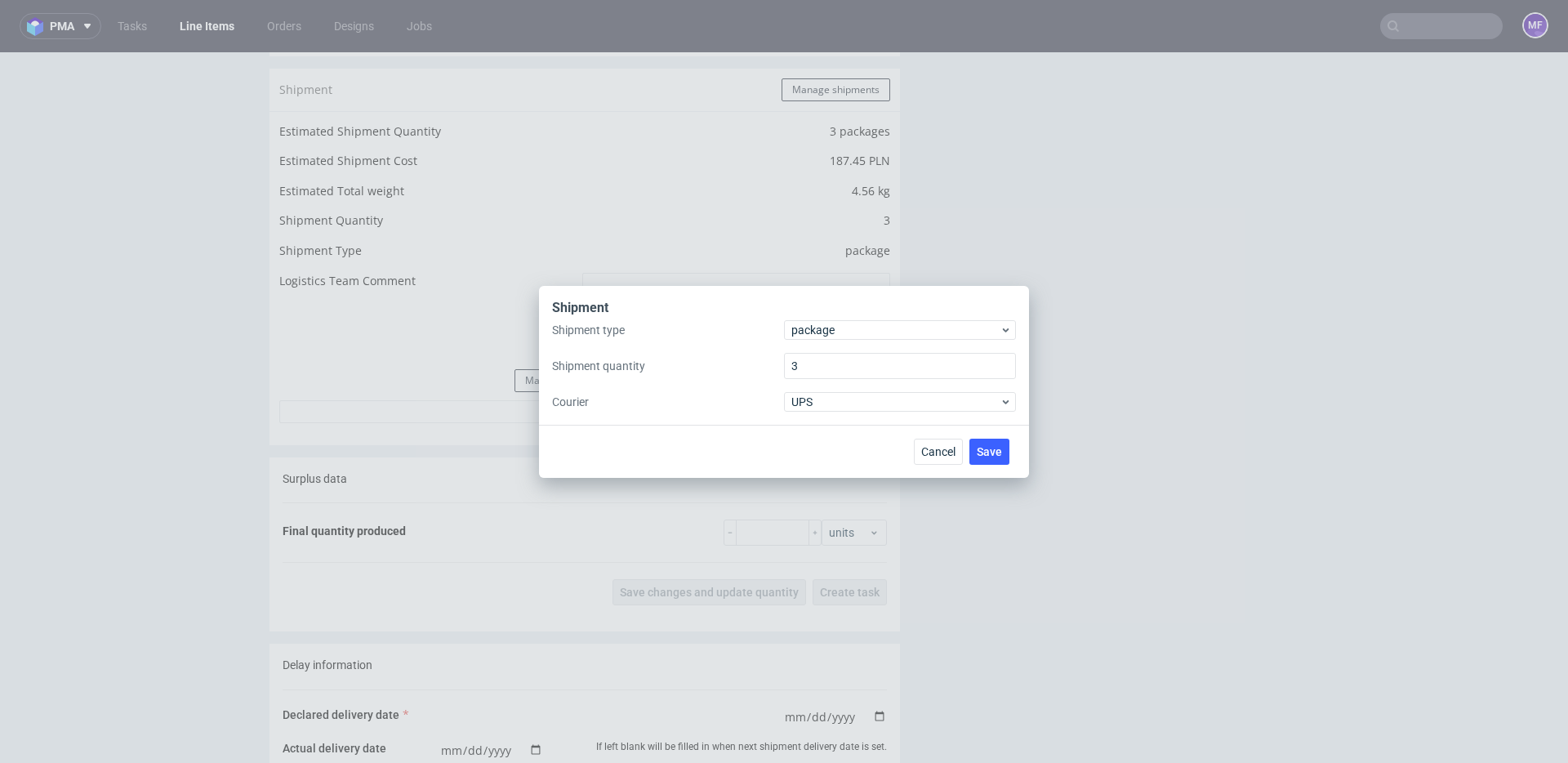
click at [816, 342] on div "Shipment type package Shipment quantity 3 Courier UPS" at bounding box center [784, 365] width 464 height 91
click at [823, 333] on span "package" at bounding box center [895, 330] width 208 height 16
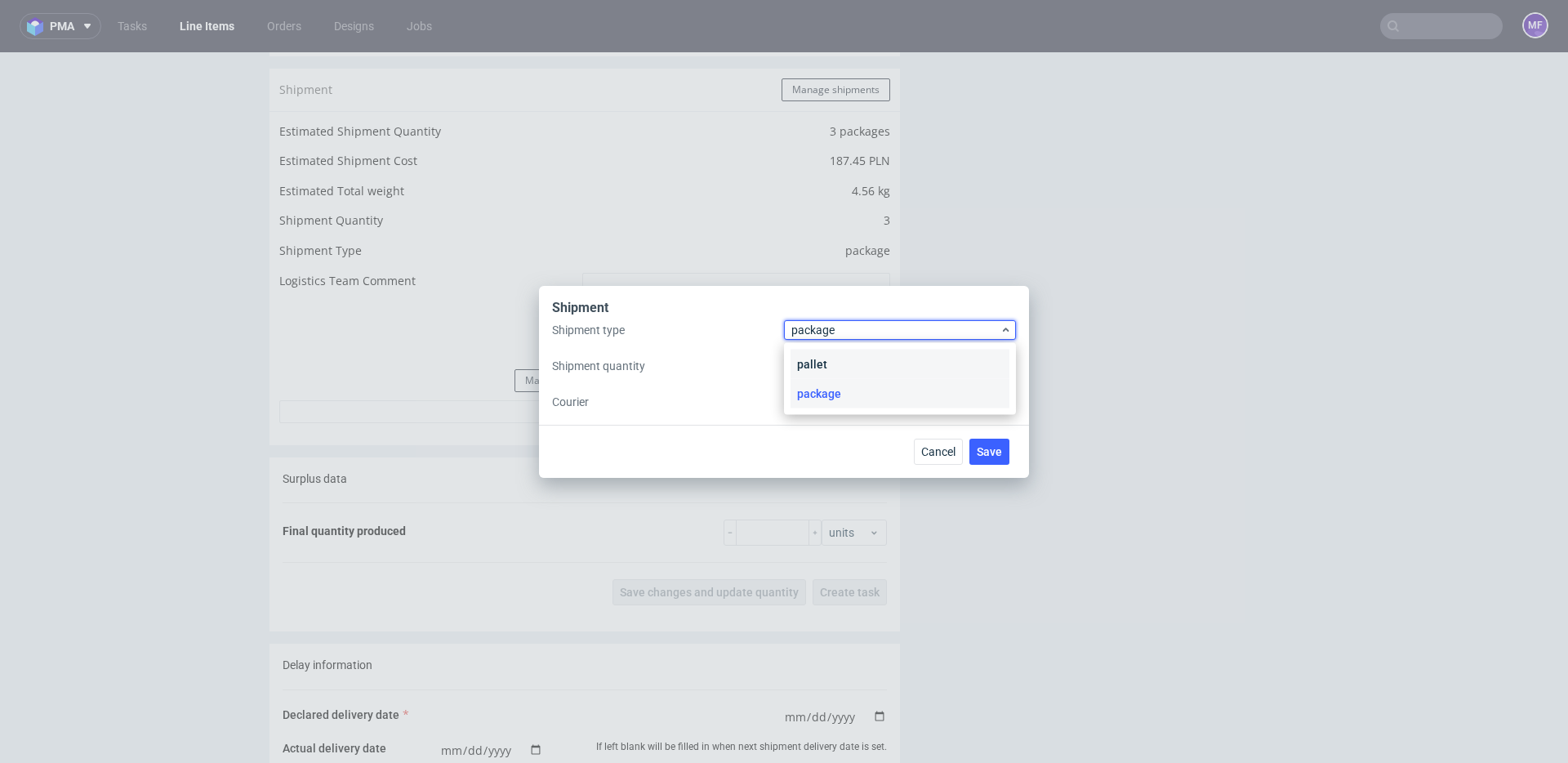
click at [822, 354] on div "pallet" at bounding box center [900, 364] width 219 height 30
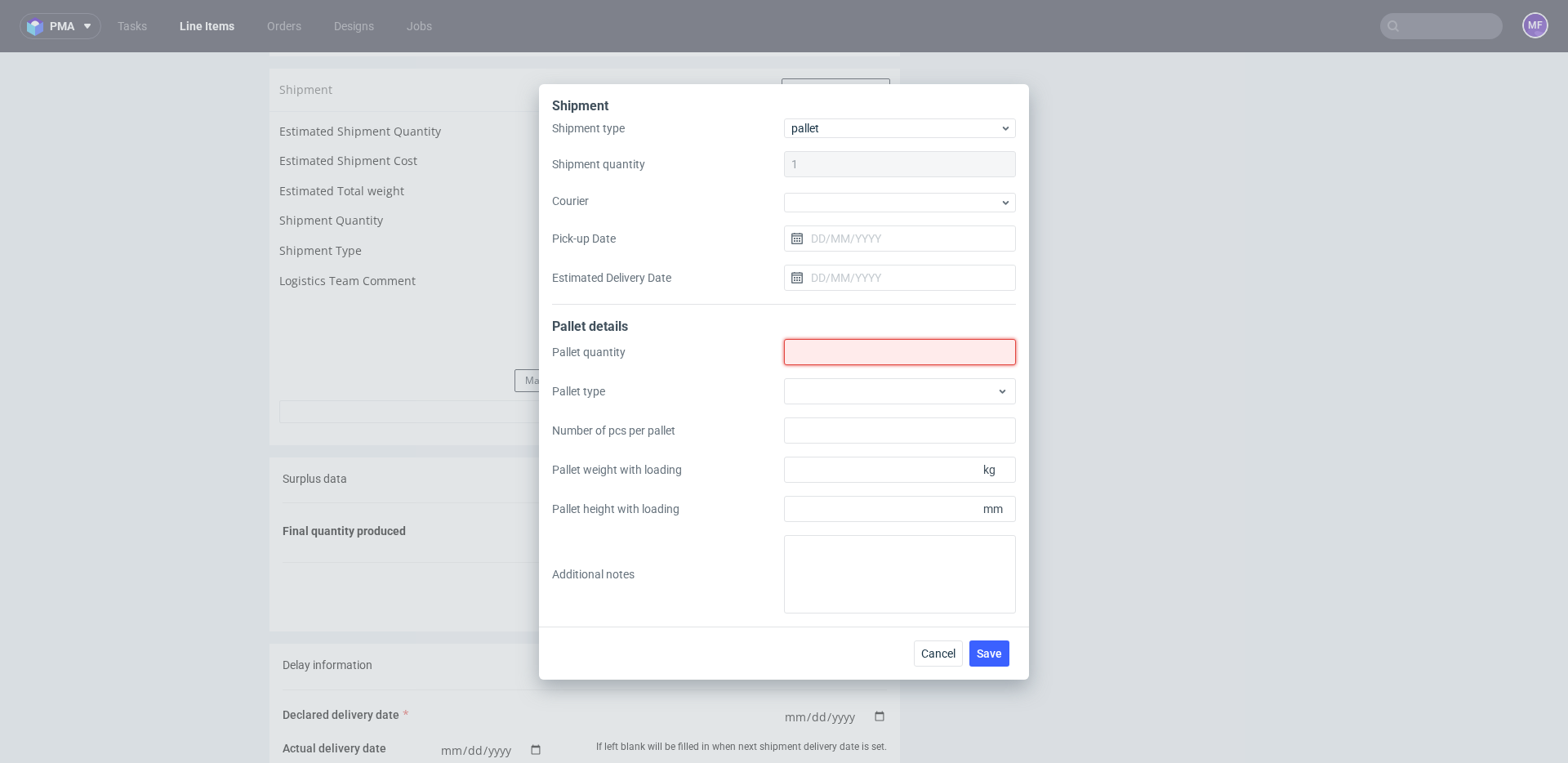
click at [834, 356] on input "Shipment type" at bounding box center [900, 351] width 232 height 26
type input "1"
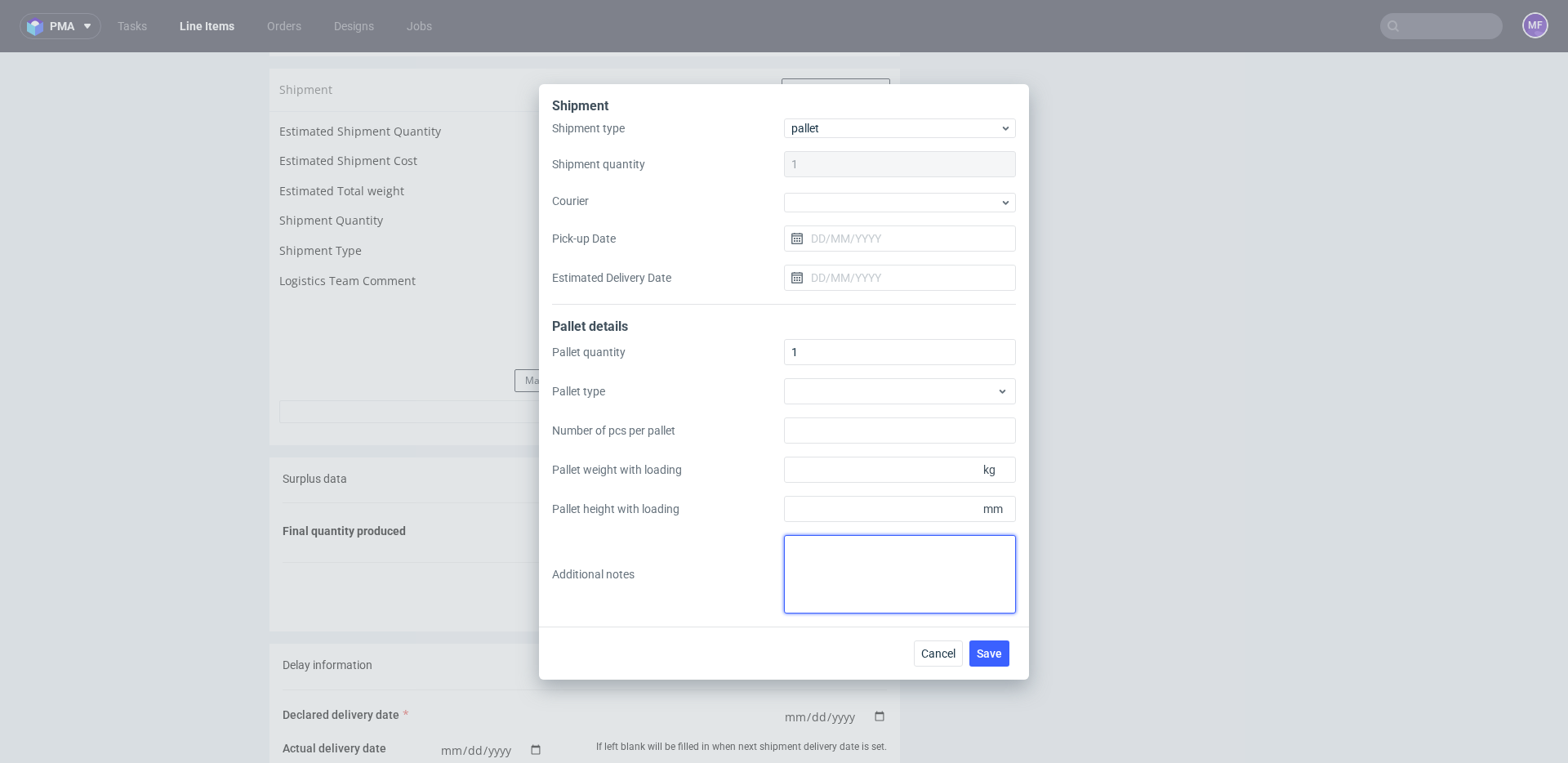
click at [839, 562] on textarea at bounding box center [900, 574] width 232 height 79
paste textarea "Wys x szer x dl: 87x80x120 70kg"
click at [792, 556] on textarea "Wys x szer x dl: 87x80x120 70kg" at bounding box center [900, 574] width 232 height 79
type textarea "1 paleta: Wys x szer x dl: 87x80x120 70kg"
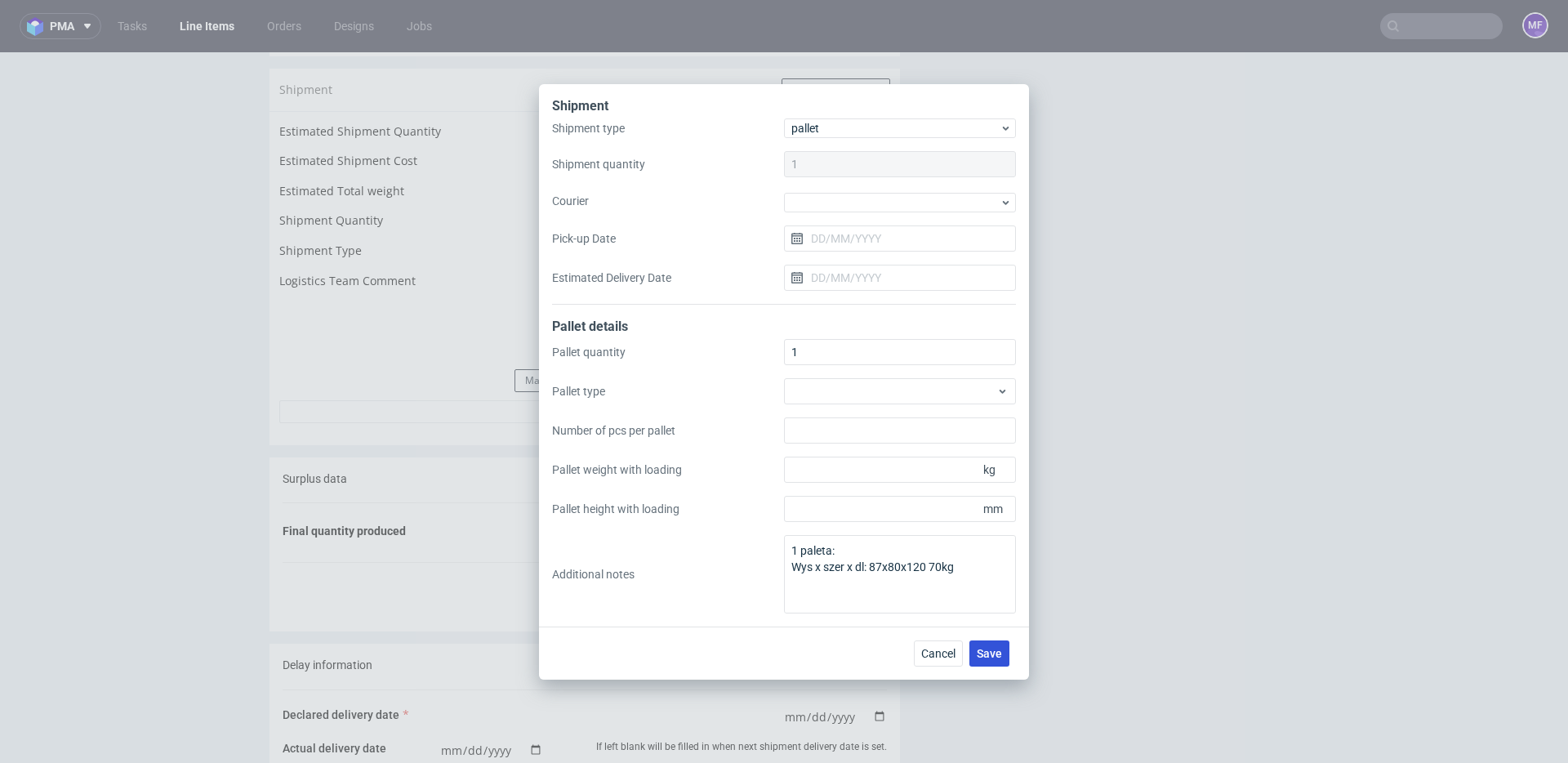
click at [988, 649] on span "Save" at bounding box center [989, 653] width 25 height 12
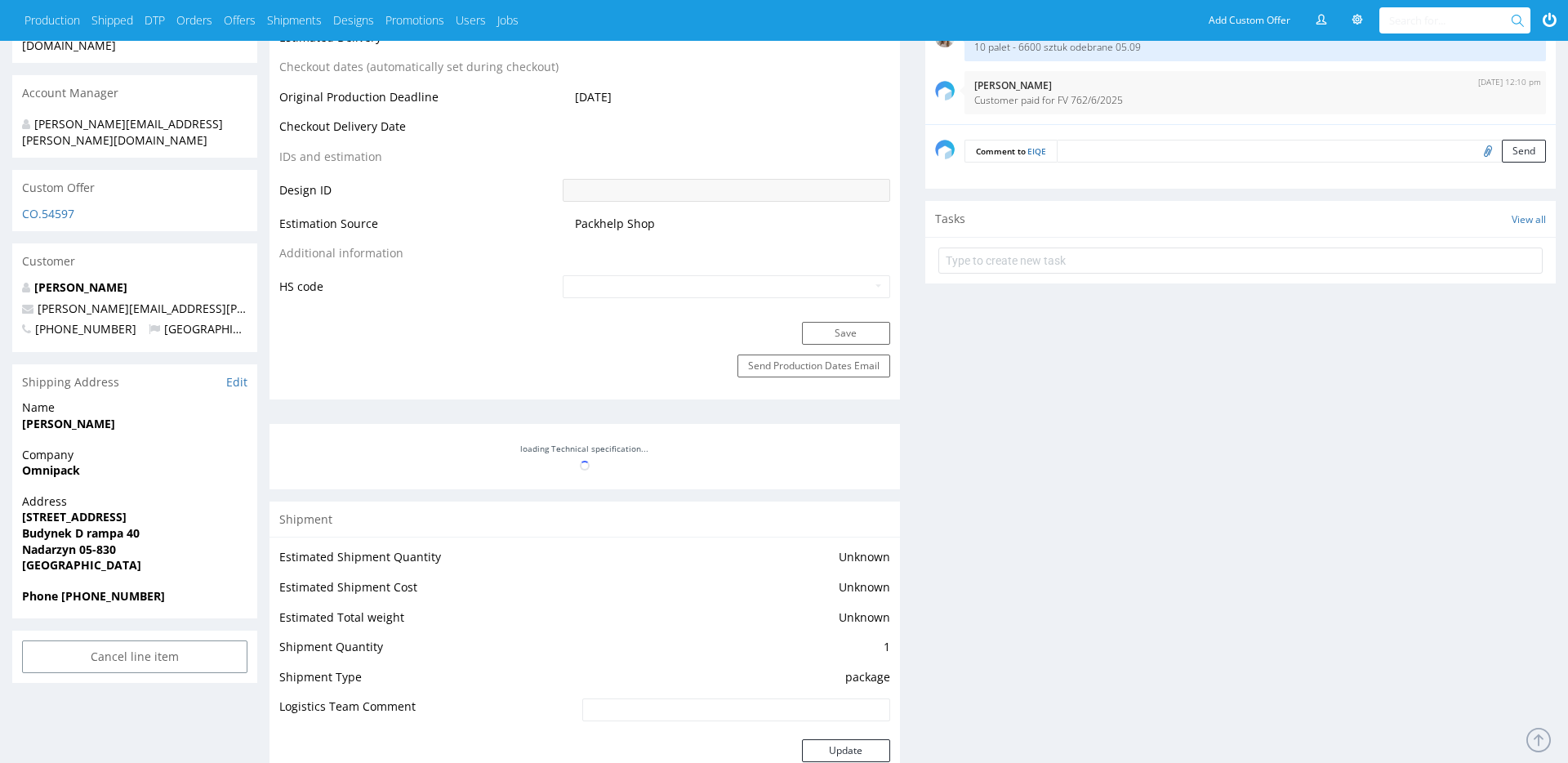
scroll to position [769, 0]
drag, startPoint x: 134, startPoint y: 428, endPoint x: 131, endPoint y: 411, distance: 17.3
click at [133, 444] on p "Company Omnipack" at bounding box center [135, 460] width 226 height 32
drag, startPoint x: 93, startPoint y: 394, endPoint x: 19, endPoint y: 394, distance: 74.0
click at [19, 397] on div "Name Wojciech Wolski" at bounding box center [135, 420] width 246 height 47
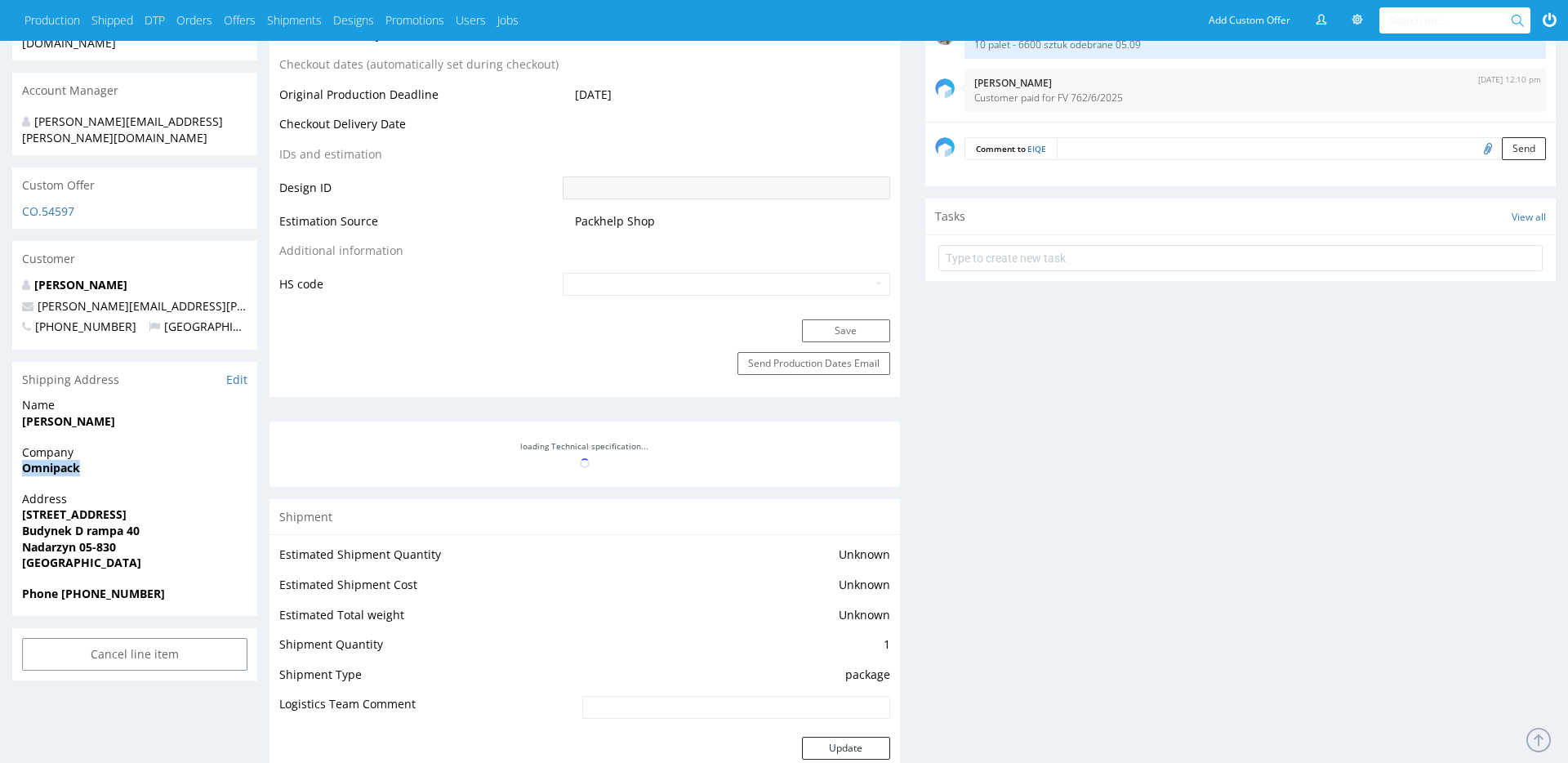
scroll to position [763, 0]
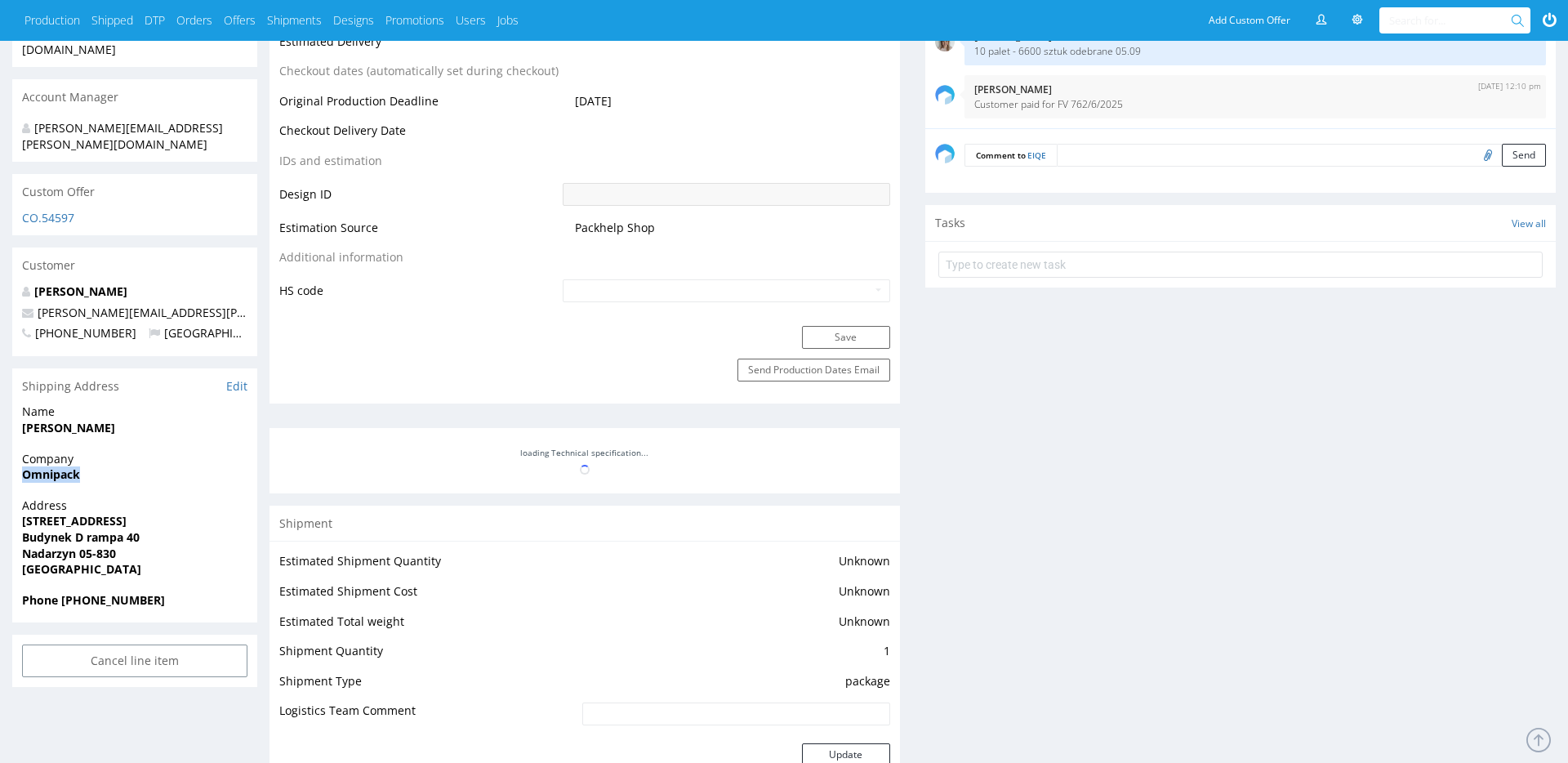
copy strong "Wojciech Wolski"
drag, startPoint x: 82, startPoint y: 442, endPoint x: 24, endPoint y: 445, distance: 58.1
click at [24, 467] on span "Omnipack" at bounding box center [135, 475] width 226 height 16
copy strong "Omnipack"
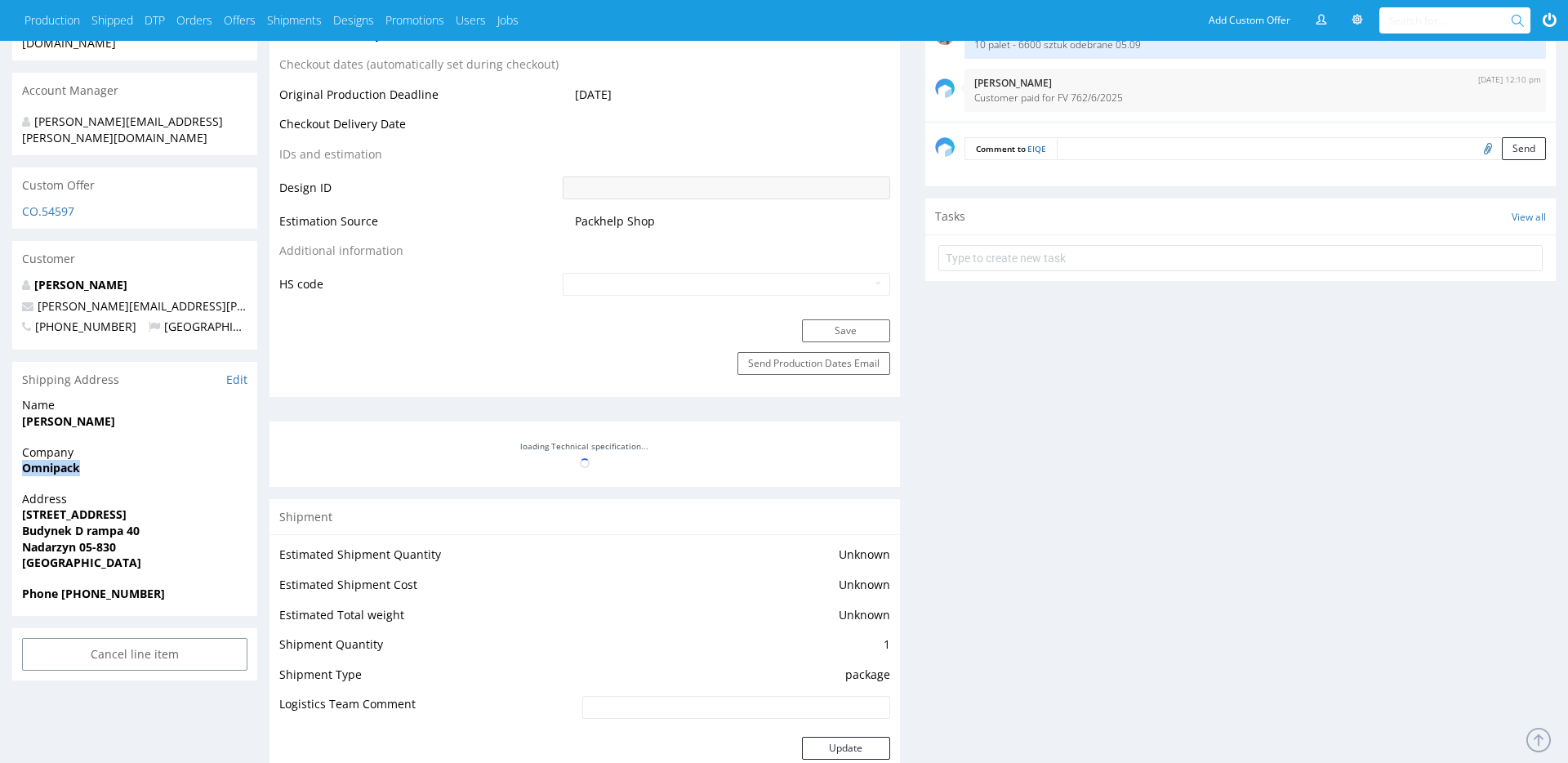
scroll to position [767, 0]
drag, startPoint x: 121, startPoint y: 485, endPoint x: 17, endPoint y: 484, distance: 104.0
click at [17, 493] on div "Address al. Katowicka 66 Budynek D rampa 40 Nadarzyn 05-830 Poland" at bounding box center [135, 540] width 246 height 95
copy strong "al. Katowicka 66"
drag, startPoint x: 146, startPoint y: 494, endPoint x: 17, endPoint y: 501, distance: 129.2
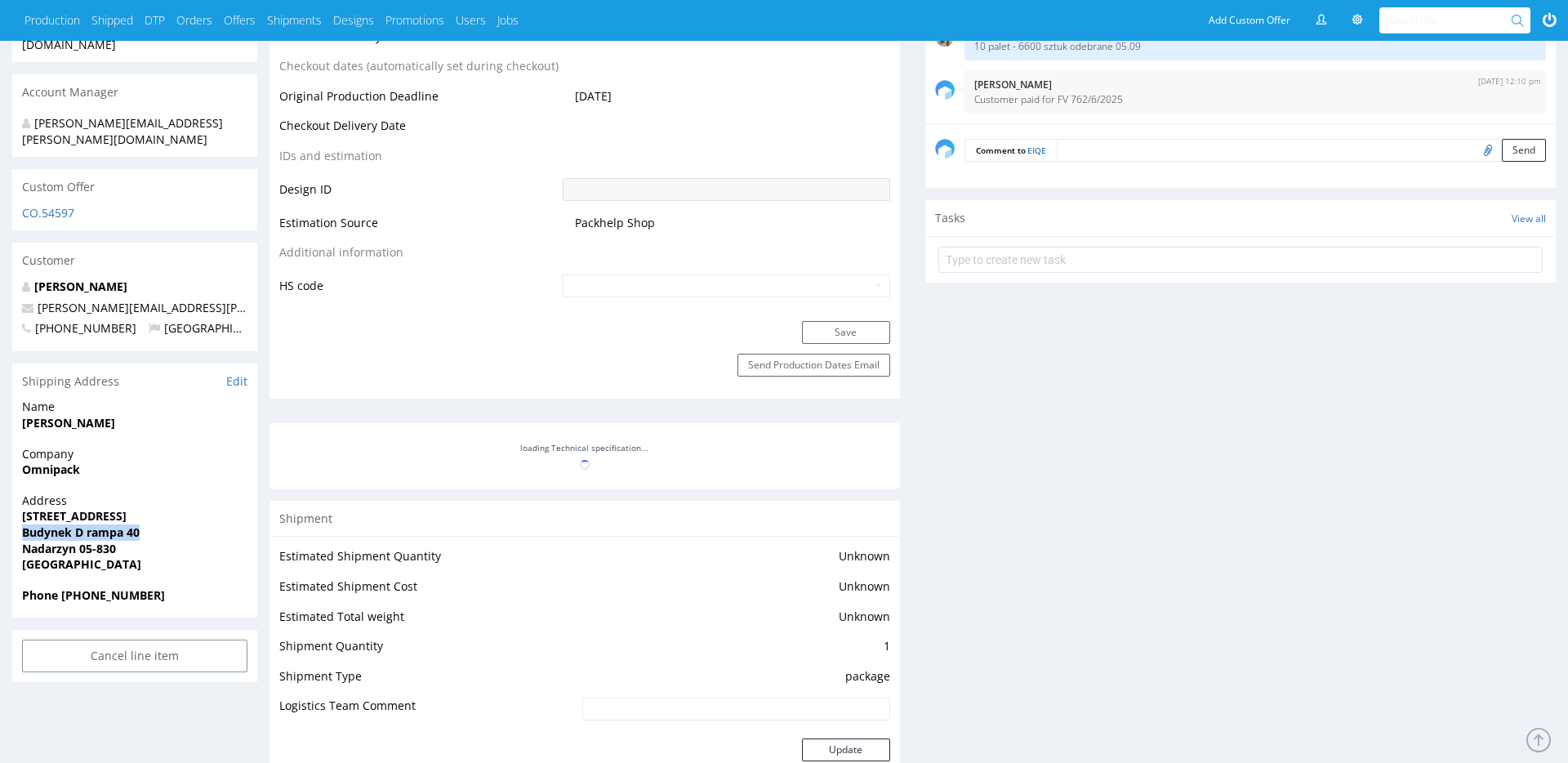
click at [17, 501] on div "Address al. Katowicka 66 Budynek D rampa 40 Nadarzyn 05-830 Poland" at bounding box center [135, 540] width 246 height 95
copy strong "Budynek D rampa 40"
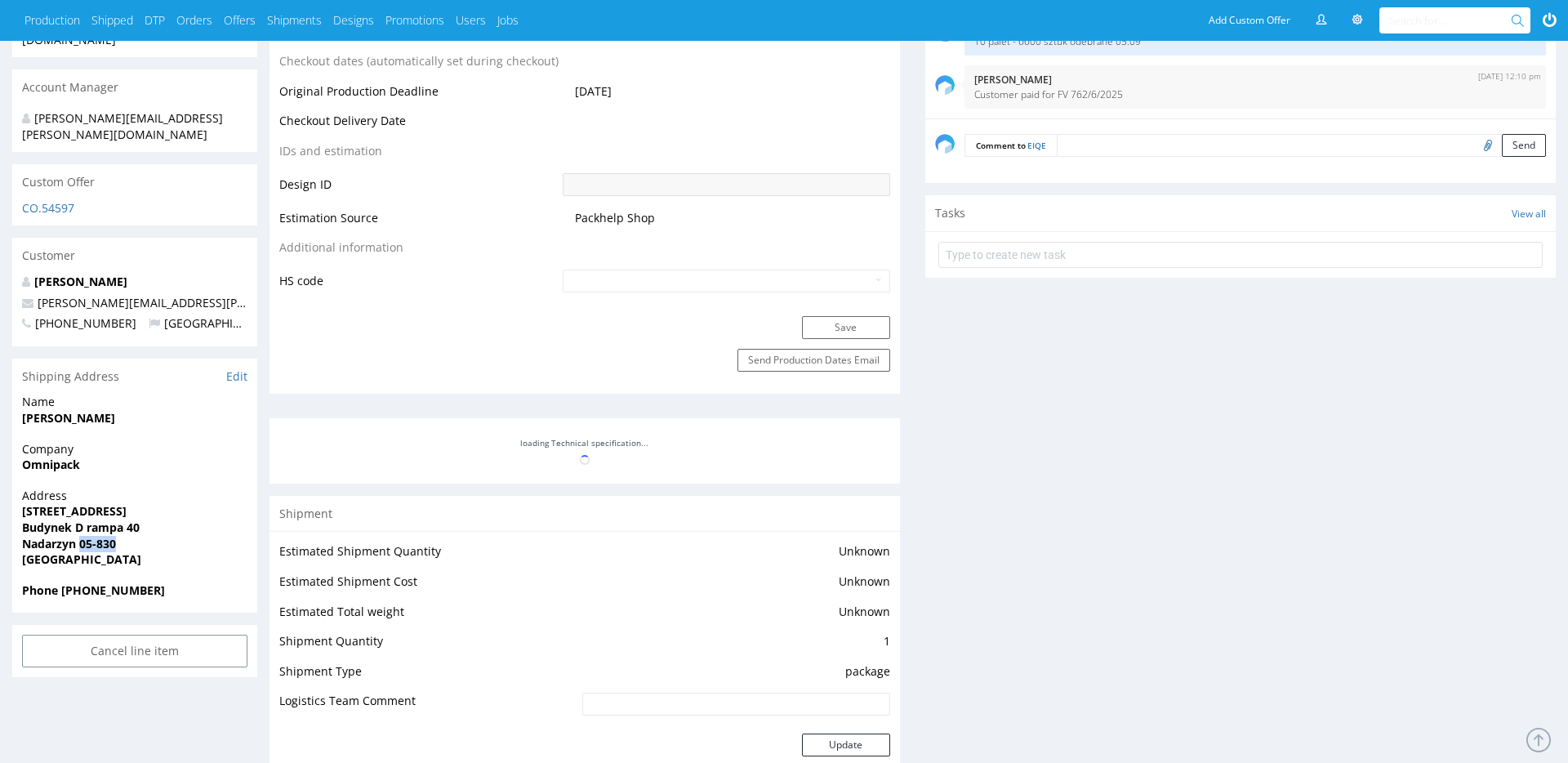
drag, startPoint x: 104, startPoint y: 514, endPoint x: 80, endPoint y: 515, distance: 24.0
click at [80, 536] on span "Nadarzyn 05-830" at bounding box center [135, 544] width 226 height 16
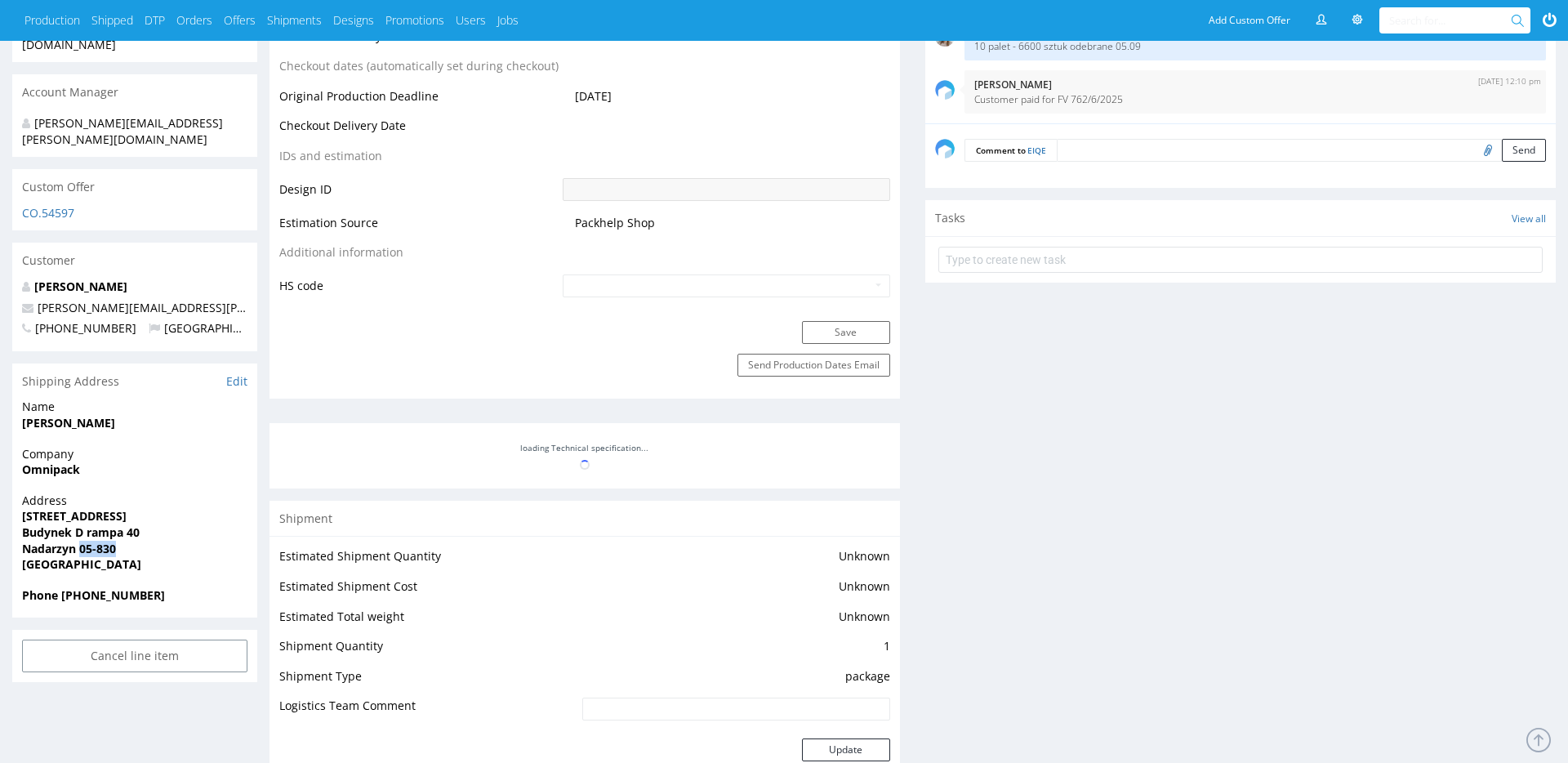
copy strong "05-830"
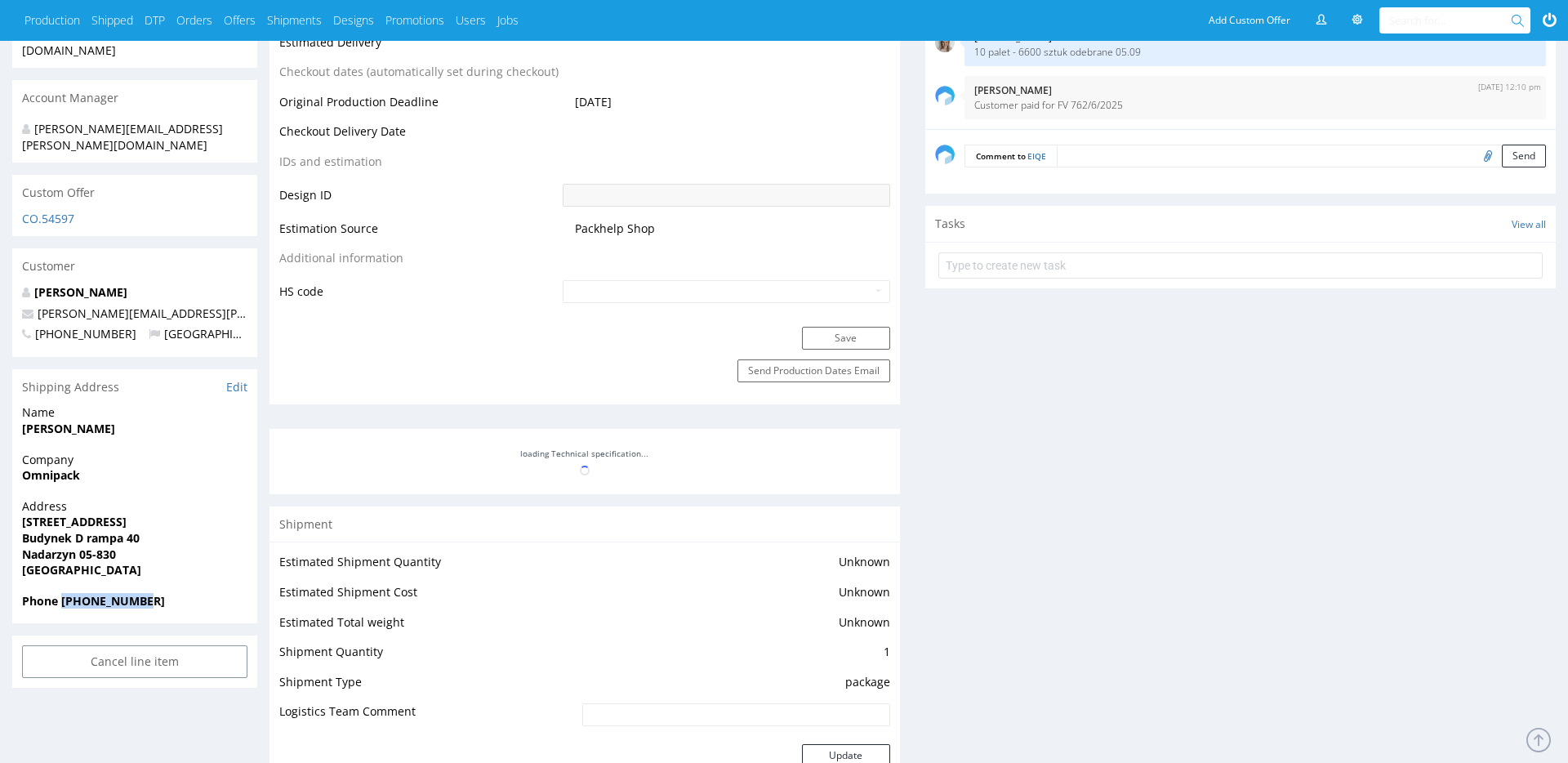
drag, startPoint x: 157, startPoint y: 569, endPoint x: 60, endPoint y: 572, distance: 97.0
click at [60, 593] on span "Phone +48507949729" at bounding box center [135, 601] width 226 height 16
copy strong "+48507949729"
drag, startPoint x: 219, startPoint y: 287, endPoint x: 39, endPoint y: 283, distance: 180.0
click at [39, 305] on p "wojciech.wolski@omnipack.com" at bounding box center [135, 313] width 226 height 16
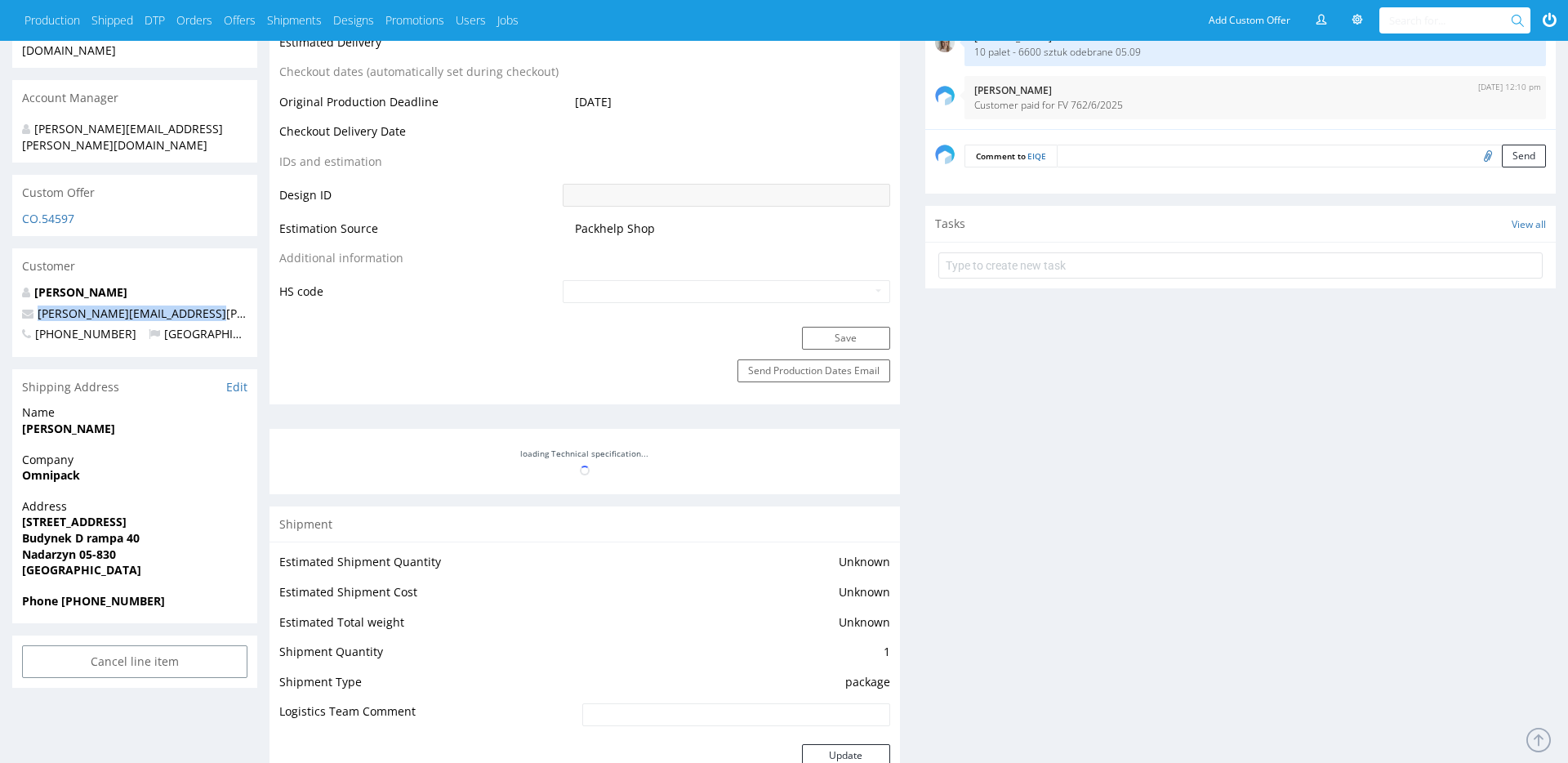
copy link "wojciech.wolski@omnipack.com"
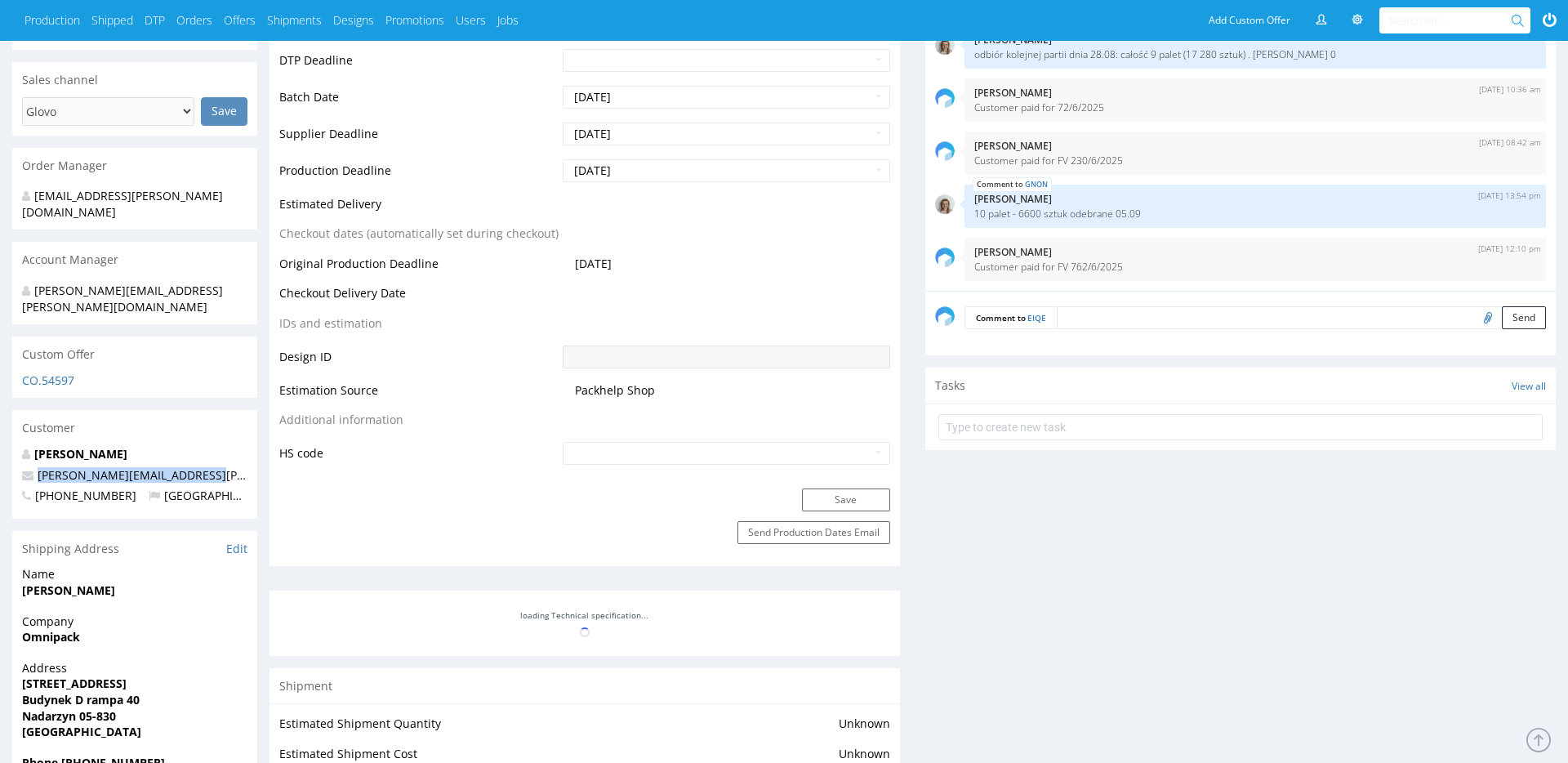
scroll to position [382, 0]
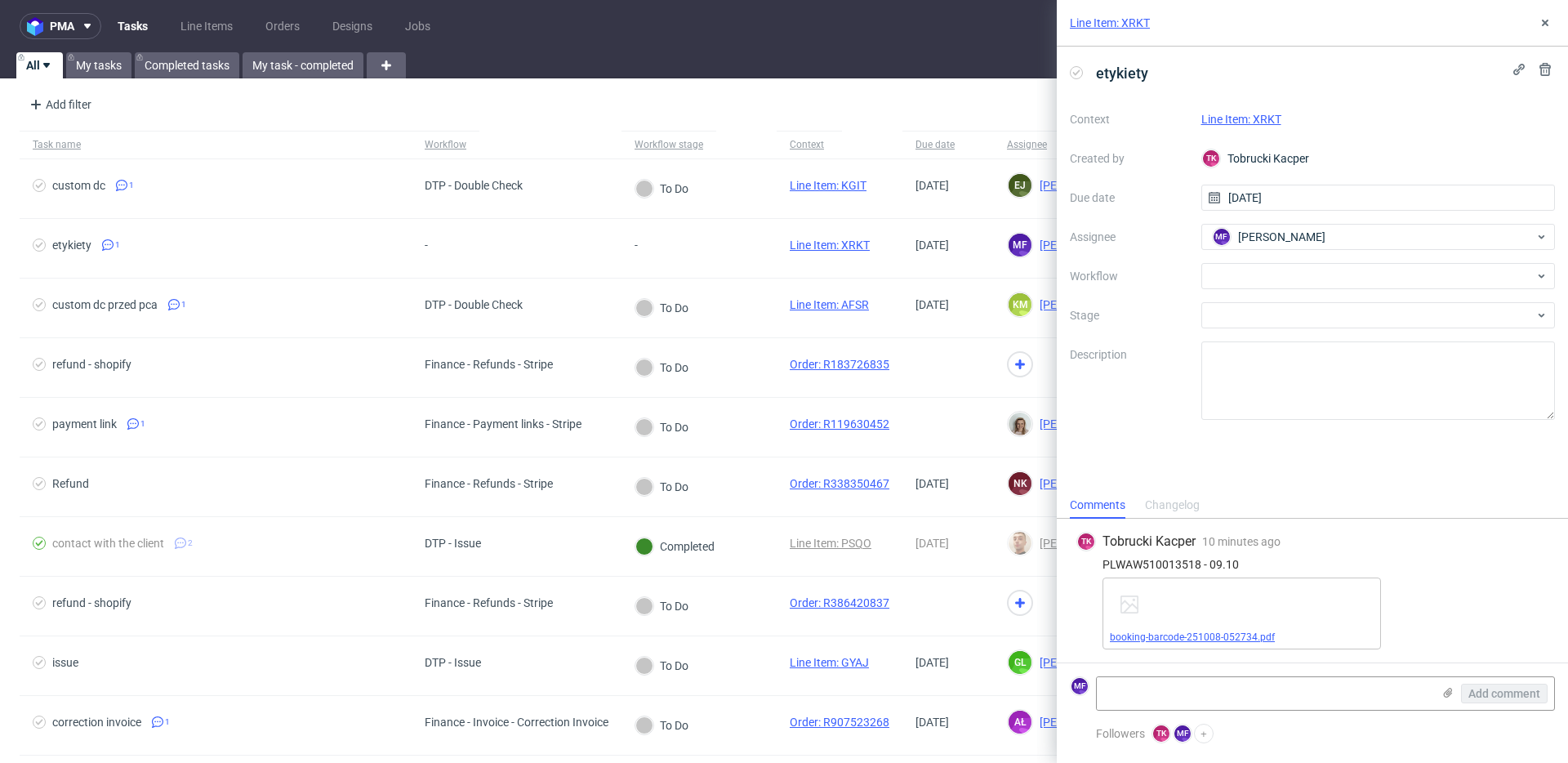
click at [1193, 634] on link "booking-barcode-251008-052734.pdf" at bounding box center [1193, 637] width 165 height 12
click at [1266, 264] on div at bounding box center [1379, 276] width 355 height 26
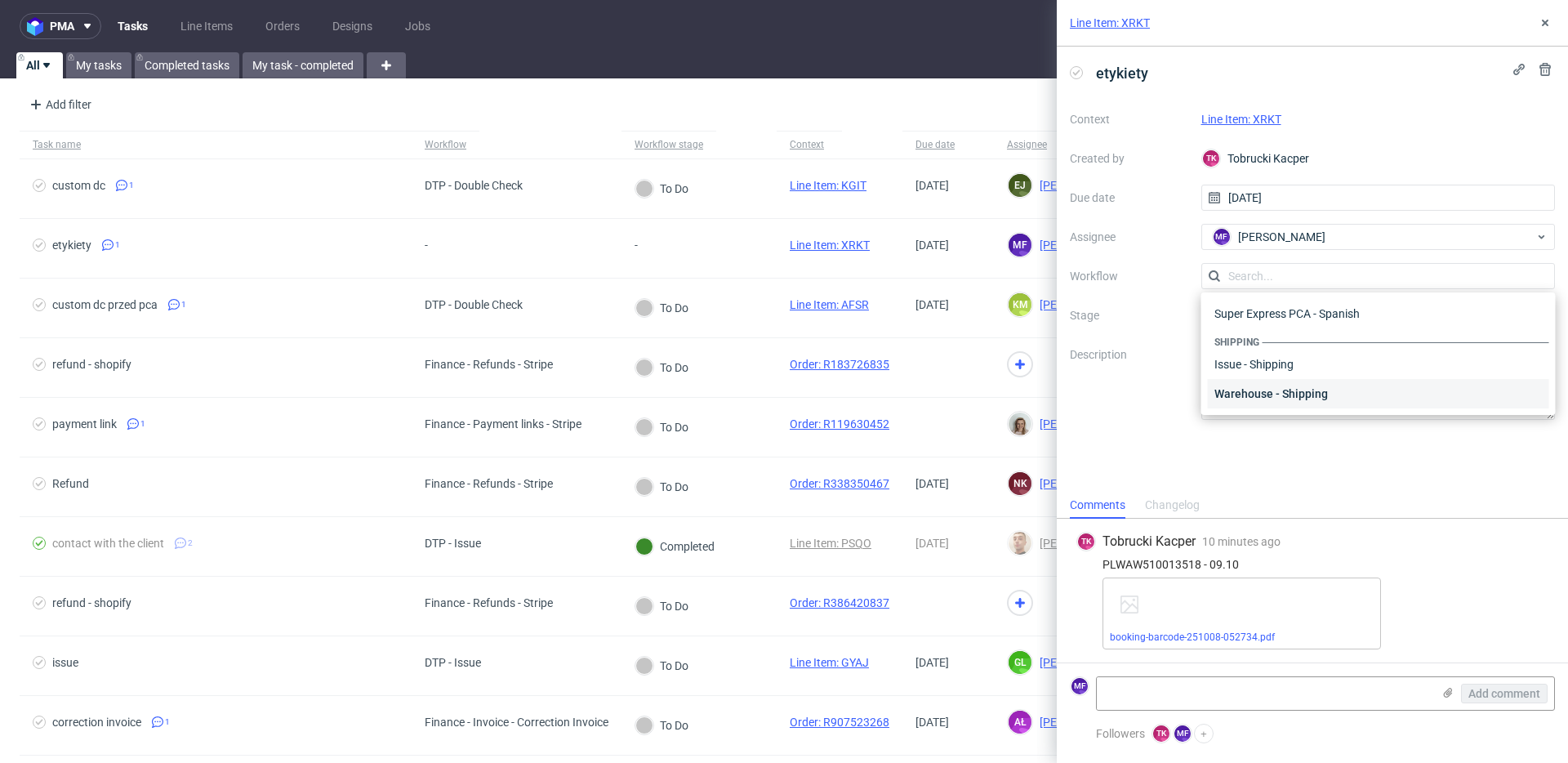
click at [1257, 395] on div "Warehouse - Shipping" at bounding box center [1378, 393] width 341 height 30
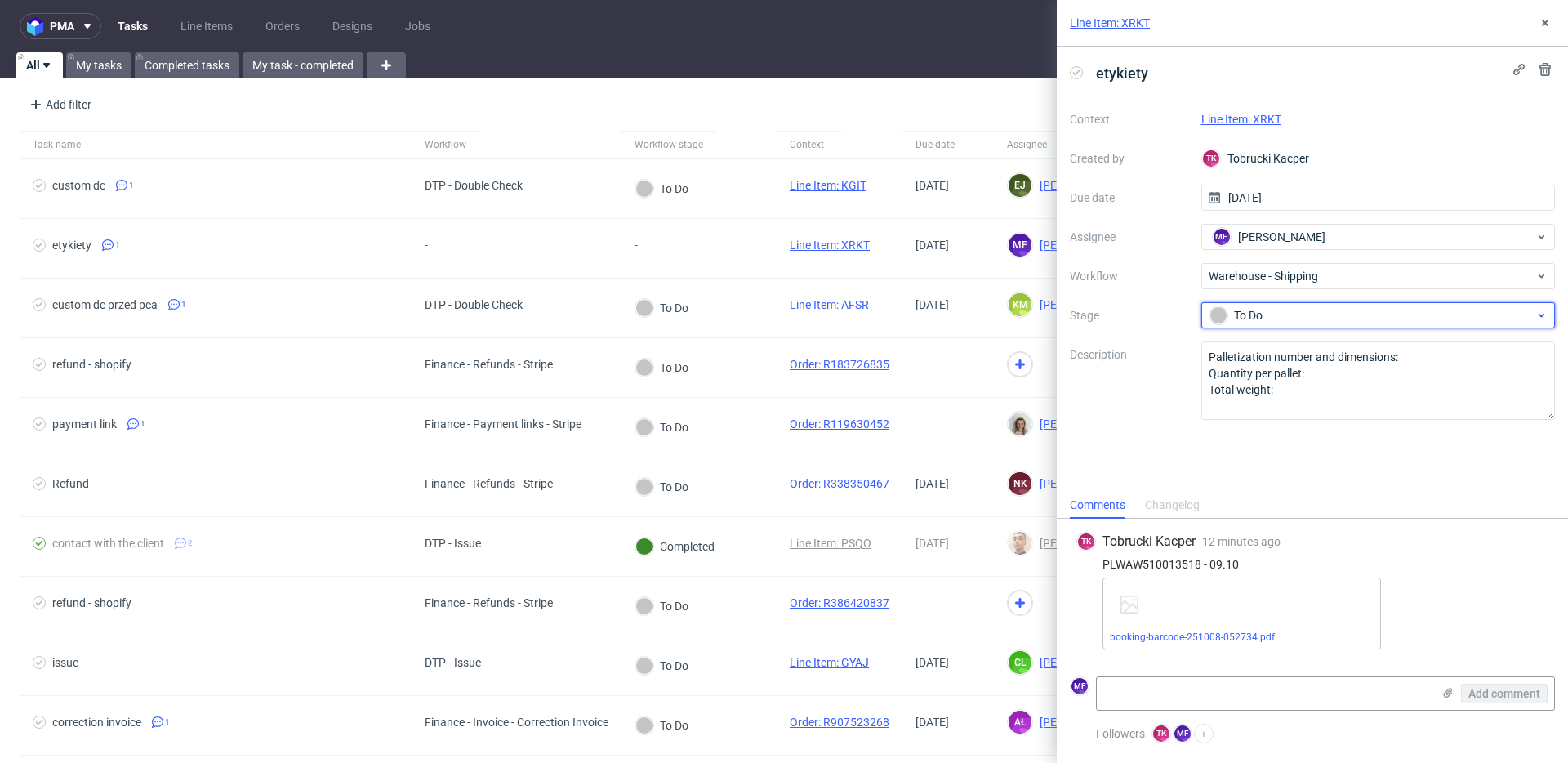
click at [1258, 319] on div "To Do" at bounding box center [1372, 315] width 325 height 18
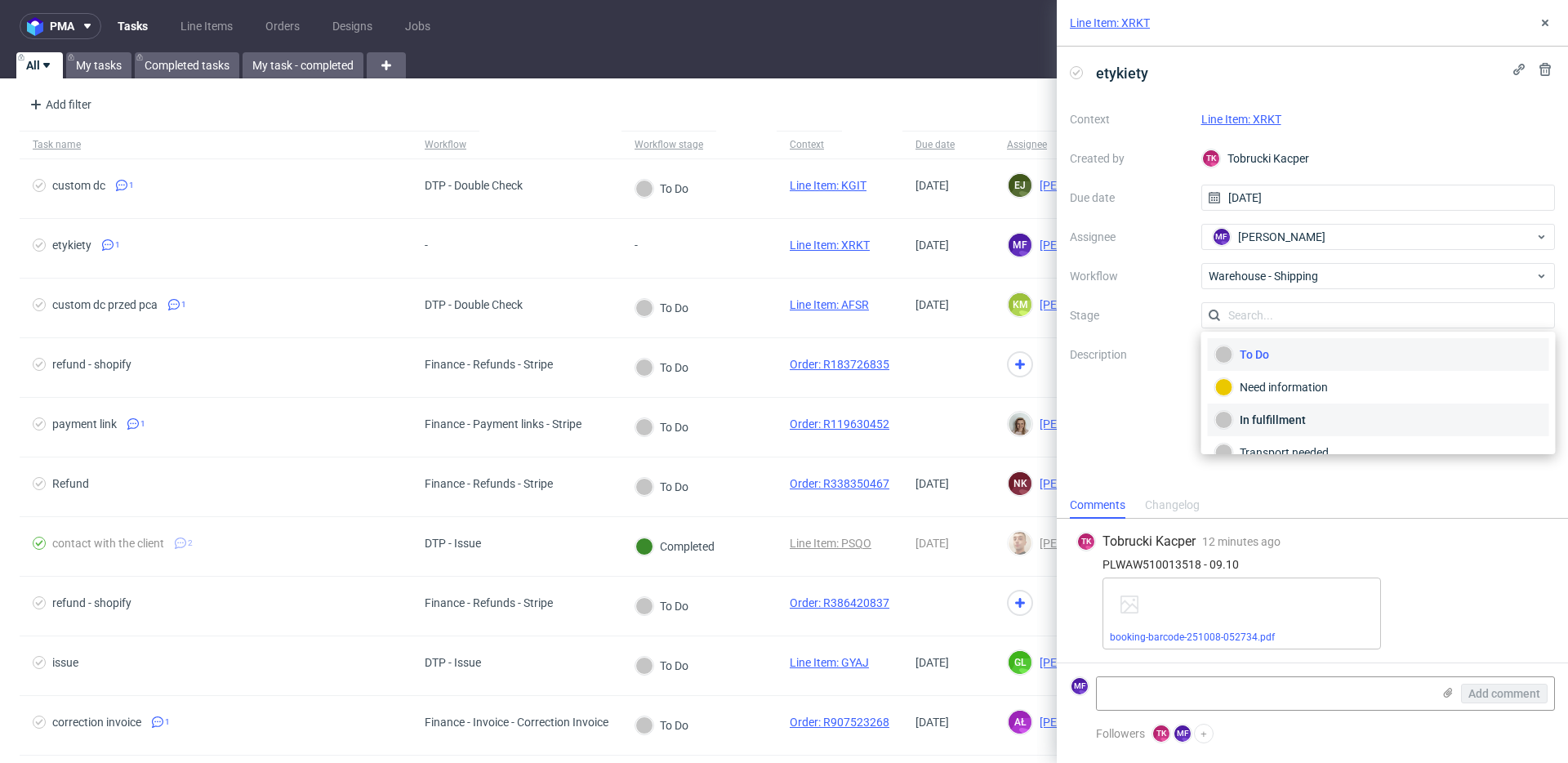
scroll to position [87, 0]
click at [1279, 428] on div "Completed" at bounding box center [1379, 431] width 327 height 18
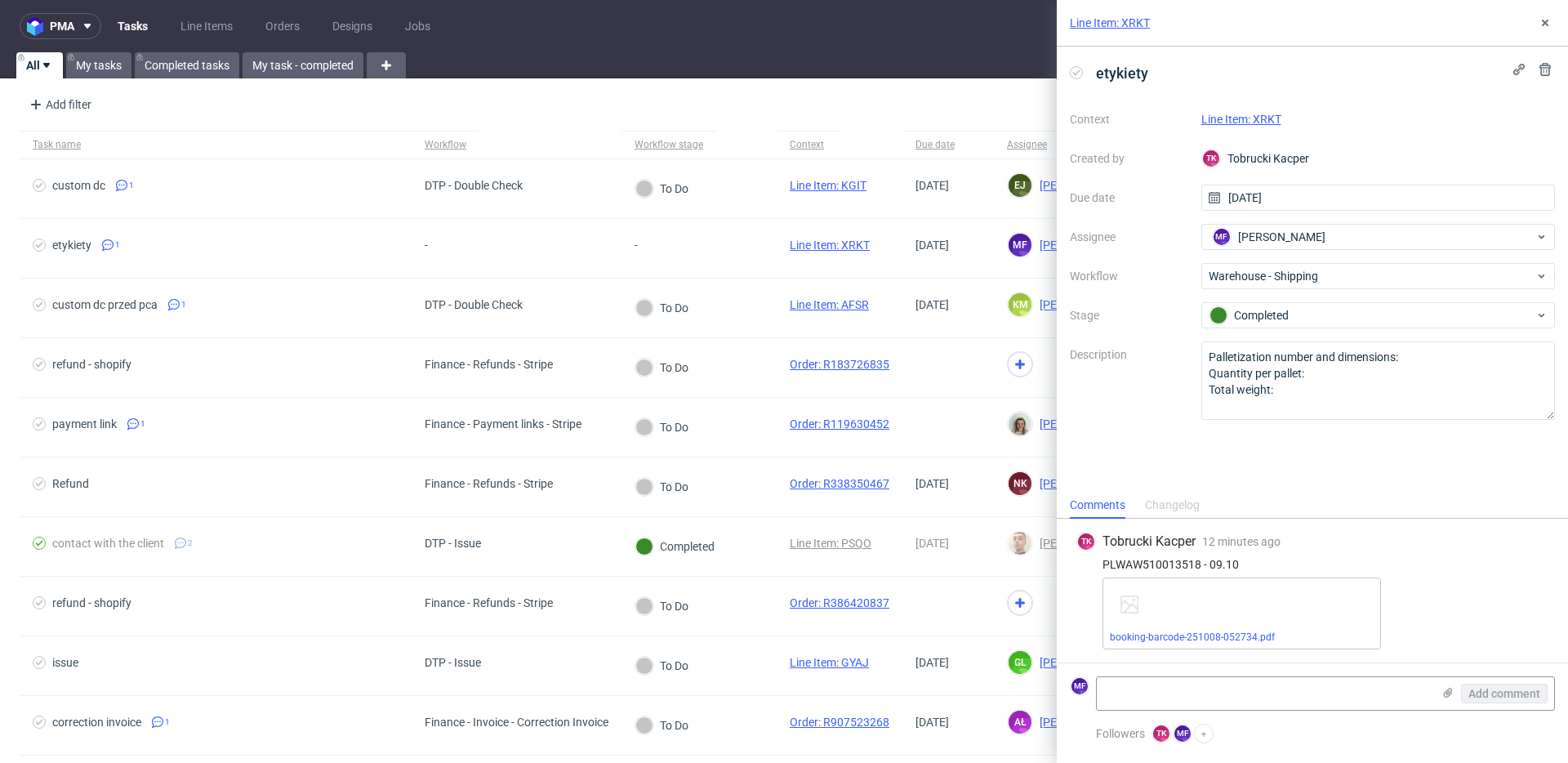
click at [1234, 124] on link "Line Item: XRKT" at bounding box center [1241, 119] width 80 height 13
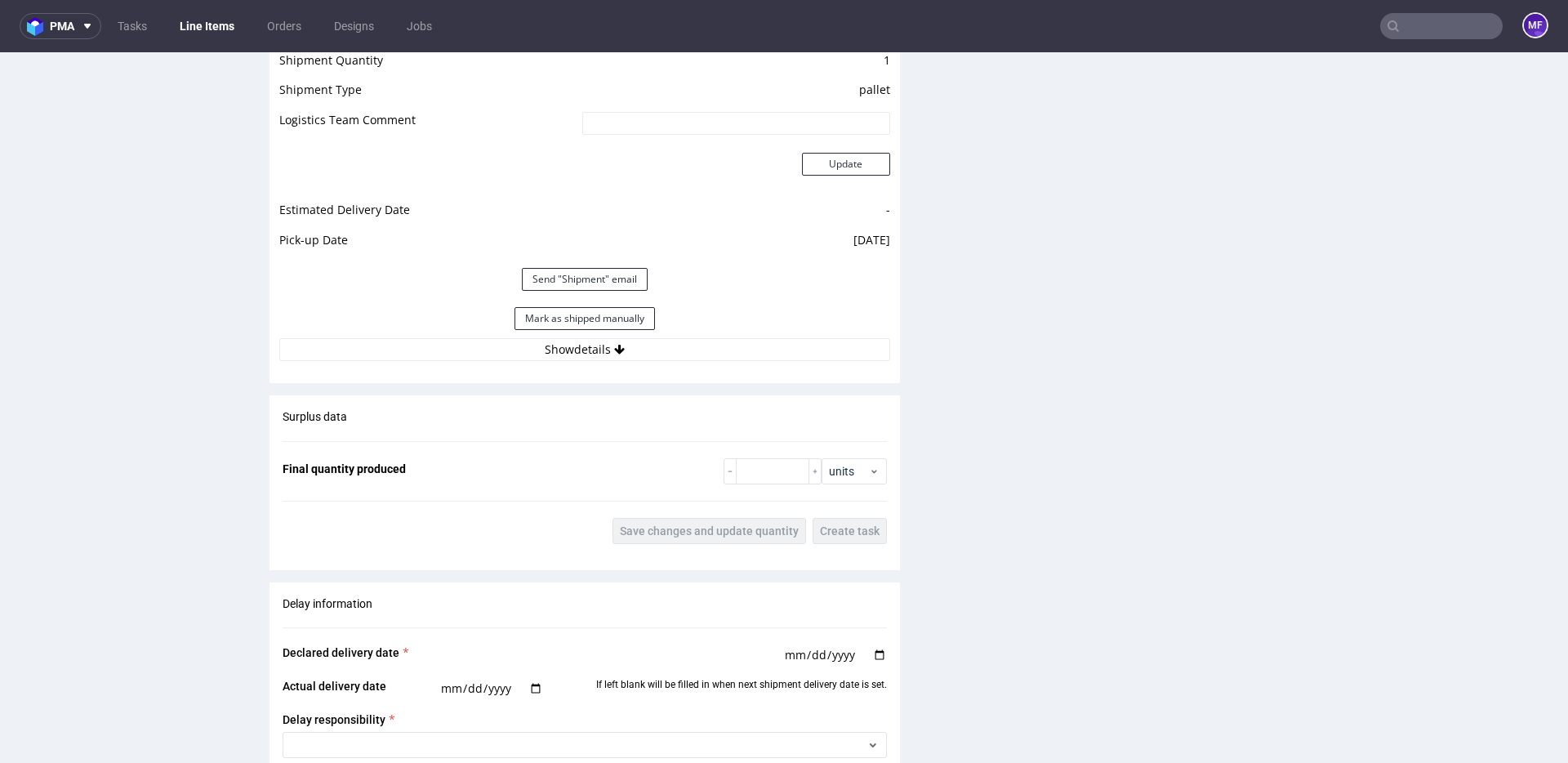
scroll to position [1462, 0]
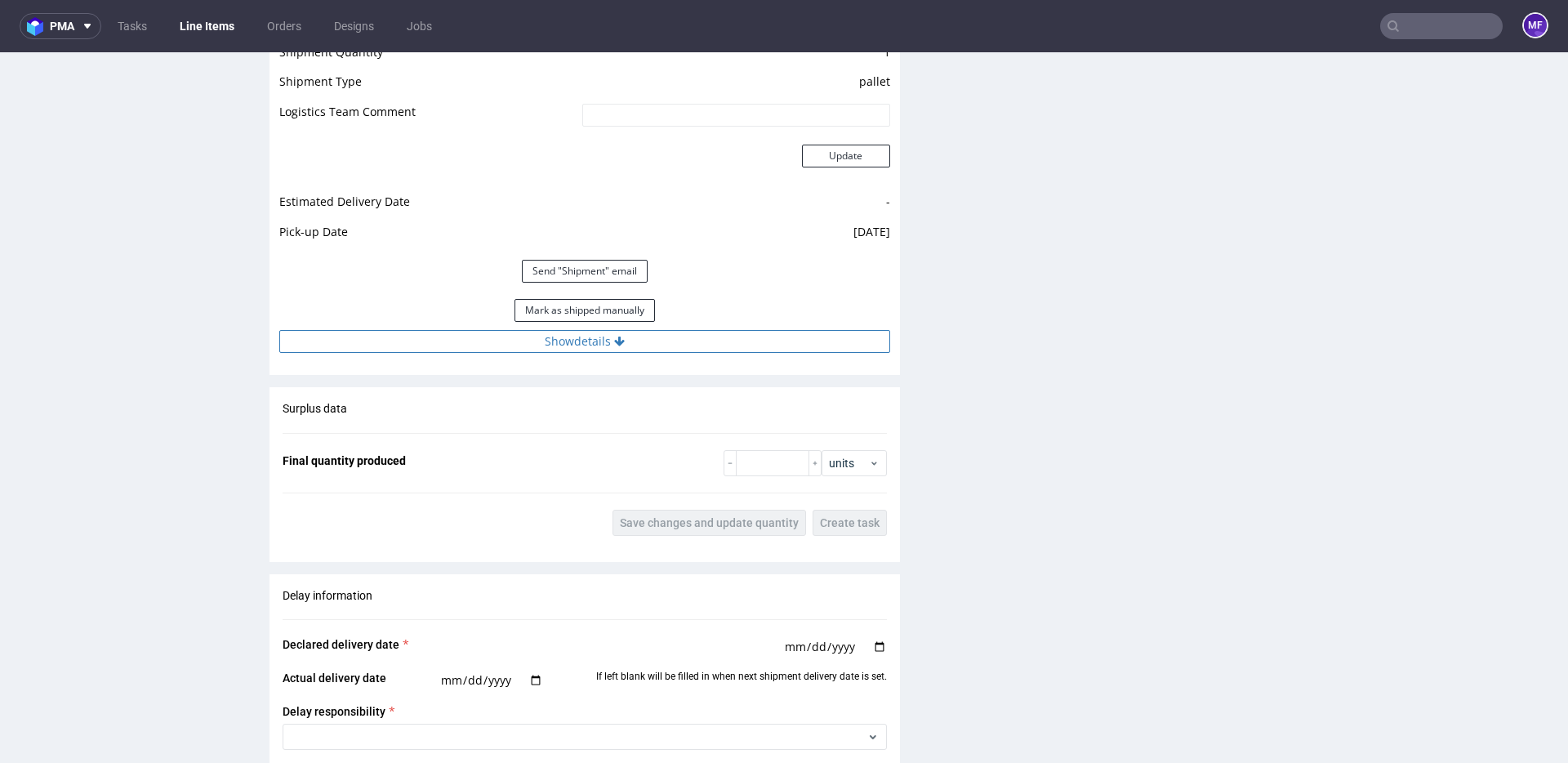
click at [584, 345] on button "Show details" at bounding box center [585, 341] width 611 height 23
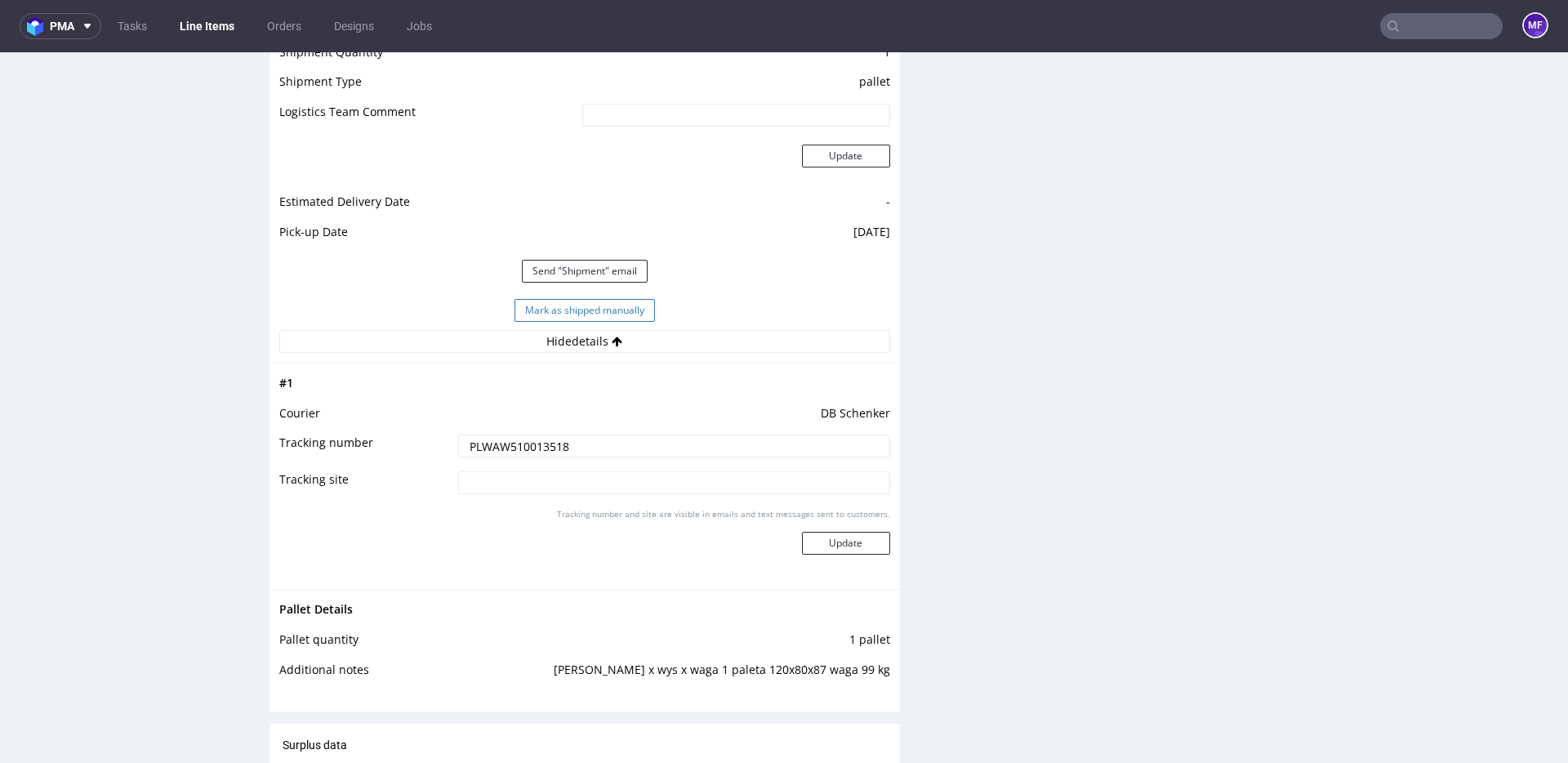
click at [590, 314] on button "Mark as shipped manually" at bounding box center [584, 311] width 141 height 23
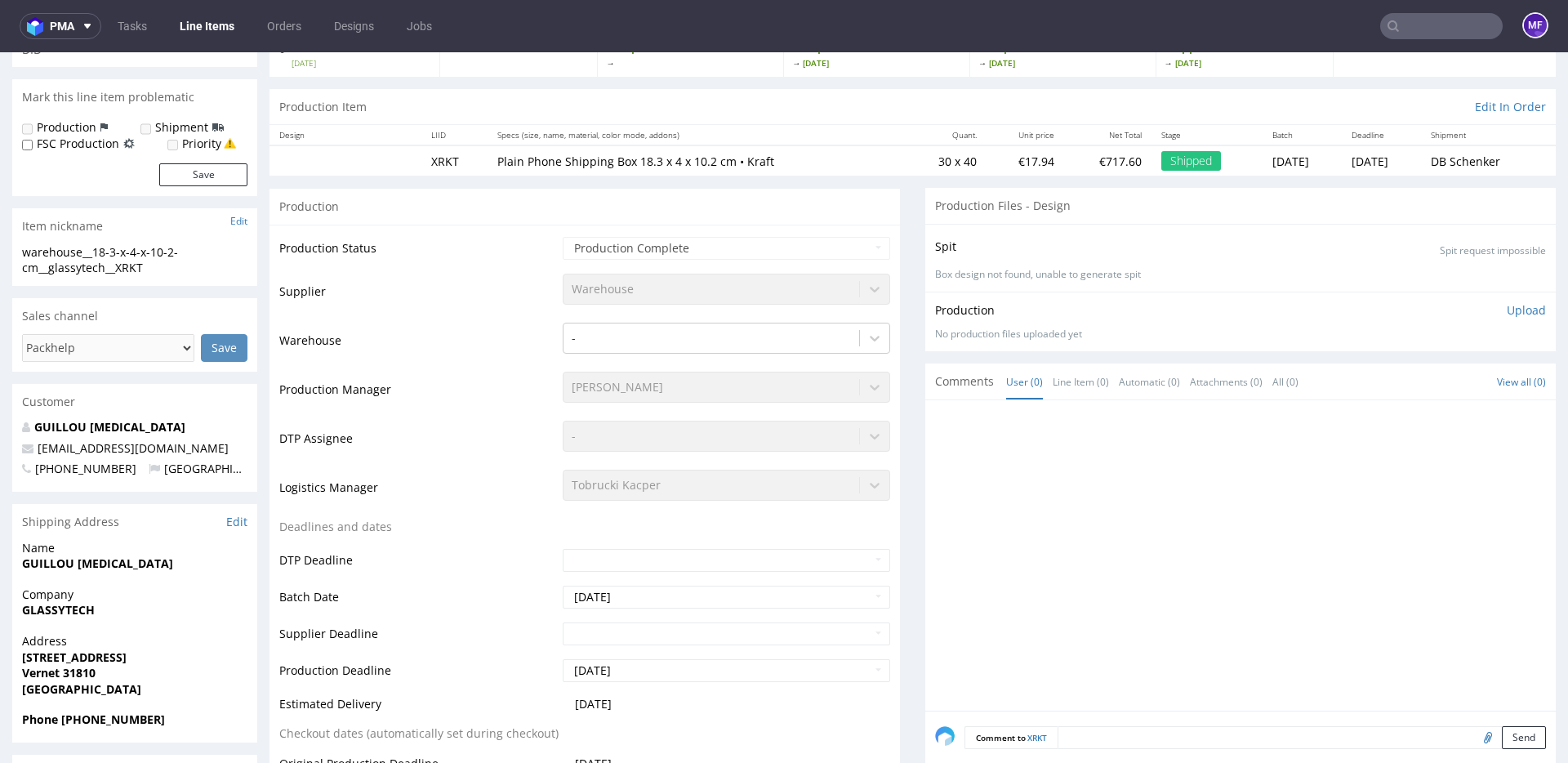
scroll to position [0, 0]
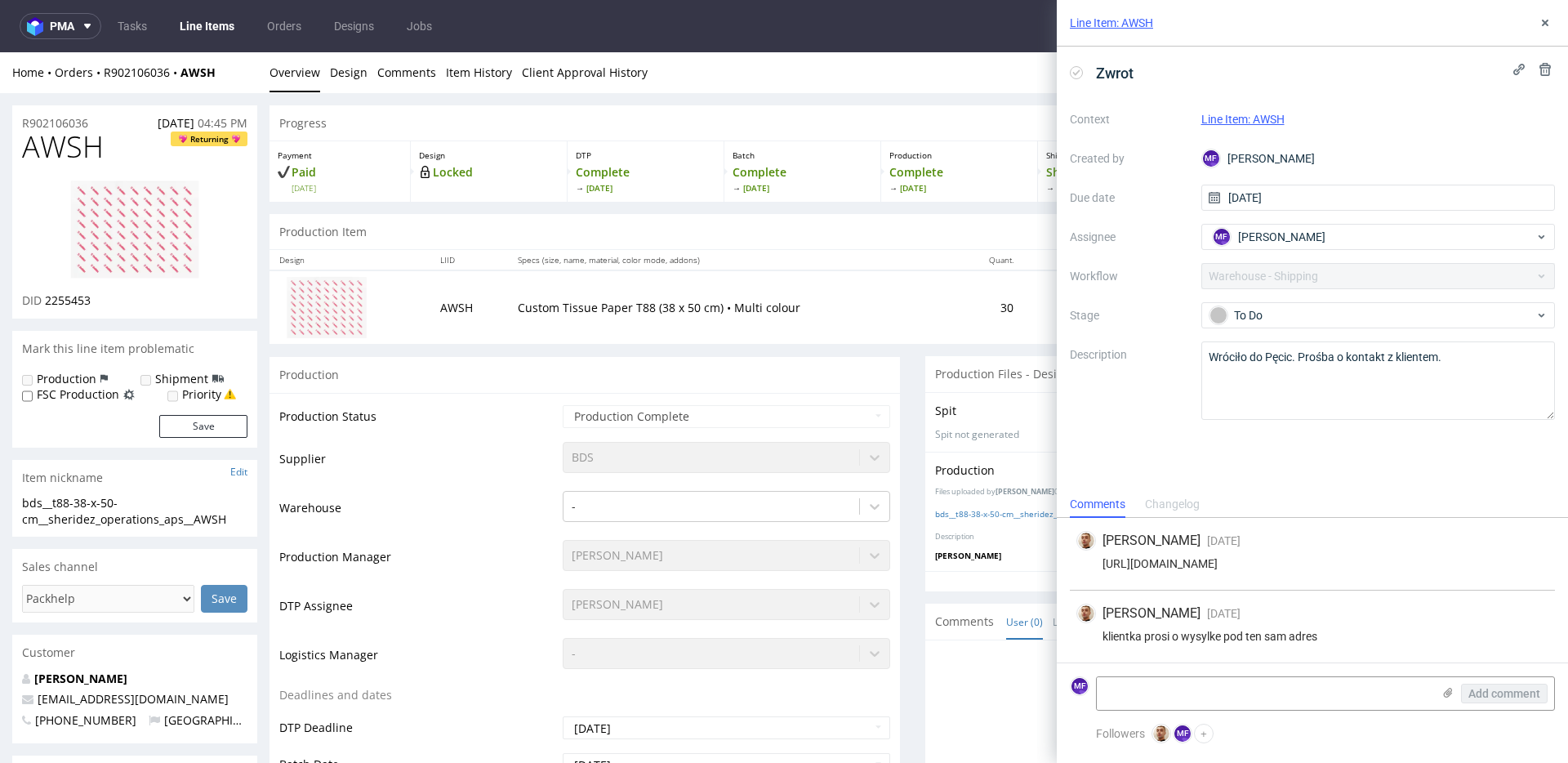
click at [1104, 447] on div "Zwrot Context Line Item: AWSH Created by MF Michał Fedorowicz Due date 30/09/20…" at bounding box center [1313, 269] width 512 height 444
click at [1174, 418] on div "Context Line Item: AWSH Created by MF Michał Fedorowicz Due date 30/09/2025 Ass…" at bounding box center [1313, 263] width 486 height 313
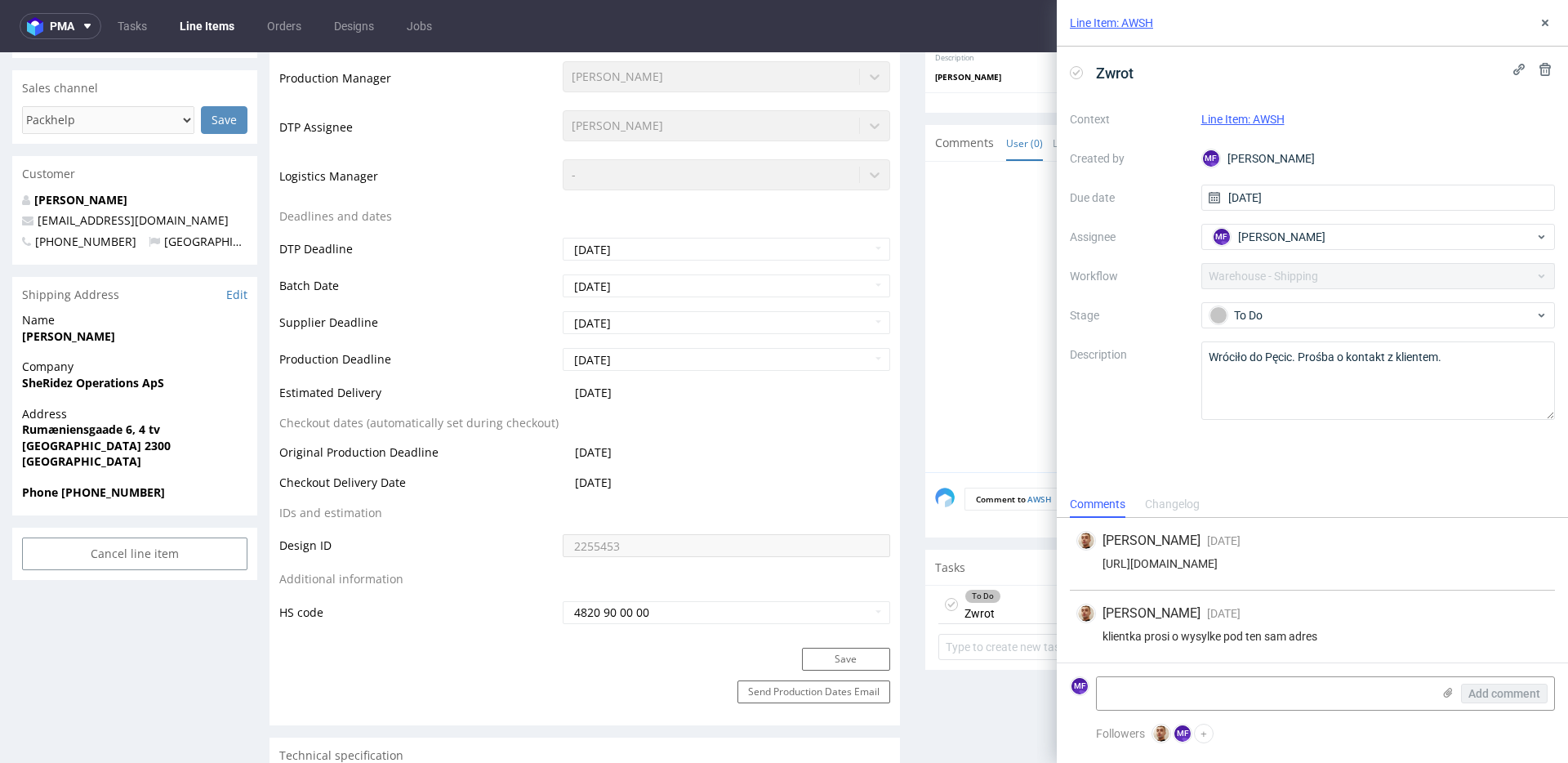
scroll to position [473, 0]
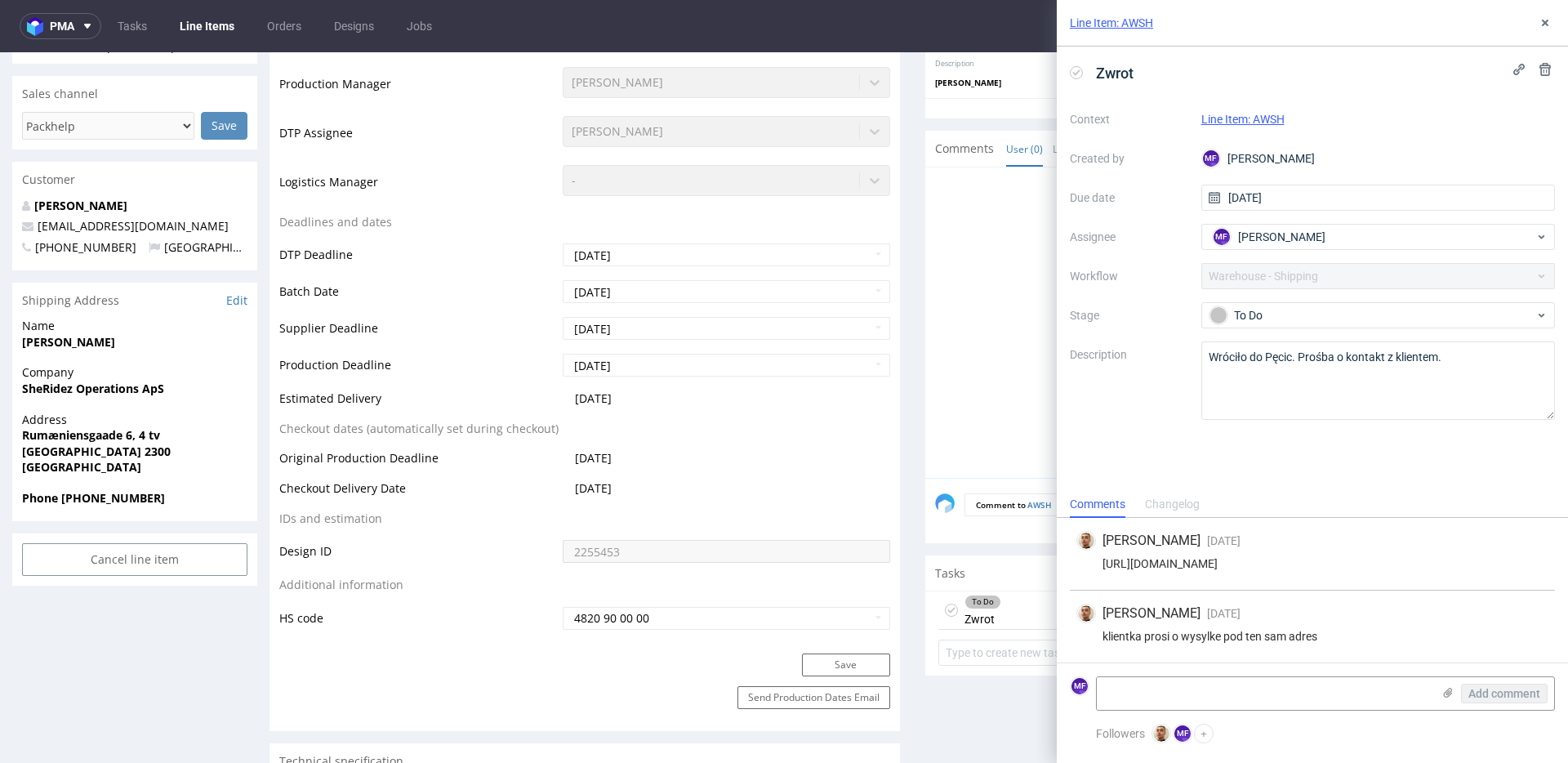
click at [145, 361] on div "Name Sylvia Zawistowska" at bounding box center [135, 341] width 246 height 47
drag, startPoint x: 137, startPoint y: 347, endPoint x: 24, endPoint y: 347, distance: 113.0
click at [24, 347] on span "[PERSON_NAME]" at bounding box center [135, 342] width 226 height 16
copy strong "[PERSON_NAME]"
drag, startPoint x: 168, startPoint y: 391, endPoint x: 19, endPoint y: 393, distance: 149.0
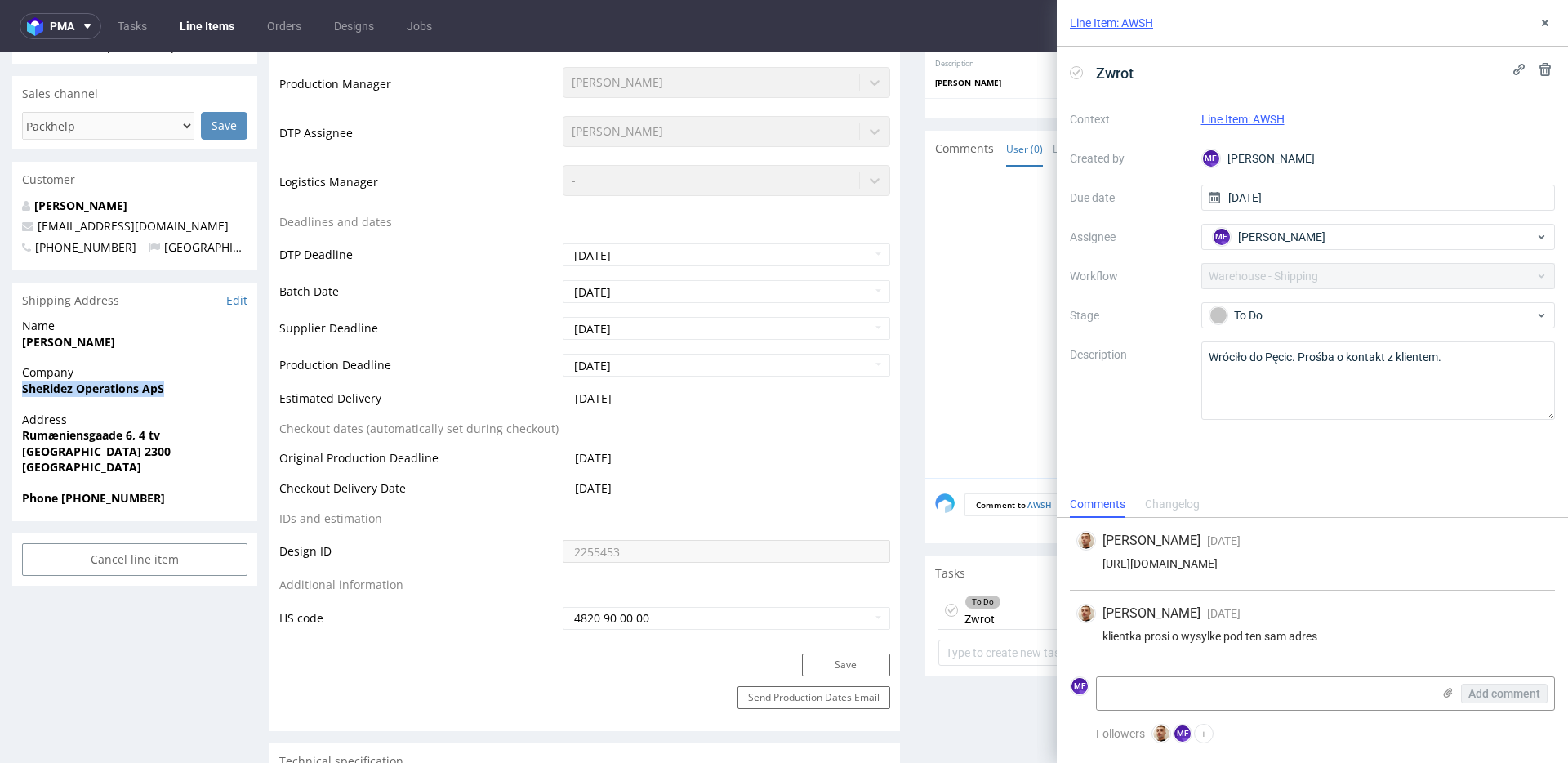
click at [19, 393] on div "Company SheRidez Operations ApS" at bounding box center [135, 388] width 246 height 47
copy strong "SheRidez Operations ApS"
drag, startPoint x: 194, startPoint y: 458, endPoint x: 163, endPoint y: 444, distance: 34.0
click at [188, 455] on p "Address Rumæniensgaade 6, 4 tv Copenhagen 2300 Denmark" at bounding box center [135, 442] width 226 height 64
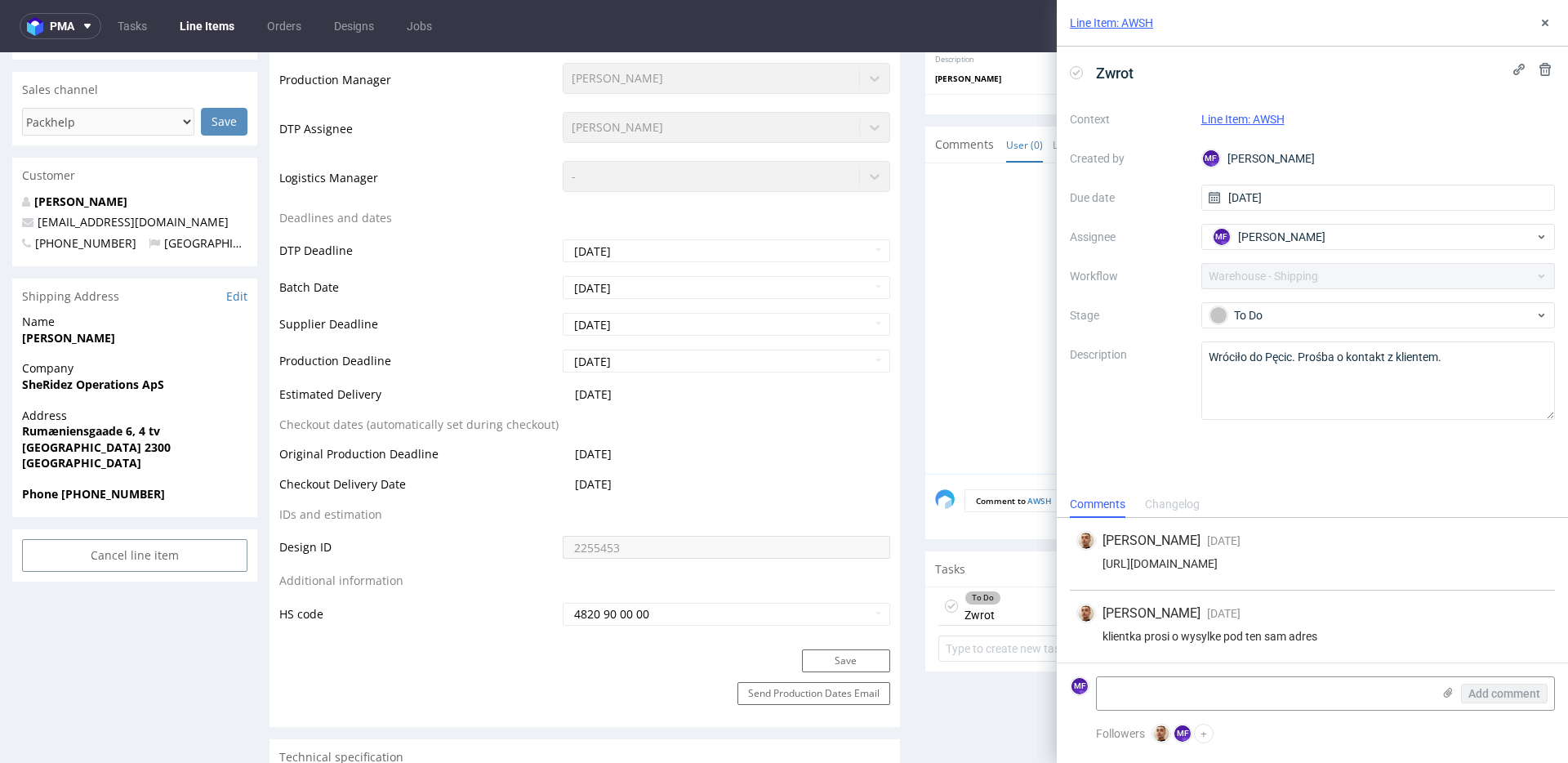
scroll to position [476, 0]
drag, startPoint x: 164, startPoint y: 436, endPoint x: 22, endPoint y: 436, distance: 142.0
click at [22, 436] on span "Rumæniensgaade 6, 4 tv" at bounding box center [135, 431] width 226 height 16
copy strong "Rumæniensgaade 6, 4 tv"
drag, startPoint x: 90, startPoint y: 450, endPoint x: 21, endPoint y: 450, distance: 69.0
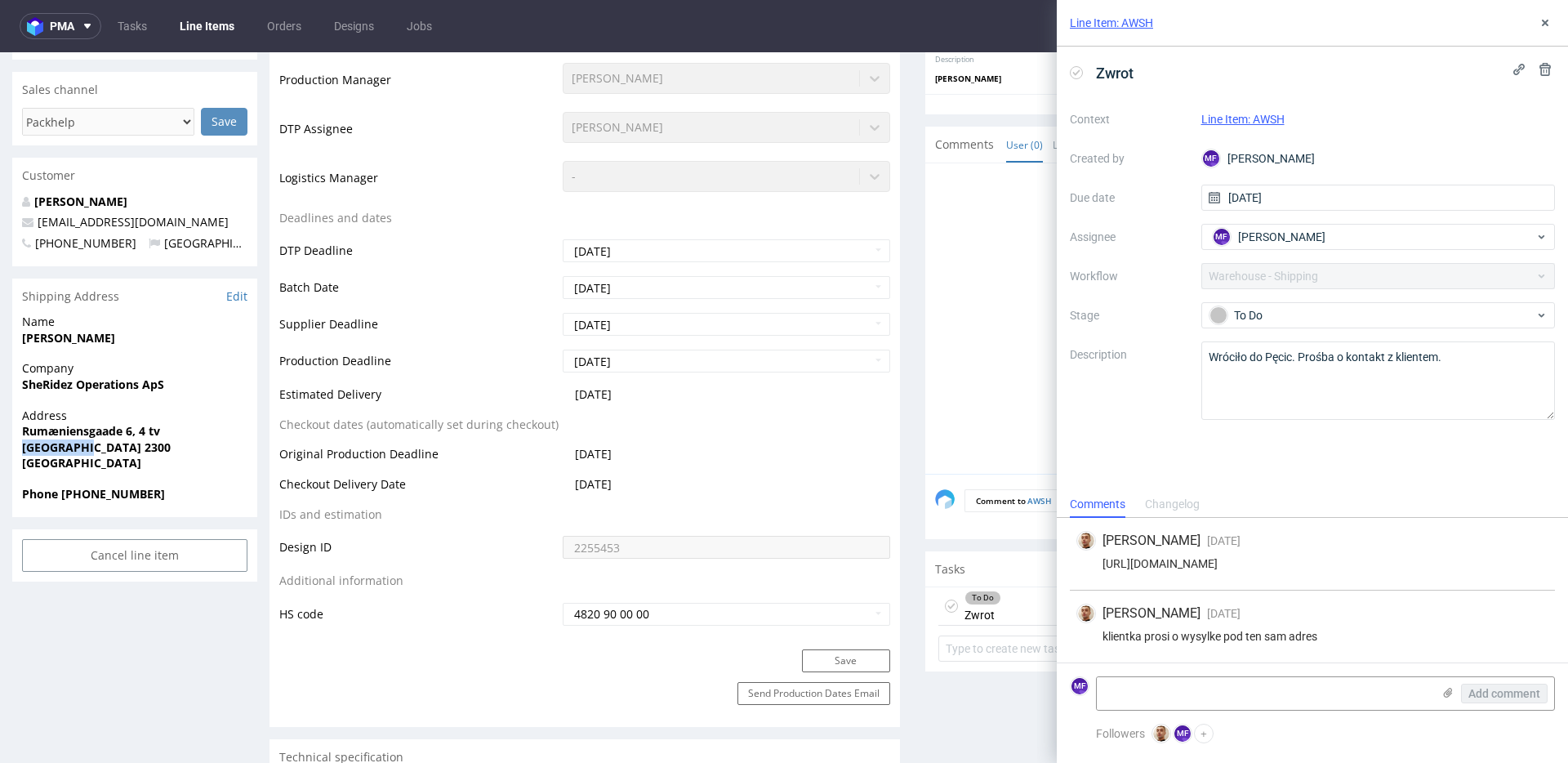
click at [21, 450] on div "Address Rumæniensgaade 6, 4 tv Copenhagen 2300 Denmark" at bounding box center [135, 447] width 246 height 79
copy strong "Copenhagen"
drag, startPoint x: 134, startPoint y: 502, endPoint x: 61, endPoint y: 501, distance: 73.0
click at [61, 501] on span "Phone +4552522911" at bounding box center [135, 493] width 226 height 16
copy strong "+4552522911"
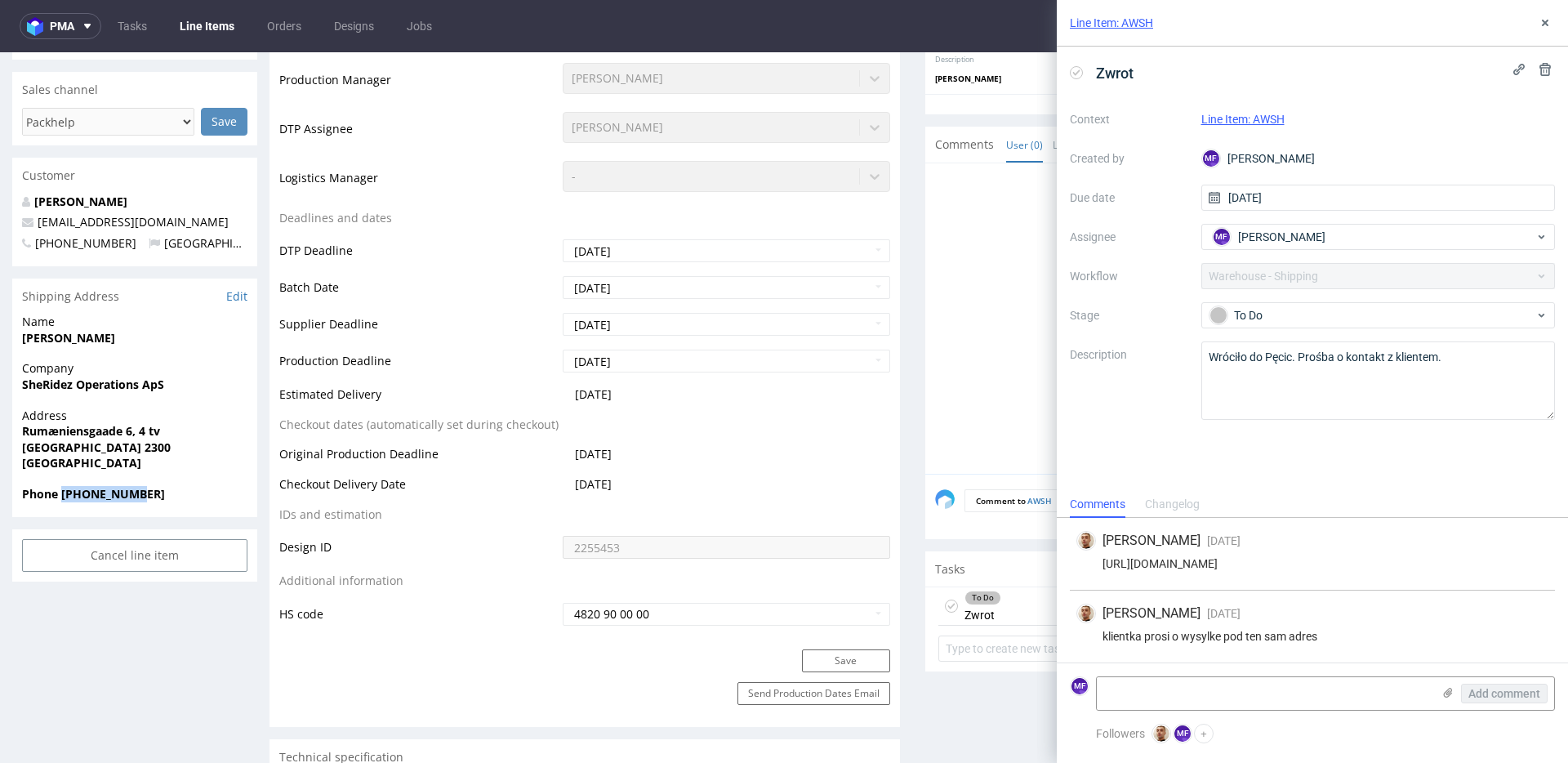
scroll to position [464, 0]
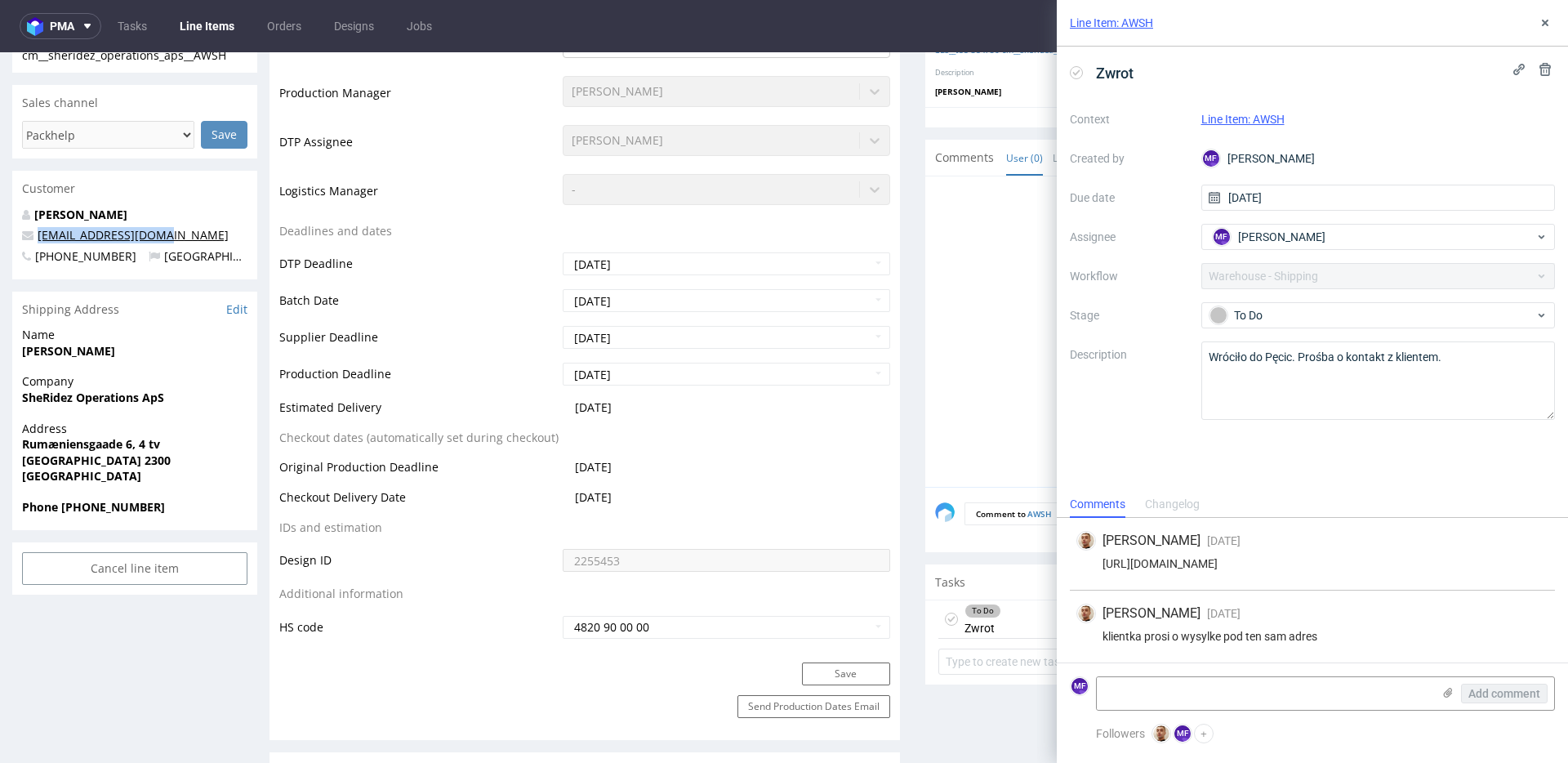
drag, startPoint x: 161, startPoint y: 239, endPoint x: 38, endPoint y: 241, distance: 123.0
click at [38, 241] on p "contact@sheridez.app" at bounding box center [135, 235] width 226 height 16
copy link "contact@sheridez.app"
click at [1192, 698] on textarea at bounding box center [1264, 693] width 335 height 32
paste textarea "R902106036_AWSH_reshipping"
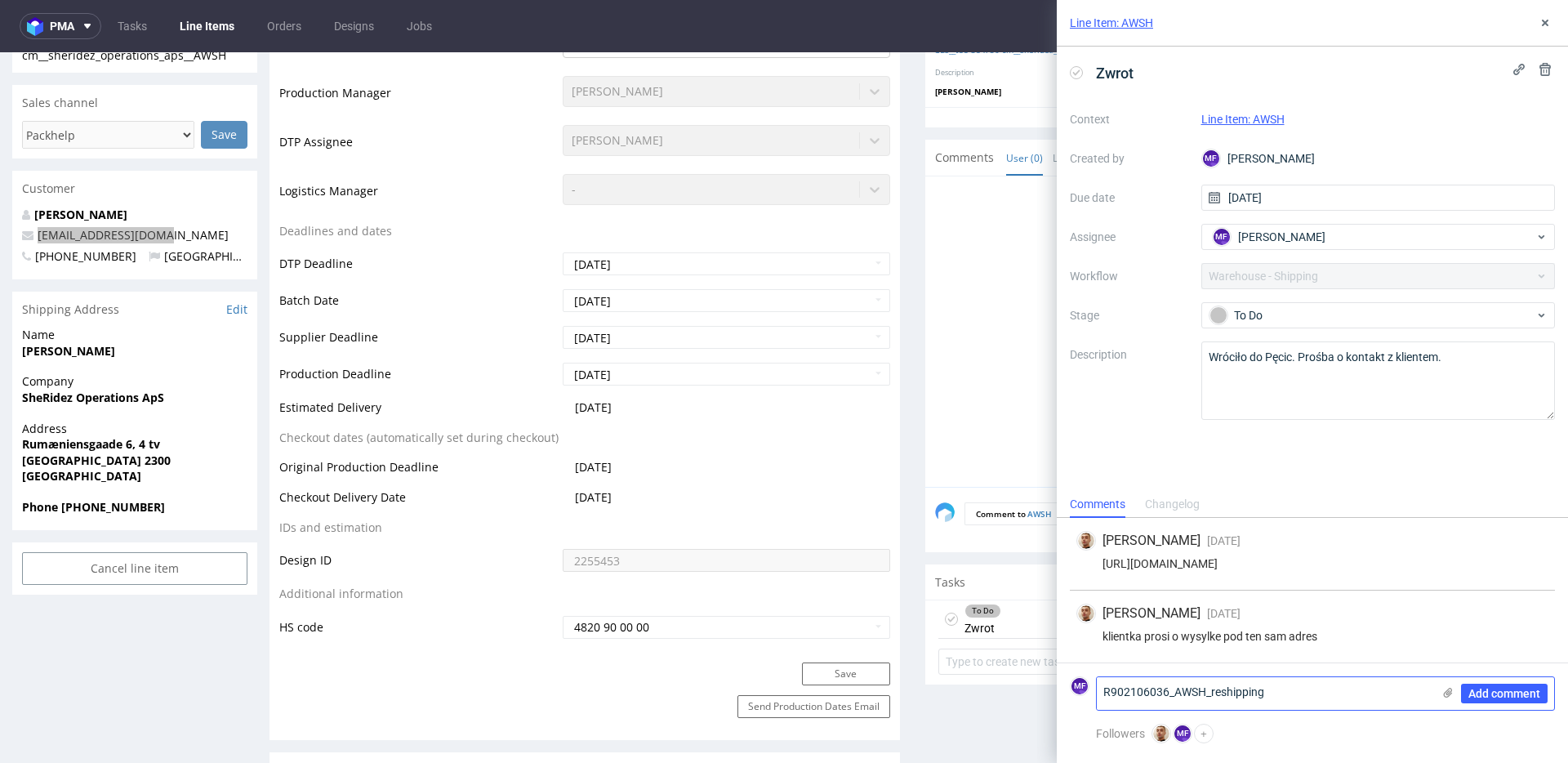
click at [1104, 698] on textarea "R902106036_AWSH_reshipping" at bounding box center [1264, 693] width 335 height 32
type textarea "Zleciłem: R902106036_AWSH_reshipping"
click at [1491, 691] on span "Add comment" at bounding box center [1504, 693] width 72 height 12
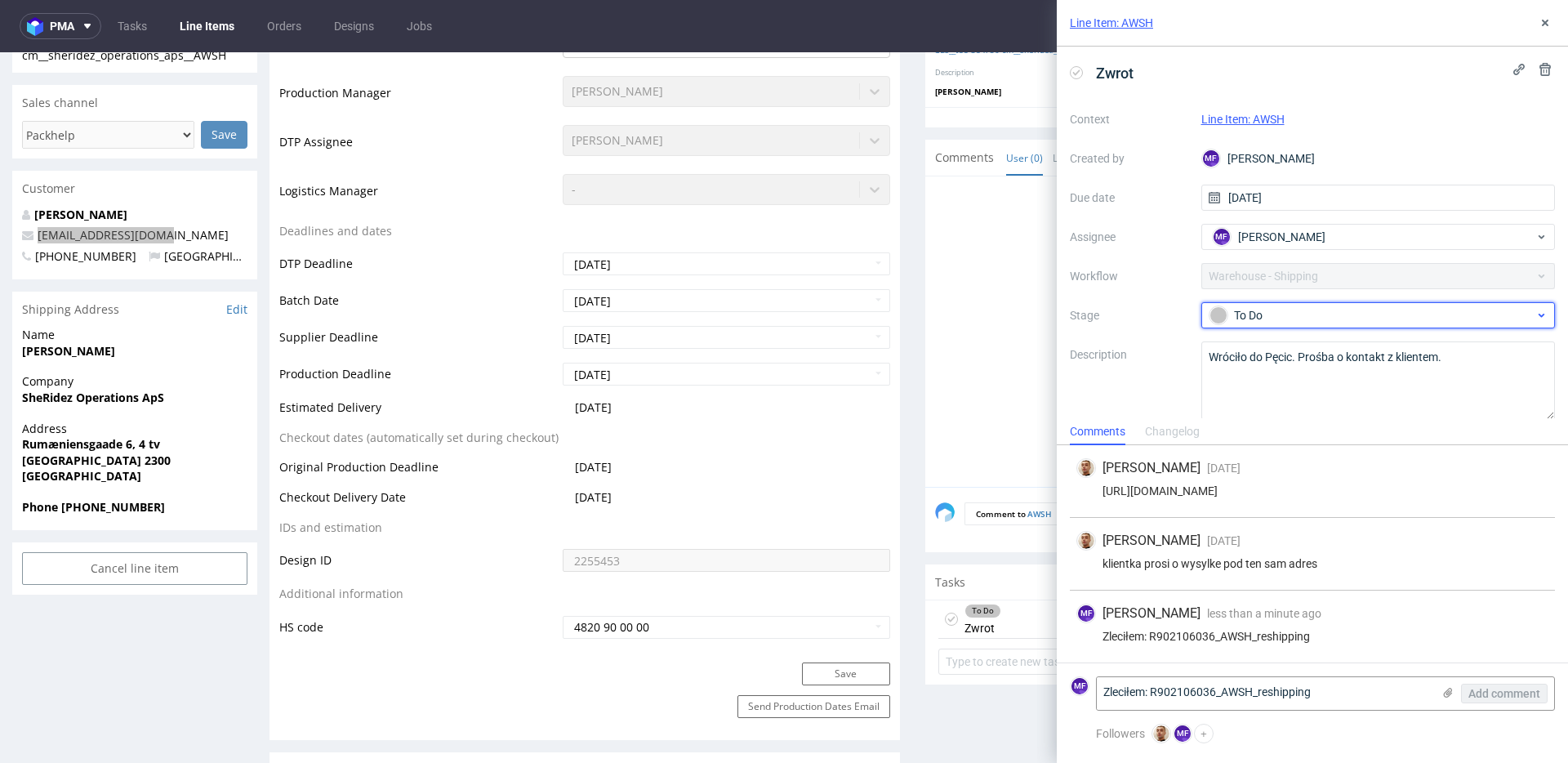
click at [1277, 310] on div "To Do" at bounding box center [1372, 315] width 325 height 18
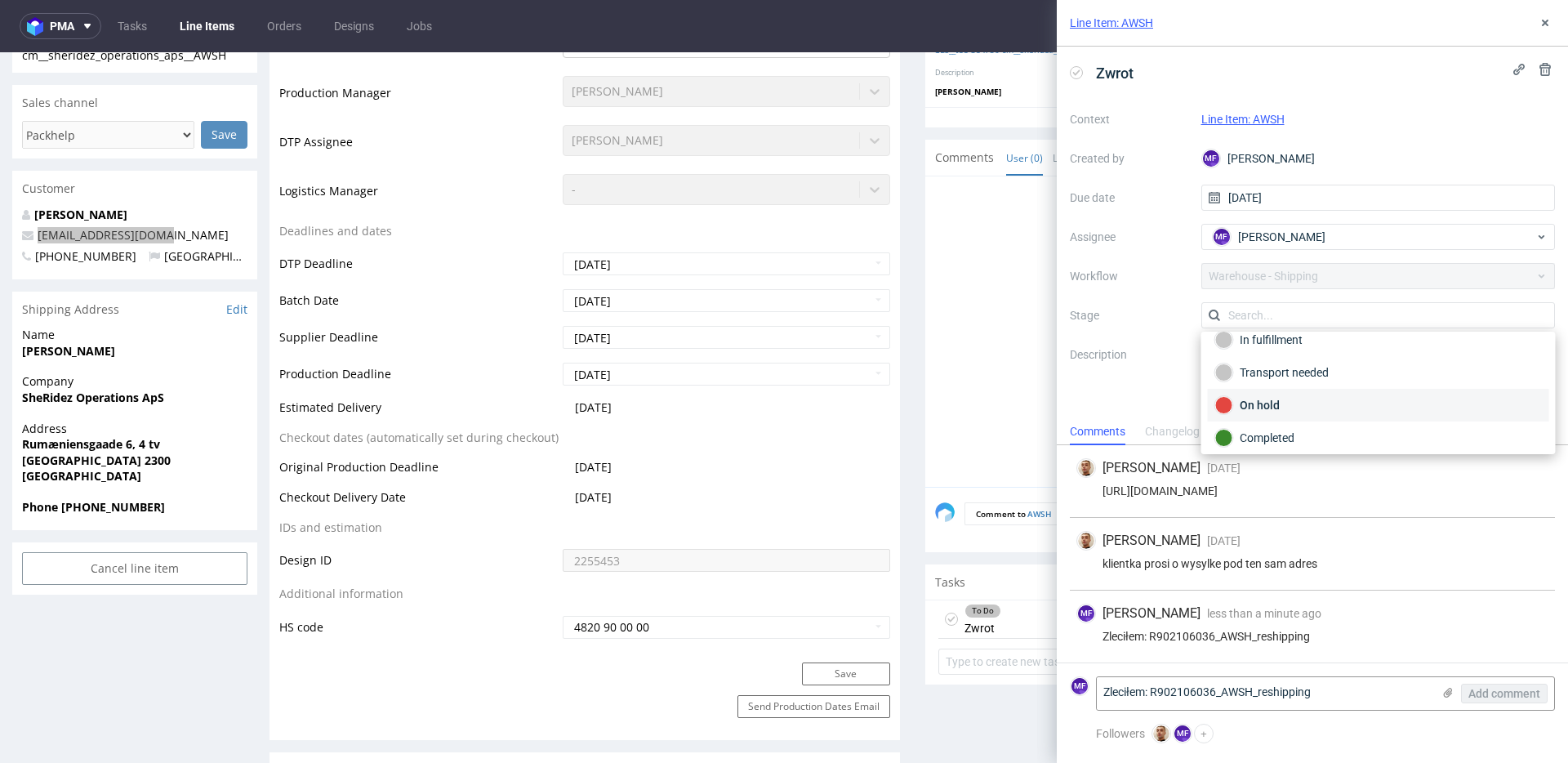
scroll to position [87, 0]
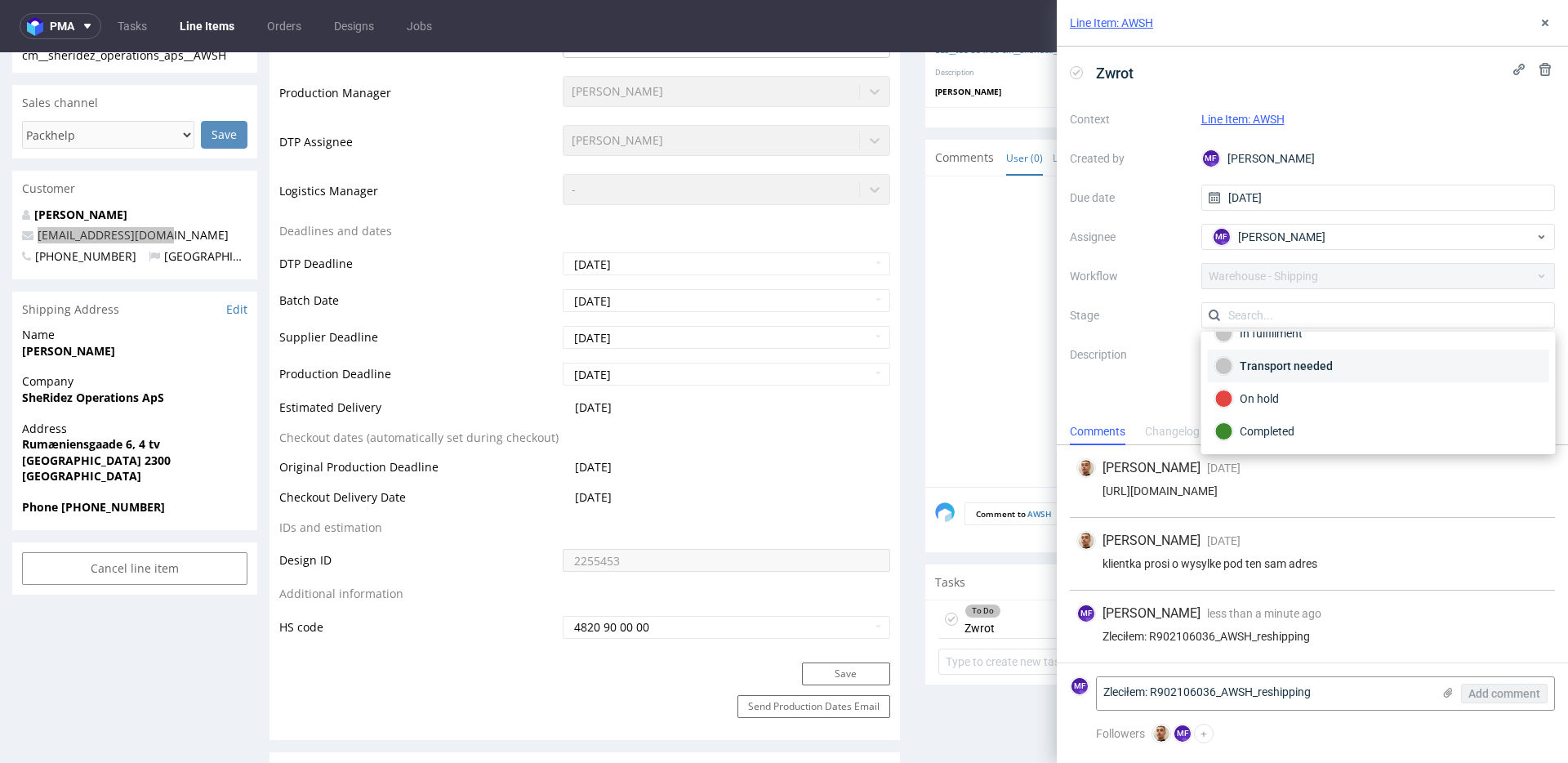
click at [1296, 371] on div "Transport needed" at bounding box center [1379, 365] width 327 height 18
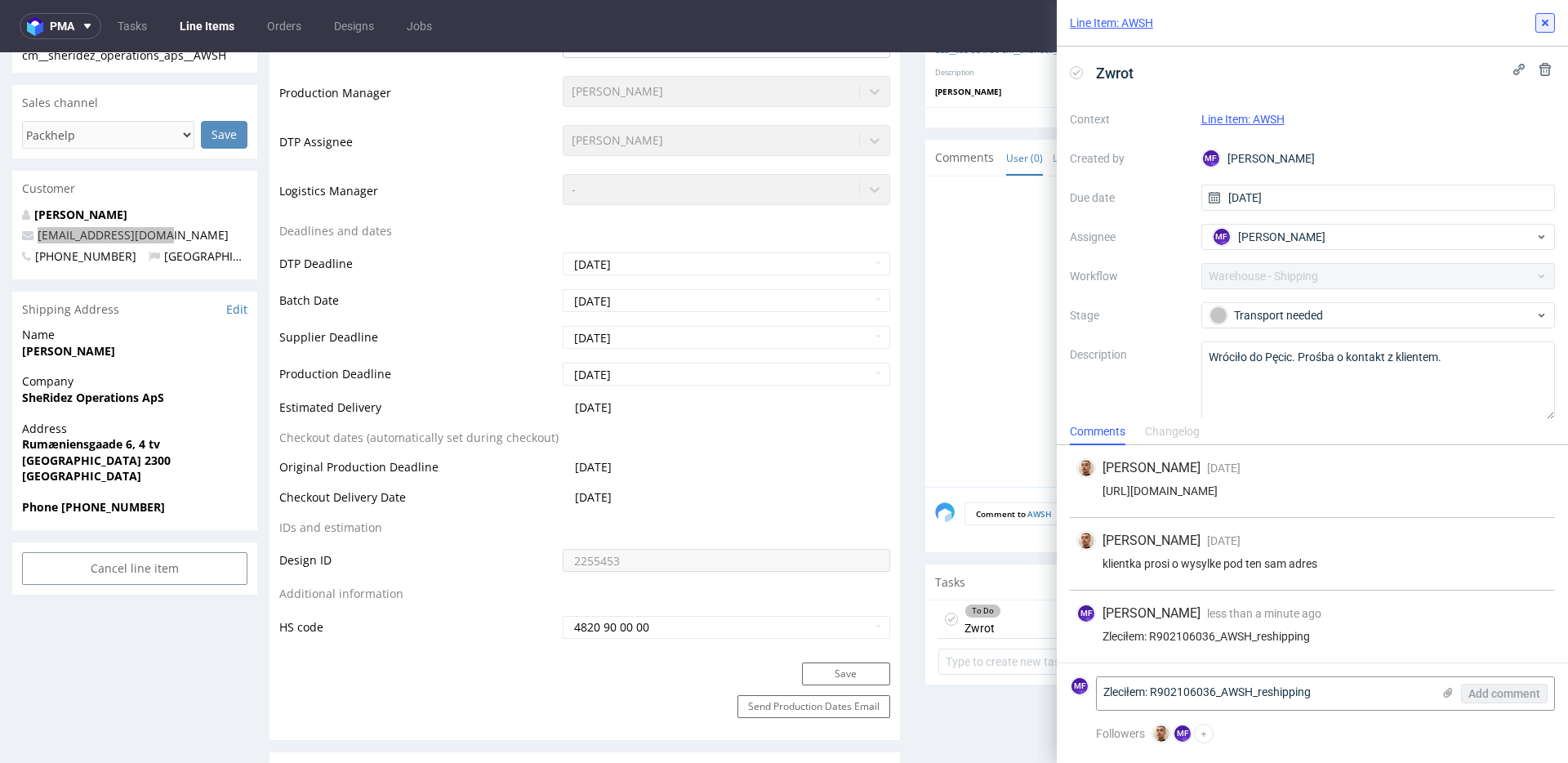
click at [1547, 27] on icon at bounding box center [1546, 22] width 13 height 13
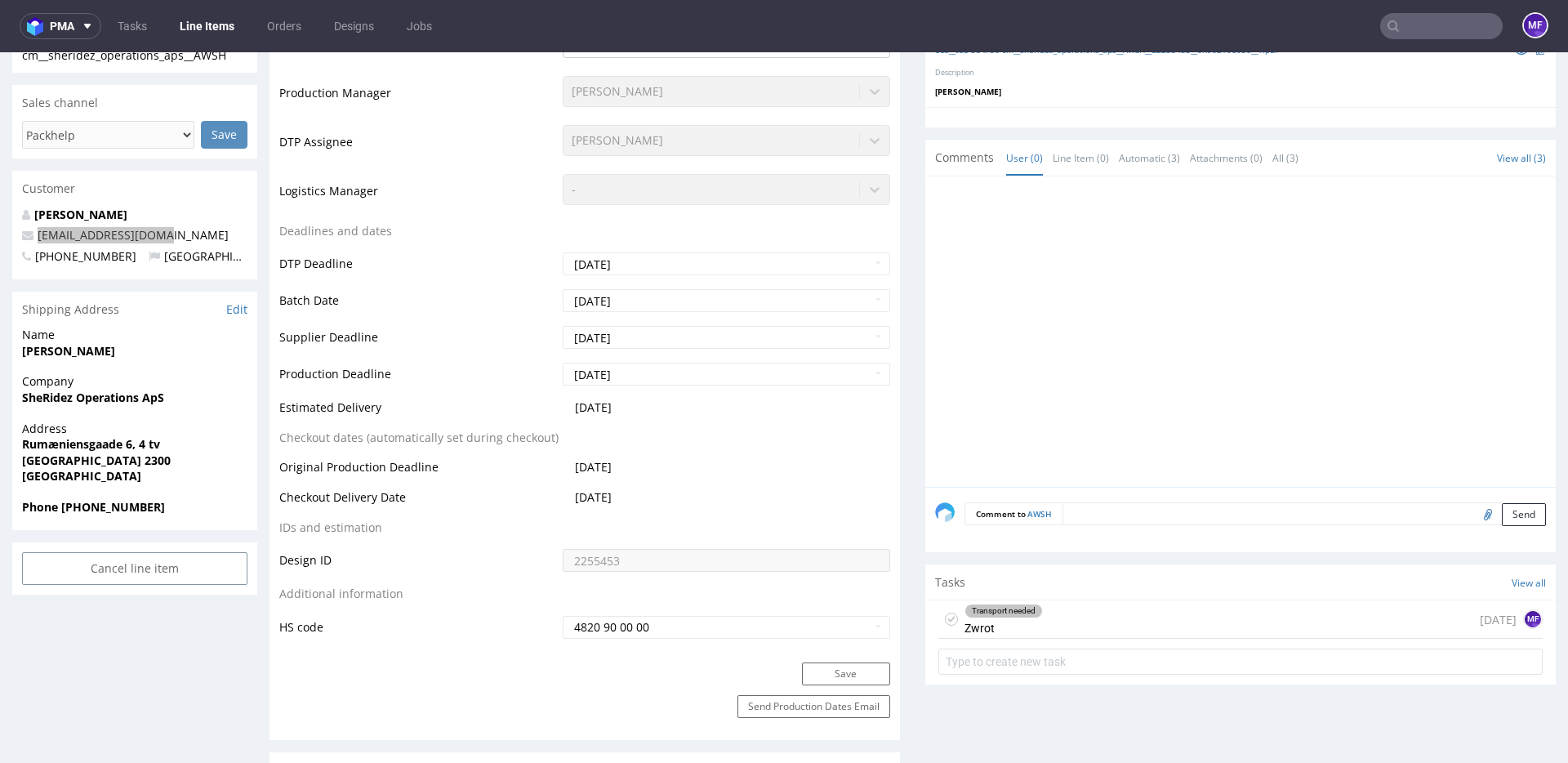
scroll to position [476, 0]
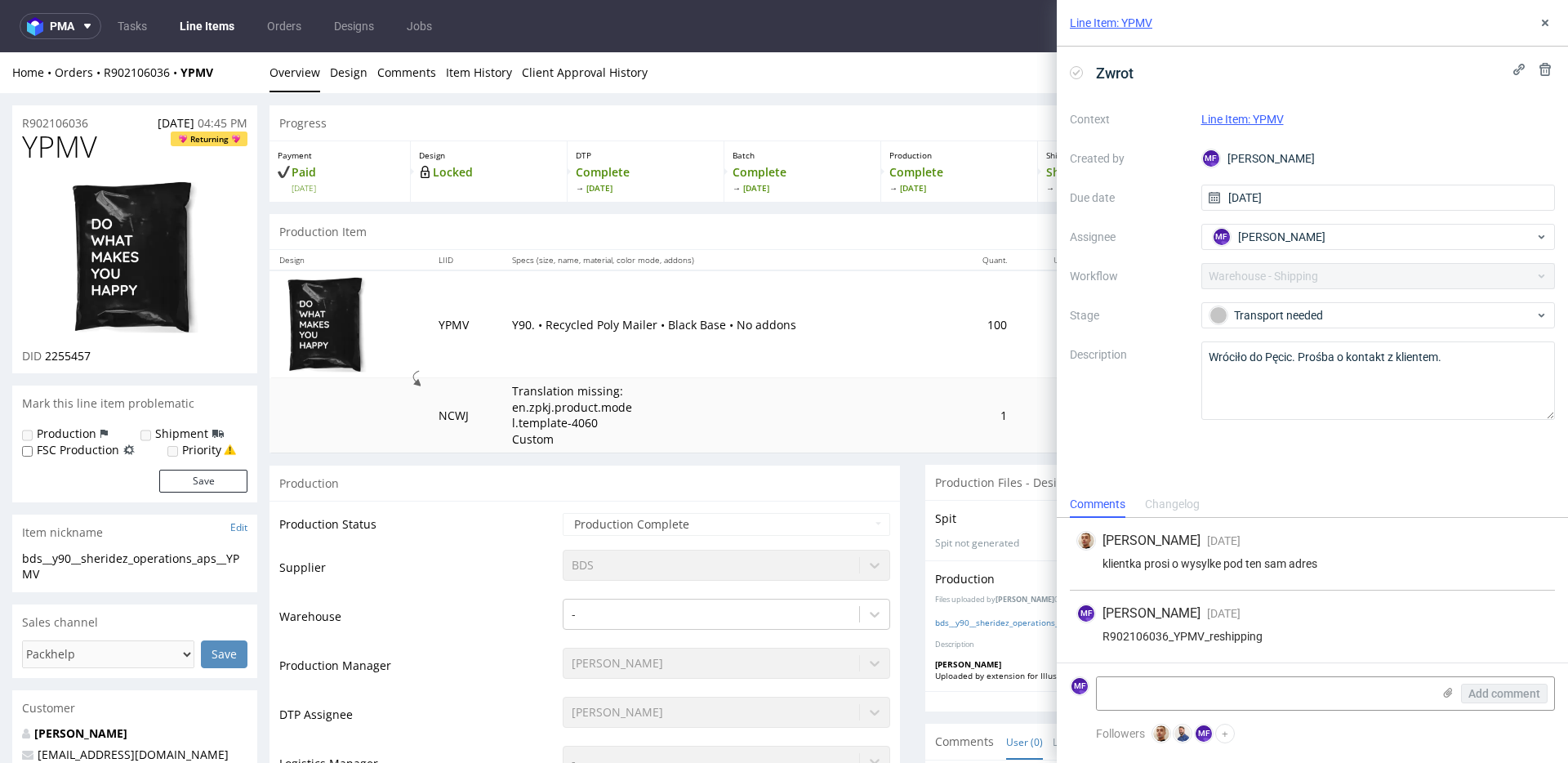
scroll to position [1, 0]
click at [1142, 684] on textarea at bounding box center [1264, 693] width 335 height 32
paste textarea "1Z5A15806896673337"
click at [1104, 689] on textarea "1Z5A15806896673337" at bounding box center [1264, 693] width 335 height 32
type textarea "TN: 1Z5A15806896673337"
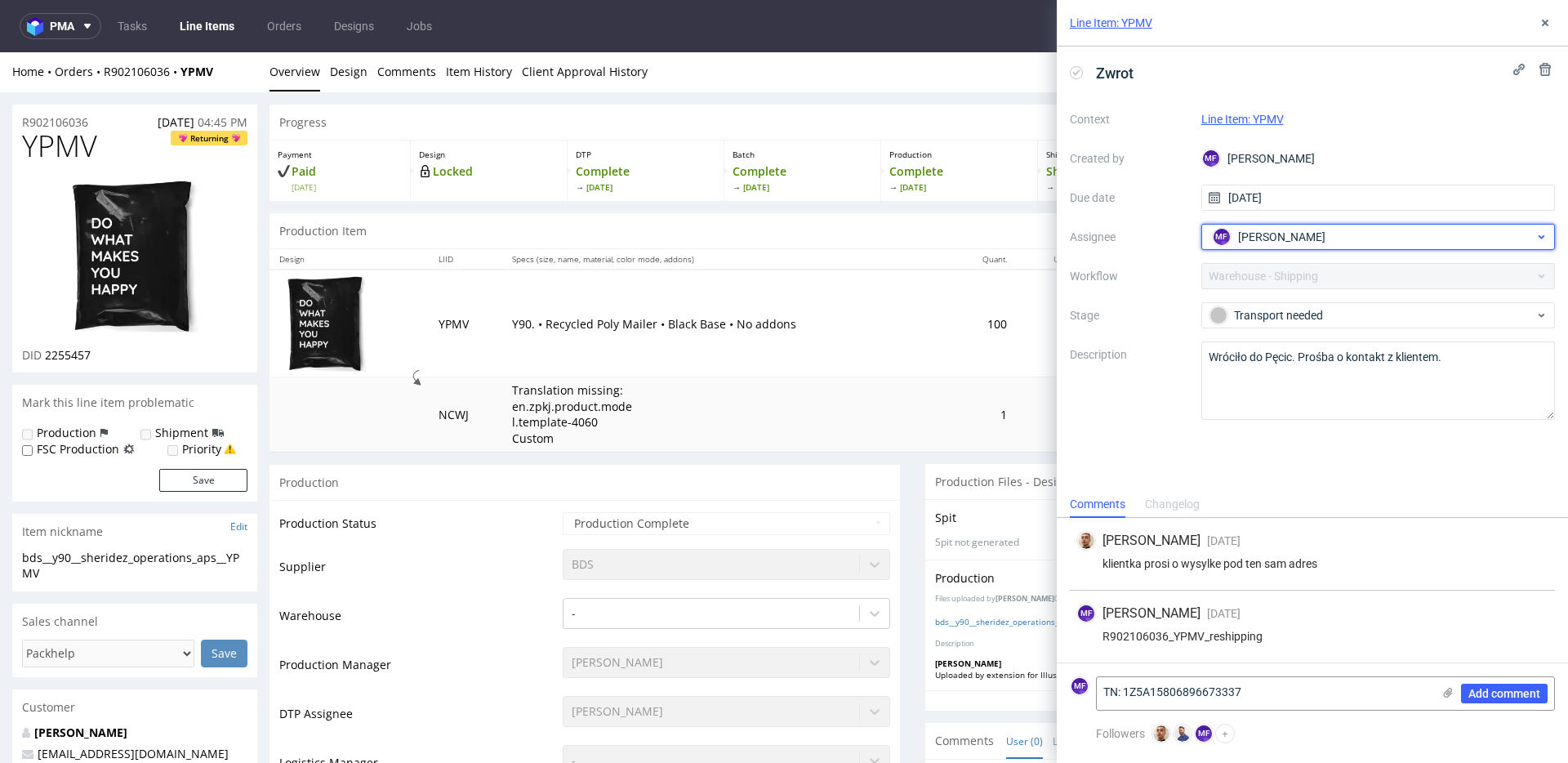
click at [1255, 232] on span "[PERSON_NAME]" at bounding box center [1282, 236] width 88 height 16
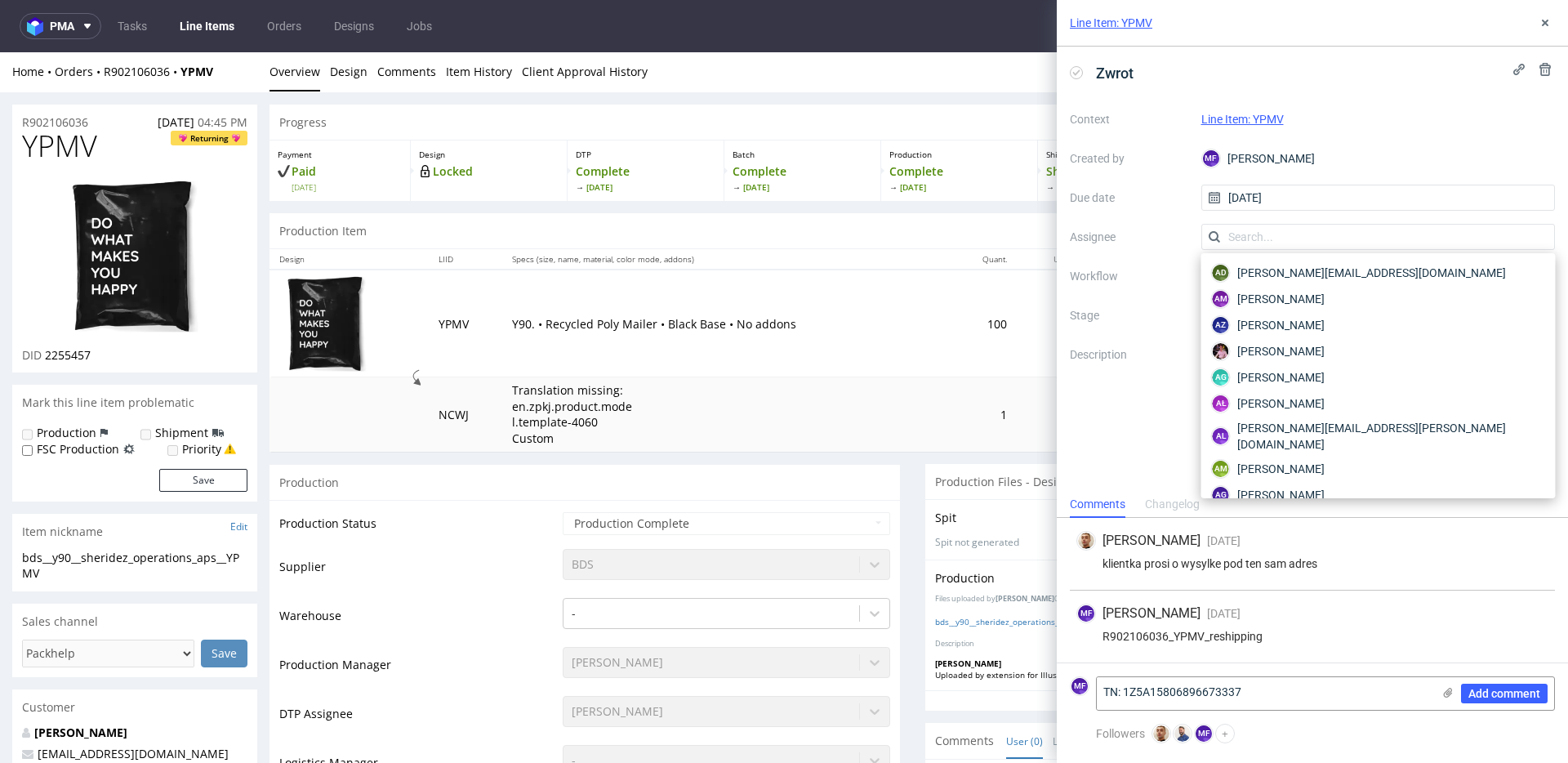
scroll to position [2902, 0]
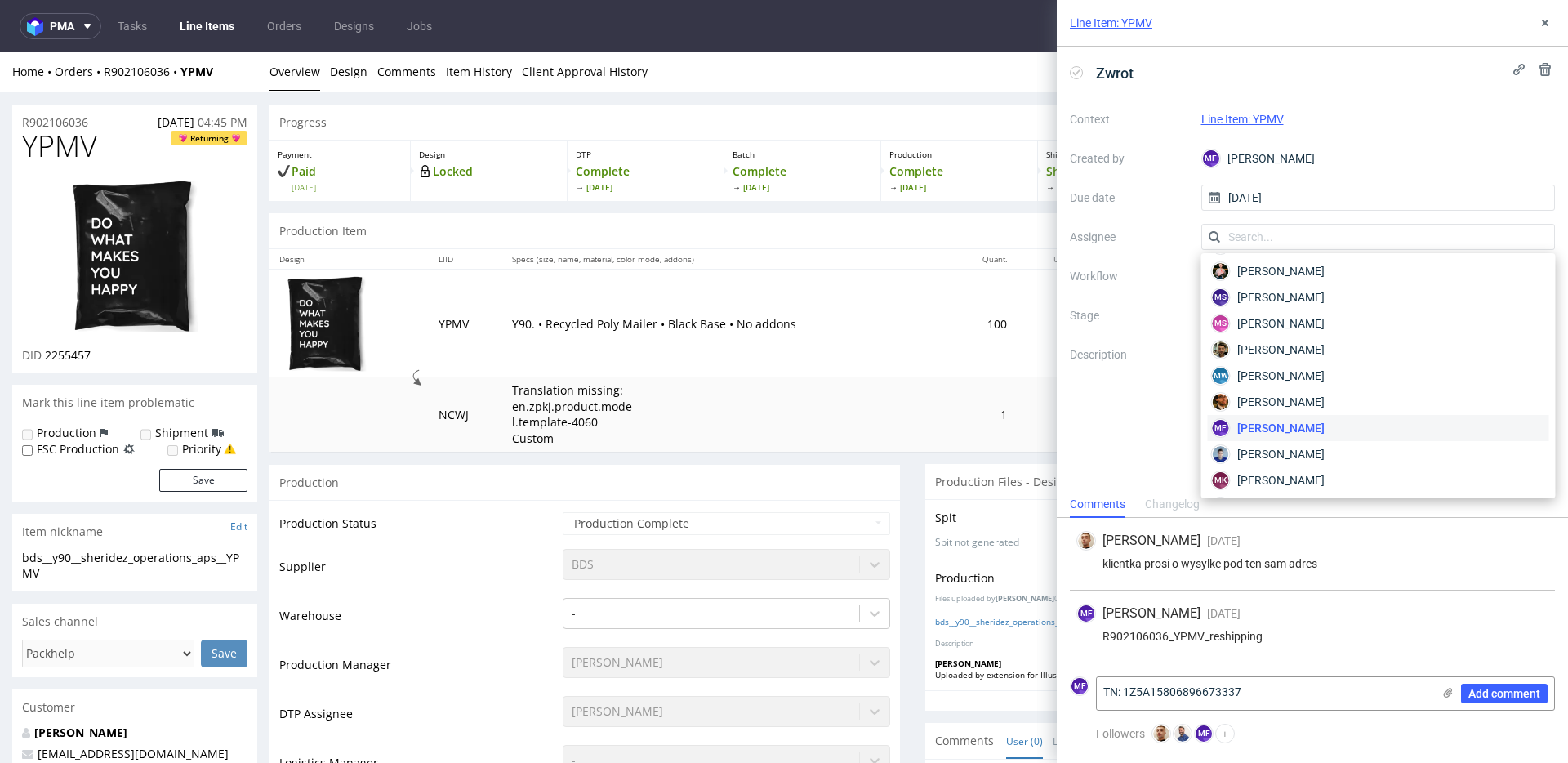
click at [1423, 620] on div "MF [PERSON_NAME] [DATE] [DATE] 11:38" at bounding box center [1313, 613] width 472 height 20
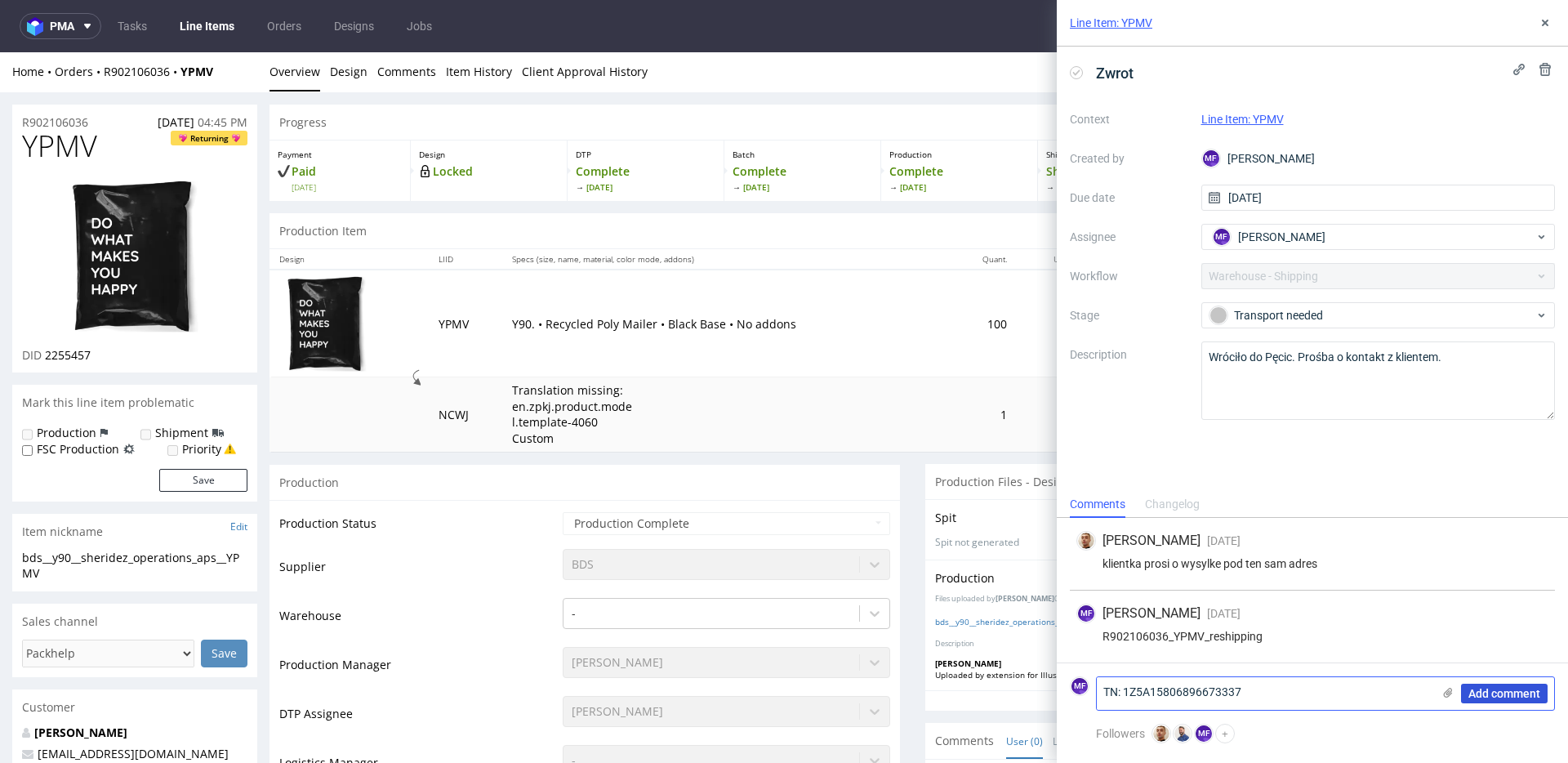
click at [1498, 689] on span "Add comment" at bounding box center [1504, 693] width 72 height 12
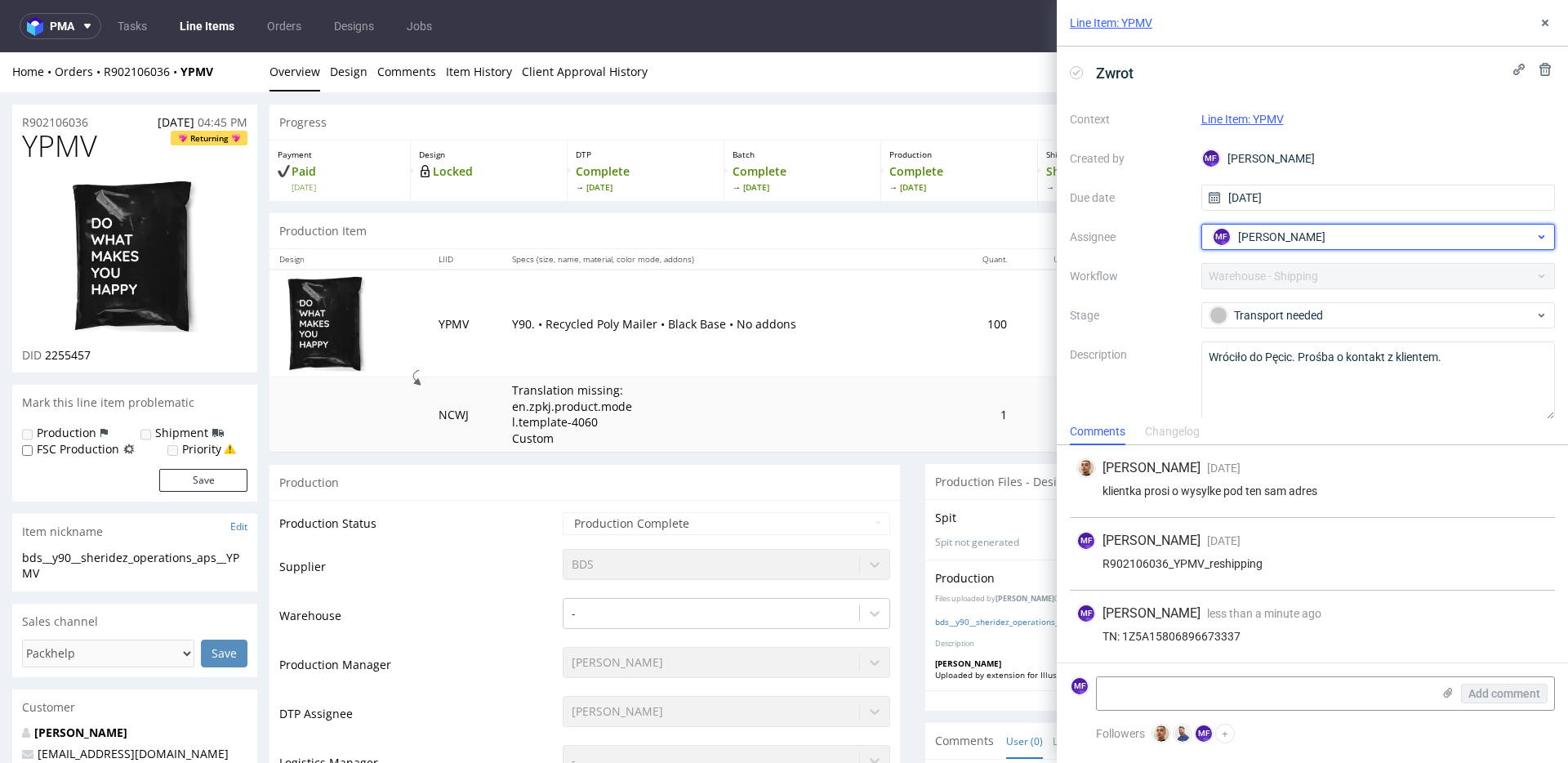
click at [1297, 245] on div "MF [PERSON_NAME]" at bounding box center [1372, 236] width 327 height 26
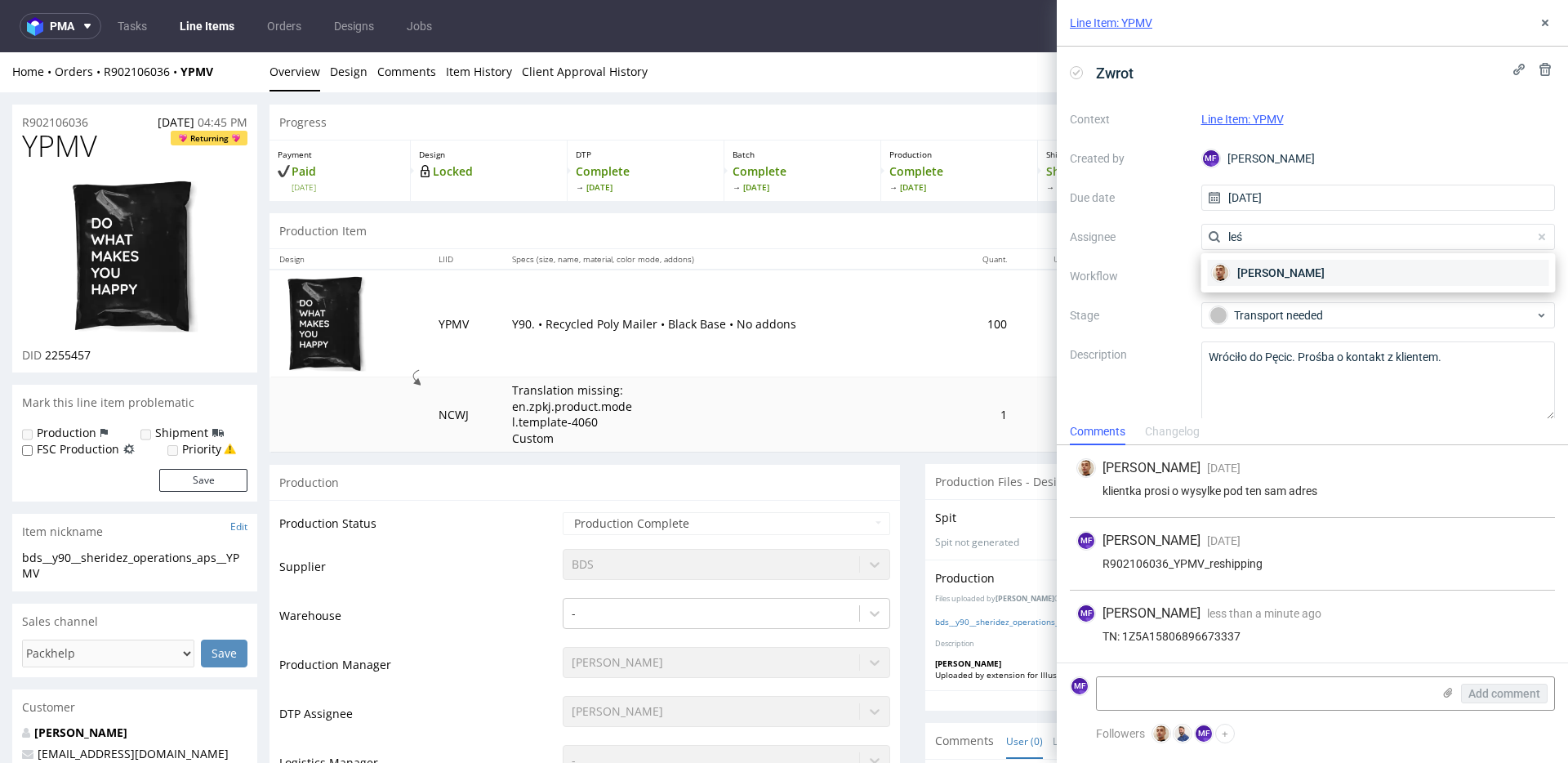
type input "leś"
click at [1256, 280] on span "[PERSON_NAME]" at bounding box center [1281, 272] width 88 height 16
click at [1545, 24] on icon at bounding box center [1546, 22] width 13 height 13
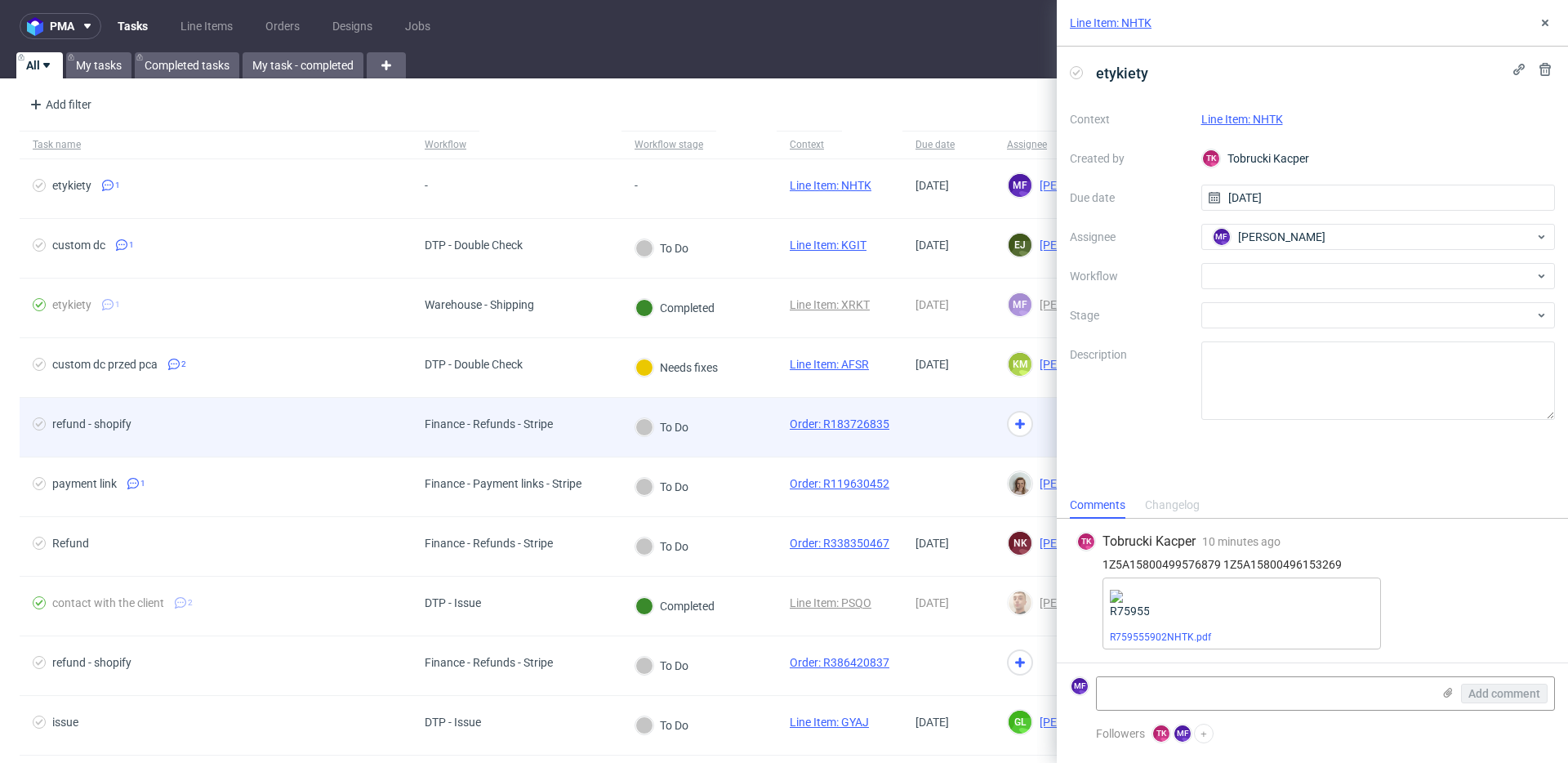
scroll to position [5, 0]
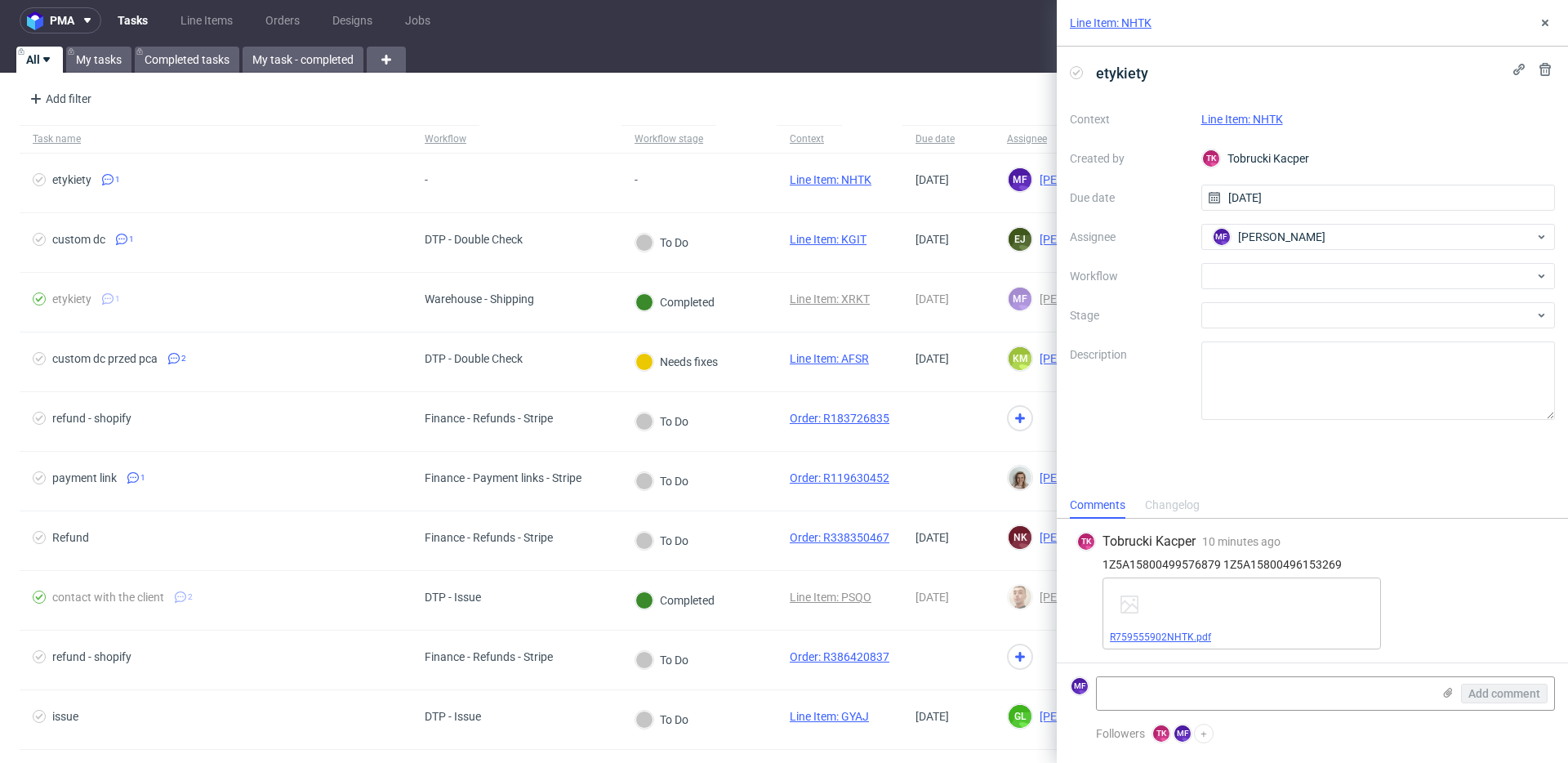
click at [1176, 639] on link "R759555902NHTK.pdf" at bounding box center [1160, 637] width 101 height 12
drag, startPoint x: 1289, startPoint y: 279, endPoint x: 1279, endPoint y: 290, distance: 14.9
click at [1289, 279] on div at bounding box center [1379, 276] width 355 height 26
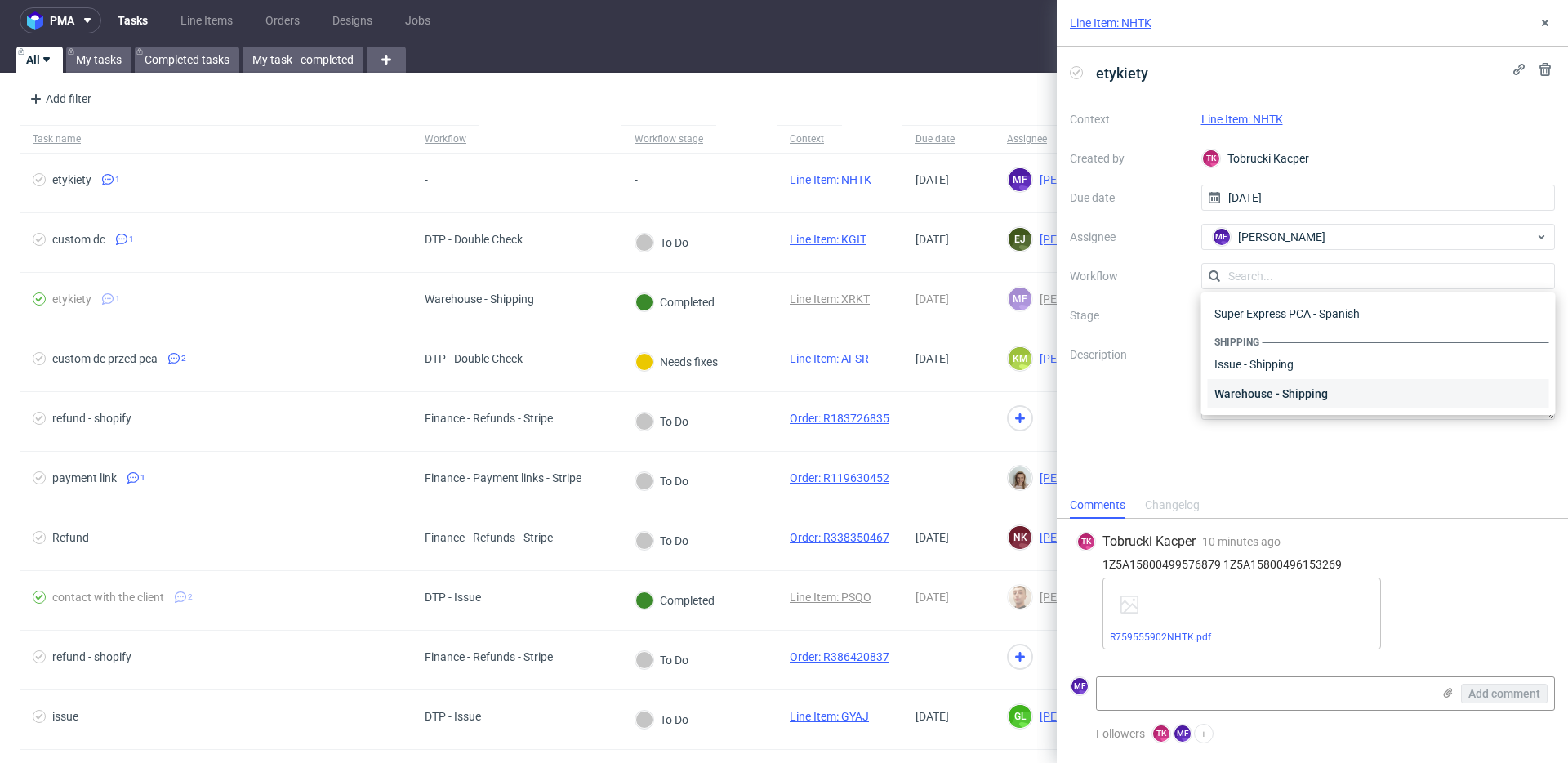
click at [1263, 393] on div "Warehouse - Shipping" at bounding box center [1378, 393] width 341 height 30
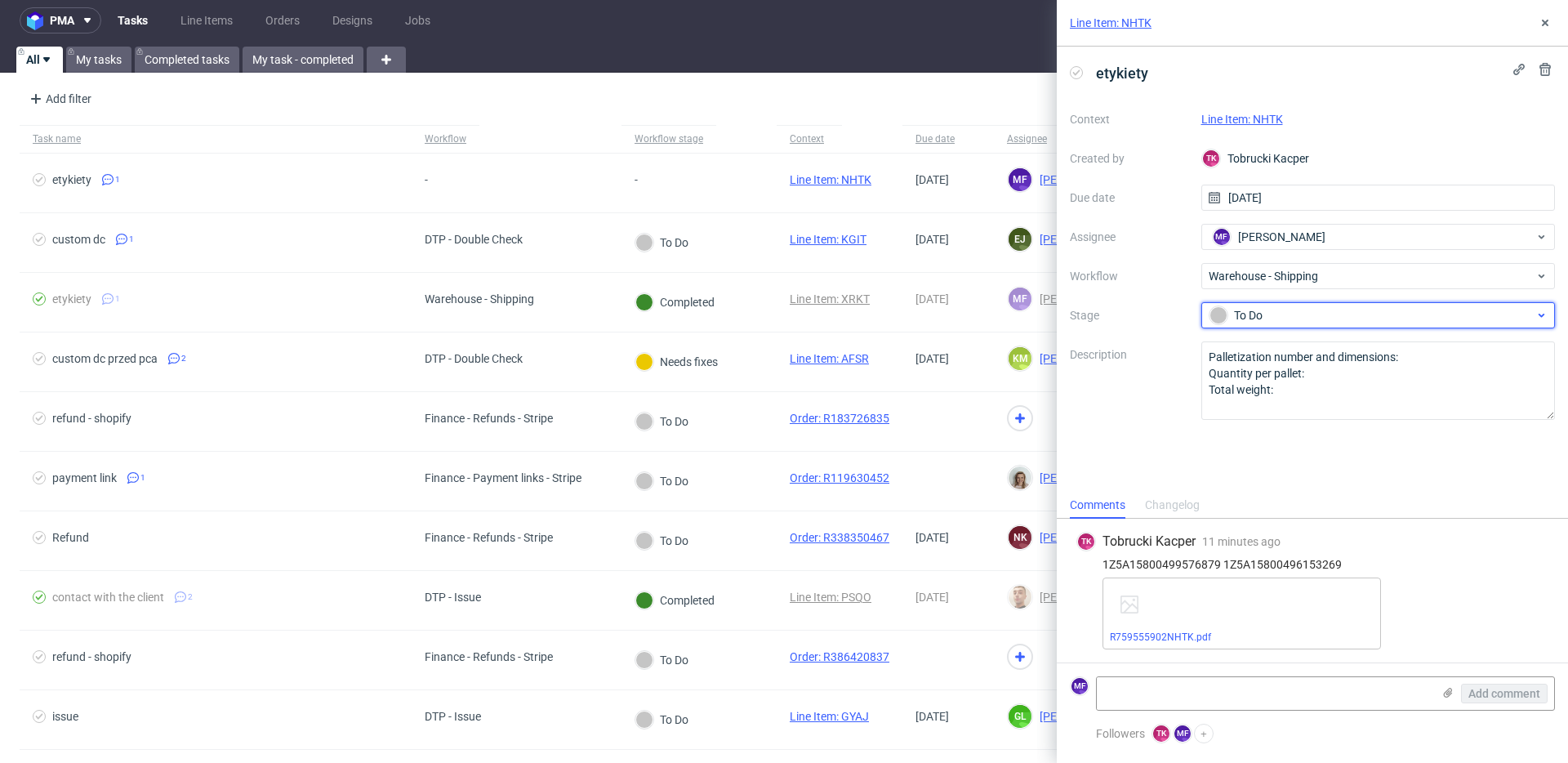
click at [1248, 321] on div "To Do" at bounding box center [1379, 314] width 355 height 26
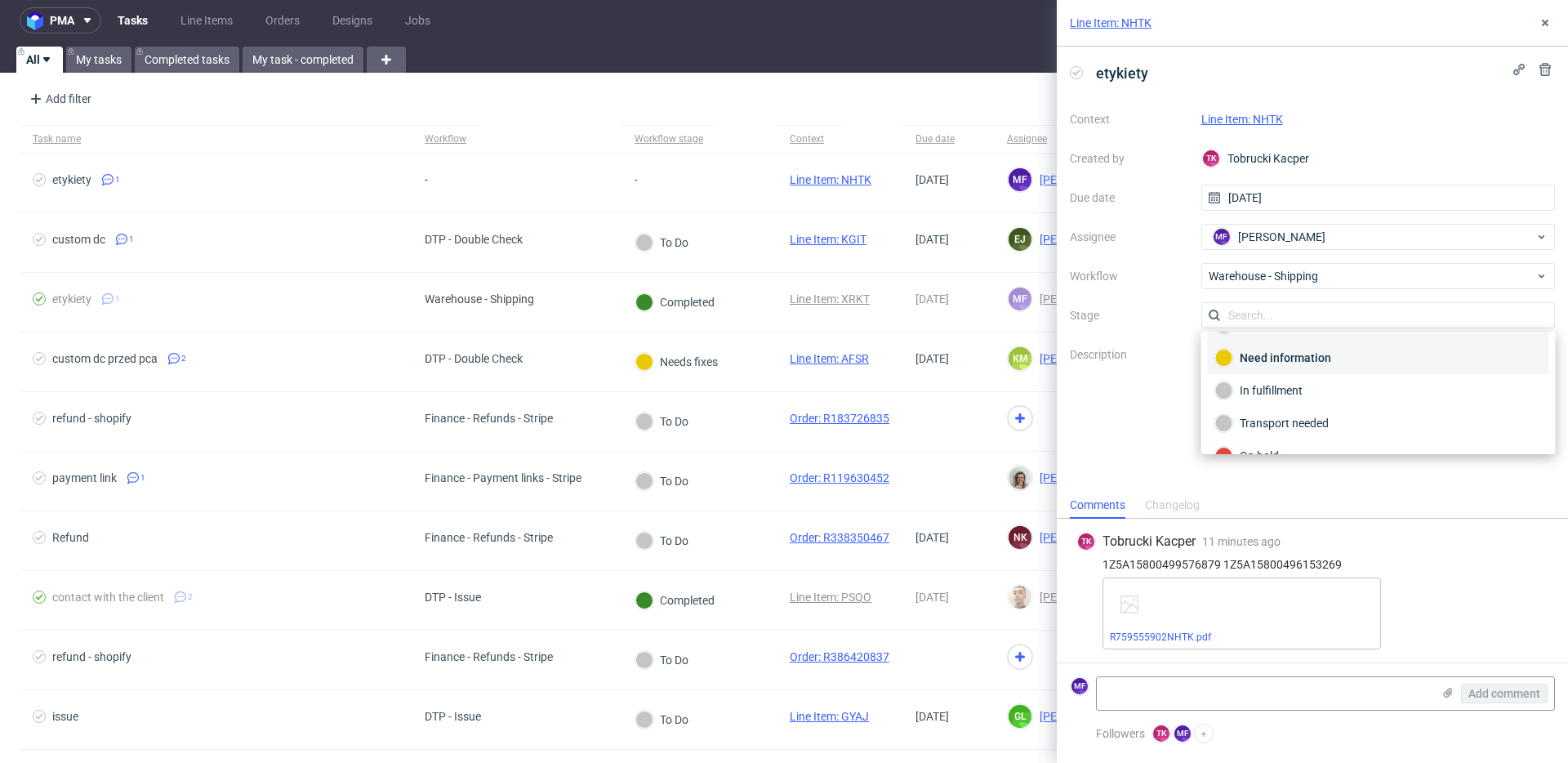
scroll to position [87, 0]
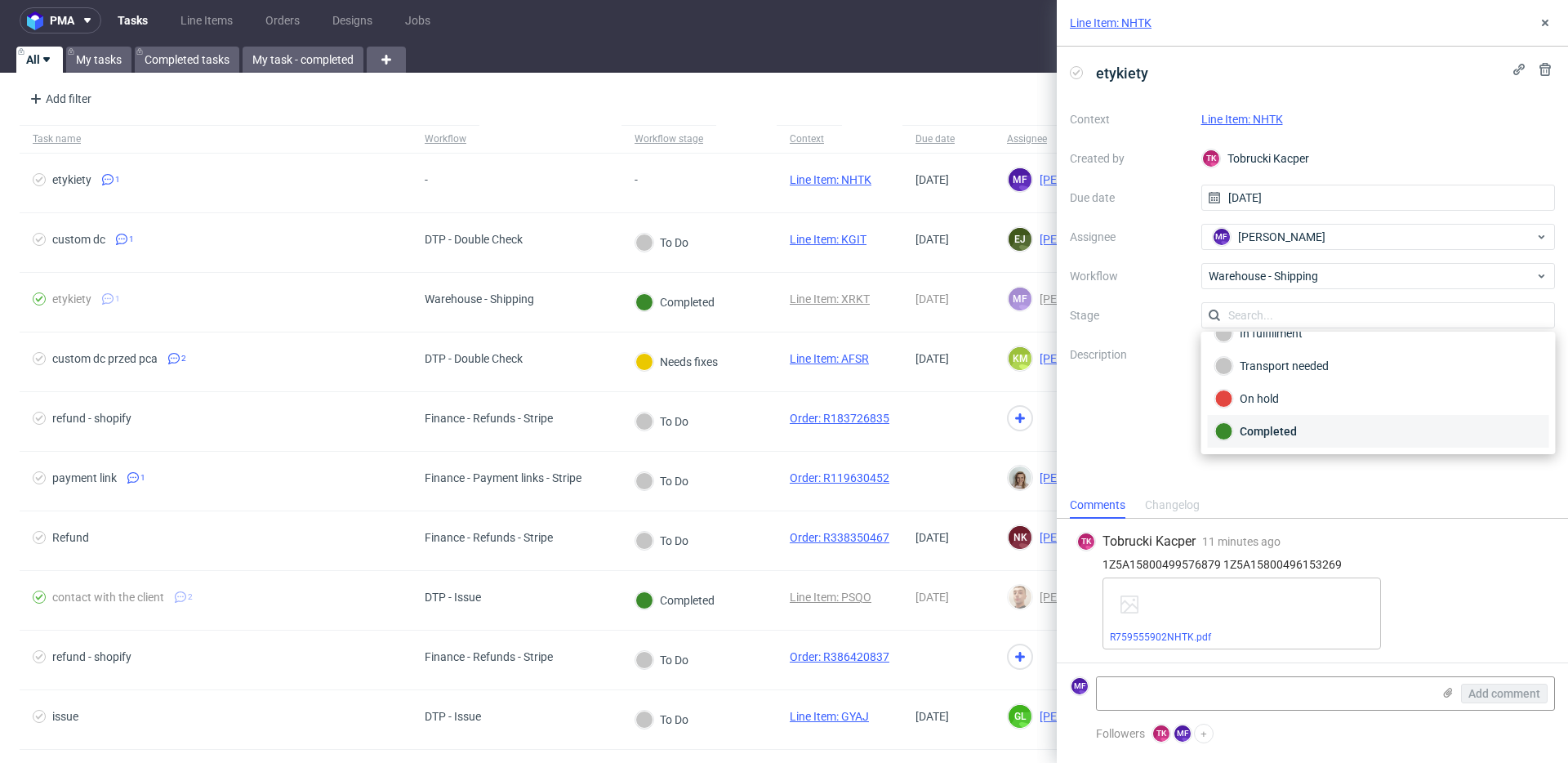
click at [1281, 430] on div "Completed" at bounding box center [1379, 431] width 327 height 18
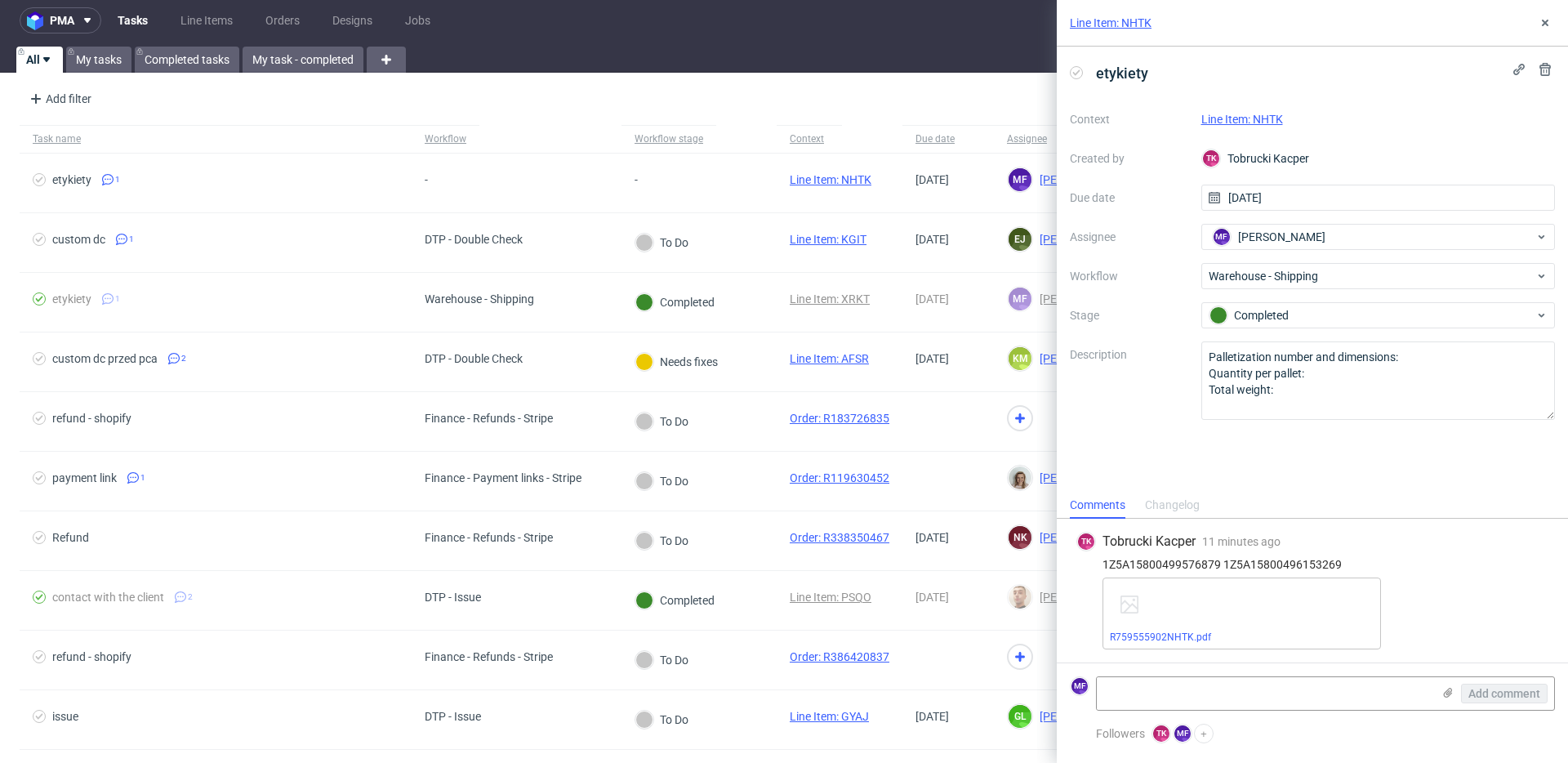
click at [1222, 117] on link "Line Item: NHTK" at bounding box center [1242, 119] width 82 height 13
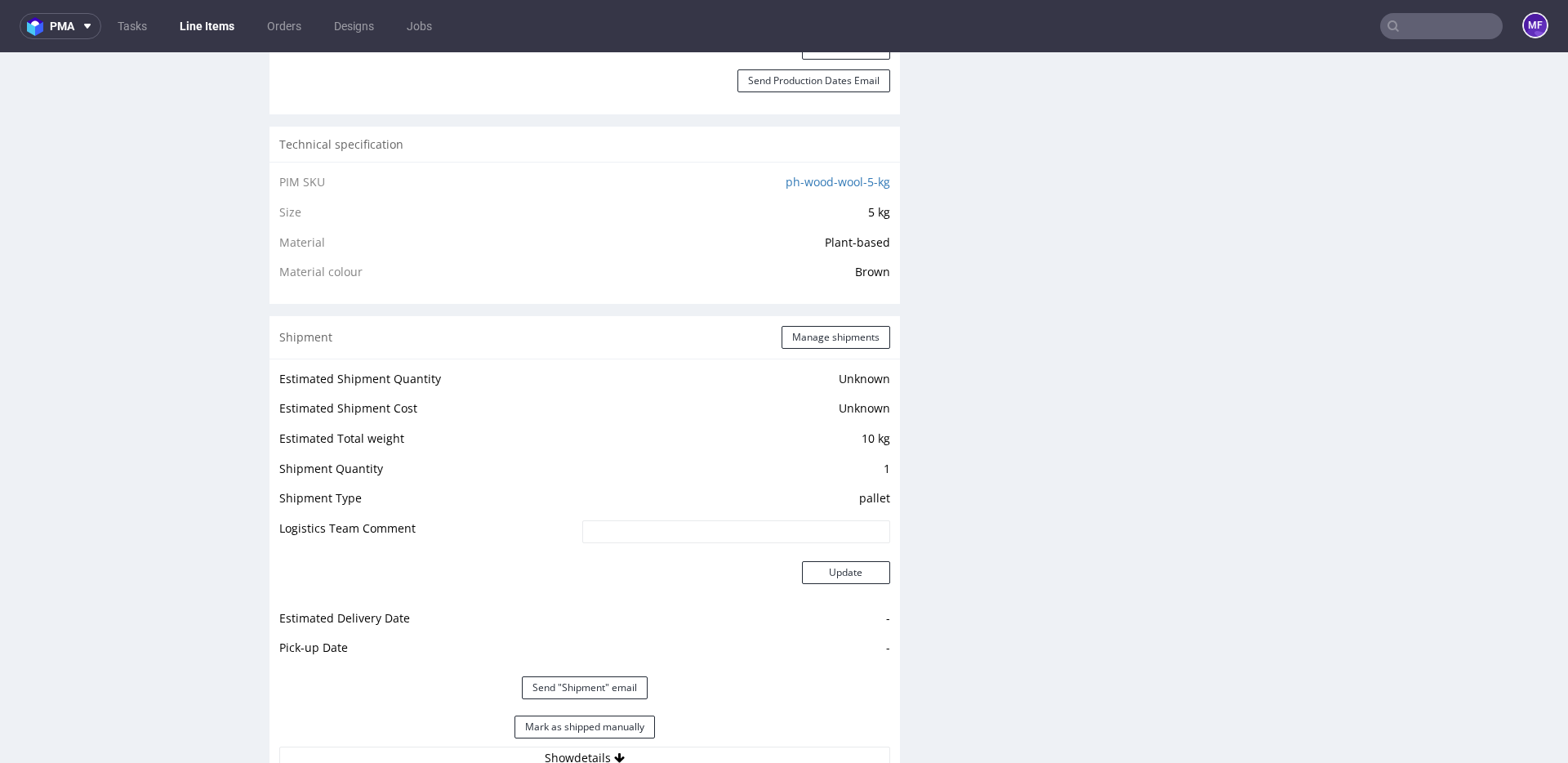
scroll to position [1216, 0]
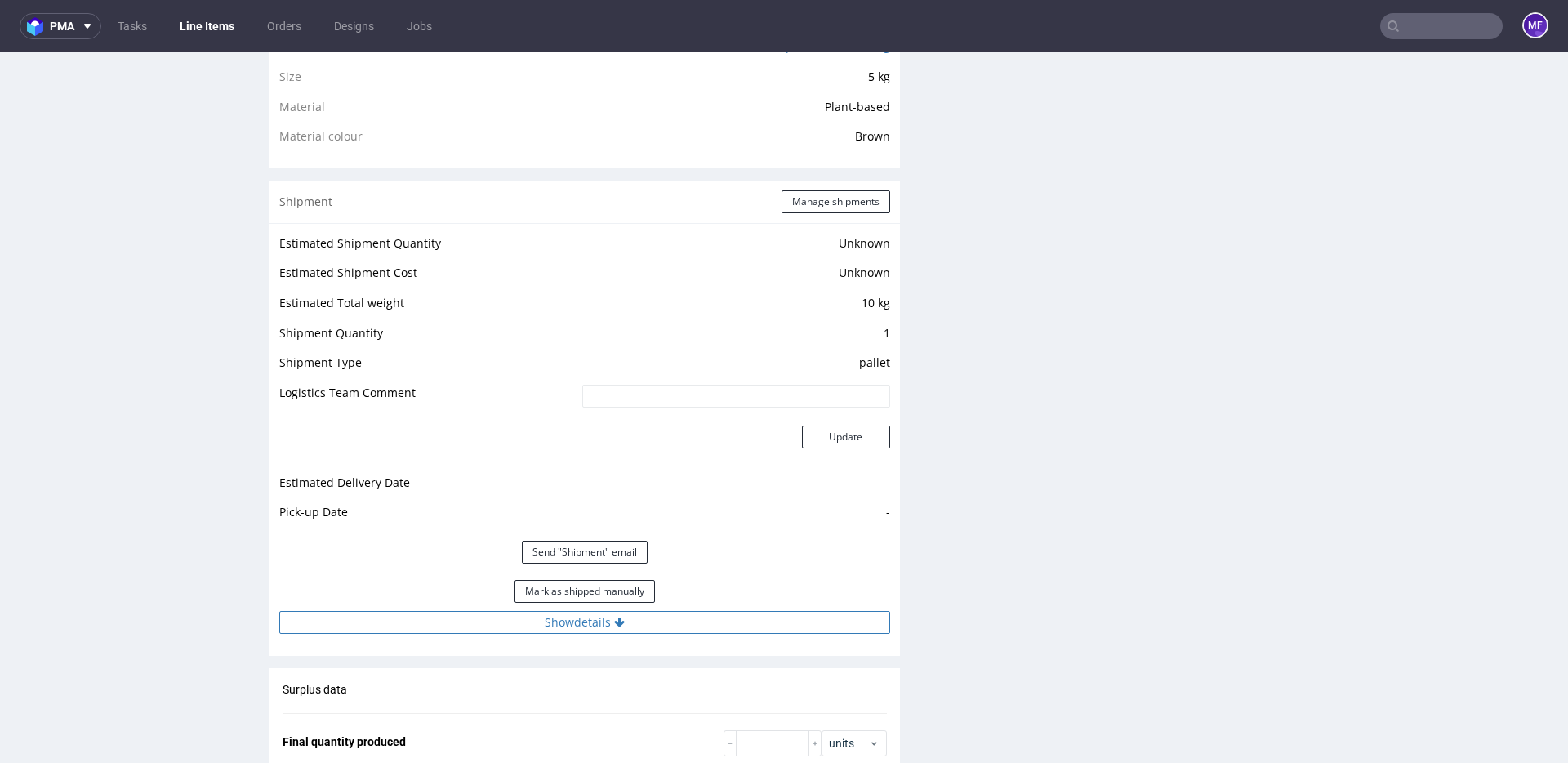
click at [573, 630] on button "Show details" at bounding box center [585, 622] width 611 height 23
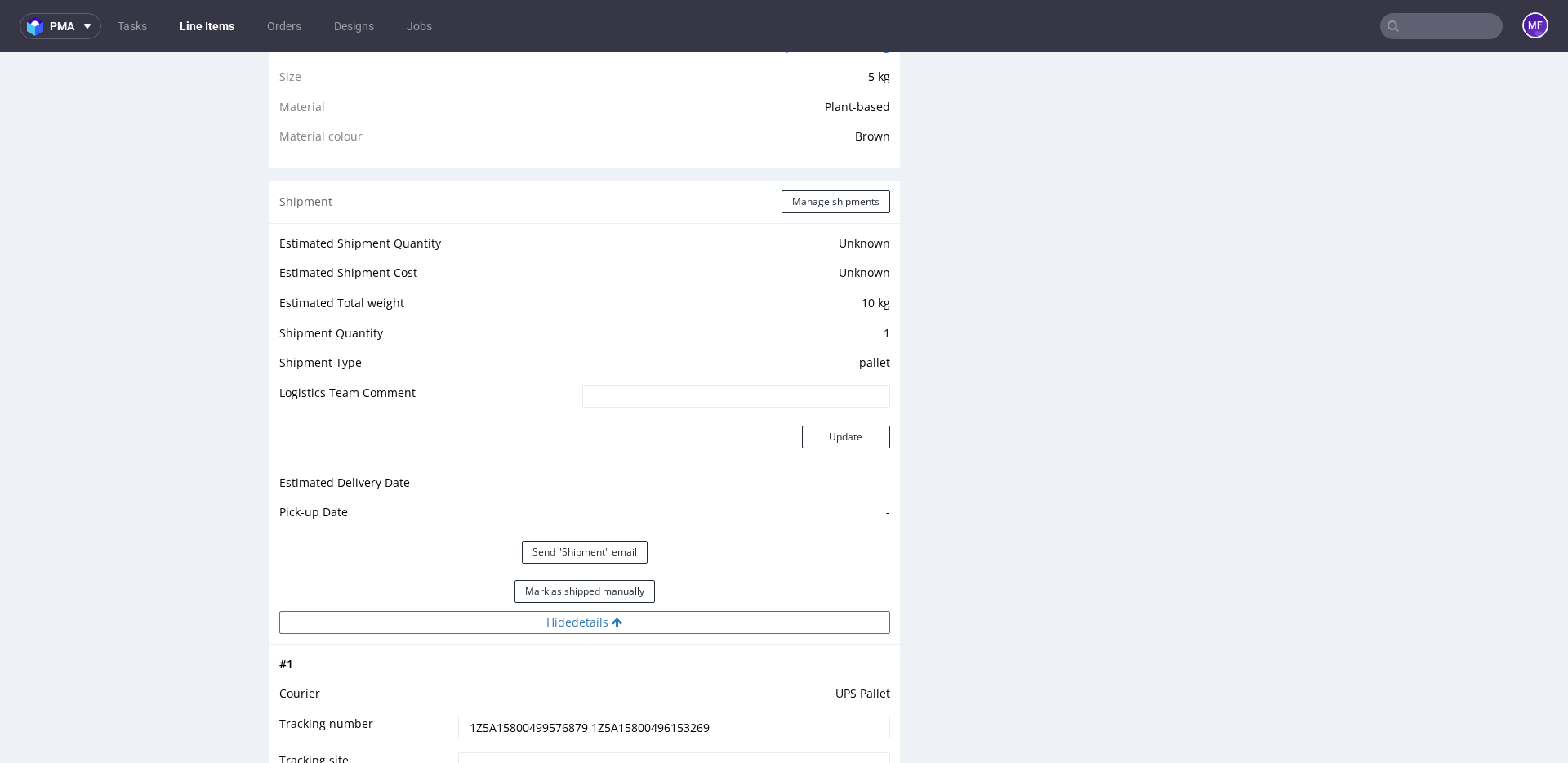
click at [576, 626] on button "Hide details" at bounding box center [585, 622] width 611 height 23
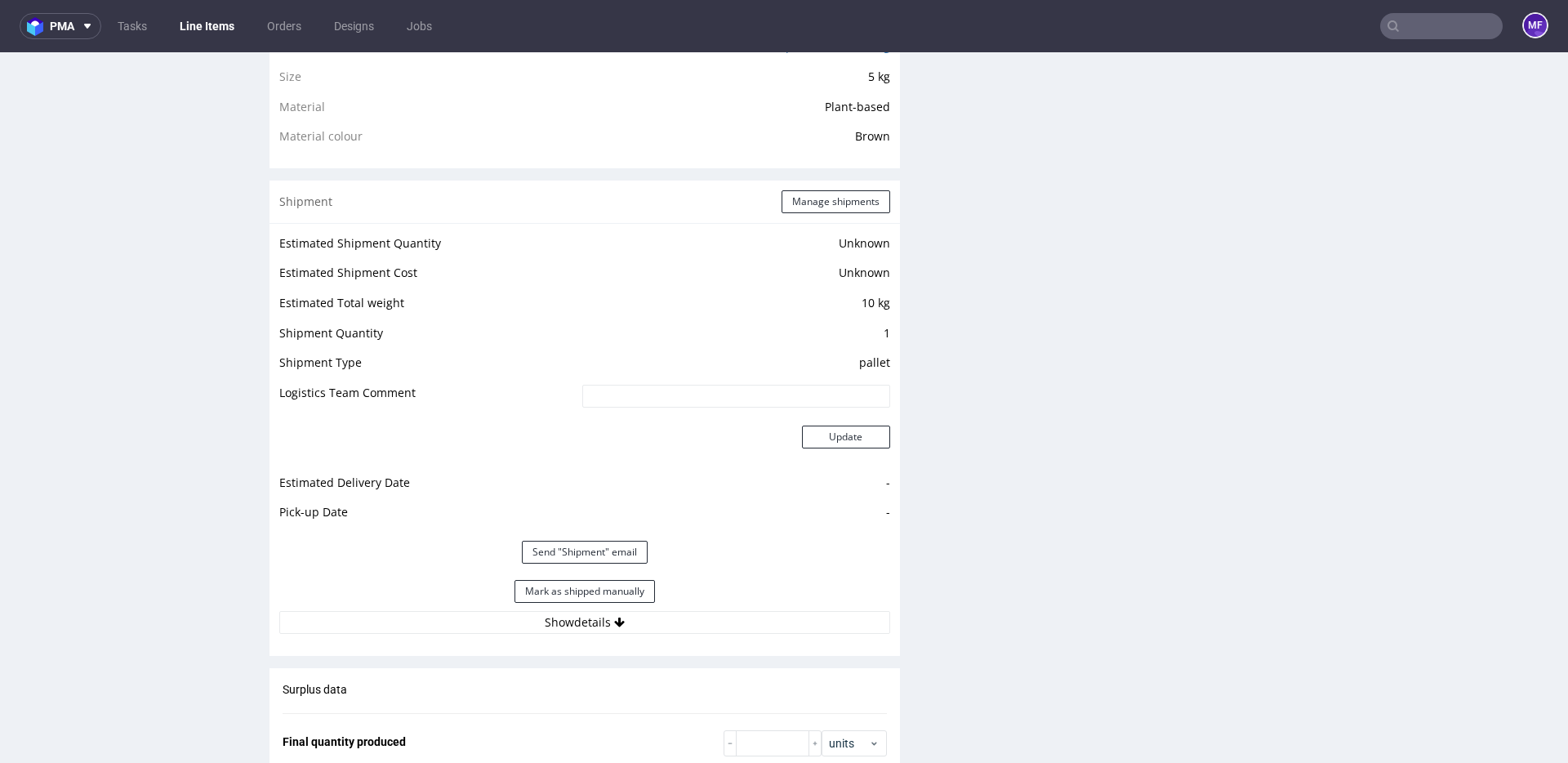
drag, startPoint x: 625, startPoint y: 596, endPoint x: 627, endPoint y: 585, distance: 11.2
click at [625, 596] on button "Mark as shipped manually" at bounding box center [584, 591] width 141 height 23
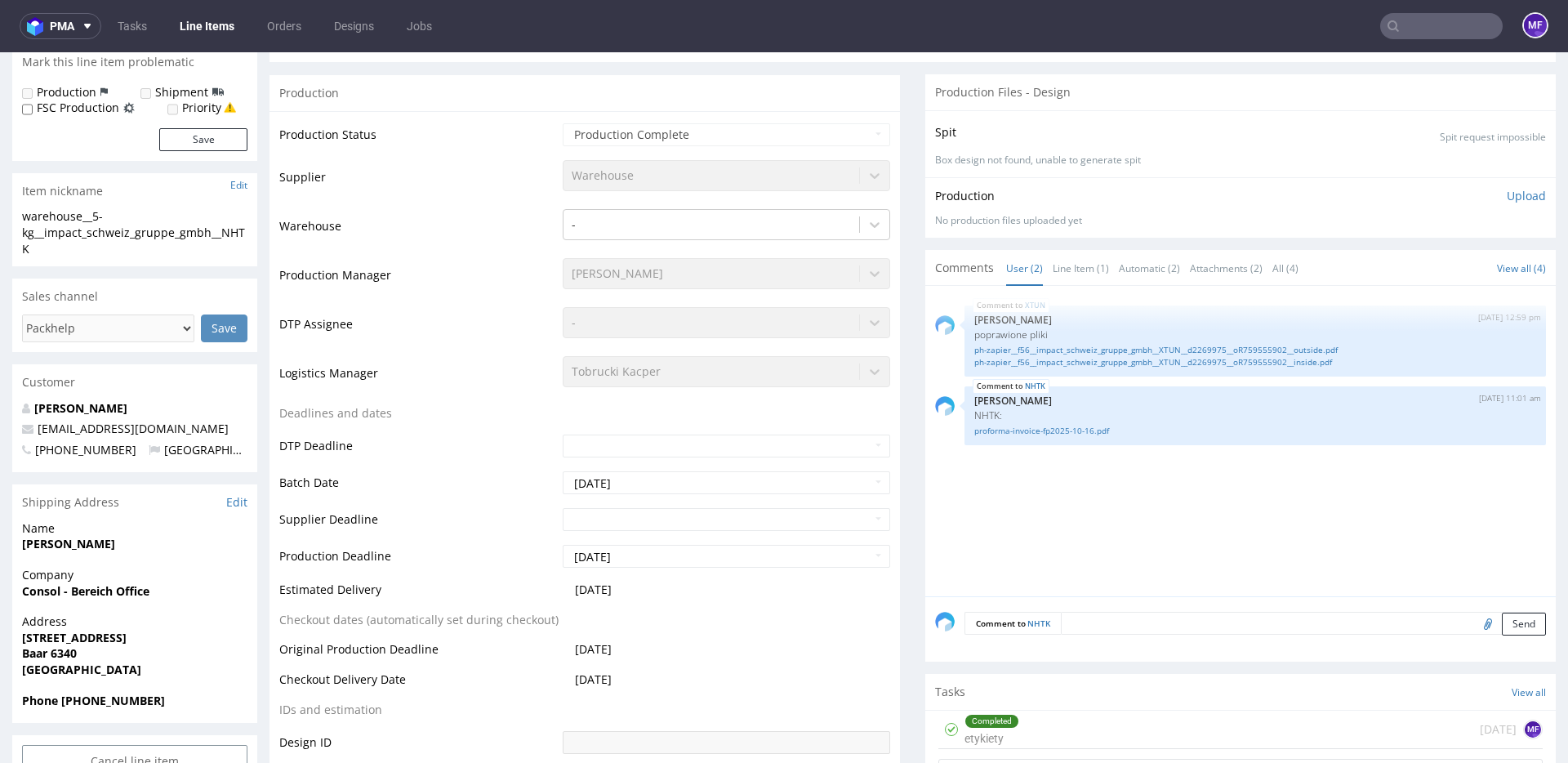
scroll to position [0, 0]
